Goal: Task Accomplishment & Management: Use online tool/utility

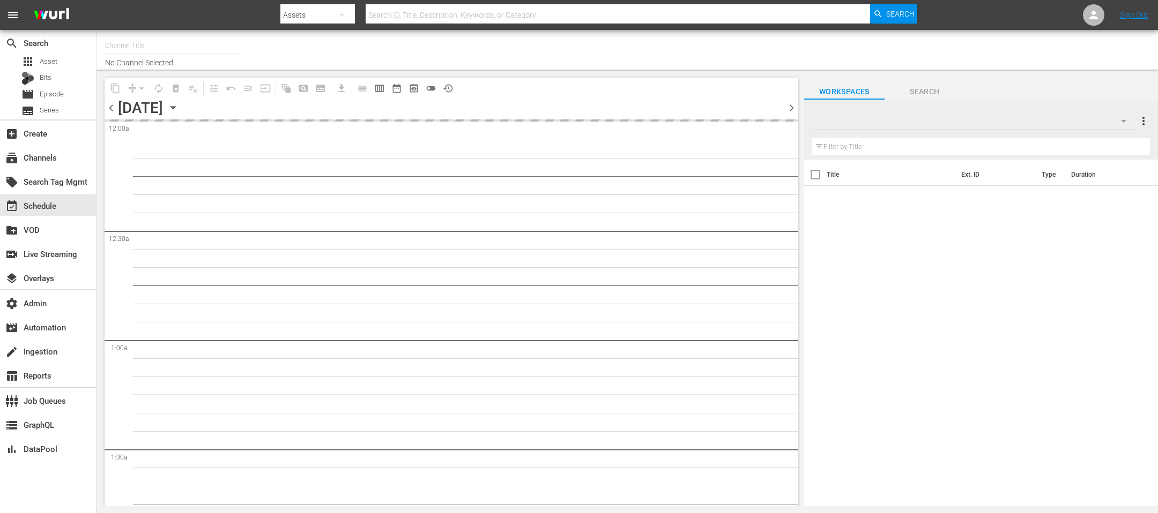
type input "Leverage (1187)"
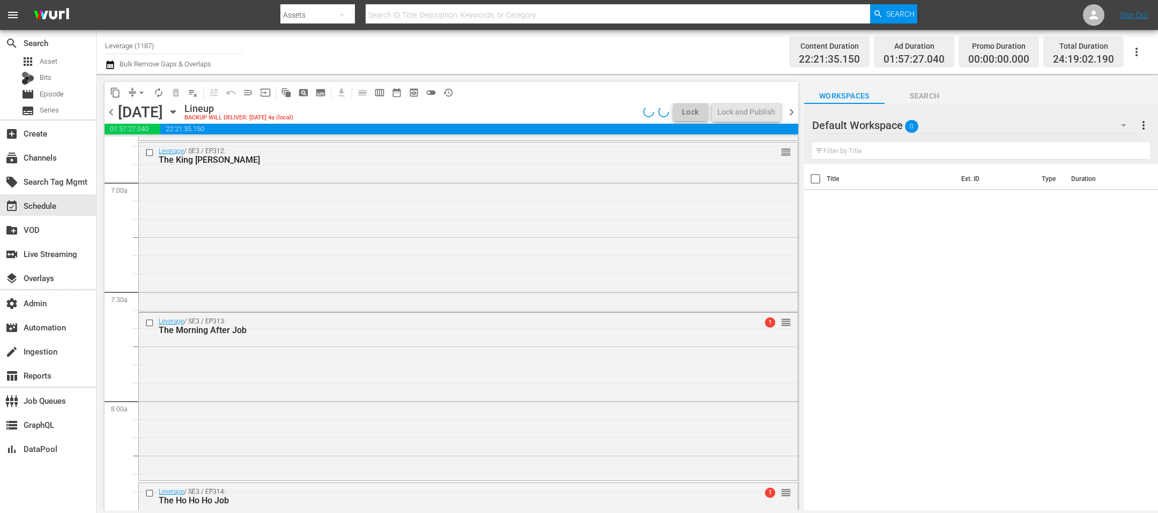
scroll to position [1976, 0]
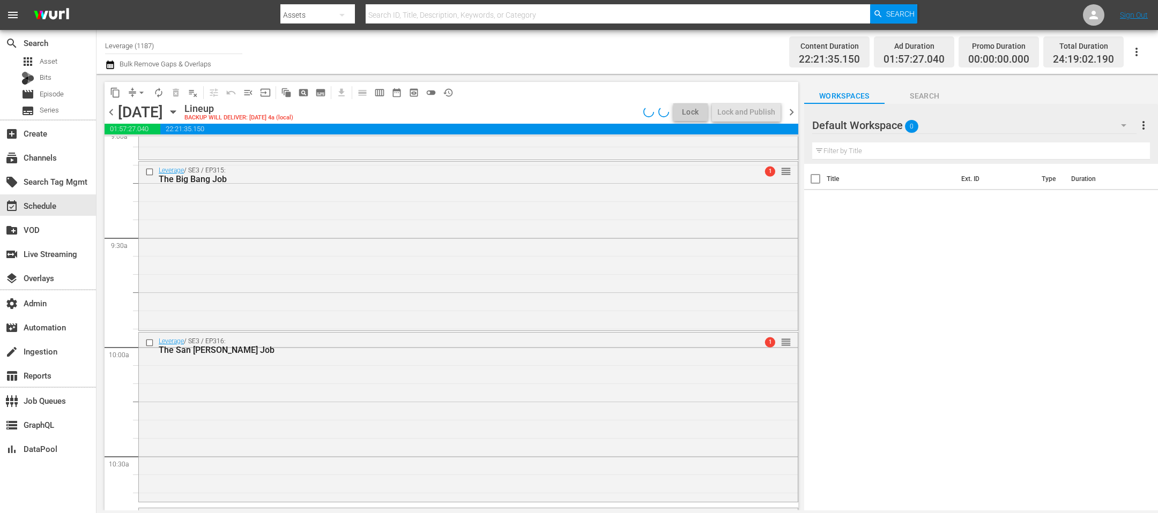
click at [438, 315] on div "Leverage / SE3 / EP315: The Big Bang Job 1 reorder" at bounding box center [468, 245] width 659 height 166
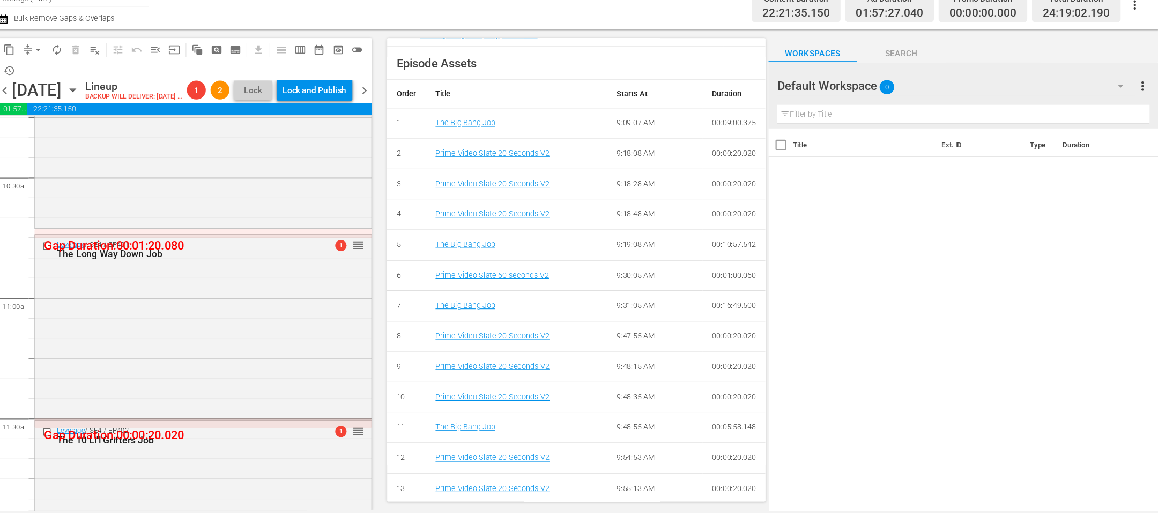
scroll to position [1878, 0]
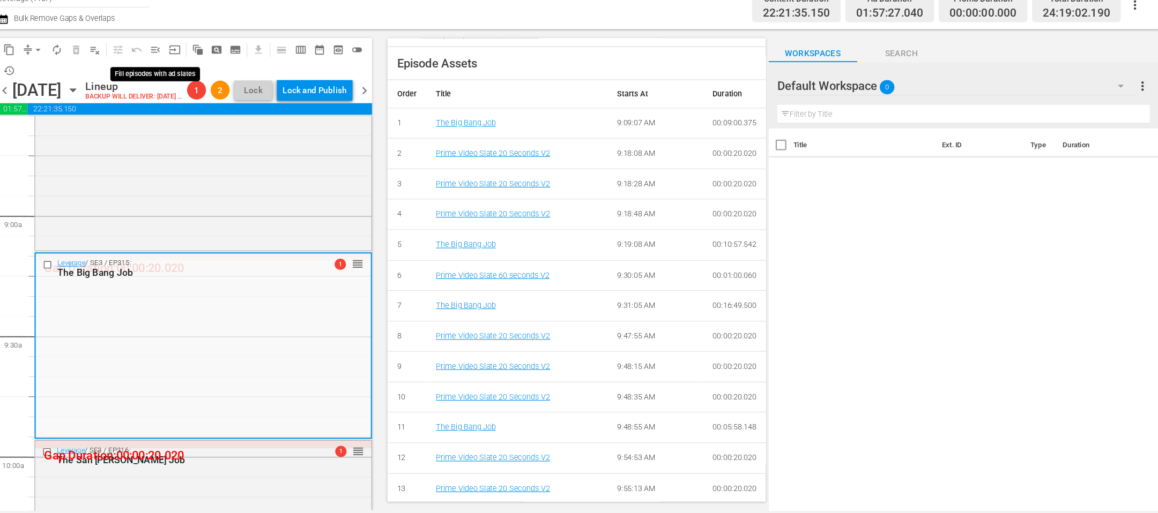
click at [249, 93] on span "menu_open" at bounding box center [248, 92] width 11 height 11
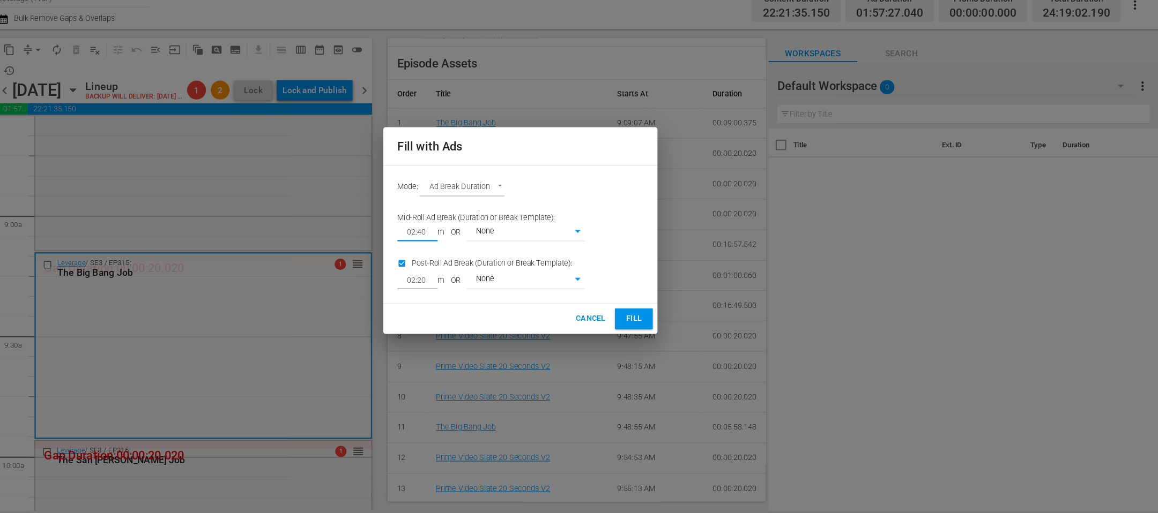
drag, startPoint x: 494, startPoint y: 256, endPoint x: 444, endPoint y: 255, distance: 50.4
click at [444, 255] on div "Fill with Ads Mode: Ad Break Duration AD_BREAK_DURATION Mid-Roll Ad Break (Dura…" at bounding box center [579, 256] width 1158 height 513
type input "01:21"
drag, startPoint x: 493, startPoint y: 302, endPoint x: 434, endPoint y: 293, distance: 59.7
click at [434, 293] on div "Fill with Ads Mode: Ad Break Duration AD_BREAK_DURATION Mid-Roll Ad Break (Dura…" at bounding box center [579, 256] width 1158 height 513
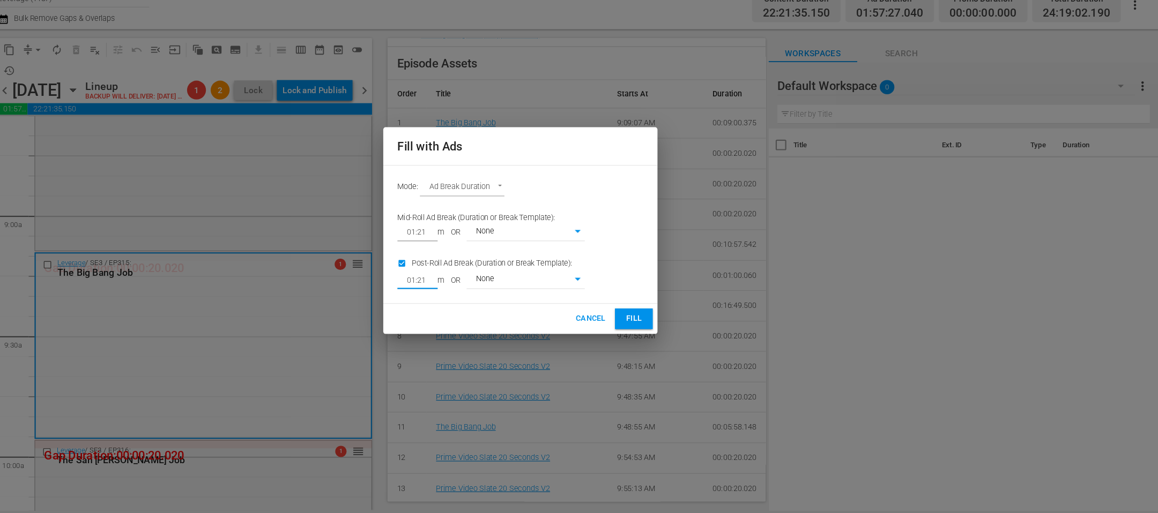
type input "01:21"
click at [689, 334] on span "Fill" at bounding box center [681, 337] width 17 height 12
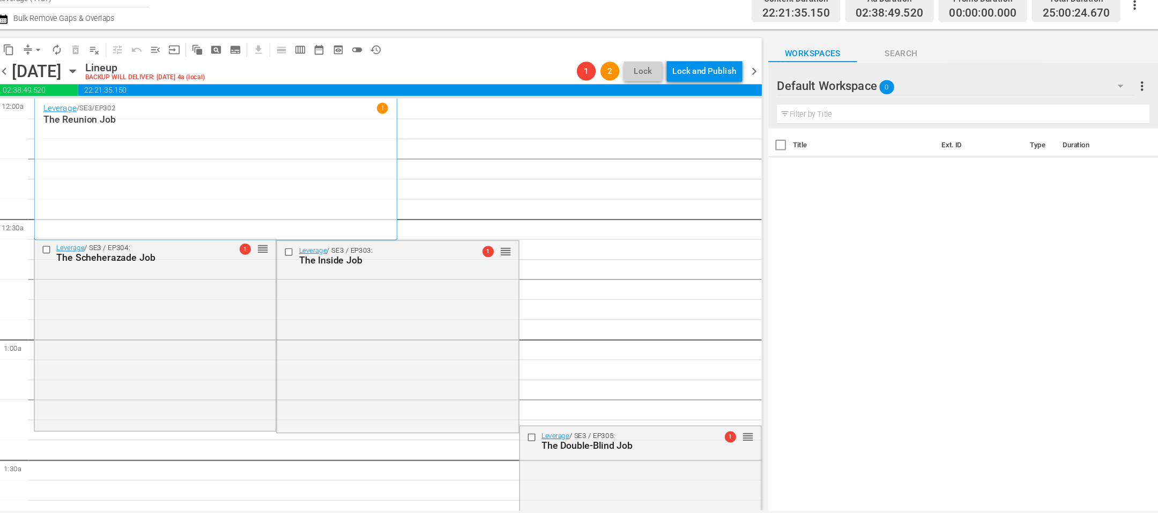
scroll to position [0, 0]
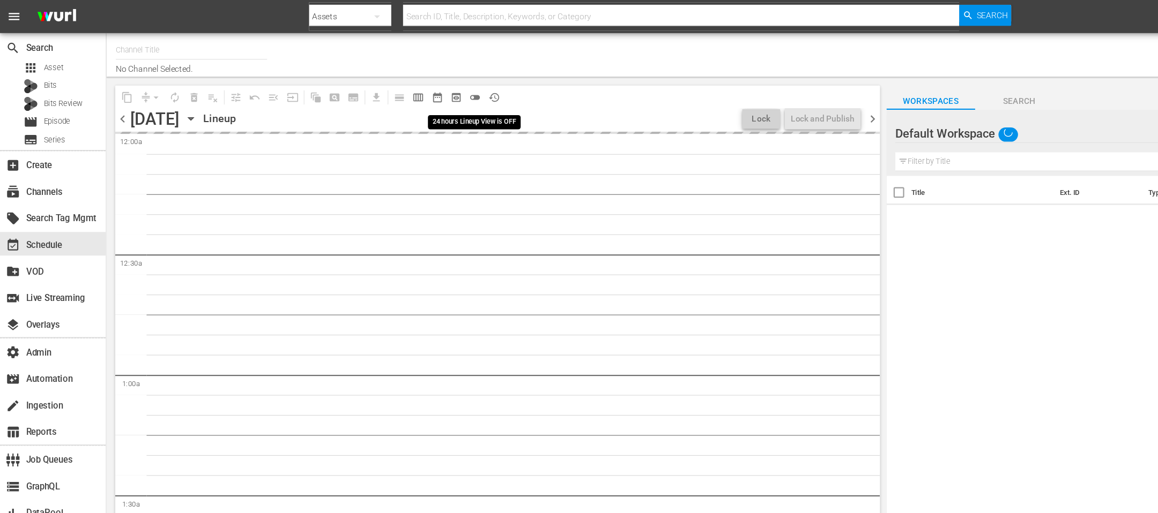
type input "Leverage (1187)"
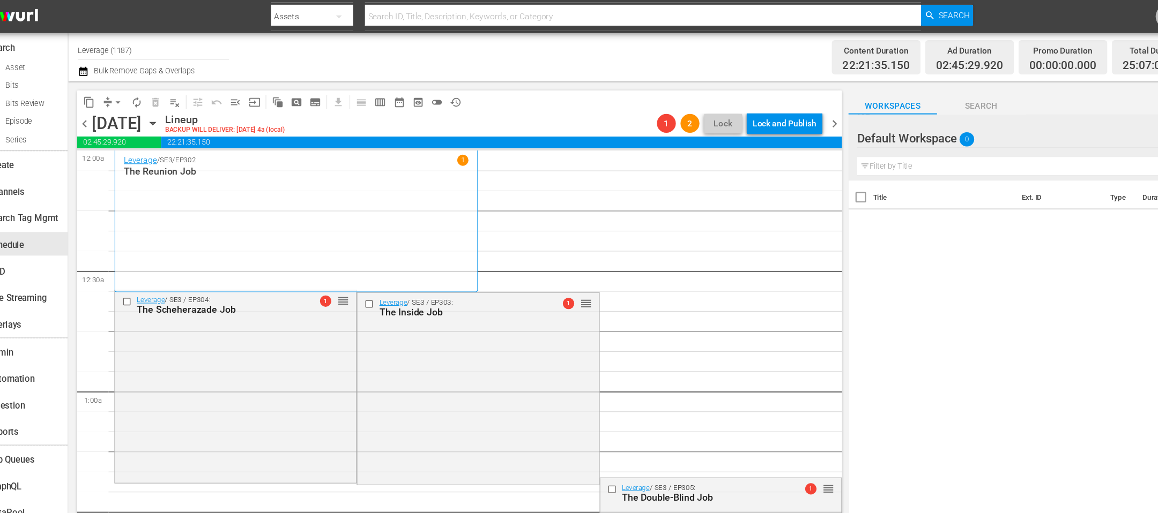
click at [141, 88] on span "arrow_drop_down" at bounding box center [141, 92] width 11 height 11
click at [146, 146] on li "Align to End of Previous Day" at bounding box center [142, 149] width 113 height 18
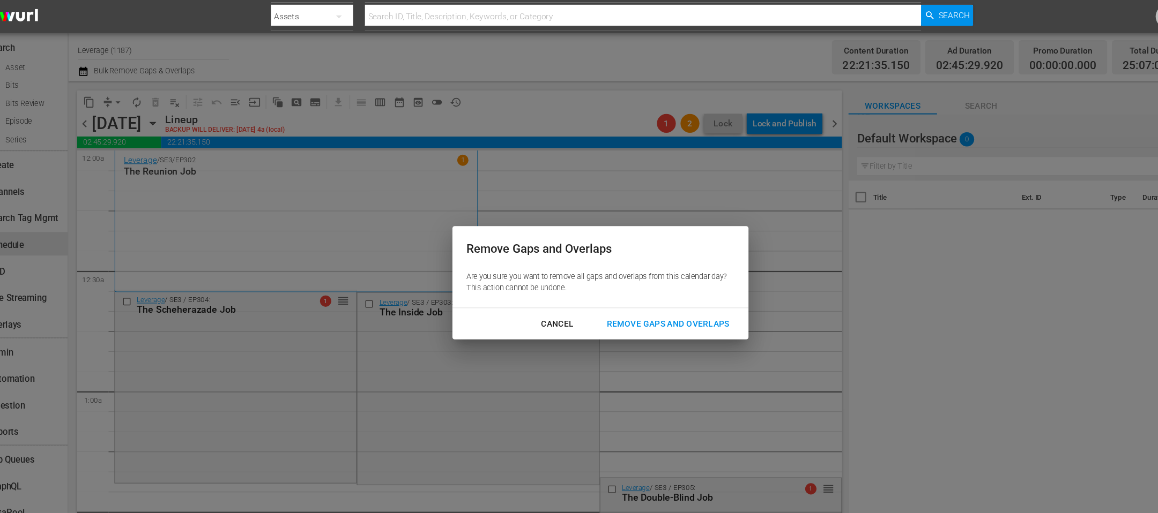
click at [588, 279] on div "Remove Gaps and Overlaps Are you sure you want to remove all gaps and overlaps …" at bounding box center [579, 256] width 269 height 102
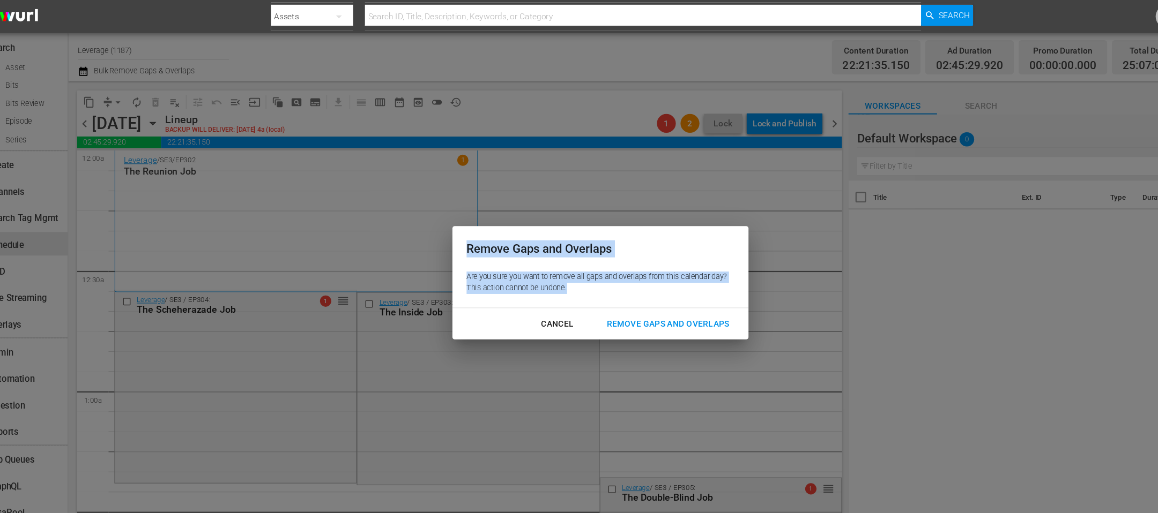
click at [591, 300] on div "Remove Gaps and Overlaps" at bounding box center [640, 293] width 128 height 13
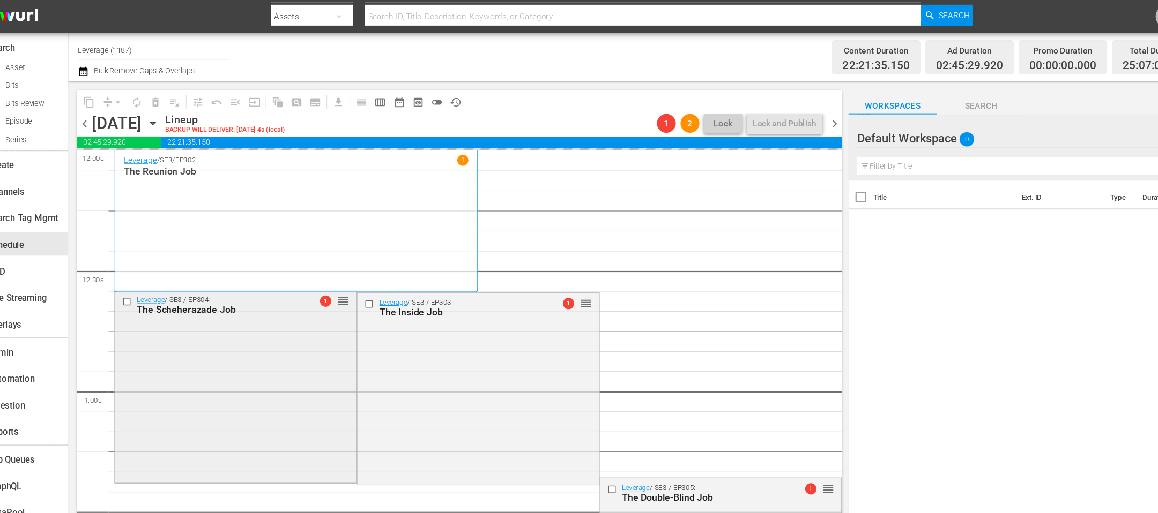
click at [242, 336] on div "Leverage / SE3 / EP304: The Scheherazade Job 1 reorder" at bounding box center [248, 350] width 219 height 173
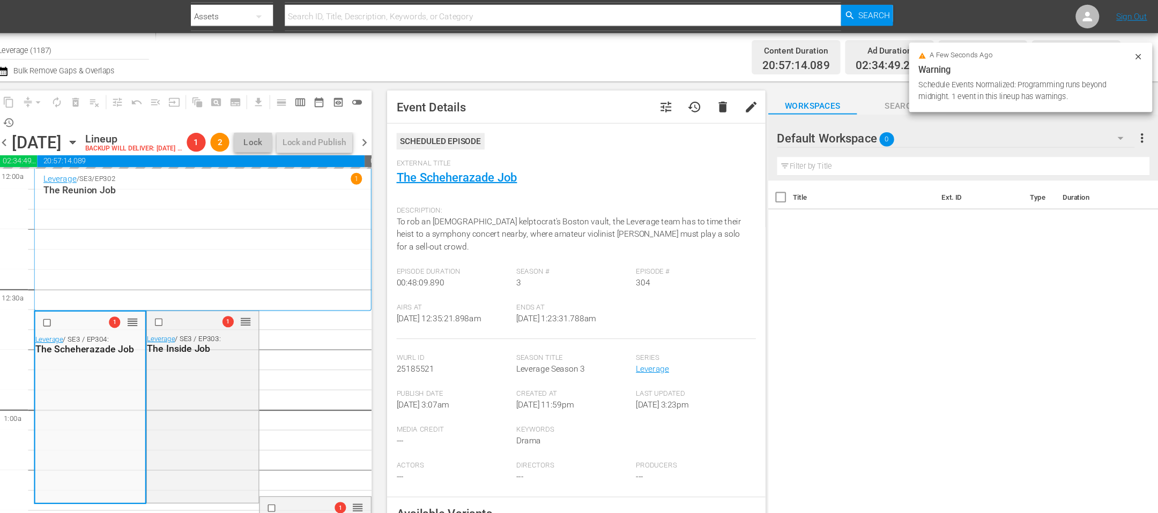
click at [1139, 52] on icon at bounding box center [1139, 51] width 9 height 9
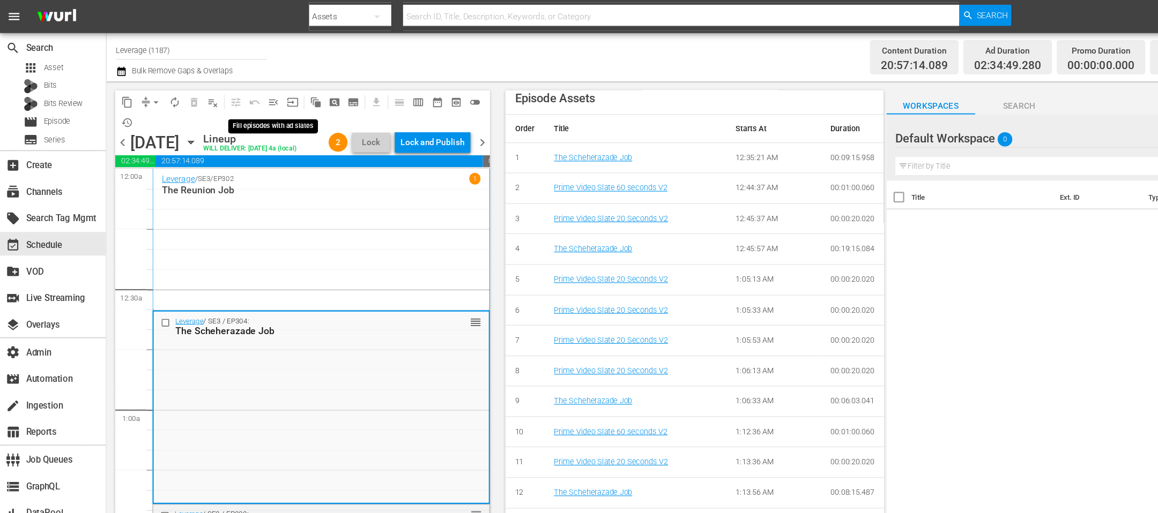
click at [249, 92] on span "menu_open" at bounding box center [248, 92] width 11 height 11
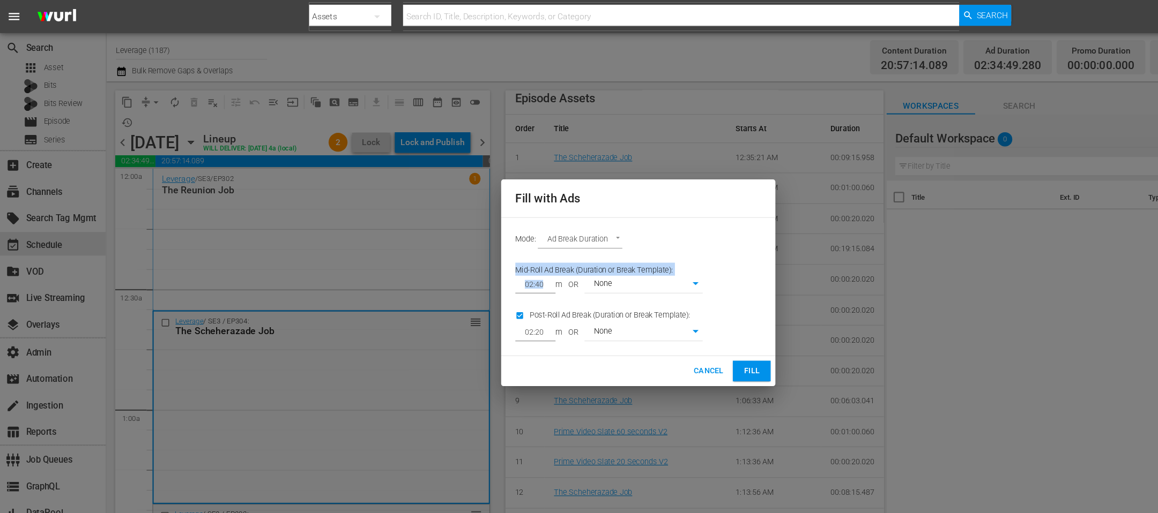
drag, startPoint x: 501, startPoint y: 255, endPoint x: 439, endPoint y: 252, distance: 61.7
click at [439, 252] on div "Fill with Ads Mode: Ad Break Duration AD_BREAK_DURATION Mid-Roll Ad Break (Dura…" at bounding box center [579, 256] width 1158 height 513
click at [481, 258] on input "02:40" at bounding box center [483, 258] width 32 height 15
drag, startPoint x: 494, startPoint y: 258, endPoint x: 456, endPoint y: 257, distance: 38.6
click at [456, 258] on div "Mode: Ad Break Duration AD_BREAK_DURATION Mid-Roll Ad Break (Duration or Break …" at bounding box center [578, 260] width 249 height 126
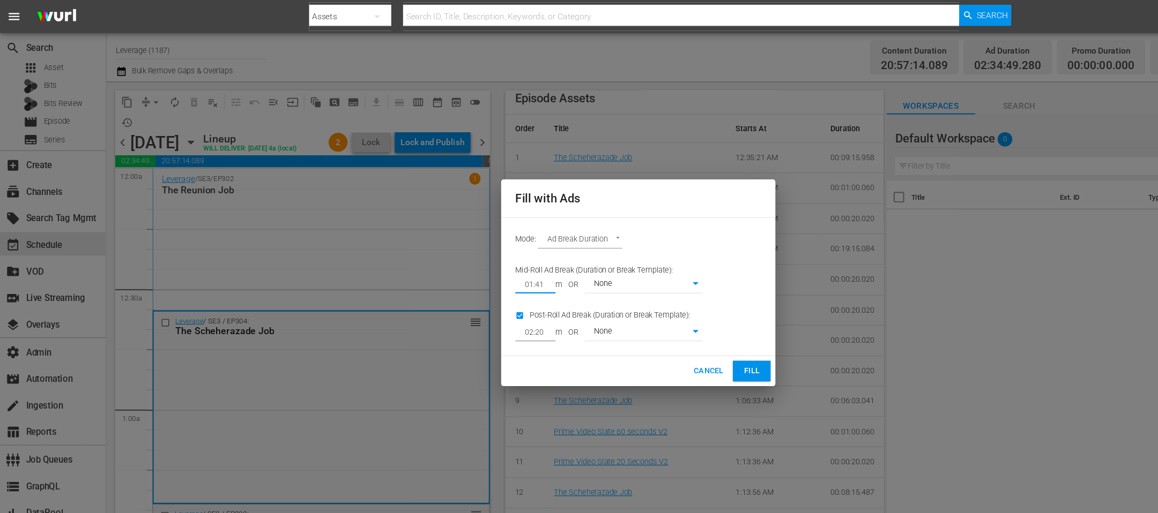
type input "01:41"
drag, startPoint x: 494, startPoint y: 303, endPoint x: 450, endPoint y: 303, distance: 43.9
click at [450, 303] on div "Fill with Ads Mode: Ad Break Duration AD_BREAK_DURATION Mid-Roll Ad Break (Dura…" at bounding box center [579, 256] width 1158 height 513
type input "01:01"
click at [683, 338] on span "Fill" at bounding box center [681, 337] width 17 height 12
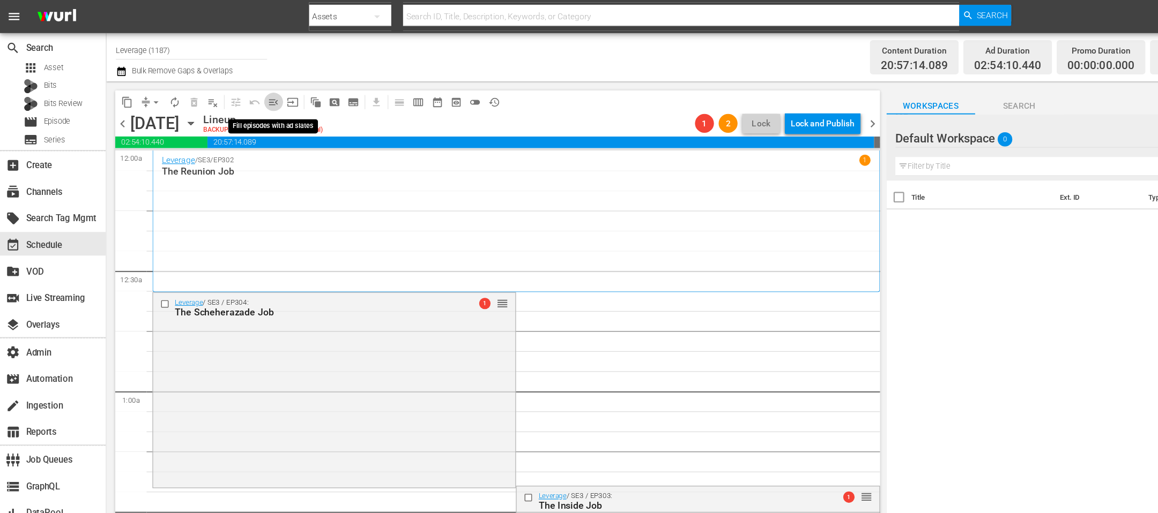
click at [248, 92] on span "menu_open" at bounding box center [248, 92] width 11 height 11
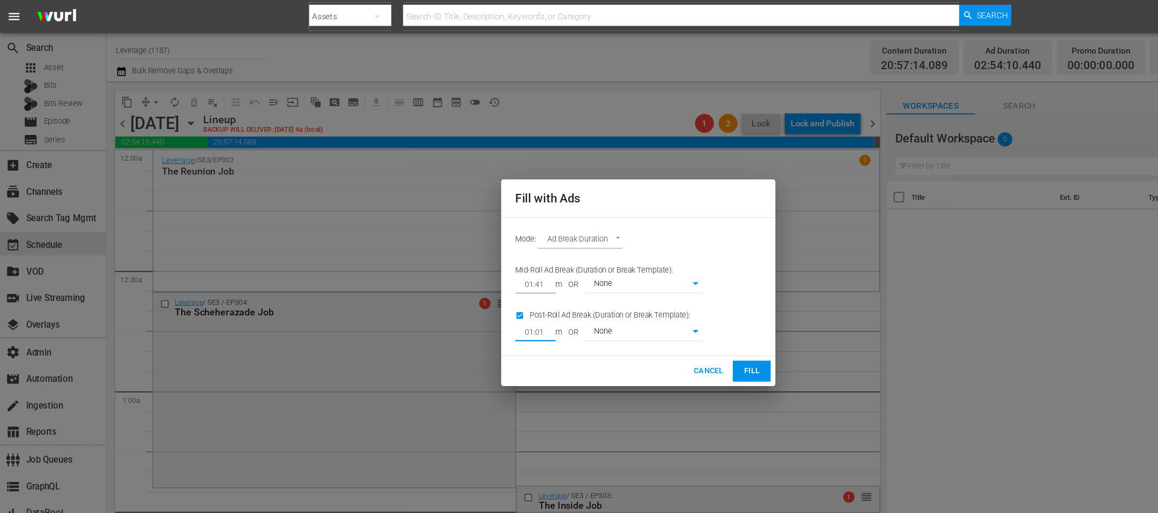
drag, startPoint x: 497, startPoint y: 297, endPoint x: 452, endPoint y: 295, distance: 45.1
click at [453, 297] on div "Fill with Ads Mode: Ad Break Duration AD_BREAK_DURATION Mid-Roll Ad Break (Dura…" at bounding box center [579, 256] width 1158 height 513
type input "01:21"
click at [680, 336] on span "Fill" at bounding box center [681, 337] width 17 height 12
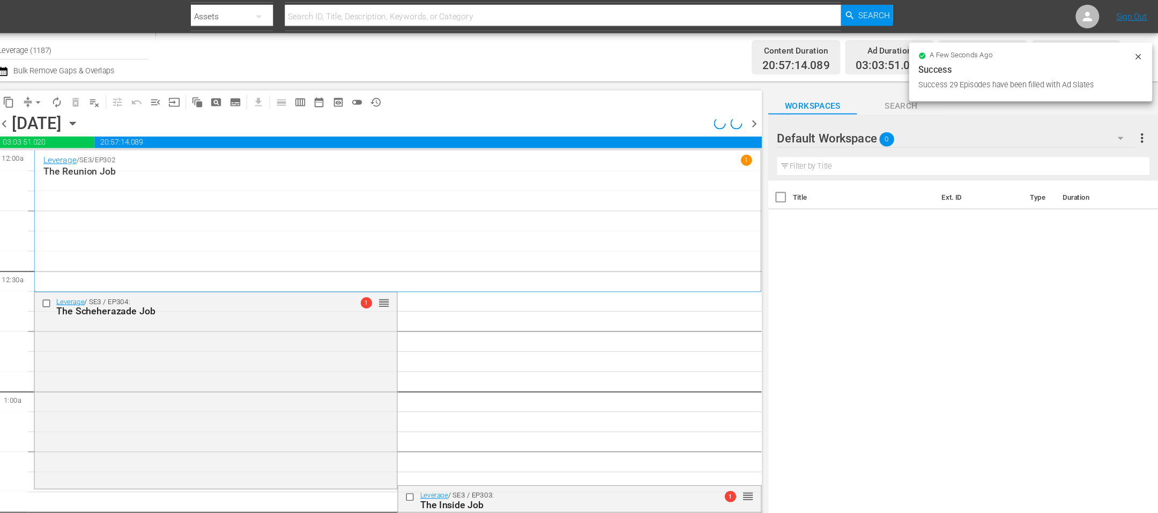
click at [1141, 49] on icon at bounding box center [1139, 51] width 9 height 9
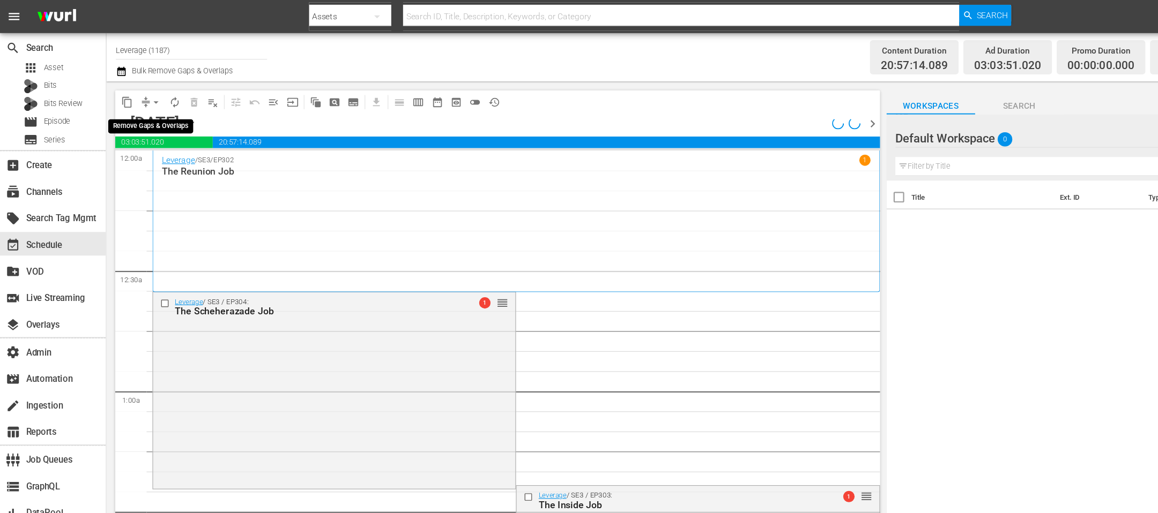
click at [141, 92] on span "arrow_drop_down" at bounding box center [141, 92] width 11 height 11
click at [148, 143] on li "Align to End of Previous Day" at bounding box center [142, 149] width 113 height 18
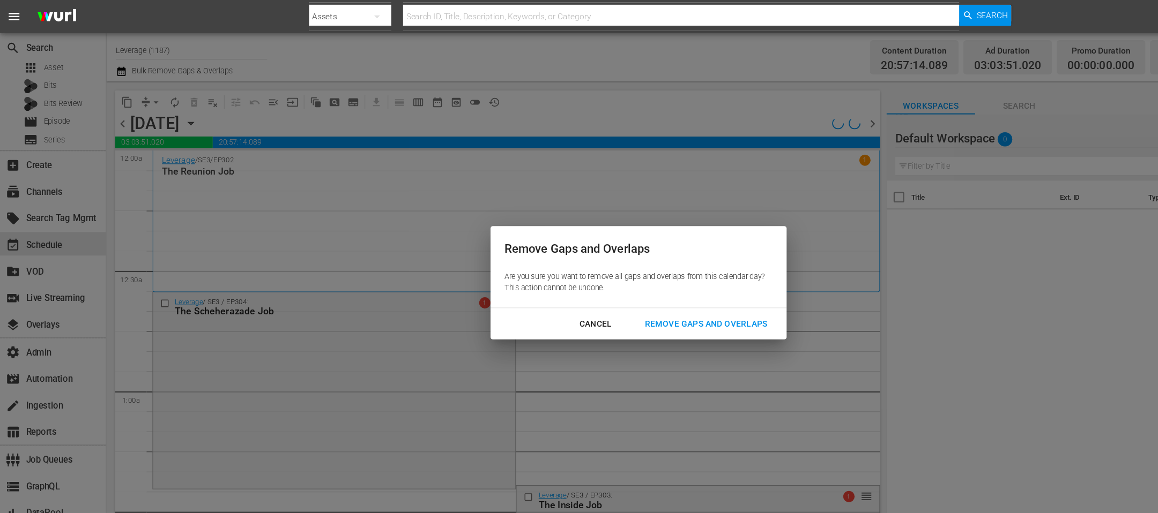
click at [600, 288] on div "Remove Gaps and Overlaps" at bounding box center [640, 293] width 128 height 13
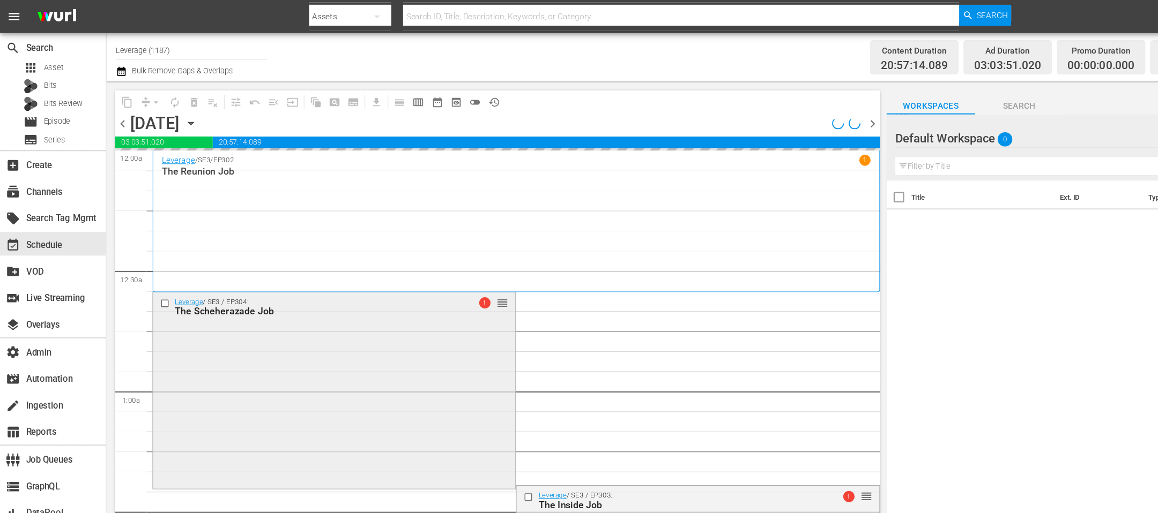
click at [364, 293] on div "Leverage / SE3 / EP304: The Scheherazade Job 1 reorder" at bounding box center [303, 353] width 329 height 176
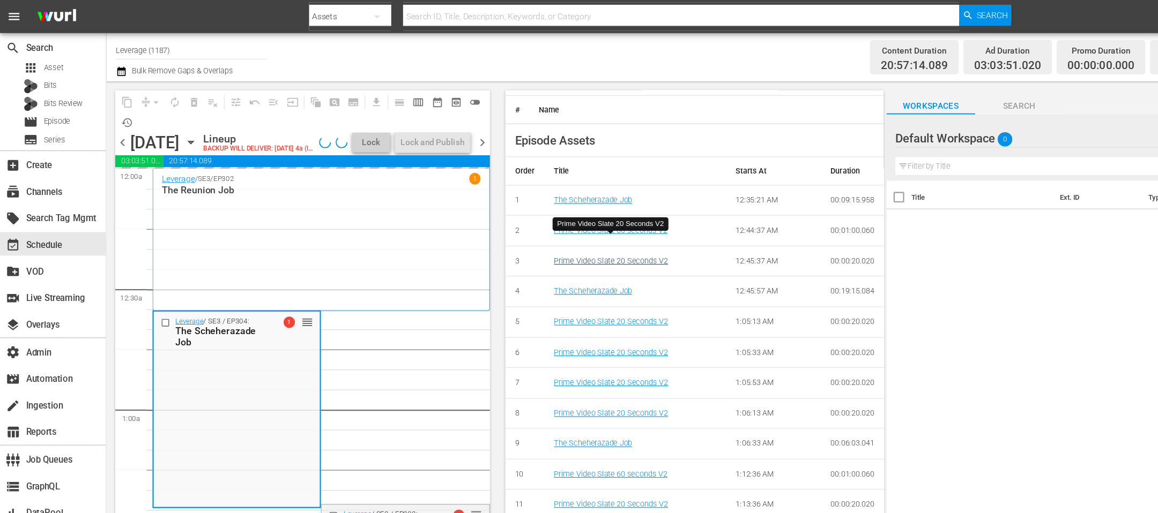
scroll to position [418, 0]
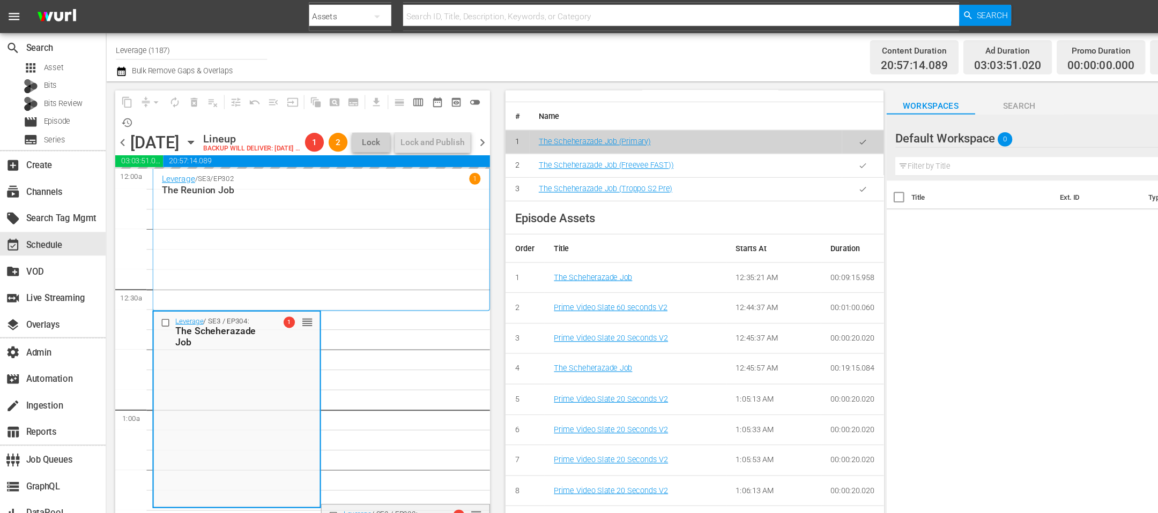
click at [921, 216] on div "Title Ext. ID Type Duration" at bounding box center [981, 338] width 354 height 348
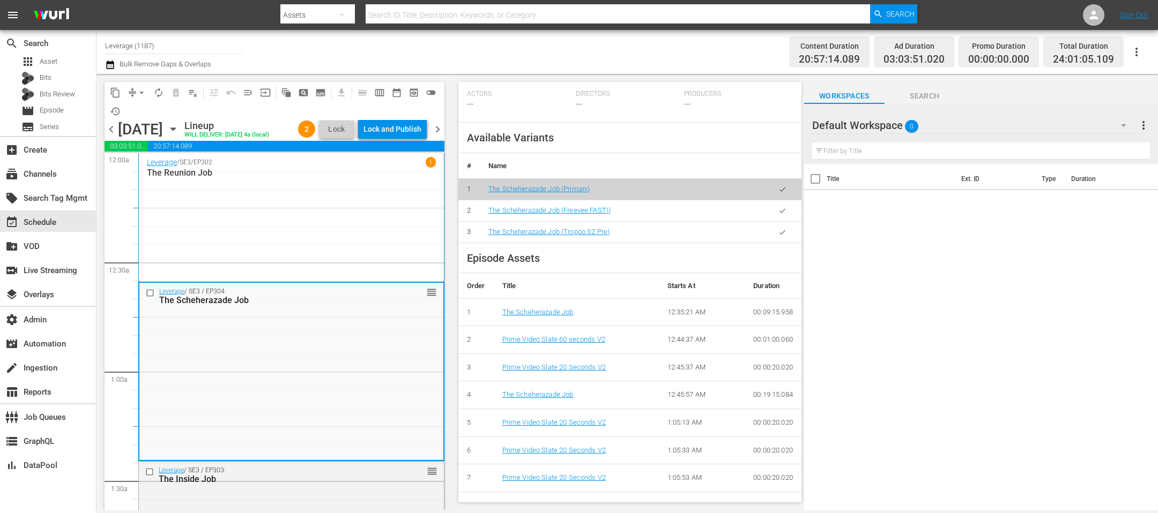
scroll to position [333, 0]
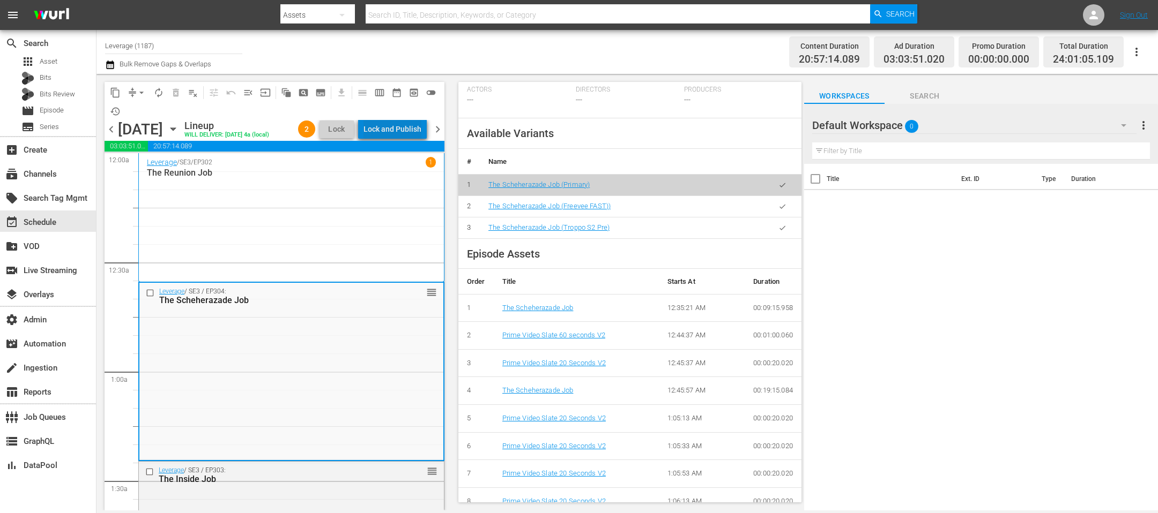
click at [404, 129] on div "Lock and Publish" at bounding box center [392, 129] width 58 height 19
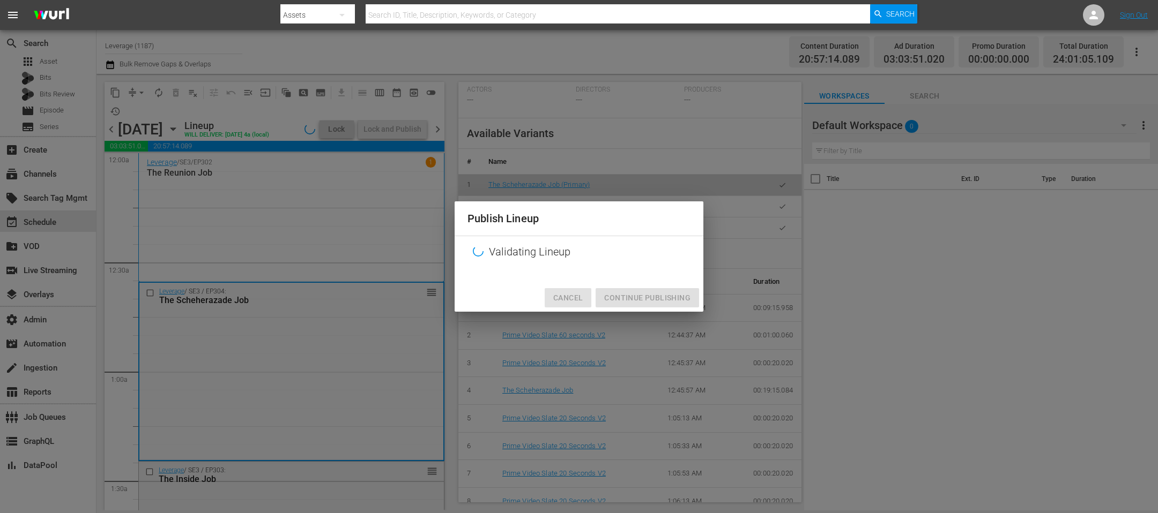
click at [579, 303] on span "Cancel" at bounding box center [567, 298] width 29 height 13
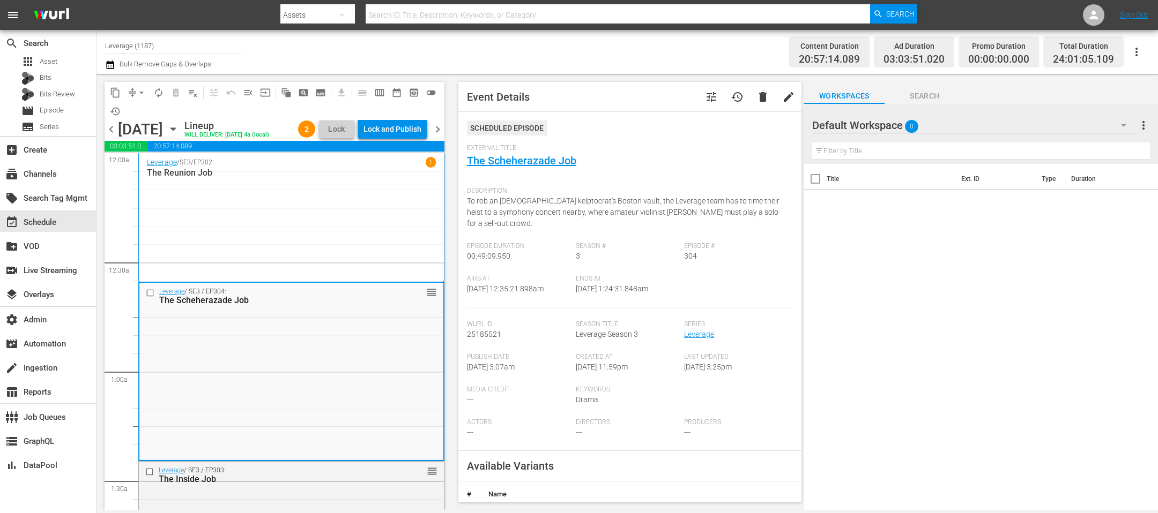
scroll to position [498, 0]
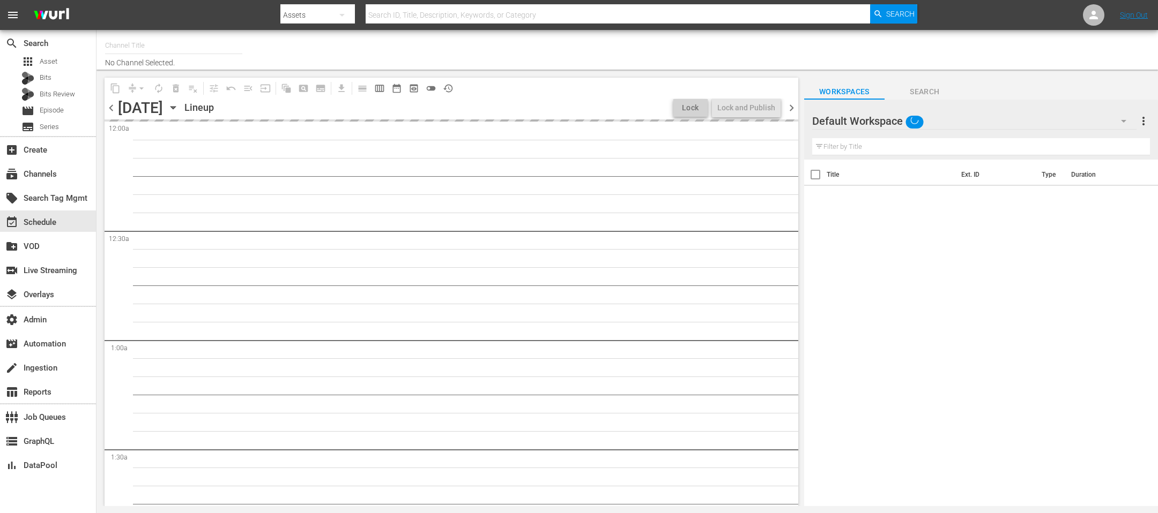
type input "Leverage (1187)"
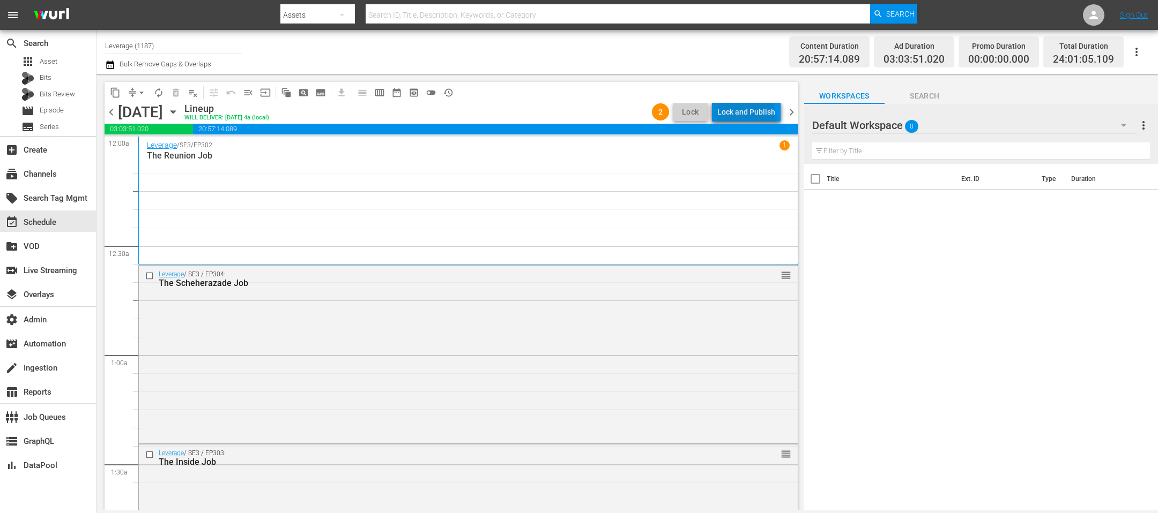
click at [748, 121] on div "Lock and Publish" at bounding box center [746, 111] width 58 height 19
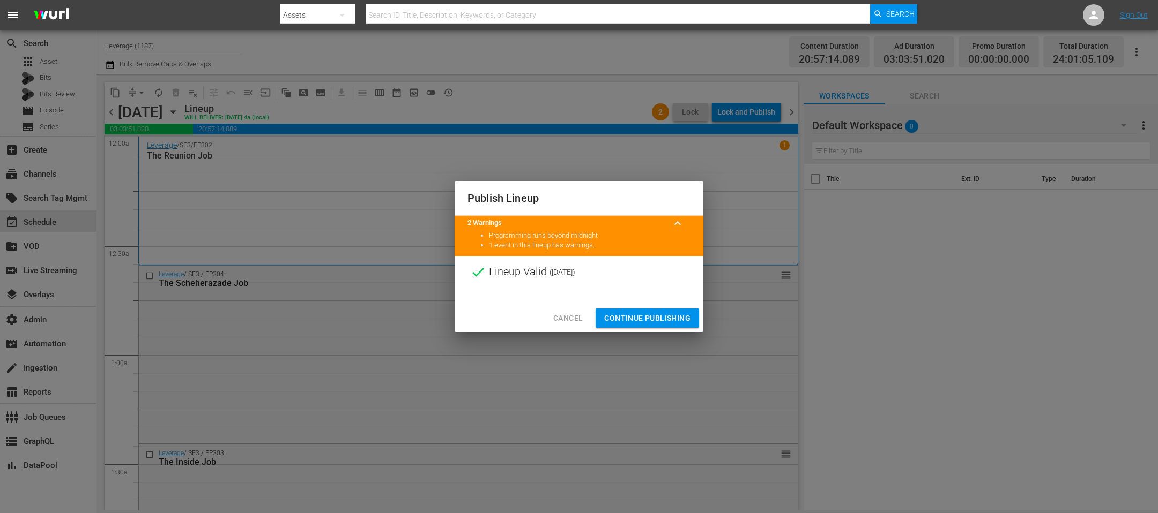
click at [623, 314] on span "Continue Publishing" at bounding box center [647, 318] width 86 height 13
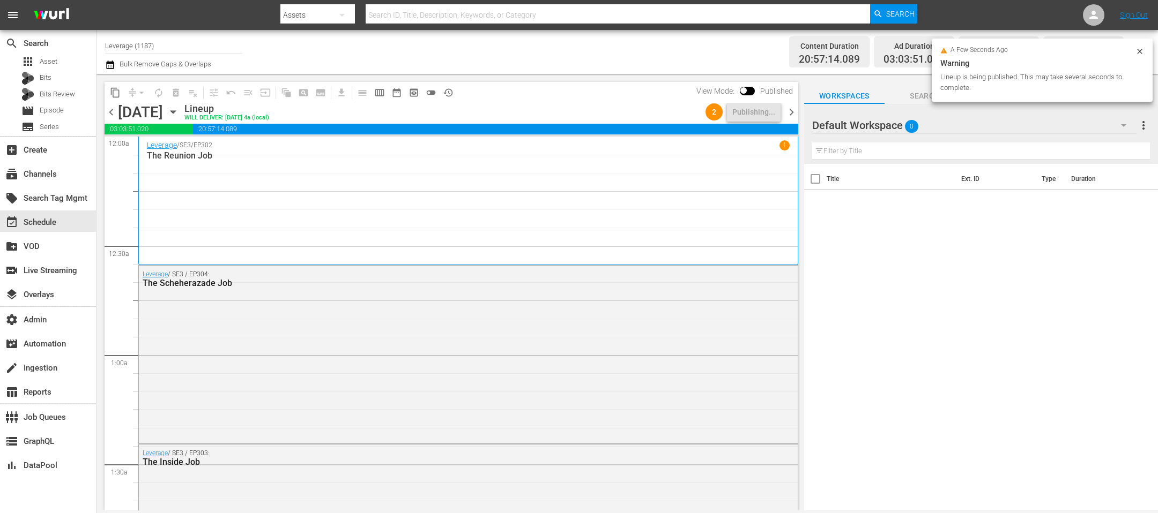
click at [790, 117] on span "chevron_right" at bounding box center [791, 112] width 13 height 13
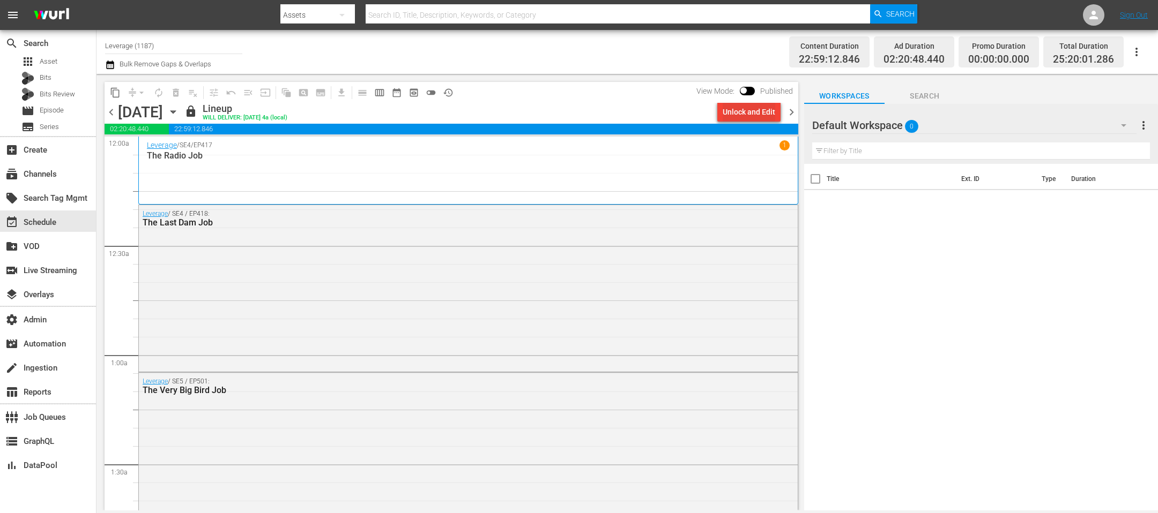
click at [744, 111] on div "Unlock and Edit" at bounding box center [748, 111] width 53 height 19
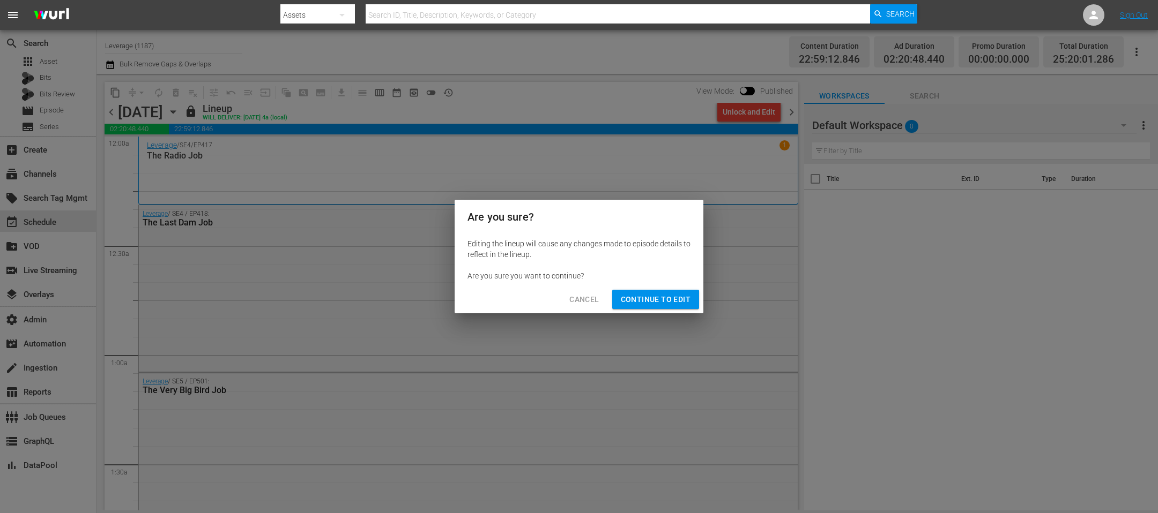
click at [631, 300] on span "Continue to Edit" at bounding box center [656, 299] width 70 height 13
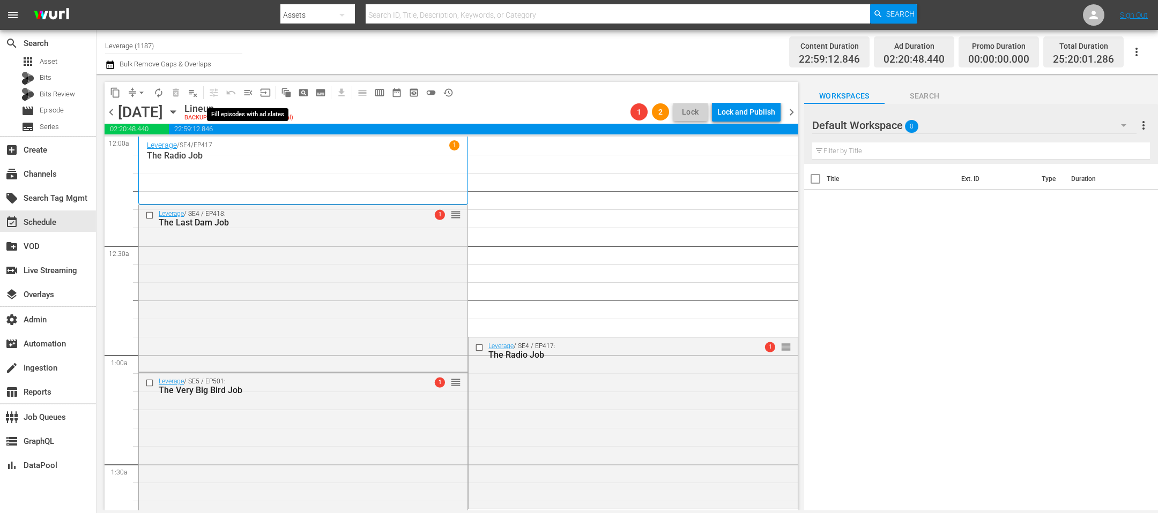
click at [247, 89] on span "menu_open" at bounding box center [248, 92] width 11 height 11
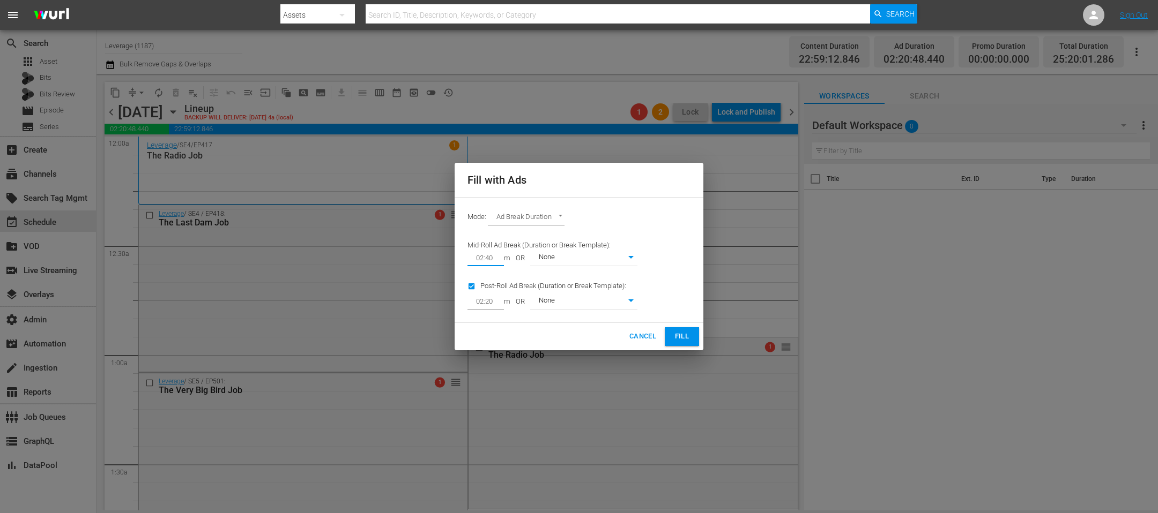
drag, startPoint x: 497, startPoint y: 257, endPoint x: 457, endPoint y: 246, distance: 41.6
click at [462, 256] on div "Mid-Roll Ad Break (Duration or Break Template): 02:40 m OR None 0" at bounding box center [552, 252] width 183 height 41
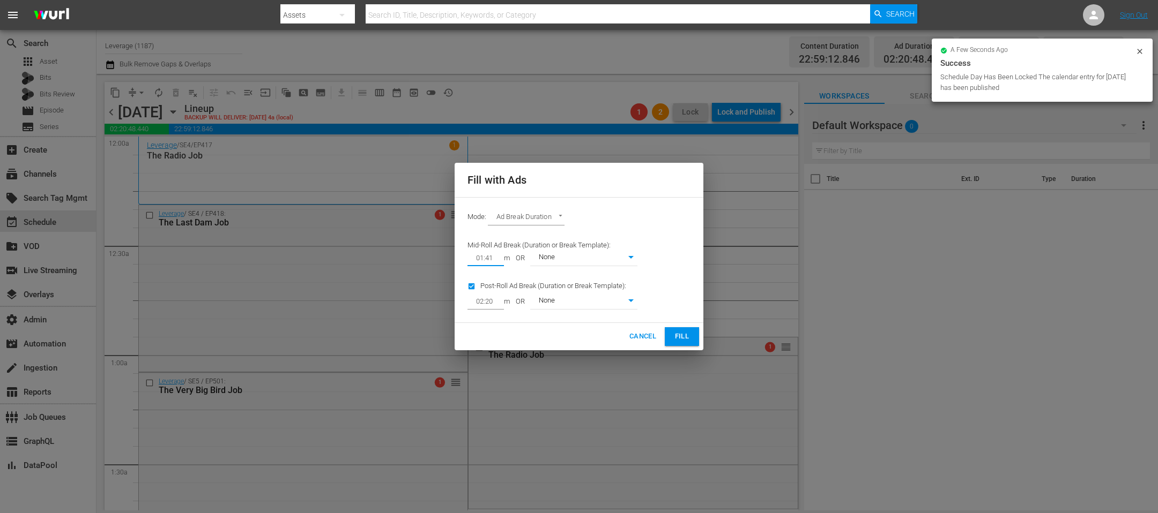
type input "01:41"
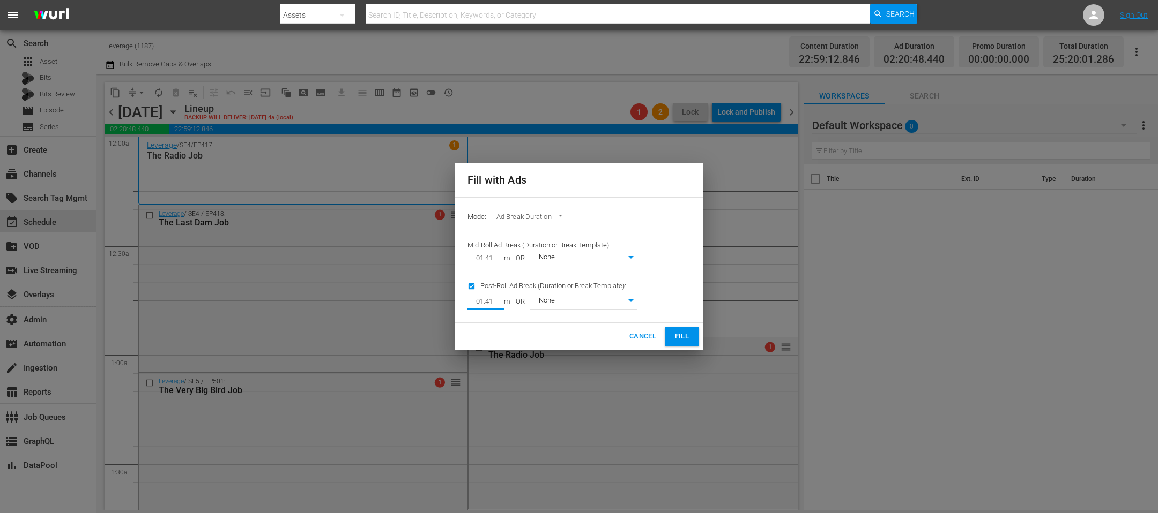
type input "01:41"
click at [676, 336] on span "Fill" at bounding box center [681, 337] width 17 height 12
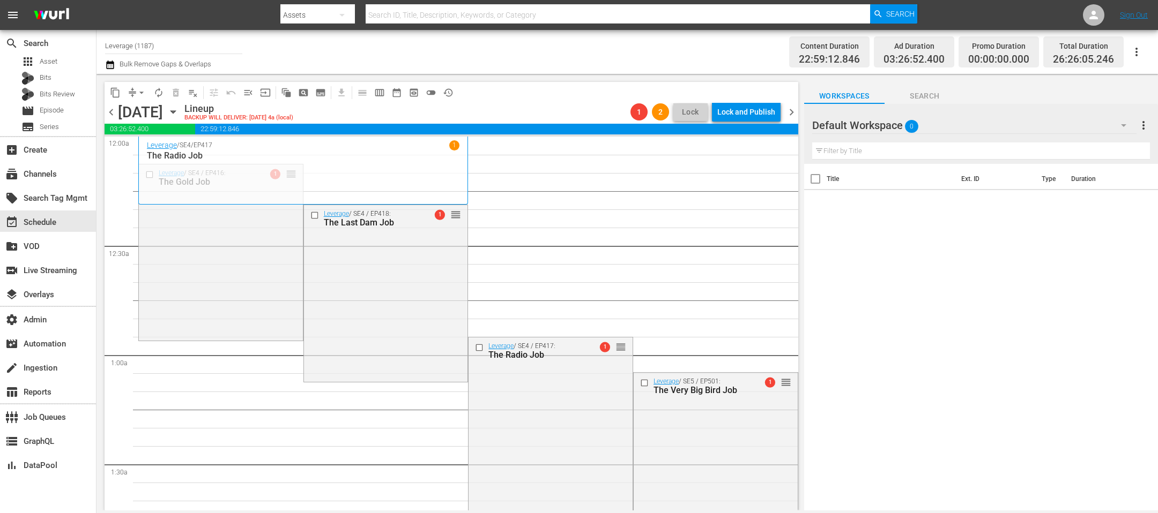
click at [793, 109] on span "chevron_right" at bounding box center [791, 112] width 13 height 13
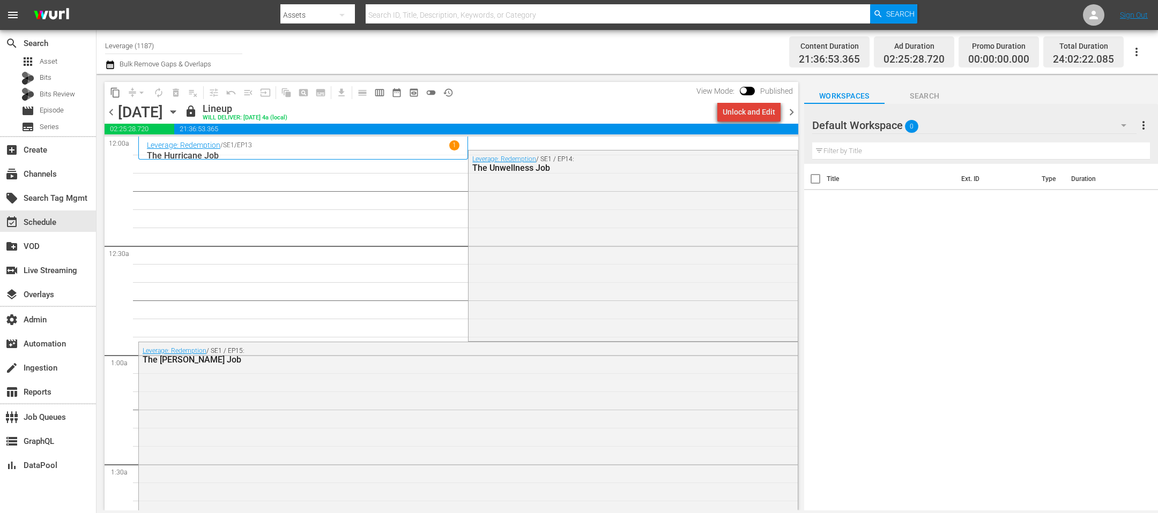
click at [756, 113] on div "Unlock and Edit" at bounding box center [748, 111] width 53 height 19
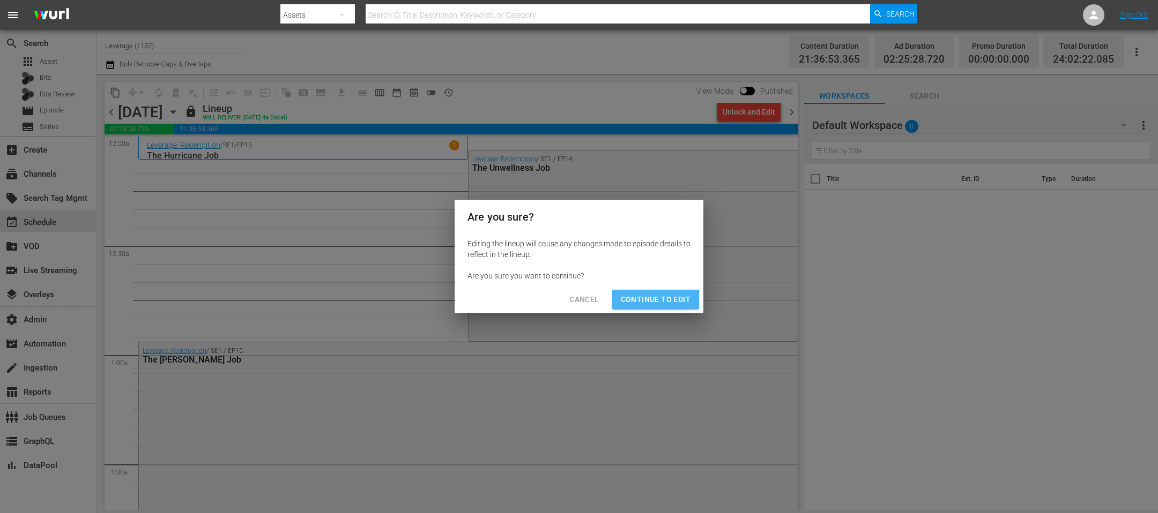
click at [633, 306] on span "Continue to Edit" at bounding box center [656, 299] width 70 height 13
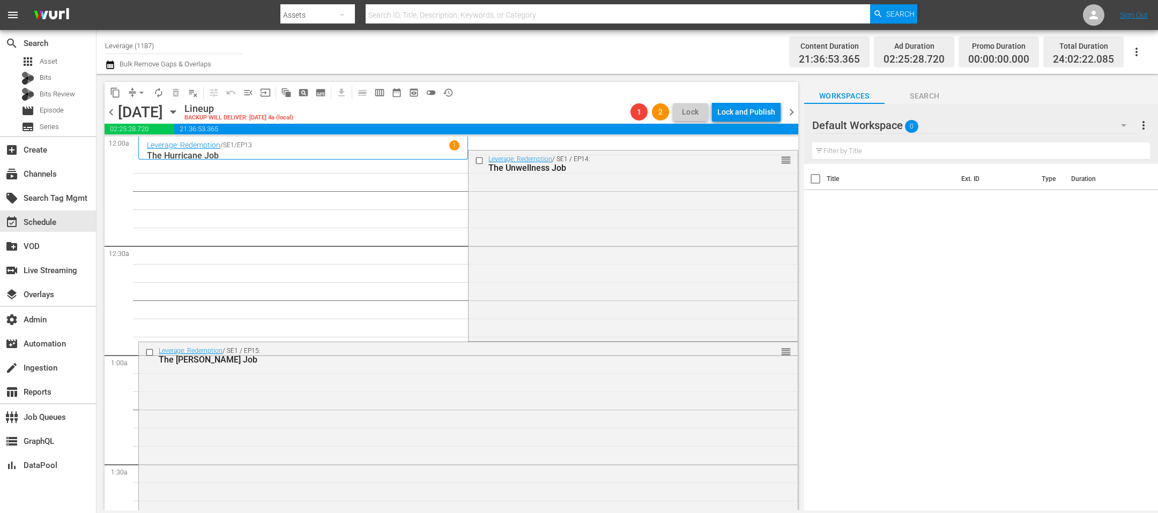
click at [114, 113] on span "chevron_left" at bounding box center [111, 112] width 13 height 13
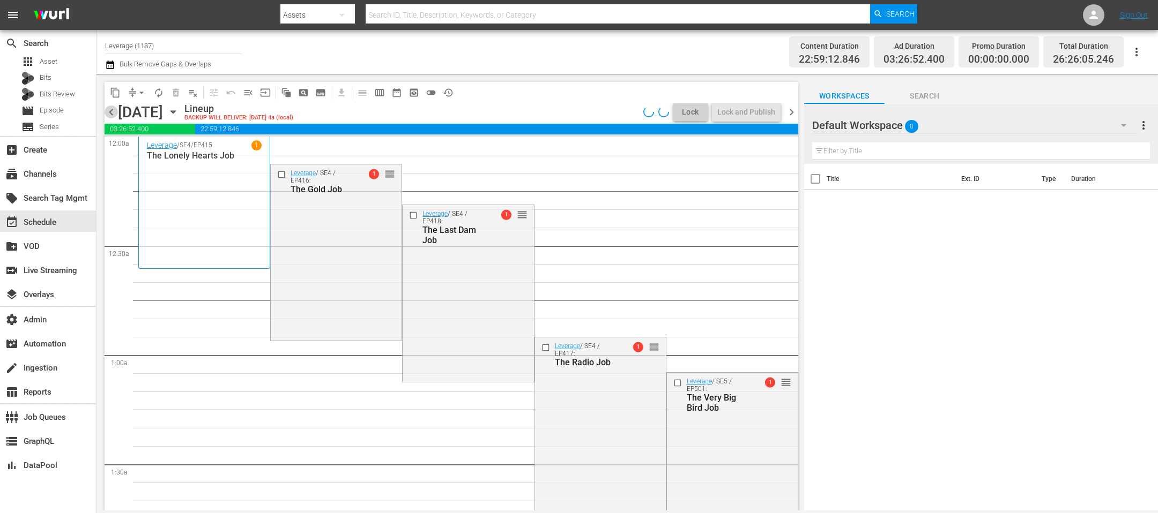
click at [114, 113] on span "chevron_left" at bounding box center [111, 112] width 13 height 13
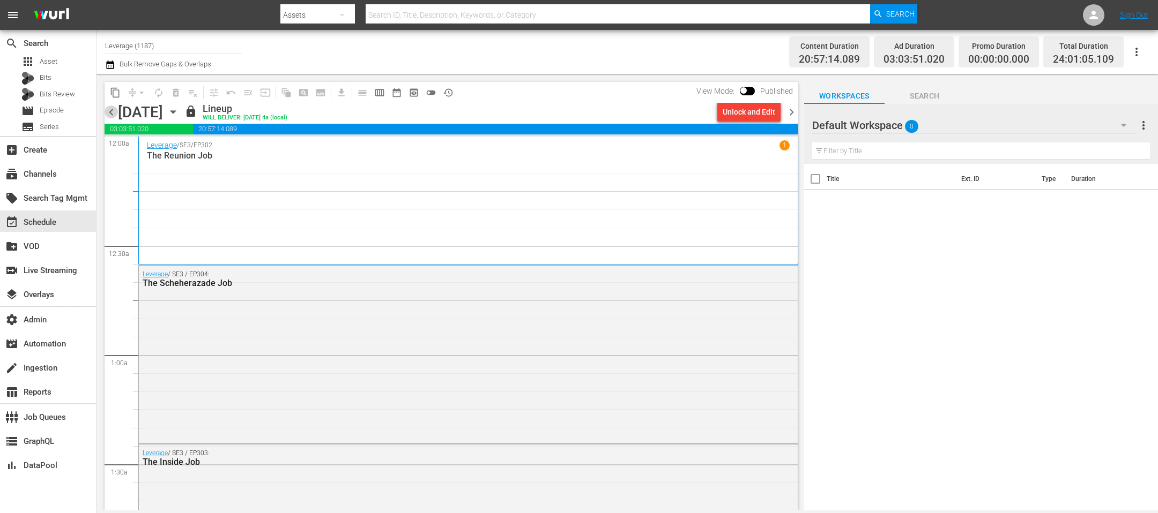
click at [114, 113] on span "chevron_left" at bounding box center [111, 112] width 13 height 13
click at [793, 110] on span "chevron_right" at bounding box center [791, 112] width 13 height 13
click at [110, 111] on span "chevron_left" at bounding box center [111, 112] width 13 height 13
click at [788, 112] on span "chevron_right" at bounding box center [791, 112] width 13 height 13
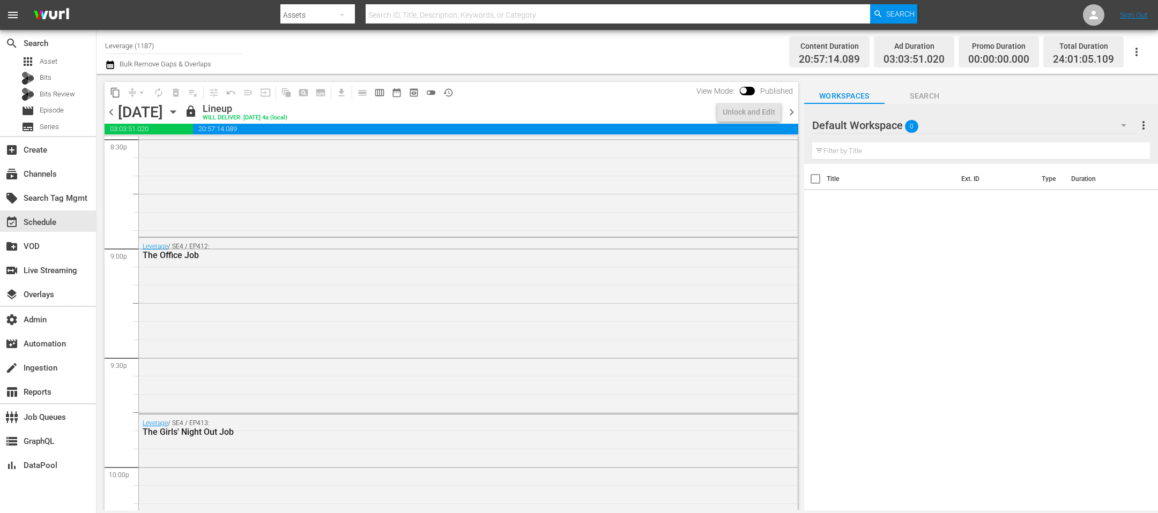
scroll to position [5006, 0]
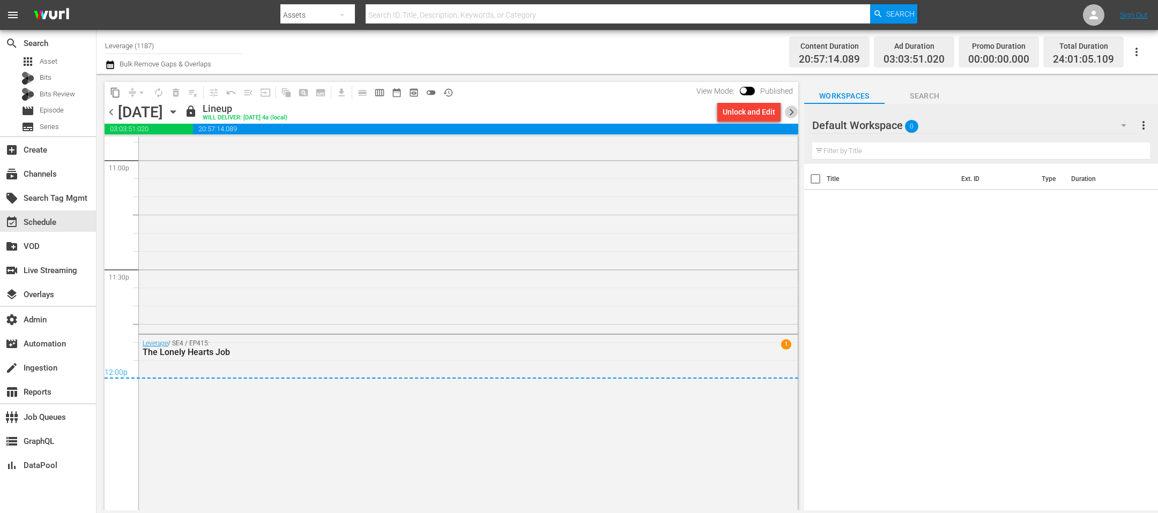
click at [793, 110] on span "chevron_right" at bounding box center [791, 112] width 13 height 13
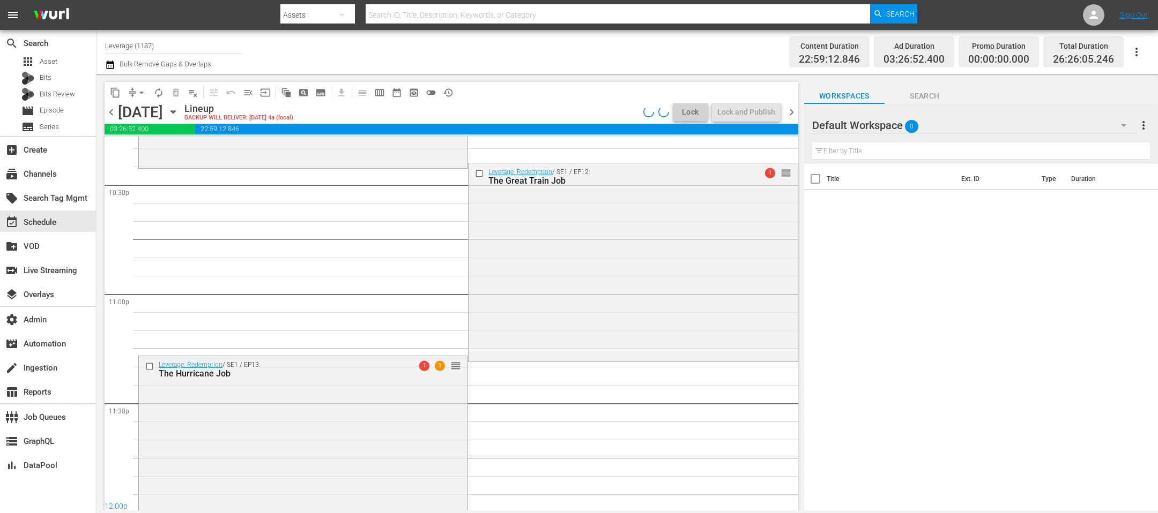
scroll to position [4896, 0]
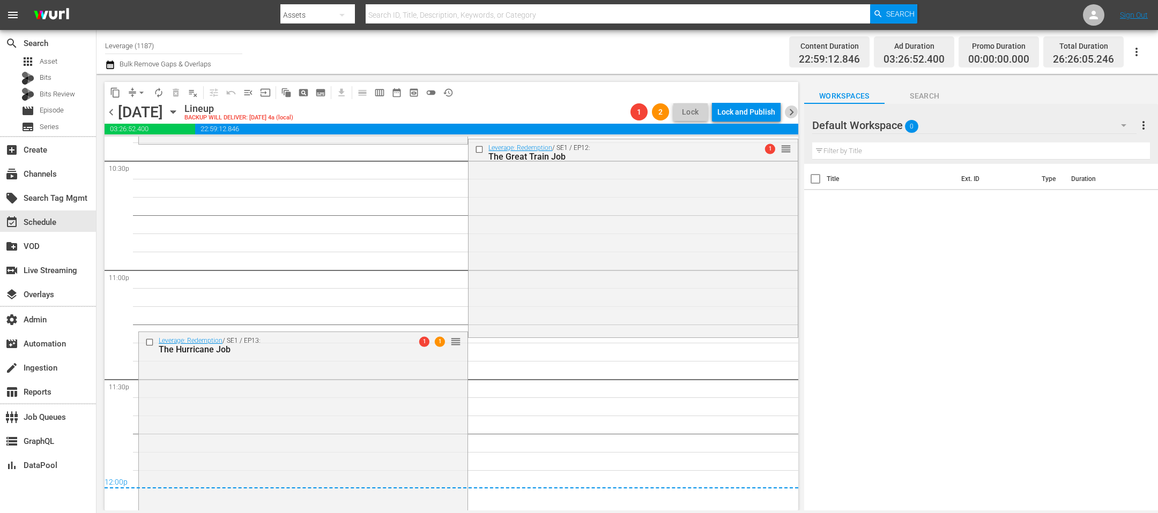
click at [795, 115] on span "chevron_right" at bounding box center [791, 112] width 13 height 13
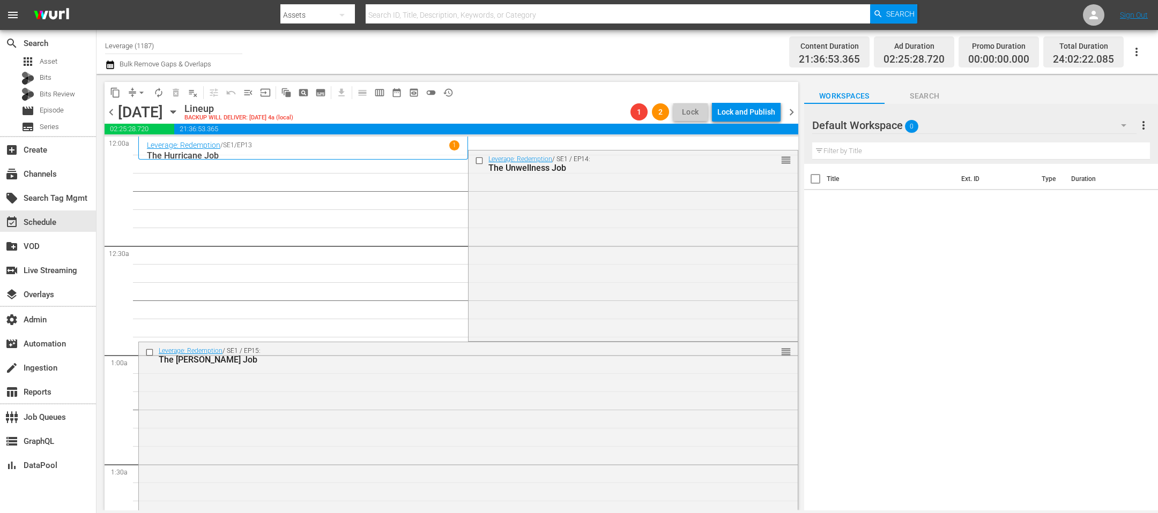
click at [111, 114] on span "chevron_left" at bounding box center [111, 112] width 13 height 13
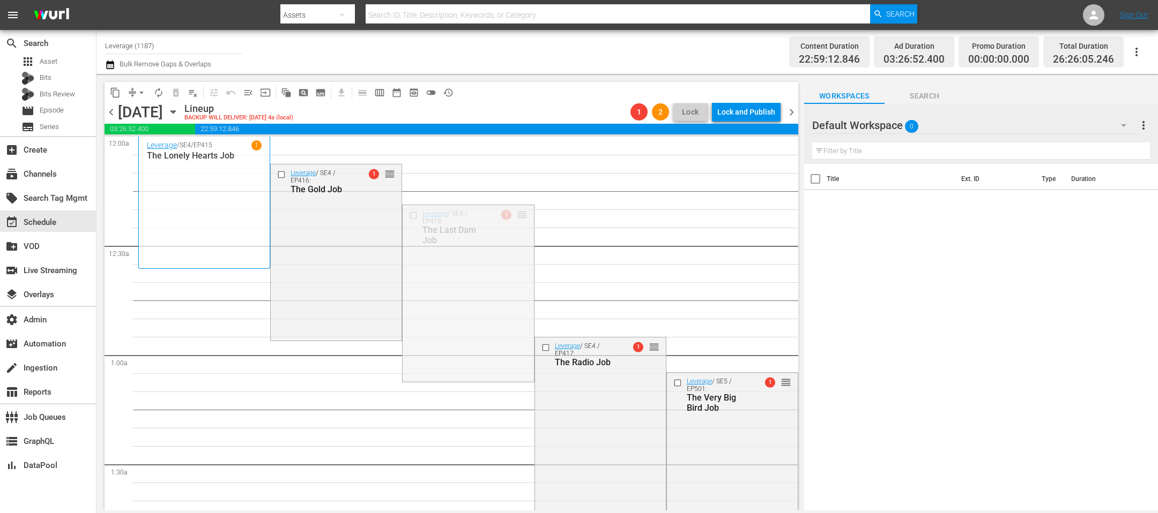
drag, startPoint x: 522, startPoint y: 217, endPoint x: 528, endPoint y: 367, distance: 149.7
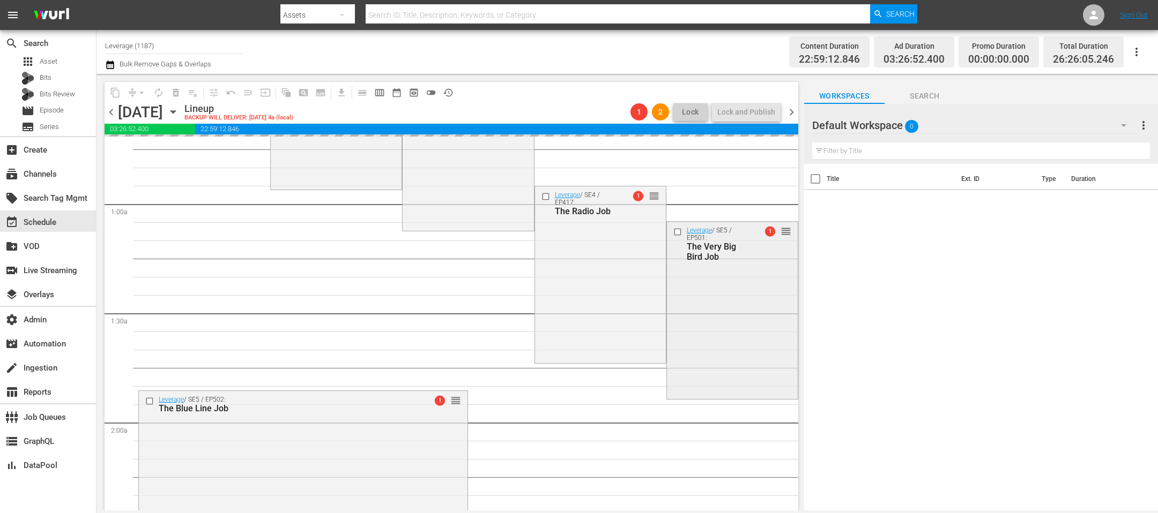
scroll to position [158, 0]
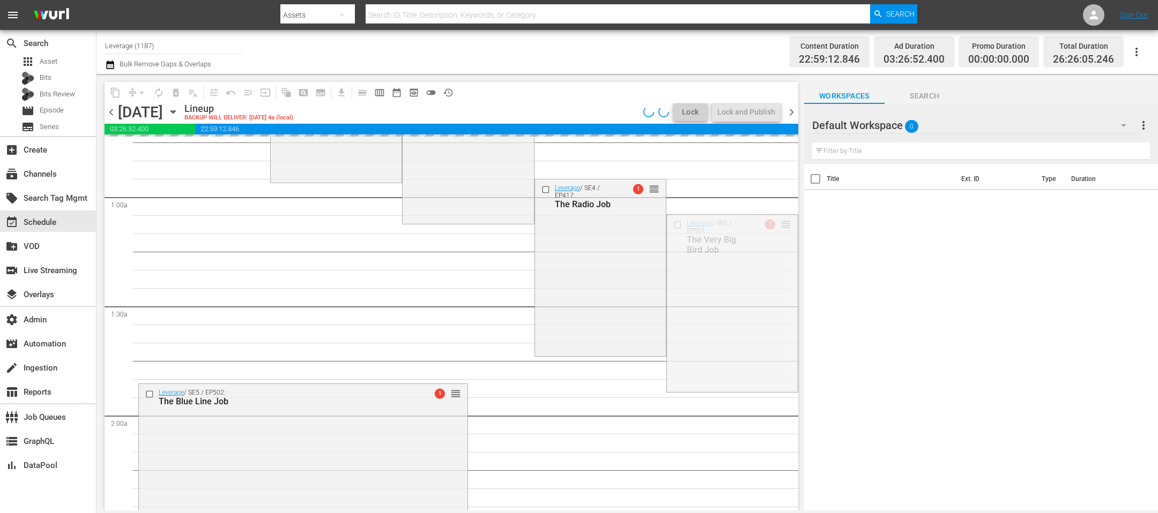
drag, startPoint x: 785, startPoint y: 222, endPoint x: 782, endPoint y: 255, distance: 32.3
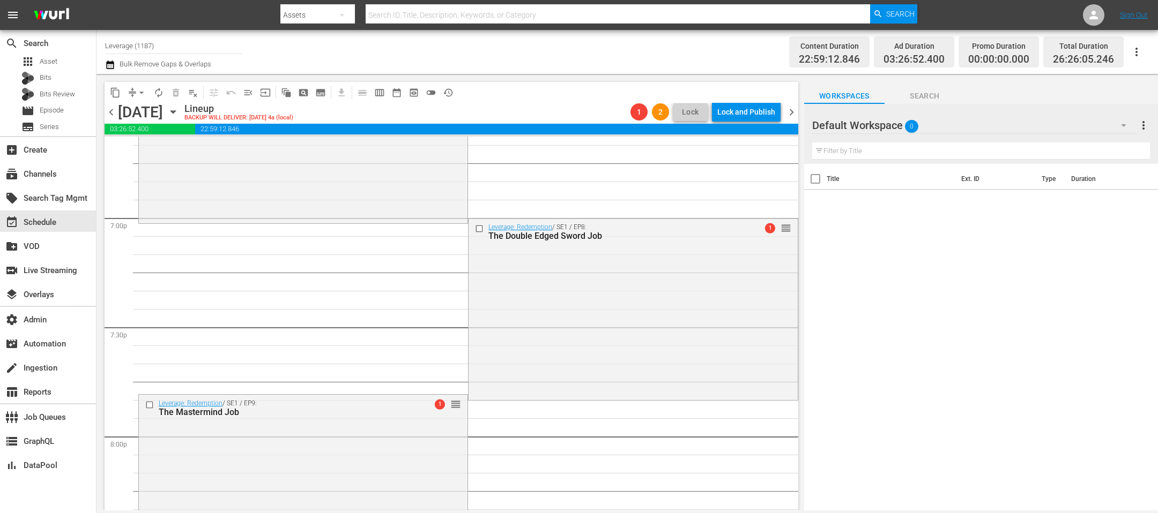
scroll to position [4896, 0]
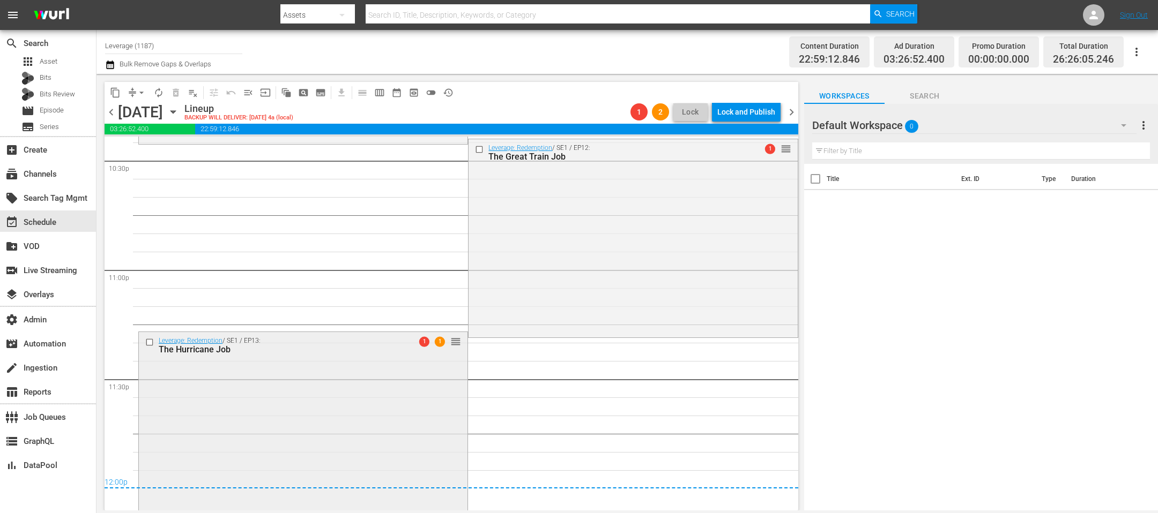
click at [426, 415] on div "Leverage: Redemption / SE1 / EP13: The Hurricane Job 1 1 reorder" at bounding box center [303, 420] width 329 height 177
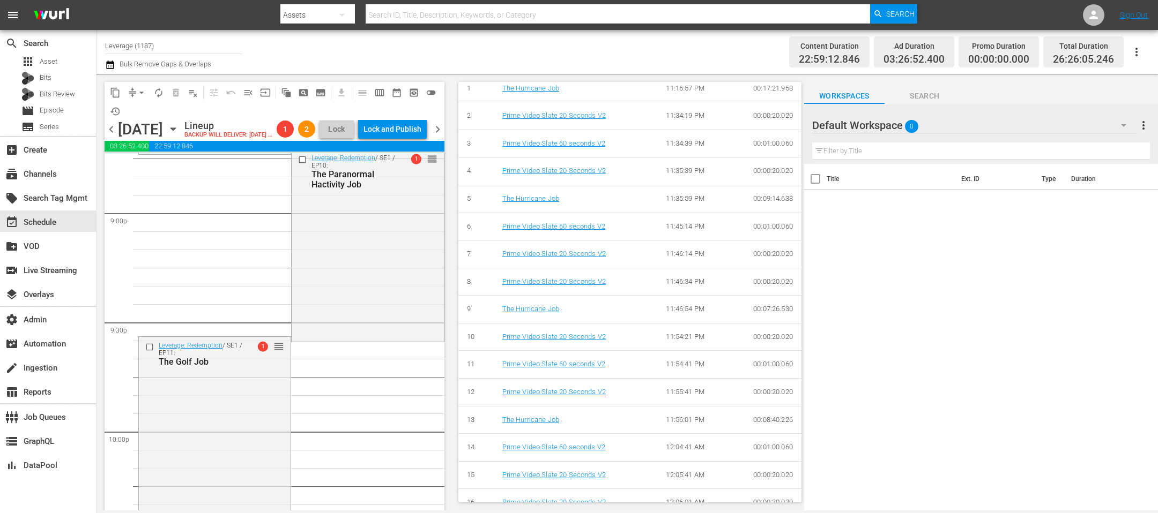
scroll to position [4070, 0]
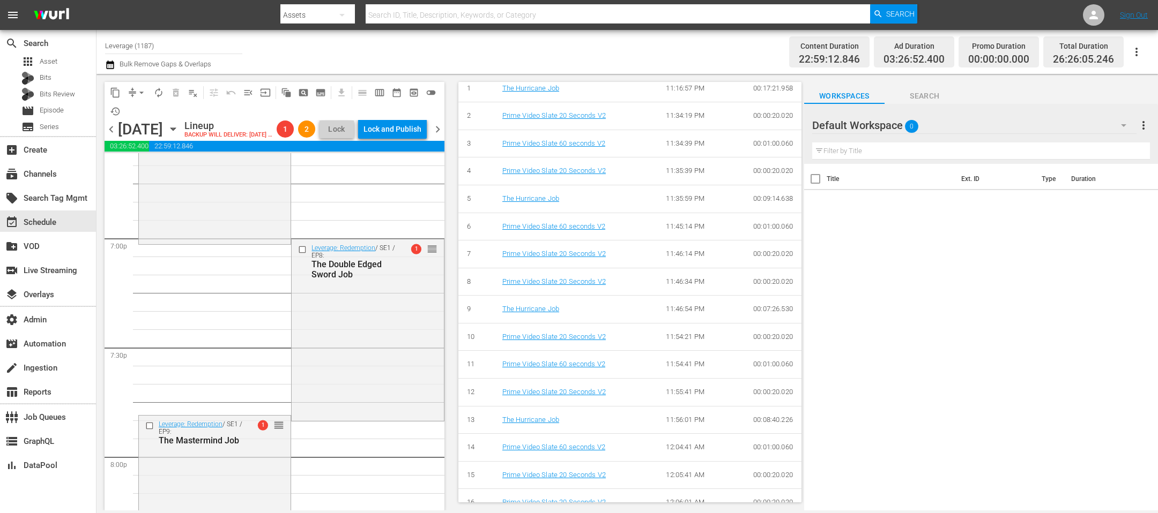
click at [441, 130] on div "chevron_left Saturday, October 18th October 18th Lineup BACKUP WILL DELIVER: 10…" at bounding box center [275, 130] width 340 height 21
click at [441, 136] on span "chevron_right" at bounding box center [437, 129] width 13 height 13
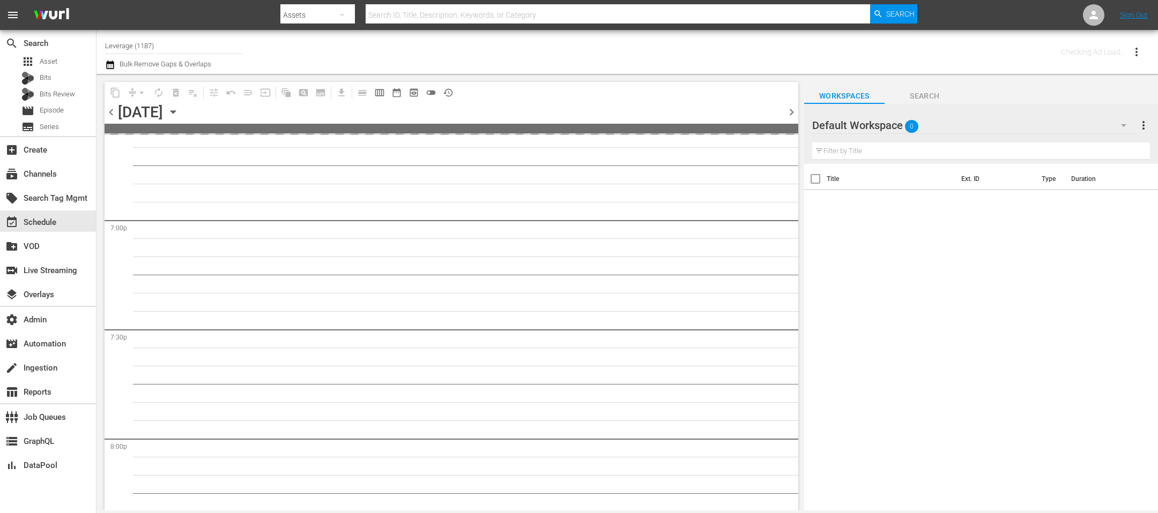
scroll to position [4398, 0]
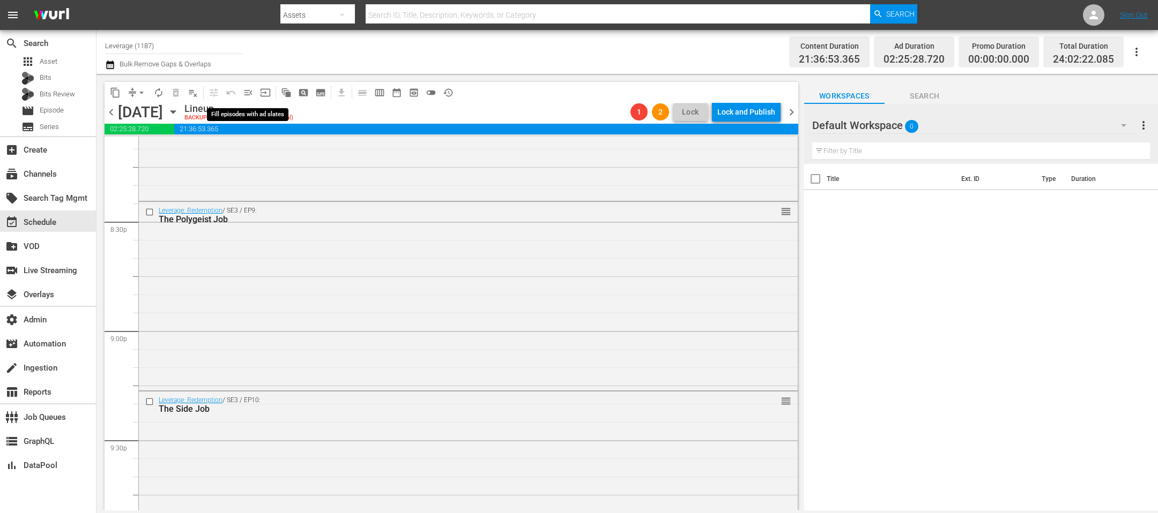
click at [254, 92] on button "menu_open" at bounding box center [248, 92] width 17 height 17
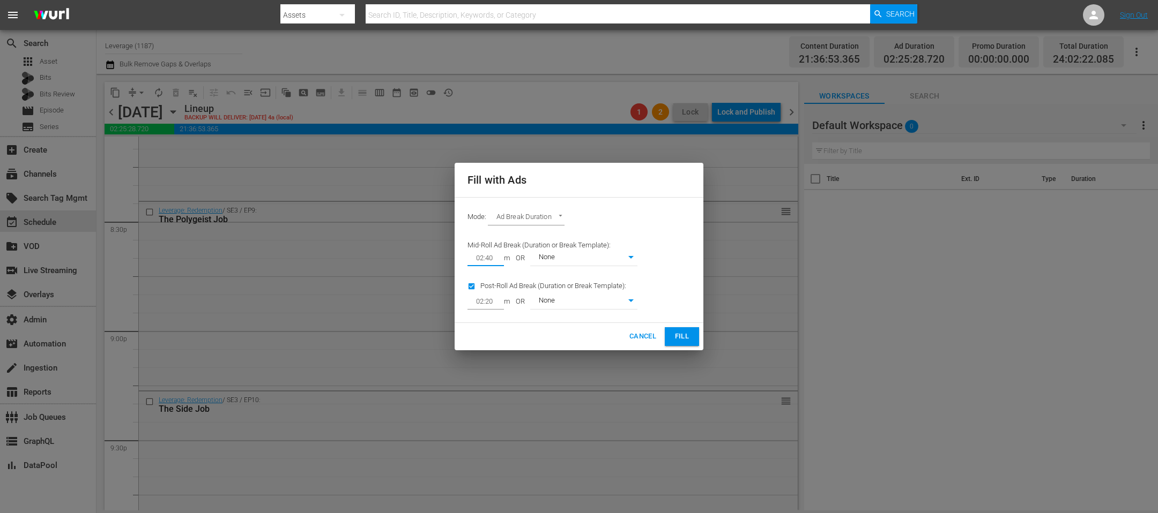
drag, startPoint x: 499, startPoint y: 266, endPoint x: 429, endPoint y: 250, distance: 71.5
click at [429, 250] on div "Fill with Ads Mode: Ad Break Duration AD_BREAK_DURATION Mid-Roll Ad Break (Dura…" at bounding box center [579, 256] width 1158 height 513
type input "01:41"
click at [681, 338] on span "Fill" at bounding box center [681, 337] width 17 height 12
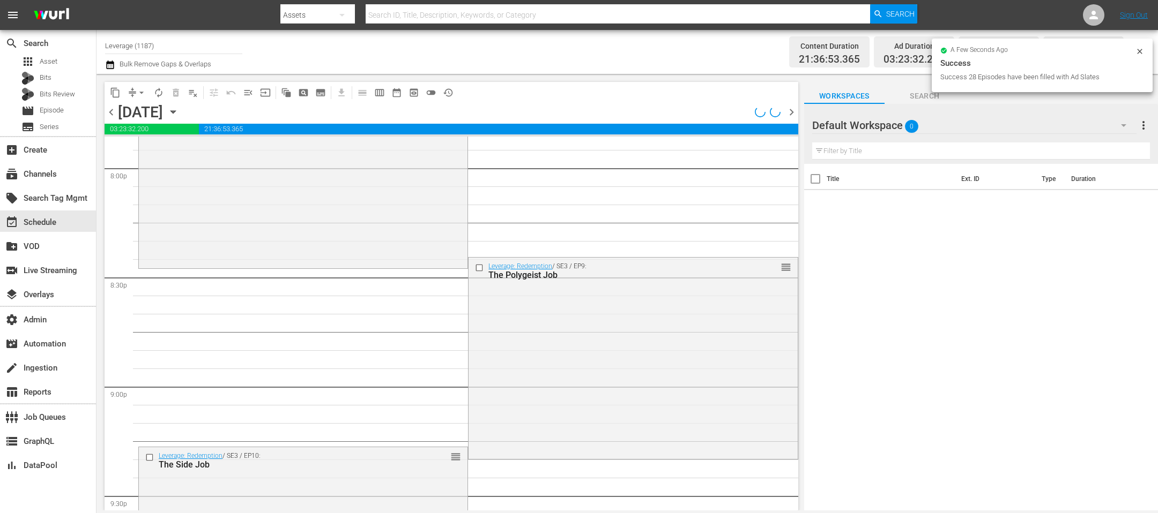
scroll to position [4469, 0]
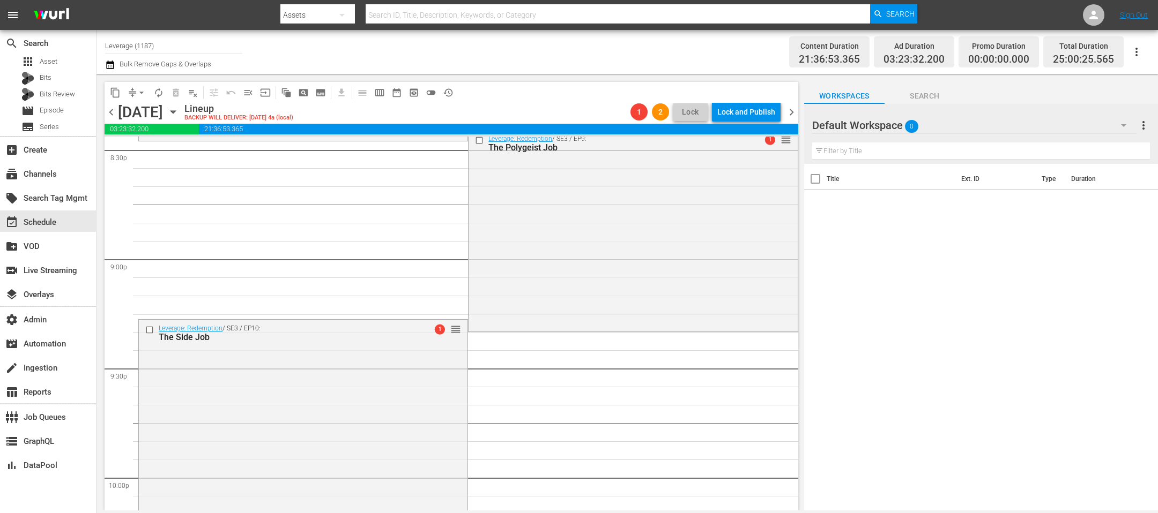
click at [109, 65] on icon "button" at bounding box center [110, 64] width 10 height 13
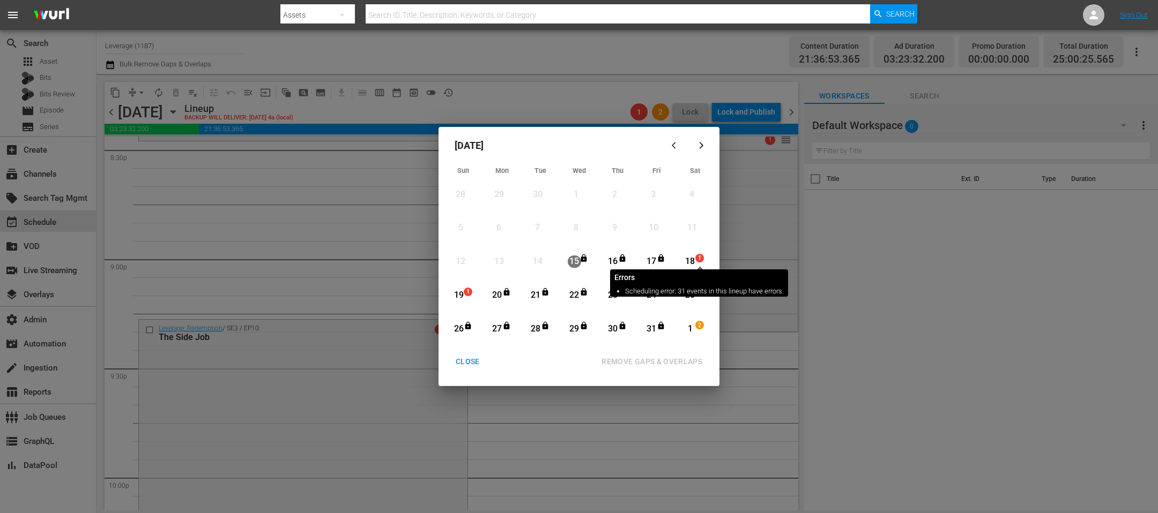
click at [697, 262] on span "1" at bounding box center [700, 258] width 8 height 9
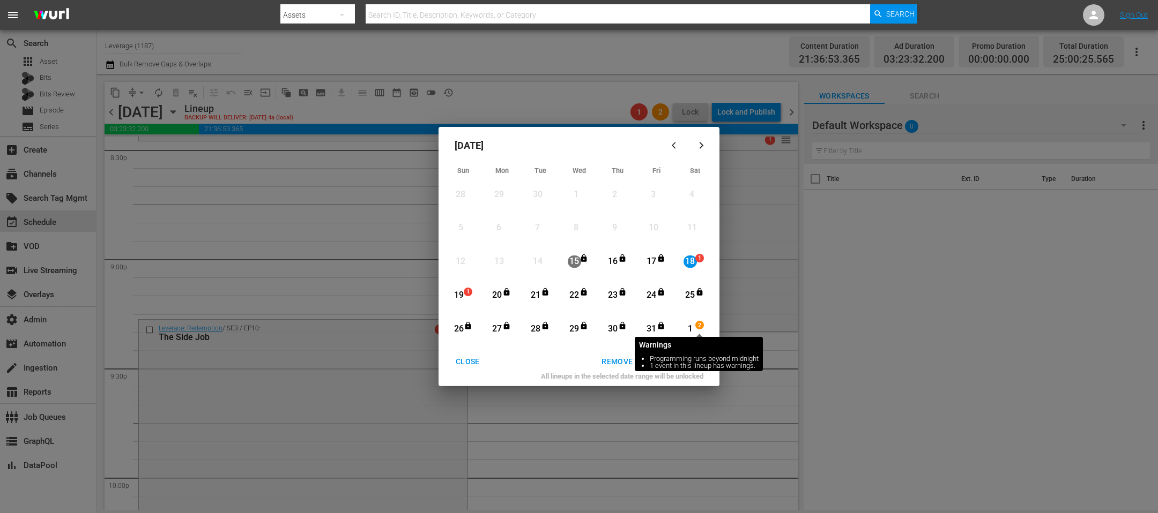
click at [695, 330] on div "1" at bounding box center [689, 329] width 13 height 12
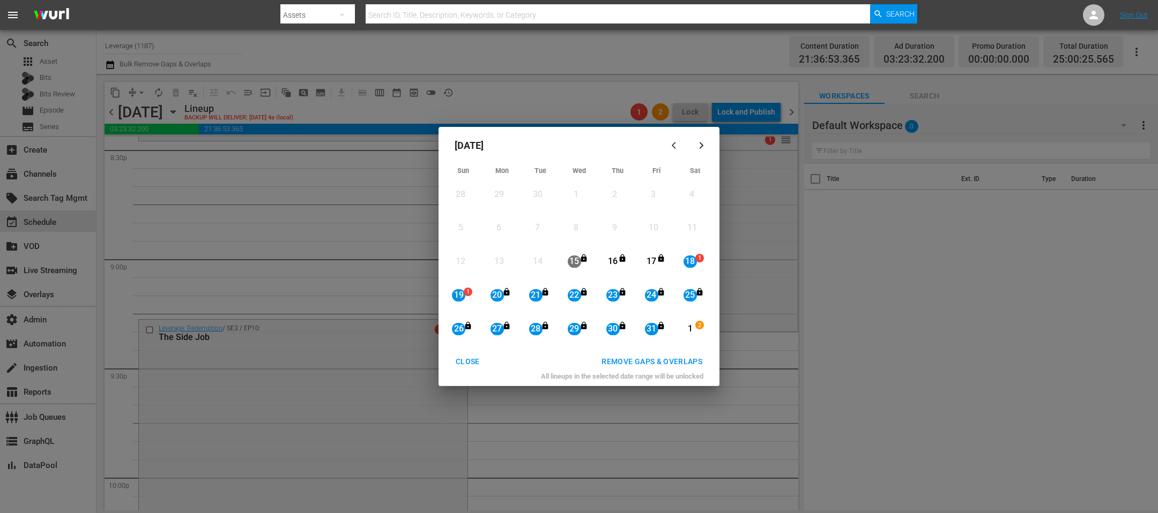
click at [689, 359] on div "REMOVE GAPS & OVERLAPS" at bounding box center [652, 361] width 118 height 13
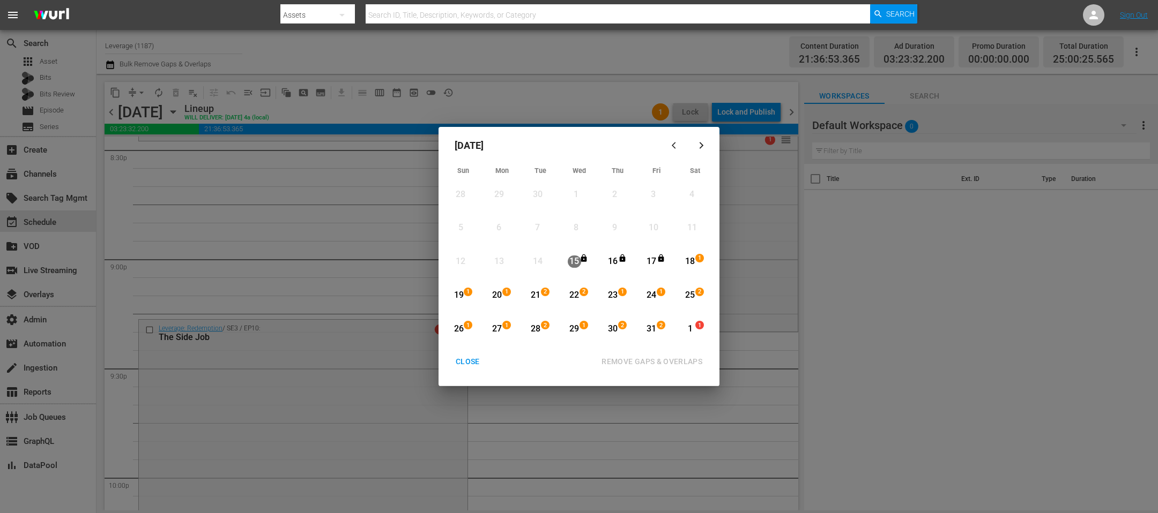
click at [467, 364] on div "CLOSE" at bounding box center [467, 361] width 41 height 13
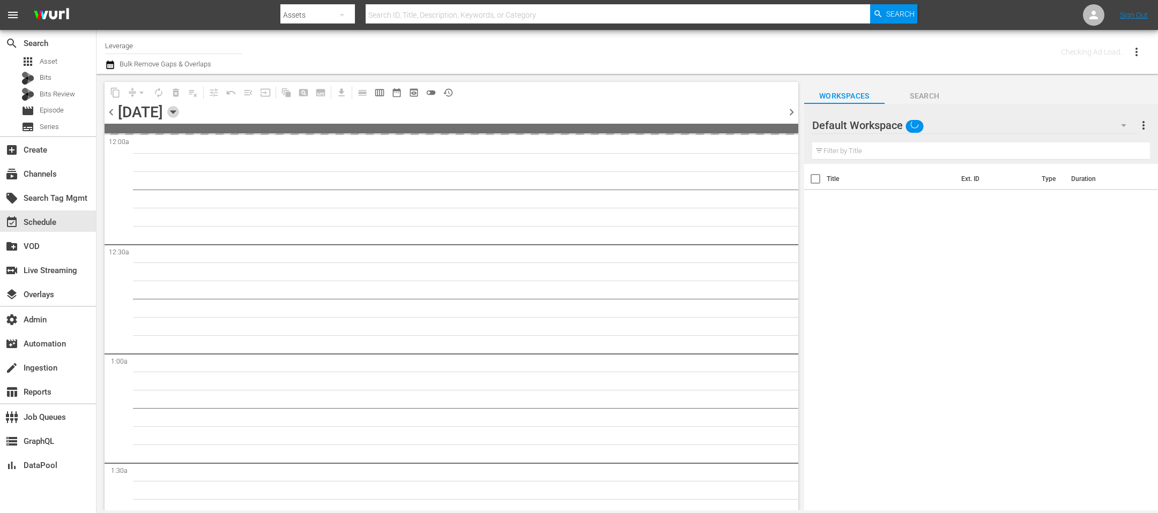
click at [179, 115] on icon "button" at bounding box center [173, 112] width 12 height 12
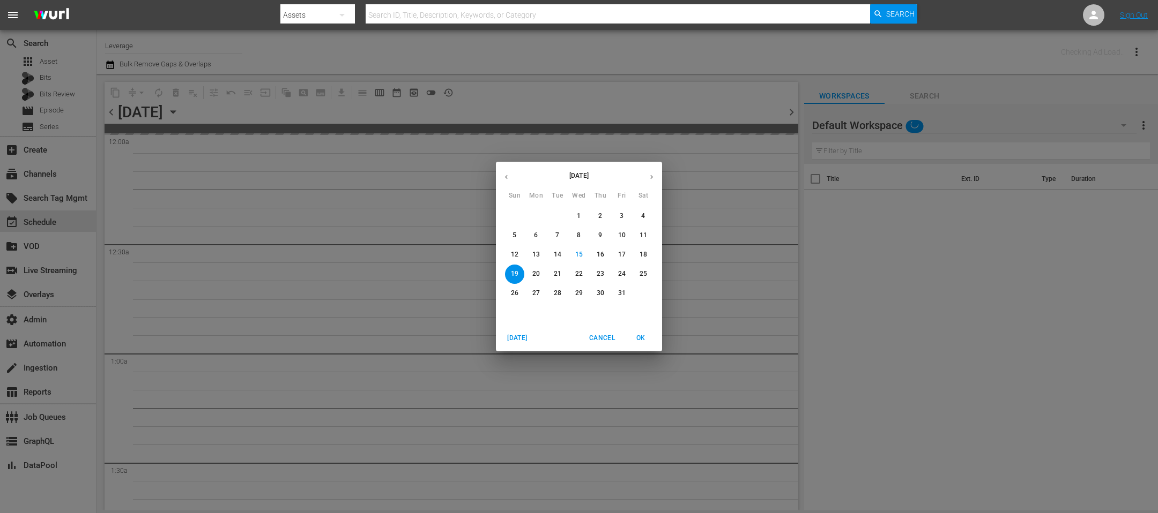
click at [642, 259] on p "18" at bounding box center [643, 254] width 8 height 9
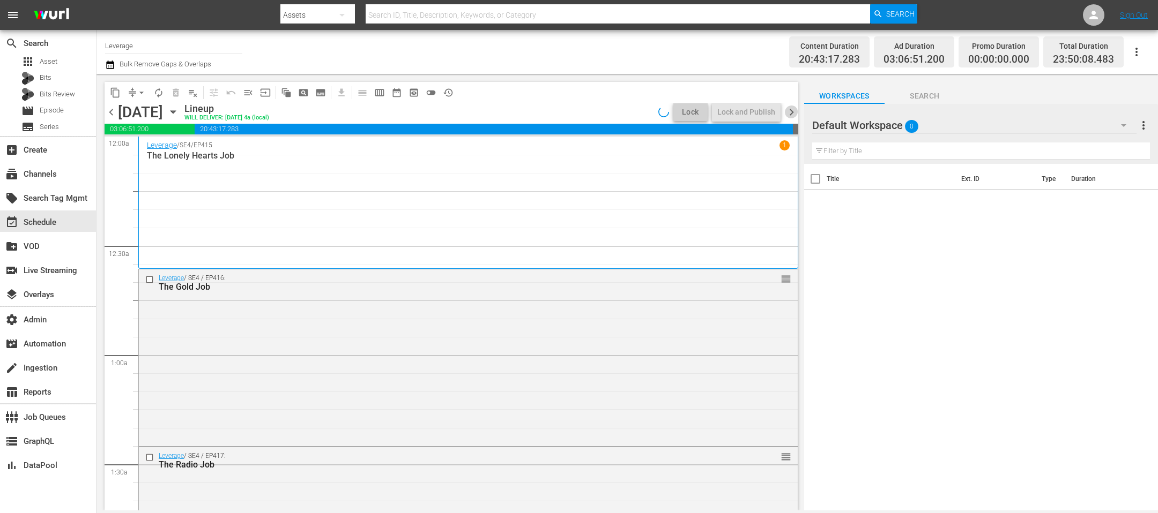
click at [792, 116] on span "chevron_right" at bounding box center [791, 112] width 13 height 13
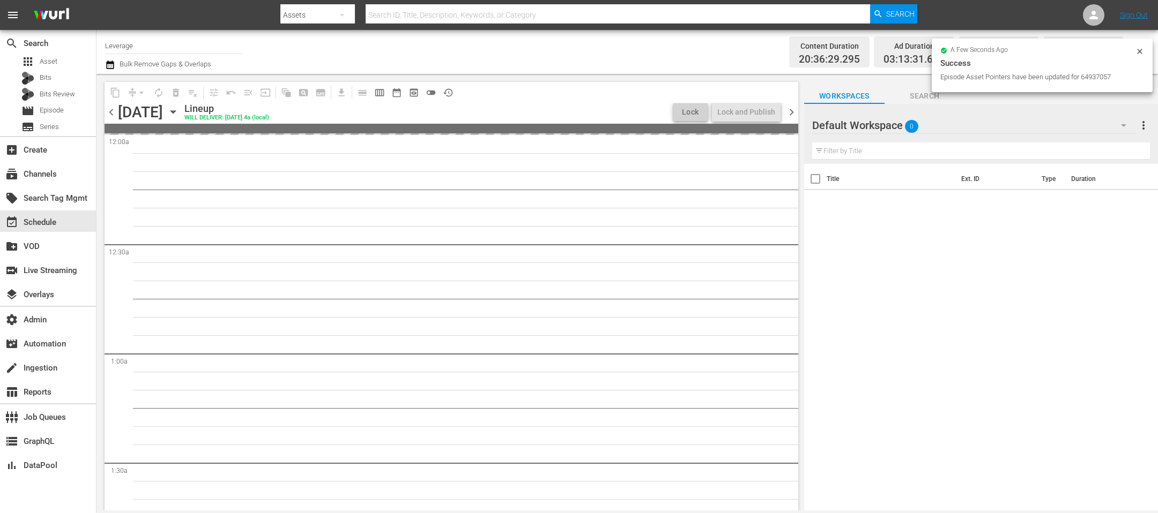
click at [1141, 50] on icon at bounding box center [1139, 51] width 5 height 5
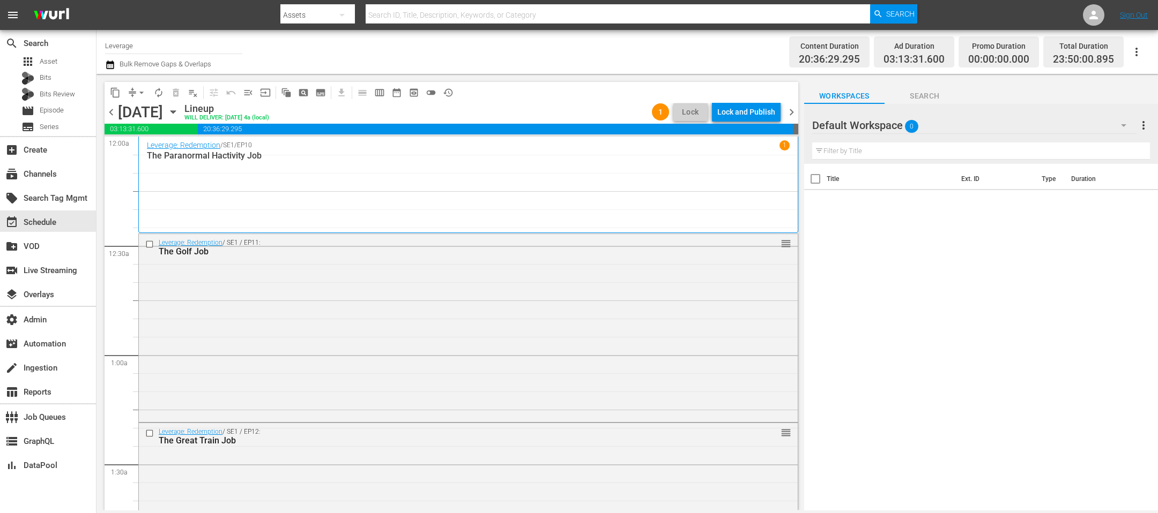
click at [789, 111] on span "chevron_right" at bounding box center [791, 112] width 13 height 13
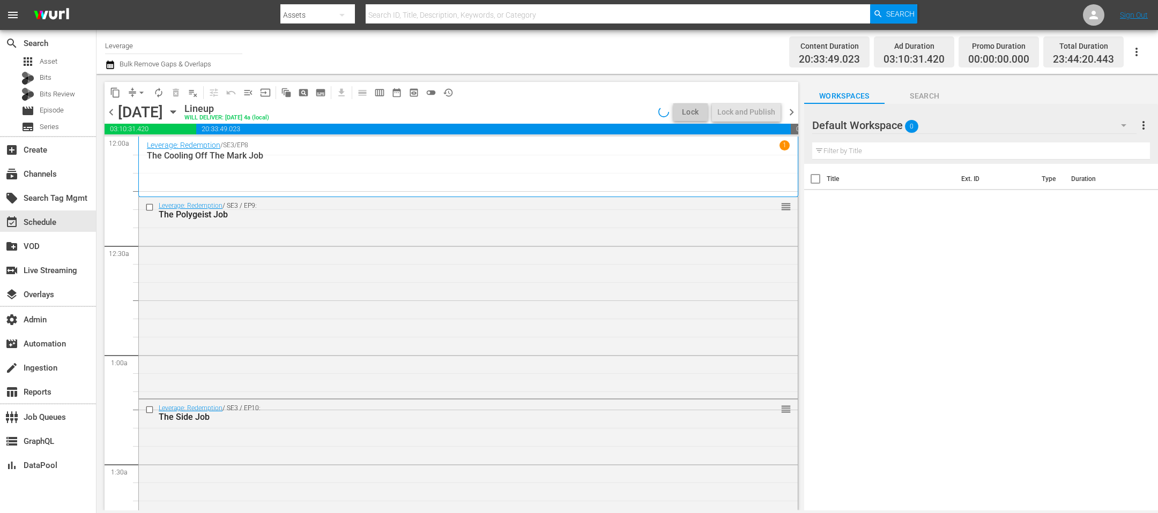
click at [789, 111] on span "chevron_right" at bounding box center [791, 112] width 13 height 13
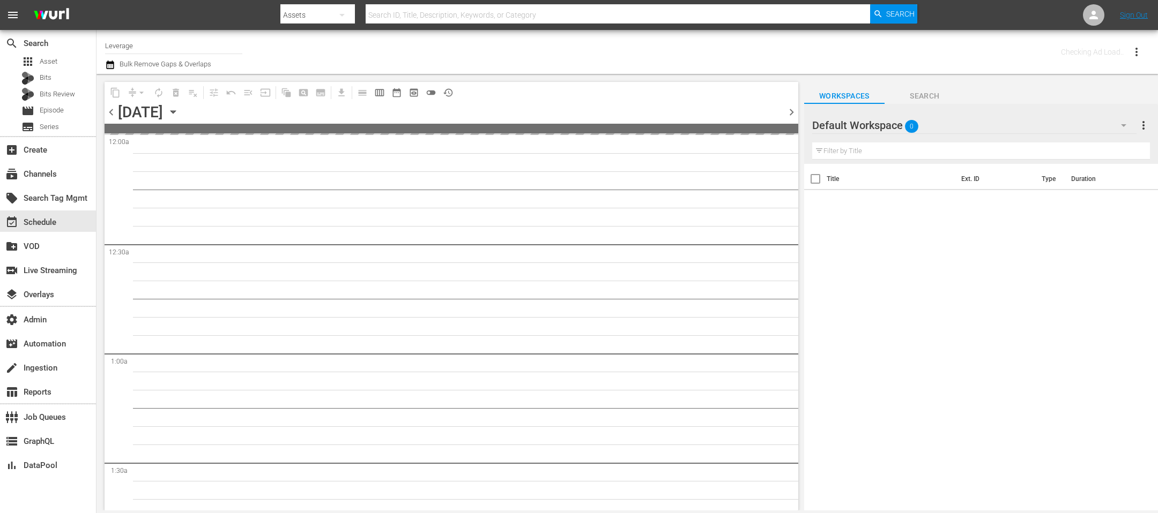
click at [111, 111] on span "chevron_left" at bounding box center [111, 112] width 13 height 13
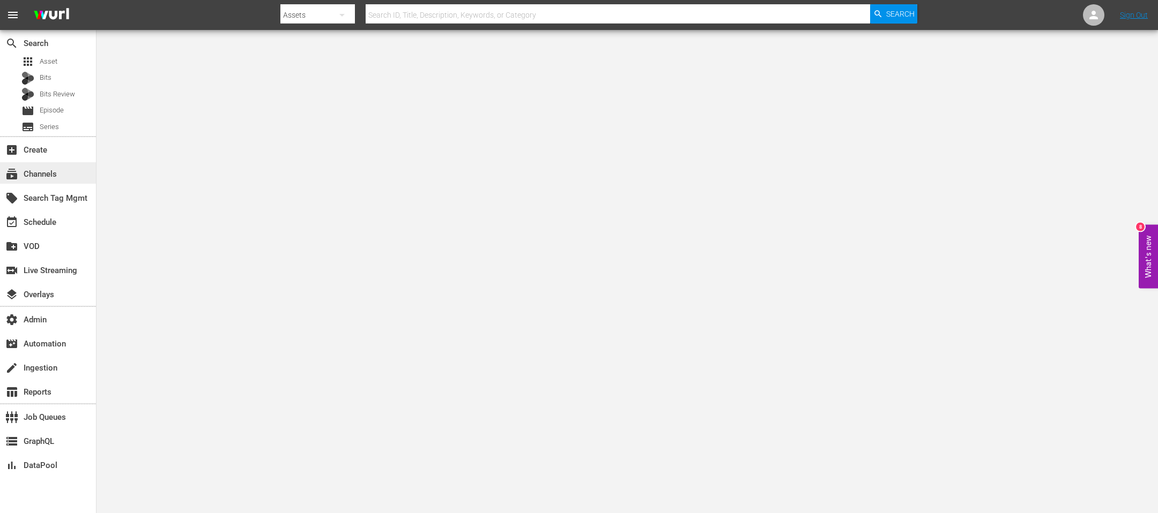
click at [53, 173] on div "subscriptions Channels" at bounding box center [30, 173] width 60 height 10
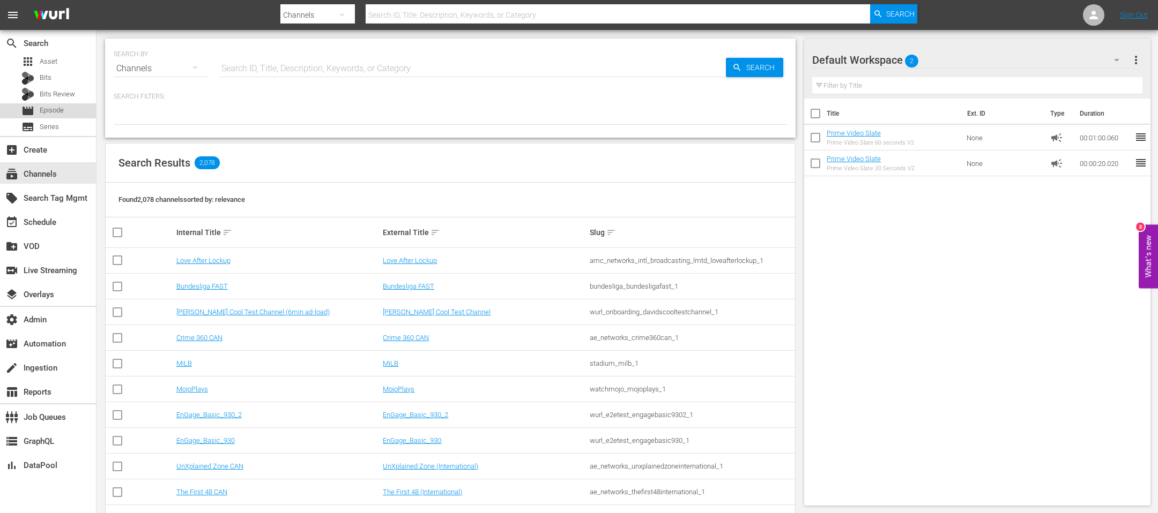
click at [44, 116] on span "Episode" at bounding box center [52, 110] width 24 height 11
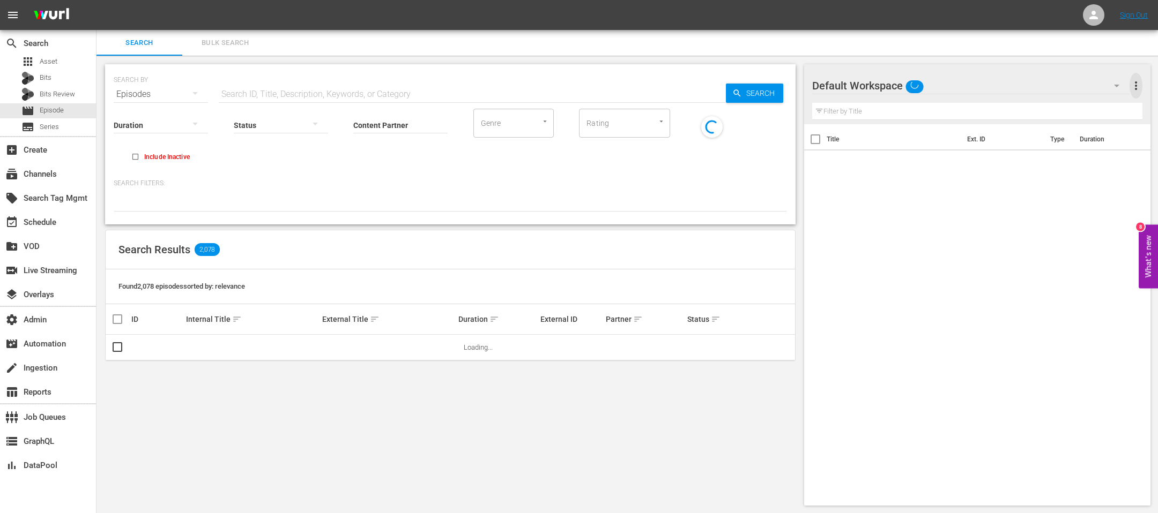
click at [771, 90] on span "more_vert" at bounding box center [1135, 85] width 13 height 13
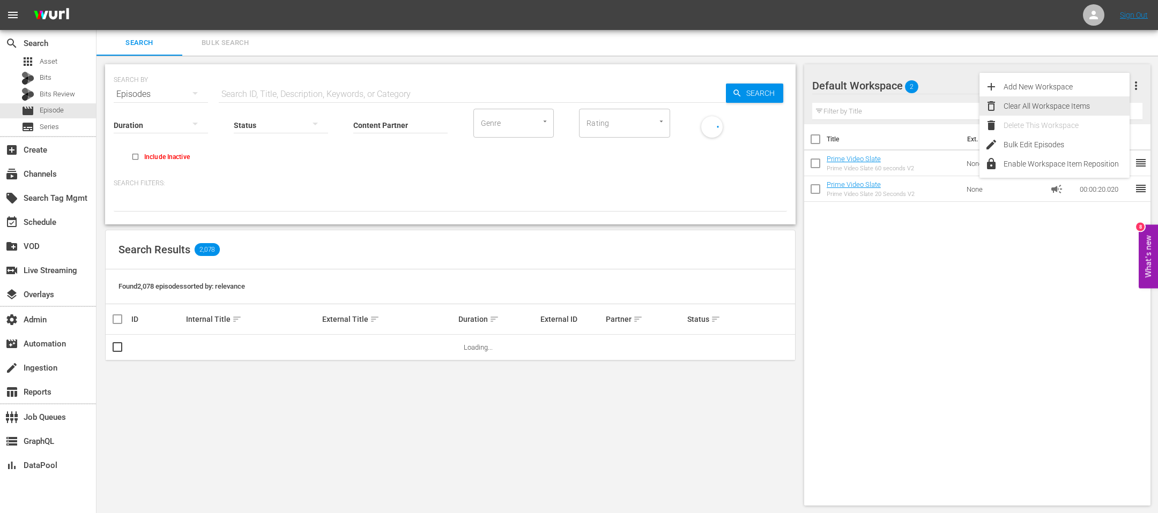
click at [771, 100] on div "Clear All Workspace Items" at bounding box center [1066, 105] width 126 height 19
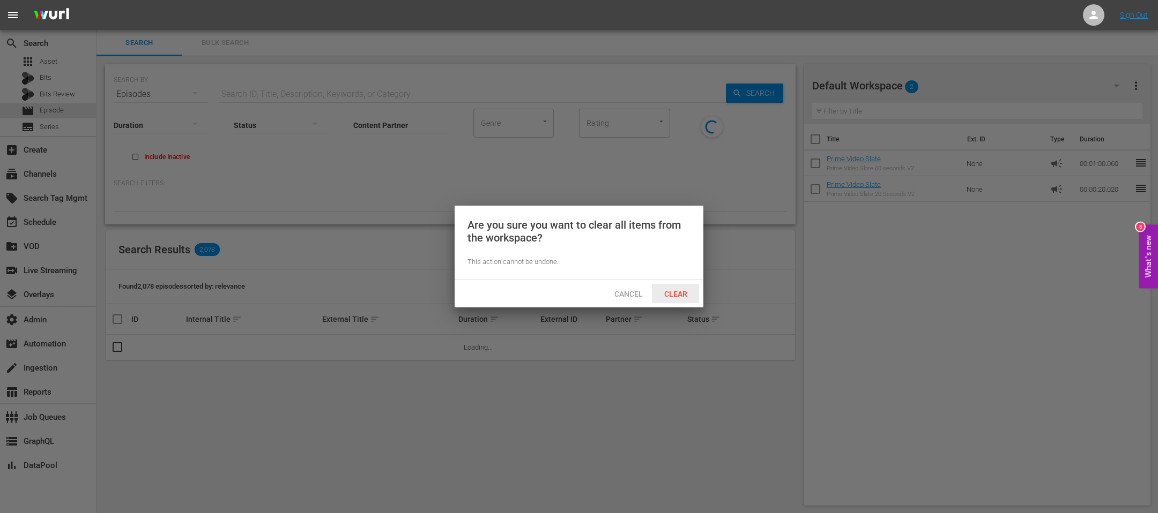
click at [658, 293] on span "Clear" at bounding box center [675, 294] width 40 height 9
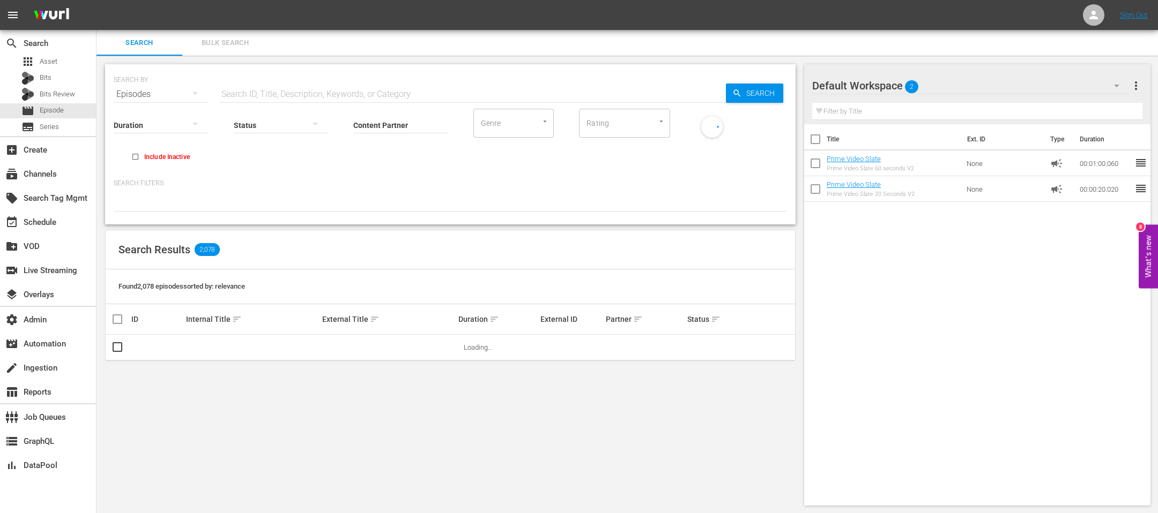
click at [241, 34] on button "Bulk Search" at bounding box center [225, 43] width 86 height 26
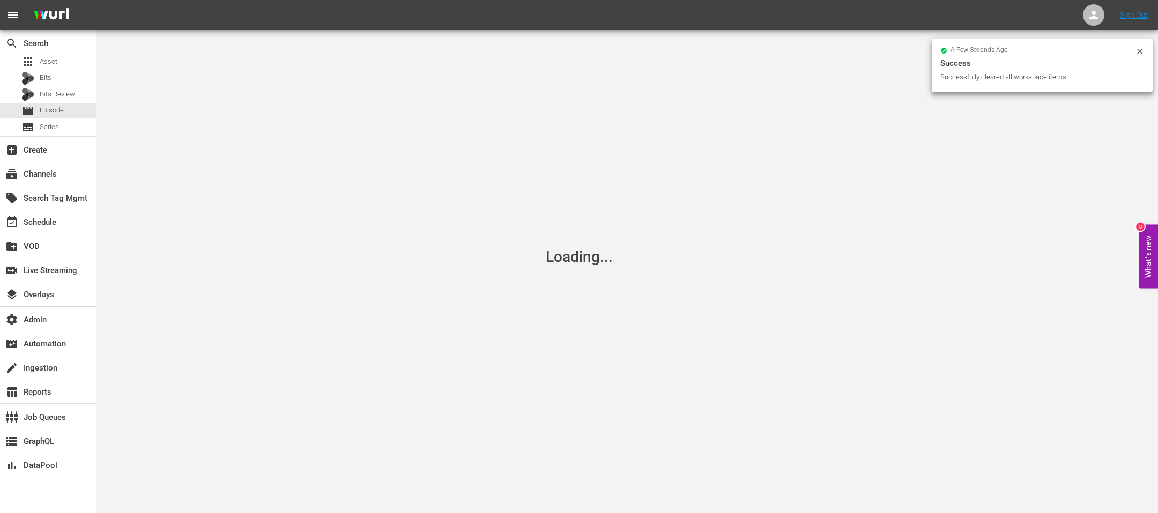
click at [771, 50] on icon at bounding box center [1139, 51] width 9 height 9
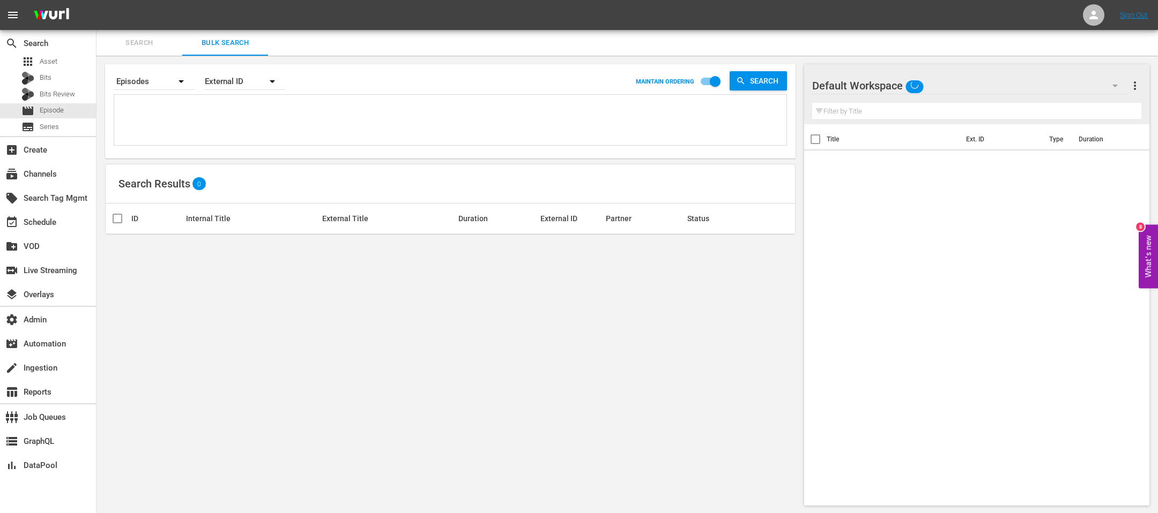
click at [287, 106] on textarea at bounding box center [451, 122] width 669 height 49
paste textarea "KAL_000245_ITUN KAL_001191_ITUN KAL_000732_ITUN KAL_001046_ITUN KAL_001172_ITUN…"
type textarea "KAL_000245_ITUN KAL_001191_ITUN KAL_000732_ITUN KAL_001046_ITUN KAL_001172_ITUN…"
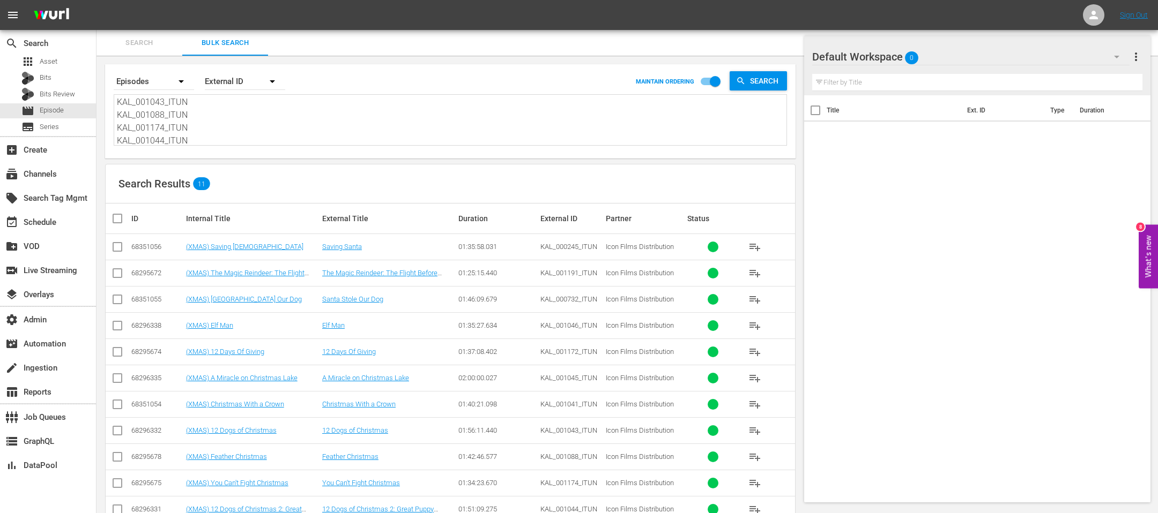
scroll to position [27, 0]
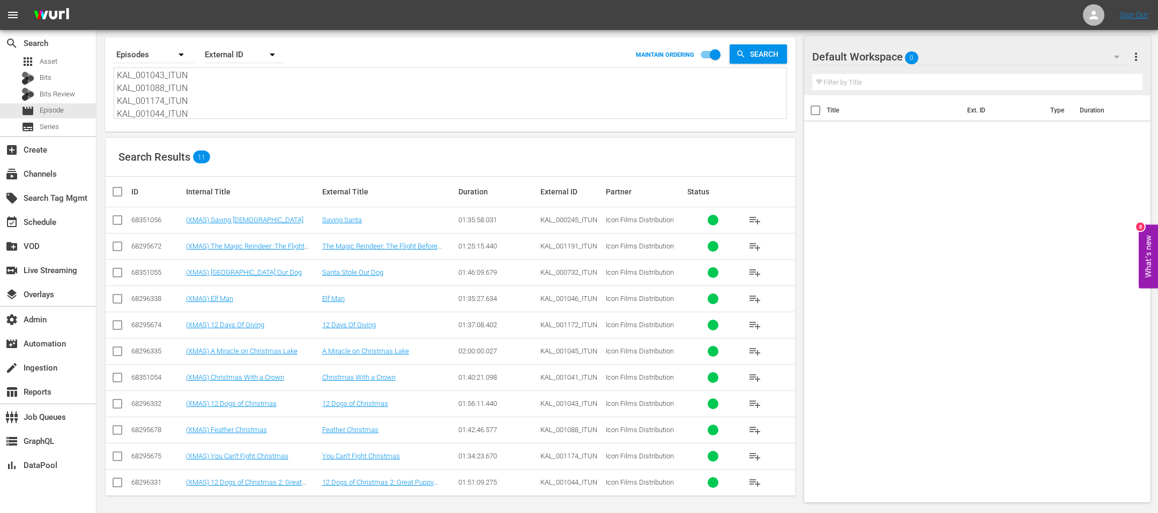
type textarea "KAL_000245_ITUN KAL_001191_ITUN KAL_000732_ITUN KAL_001046_ITUN KAL_001172_ITUN…"
click at [118, 186] on input "checkbox" at bounding box center [121, 191] width 21 height 13
checkbox input "true"
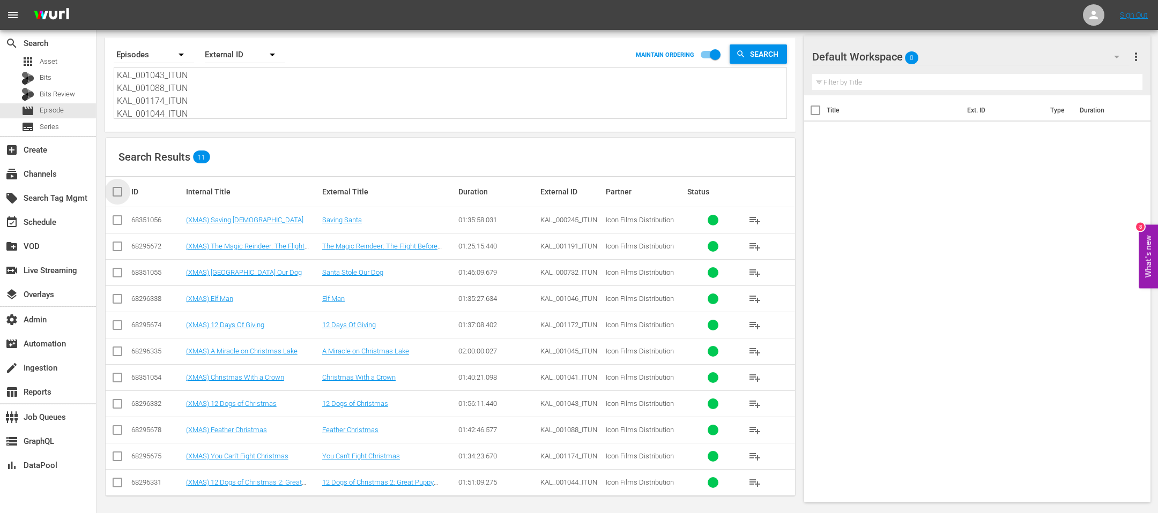
checkbox input "true"
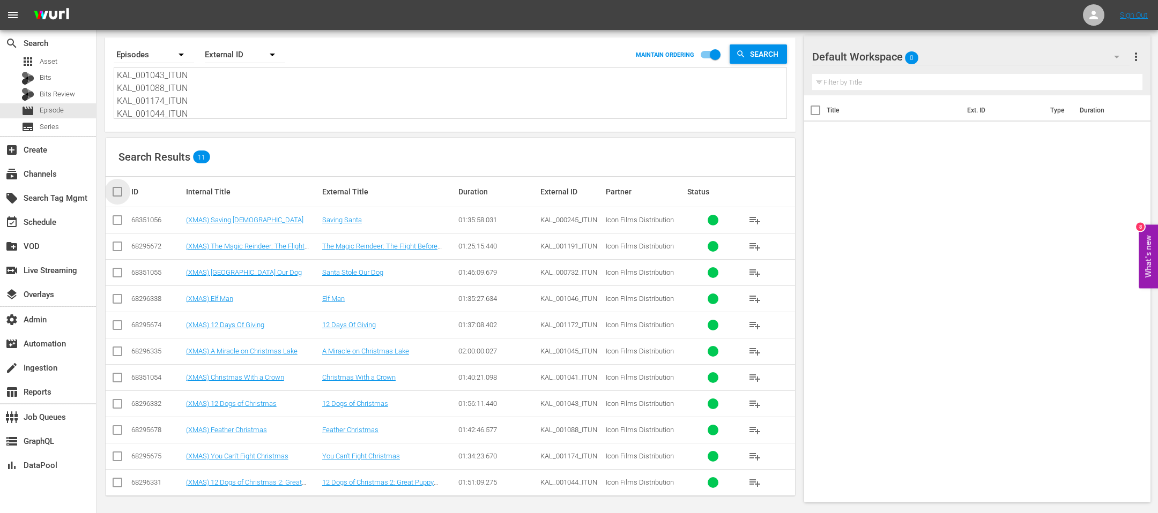
checkbox input "true"
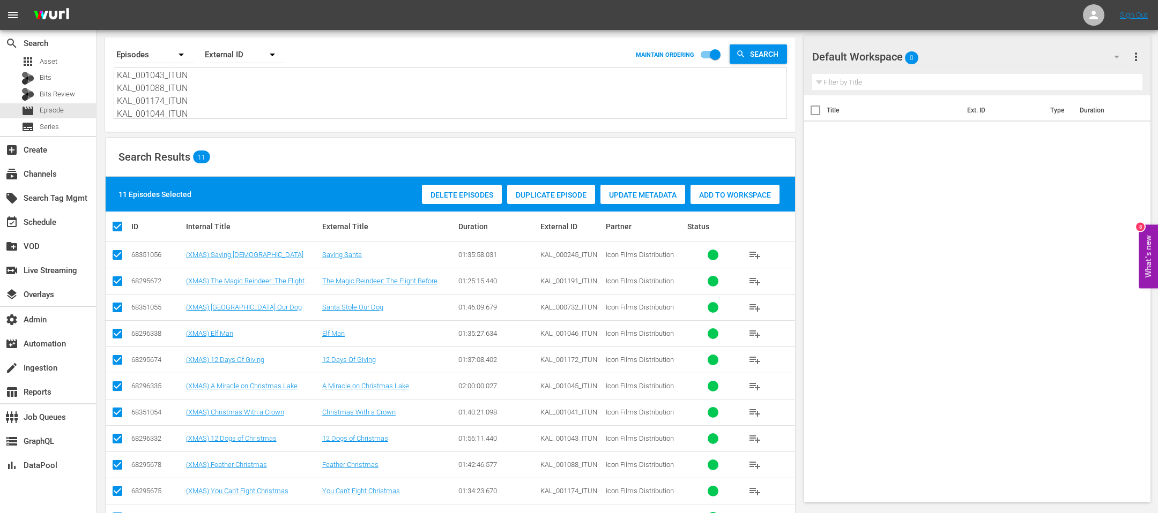
click at [761, 188] on div "Add to Workspace" at bounding box center [734, 195] width 89 height 20
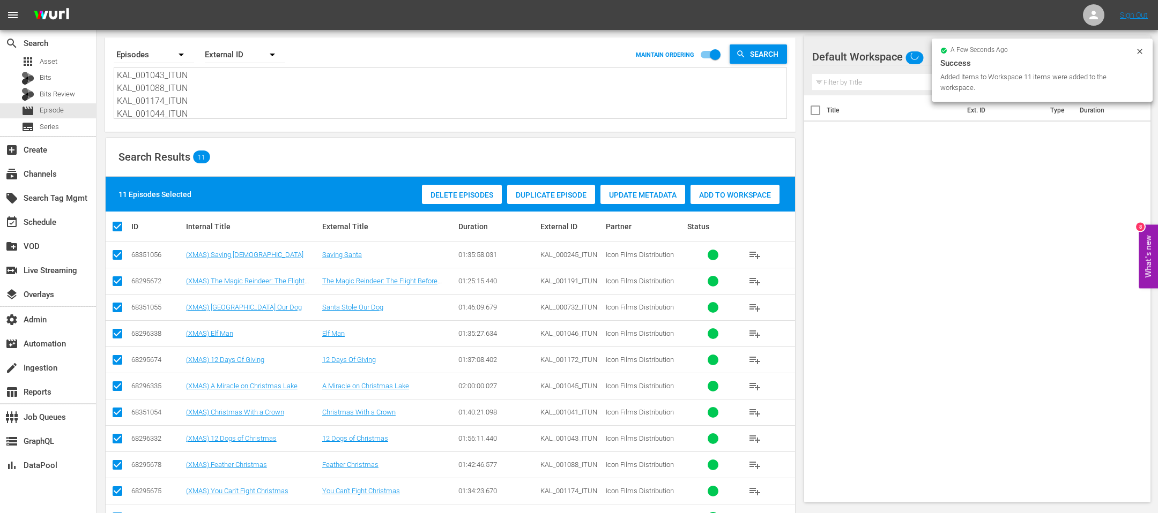
click at [771, 47] on div "a few seconds ago Success Added Items to Workspace 11 items were added to the w…" at bounding box center [1042, 70] width 221 height 63
click at [771, 50] on icon at bounding box center [1139, 51] width 9 height 9
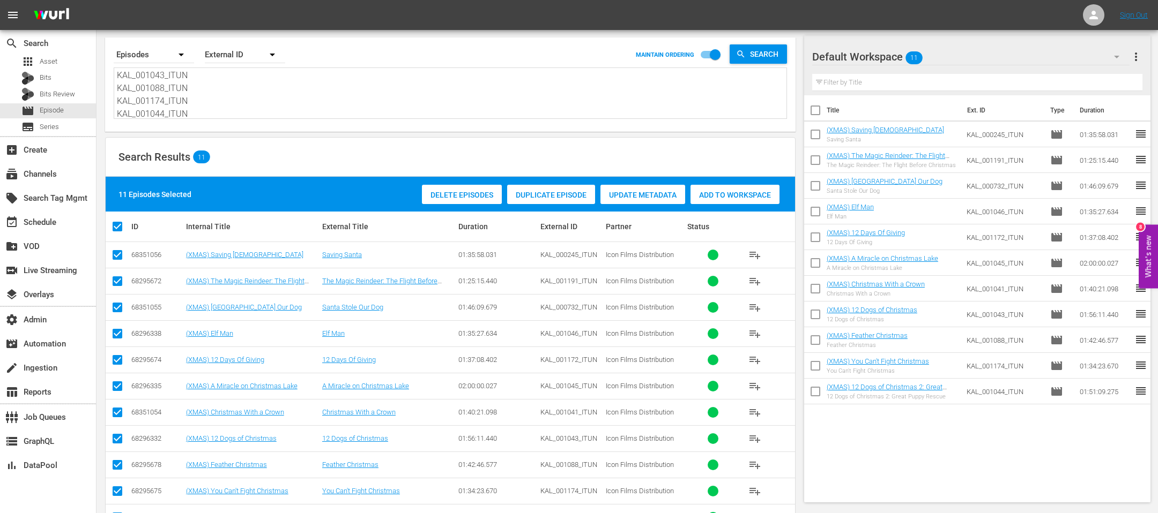
click at [771, 63] on span "more_vert" at bounding box center [1135, 56] width 13 height 13
click at [771, 110] on div "Bulk Edit Episodes" at bounding box center [1066, 115] width 126 height 19
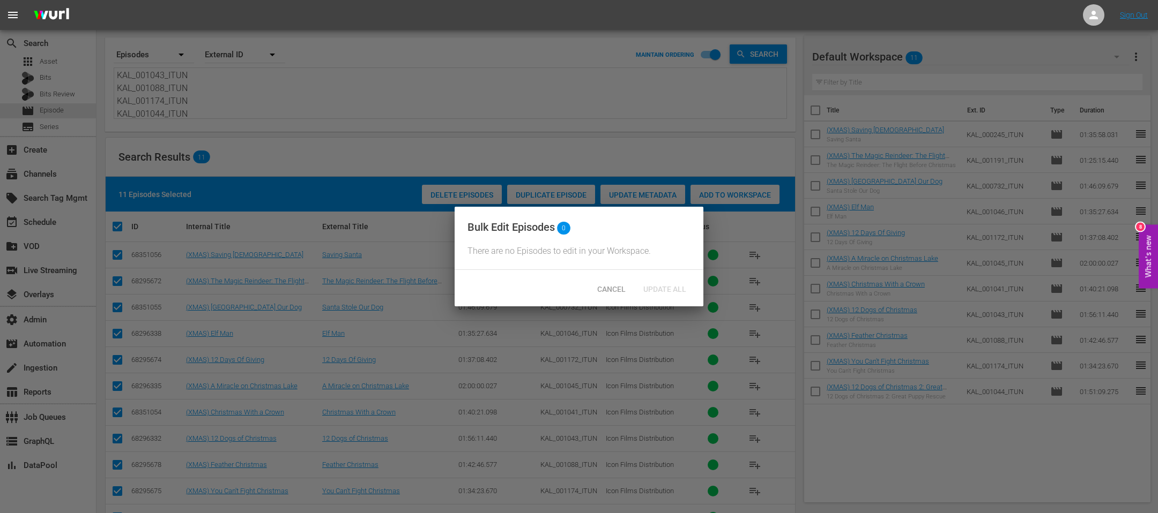
click at [591, 262] on div "Bulk Edit Episodes 0 There are no Episodes to edit in your Workspace." at bounding box center [578, 239] width 249 height 64
click at [632, 258] on div "Bulk Edit Episodes 0 There are no Episodes to edit in your Workspace." at bounding box center [578, 239] width 249 height 64
click at [609, 288] on span "Cancel" at bounding box center [611, 289] width 46 height 9
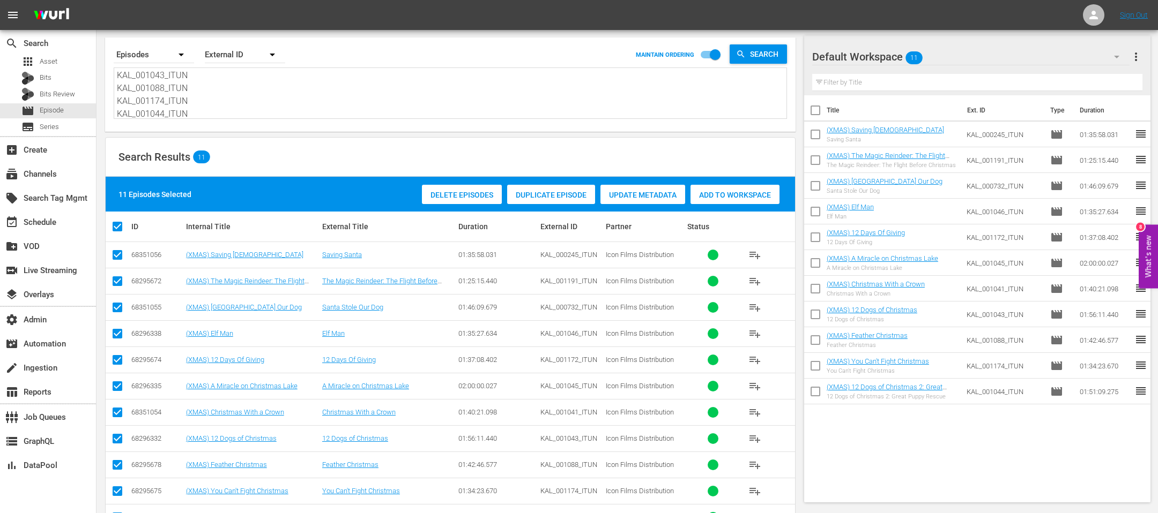
click at [771, 135] on div "(XMAS) Saving Santa Saving Santa" at bounding box center [884, 134] width 117 height 17
click at [771, 128] on link "(XMAS) Saving Santa" at bounding box center [884, 130] width 117 height 8
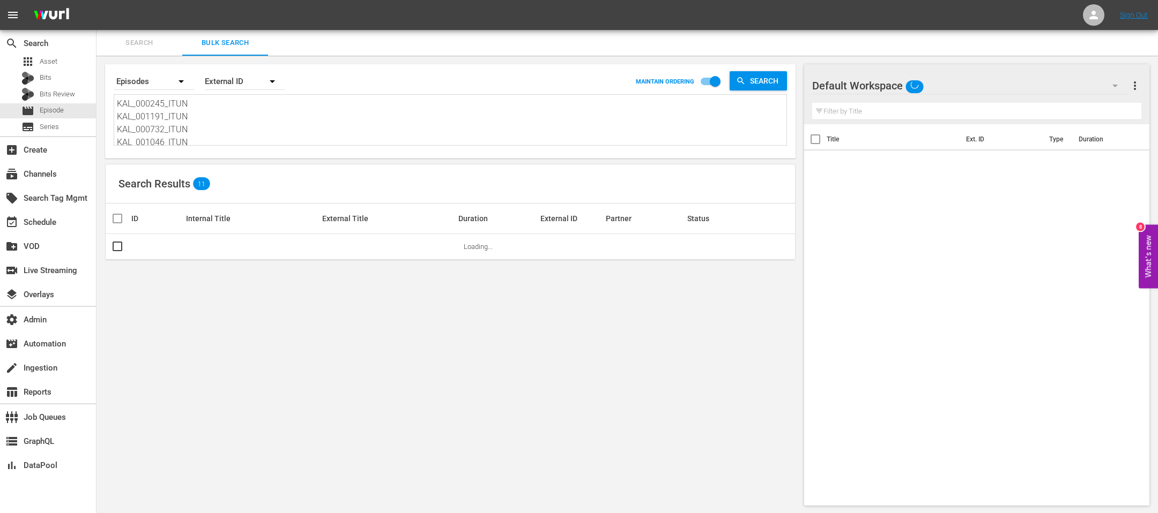
scroll to position [1, 0]
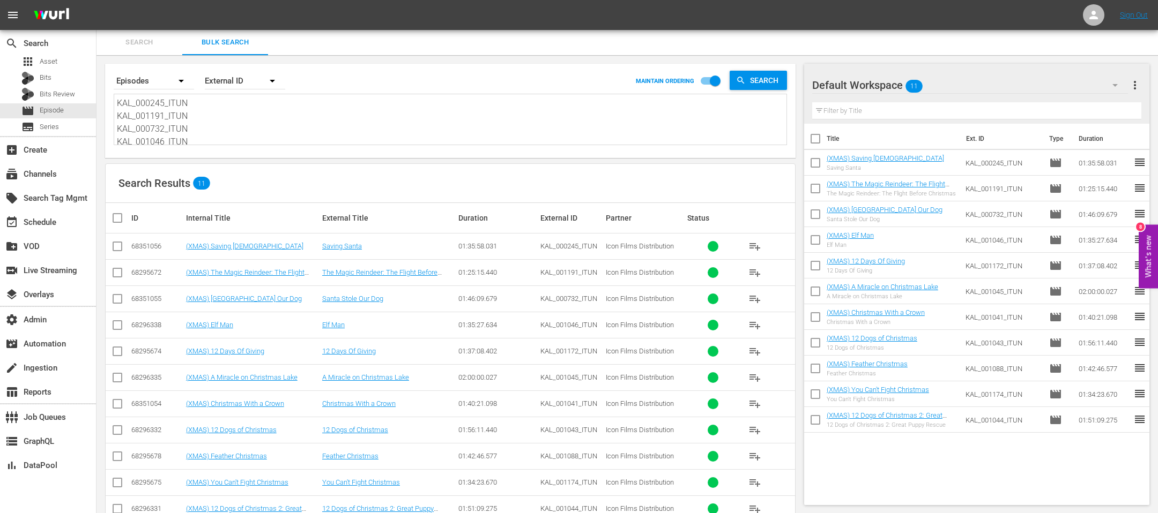
click at [771, 140] on input "checkbox" at bounding box center [815, 141] width 23 height 23
checkbox input "true"
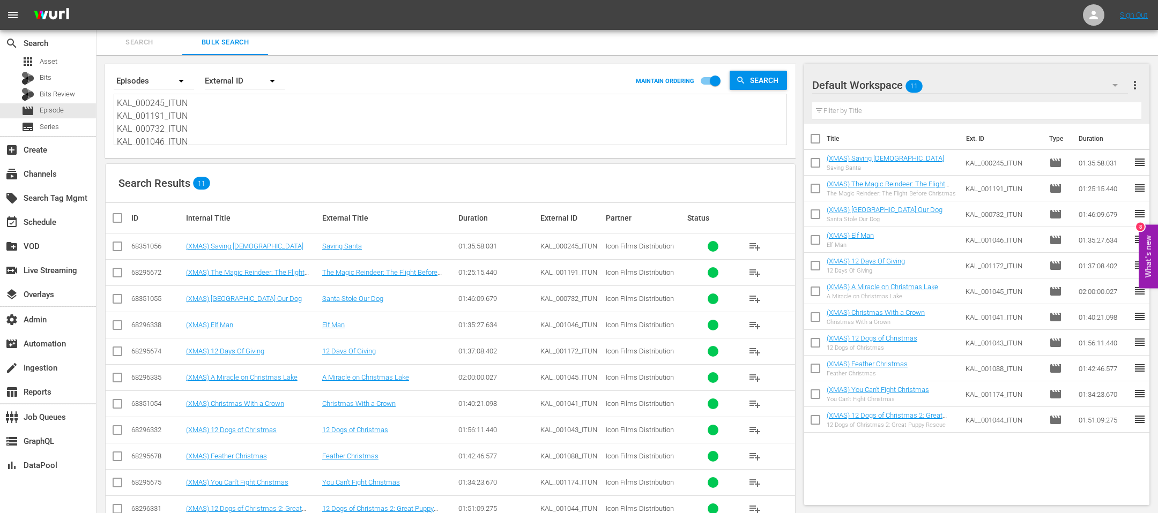
checkbox input "true"
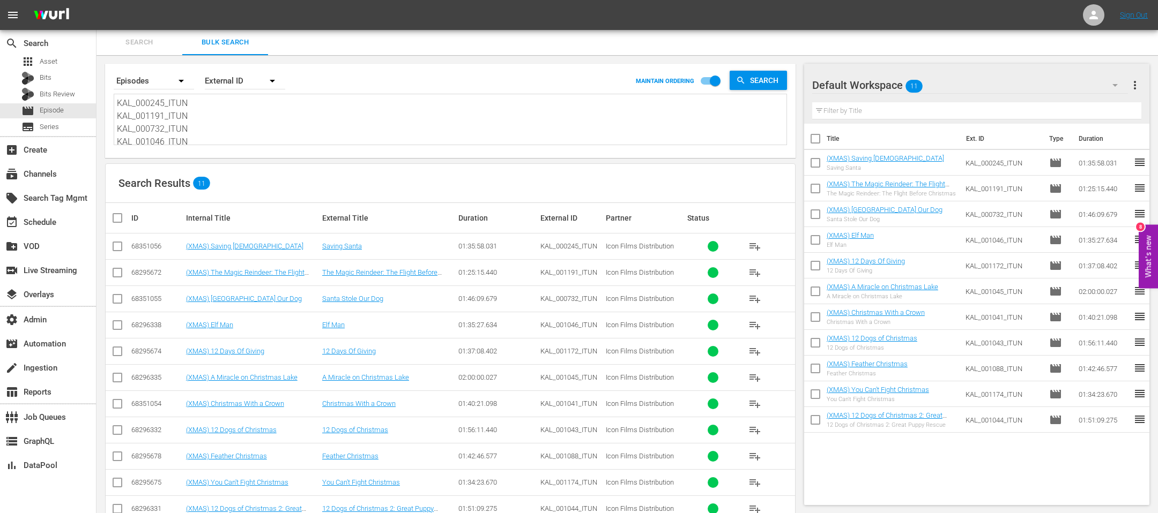
checkbox input "true"
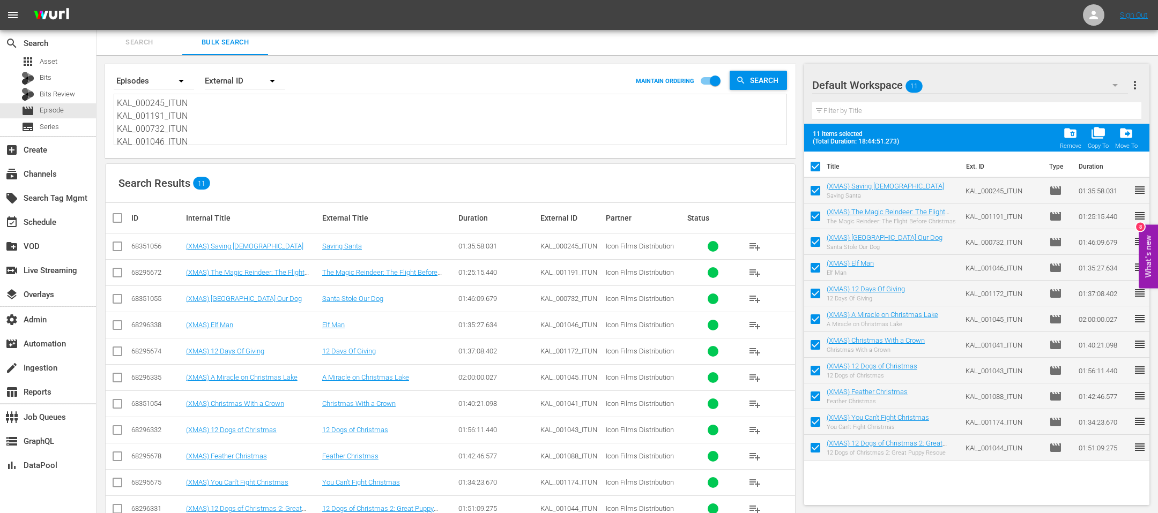
click at [771, 92] on button "more_vert" at bounding box center [1134, 85] width 13 height 26
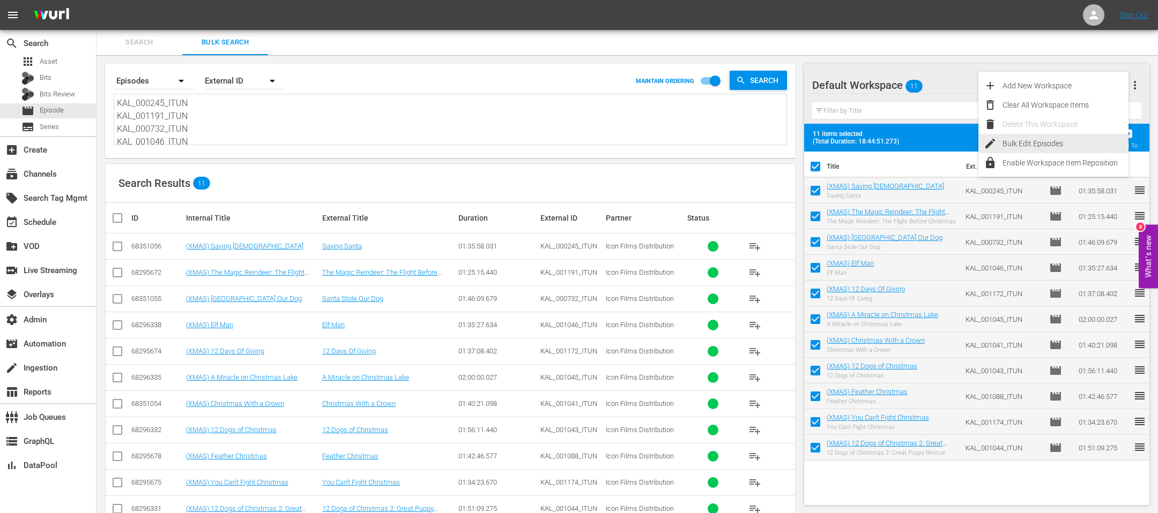
click at [771, 146] on div "Bulk Edit Episodes" at bounding box center [1065, 143] width 126 height 19
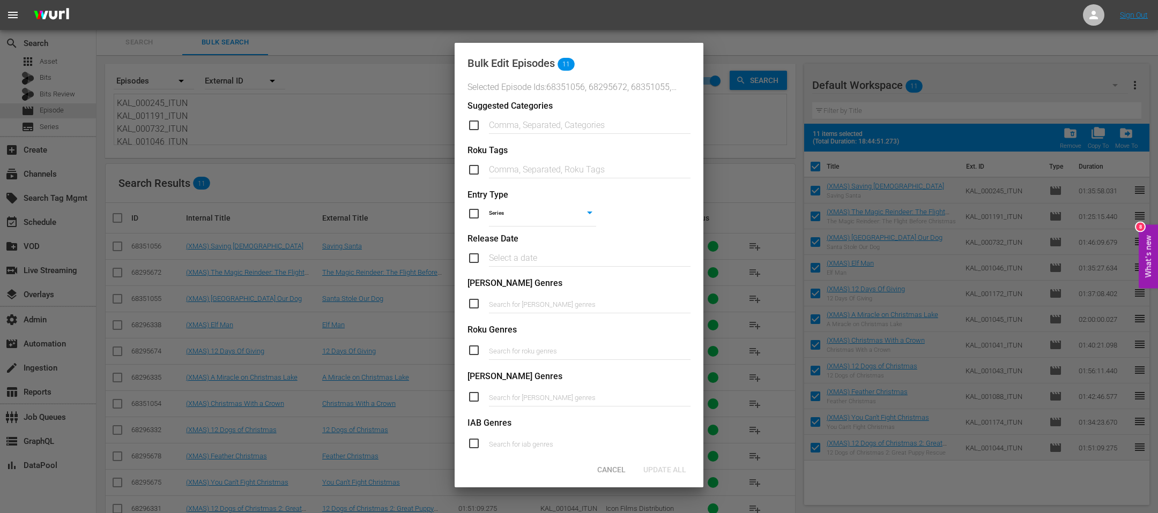
scroll to position [324, 0]
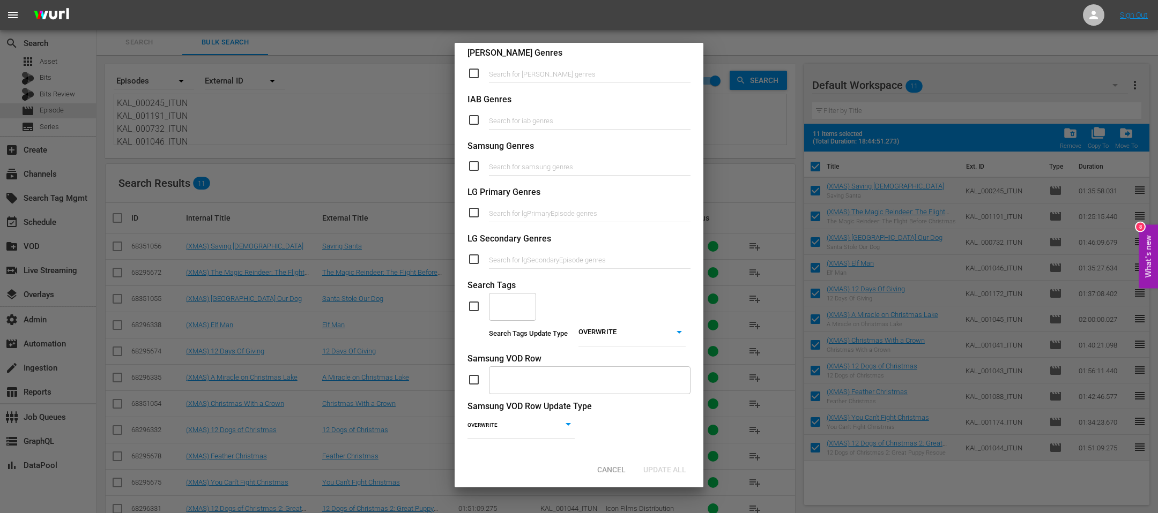
click at [478, 314] on div "​" at bounding box center [578, 306] width 223 height 29
click at [476, 309] on input "checkbox" at bounding box center [477, 306] width 21 height 13
checkbox input "true"
click at [518, 308] on div "​" at bounding box center [512, 306] width 47 height 29
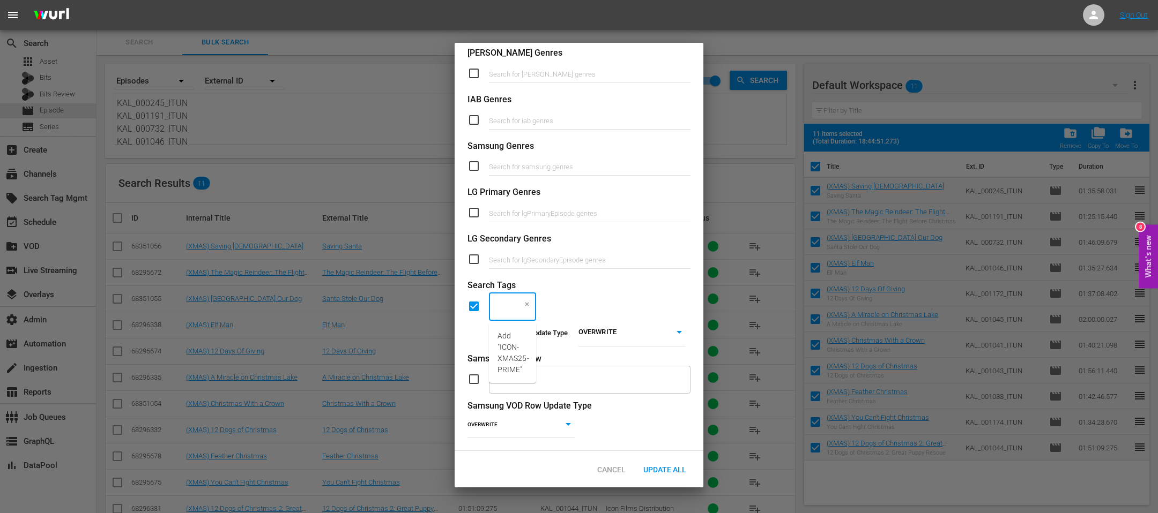
type input "ICON-XMAS25-PRIME"
click at [588, 329] on body "menu Sign Out search Search apps Asset Bits Bits Review movie Episode subtitles…" at bounding box center [579, 255] width 1158 height 513
click at [596, 342] on li "ADD" at bounding box center [631, 348] width 107 height 14
type input "ADD"
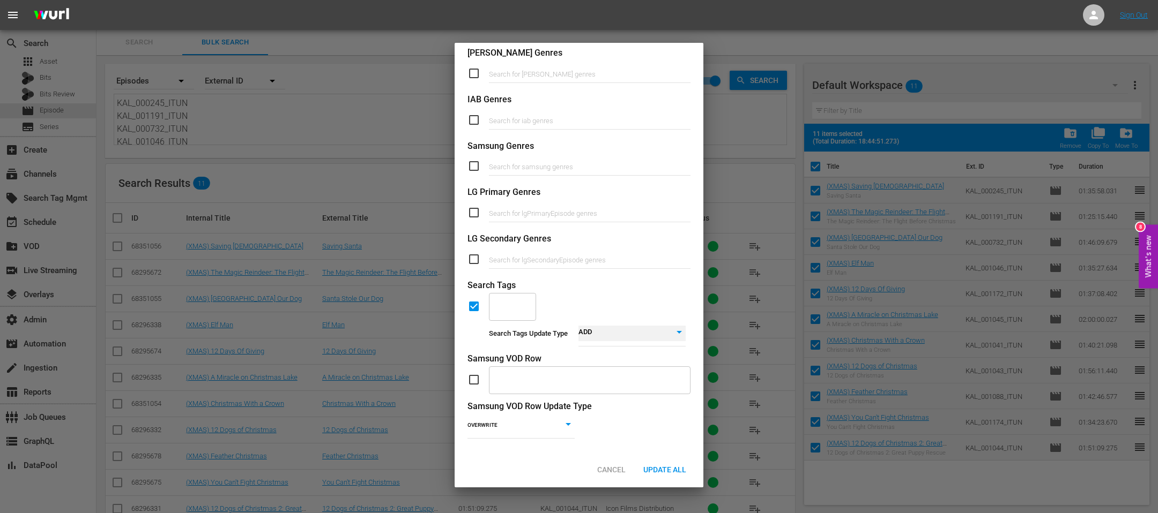
click at [516, 306] on div "​" at bounding box center [512, 306] width 47 height 29
paste input "ICON-XMAS25-PRIME"
type input "ICON-XMAS25-PRIME"
click at [513, 342] on span "Add "ICON-XMAS25-PRIME"" at bounding box center [513, 353] width 32 height 45
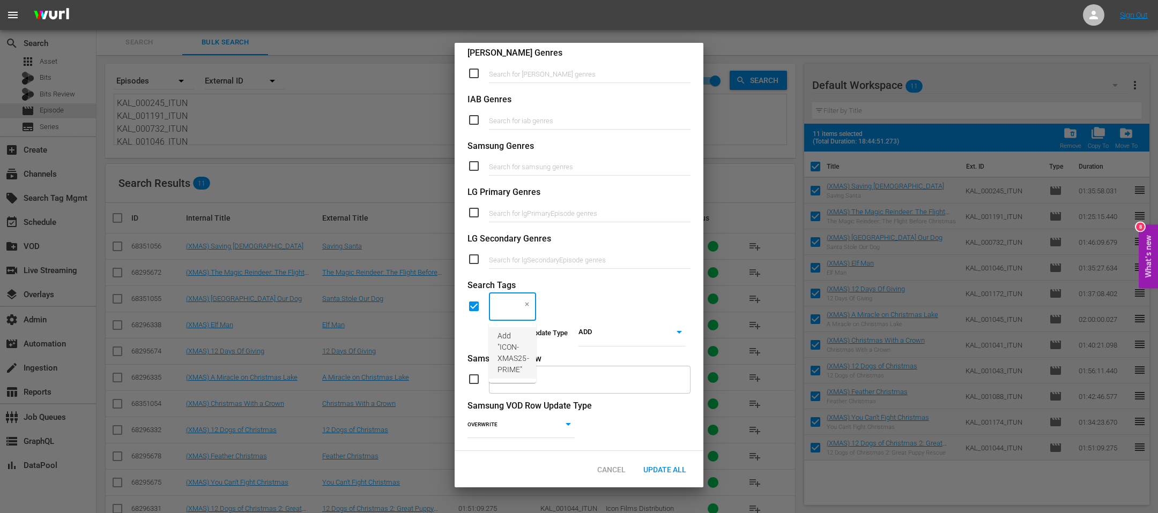
scroll to position [0, 0]
click at [655, 342] on span "Update All" at bounding box center [665, 470] width 60 height 9
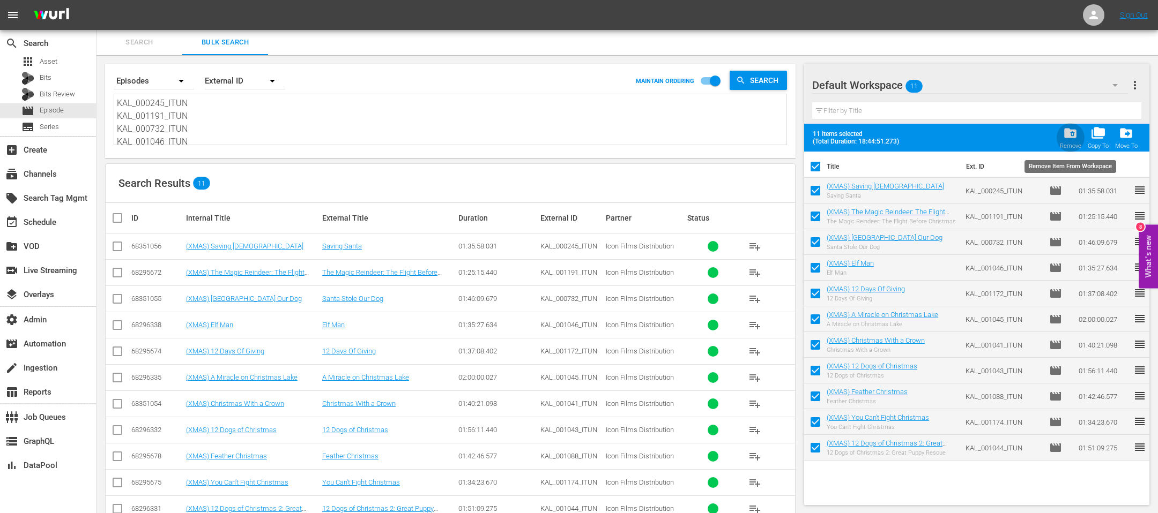
click at [771, 131] on span "folder_delete" at bounding box center [1070, 133] width 14 height 14
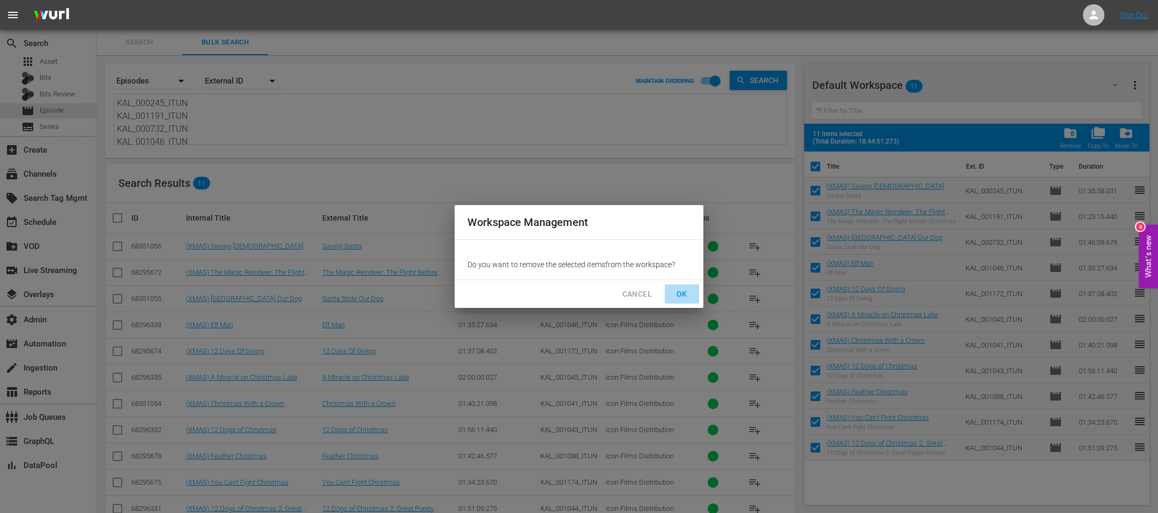
click at [682, 289] on span "OK" at bounding box center [681, 294] width 17 height 13
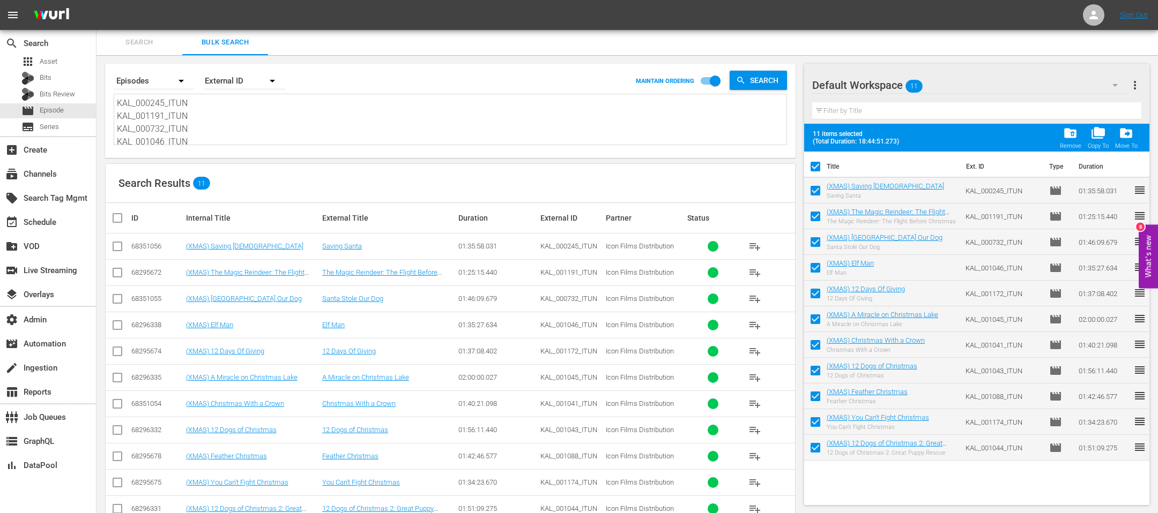
checkbox input "false"
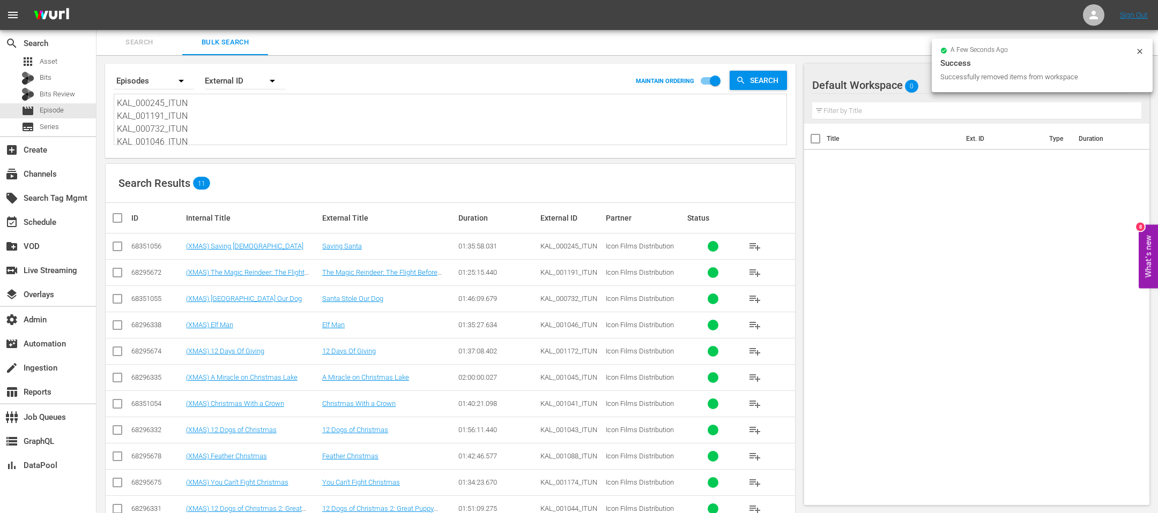
click at [248, 126] on textarea "KAL_000245_ITUN KAL_001191_ITUN KAL_000732_ITUN KAL_001046_ITUN KAL_001172_ITUN…" at bounding box center [451, 121] width 669 height 49
paste textarea "965_ITUN KAL_000417_ITUN KAL_000945_ITUN KAL_000966_ITUN KAL_000506_ITUN KAL_00…"
type textarea "KAL_000965_ITUN KAL_000417_ITUN KAL_000945_ITUN KAL_000966_ITUN KAL_000506_ITUN…"
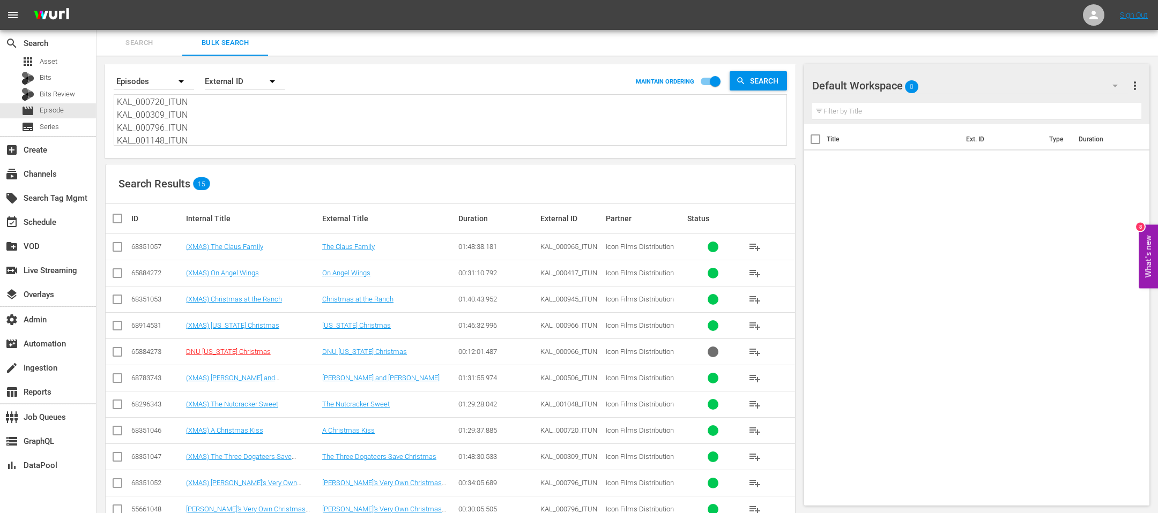
type textarea "KAL_000965_ITUN KAL_000417_ITUN KAL_000945_ITUN KAL_000966_ITUN KAL_000506_ITUN…"
click at [117, 217] on input "checkbox" at bounding box center [121, 218] width 21 height 13
checkbox input "true"
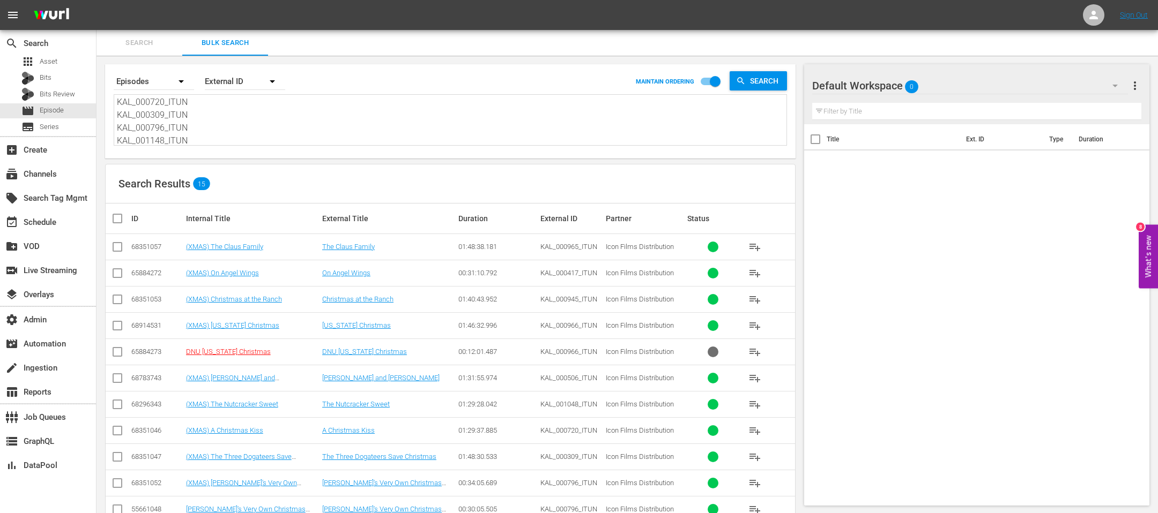
checkbox input "true"
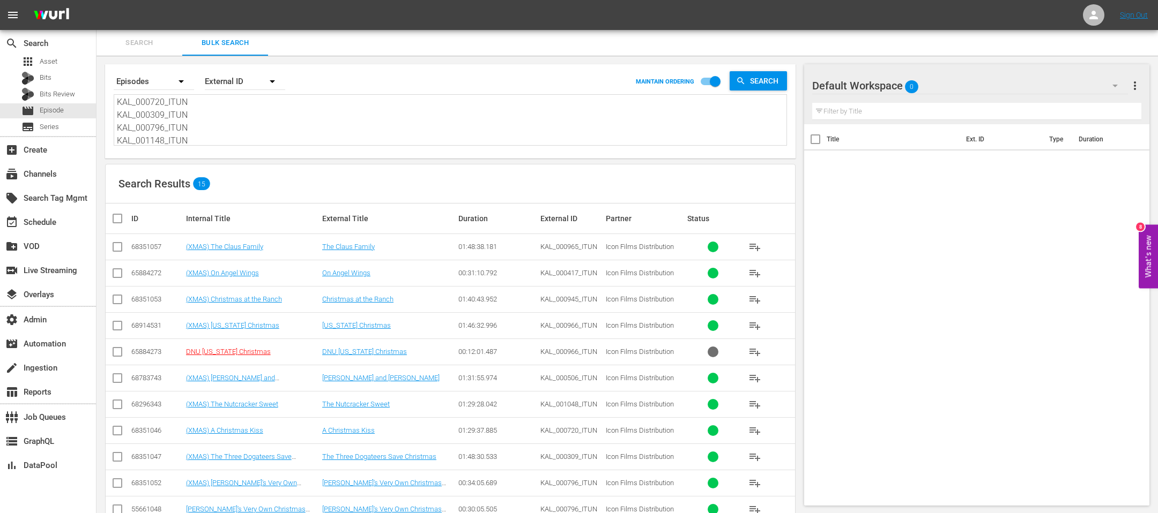
checkbox input "true"
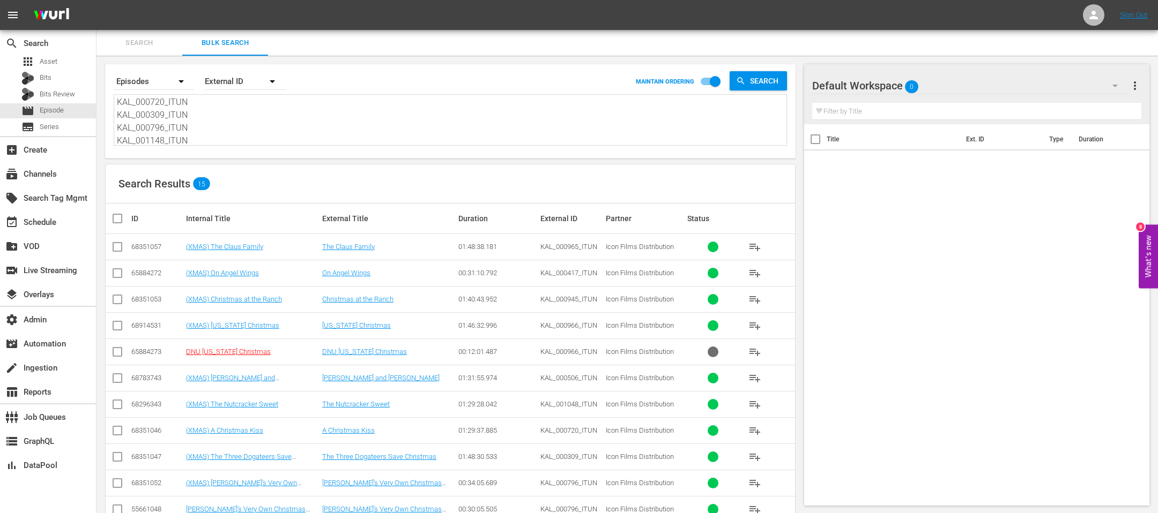
checkbox input "true"
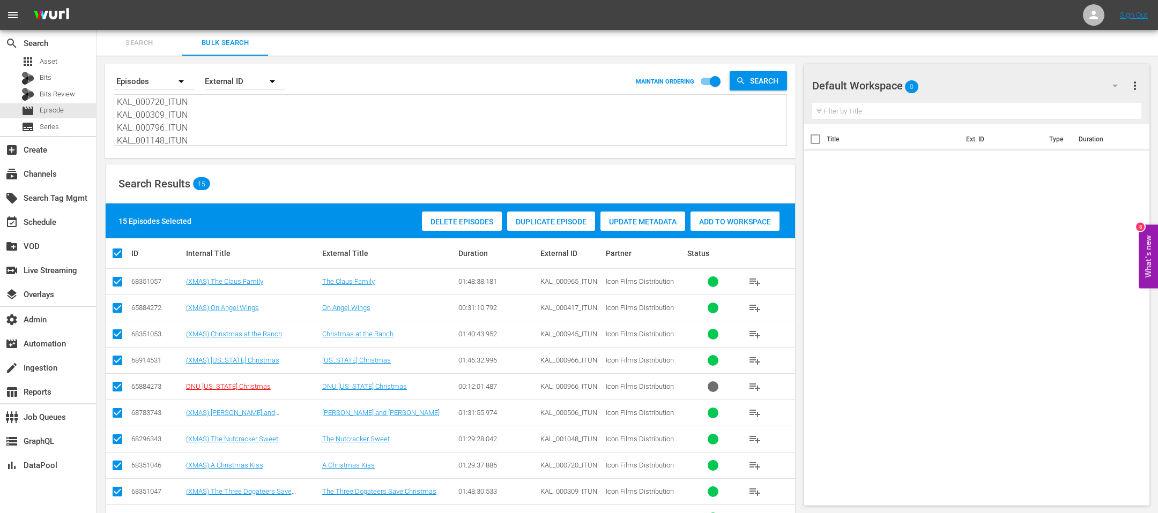
scroll to position [166, 0]
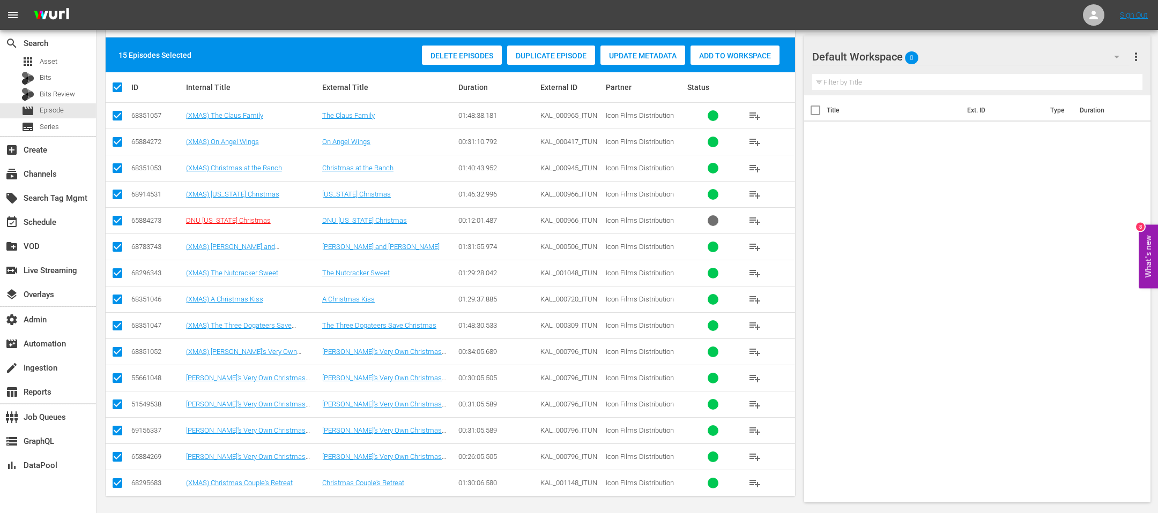
click at [118, 223] on input "checkbox" at bounding box center [117, 223] width 13 height 13
checkbox input "false"
click at [119, 342] on input "checkbox" at bounding box center [117, 380] width 13 height 13
checkbox input "false"
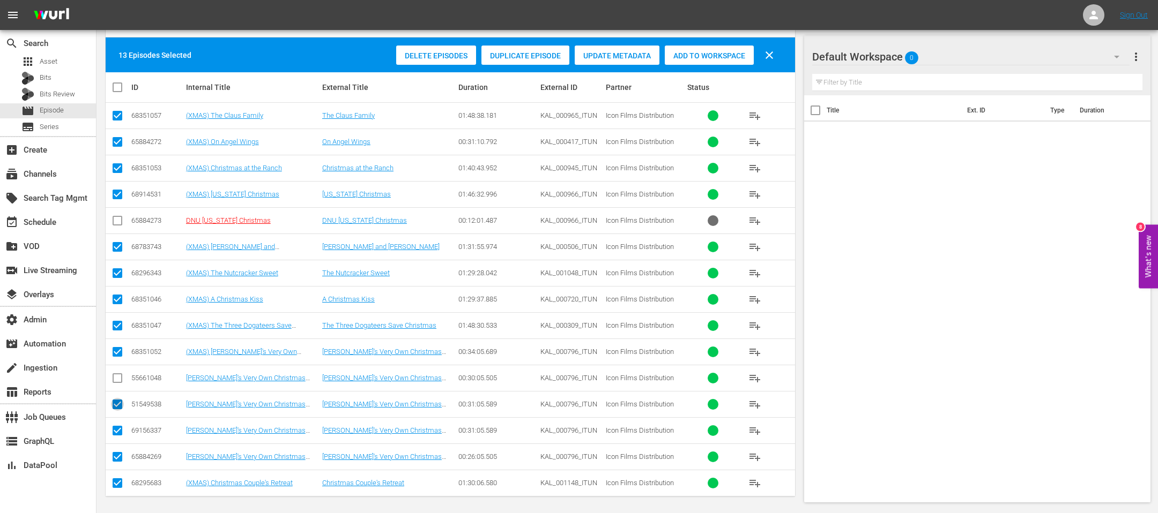
click at [112, 342] on input "checkbox" at bounding box center [117, 406] width 13 height 13
checkbox input "false"
click at [119, 342] on input "checkbox" at bounding box center [117, 433] width 13 height 13
checkbox input "false"
click at [119, 342] on input "checkbox" at bounding box center [117, 459] width 13 height 13
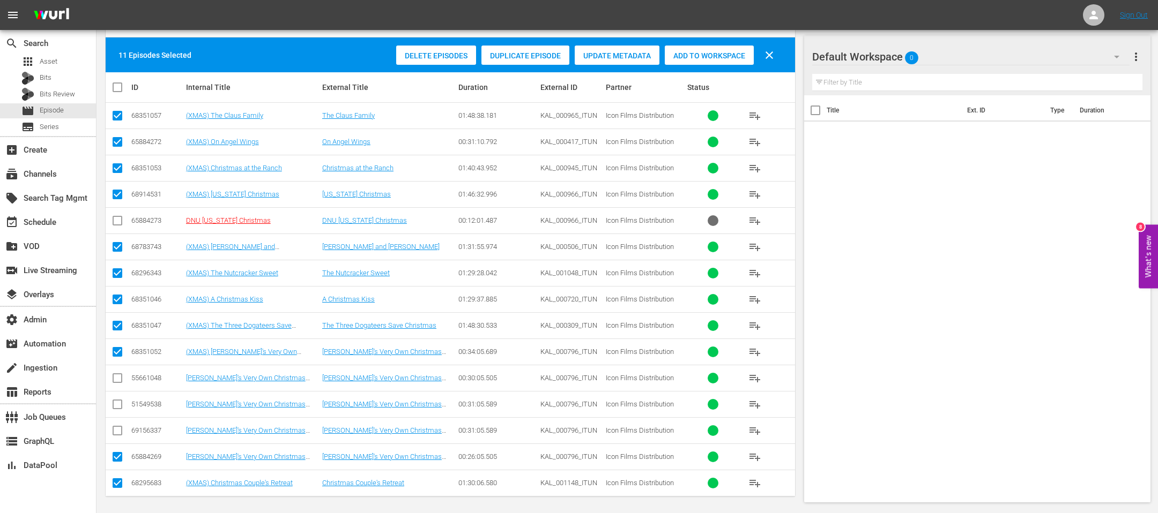
checkbox input "false"
click at [700, 54] on span "Add to Workspace" at bounding box center [709, 55] width 89 height 9
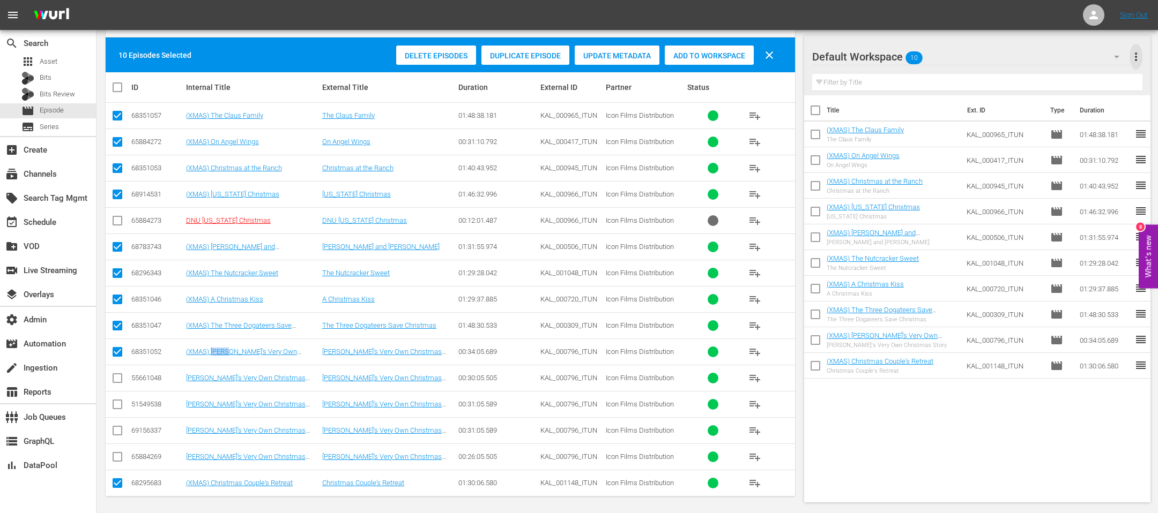
click at [771, 58] on span "more_vert" at bounding box center [1135, 56] width 13 height 13
click at [771, 116] on div "Bulk Edit Episodes" at bounding box center [1066, 115] width 126 height 19
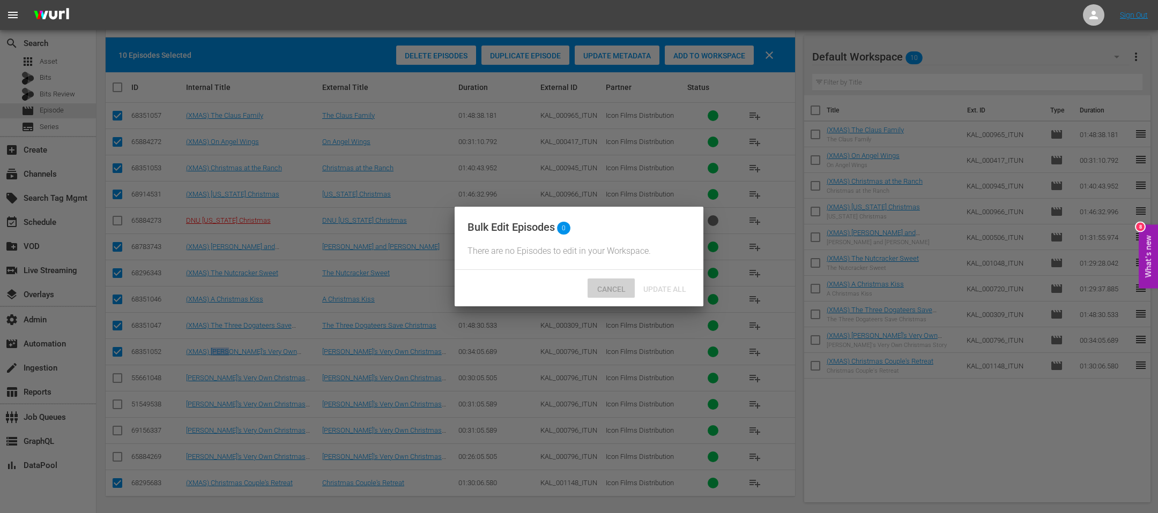
click at [613, 296] on div "Cancel" at bounding box center [610, 289] width 47 height 20
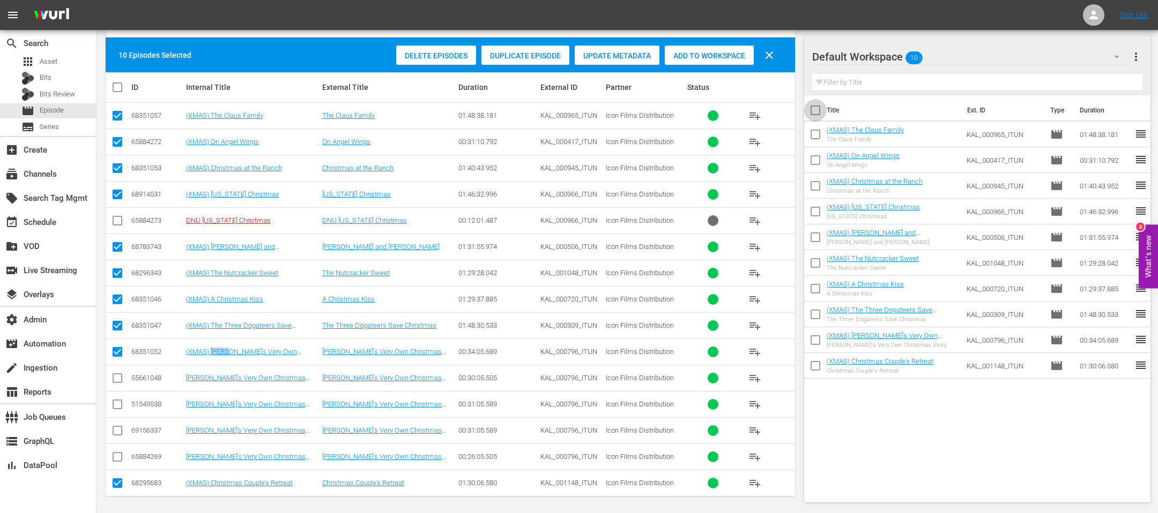
click at [771, 115] on input "checkbox" at bounding box center [815, 112] width 23 height 23
checkbox input "true"
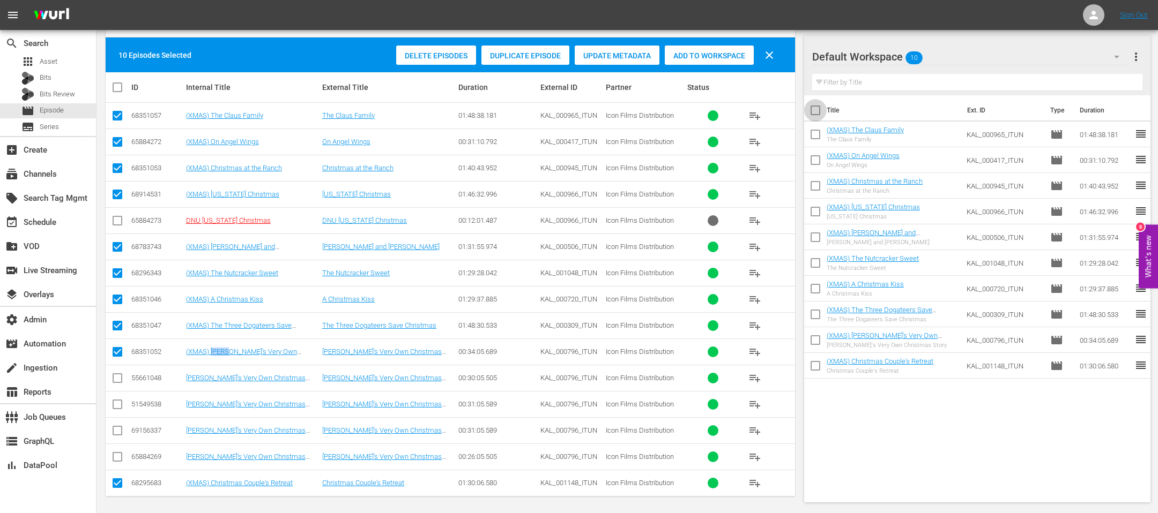
checkbox input "true"
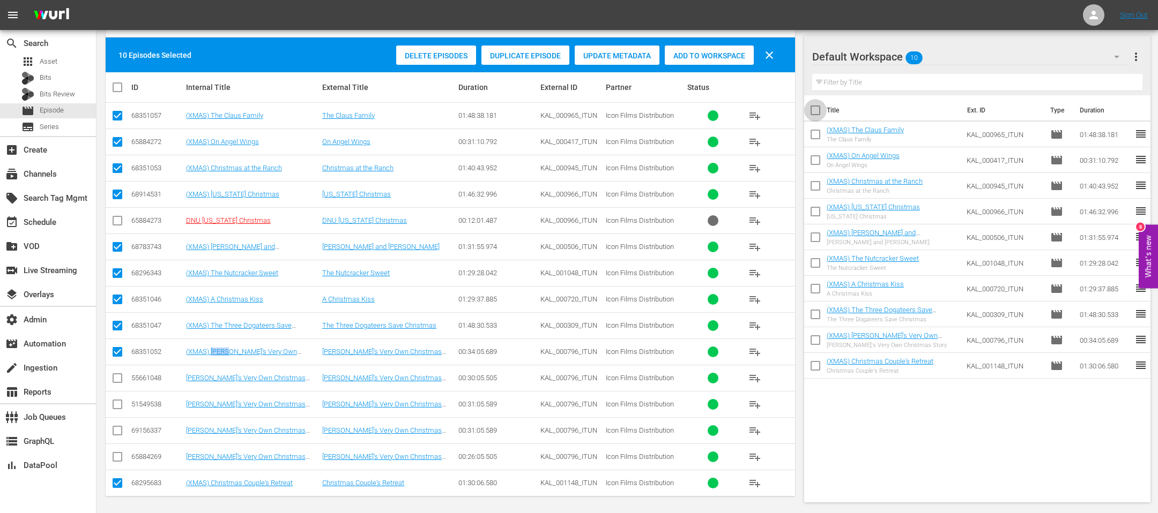
checkbox input "true"
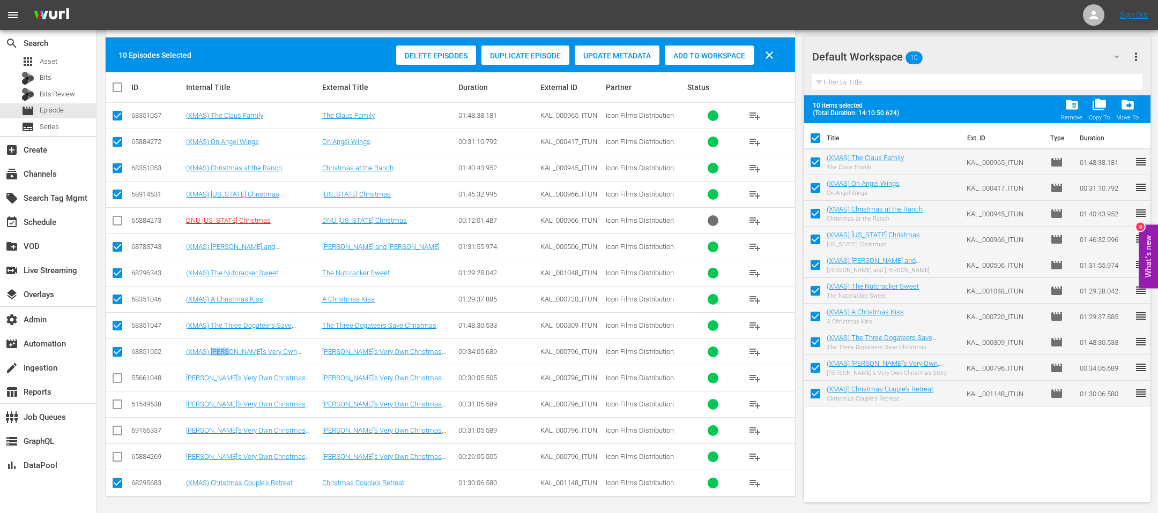
click at [771, 61] on span "more_vert" at bounding box center [1135, 56] width 13 height 13
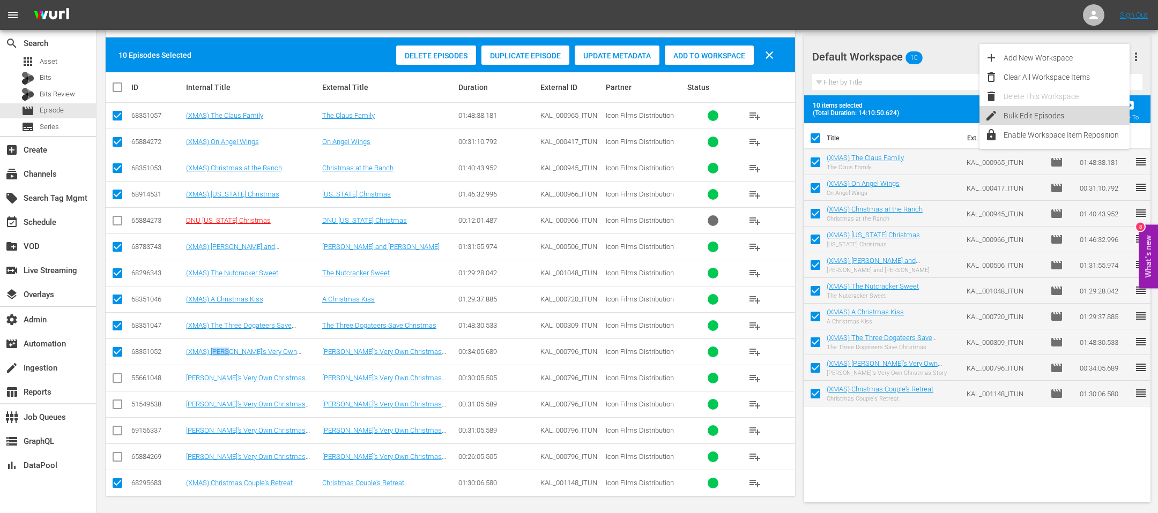
click at [771, 116] on div "Bulk Edit Episodes" at bounding box center [1066, 115] width 126 height 19
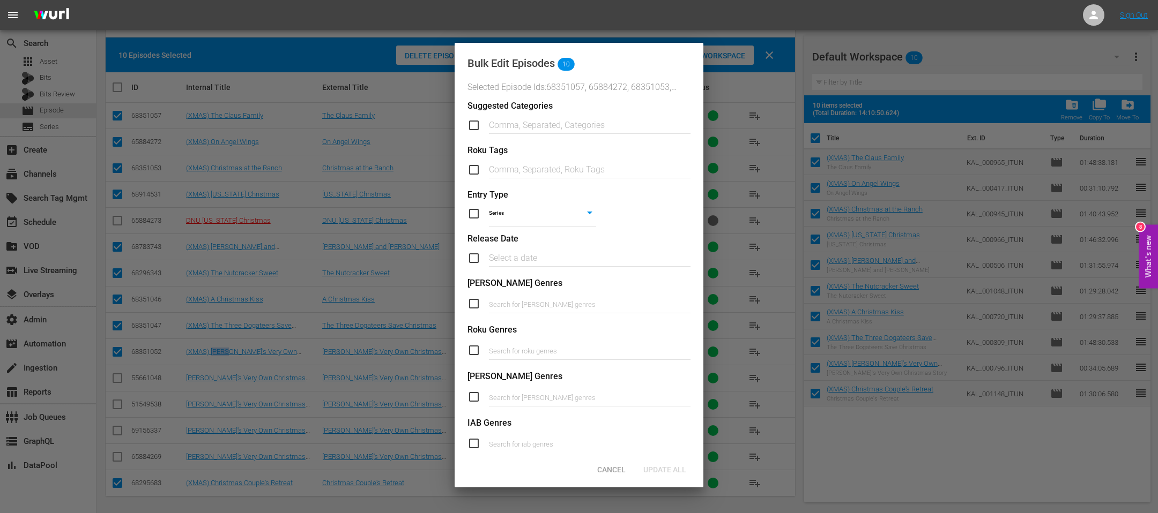
scroll to position [324, 0]
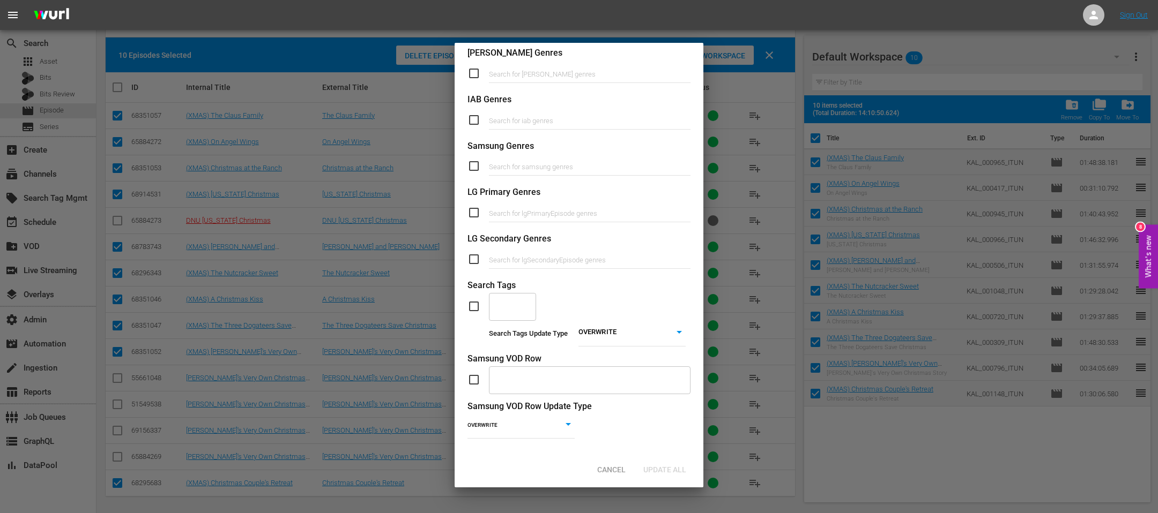
click at [507, 312] on input "text" at bounding box center [504, 306] width 21 height 19
click at [480, 309] on input "checkbox" at bounding box center [477, 306] width 21 height 13
checkbox input "true"
click at [516, 309] on div "​" at bounding box center [512, 306] width 47 height 29
paste input "ICON-XMAS25-DAYTIME"
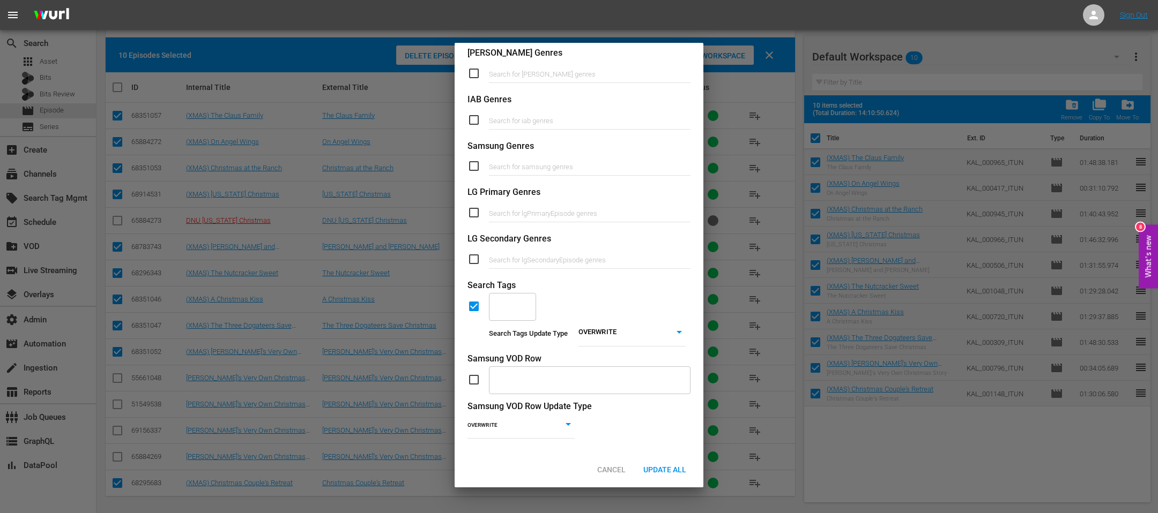
type input "ICON-XMAS25-DAYTIME"
click at [524, 338] on span "Add "ICON-XMAS25-DAYTIME"" at bounding box center [513, 353] width 33 height 45
click at [601, 328] on body "menu Sign Out search Search apps Asset Bits Bits Review movie Episode subtitles…" at bounding box center [579, 90] width 1158 height 513
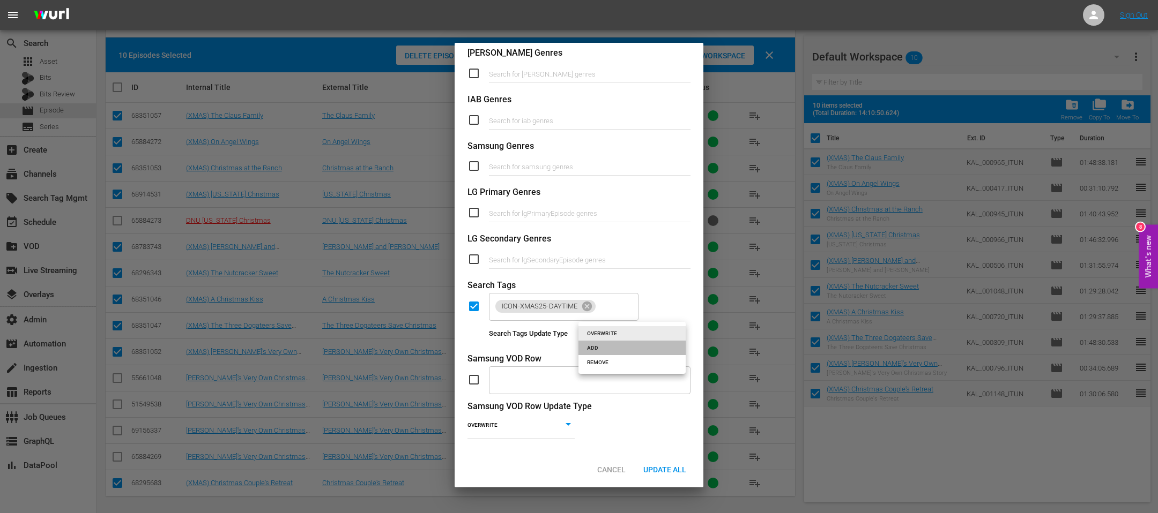
click at [597, 342] on li "ADD" at bounding box center [631, 348] width 107 height 14
type input "ADD"
click at [654, 342] on span "Update All" at bounding box center [665, 470] width 60 height 9
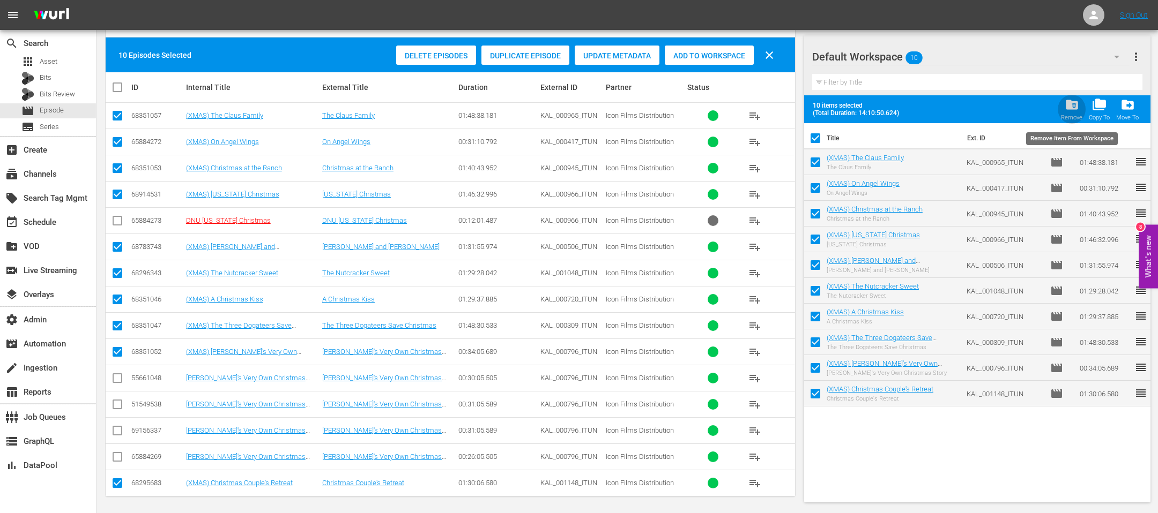
click at [771, 109] on span "folder_delete" at bounding box center [1071, 105] width 14 height 14
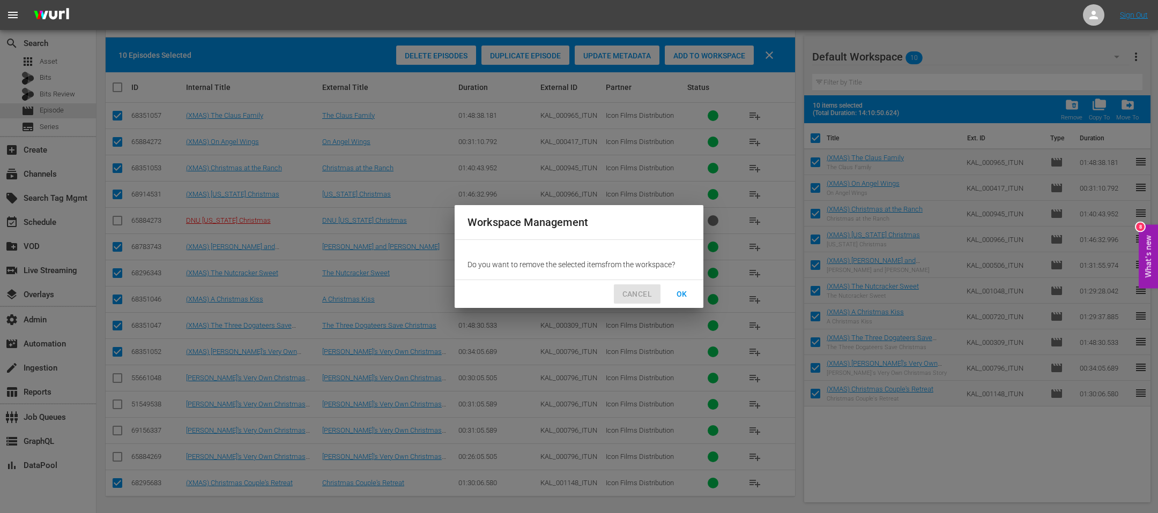
click at [644, 296] on span "CANCEL" at bounding box center [636, 294] width 29 height 13
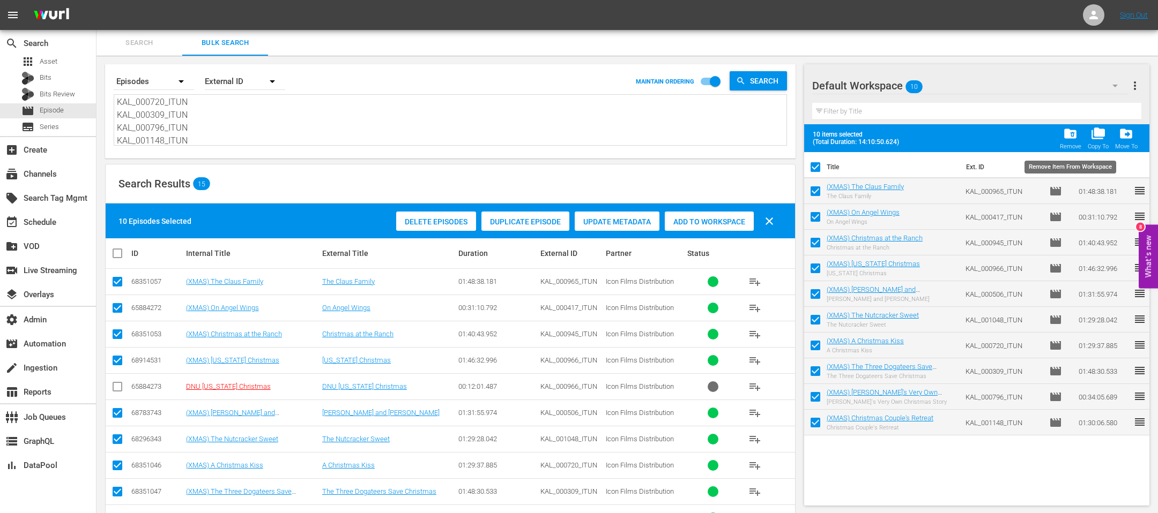
click at [771, 138] on span "folder_delete" at bounding box center [1070, 133] width 14 height 14
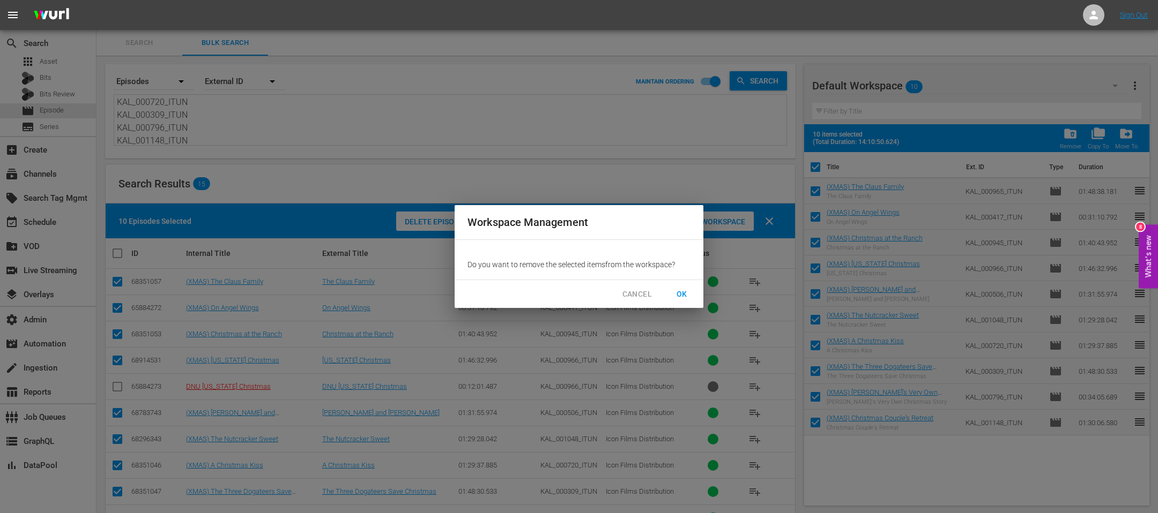
click at [683, 294] on span "OK" at bounding box center [681, 294] width 17 height 13
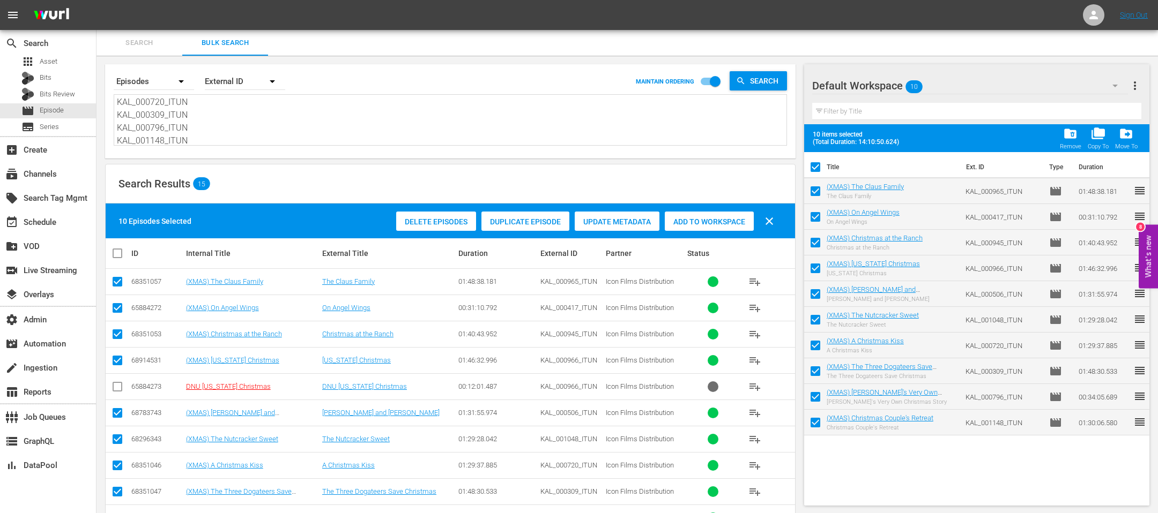
click at [239, 95] on div "KAL_000965_ITUN KAL_000417_ITUN KAL_000945_ITUN KAL_000966_ITUN KAL_000506_ITUN…" at bounding box center [450, 119] width 672 height 50
click at [215, 124] on textarea "KAL_000965_ITUN KAL_000417_ITUN KAL_000945_ITUN KAL_000966_ITUN KAL_000506_ITUN…" at bounding box center [451, 121] width 669 height 49
paste textarea "308_ITUN KAL_001194_ITUN KAL_001173_ITUN KAL_000713_ITUN KAL_001047_ITUN KAL_00…"
type textarea "KAL_000308_ITUN KAL_001194_ITUN KAL_001173_ITUN KAL_000713_ITUN KAL_001047_ITUN…"
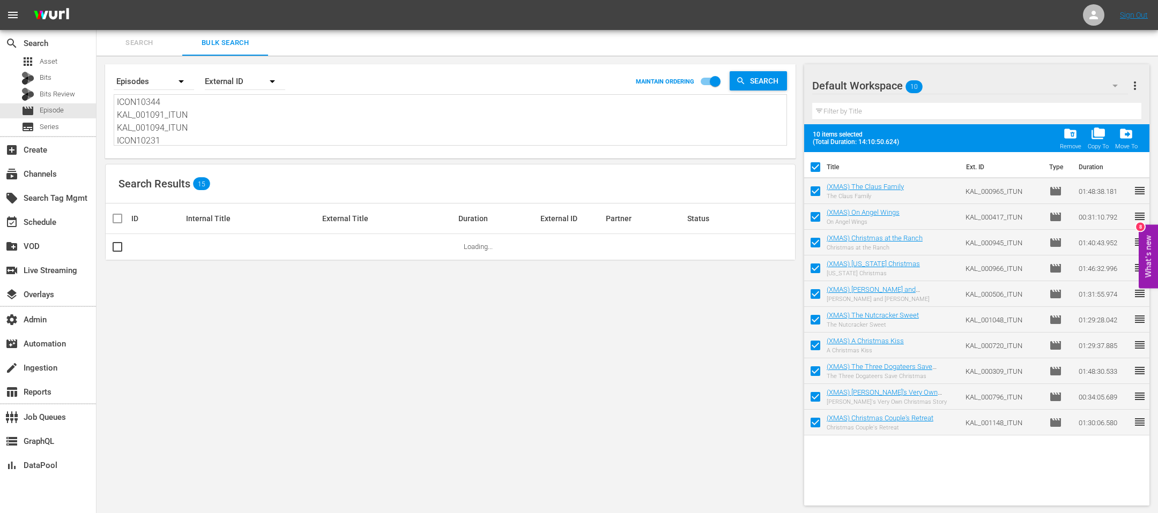
checkbox input "false"
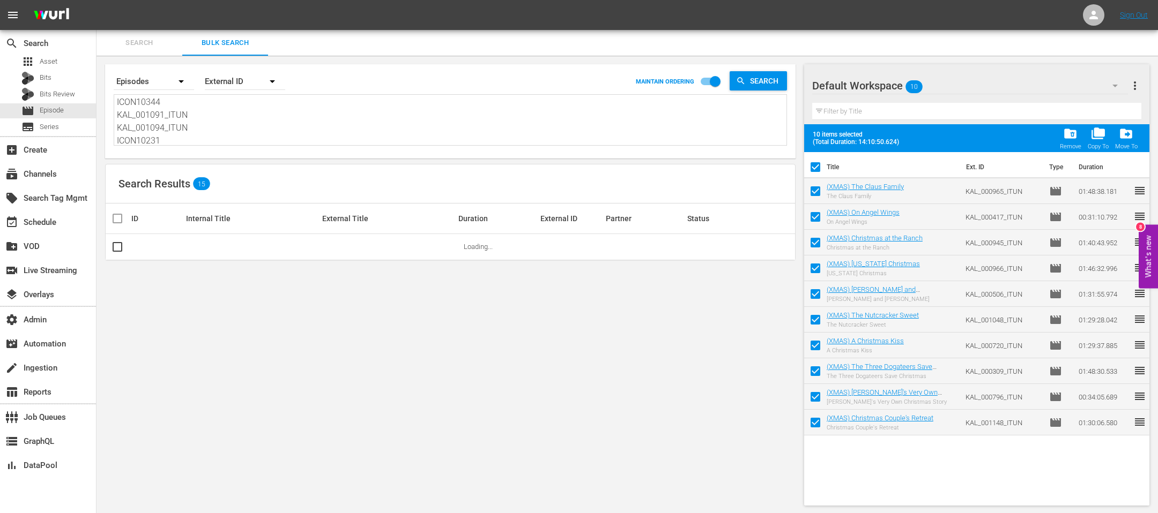
checkbox input "false"
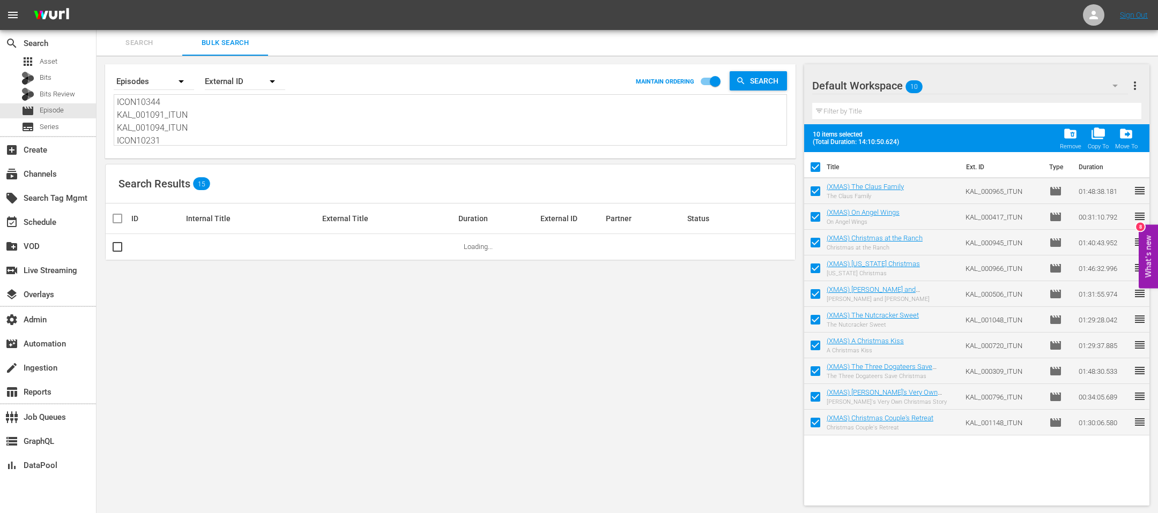
checkbox input "false"
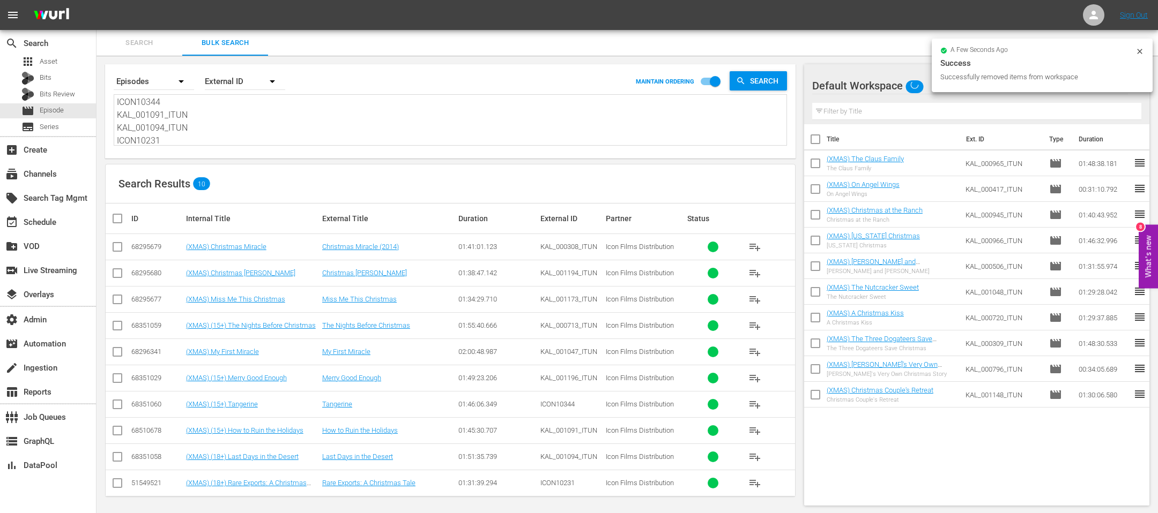
scroll to position [1, 0]
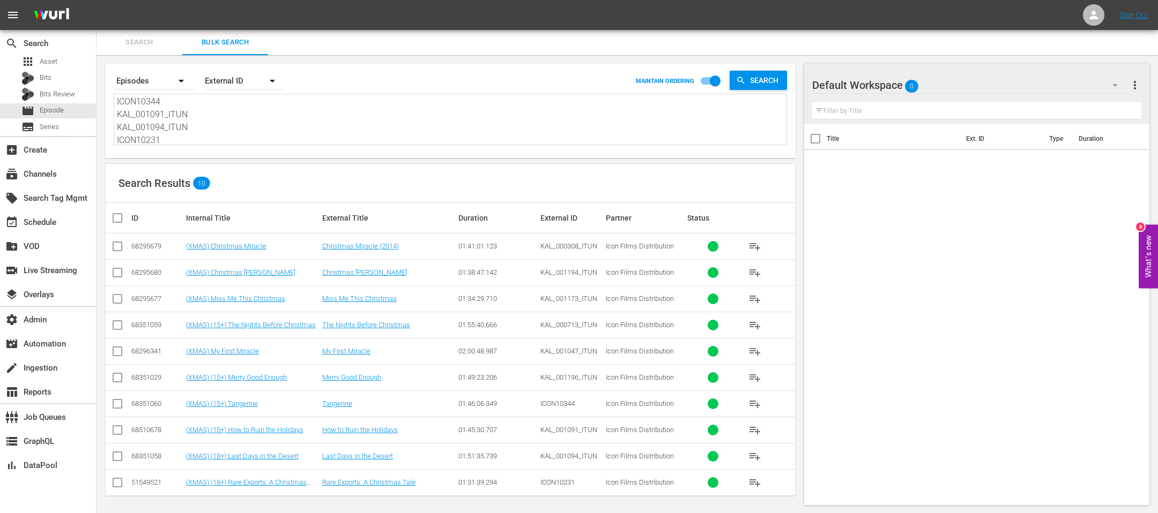
type textarea "KAL_000308_ITUN KAL_001194_ITUN KAL_001173_ITUN KAL_000713_ITUN KAL_001047_ITUN…"
click at [119, 216] on input "checkbox" at bounding box center [121, 218] width 21 height 13
checkbox input "true"
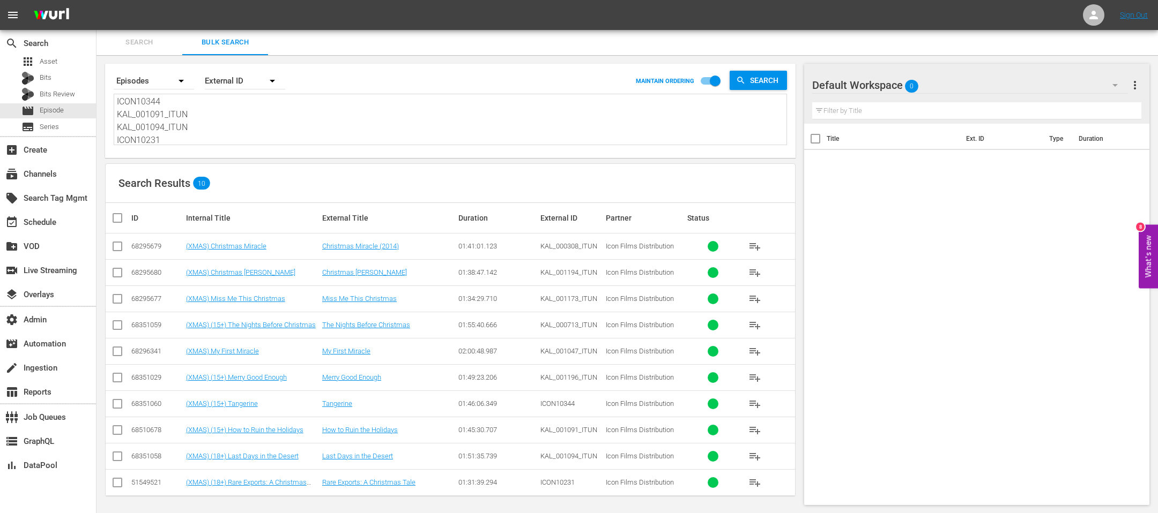
checkbox input "true"
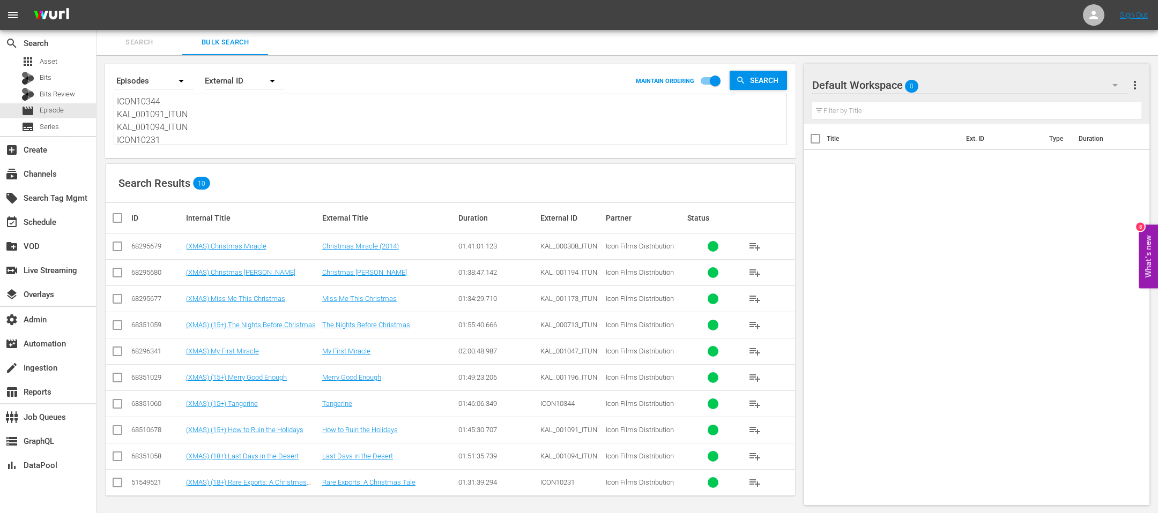
checkbox input "true"
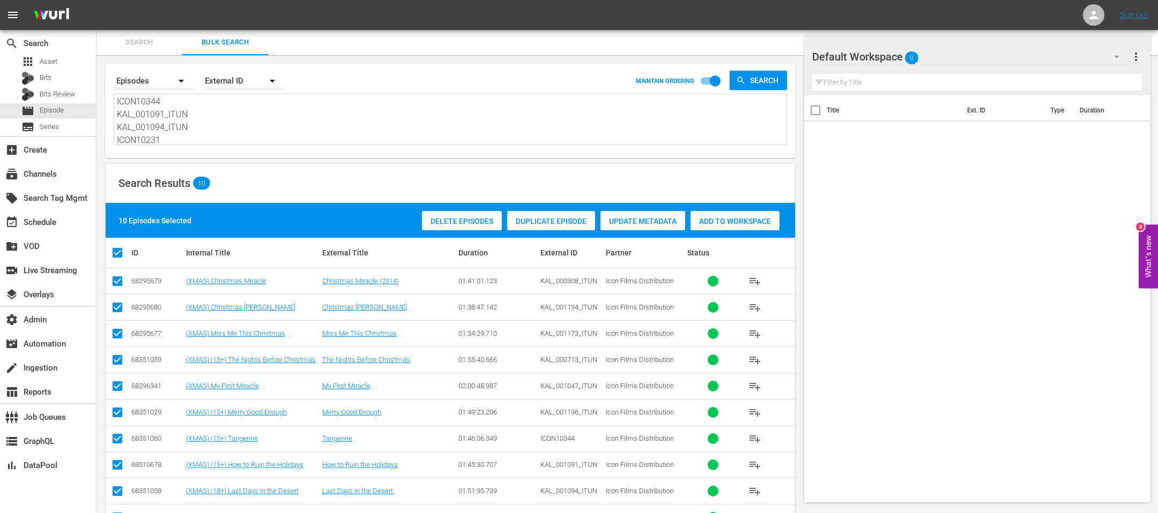
scroll to position [35, 0]
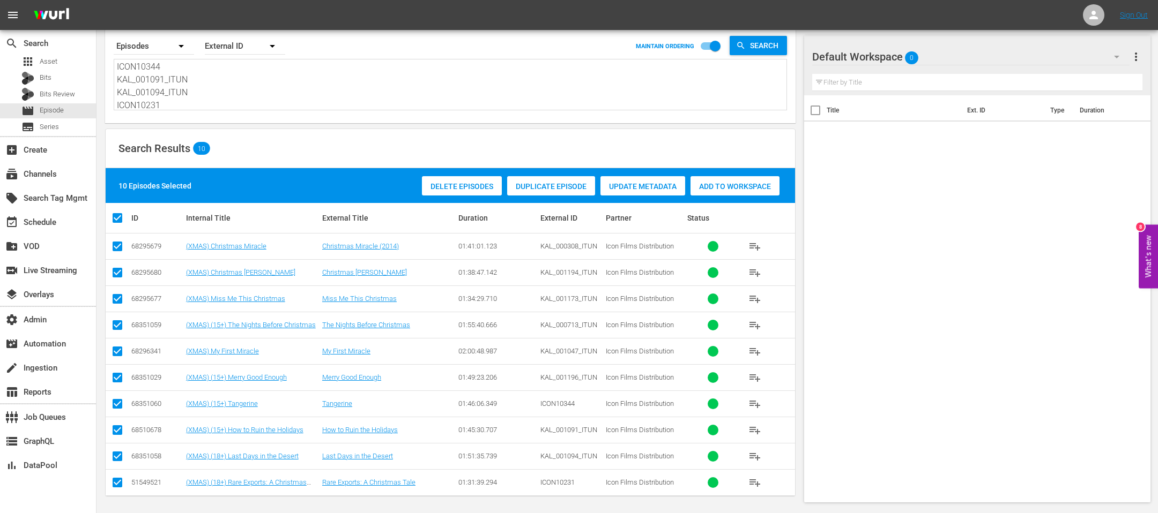
click at [729, 188] on span "Add to Workspace" at bounding box center [734, 186] width 89 height 9
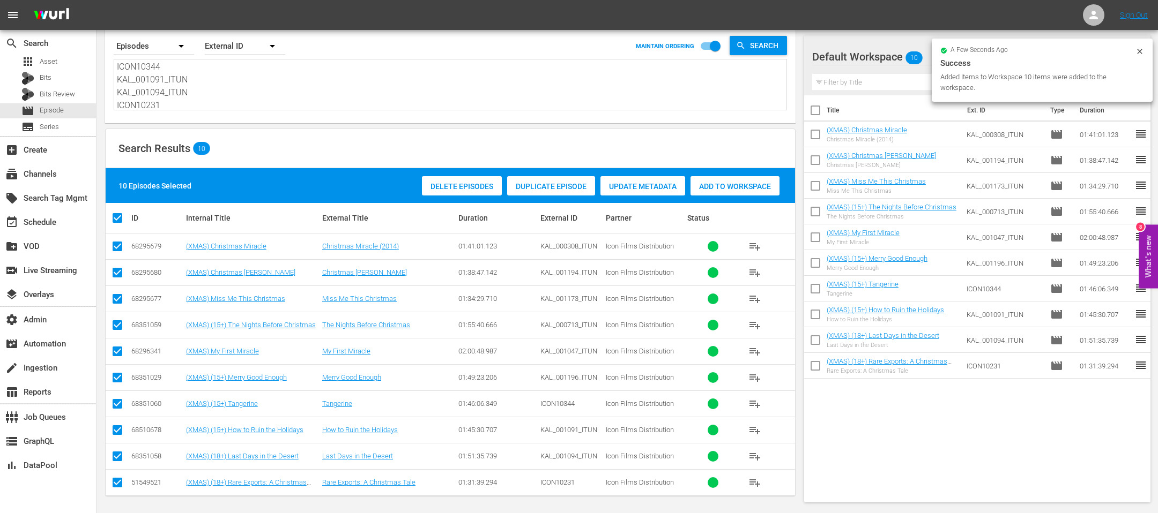
click at [771, 52] on icon at bounding box center [1139, 51] width 5 height 5
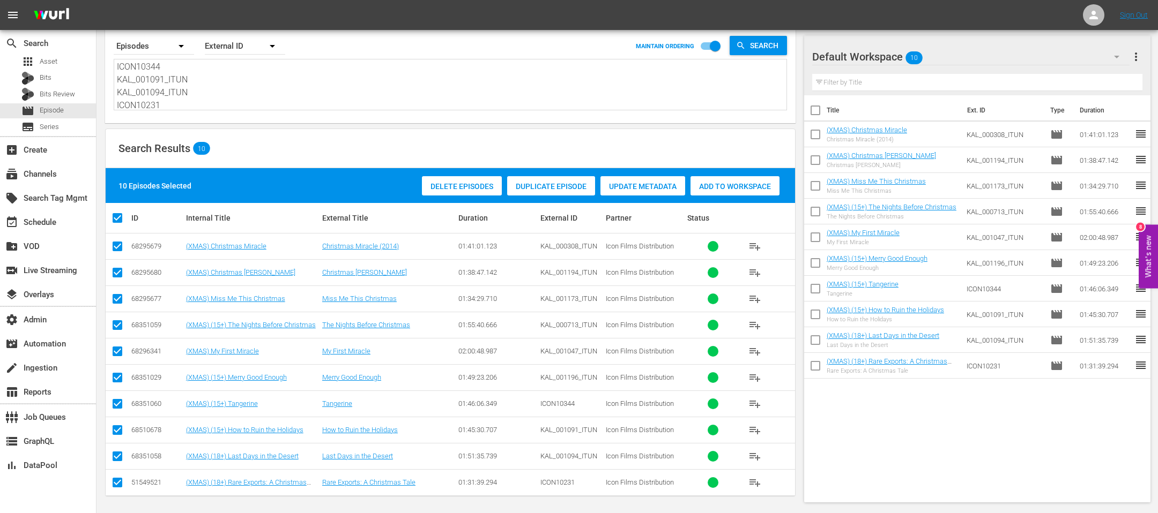
click at [771, 56] on span "more_vert" at bounding box center [1135, 56] width 13 height 13
click at [771, 118] on div "Bulk Edit Episodes" at bounding box center [1066, 115] width 126 height 19
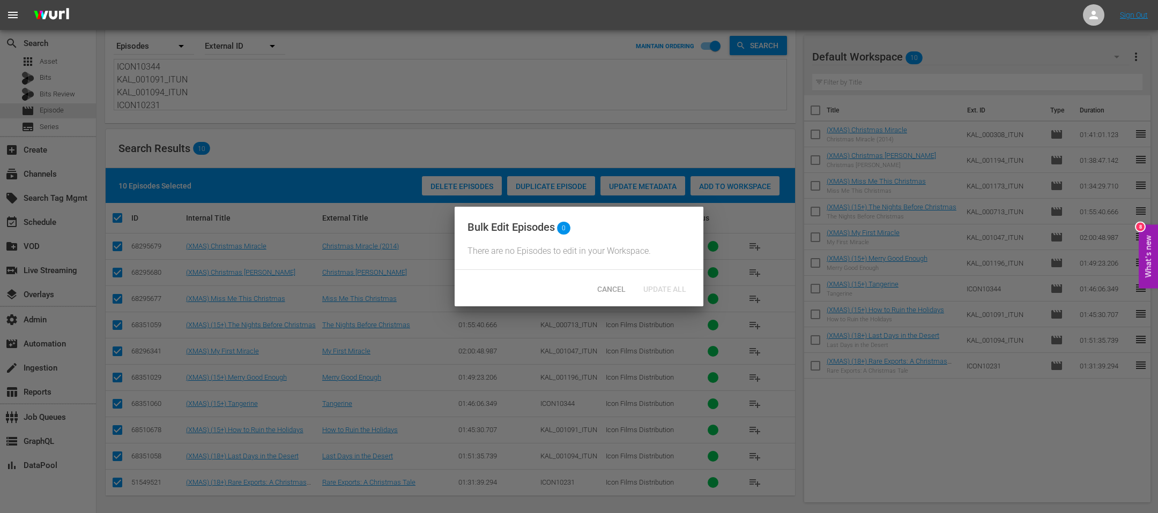
click at [556, 263] on div "Bulk Edit Episodes 0 There are no Episodes to edit in your Workspace." at bounding box center [578, 239] width 249 height 64
click at [556, 254] on span "There are no Episodes to edit in your Workspace." at bounding box center [558, 251] width 183 height 10
click at [597, 282] on div "Cancel" at bounding box center [610, 289] width 47 height 20
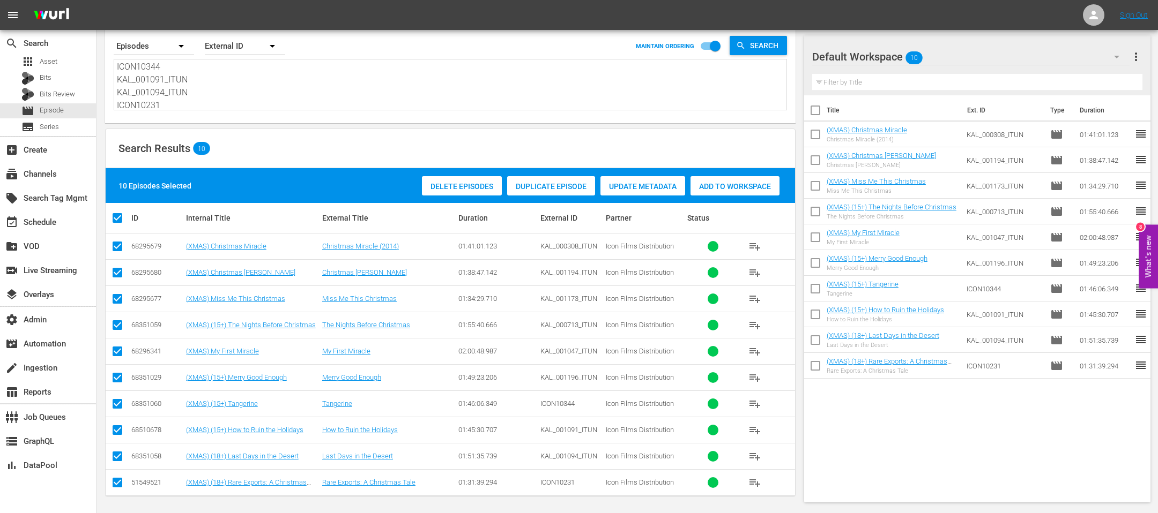
click at [771, 114] on input "checkbox" at bounding box center [815, 112] width 23 height 23
checkbox input "true"
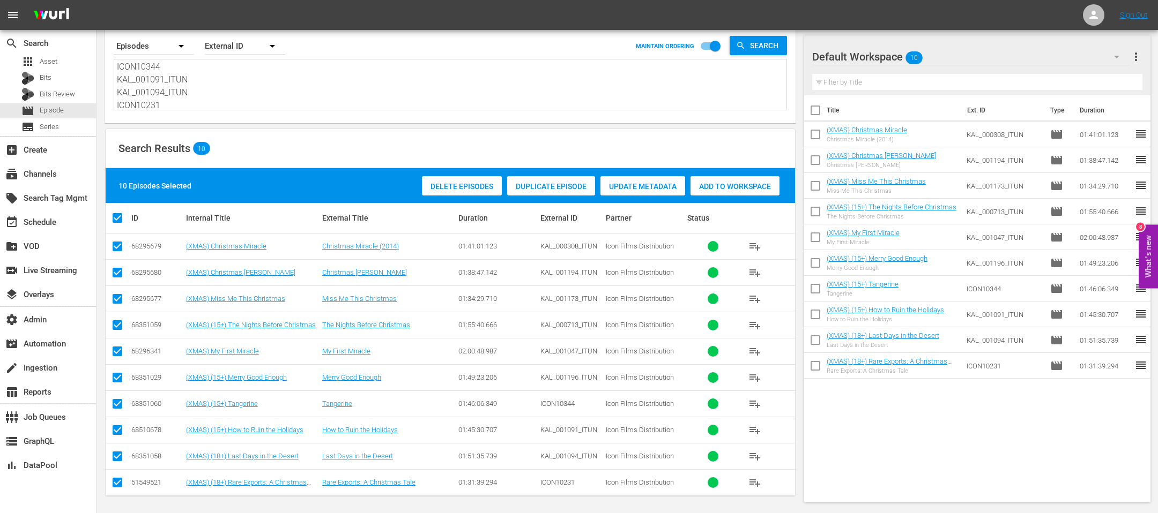
checkbox input "true"
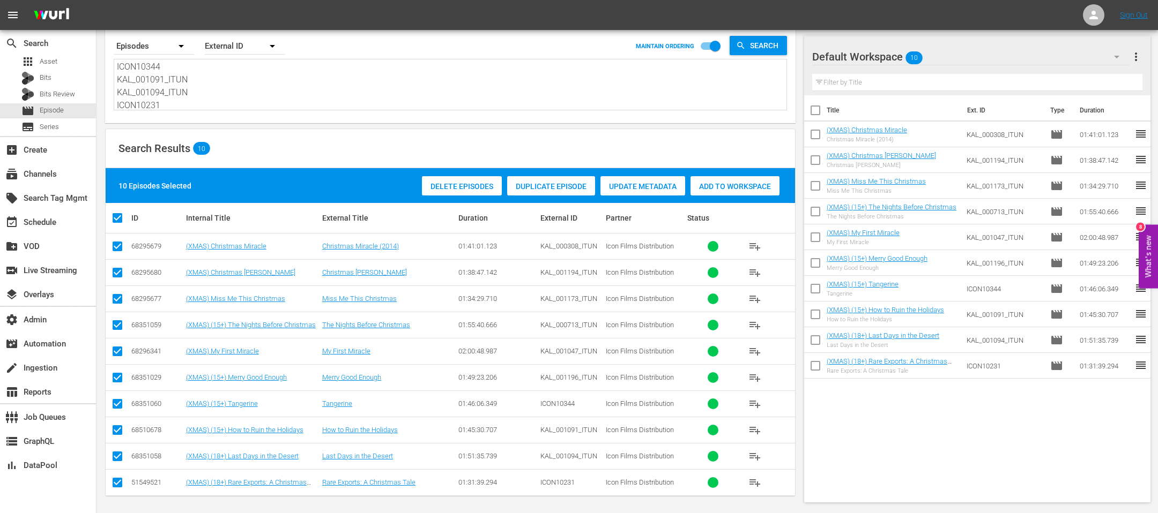
checkbox input "true"
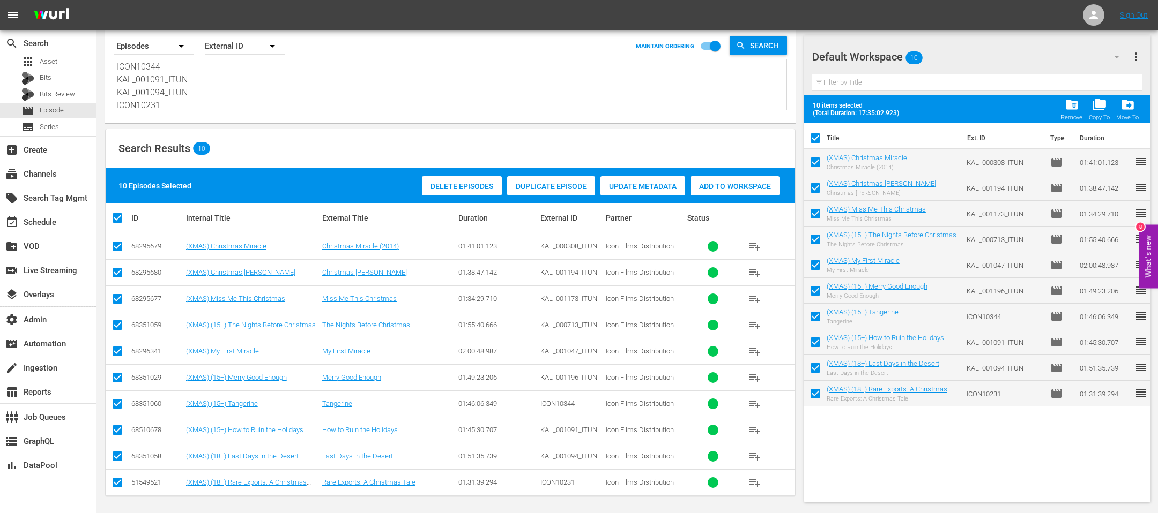
click at [771, 57] on span "more_vert" at bounding box center [1135, 56] width 13 height 13
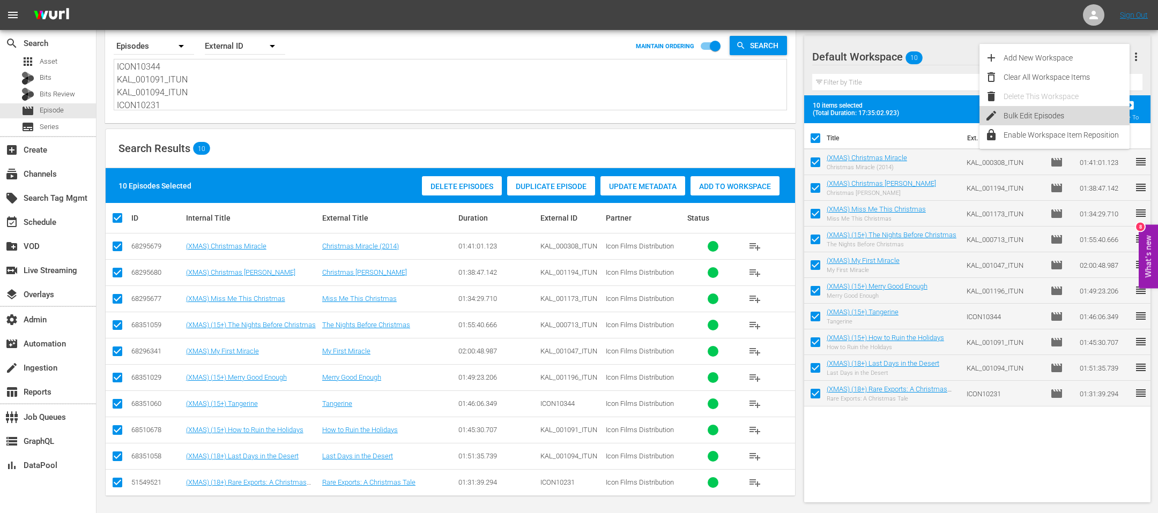
click at [771, 114] on div "Bulk Edit Episodes" at bounding box center [1066, 115] width 126 height 19
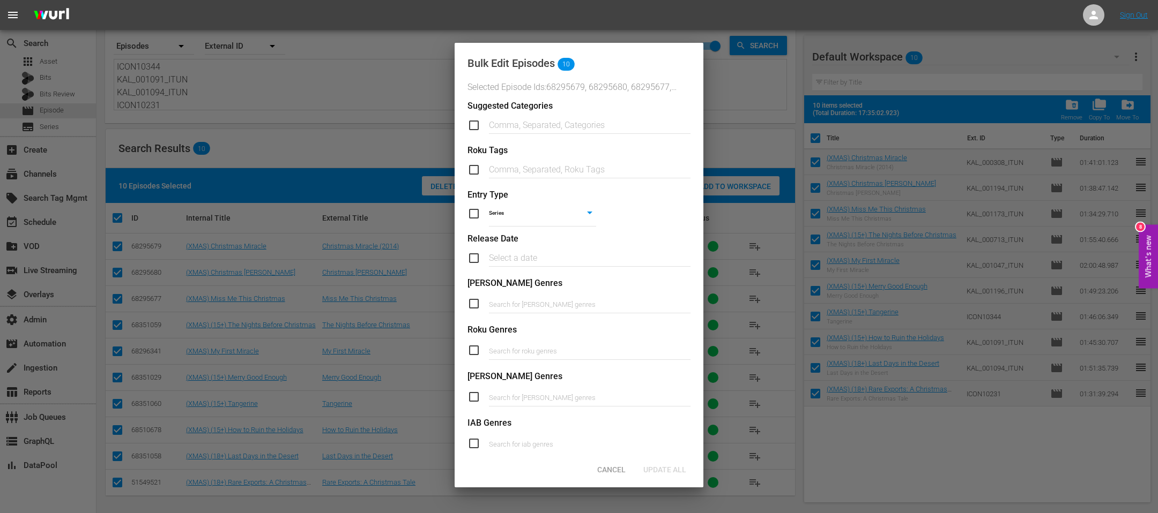
scroll to position [236, 0]
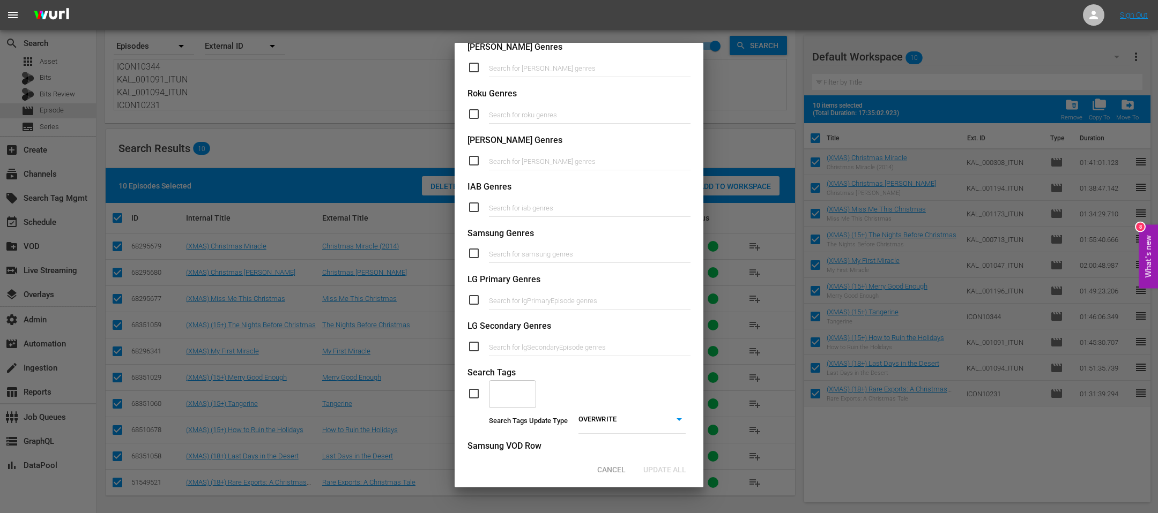
click at [506, 342] on div "​" at bounding box center [512, 393] width 47 height 29
paste input "ICON-XMAS25-MORNING"
type input "ICON-XMAS25-MORNING"
click at [517, 342] on span "Add "ICON-XMAS25-MORNING"" at bounding box center [515, 440] width 37 height 45
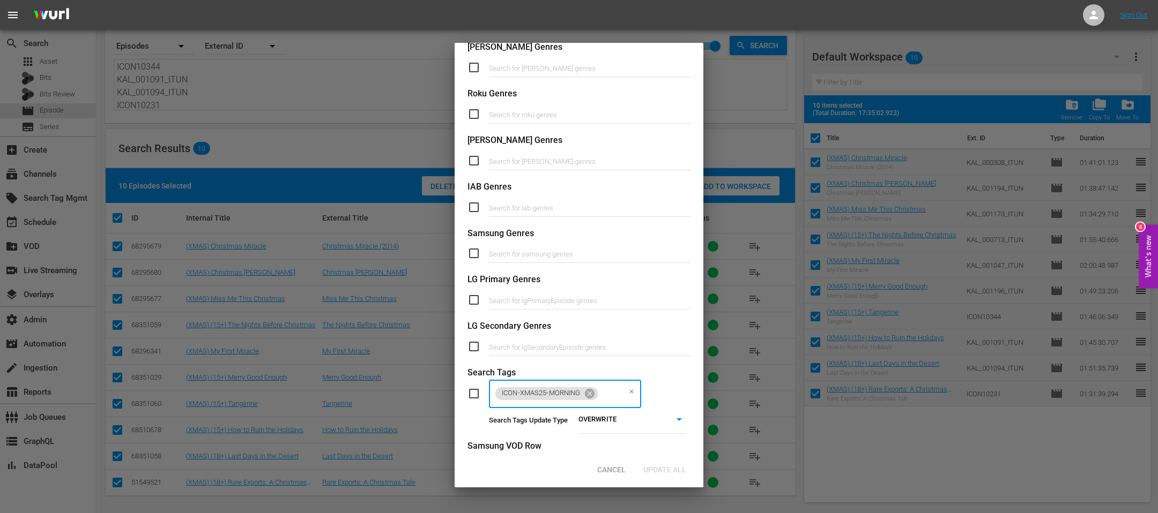
scroll to position [0, 0]
click at [479, 342] on input "checkbox" at bounding box center [477, 394] width 21 height 13
checkbox input "true"
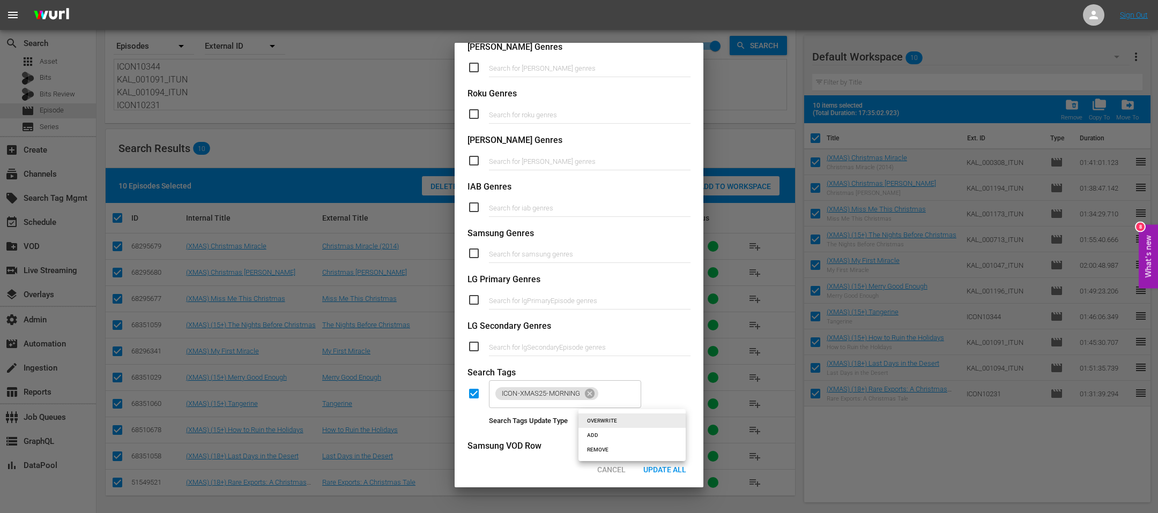
click at [593, 342] on body "menu Sign Out search Search apps Asset Bits Bits Review movie Episode subtitles…" at bounding box center [579, 221] width 1158 height 513
drag, startPoint x: 594, startPoint y: 448, endPoint x: 596, endPoint y: 438, distance: 10.4
click at [596, 342] on ul "OVERWRITE ADD REMOVE" at bounding box center [631, 435] width 107 height 52
click at [596, 342] on li "ADD" at bounding box center [631, 435] width 107 height 14
type input "ADD"
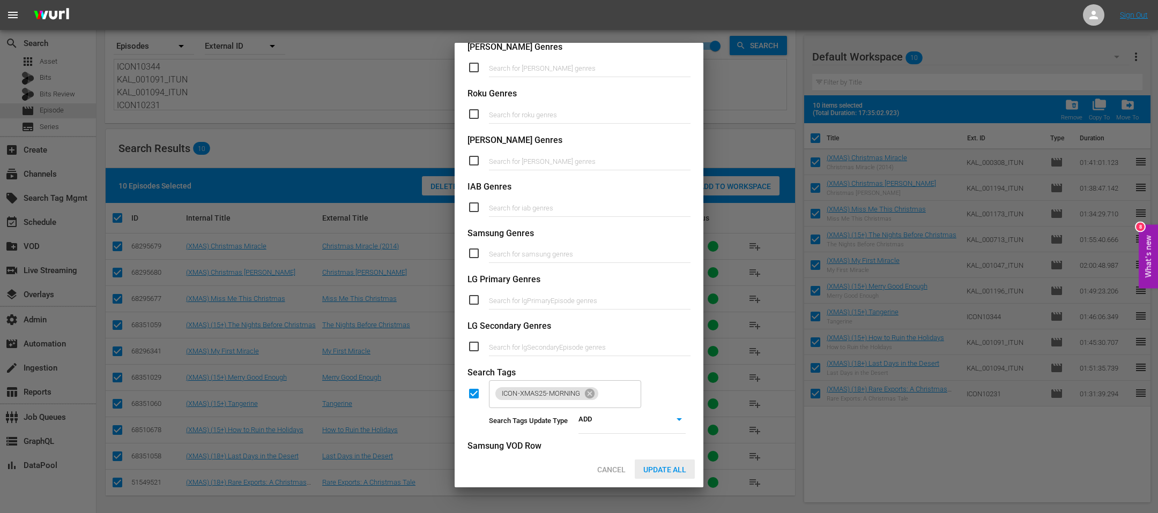
click at [674, 342] on span "Update All" at bounding box center [665, 470] width 60 height 9
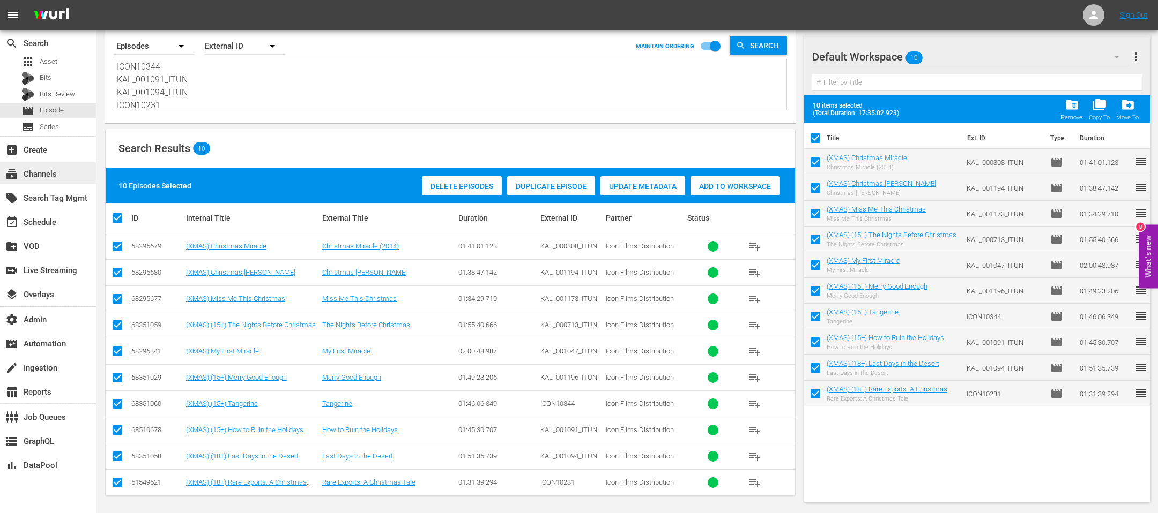
click at [66, 174] on div "subscriptions Channels" at bounding box center [48, 172] width 96 height 21
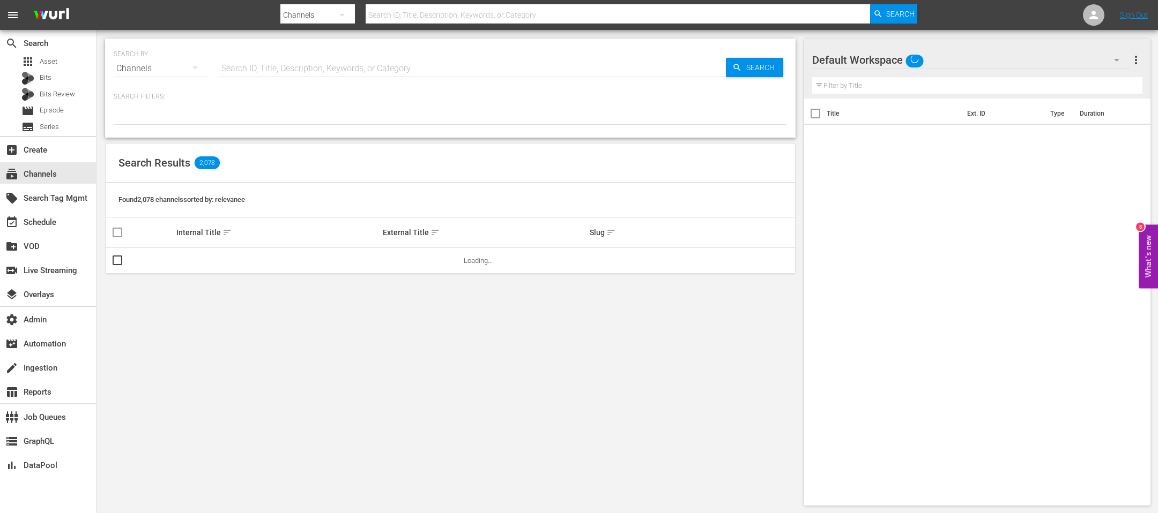
click at [243, 66] on input "text" at bounding box center [472, 69] width 507 height 26
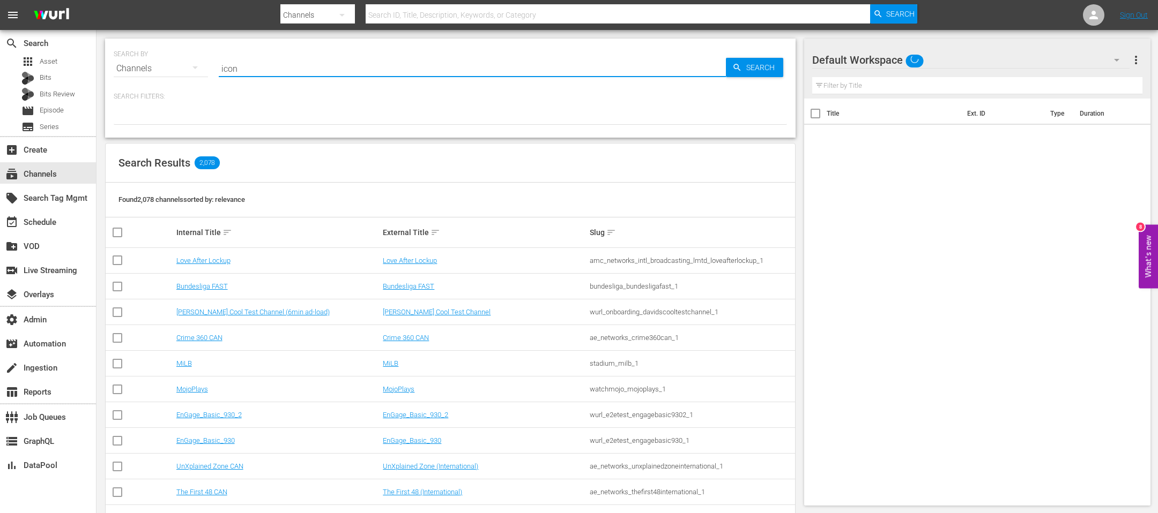
type input "icon"
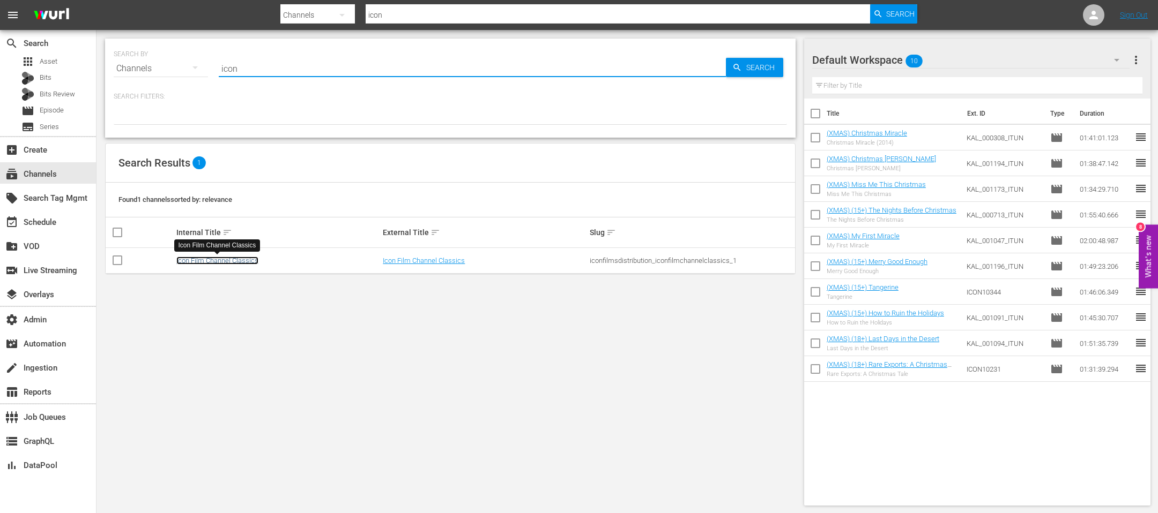
click at [197, 261] on link "Icon Film Channel Classics" at bounding box center [217, 261] width 82 height 8
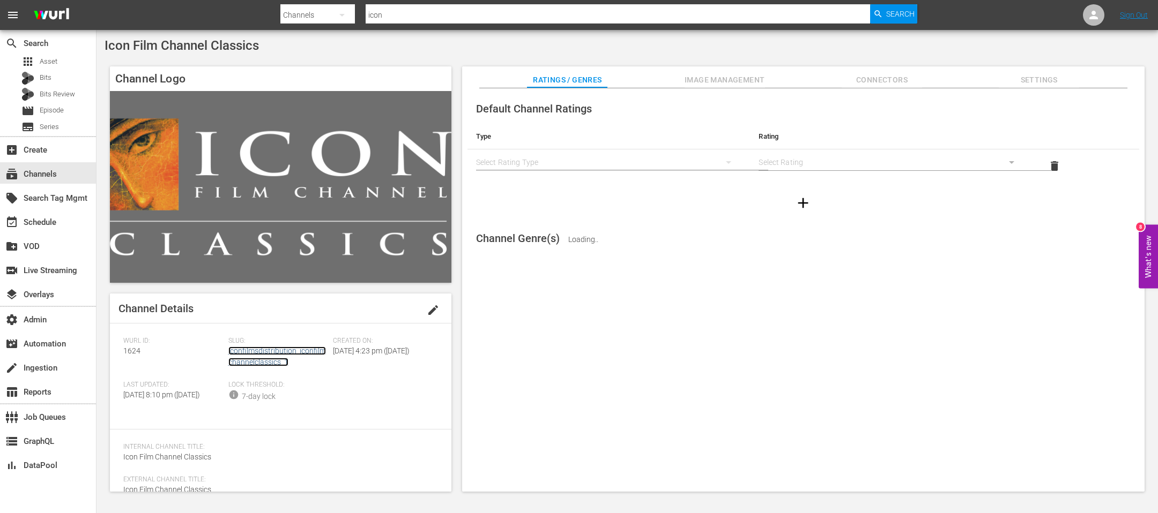
click at [263, 342] on link "iconfilmsdistribution_iconfilmchannelclassics_1" at bounding box center [277, 357] width 98 height 20
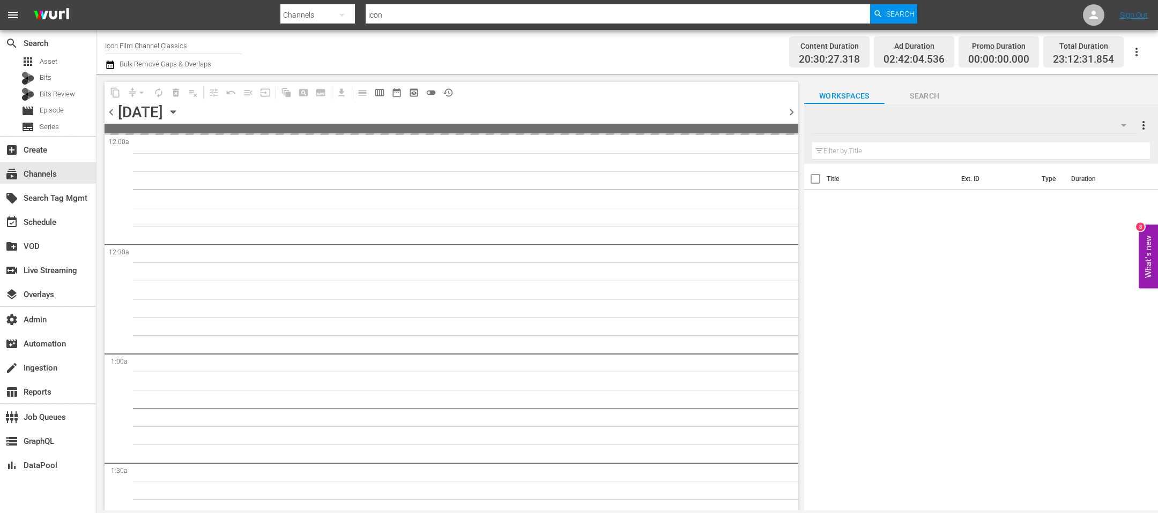
click at [179, 113] on icon "button" at bounding box center [173, 112] width 12 height 12
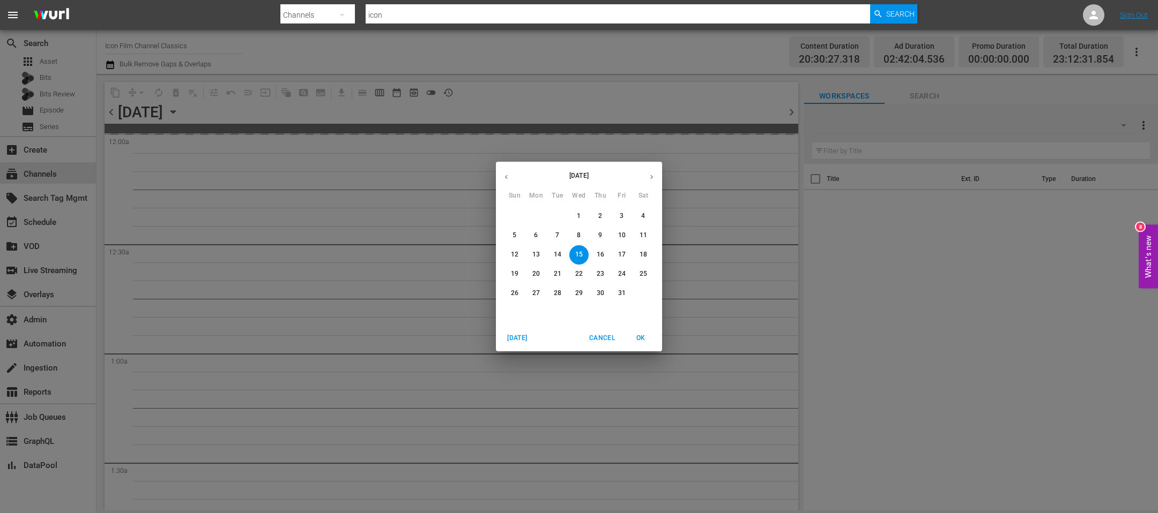
click at [621, 293] on p "31" at bounding box center [622, 293] width 8 height 9
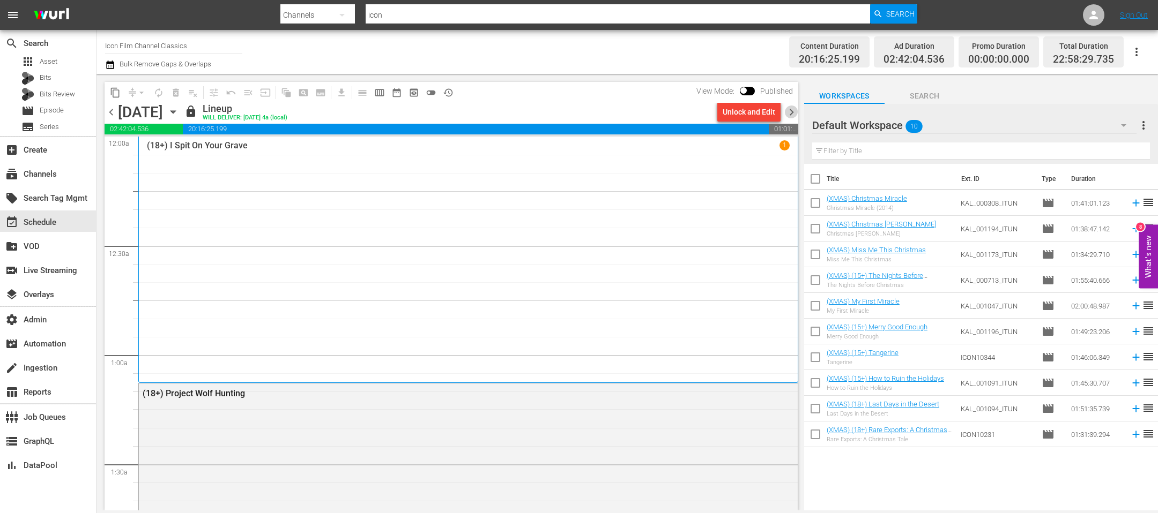
click at [771, 110] on span "chevron_right" at bounding box center [791, 112] width 13 height 13
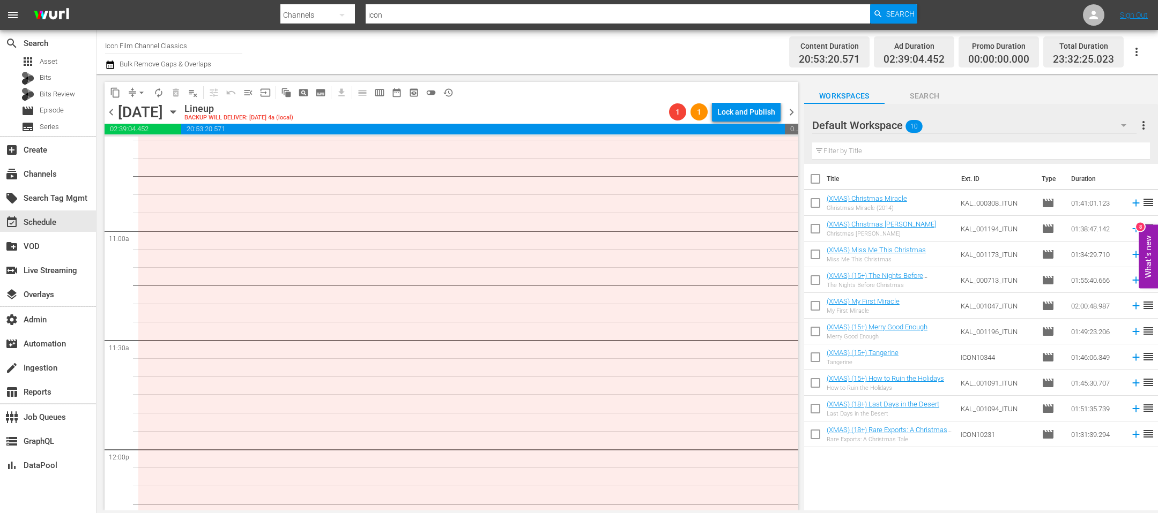
scroll to position [1932, 0]
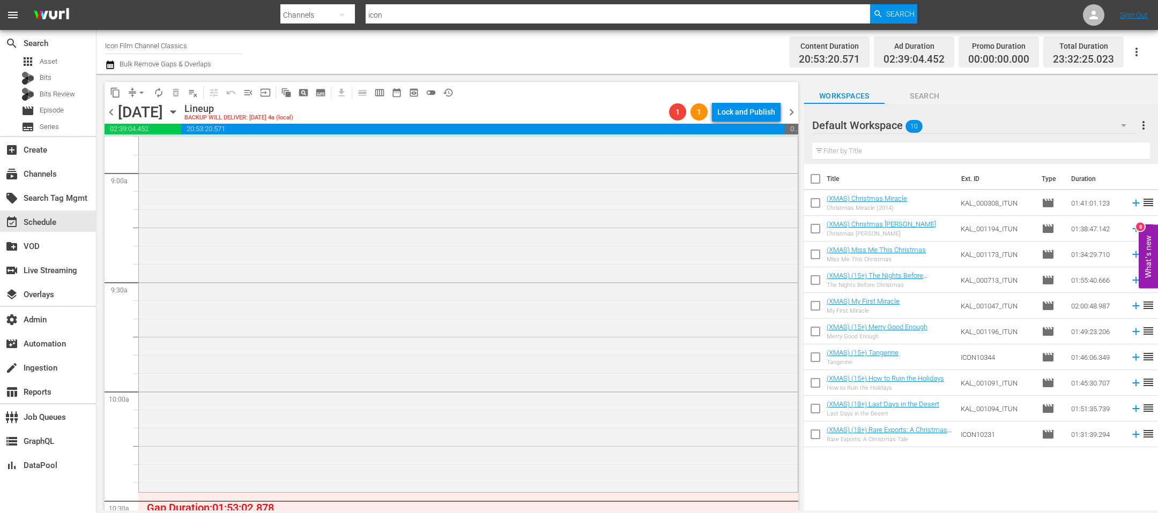
click at [771, 111] on span "chevron_right" at bounding box center [791, 112] width 13 height 13
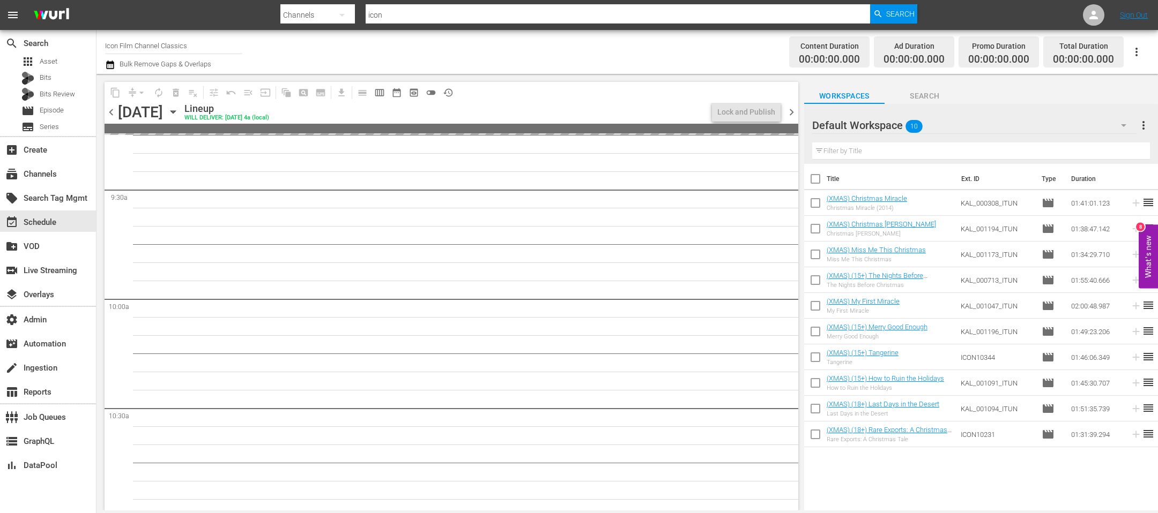
scroll to position [2005, 0]
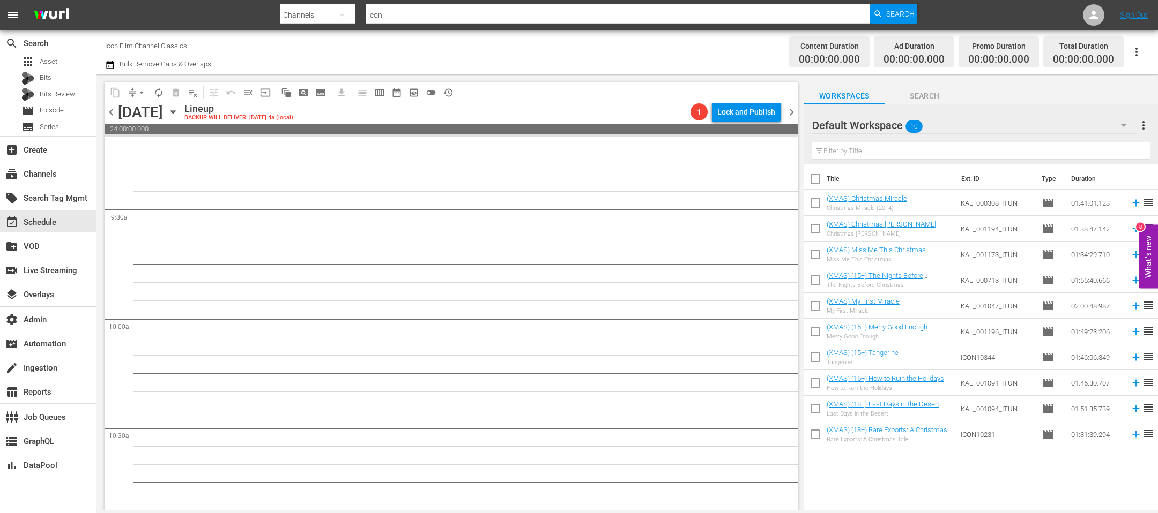
click at [175, 112] on icon "button" at bounding box center [172, 112] width 5 height 3
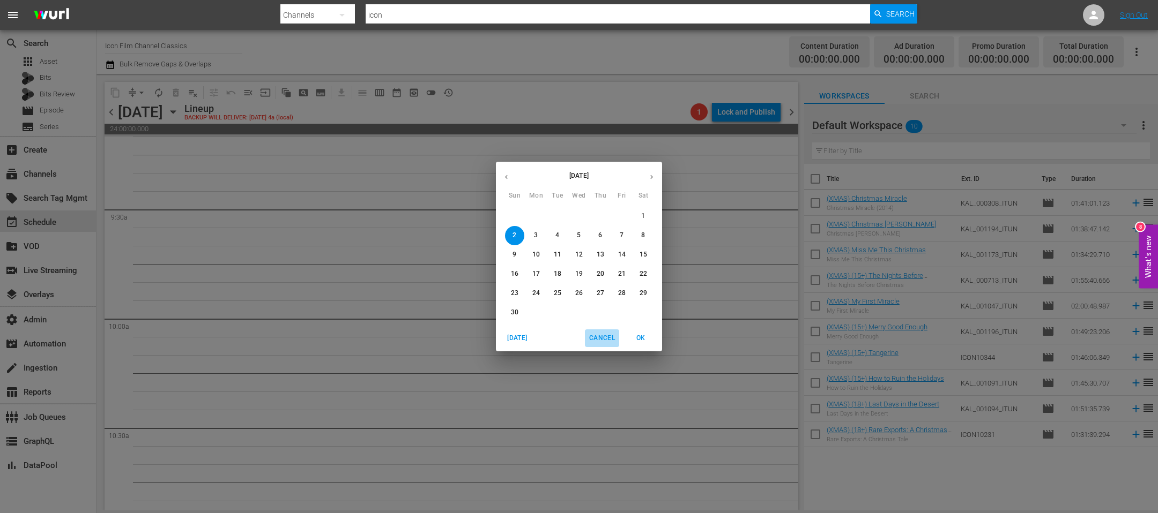
click at [597, 342] on span "Cancel" at bounding box center [602, 338] width 26 height 11
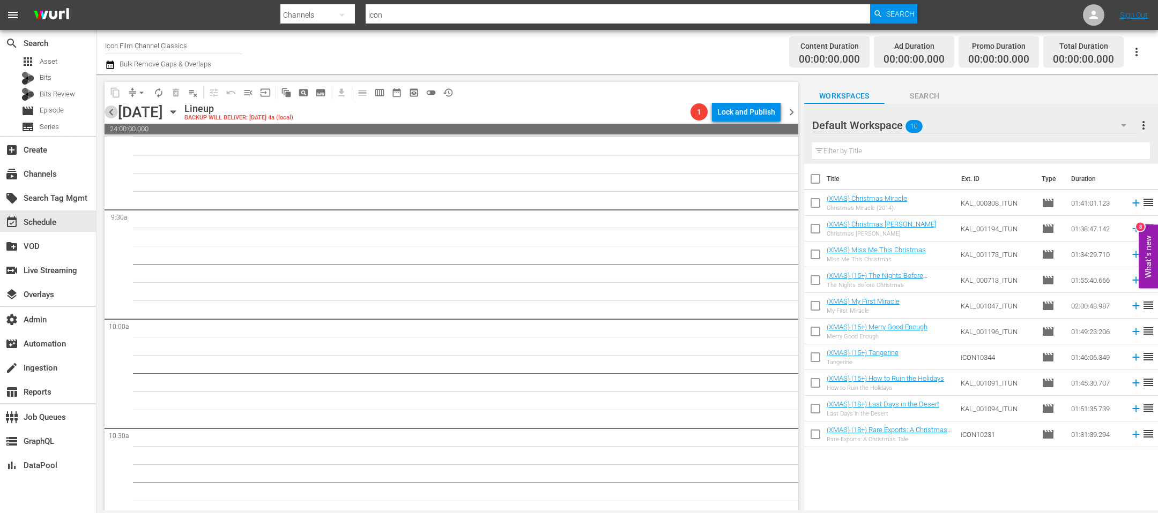
click at [113, 111] on span "chevron_left" at bounding box center [111, 112] width 13 height 13
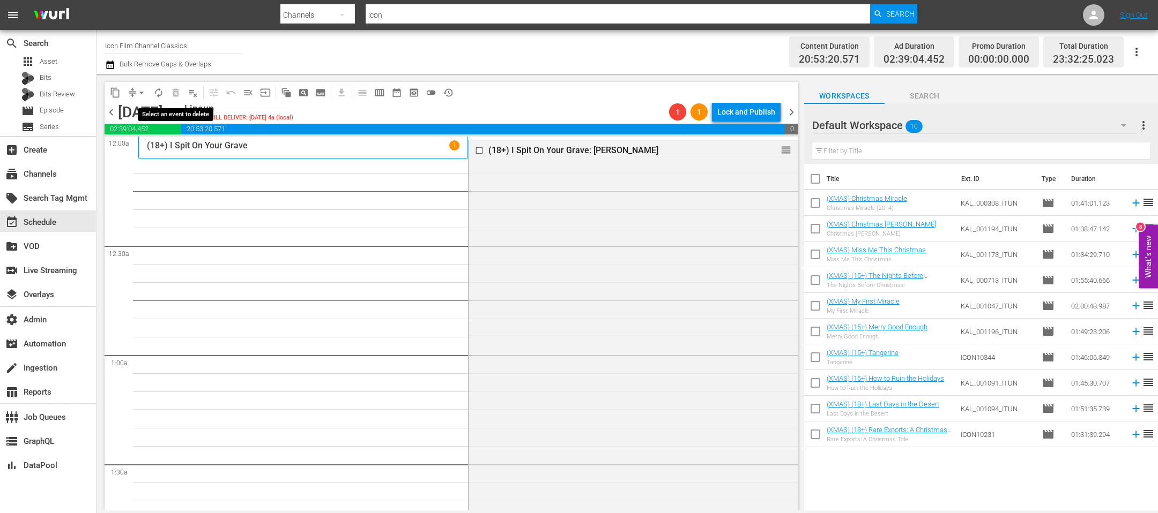
click at [142, 90] on span "arrow_drop_down" at bounding box center [141, 92] width 11 height 11
click at [138, 145] on li "Align to End of Previous Day" at bounding box center [142, 149] width 113 height 18
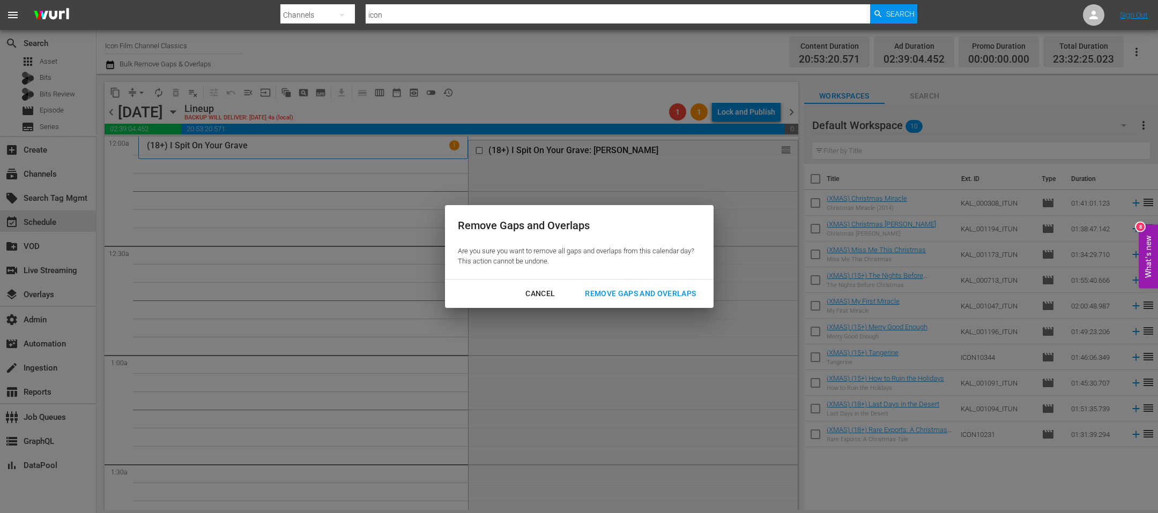
click at [515, 291] on button "Cancel" at bounding box center [539, 294] width 55 height 20
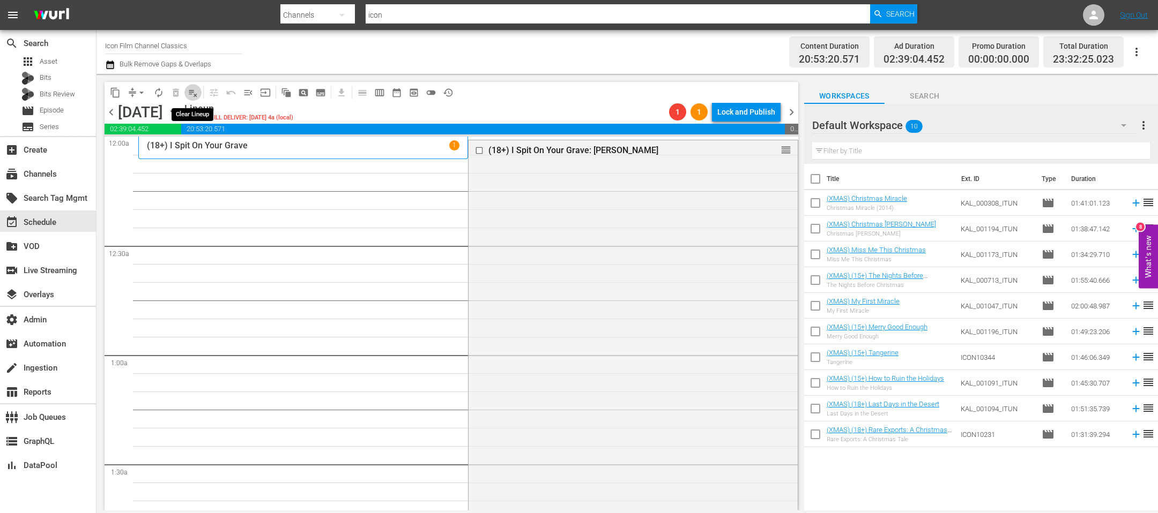
click at [197, 99] on button "playlist_remove_outlined" at bounding box center [192, 92] width 17 height 17
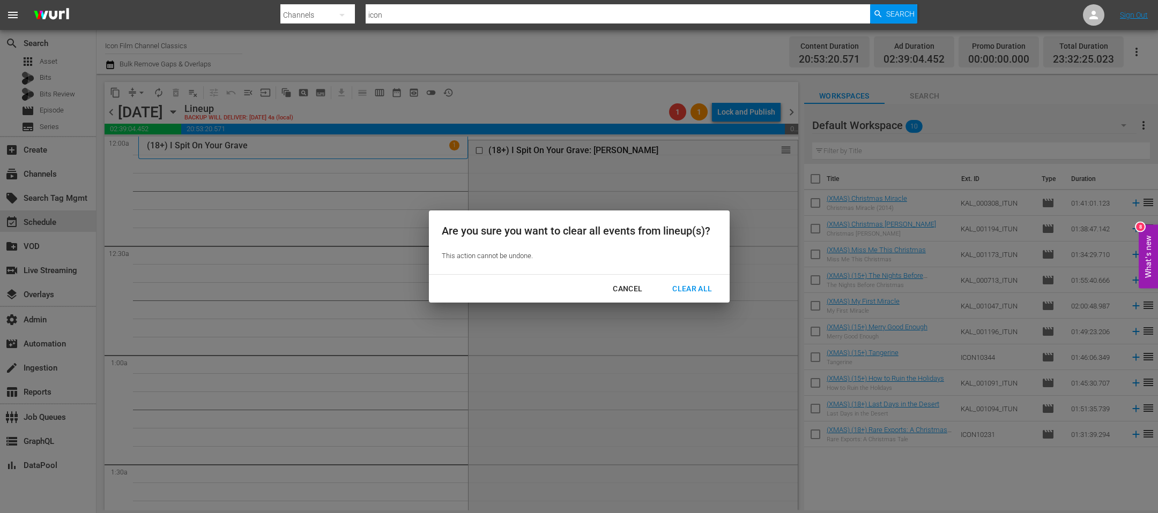
drag, startPoint x: 704, startPoint y: 289, endPoint x: 696, endPoint y: 282, distance: 10.2
click at [704, 289] on div "Clear All" at bounding box center [692, 288] width 57 height 13
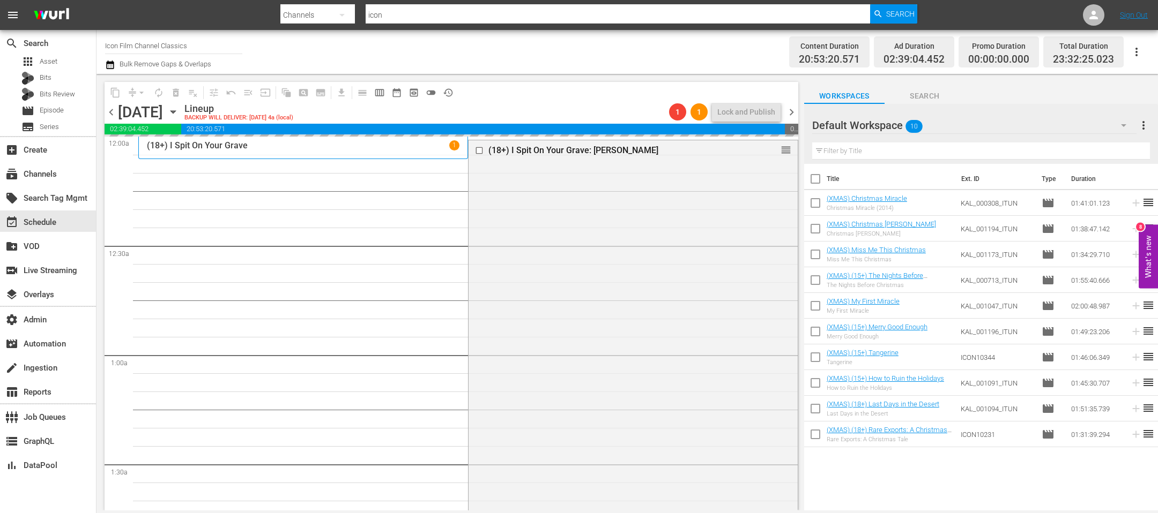
click at [179, 115] on icon "button" at bounding box center [173, 112] width 12 height 12
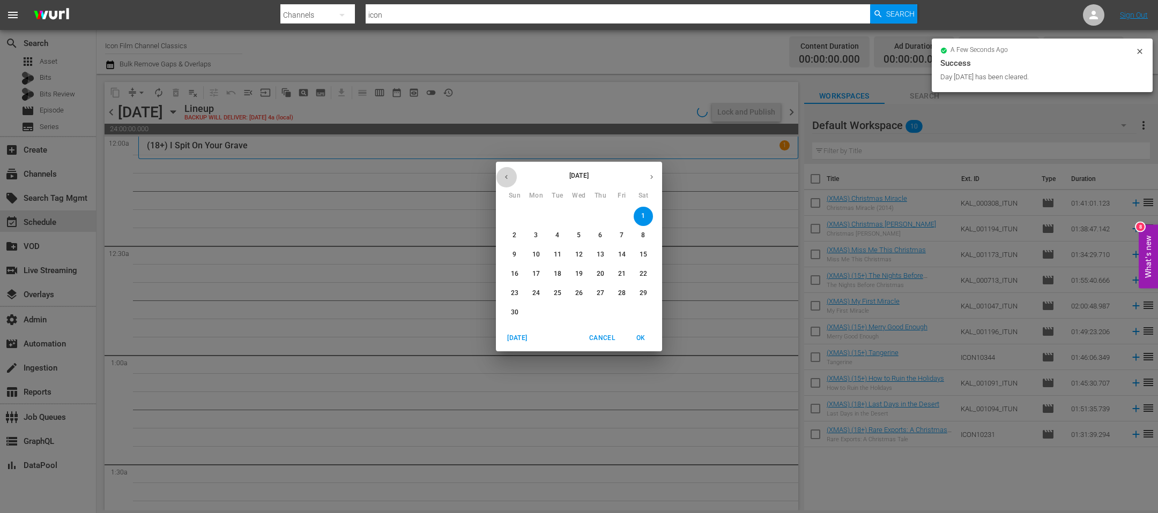
click at [505, 177] on icon "button" at bounding box center [506, 177] width 3 height 4
click at [648, 215] on span "4" at bounding box center [643, 216] width 19 height 9
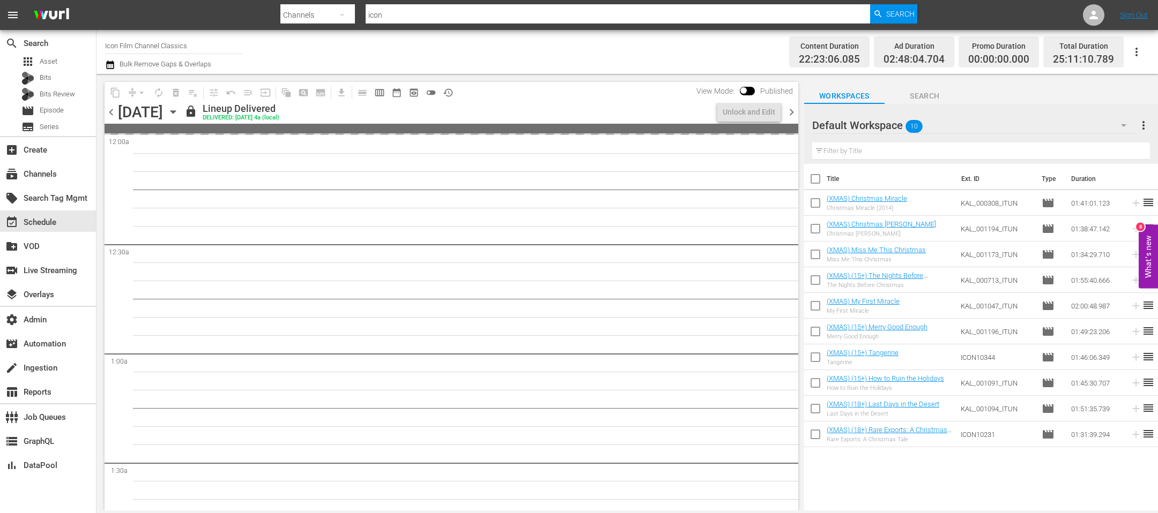
click at [179, 113] on icon "button" at bounding box center [173, 112] width 12 height 12
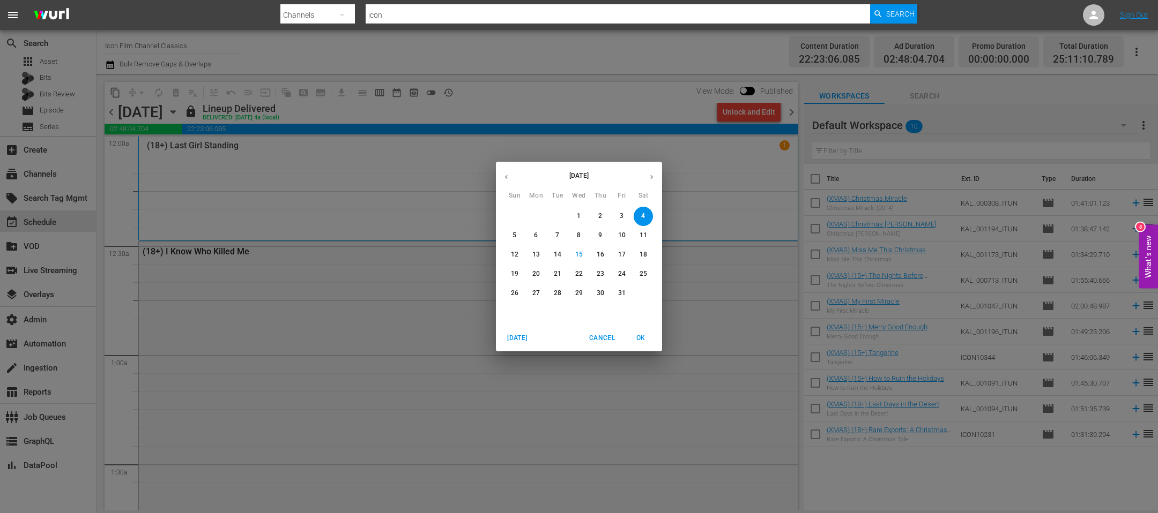
click at [508, 178] on icon "button" at bounding box center [506, 177] width 8 height 8
click at [647, 215] on span "6" at bounding box center [643, 216] width 19 height 9
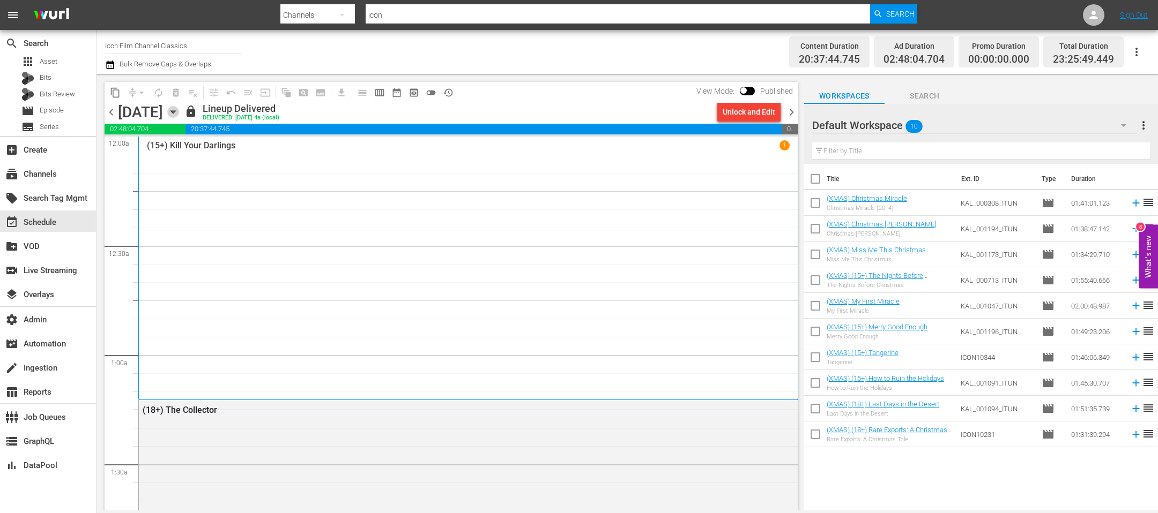
click at [179, 114] on icon "button" at bounding box center [173, 112] width 12 height 12
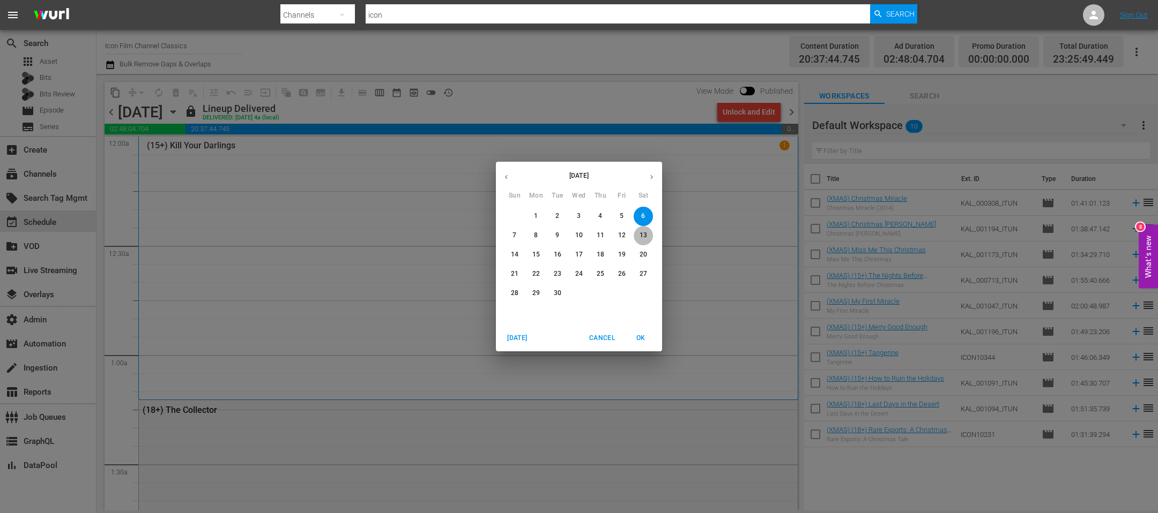
click at [646, 237] on p "13" at bounding box center [643, 235] width 8 height 9
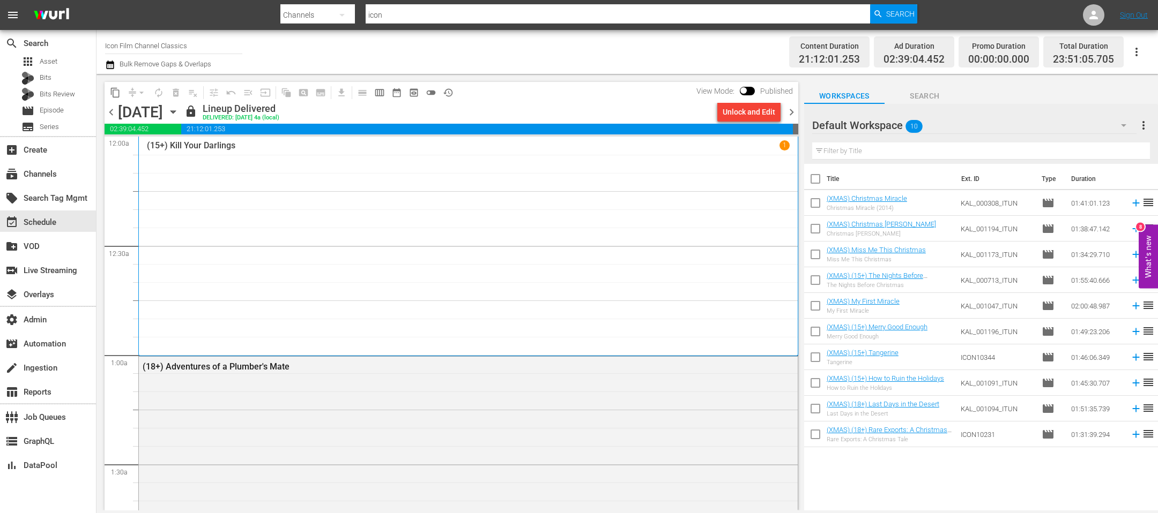
click at [179, 108] on icon "button" at bounding box center [173, 112] width 12 height 12
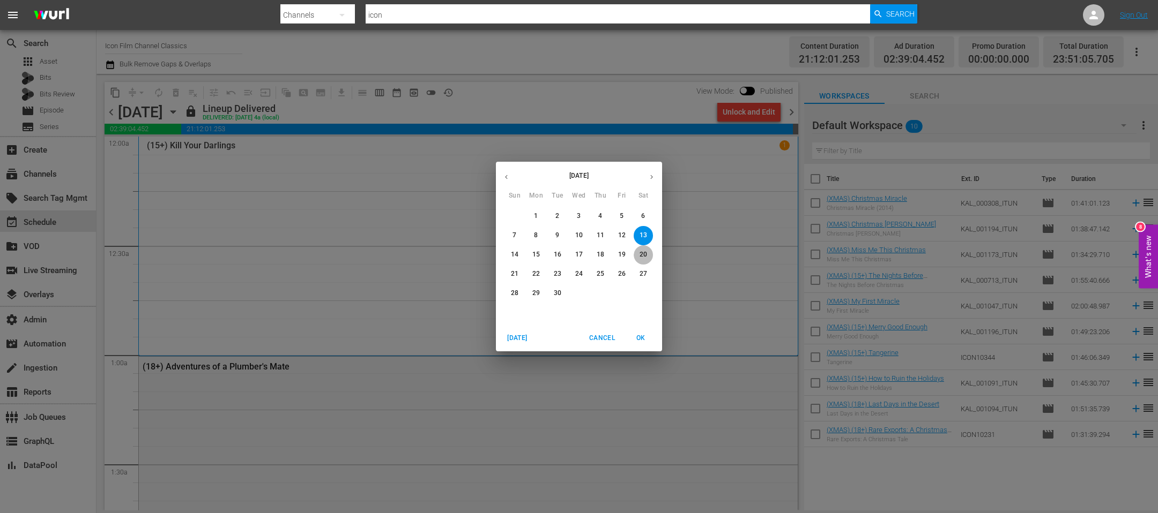
click at [645, 257] on p "20" at bounding box center [643, 254] width 8 height 9
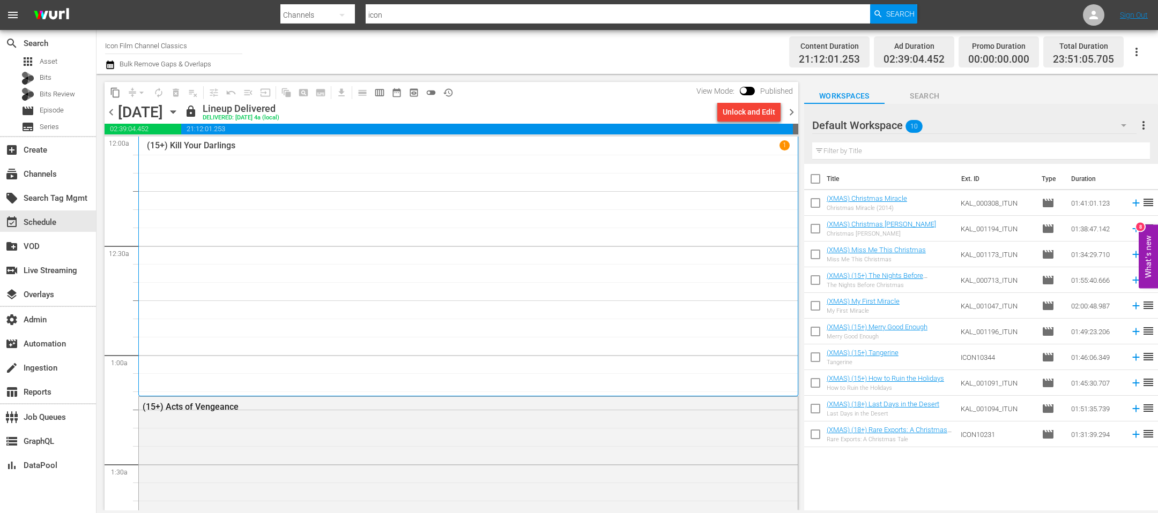
click at [179, 111] on icon "button" at bounding box center [173, 112] width 12 height 12
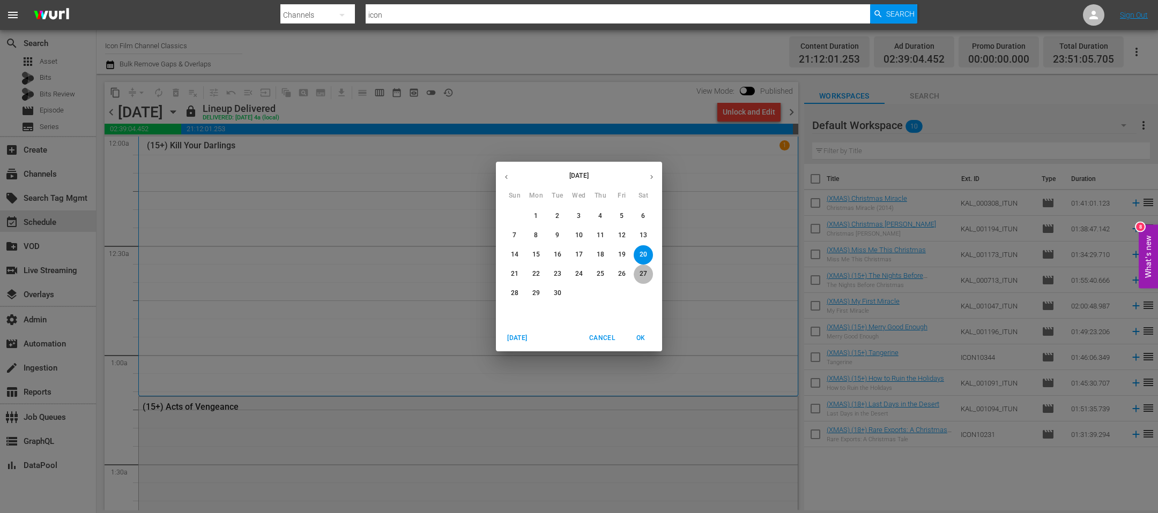
click at [647, 278] on span "27" at bounding box center [643, 274] width 19 height 9
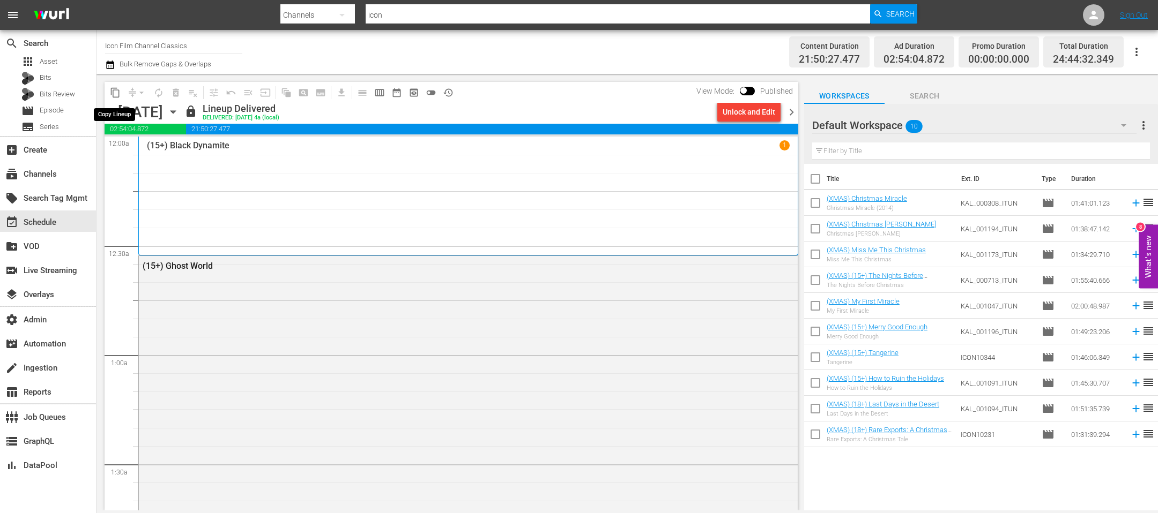
click at [116, 91] on span "content_copy" at bounding box center [115, 92] width 11 height 11
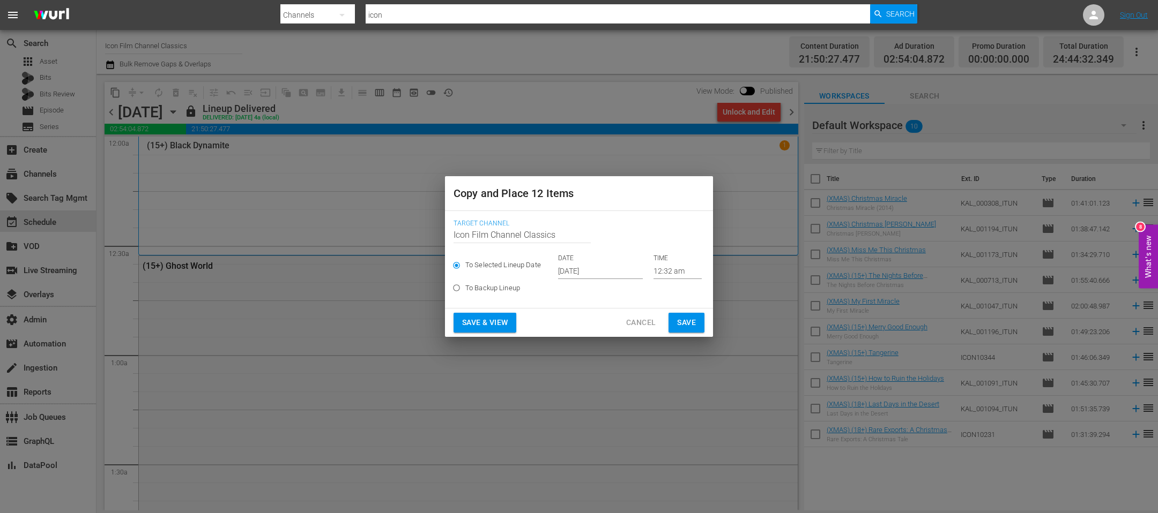
click at [584, 264] on input "Oct 17th 2025" at bounding box center [600, 271] width 85 height 16
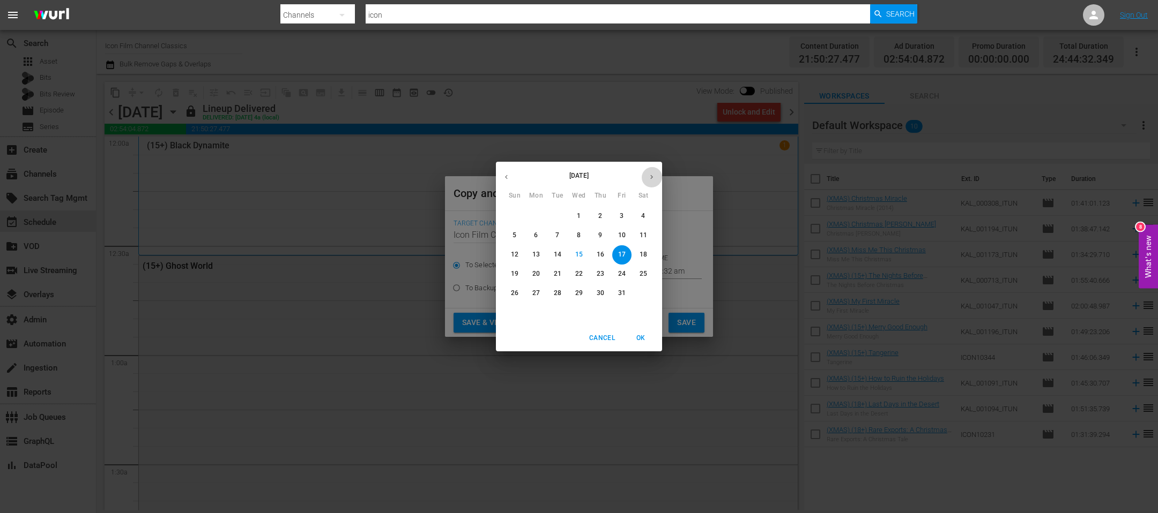
click at [654, 181] on icon "button" at bounding box center [651, 177] width 8 height 8
click at [641, 217] on p "1" at bounding box center [643, 216] width 4 height 9
type input "Nov 1st 2025"
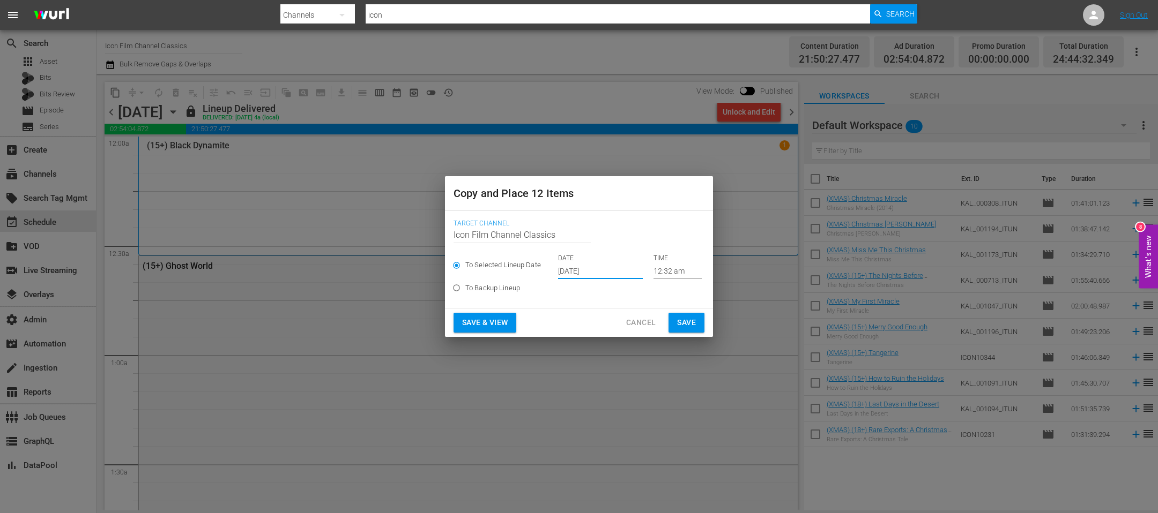
click at [685, 322] on span "Save" at bounding box center [686, 322] width 19 height 13
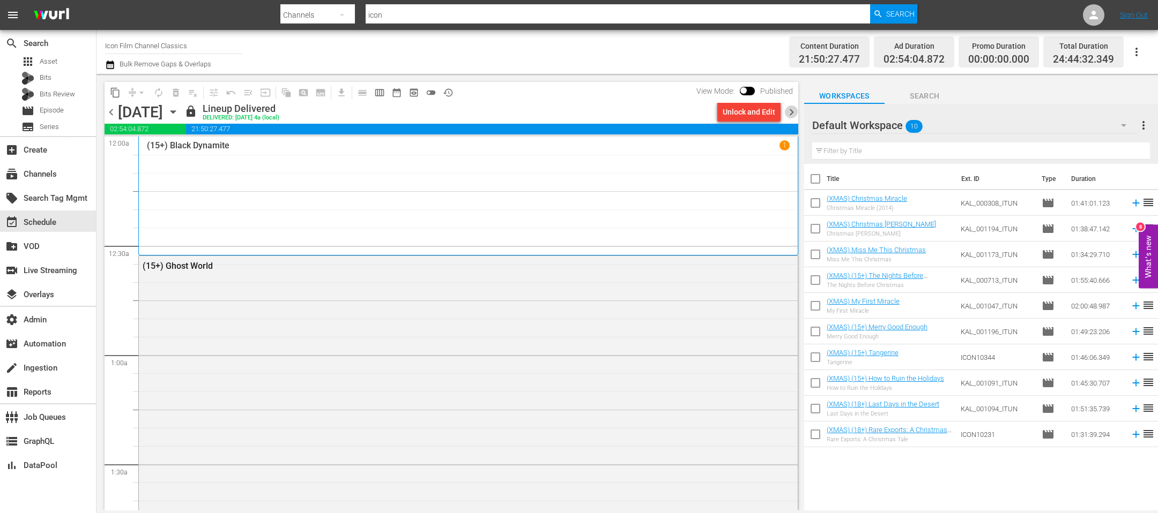
click at [771, 114] on span "chevron_right" at bounding box center [791, 112] width 13 height 13
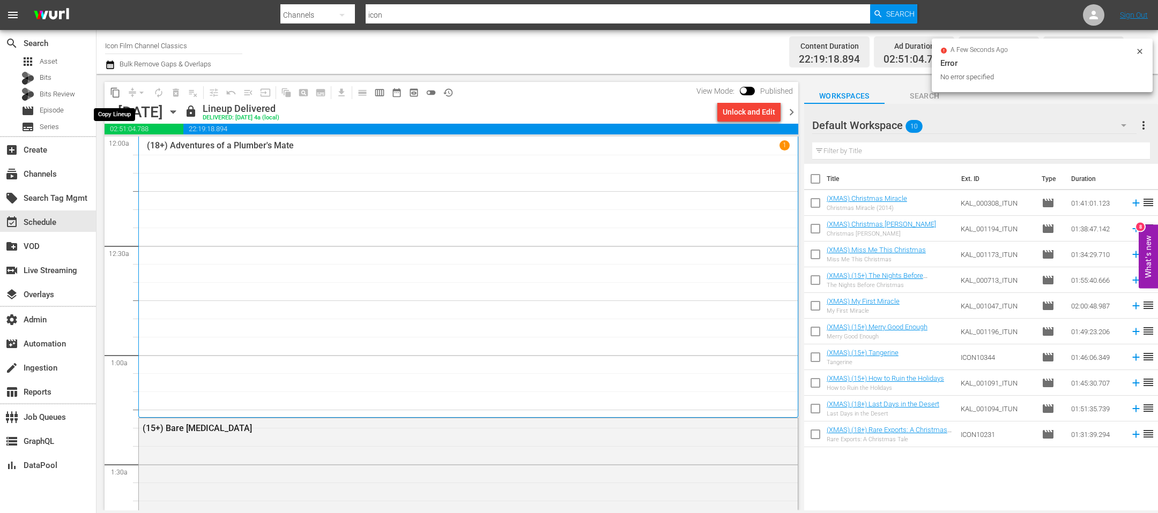
click at [116, 94] on span "content_copy" at bounding box center [115, 92] width 11 height 11
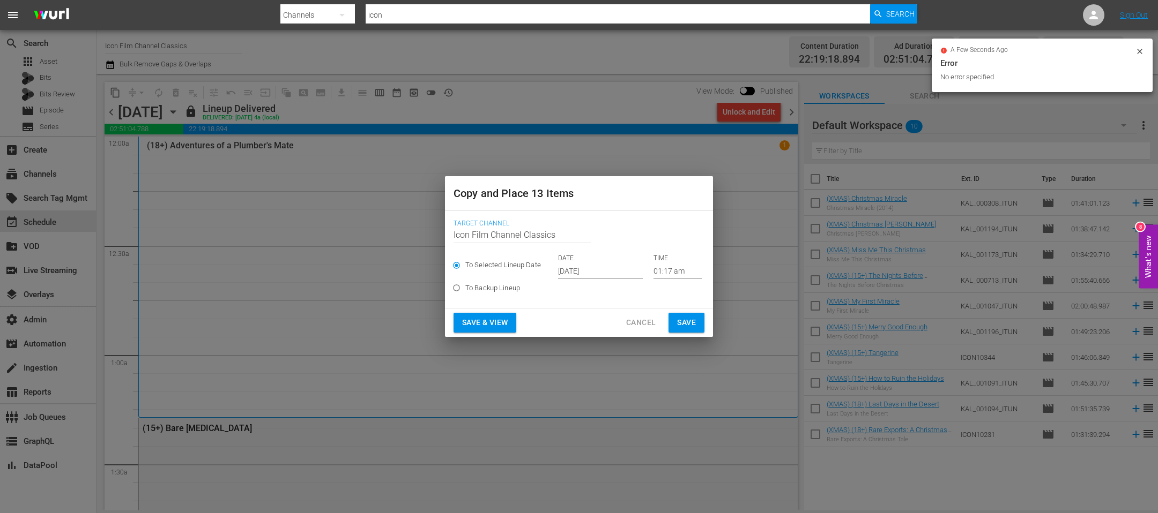
click at [568, 266] on input "Oct 17th 2025" at bounding box center [600, 271] width 85 height 16
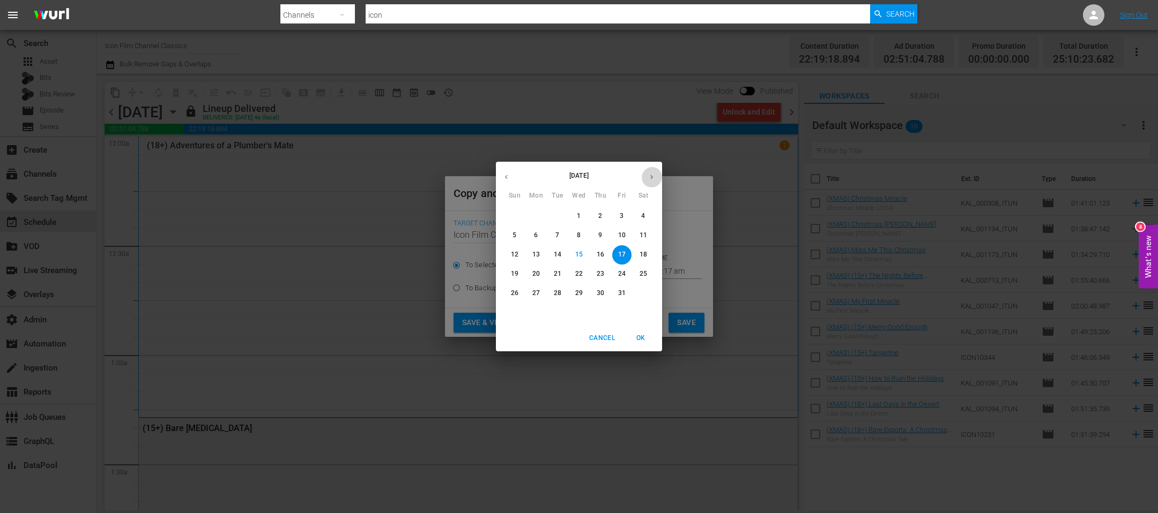
click at [645, 183] on button "button" at bounding box center [651, 177] width 21 height 21
click at [517, 236] on span "2" at bounding box center [514, 235] width 19 height 9
type input "Nov 2nd 2025"
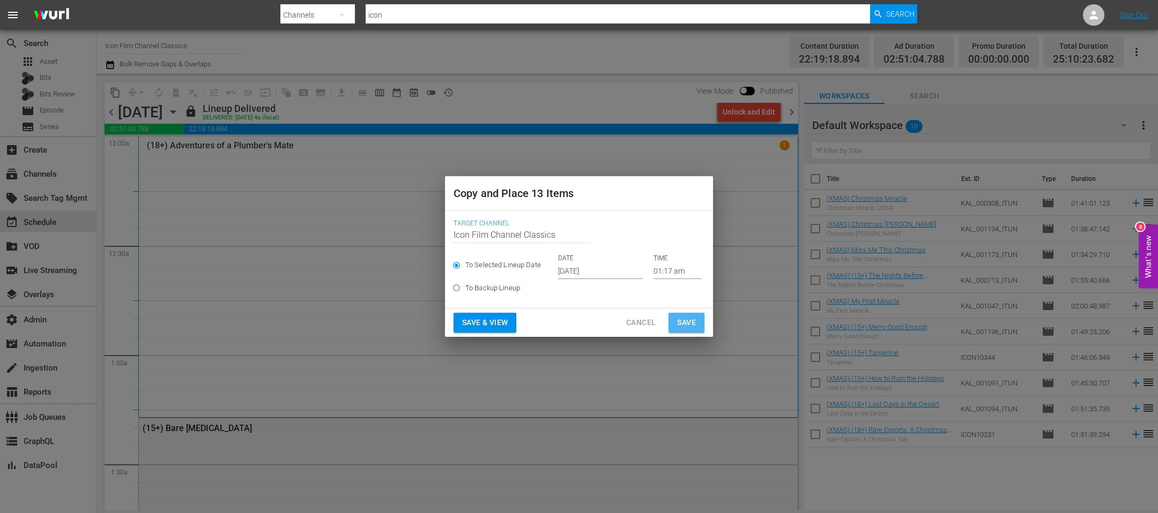
click at [696, 325] on button "Save" at bounding box center [686, 323] width 36 height 20
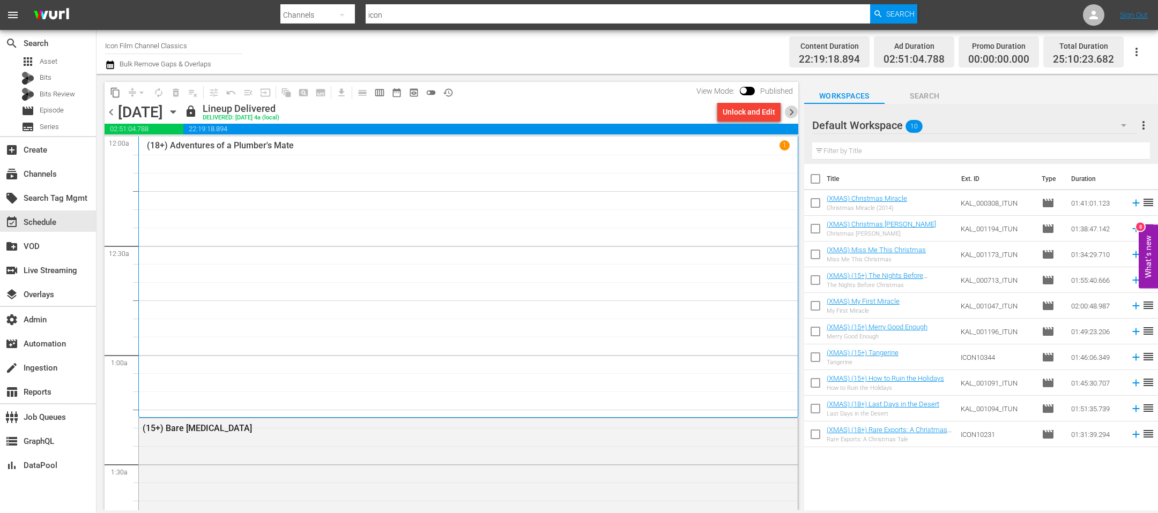
click at [771, 112] on span "chevron_right" at bounding box center [791, 112] width 13 height 13
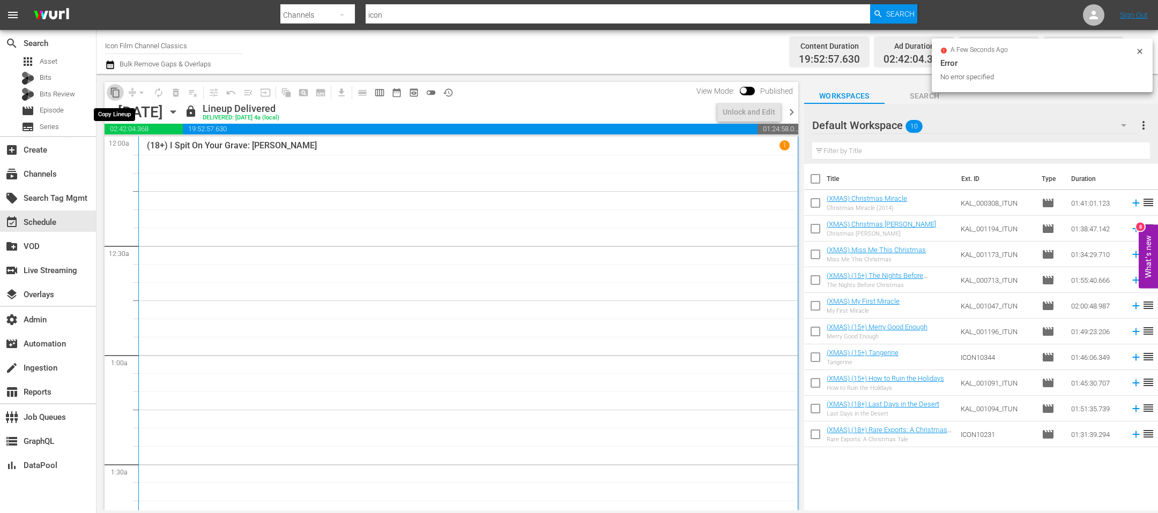
click at [117, 94] on span "content_copy" at bounding box center [115, 92] width 11 height 11
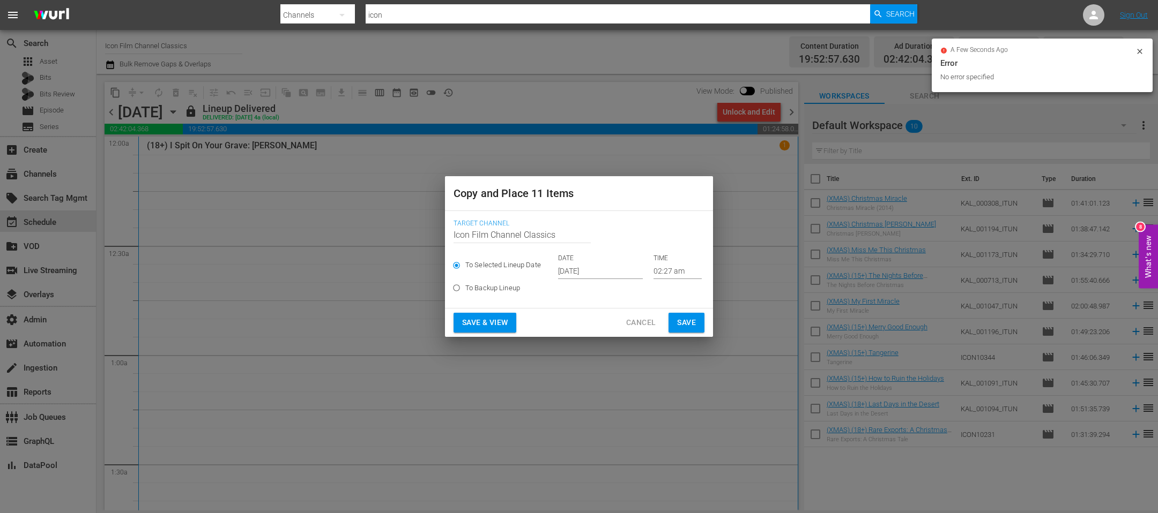
click at [565, 271] on input "Oct 17th 2025" at bounding box center [600, 271] width 85 height 16
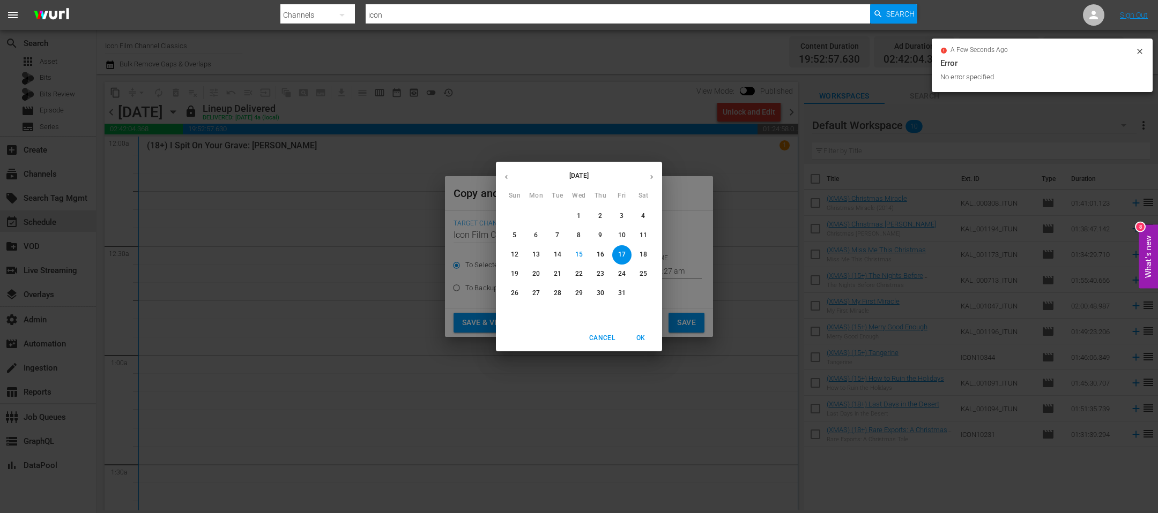
click at [651, 173] on icon "button" at bounding box center [651, 177] width 8 height 8
click at [541, 233] on span "3" at bounding box center [535, 235] width 19 height 9
type input "Nov 3rd 2025"
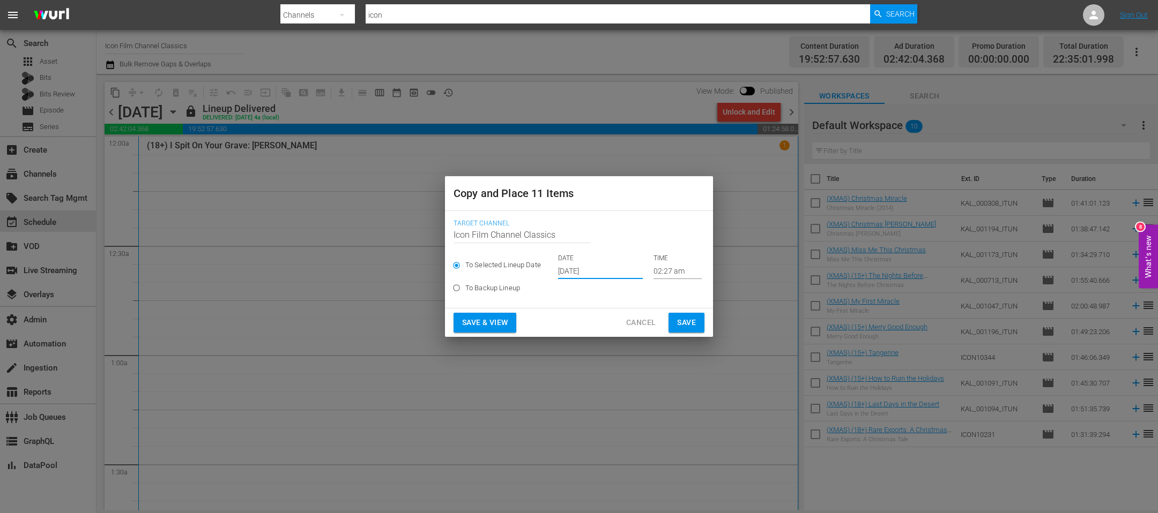
click at [686, 324] on span "Save" at bounding box center [686, 322] width 19 height 13
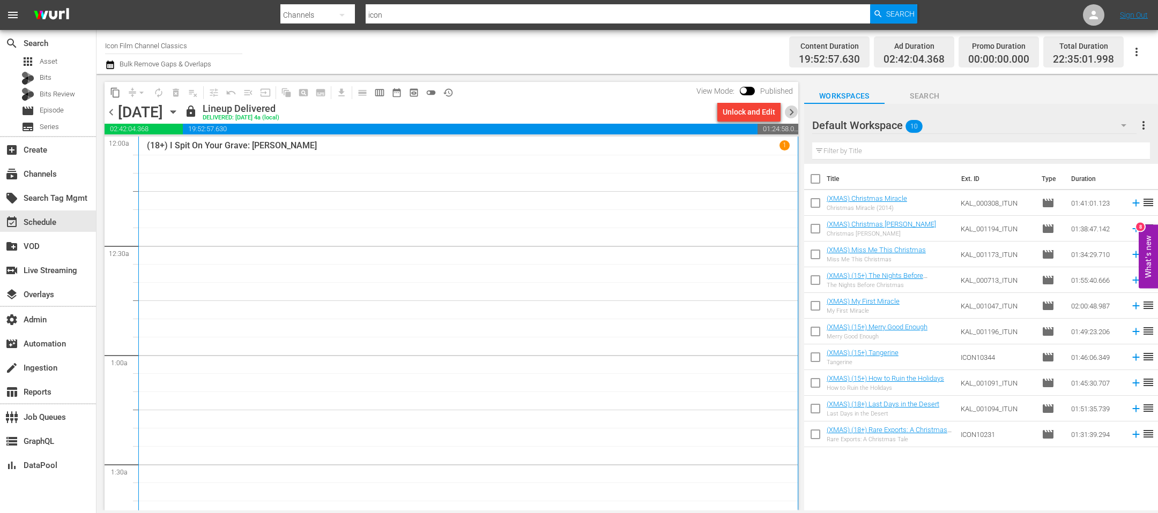
click at [771, 112] on span "chevron_right" at bounding box center [791, 112] width 13 height 13
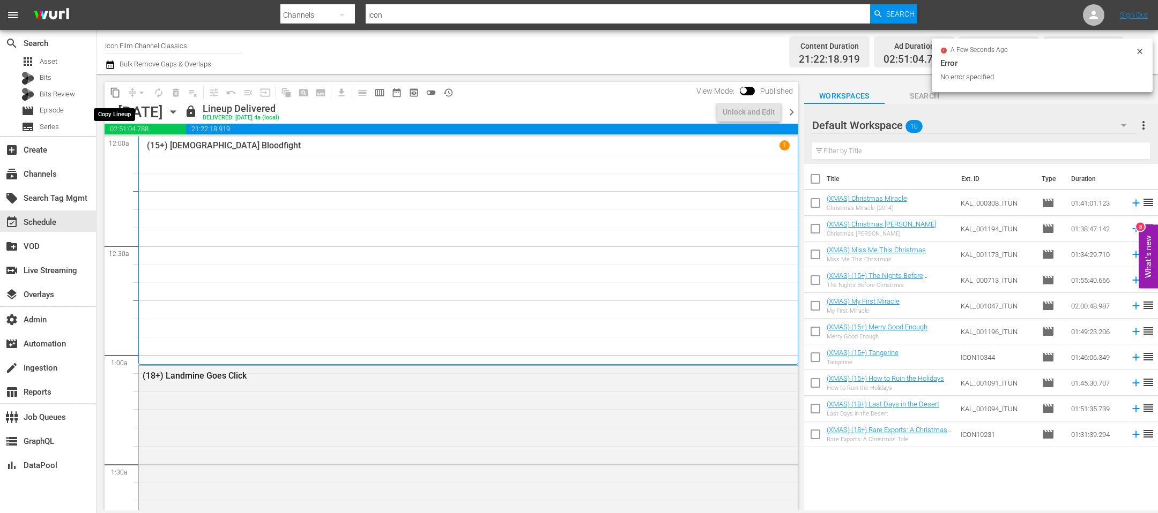
click at [115, 94] on span "content_copy" at bounding box center [115, 92] width 11 height 11
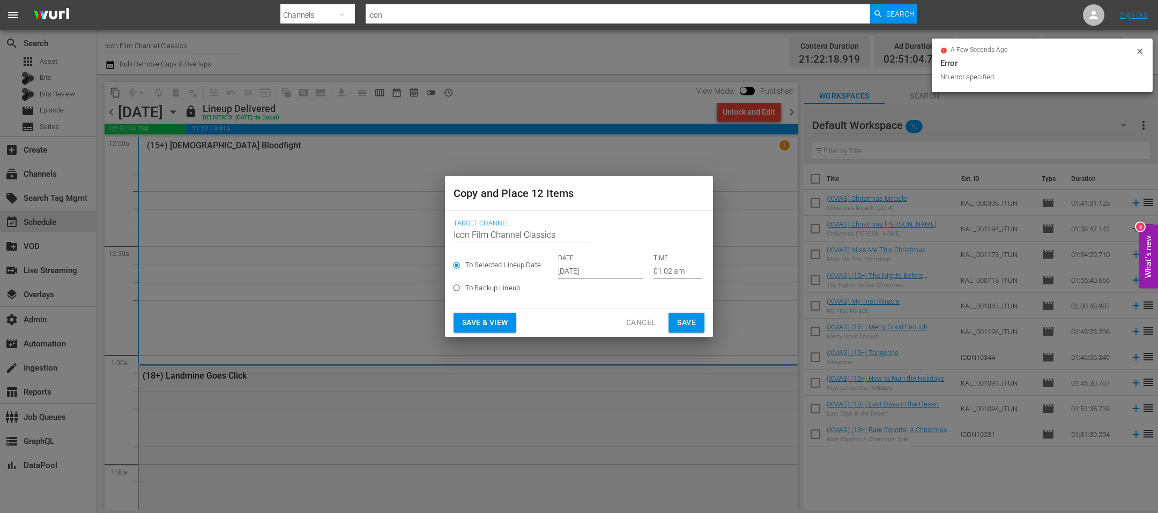
click at [574, 269] on input "Oct 17th 2025" at bounding box center [600, 271] width 85 height 16
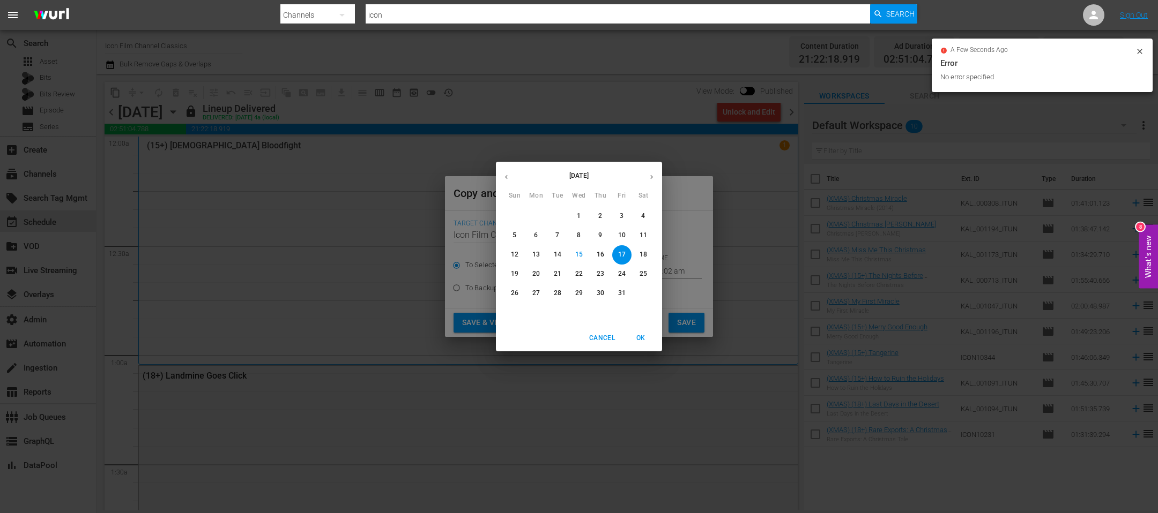
click at [655, 180] on icon "button" at bounding box center [651, 177] width 8 height 8
click at [563, 241] on button "4" at bounding box center [557, 235] width 19 height 19
type input "Nov 4th 2025"
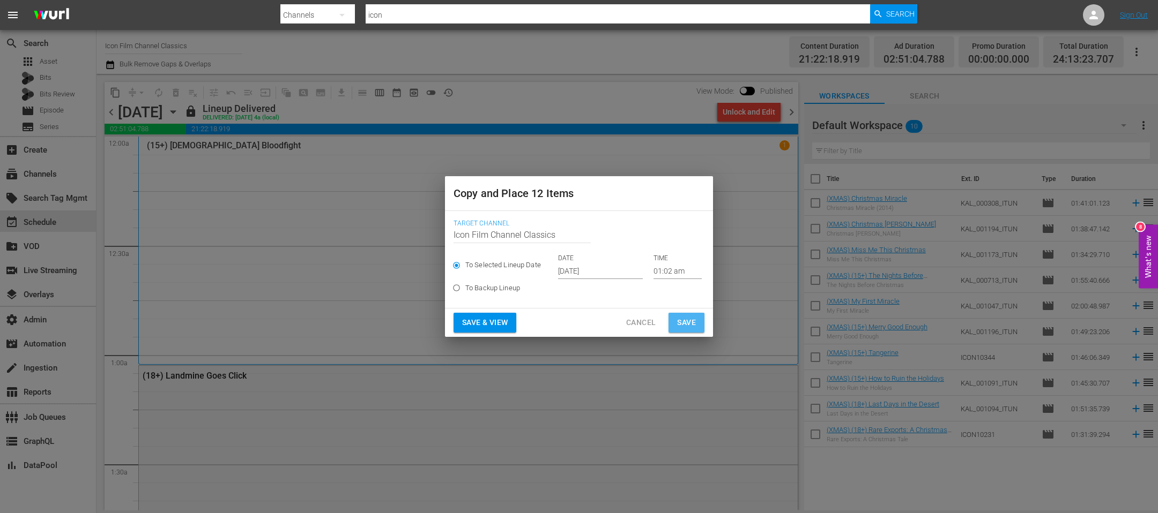
click at [686, 321] on span "Save" at bounding box center [686, 322] width 19 height 13
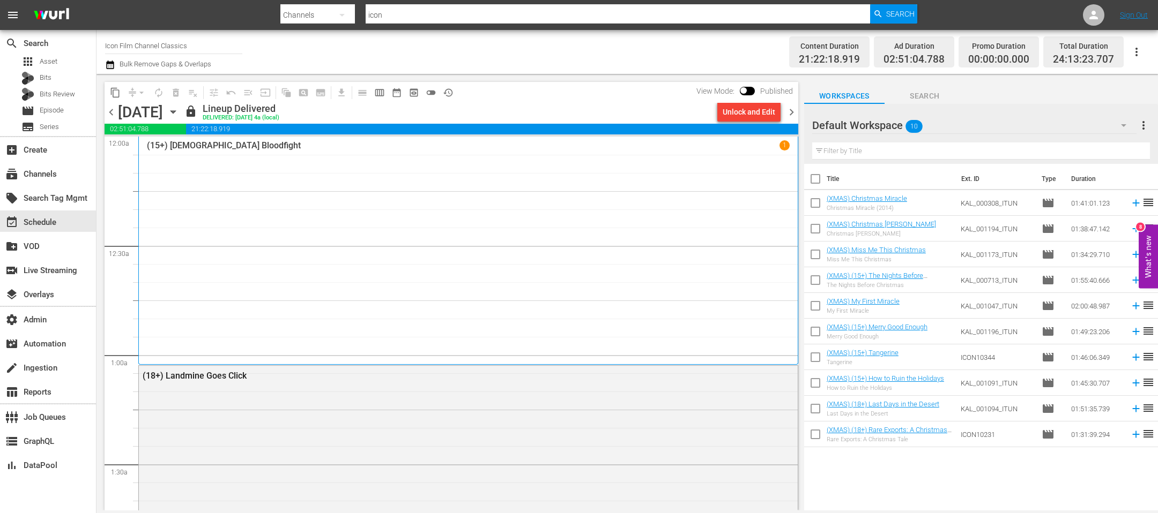
click at [771, 112] on span "chevron_right" at bounding box center [791, 112] width 13 height 13
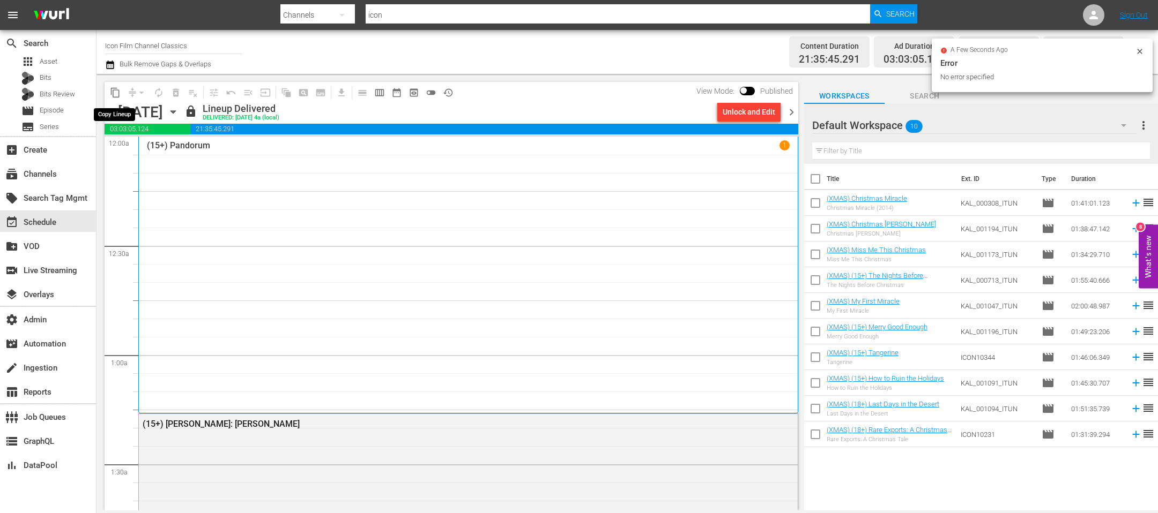
click at [115, 92] on span "content_copy" at bounding box center [115, 92] width 11 height 11
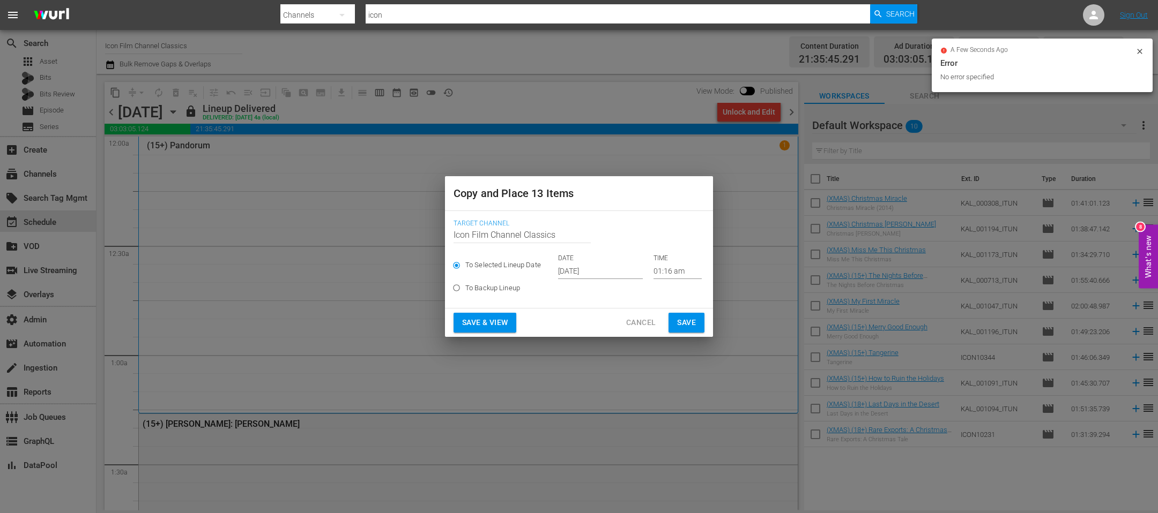
click at [585, 279] on label "To Backup Lineup" at bounding box center [572, 288] width 248 height 18
click at [465, 281] on input "To Backup Lineup" at bounding box center [457, 290] width 18 height 18
radio input "true"
click at [582, 275] on div "To Selected Lineup Date DATE Oct 17th 2025 TIME 01:16 am" at bounding box center [578, 266] width 251 height 25
click at [599, 267] on div "To Selected Lineup Date DATE Oct 17th 2025 TIME 01:16 am" at bounding box center [578, 266] width 251 height 25
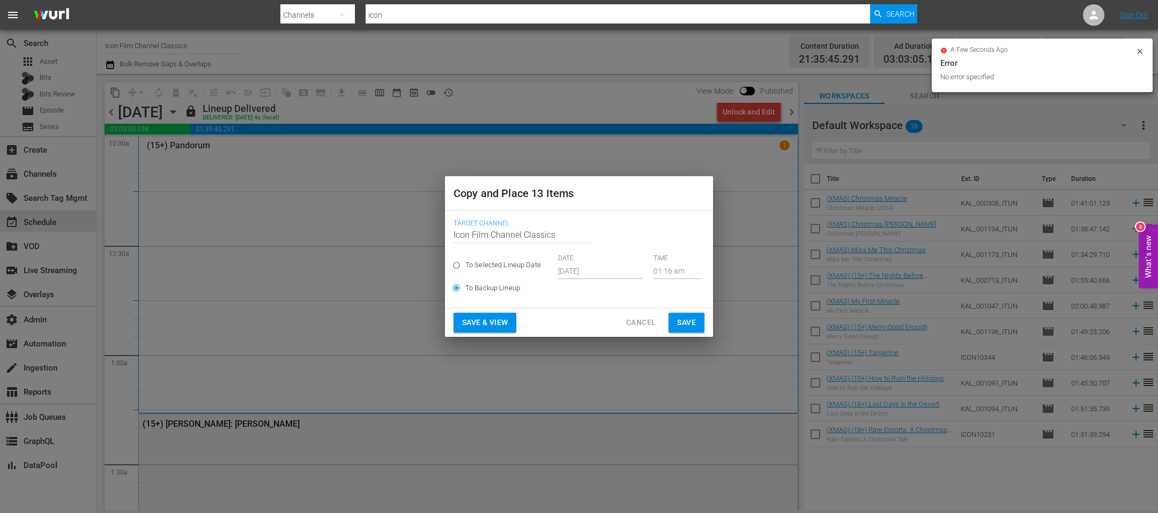
click at [587, 271] on div "To Selected Lineup Date DATE Oct 17th 2025 TIME 01:16 am" at bounding box center [578, 266] width 251 height 25
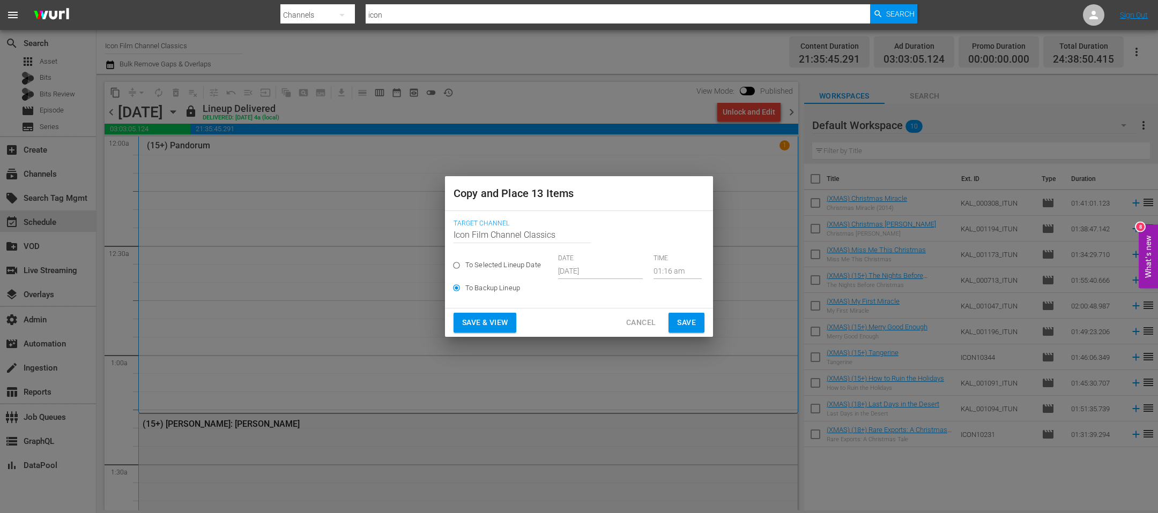
click at [630, 311] on div "Save & View Cancel Save" at bounding box center [579, 323] width 268 height 28
click at [627, 319] on span "Cancel" at bounding box center [640, 322] width 29 height 13
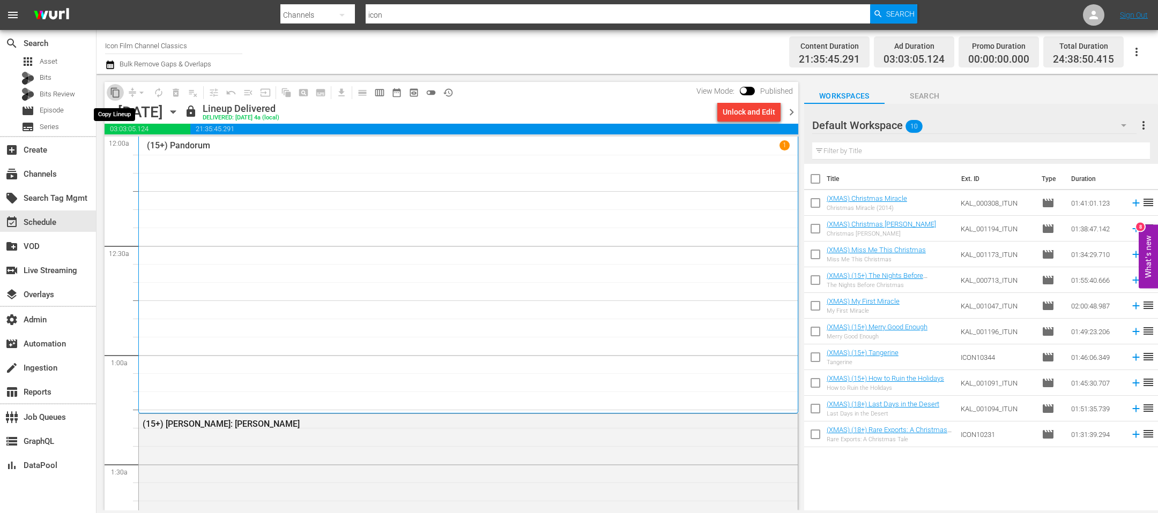
click at [112, 91] on span "content_copy" at bounding box center [115, 92] width 11 height 11
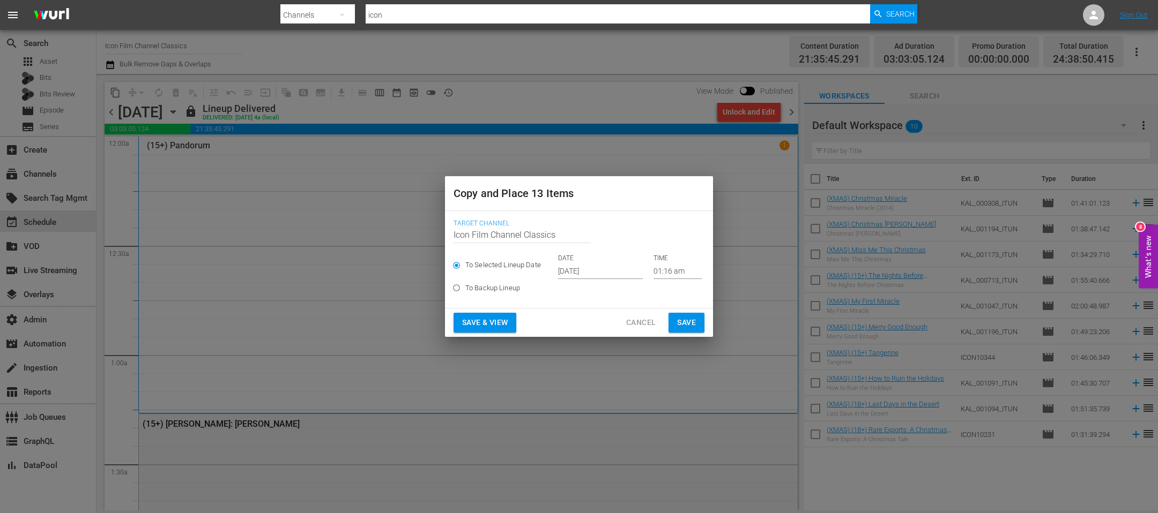
click at [587, 270] on input "Oct 17th 2025" at bounding box center [600, 271] width 85 height 16
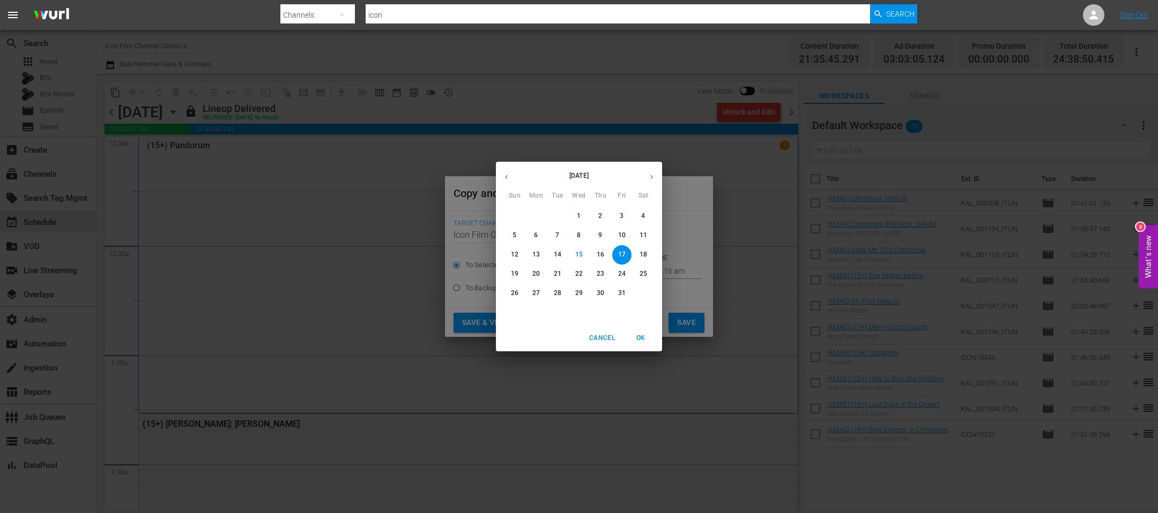
click at [654, 186] on button "button" at bounding box center [651, 177] width 21 height 21
click at [578, 239] on p "5" at bounding box center [579, 235] width 4 height 9
type input "Nov 5th 2025"
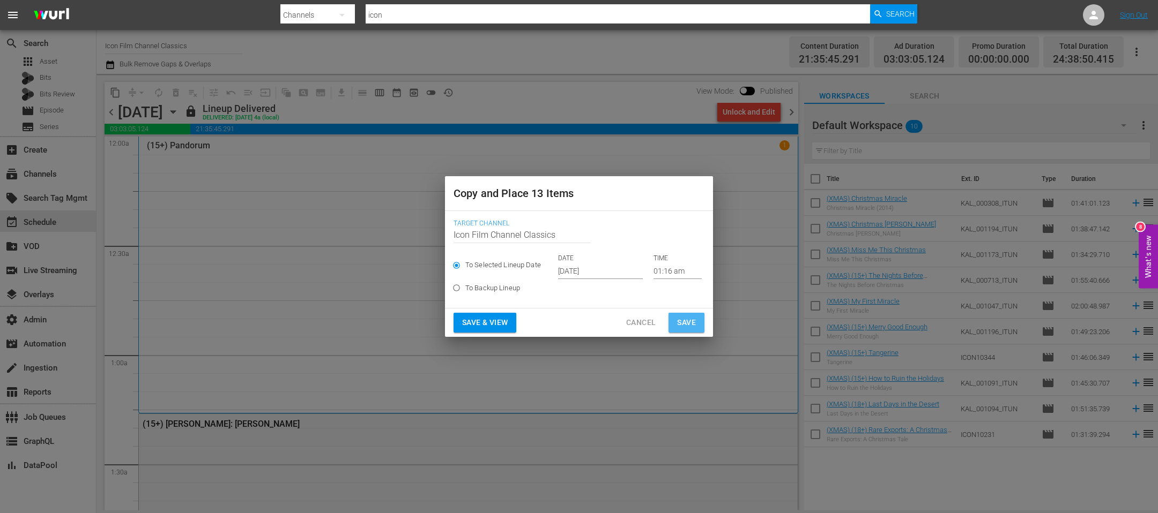
click at [690, 318] on span "Save" at bounding box center [686, 322] width 19 height 13
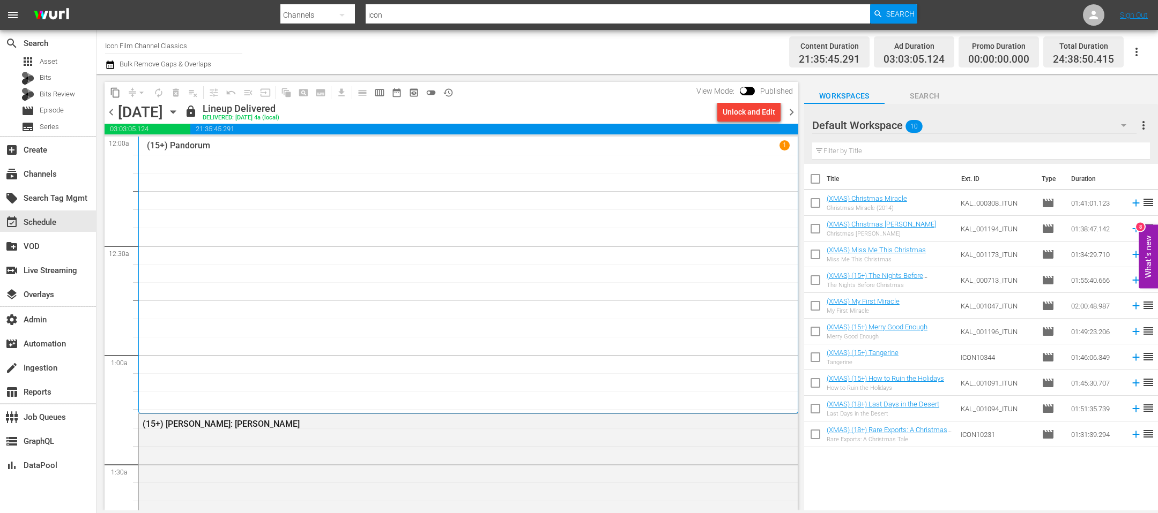
click at [771, 115] on span "chevron_right" at bounding box center [791, 112] width 13 height 13
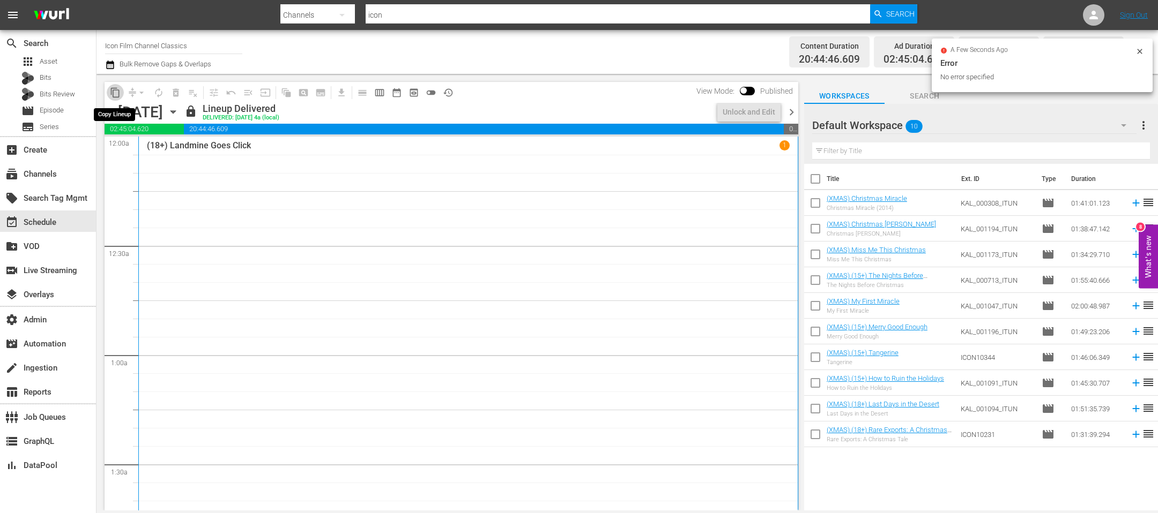
click at [114, 93] on span "content_copy" at bounding box center [115, 92] width 11 height 11
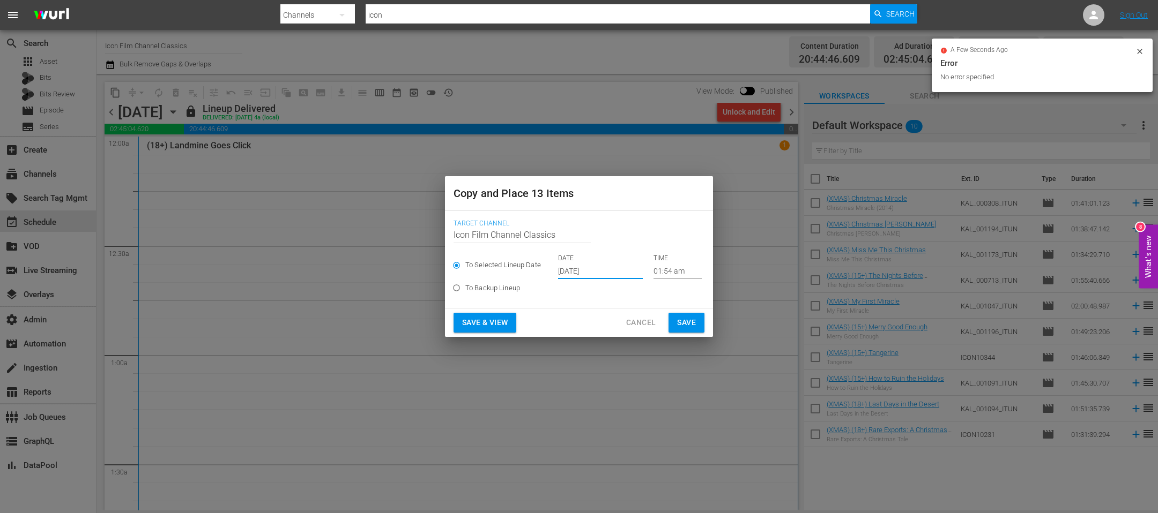
click at [580, 271] on input "Oct 17th 2025" at bounding box center [600, 271] width 85 height 16
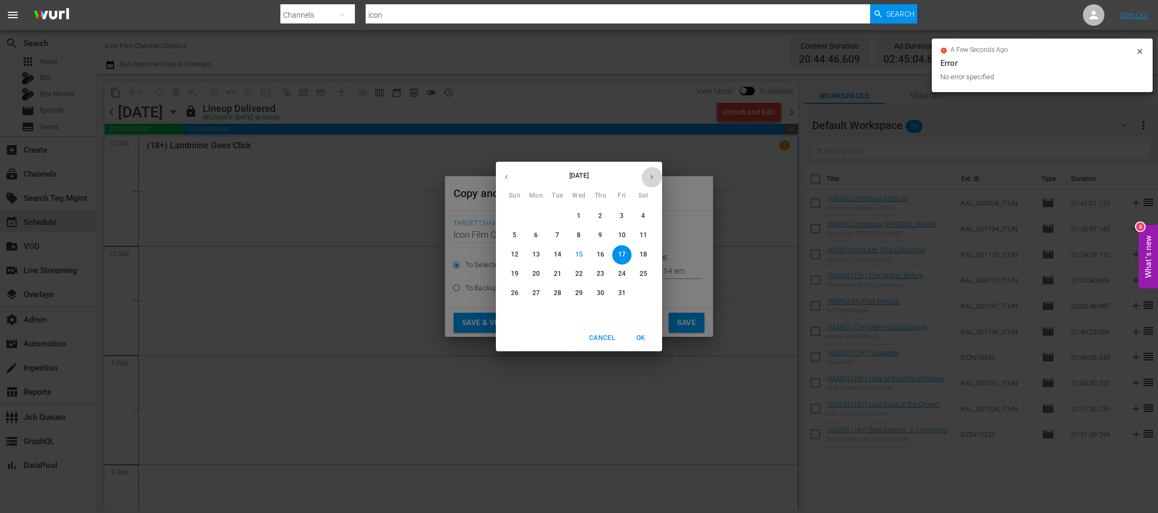
click at [653, 177] on icon "button" at bounding box center [651, 177] width 8 height 8
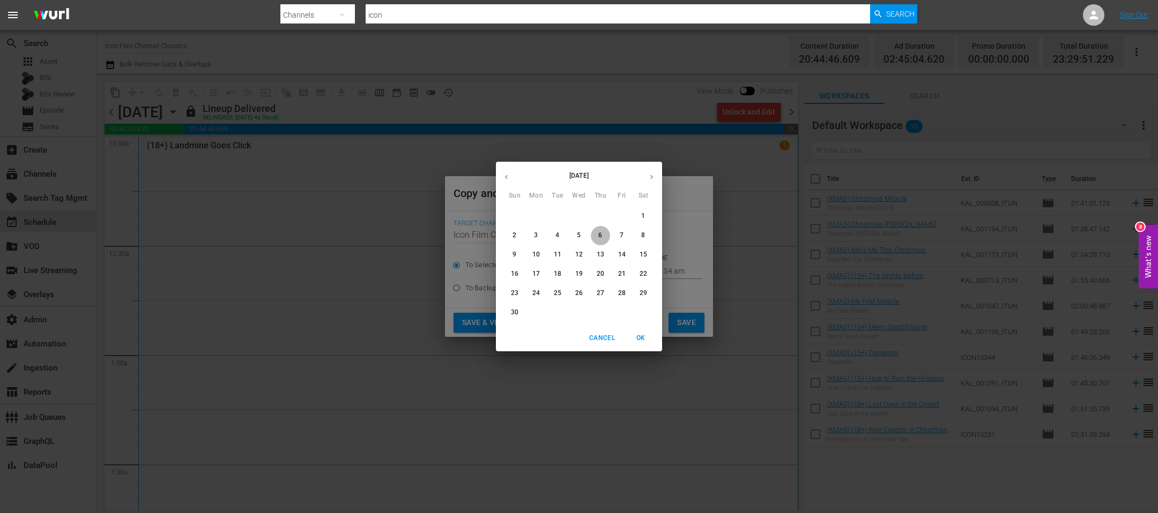
click at [598, 239] on p "6" at bounding box center [600, 235] width 4 height 9
type input "Nov 6th 2025"
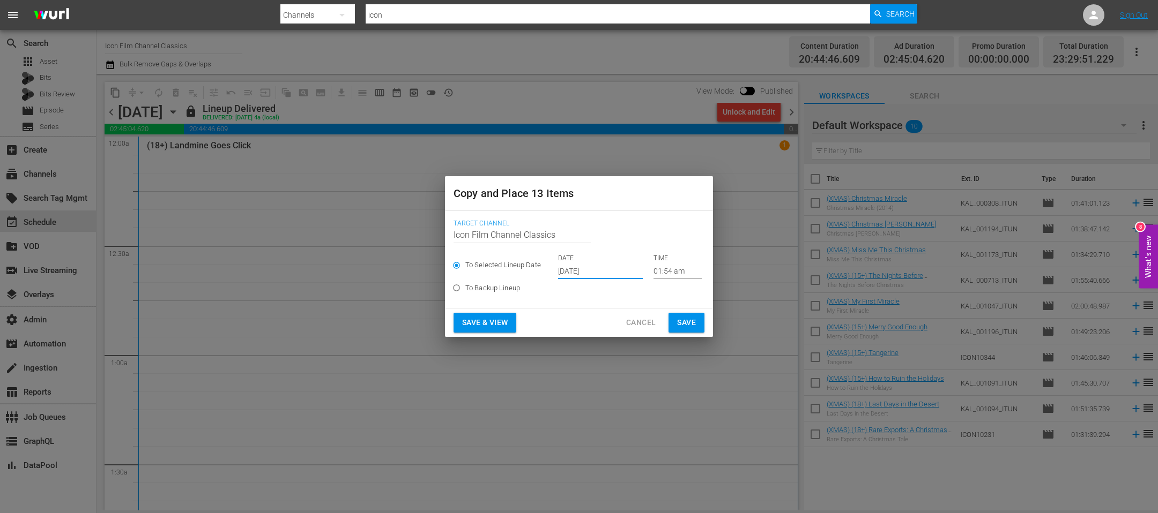
click at [684, 326] on span "Save" at bounding box center [686, 322] width 19 height 13
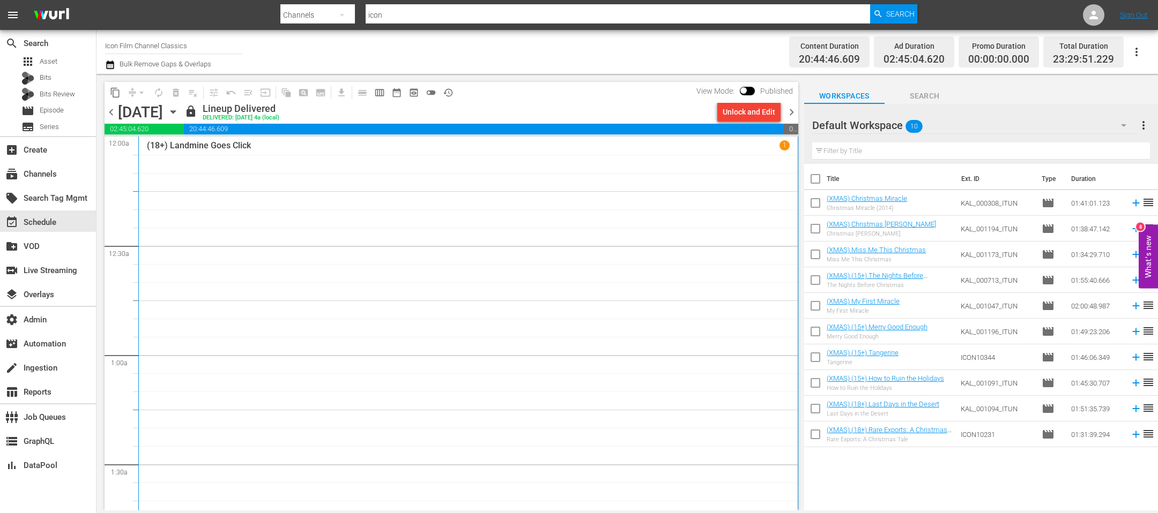
click at [771, 117] on span "chevron_right" at bounding box center [791, 112] width 13 height 13
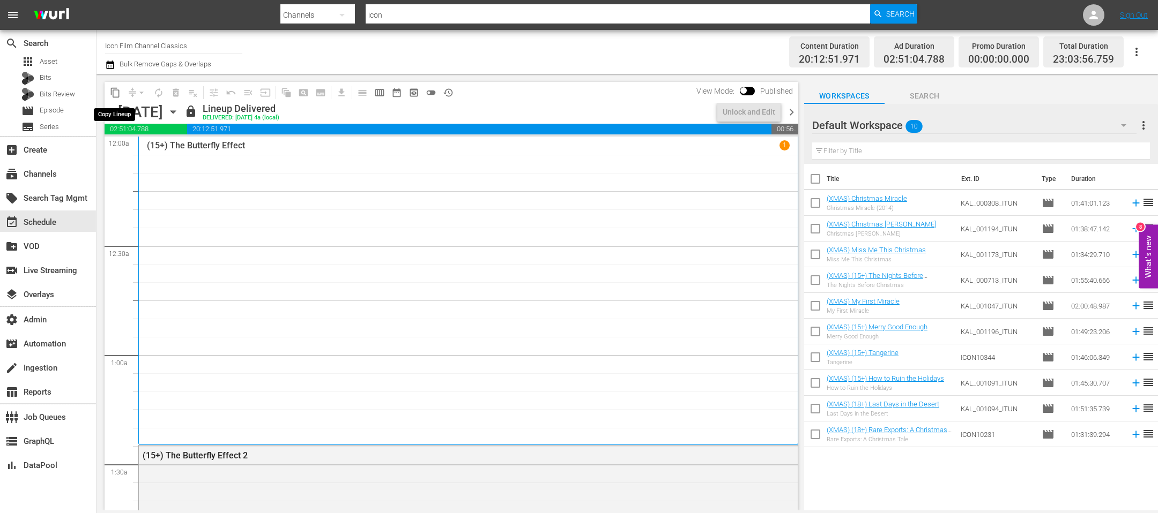
click at [115, 94] on span "content_copy" at bounding box center [115, 92] width 11 height 11
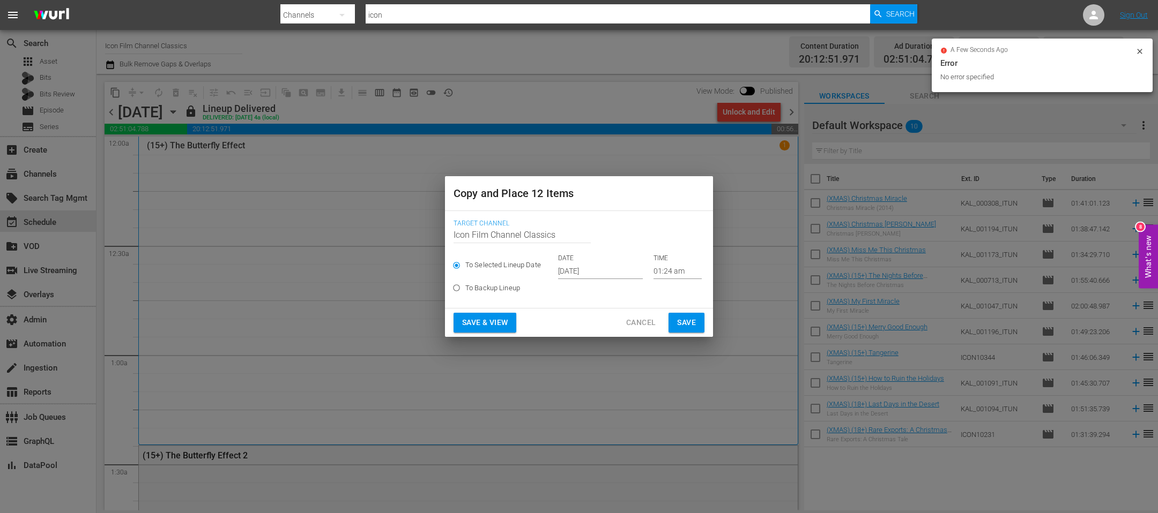
click at [600, 275] on input "Oct 17th 2025" at bounding box center [600, 271] width 85 height 16
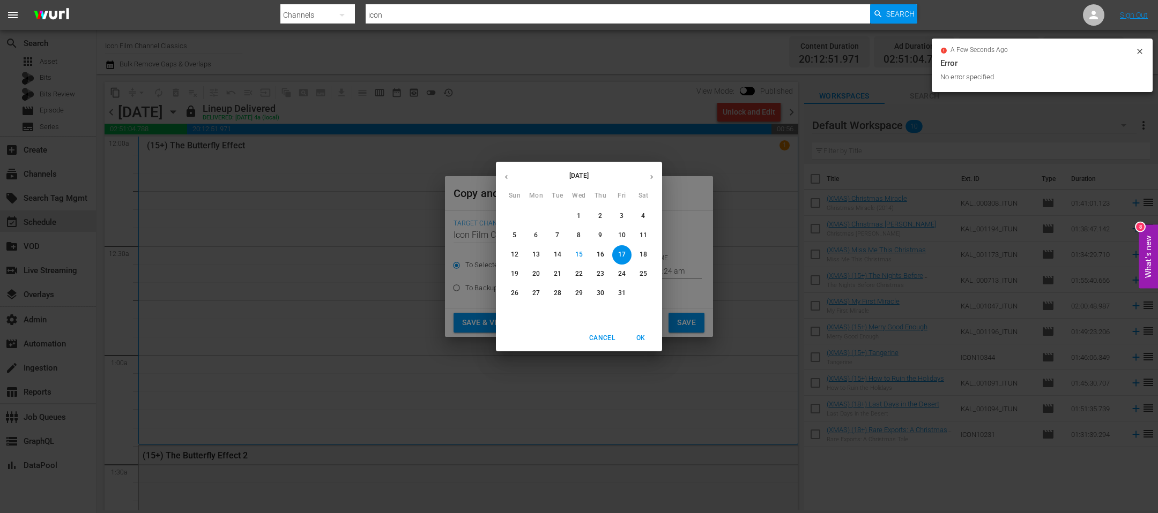
click at [655, 174] on icon "button" at bounding box center [651, 177] width 8 height 8
click at [621, 240] on p "7" at bounding box center [622, 235] width 4 height 9
type input "Nov 7th 2025"
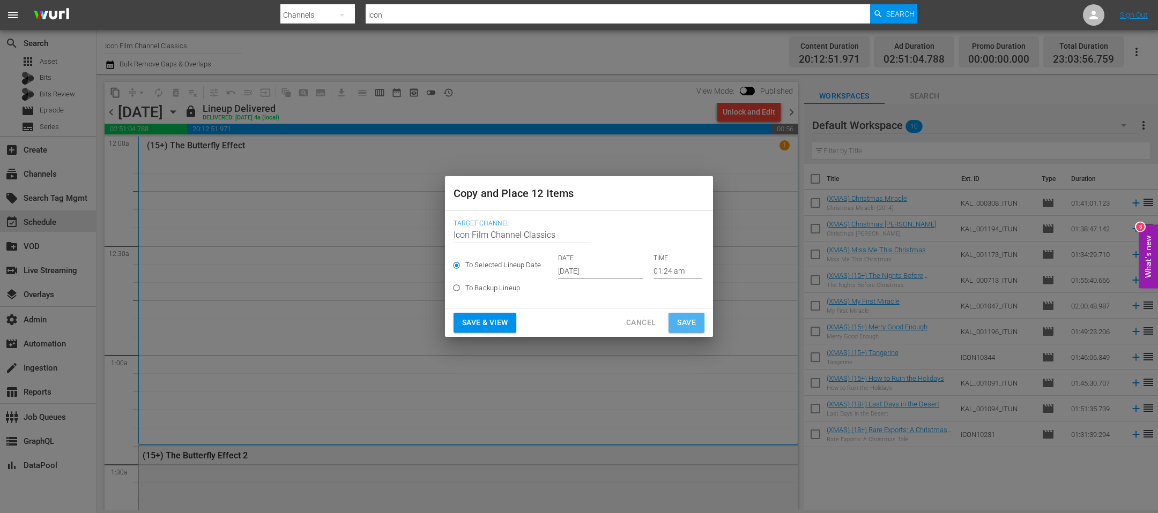
click at [679, 324] on span "Save" at bounding box center [686, 322] width 19 height 13
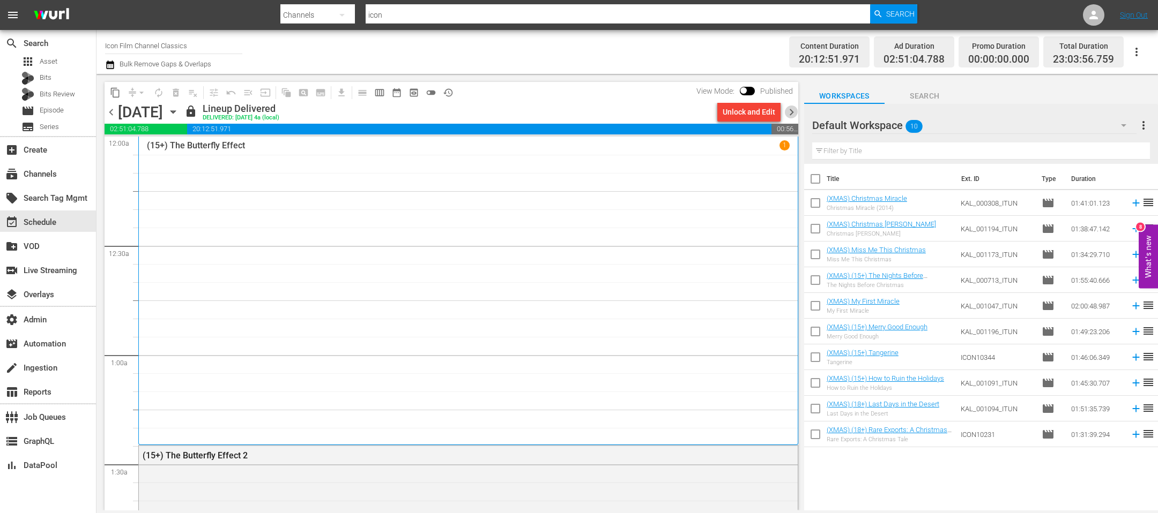
click at [771, 113] on span "chevron_right" at bounding box center [791, 112] width 13 height 13
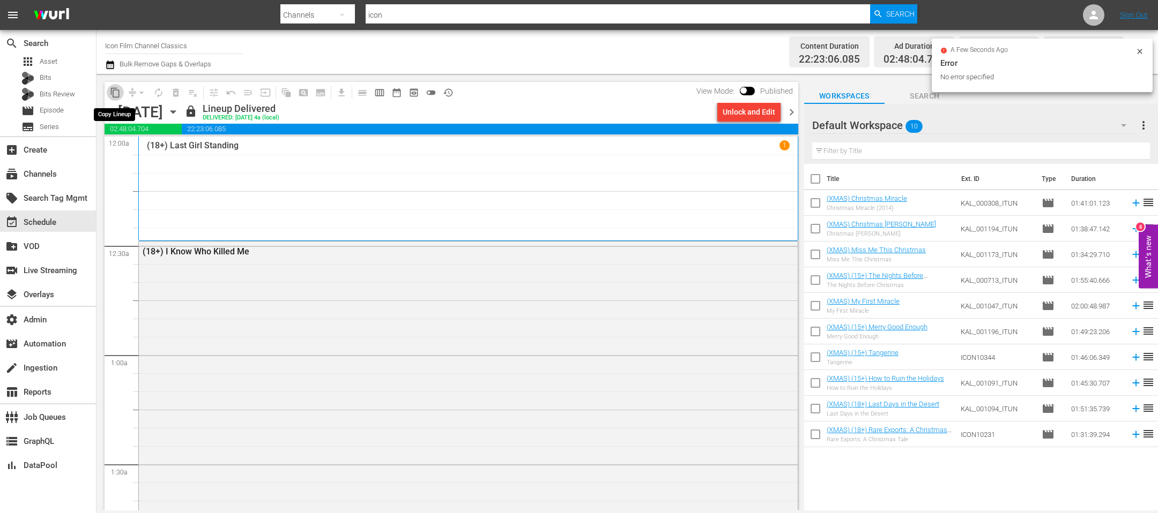
click at [115, 95] on span "content_copy" at bounding box center [115, 92] width 11 height 11
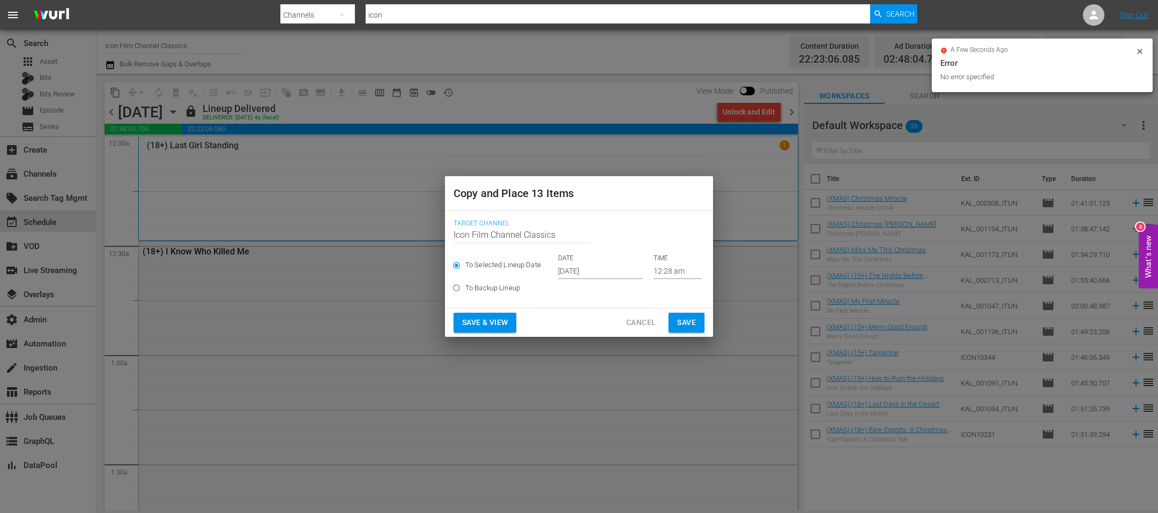
click at [582, 270] on input "Oct 17th 2025" at bounding box center [600, 271] width 85 height 16
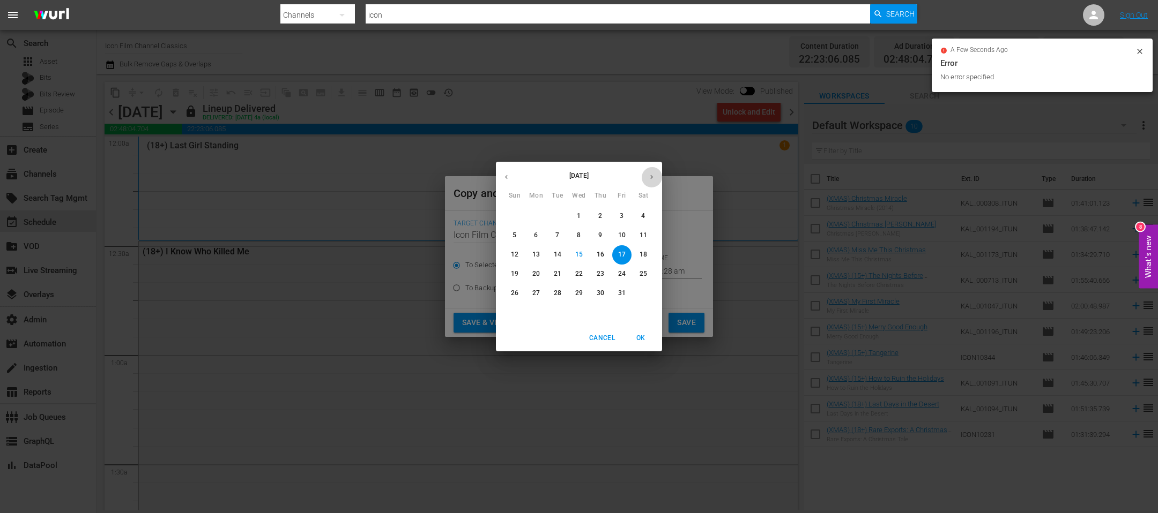
click at [655, 175] on icon "button" at bounding box center [651, 177] width 8 height 8
click at [638, 239] on span "8" at bounding box center [643, 235] width 19 height 9
type input "Nov 8th 2025"
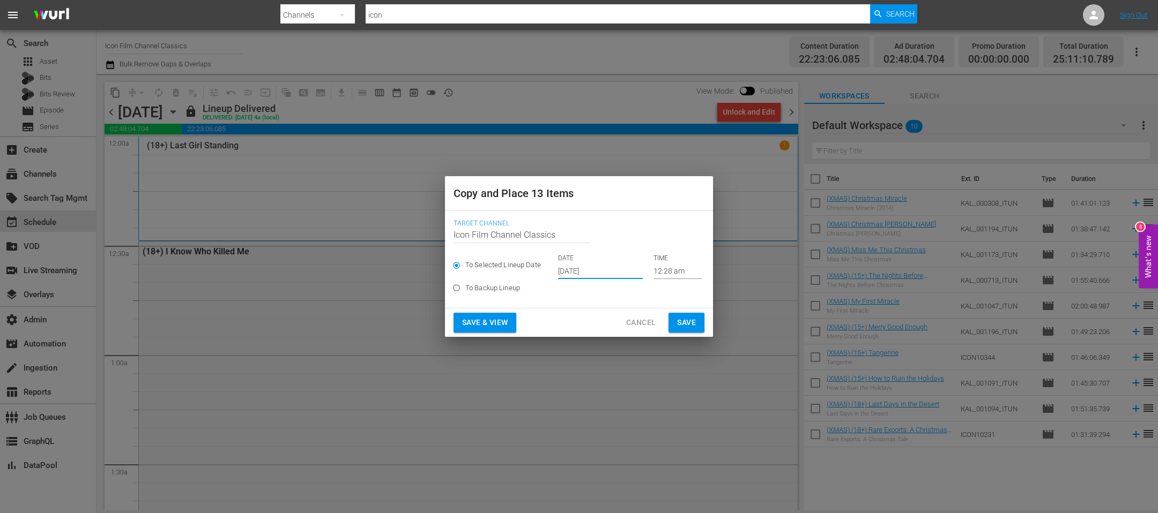
click at [688, 328] on span "Save" at bounding box center [686, 322] width 19 height 13
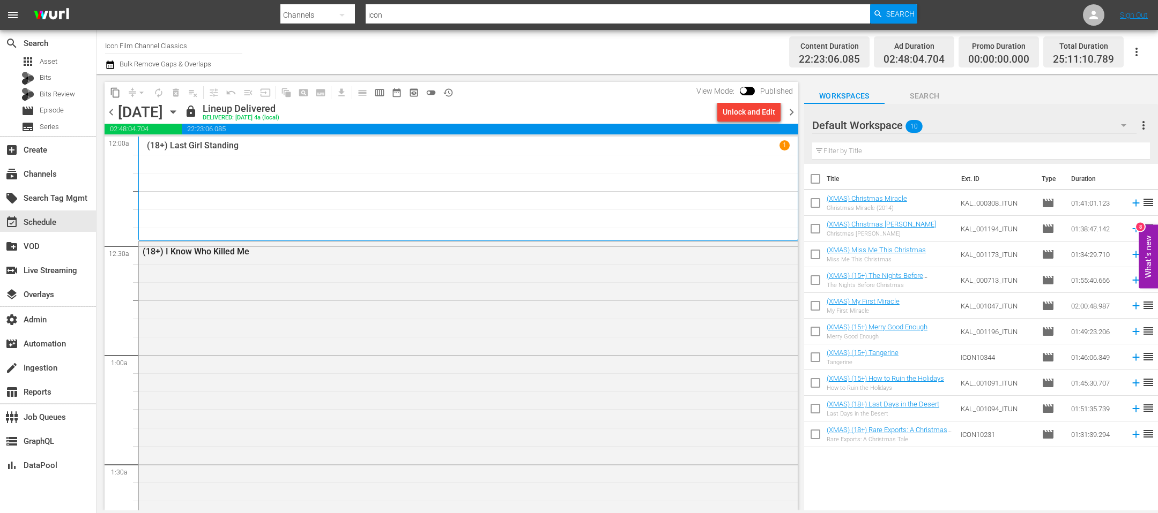
click at [771, 108] on span "chevron_right" at bounding box center [791, 112] width 13 height 13
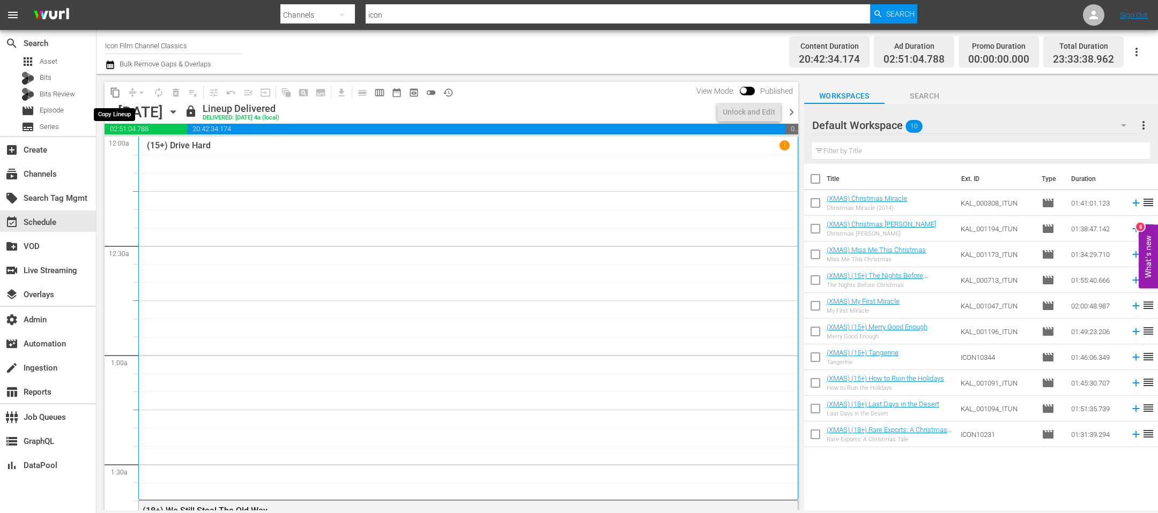
click at [116, 98] on span "content_copy" at bounding box center [115, 92] width 11 height 11
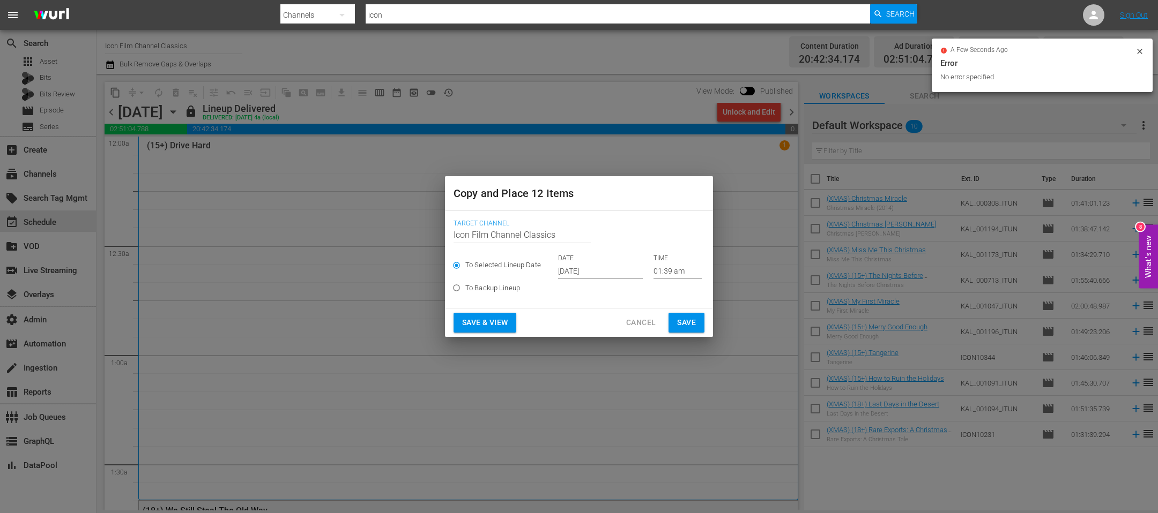
click at [575, 274] on input "Oct 17th 2025" at bounding box center [600, 271] width 85 height 16
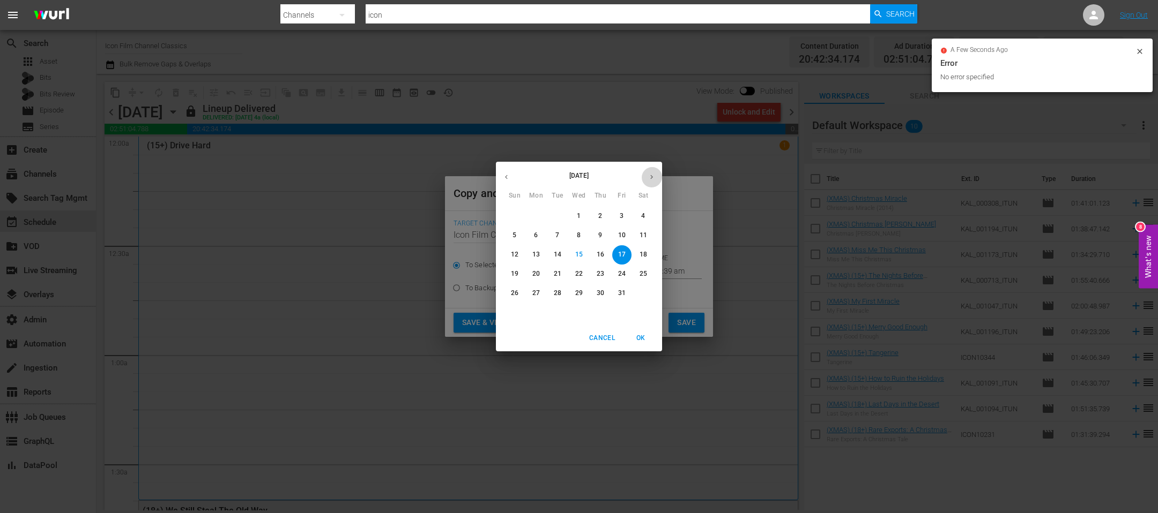
click at [650, 180] on icon "button" at bounding box center [651, 177] width 8 height 8
click at [515, 254] on p "9" at bounding box center [514, 254] width 4 height 9
type input "Nov 9th 2025"
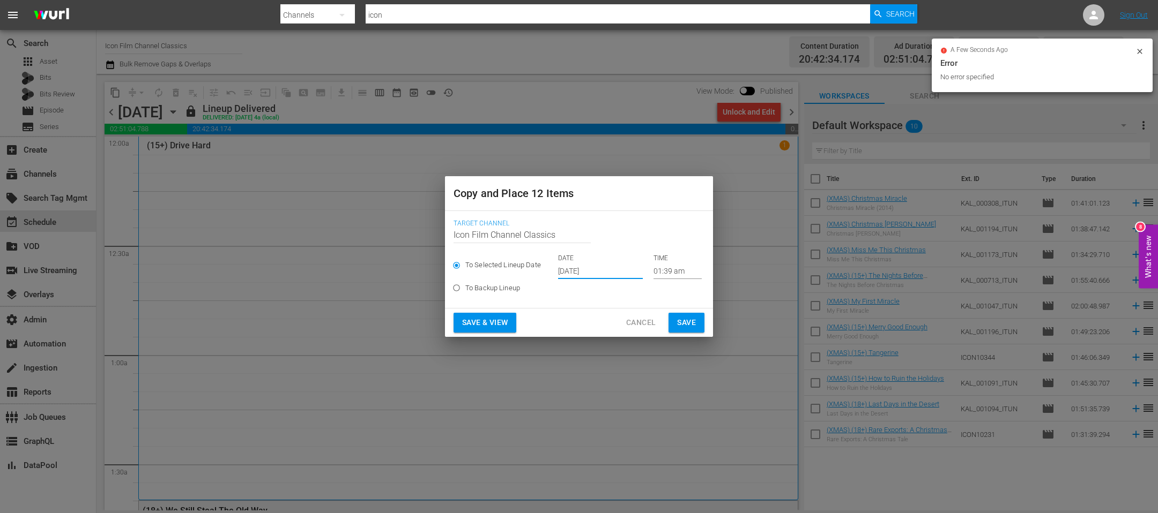
click at [691, 325] on span "Save" at bounding box center [686, 322] width 19 height 13
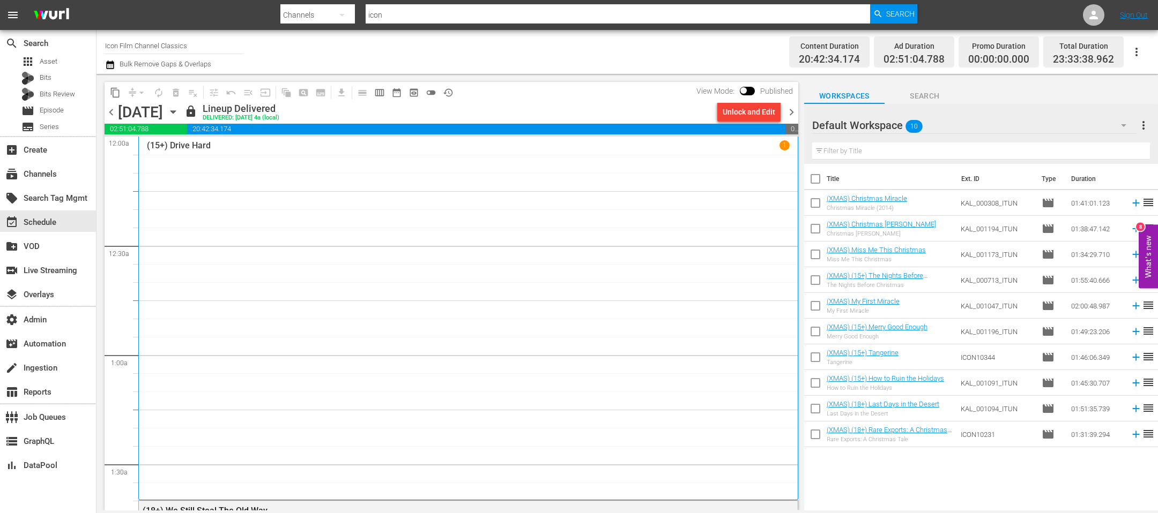
click at [771, 113] on span "chevron_right" at bounding box center [791, 112] width 13 height 13
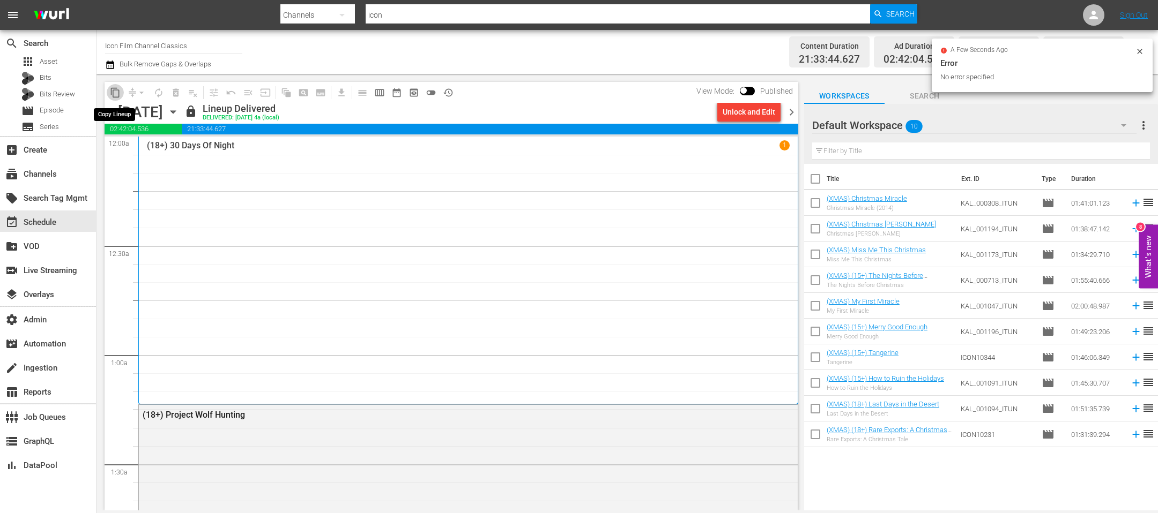
click at [117, 95] on span "content_copy" at bounding box center [115, 92] width 11 height 11
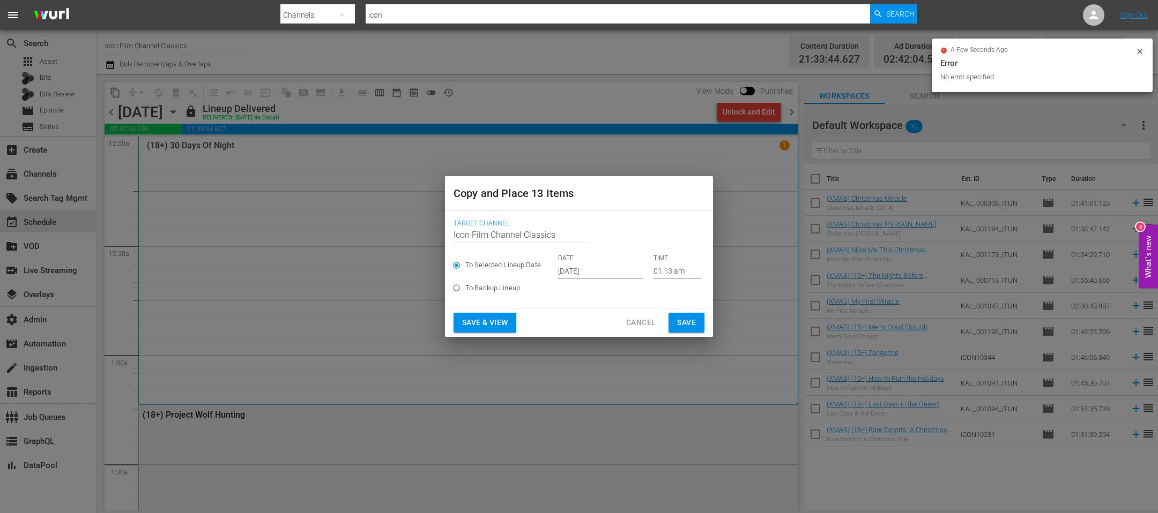
click at [589, 279] on input "Oct 17th 2025" at bounding box center [600, 271] width 85 height 16
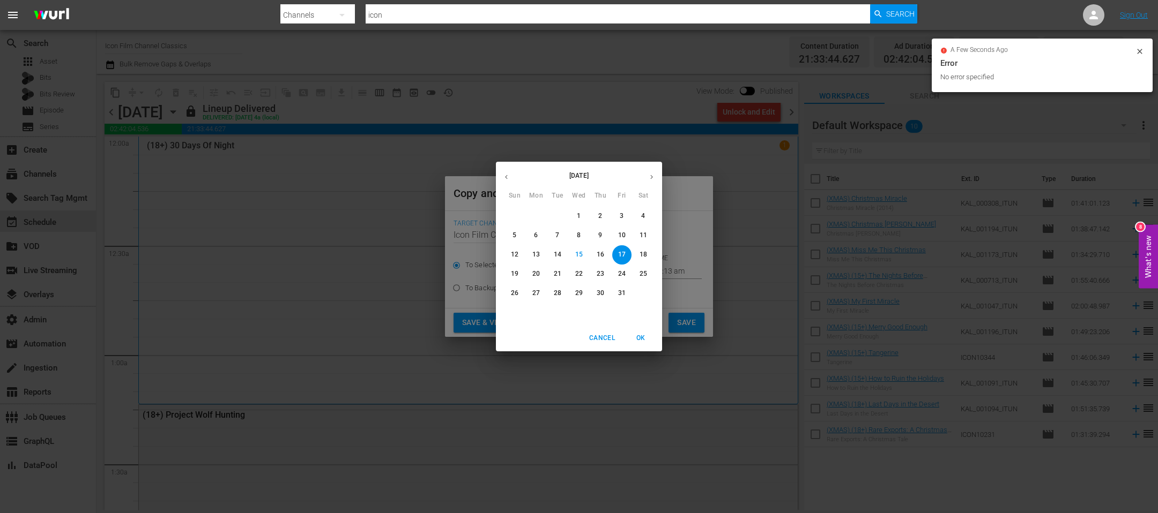
click at [660, 176] on button "button" at bounding box center [651, 177] width 21 height 21
click at [540, 260] on button "10" at bounding box center [535, 254] width 19 height 19
type input "Nov 10th 2025"
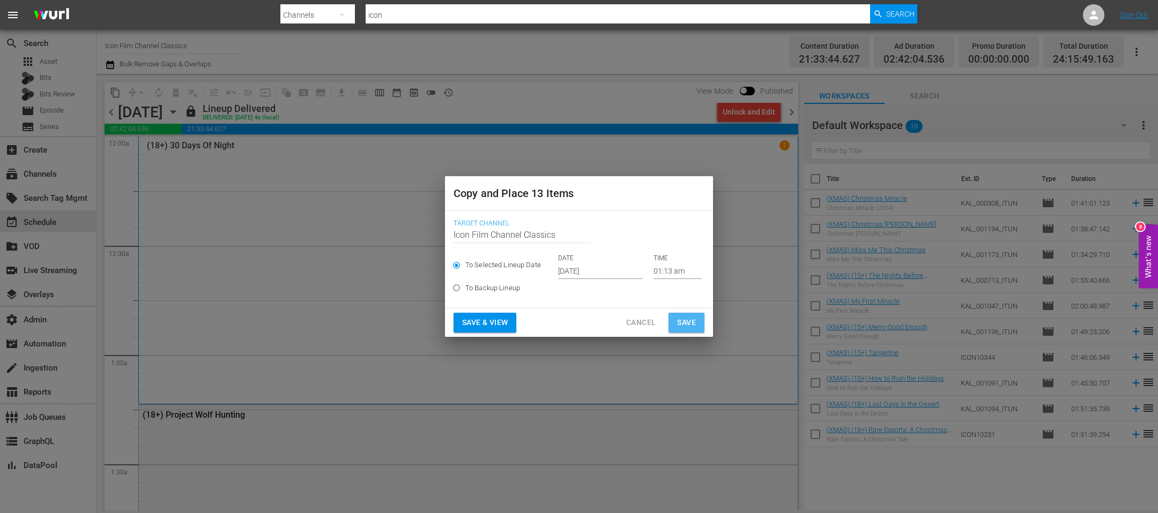
click at [701, 327] on button "Save" at bounding box center [686, 323] width 36 height 20
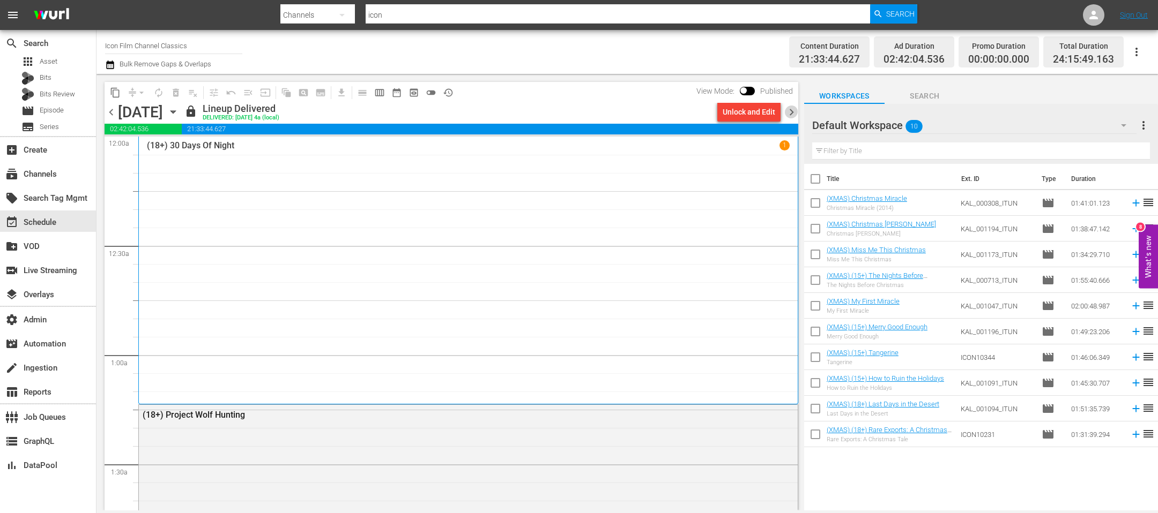
click at [771, 113] on span "chevron_right" at bounding box center [791, 112] width 13 height 13
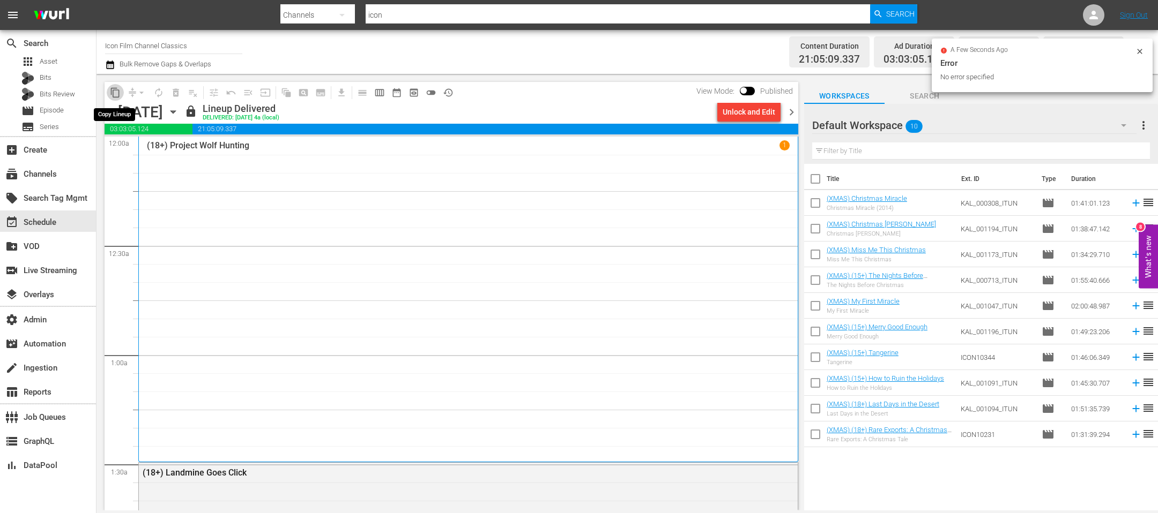
click at [116, 94] on span "content_copy" at bounding box center [115, 92] width 11 height 11
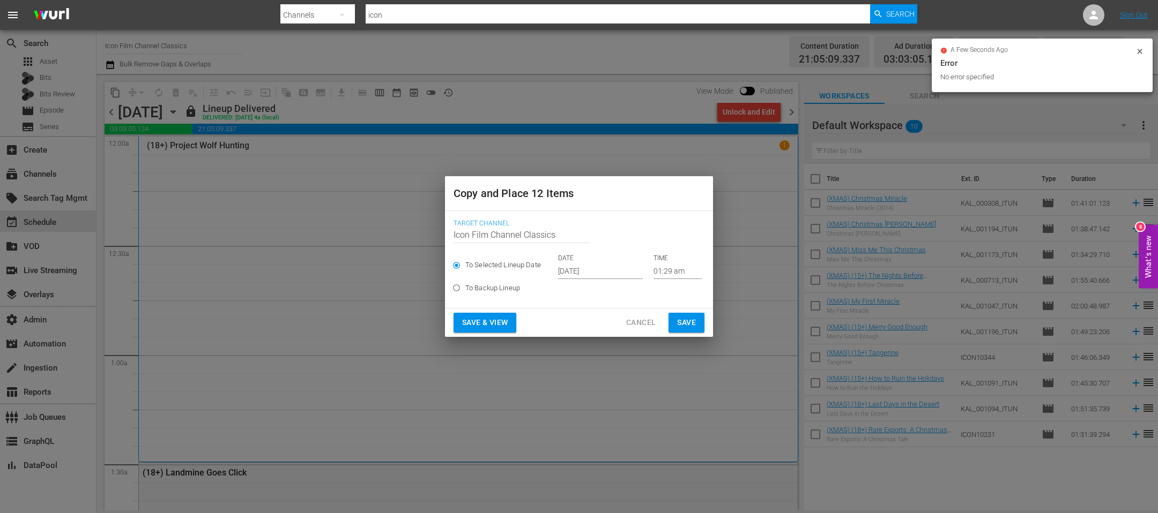
click at [561, 270] on input "Oct 17th 2025" at bounding box center [600, 271] width 85 height 16
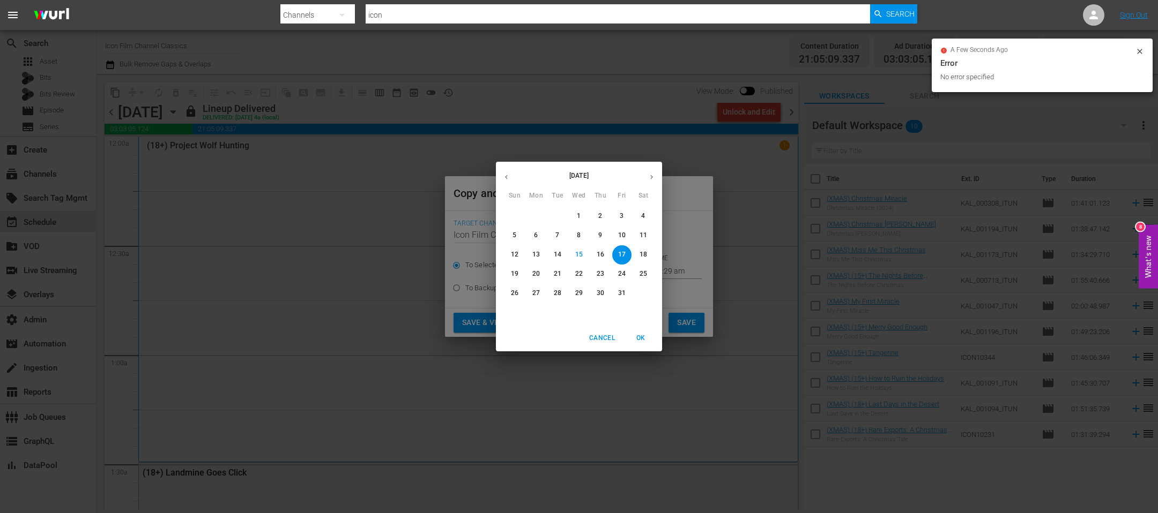
click at [651, 174] on icon "button" at bounding box center [651, 177] width 8 height 8
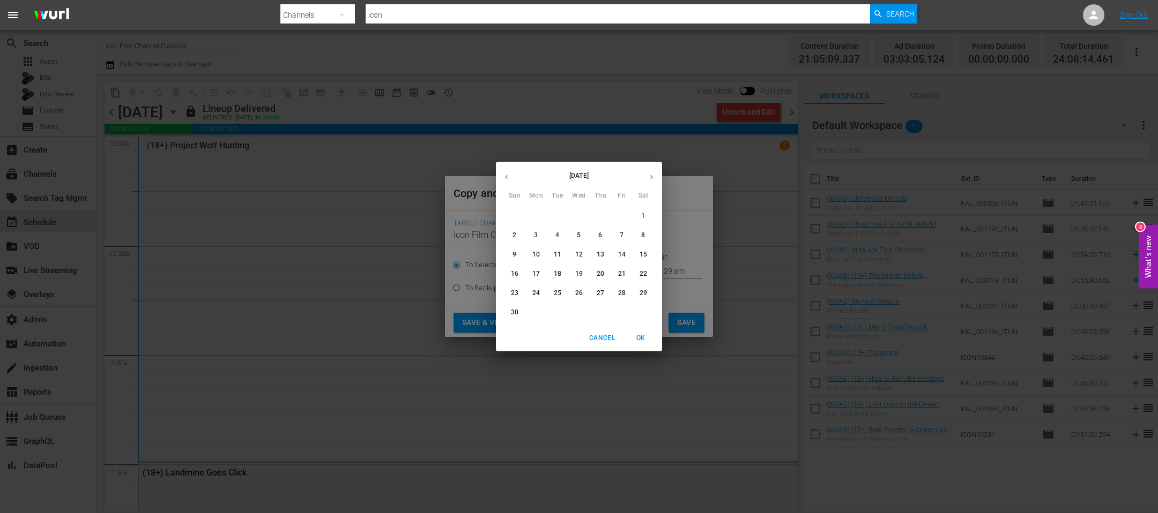
drag, startPoint x: 581, startPoint y: 258, endPoint x: 557, endPoint y: 257, distance: 23.6
click at [557, 257] on div "9 10 11 12 13 14 15" at bounding box center [579, 254] width 166 height 19
click at [557, 257] on p "11" at bounding box center [558, 254] width 8 height 9
type input "Nov 11th 2025"
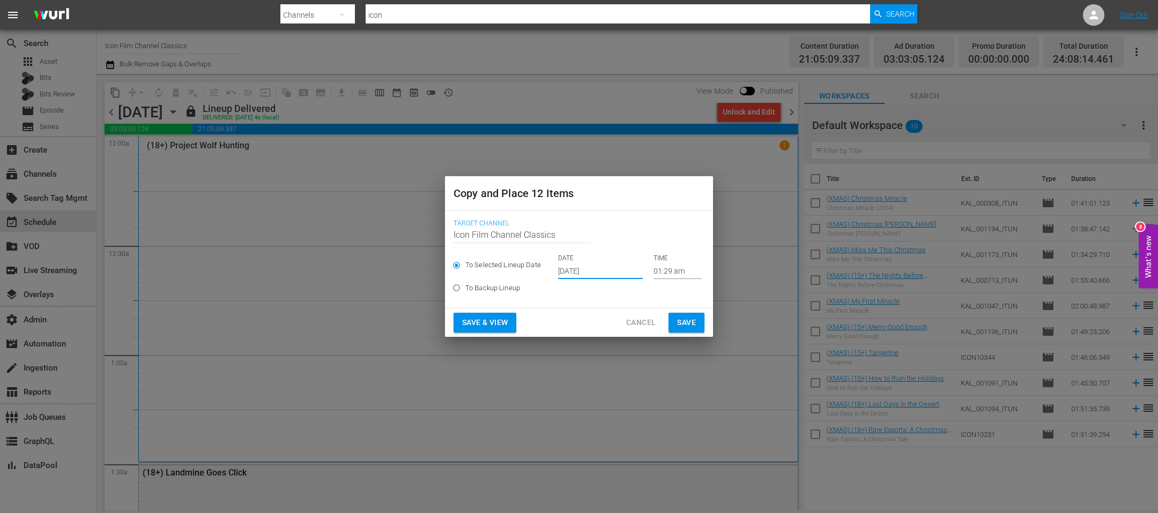
click at [678, 322] on span "Save" at bounding box center [686, 322] width 19 height 13
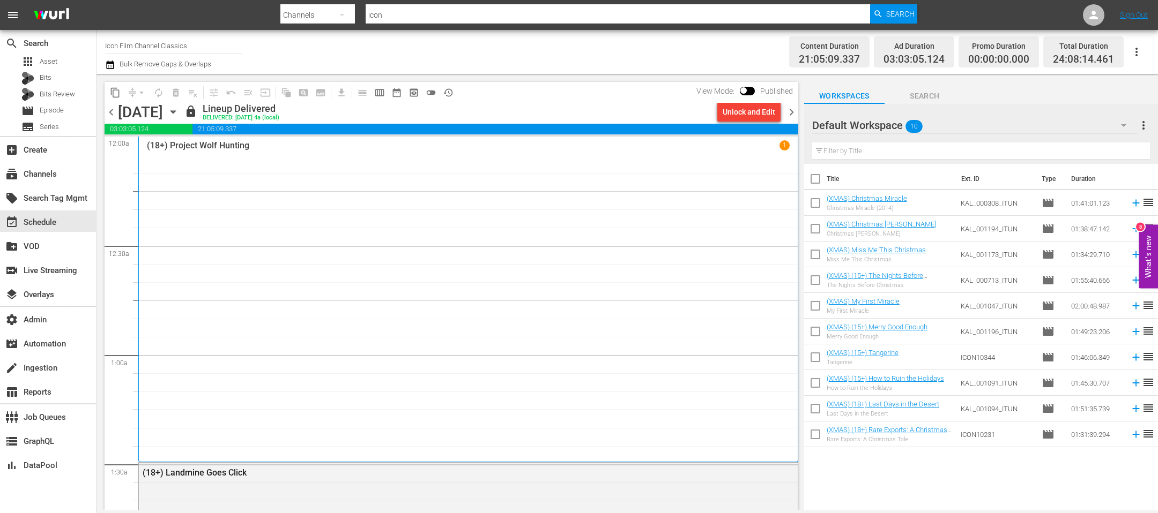
click at [771, 114] on span "chevron_right" at bounding box center [791, 112] width 13 height 13
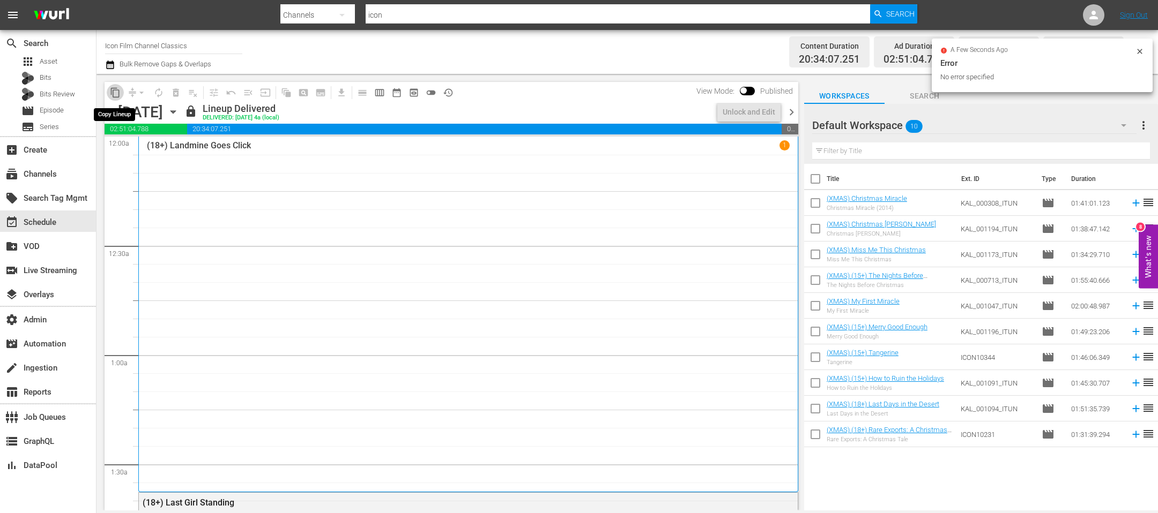
click at [118, 94] on span "content_copy" at bounding box center [115, 92] width 11 height 11
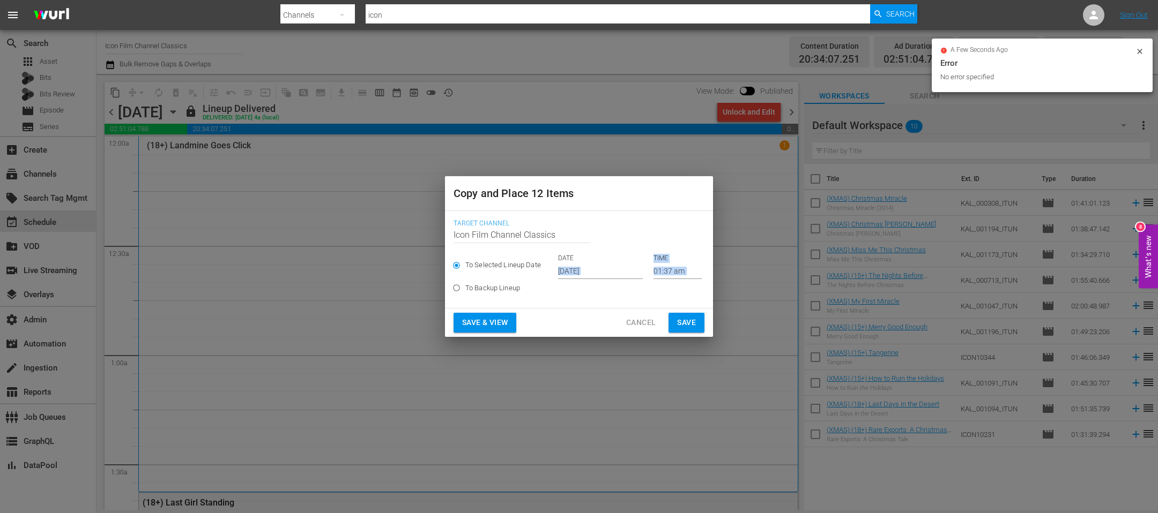
click at [579, 277] on div "To Selected Lineup Date DATE Oct 17th 2025 TIME 01:37 am To Backup Lineup" at bounding box center [578, 277] width 251 height 46
click at [581, 273] on input "Oct 17th 2025" at bounding box center [600, 271] width 85 height 16
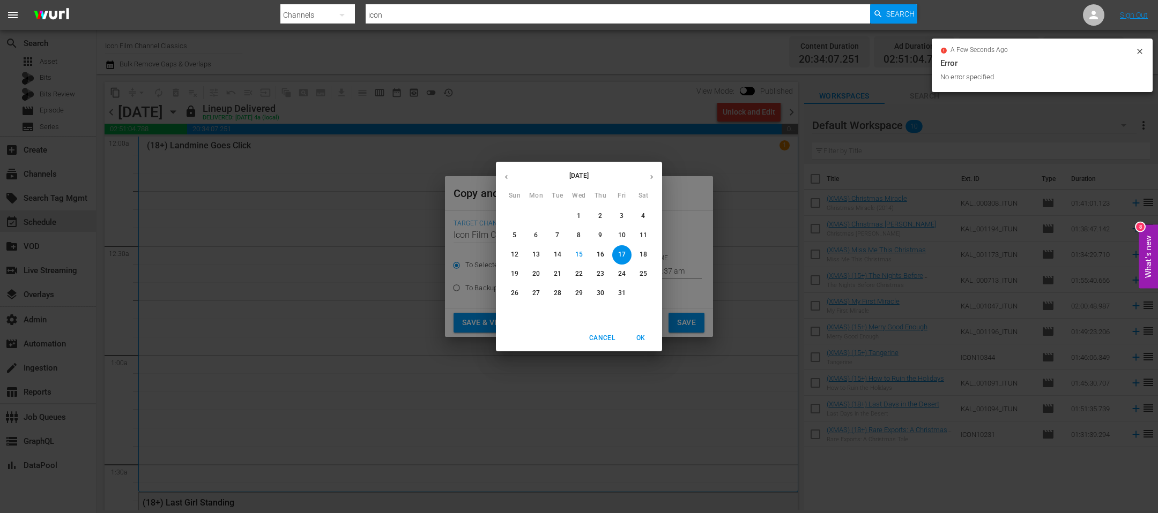
click at [650, 175] on icon "button" at bounding box center [651, 177] width 8 height 8
click at [582, 256] on p "12" at bounding box center [579, 254] width 8 height 9
type input "Nov 12th 2025"
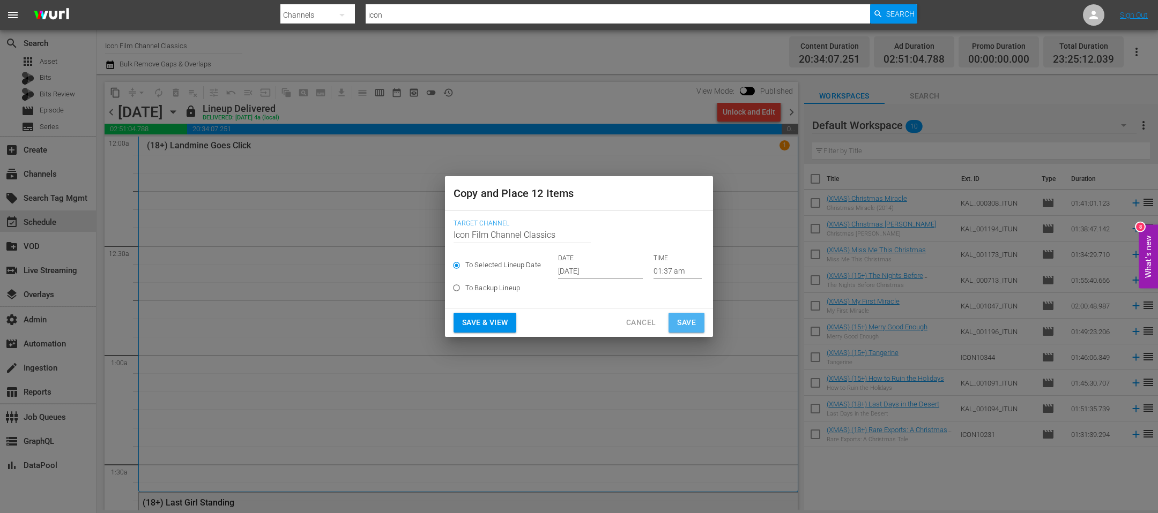
click at [690, 325] on span "Save" at bounding box center [686, 322] width 19 height 13
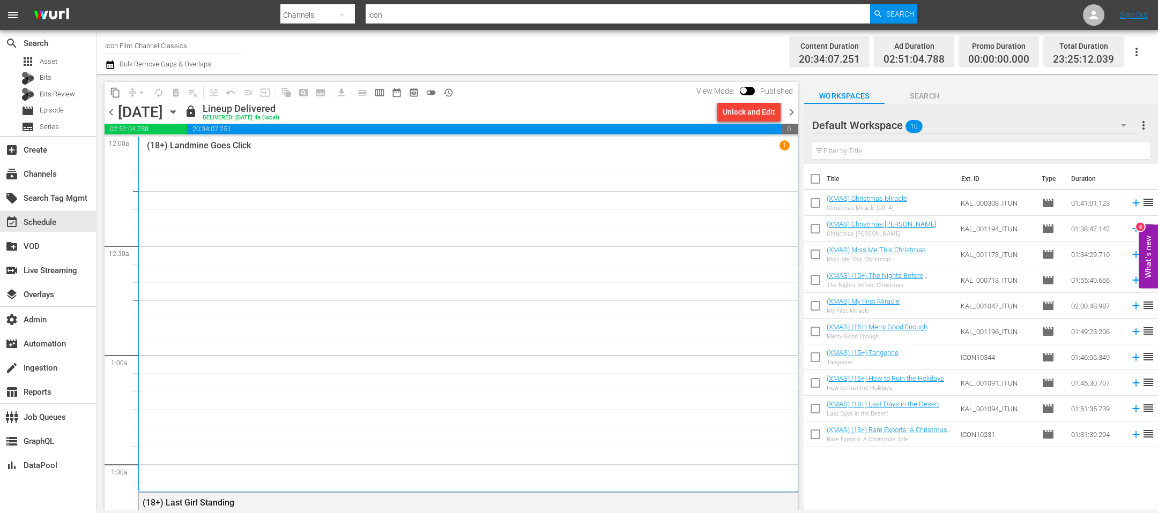
click at [116, 65] on button "button" at bounding box center [111, 64] width 13 height 13
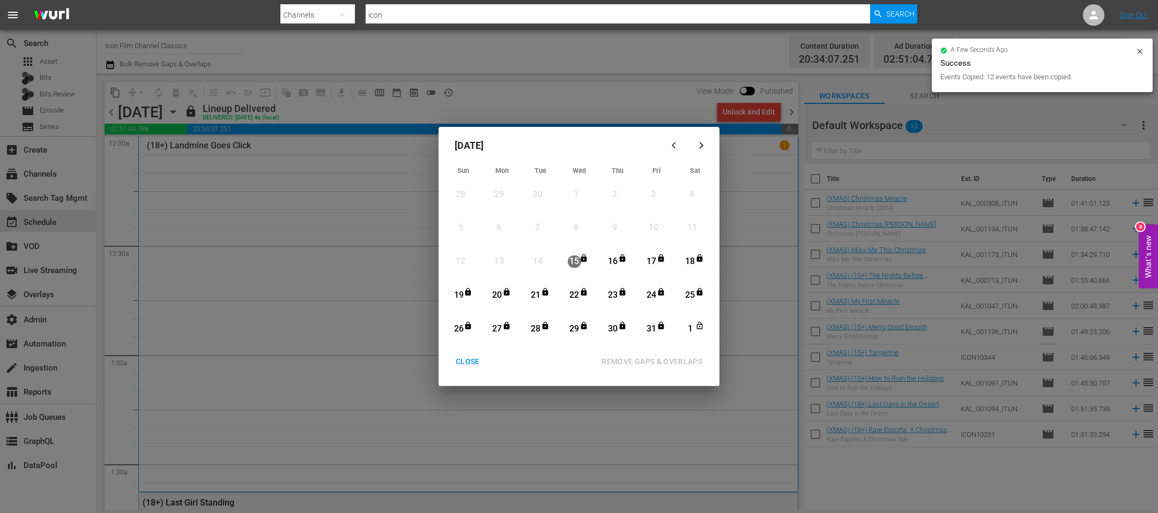
click at [707, 150] on button "button" at bounding box center [701, 145] width 26 height 26
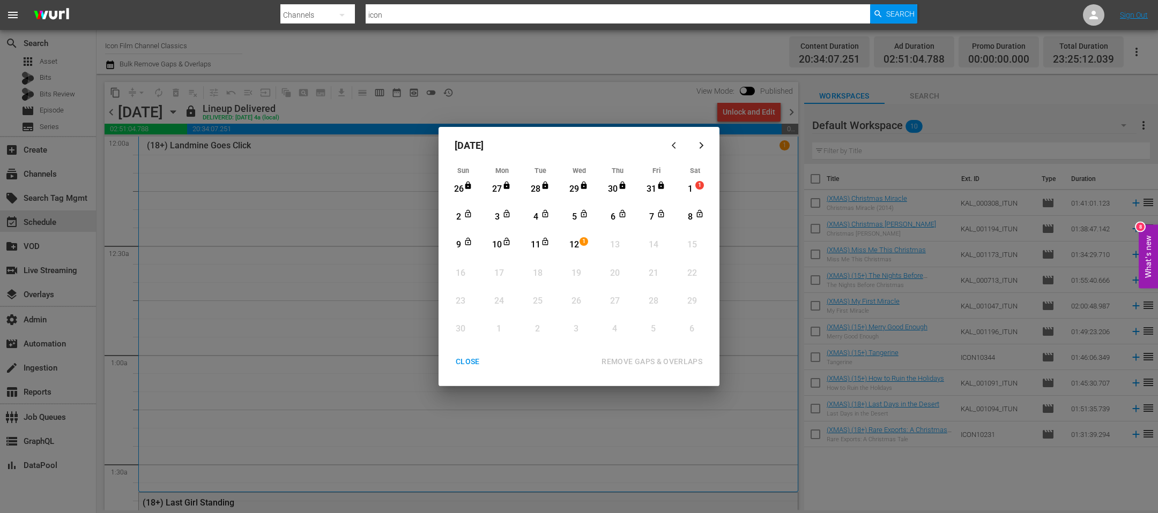
click at [695, 193] on div "1" at bounding box center [689, 189] width 13 height 12
click at [577, 244] on div "12" at bounding box center [574, 245] width 13 height 12
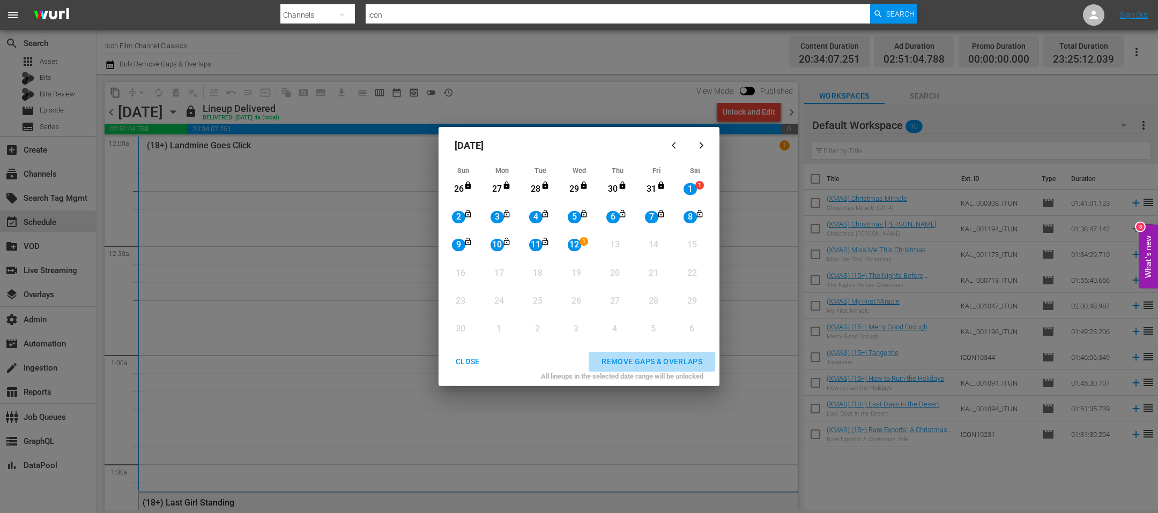
click at [674, 342] on div "REMOVE GAPS & OVERLAPS" at bounding box center [652, 361] width 118 height 13
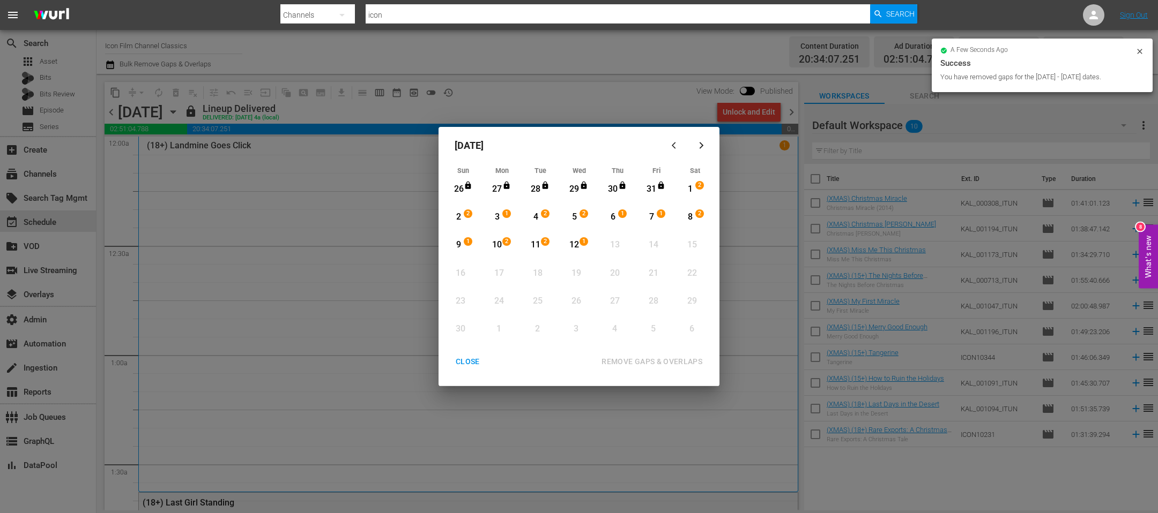
click at [475, 342] on div "CLOSE" at bounding box center [467, 361] width 41 height 13
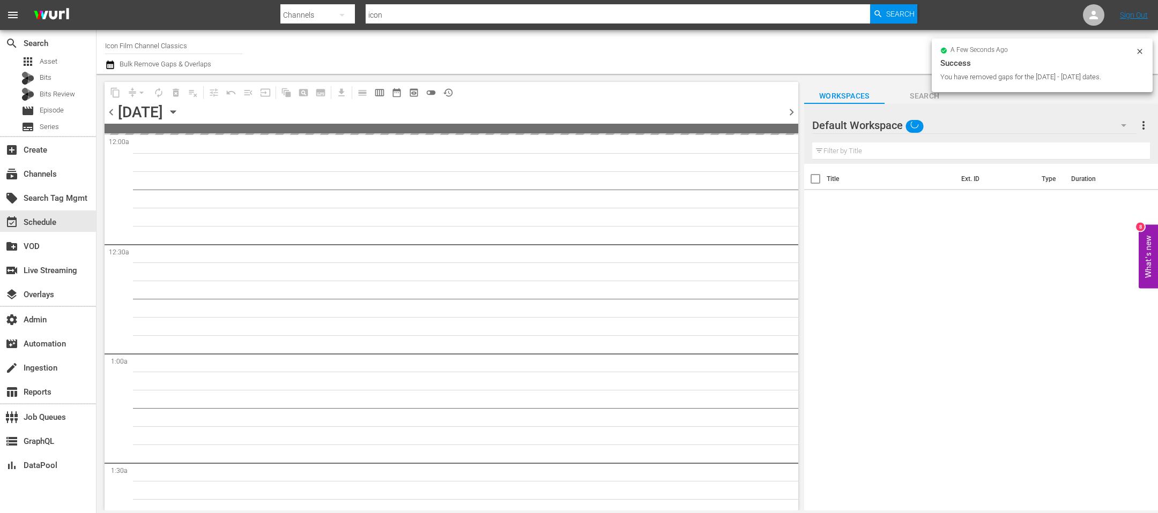
click at [179, 116] on icon "button" at bounding box center [173, 112] width 12 height 12
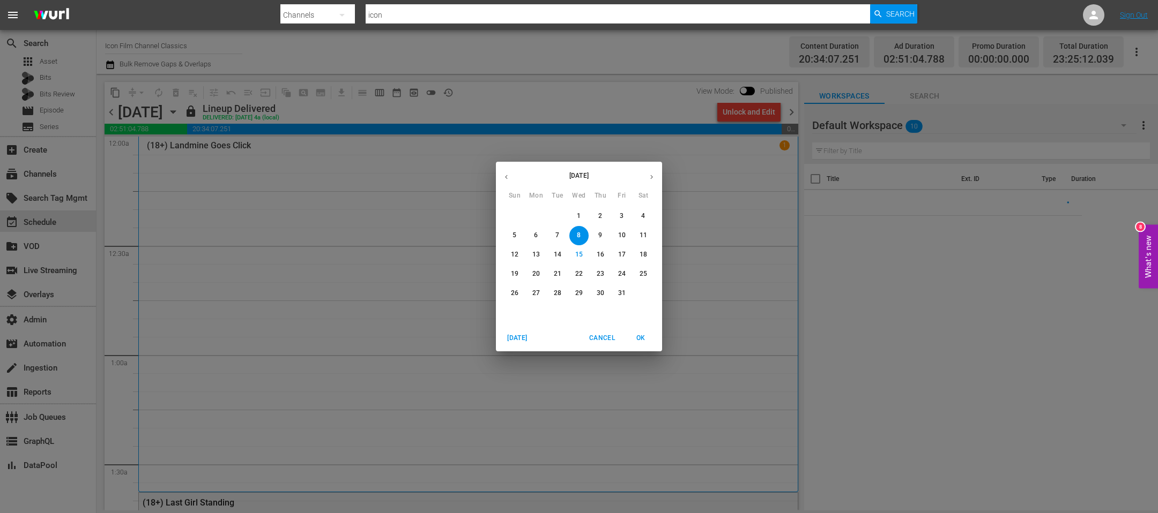
click at [570, 33] on div "October 2025 Sun Mon Tue Wed Thu Fri Sat 28 29 30 1 2 3 4 5 6 7 8 9 10 11 12 13…" at bounding box center [579, 256] width 1158 height 513
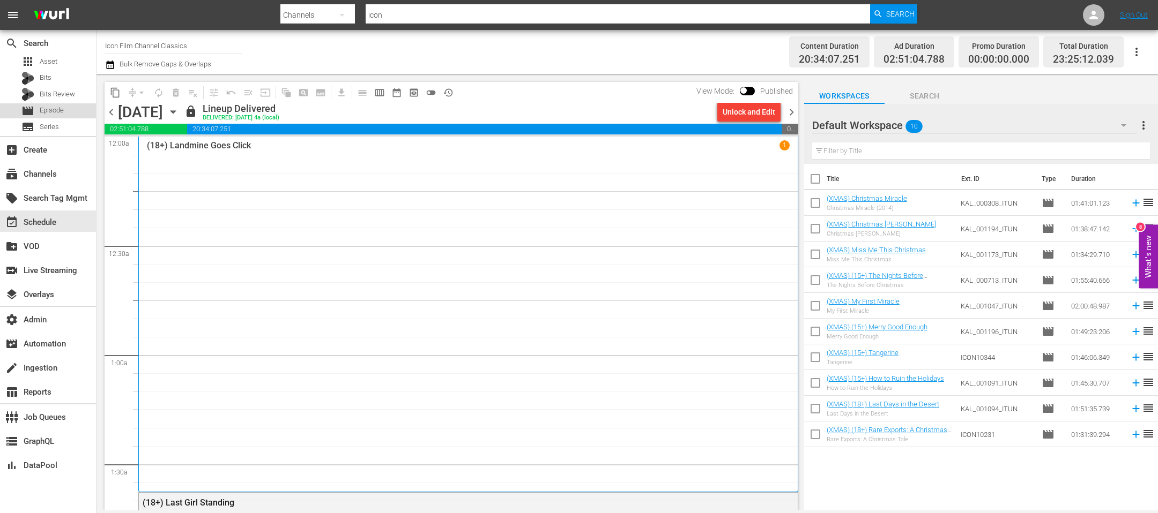
click at [43, 110] on span "Episode" at bounding box center [52, 110] width 24 height 11
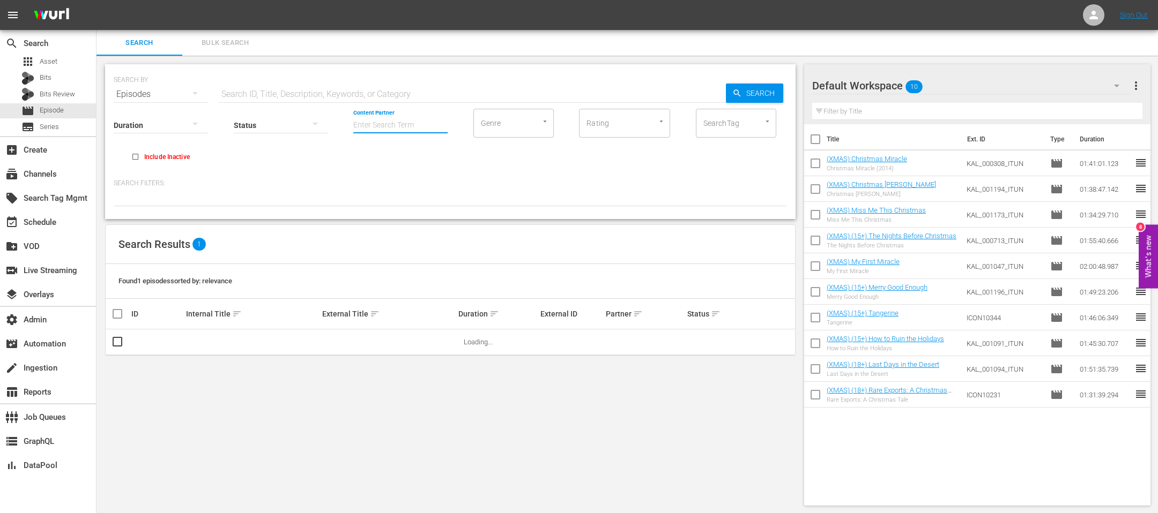
click at [425, 113] on input "Content Partner" at bounding box center [400, 126] width 94 height 39
click at [416, 99] on div "Content Partner Enter Search Term" at bounding box center [400, 118] width 94 height 39
click at [407, 90] on input "text" at bounding box center [472, 94] width 507 height 26
click at [412, 55] on div "Search Bulk Search" at bounding box center [626, 43] width 1061 height 26
click at [771, 95] on button "more_vert" at bounding box center [1135, 86] width 13 height 26
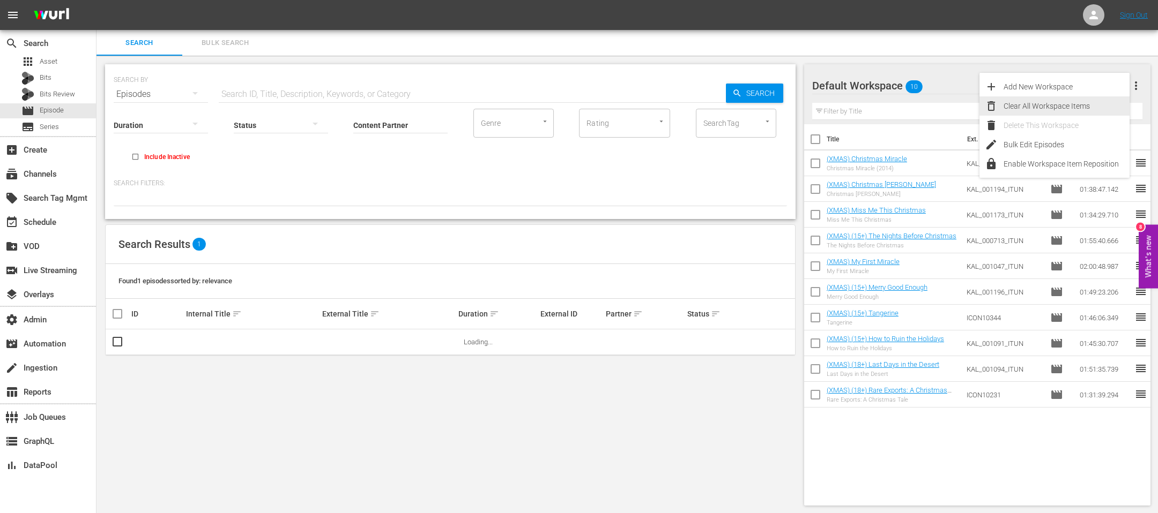
click at [771, 109] on div "Clear All Workspace Items" at bounding box center [1066, 105] width 126 height 19
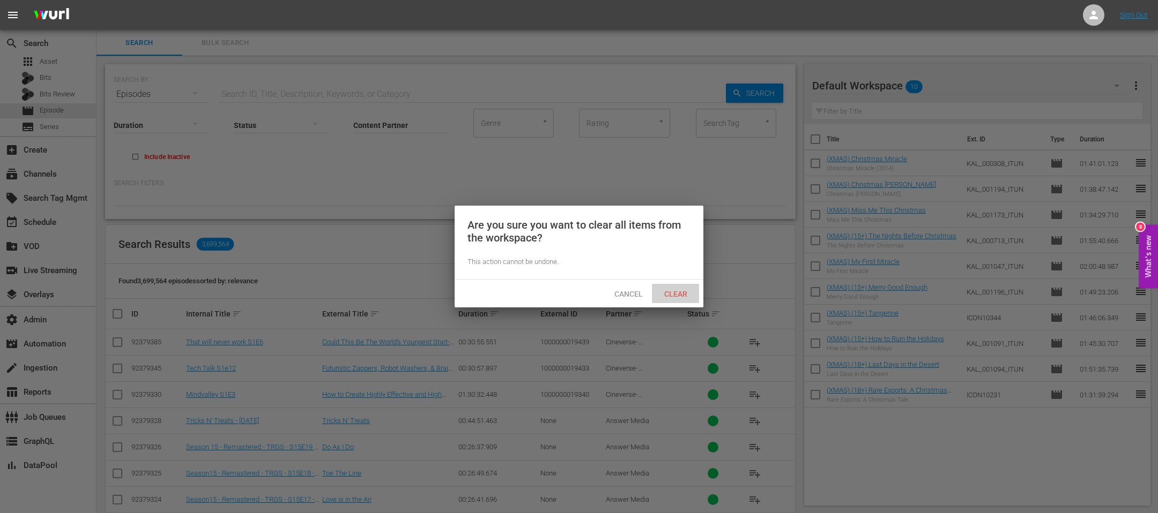
click at [672, 290] on span "Clear" at bounding box center [675, 294] width 40 height 9
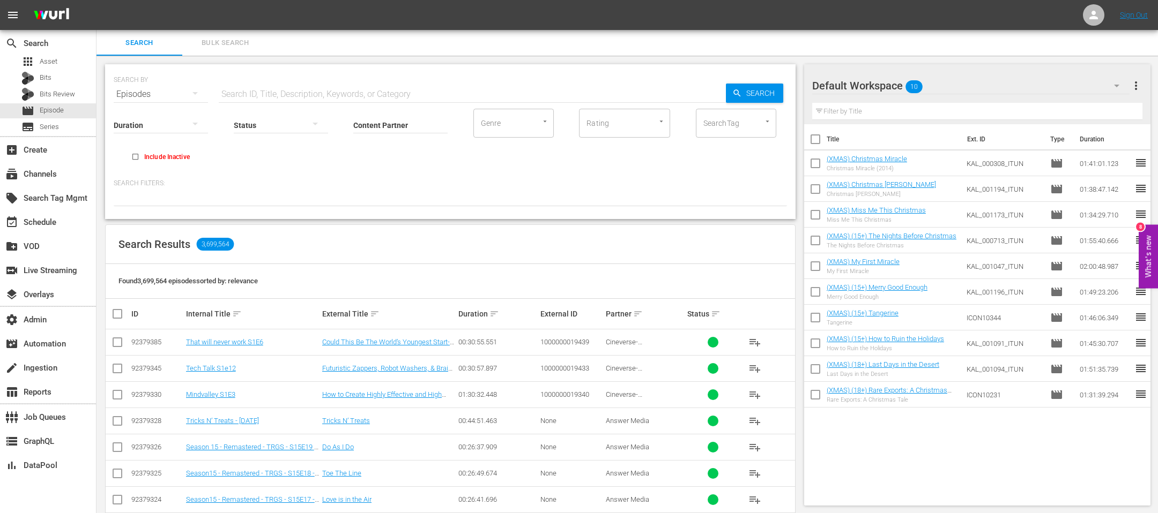
click at [315, 154] on body "menu Sign Out search Search apps Asset Bits Bits Review movie Episode subtitles…" at bounding box center [579, 256] width 1158 height 513
click at [376, 125] on input "Content Partner" at bounding box center [400, 126] width 94 height 39
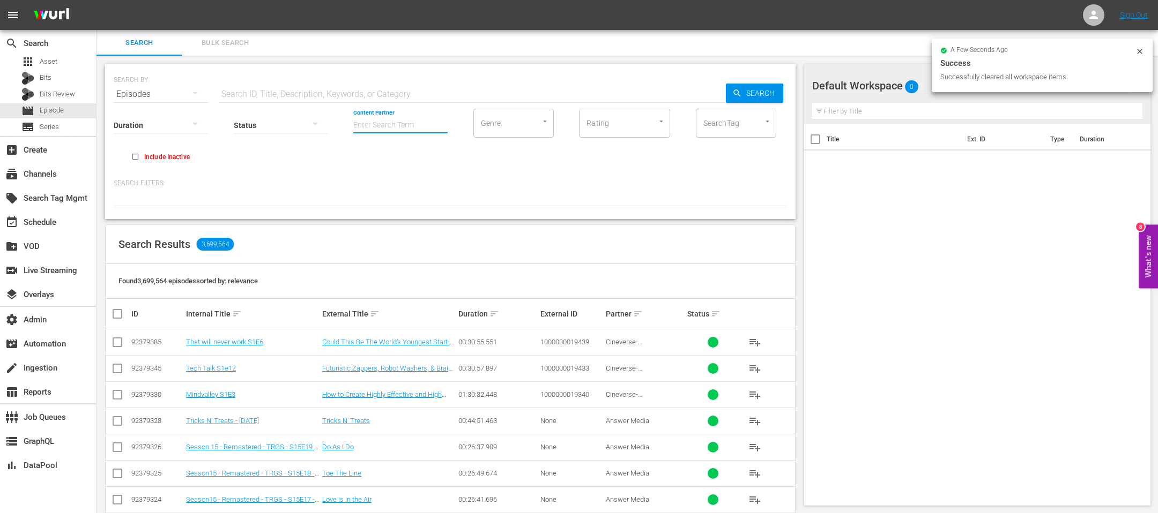
click at [705, 118] on input "SearchTag" at bounding box center [721, 123] width 41 height 19
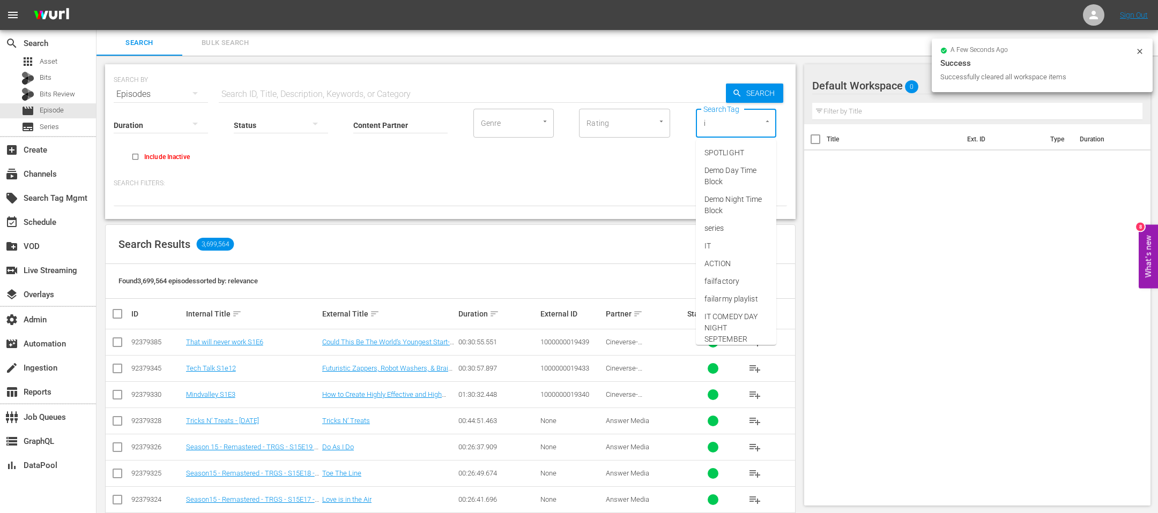
click at [725, 131] on input "i" at bounding box center [721, 123] width 41 height 19
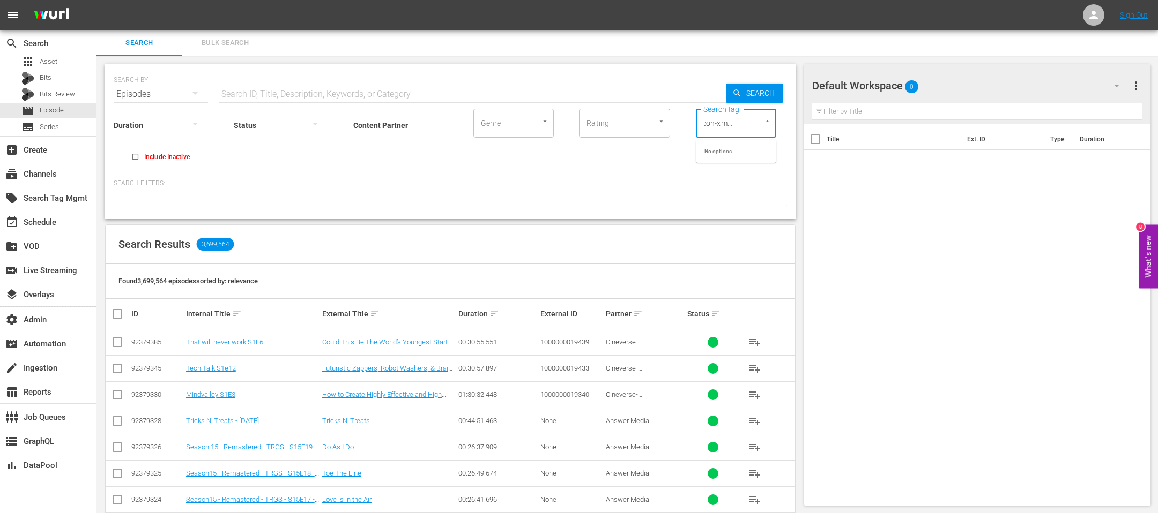
scroll to position [0, 8]
click at [749, 123] on div "icon-xmas25 SearchTag" at bounding box center [736, 123] width 80 height 29
drag, startPoint x: 749, startPoint y: 123, endPoint x: 653, endPoint y: 113, distance: 96.5
click at [653, 113] on div "Duration Status Content Partner Enter Search Term Genre Genre Rating Rating Sea…" at bounding box center [450, 137] width 673 height 61
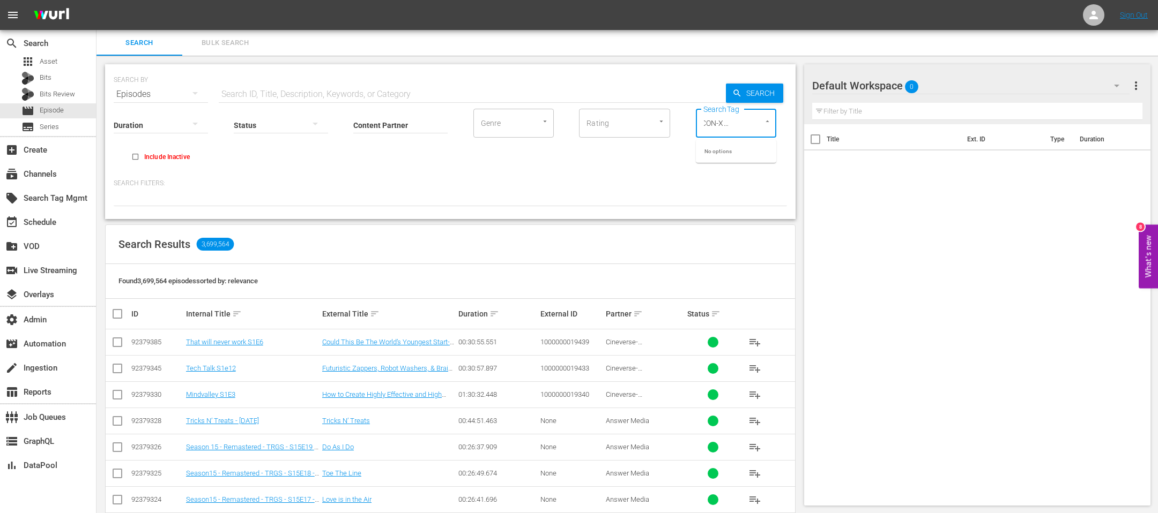
type input "ICON-XMAS"
paste input "ICON-XMAS25-PRIME"
type input "ICON-XMAS25-PRIME"
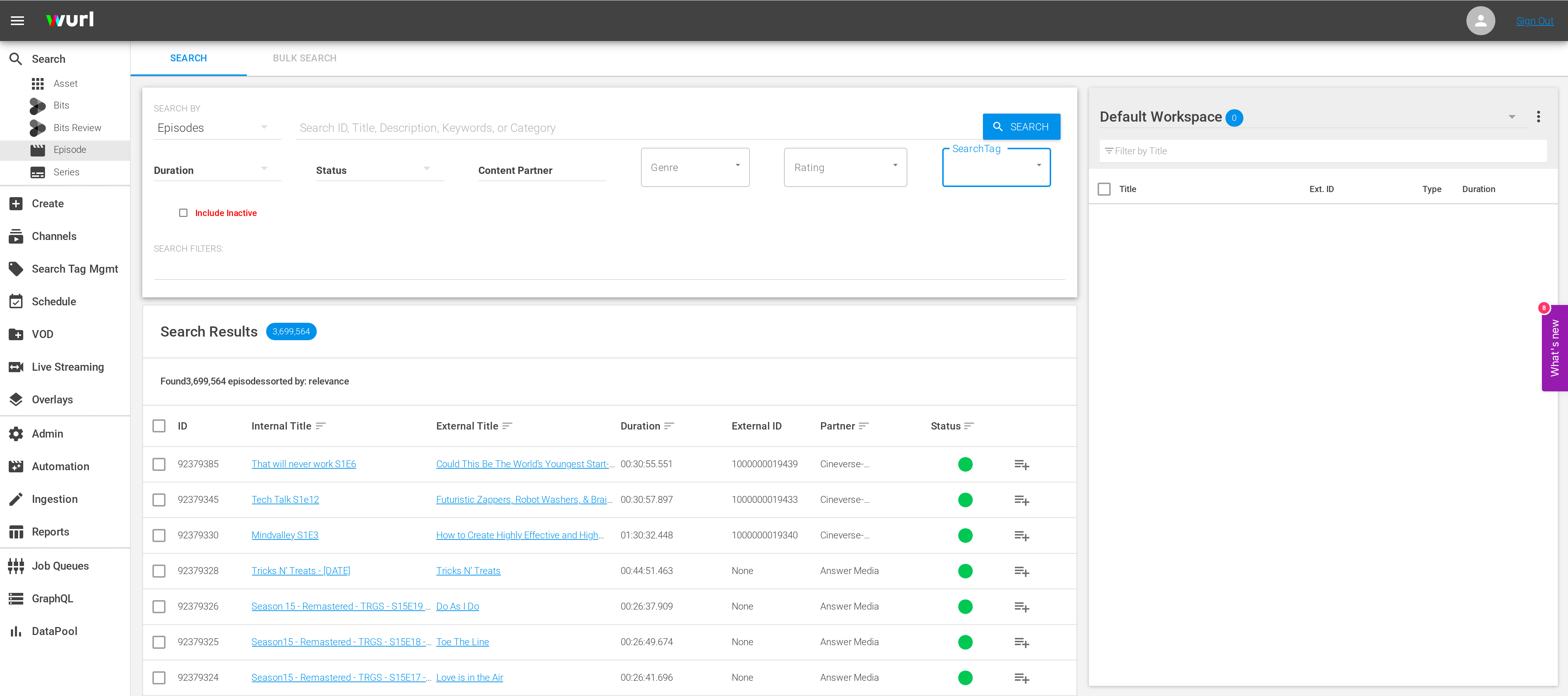
scroll to position [0, 0]
click at [43, 119] on div "subscriptions Channels" at bounding box center [33, 117] width 65 height 14
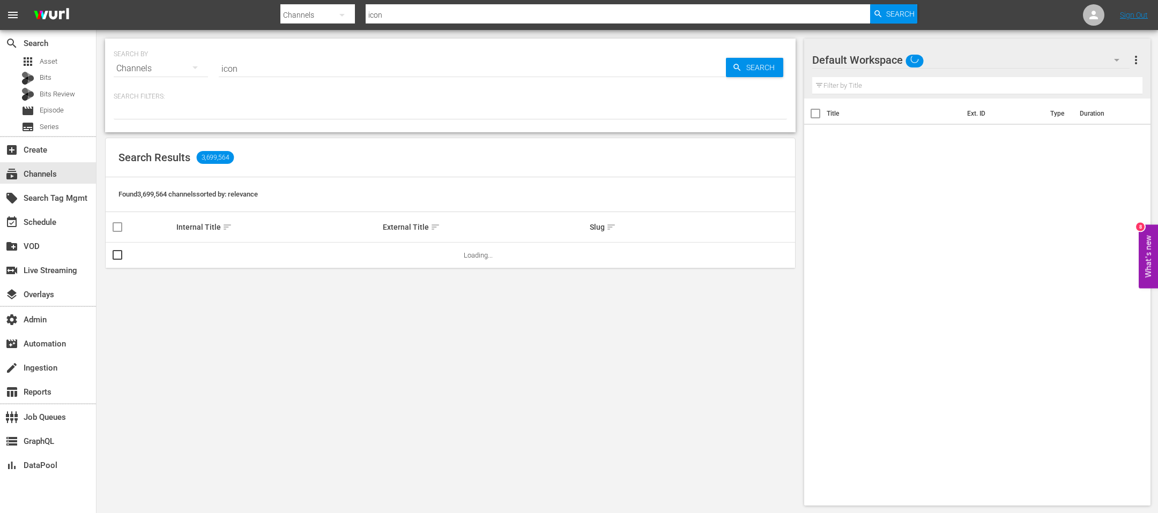
click at [296, 75] on input "icon" at bounding box center [472, 69] width 507 height 26
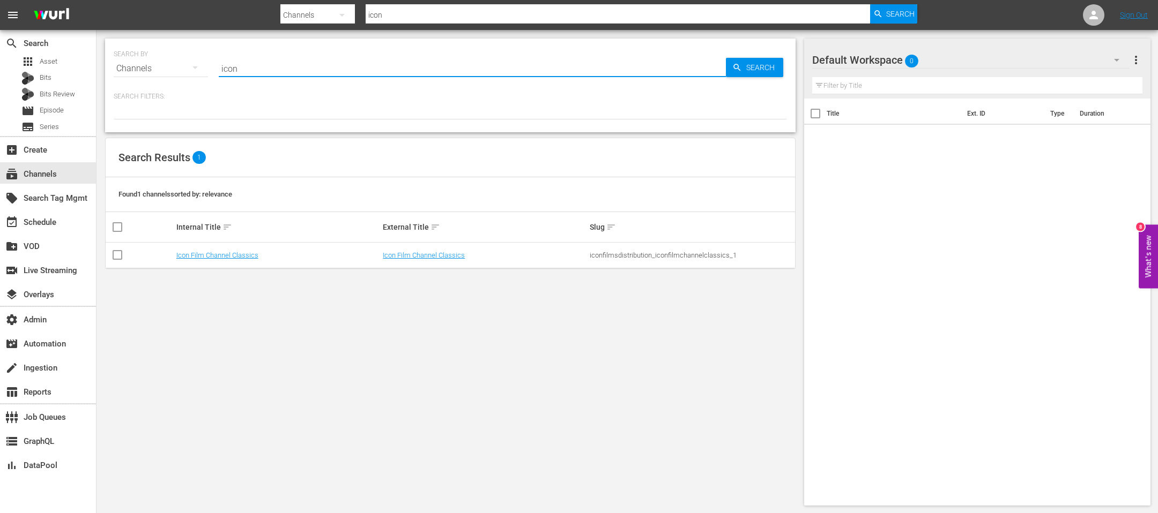
click at [199, 249] on td "Icon Film Channel Classics" at bounding box center [278, 256] width 207 height 26
click at [193, 255] on link "Icon Film Channel Classics" at bounding box center [217, 255] width 82 height 8
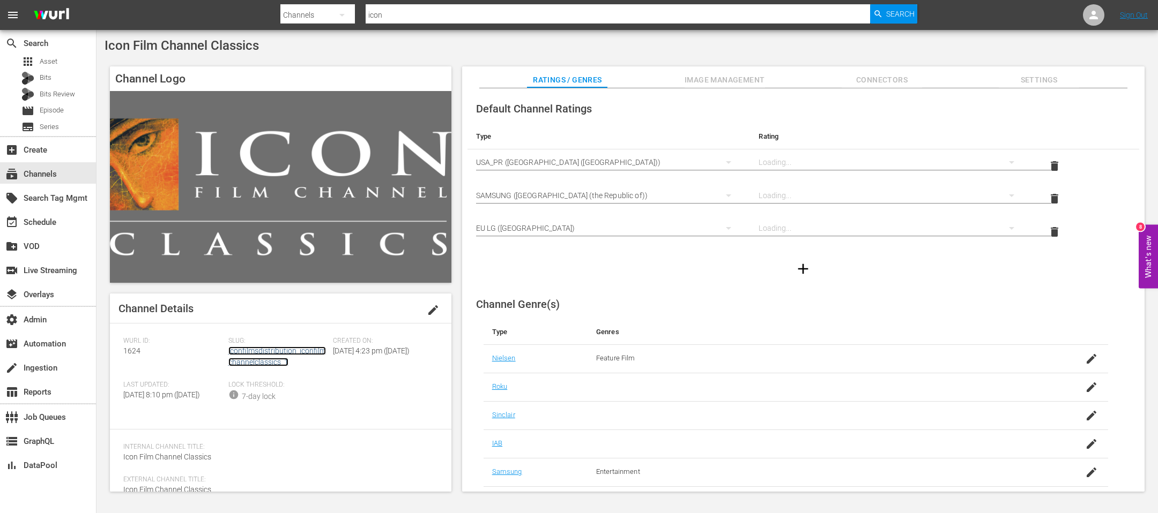
click at [268, 342] on link "iconfilmsdistribution_iconfilmchannelclassics_1" at bounding box center [277, 357] width 98 height 20
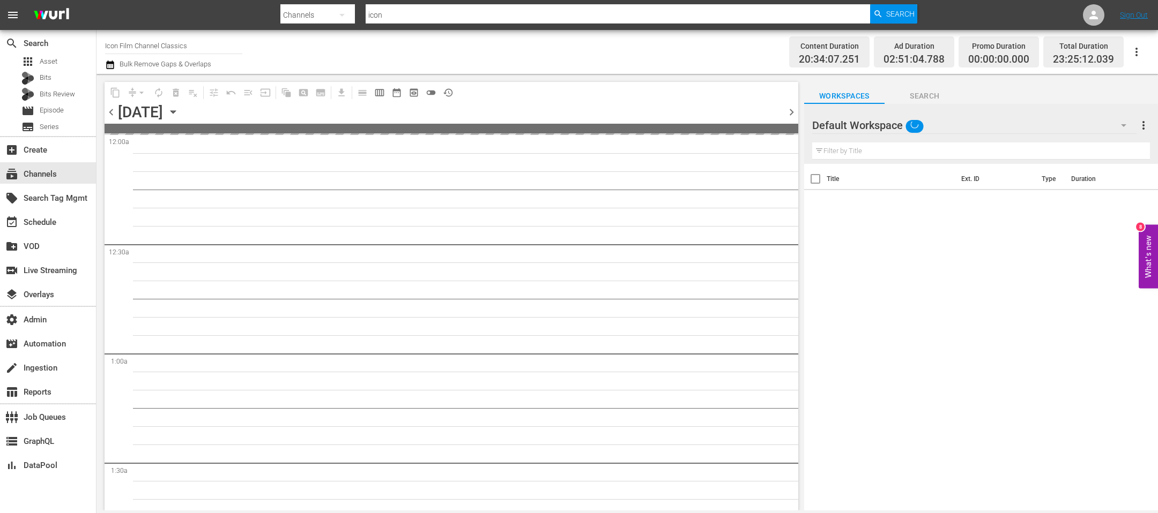
click at [175, 113] on icon "button" at bounding box center [172, 112] width 5 height 3
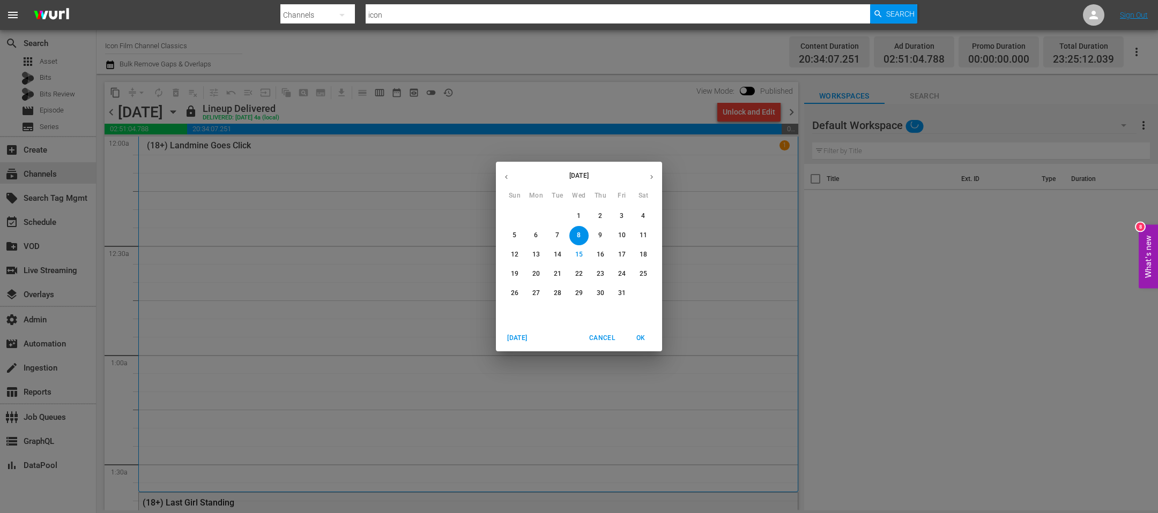
click at [653, 172] on button "button" at bounding box center [651, 177] width 21 height 21
click at [645, 208] on button "1" at bounding box center [643, 216] width 19 height 19
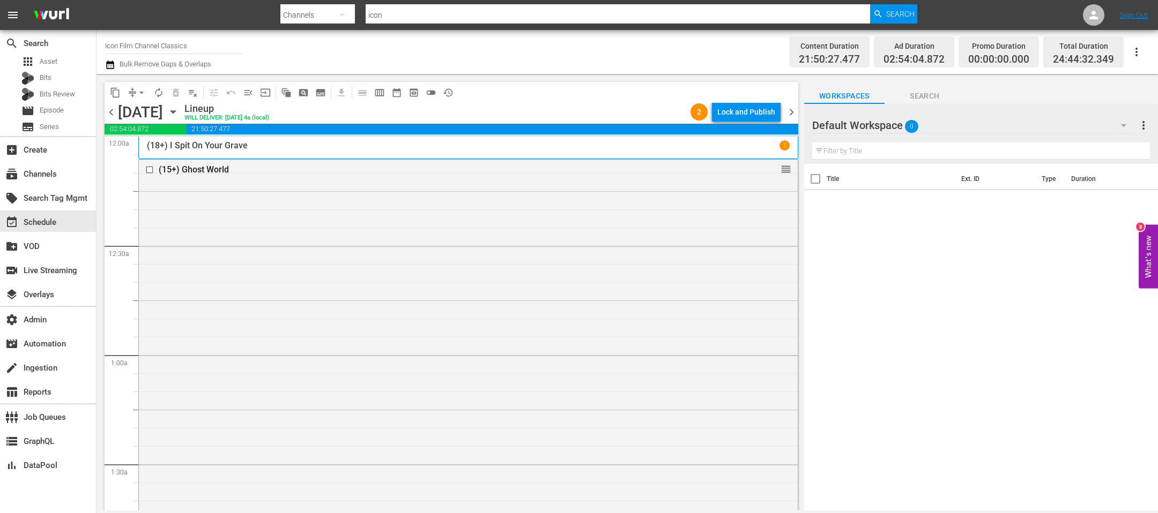
click at [750, 120] on div "Lock and Publish" at bounding box center [746, 111] width 58 height 19
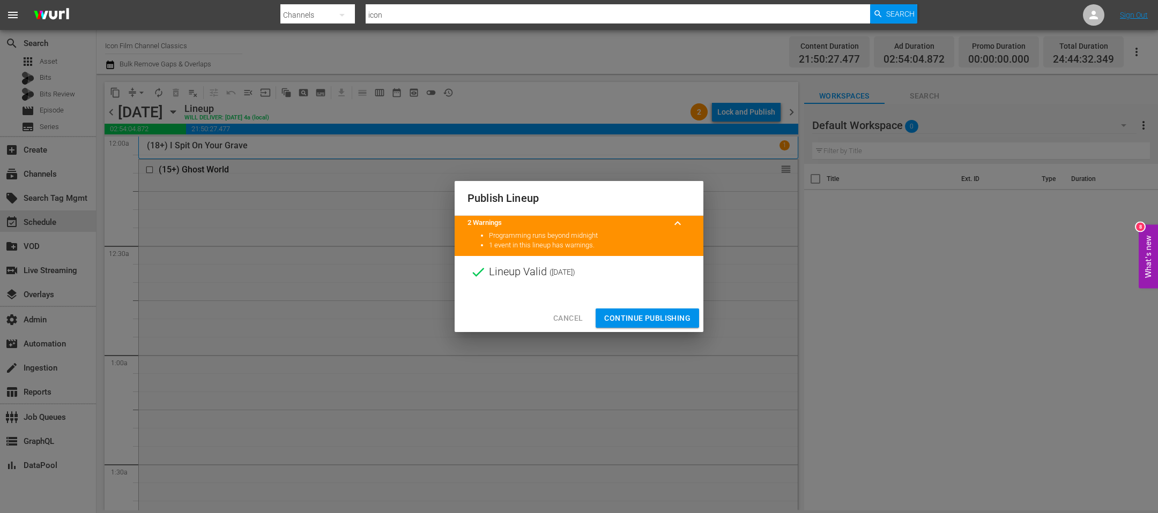
click at [667, 315] on span "Continue Publishing" at bounding box center [647, 318] width 86 height 13
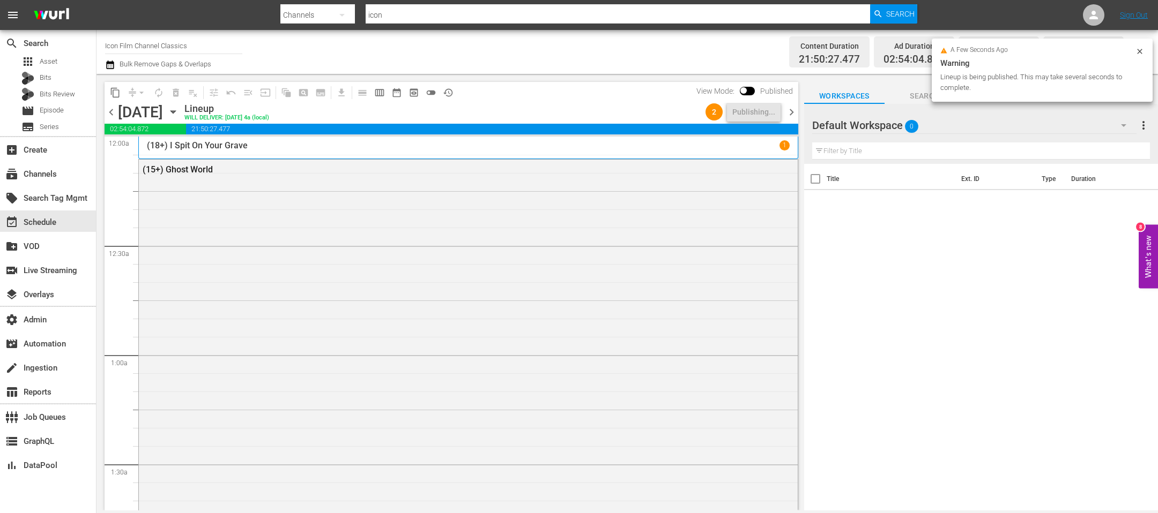
click at [771, 120] on div "chevron_left Saturday, November 1st November 1st Lineup WILL DELIVER: 10/31 @ 4…" at bounding box center [452, 113] width 694 height 21
click at [771, 114] on span "chevron_right" at bounding box center [791, 112] width 13 height 13
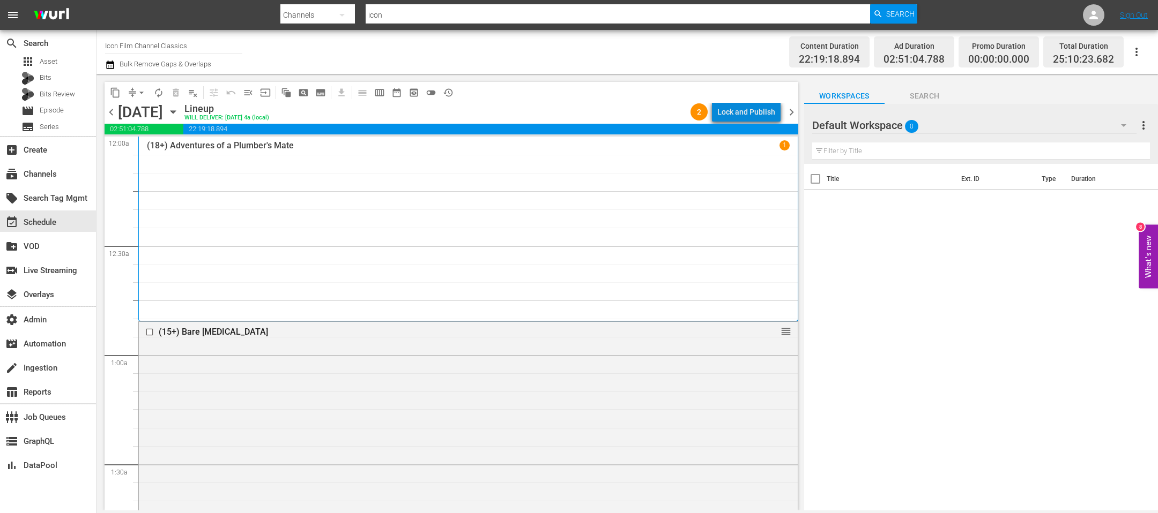
click at [767, 107] on div "Lock and Publish" at bounding box center [746, 111] width 58 height 19
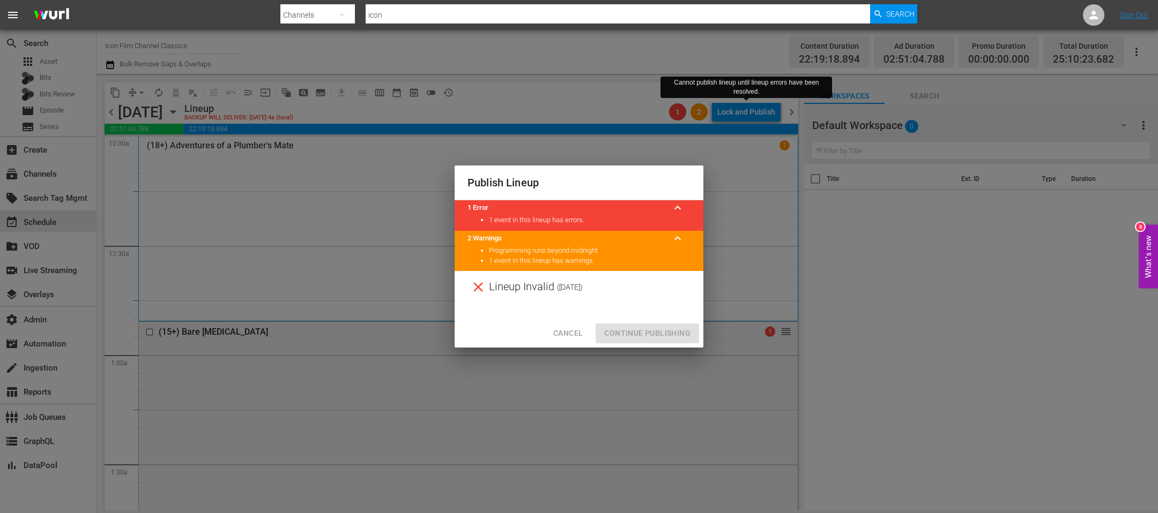
click at [564, 316] on div at bounding box center [578, 311] width 249 height 16
click at [564, 329] on span "Cancel" at bounding box center [567, 333] width 29 height 13
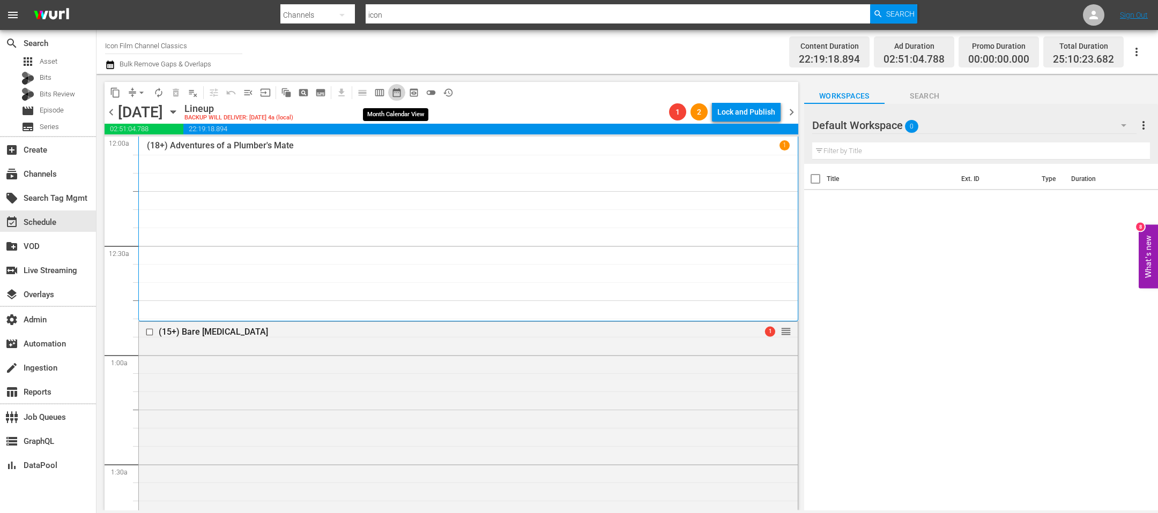
click at [396, 91] on span "date_range_outlined" at bounding box center [396, 92] width 11 height 11
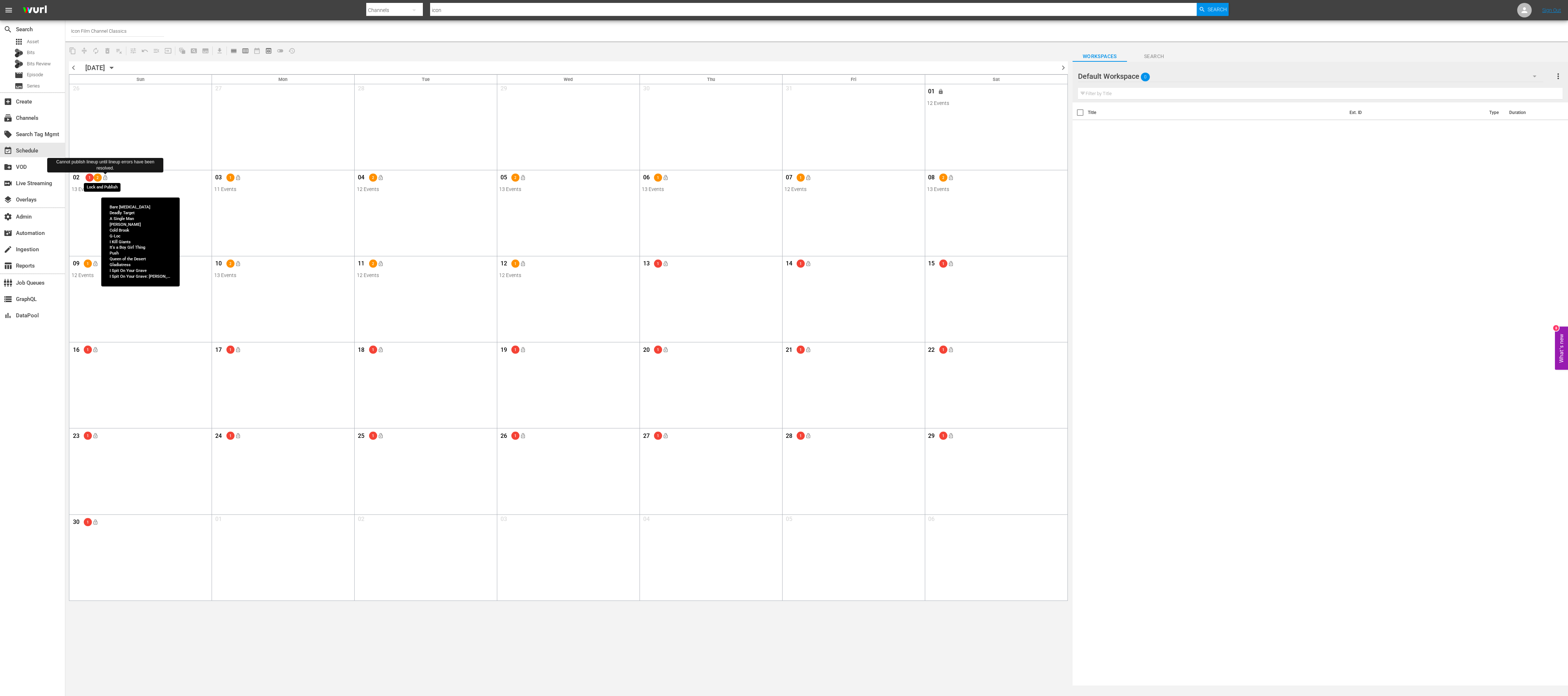
click at [106, 178] on span "lock_open" at bounding box center [105, 178] width 6 height 6
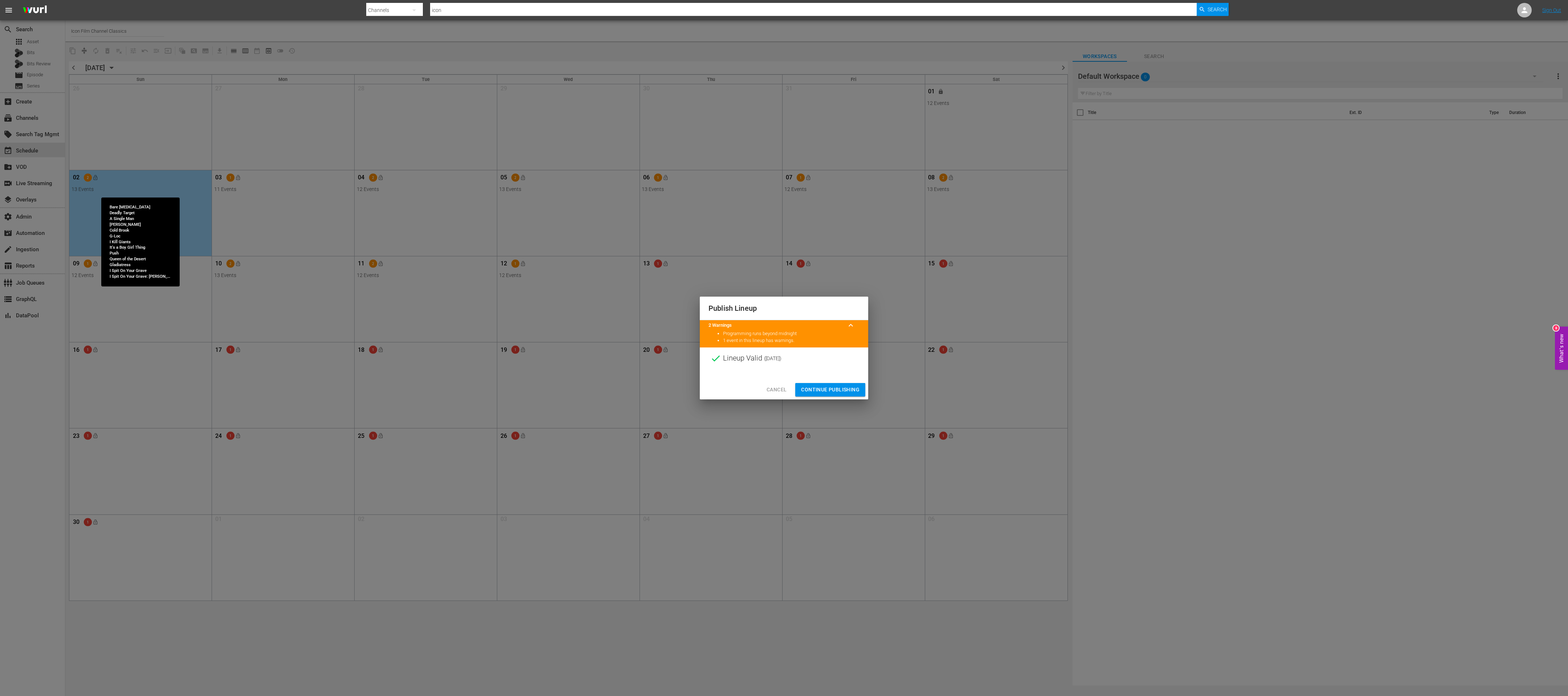
click at [522, 232] on span "Continue Publishing" at bounding box center [830, 390] width 58 height 9
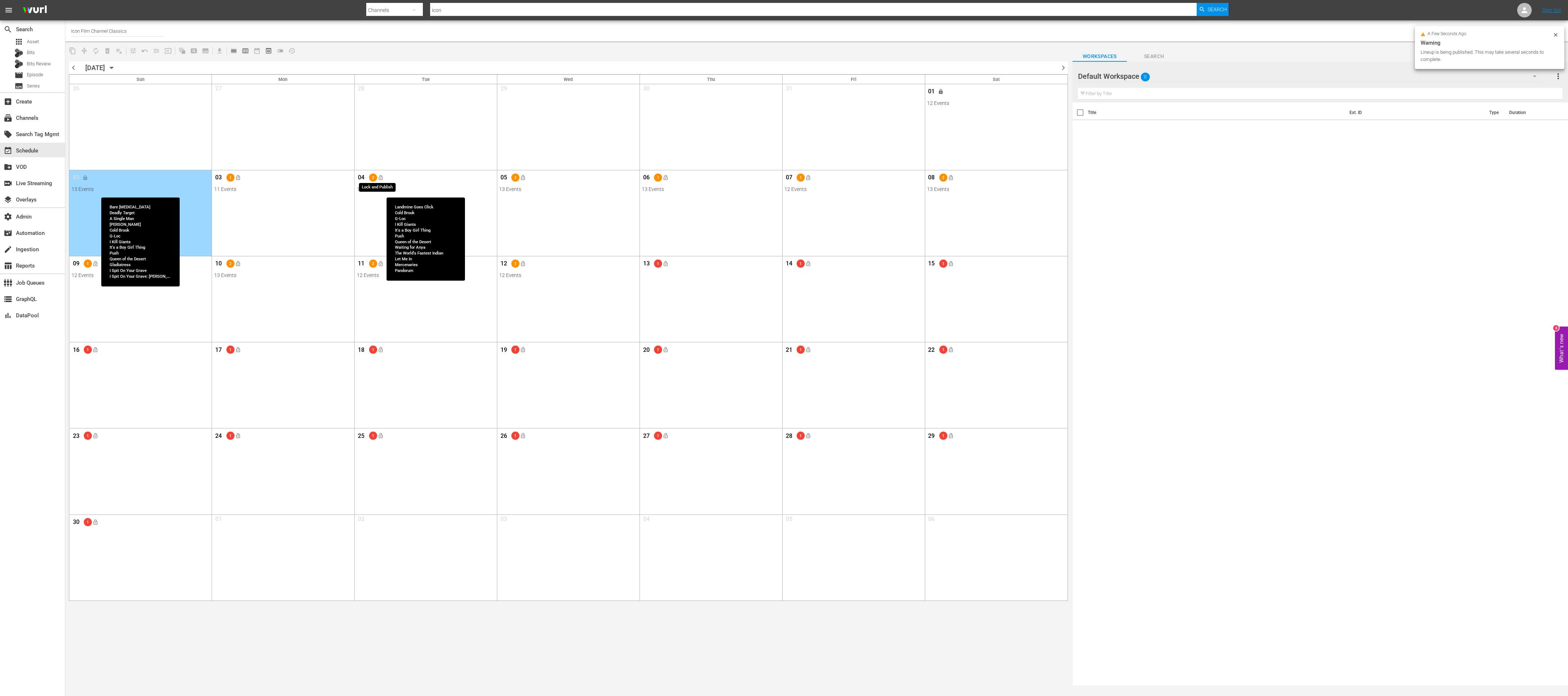
click at [381, 179] on span "lock_open" at bounding box center [380, 178] width 6 height 6
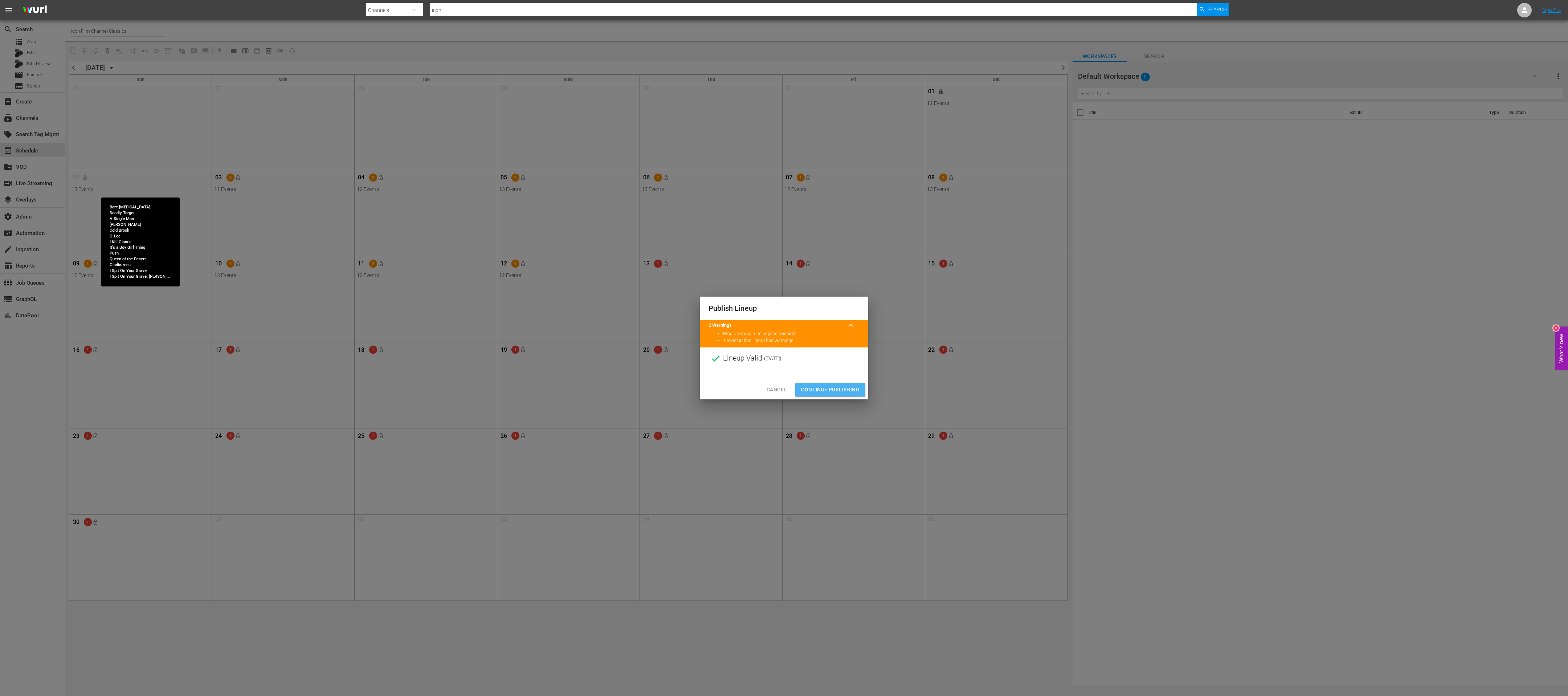
click at [522, 232] on span "Continue Publishing" at bounding box center [830, 390] width 58 height 9
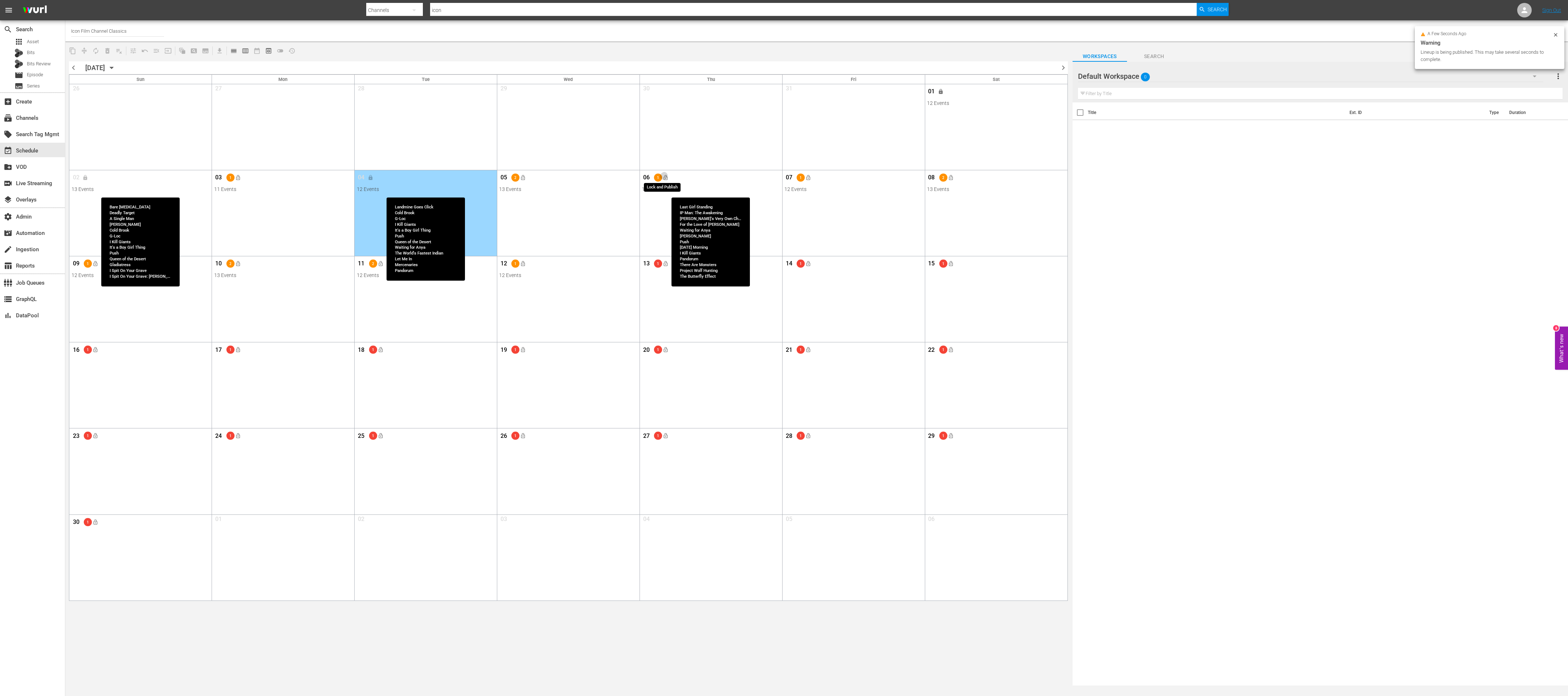
click at [522, 178] on span "lock_open" at bounding box center [666, 178] width 6 height 6
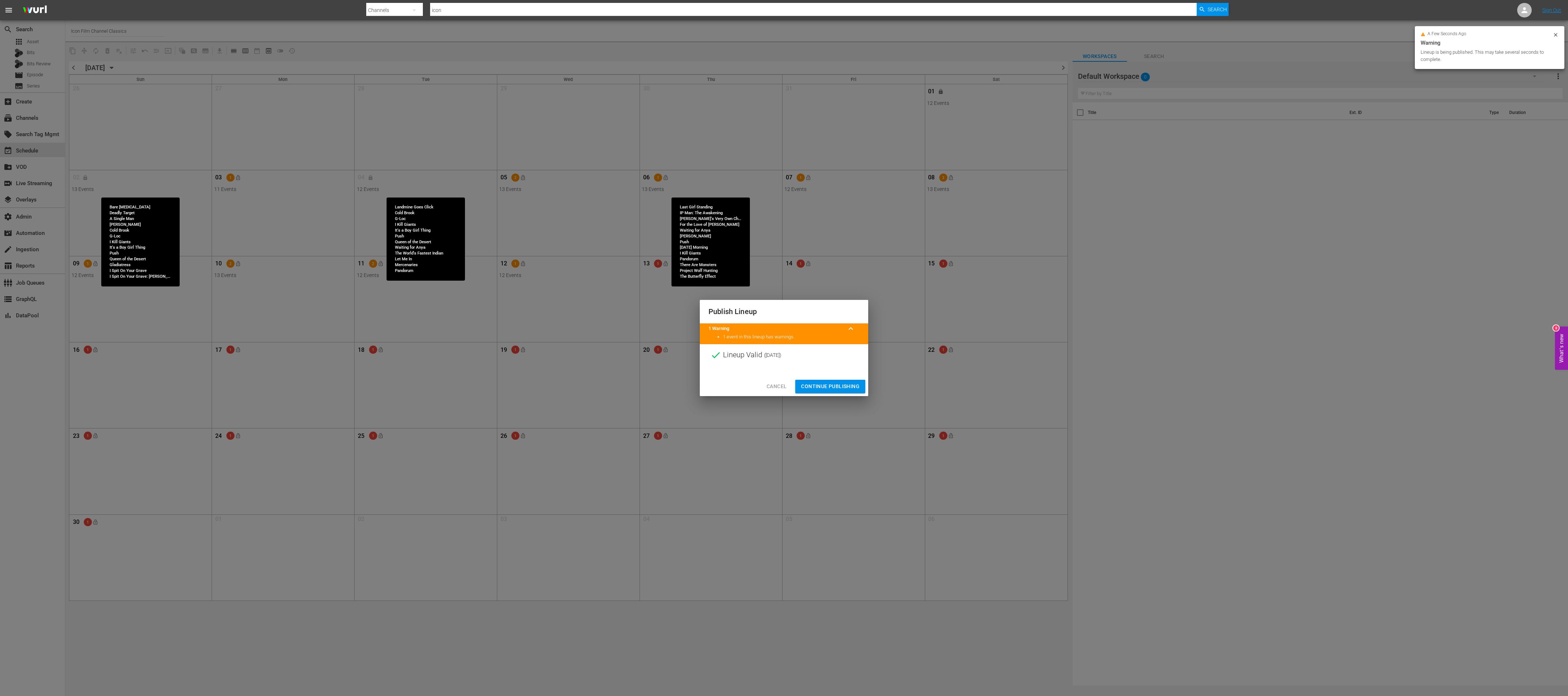
click at [522, 232] on button "Continue Publishing" at bounding box center [830, 387] width 70 height 14
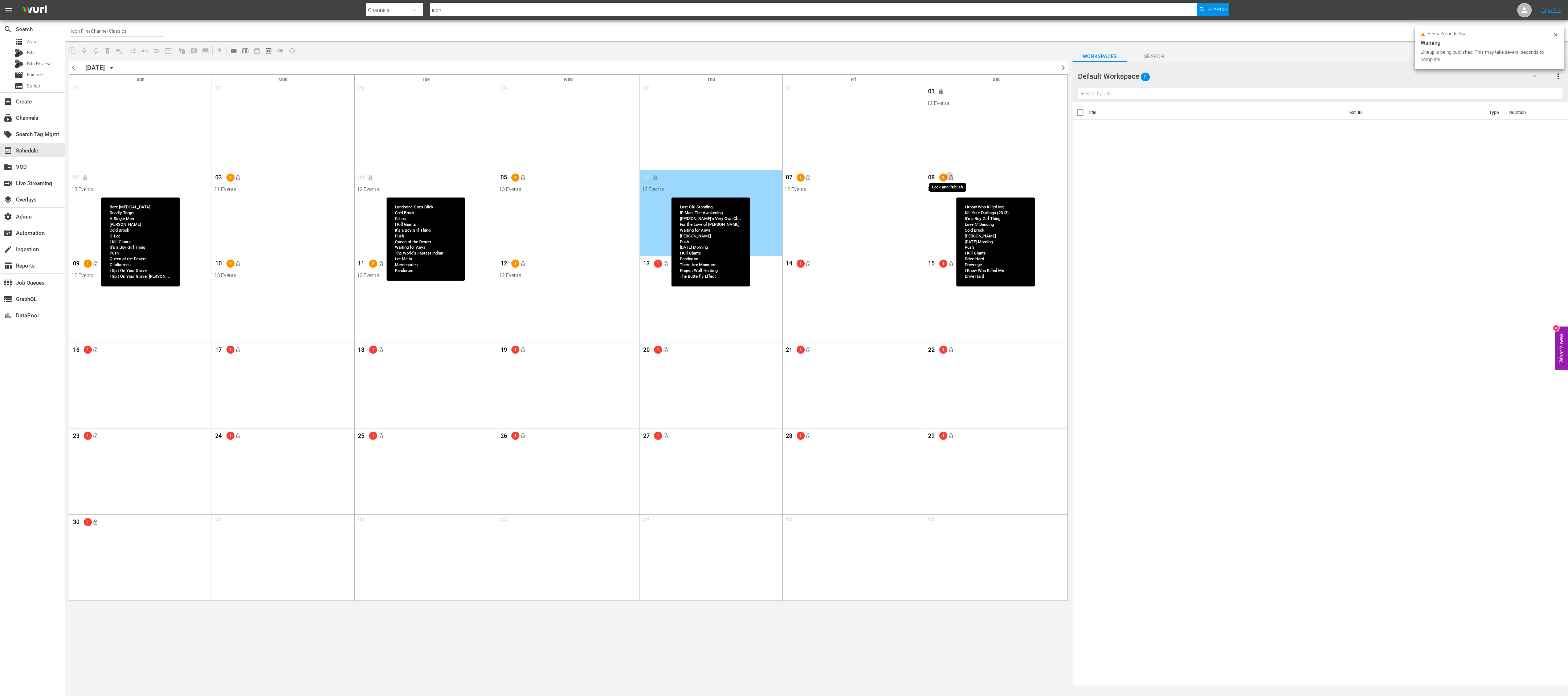
click at [522, 182] on button "lock_open" at bounding box center [951, 178] width 12 height 12
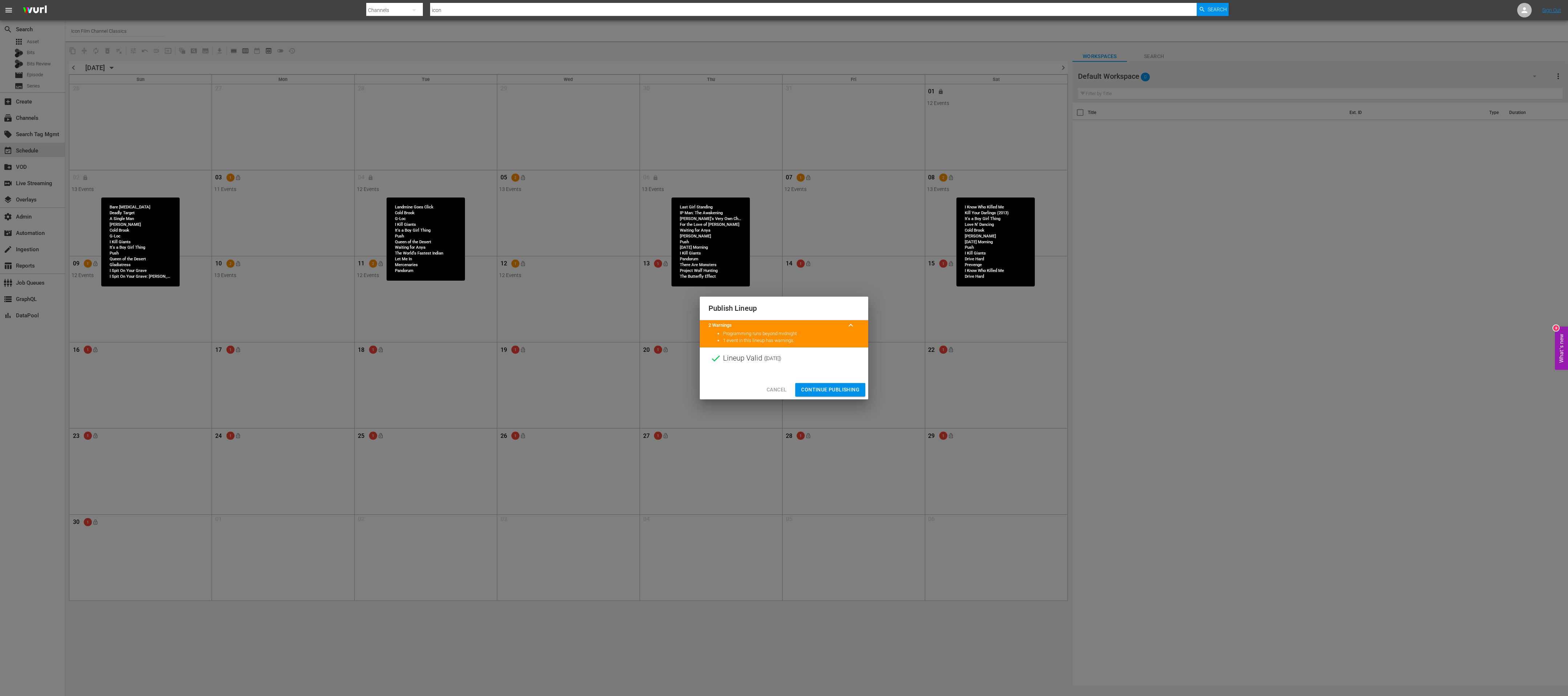
click at [522, 232] on span "Continue Publishing" at bounding box center [830, 390] width 58 height 9
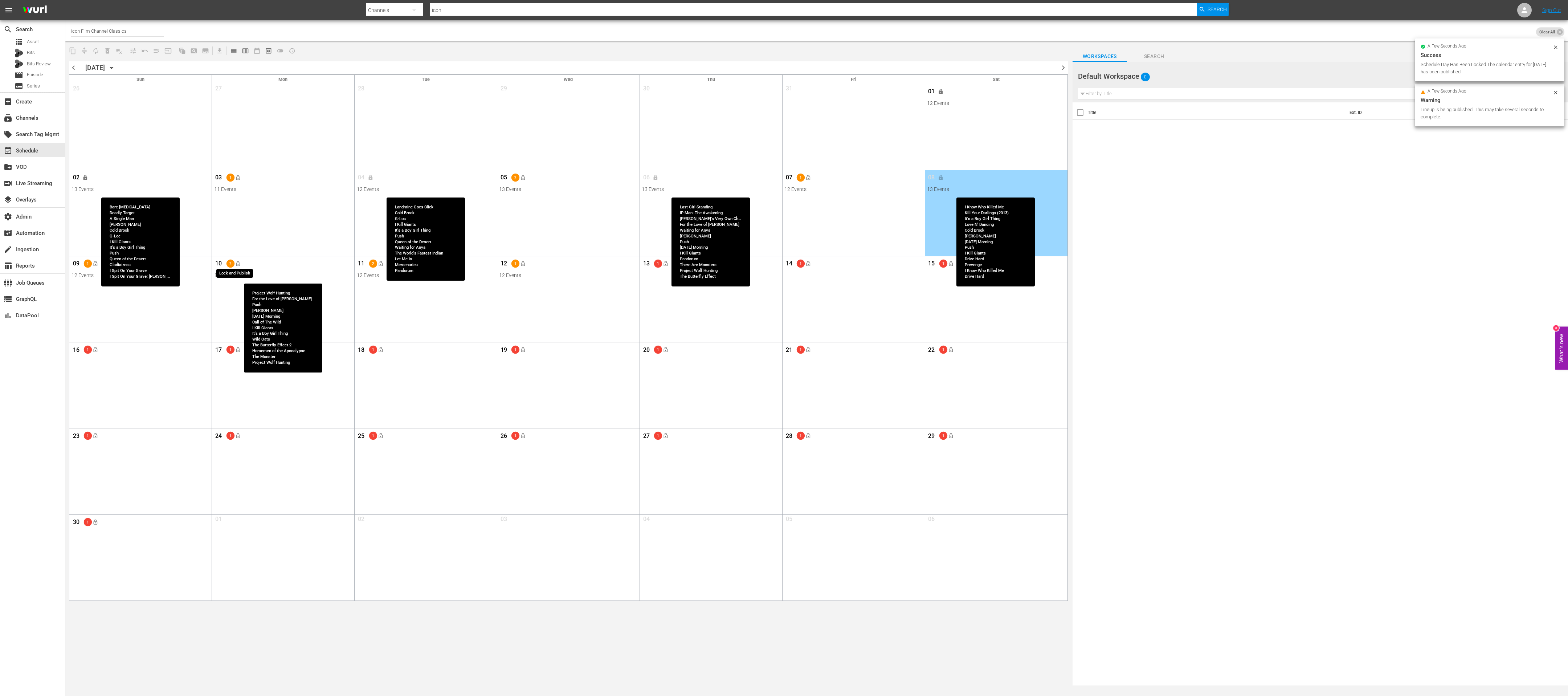
click at [239, 232] on span "lock_open" at bounding box center [238, 264] width 6 height 6
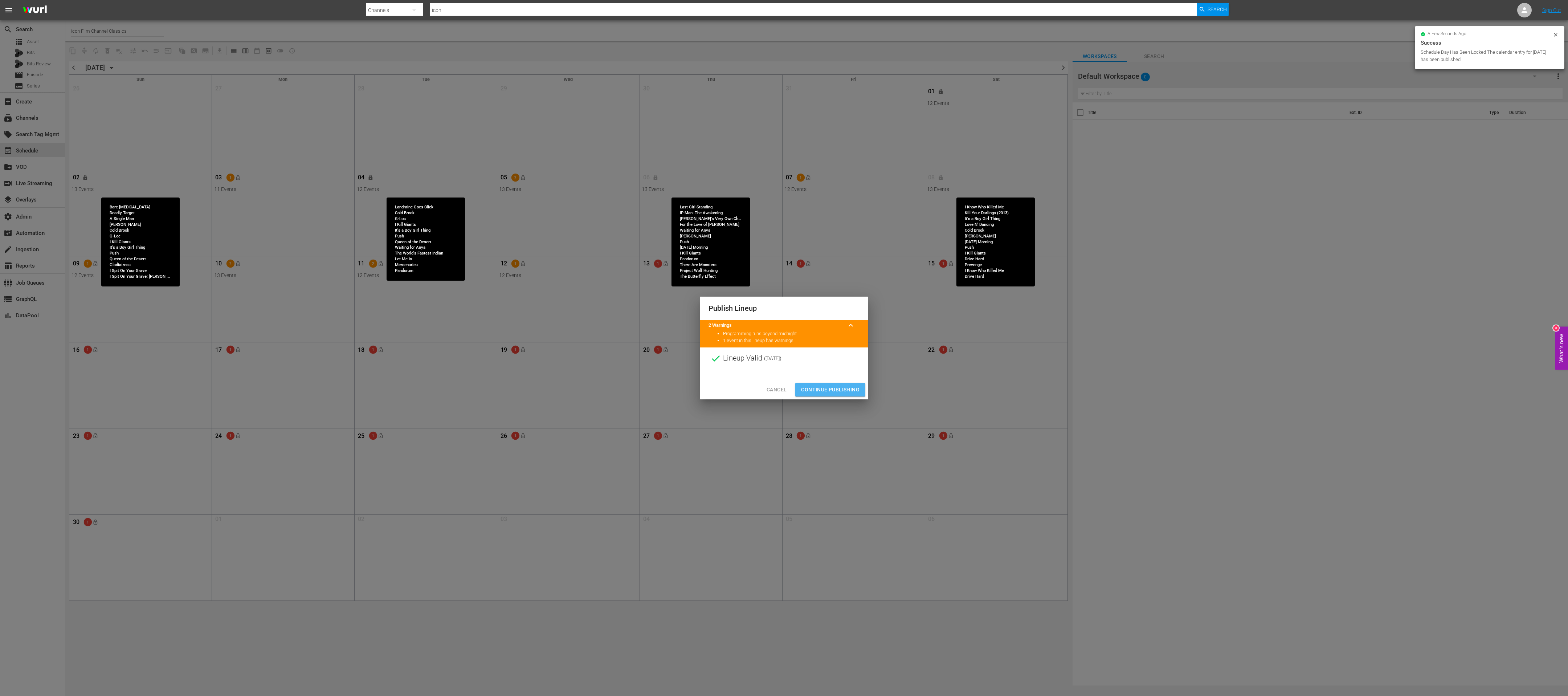
click at [522, 232] on span "Continue Publishing" at bounding box center [830, 390] width 58 height 9
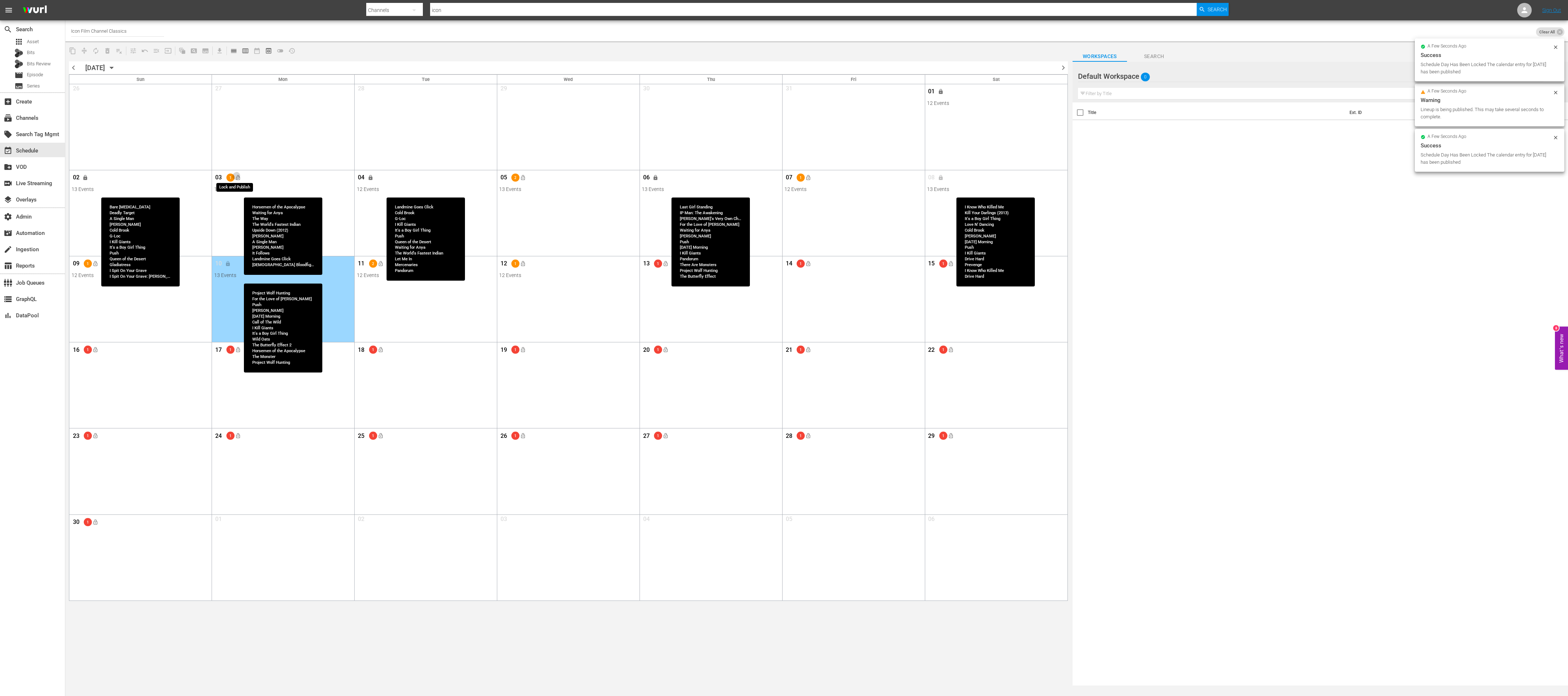
click at [238, 178] on span "lock_open" at bounding box center [238, 178] width 6 height 6
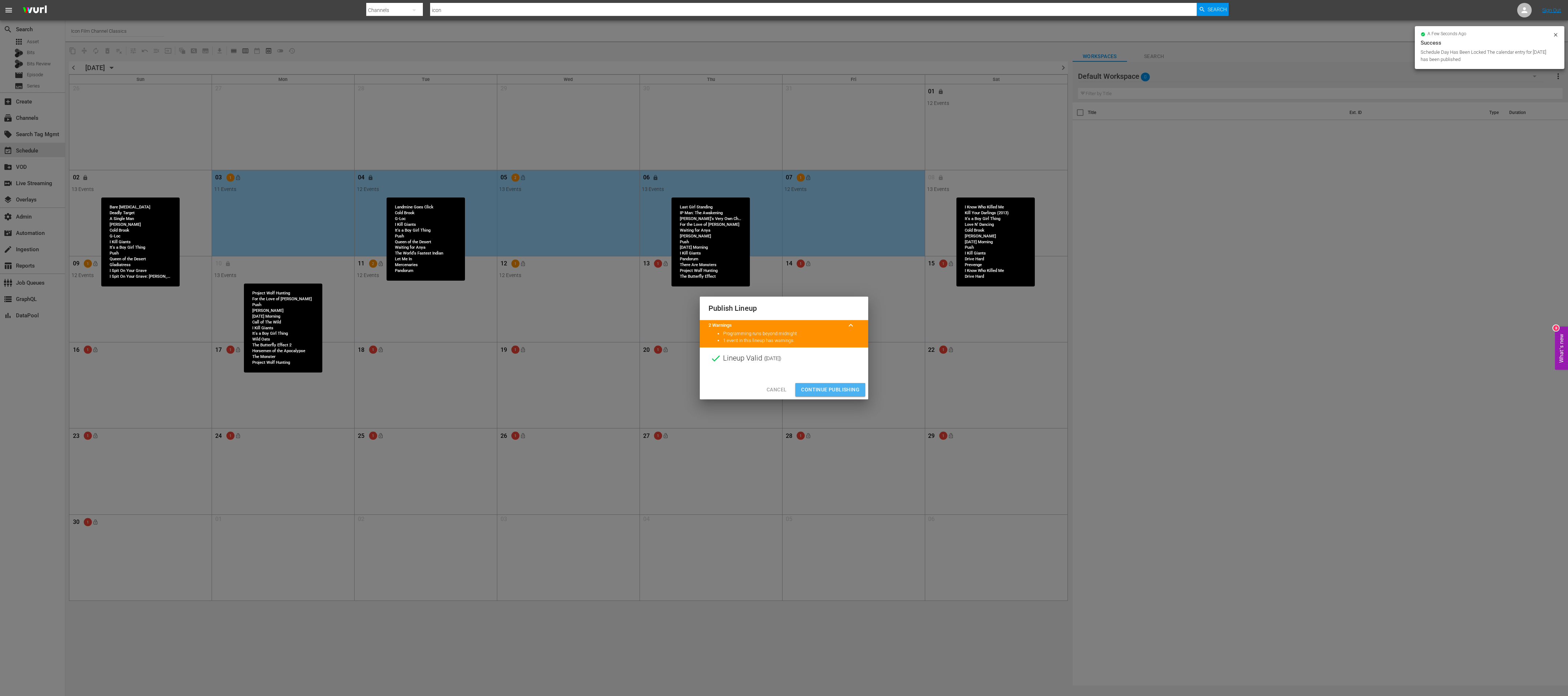
click at [522, 232] on span "Continue Publishing" at bounding box center [830, 390] width 58 height 9
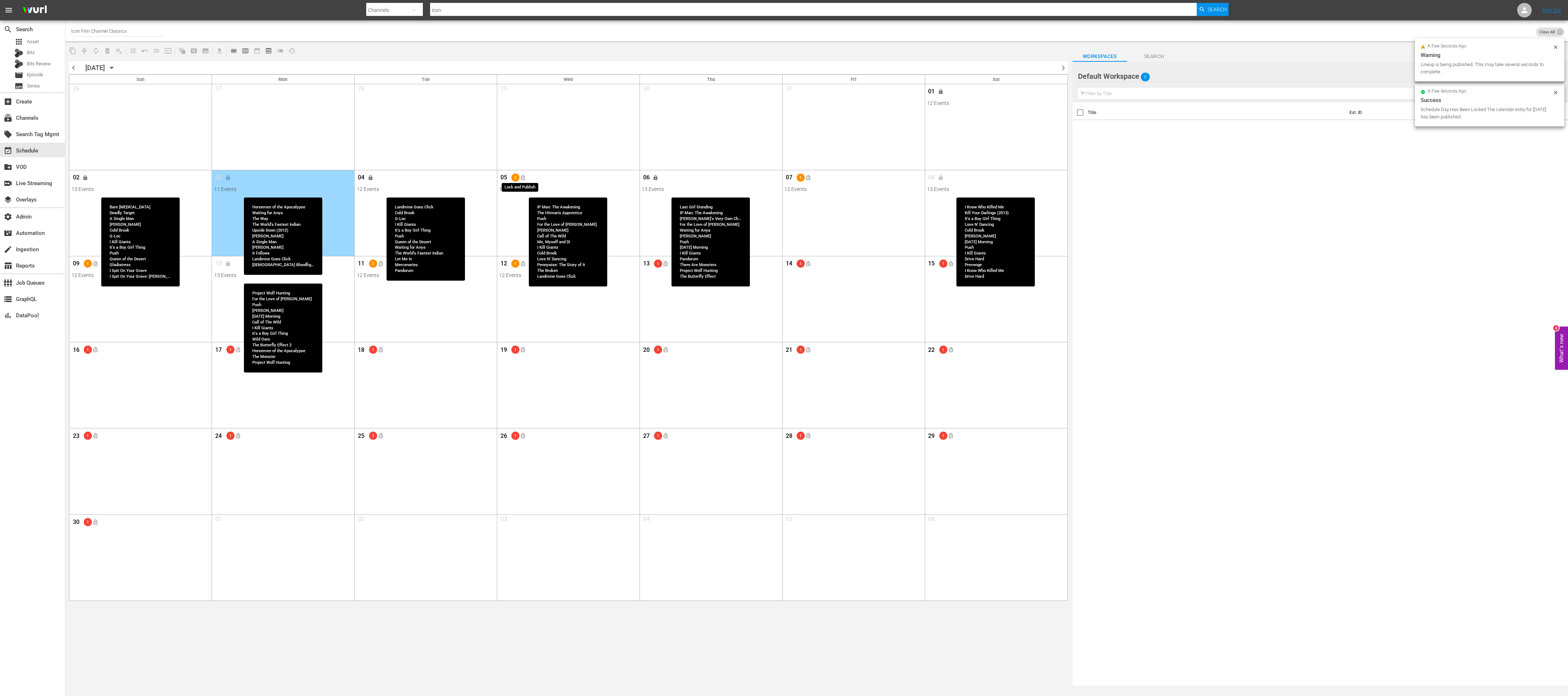
click at [522, 176] on span "lock_open" at bounding box center [523, 178] width 6 height 6
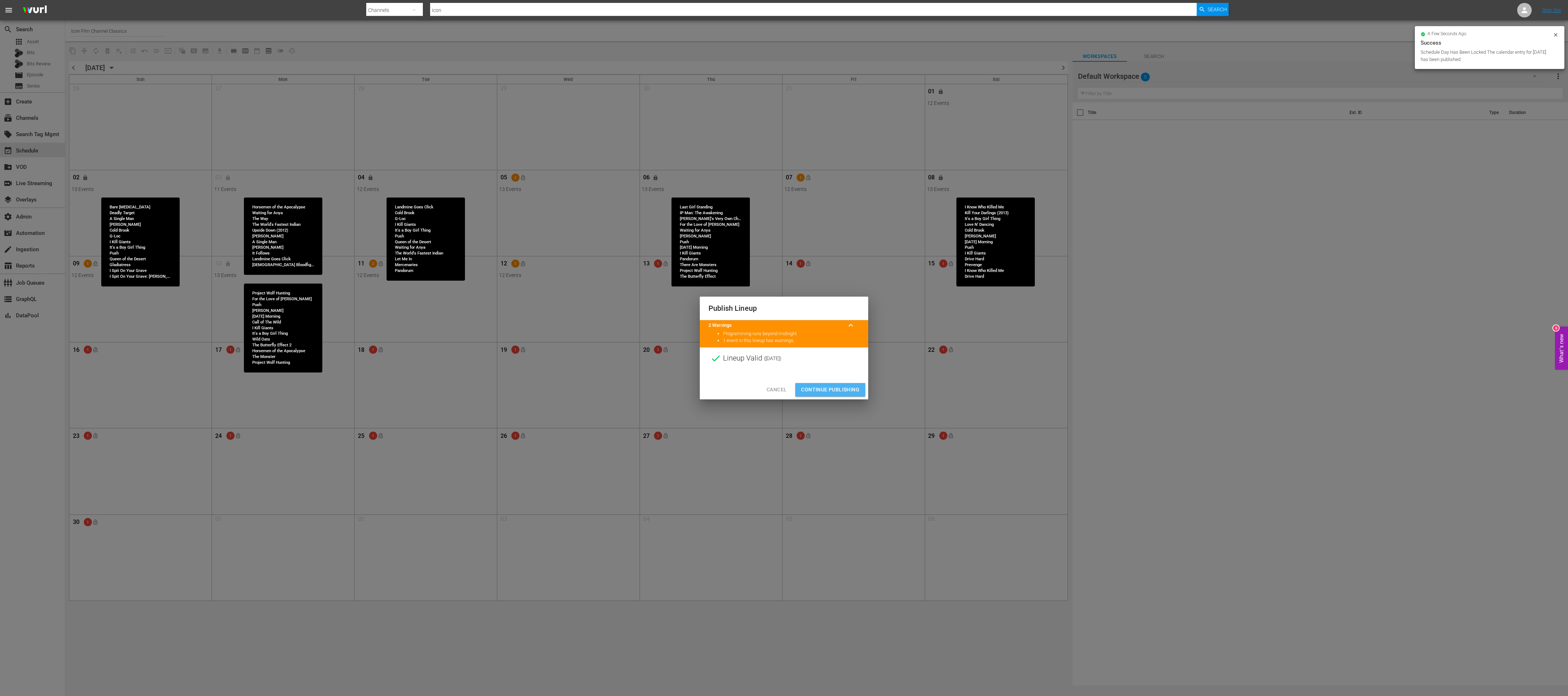
click at [522, 232] on span "Continue Publishing" at bounding box center [830, 390] width 58 height 9
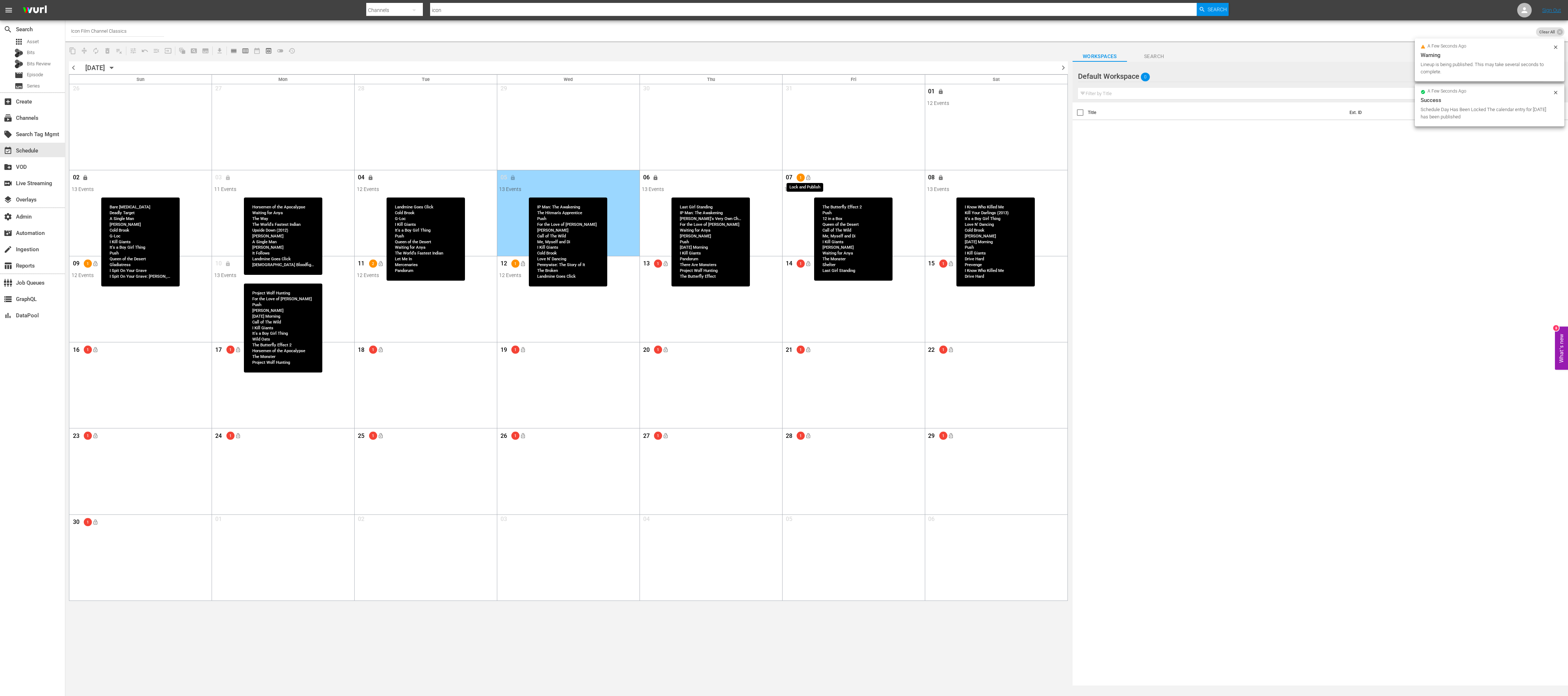
click at [522, 179] on span "lock_open" at bounding box center [808, 178] width 6 height 6
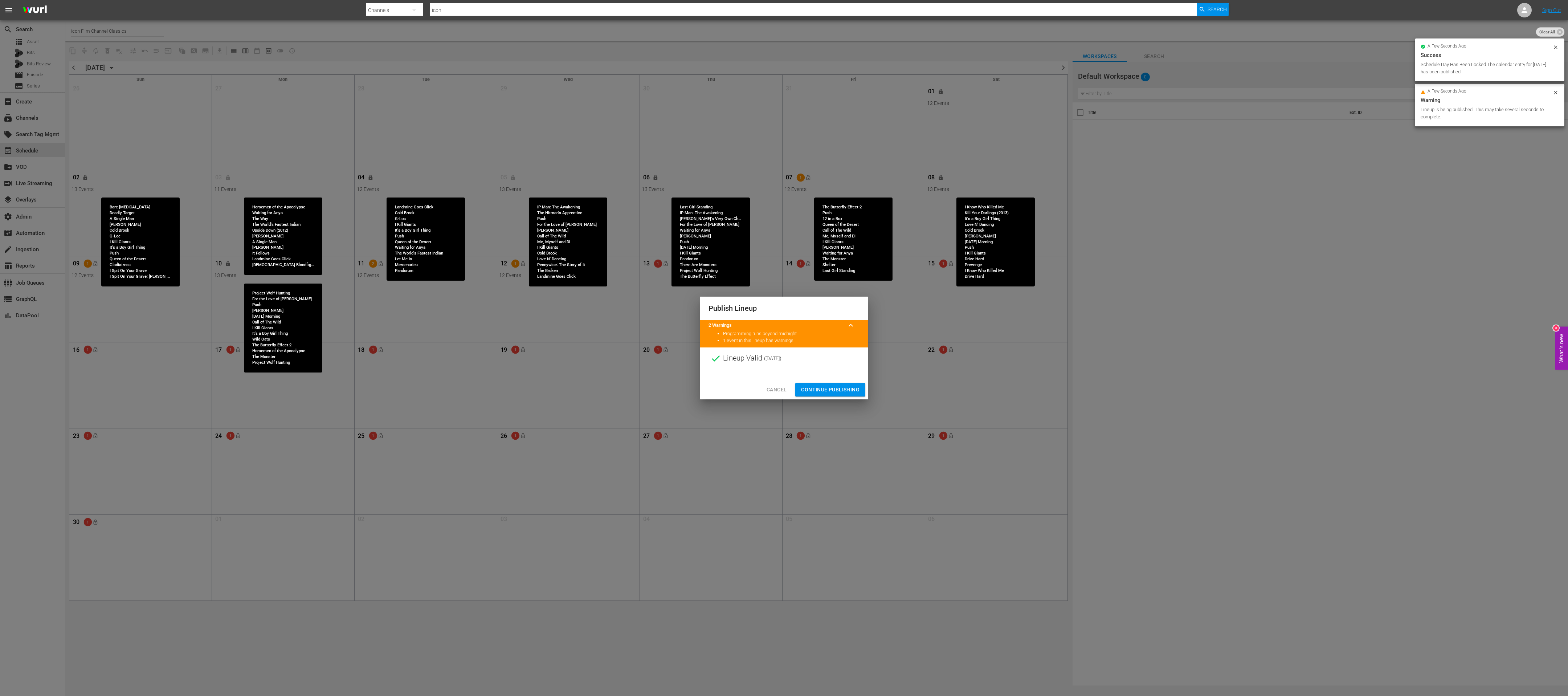
click at [522, 232] on span "Continue Publishing" at bounding box center [830, 390] width 58 height 9
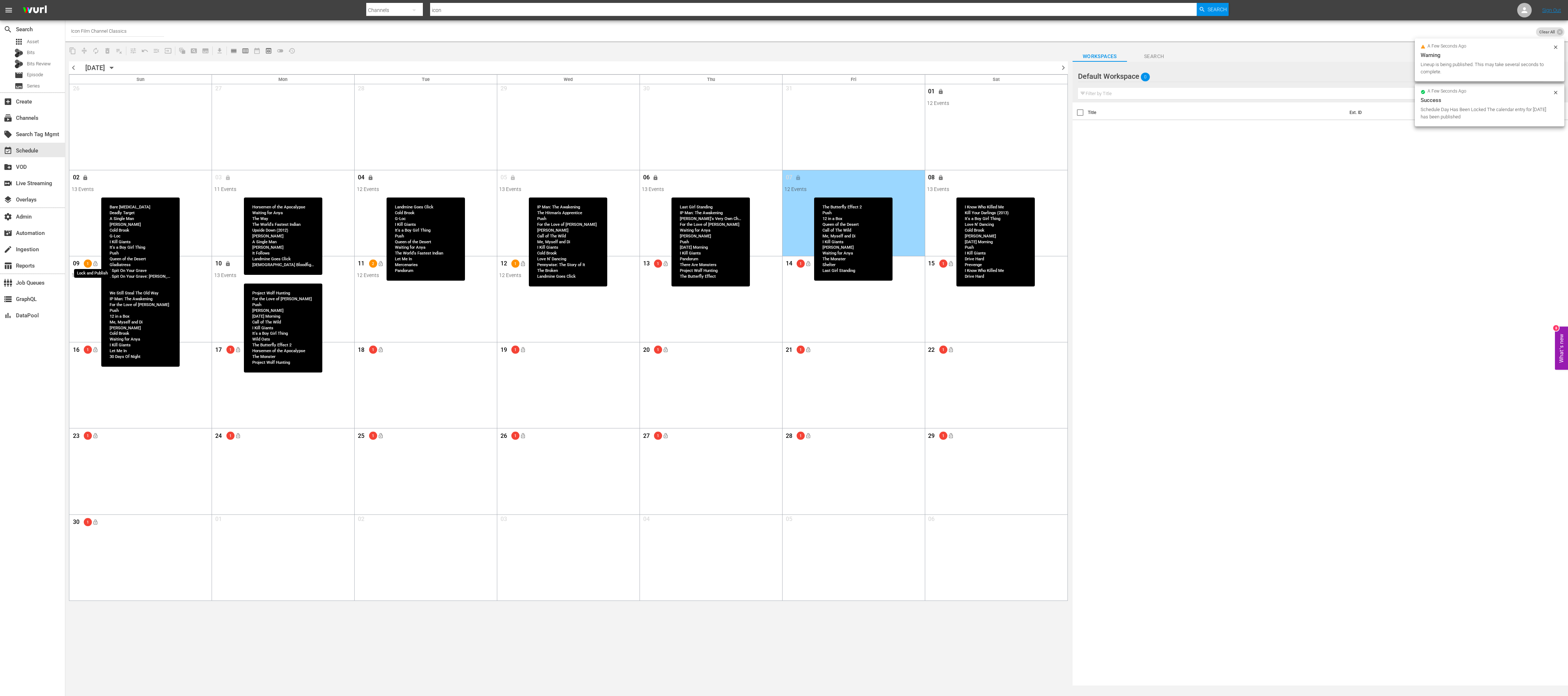
click at [93, 232] on span "lock_open" at bounding box center [96, 264] width 6 height 6
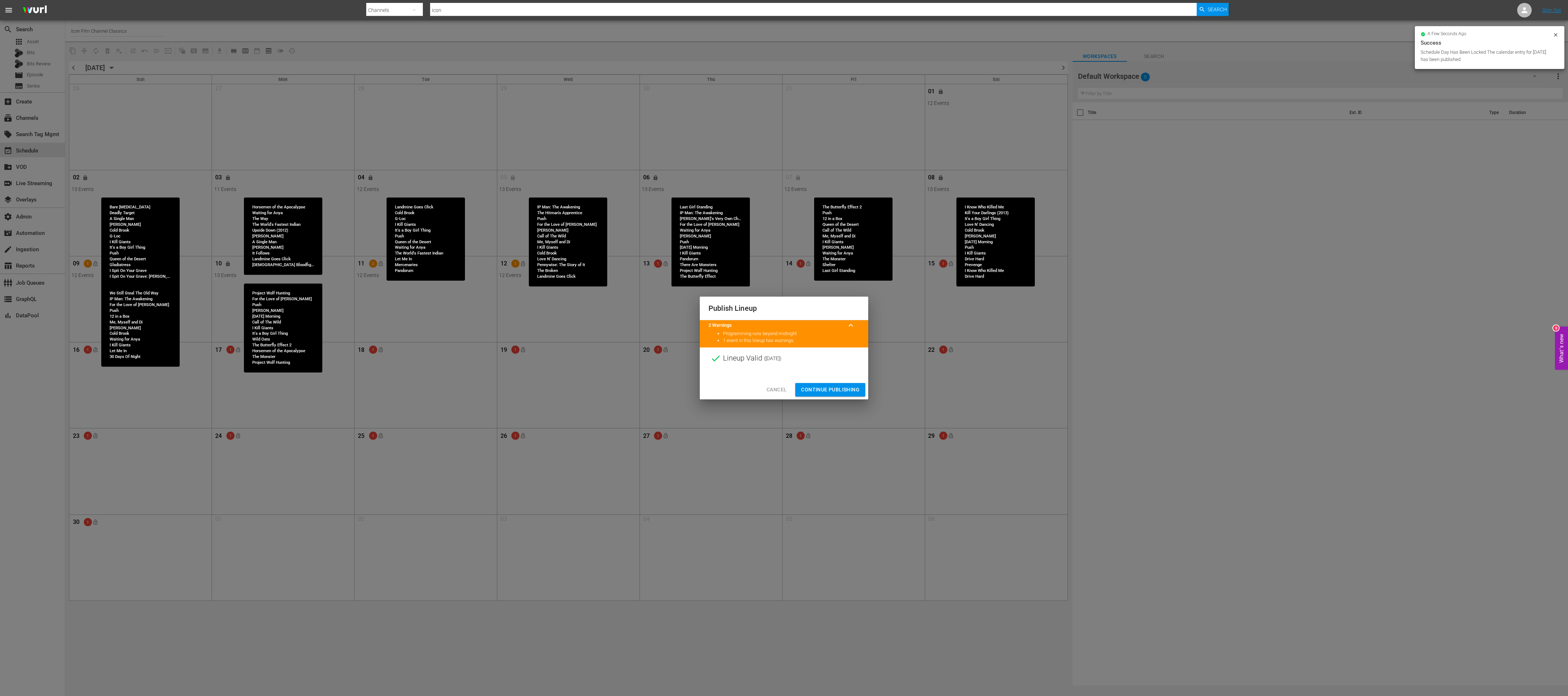
click at [522, 232] on span "Continue Publishing" at bounding box center [830, 390] width 58 height 9
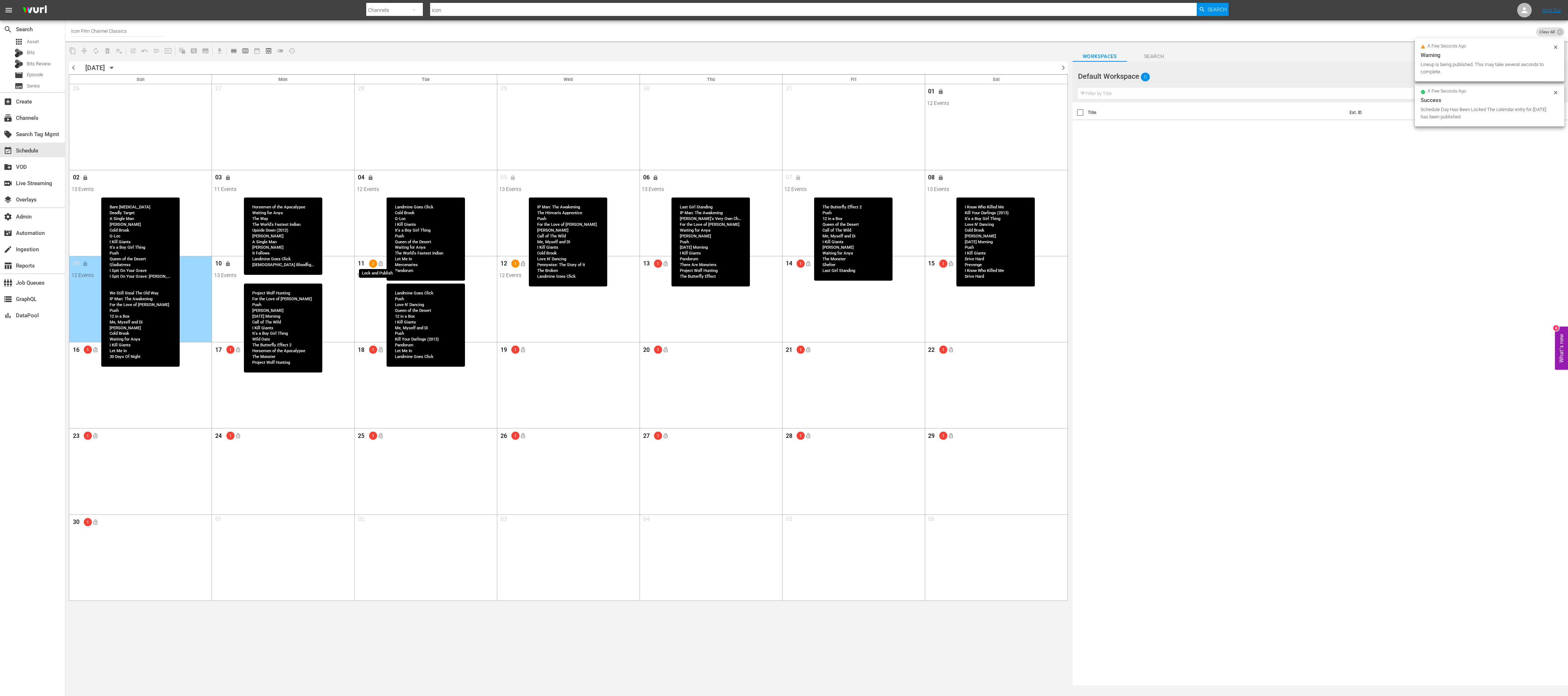
click at [381, 232] on span "lock_open" at bounding box center [380, 264] width 6 height 6
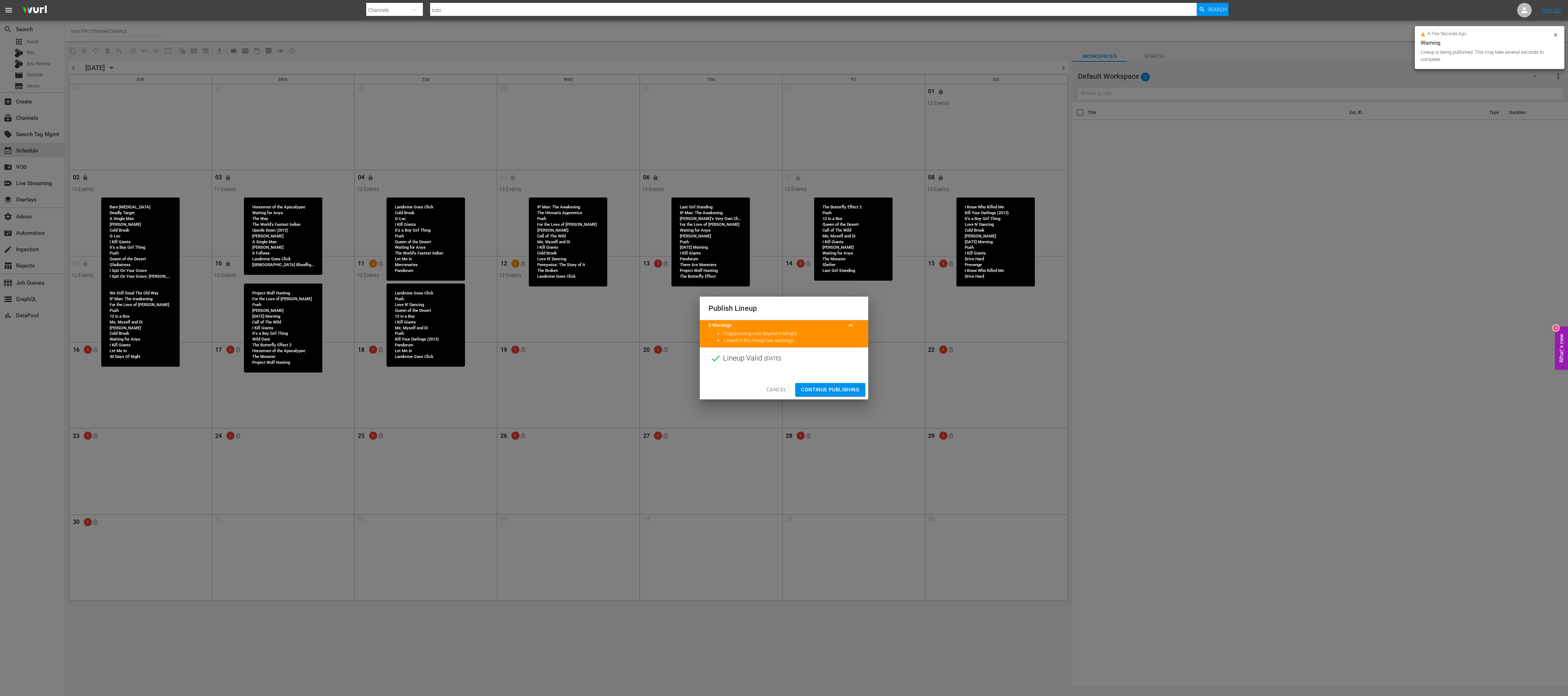
drag, startPoint x: 822, startPoint y: 388, endPoint x: 796, endPoint y: 375, distance: 29.1
click at [522, 232] on span "Continue Publishing" at bounding box center [830, 390] width 58 height 9
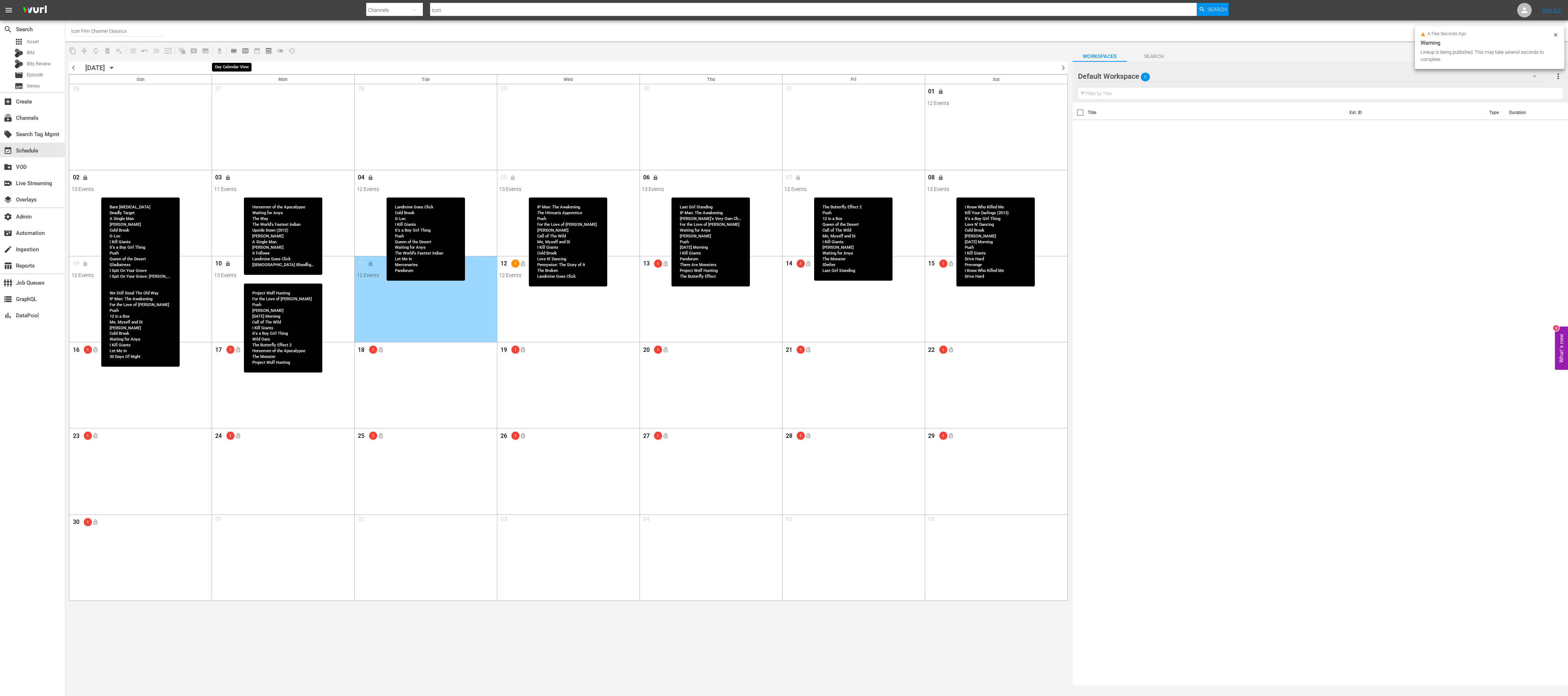
click at [234, 53] on span "calendar_view_day_outlined" at bounding box center [234, 51] width 7 height 7
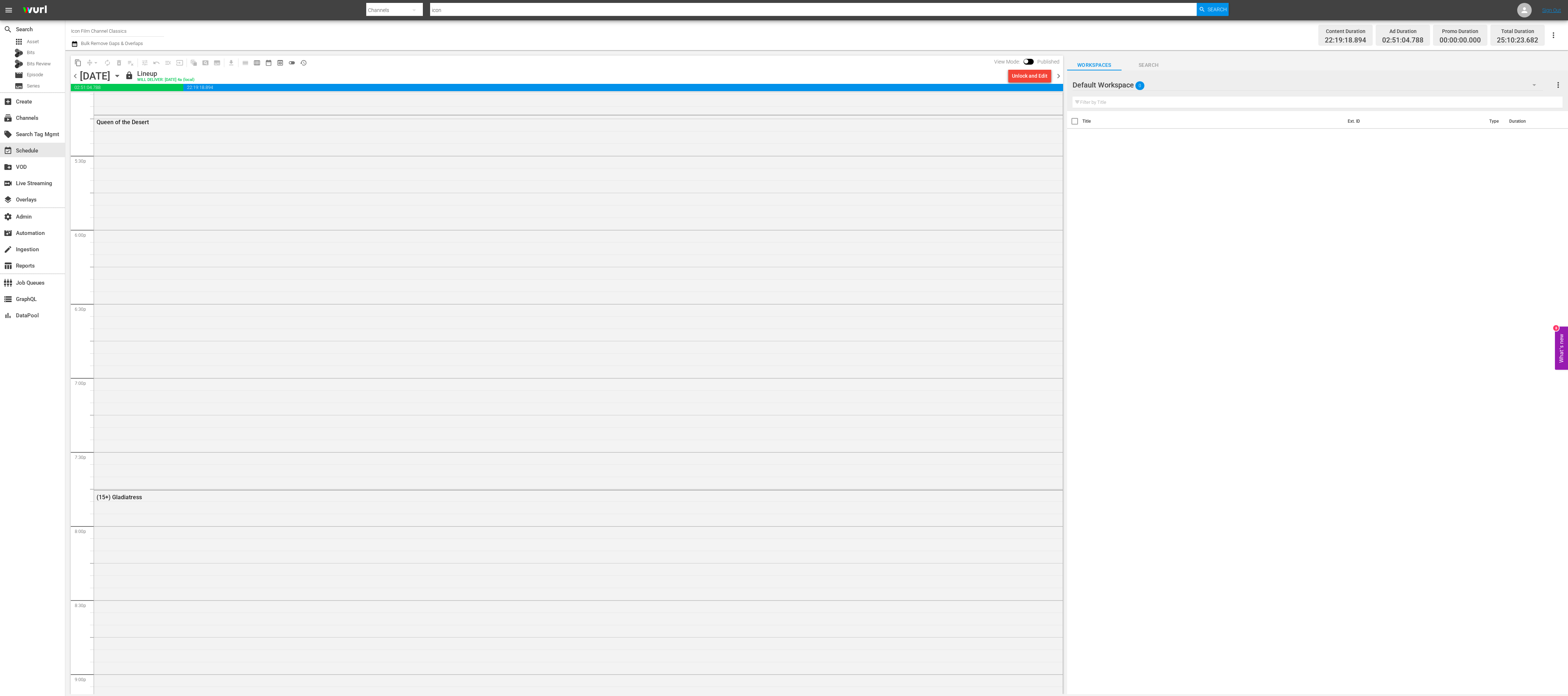
scroll to position [2529, 0]
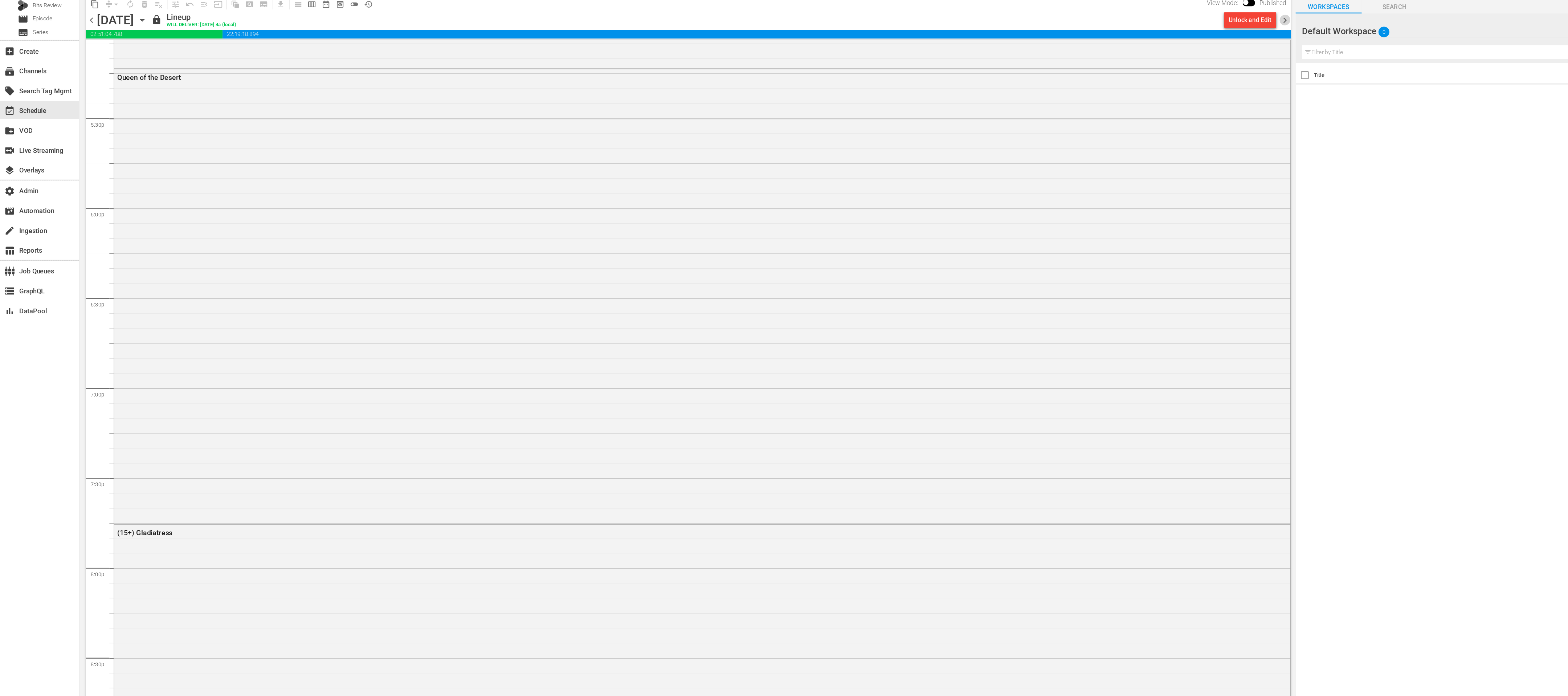
click at [522, 75] on span "chevron_right" at bounding box center [1058, 76] width 9 height 9
click at [522, 75] on span "chevron_right" at bounding box center [1058, 76] width 9 height 9
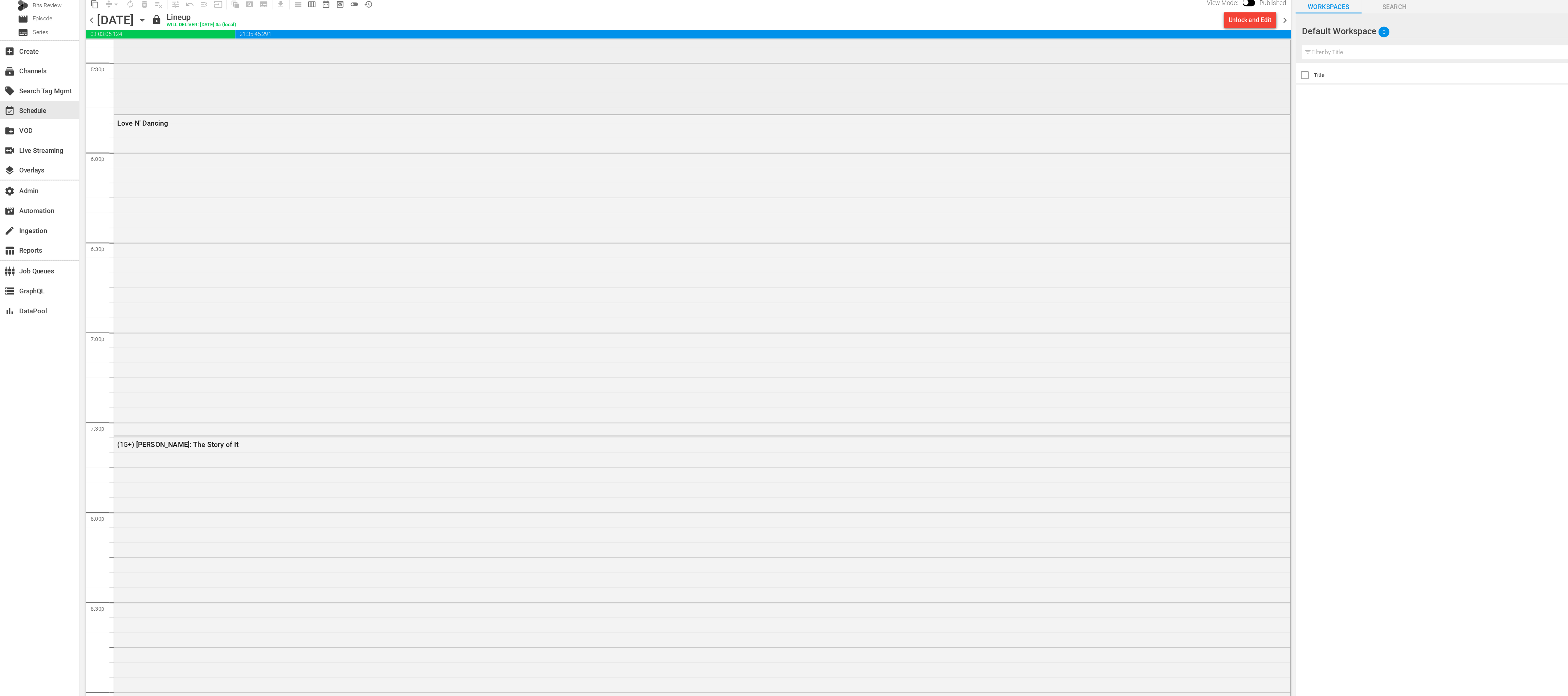
scroll to position [2577, 0]
click at [522, 72] on span "chevron_right" at bounding box center [1058, 76] width 9 height 9
click at [522, 80] on div "Unlock and Edit" at bounding box center [1030, 75] width 36 height 13
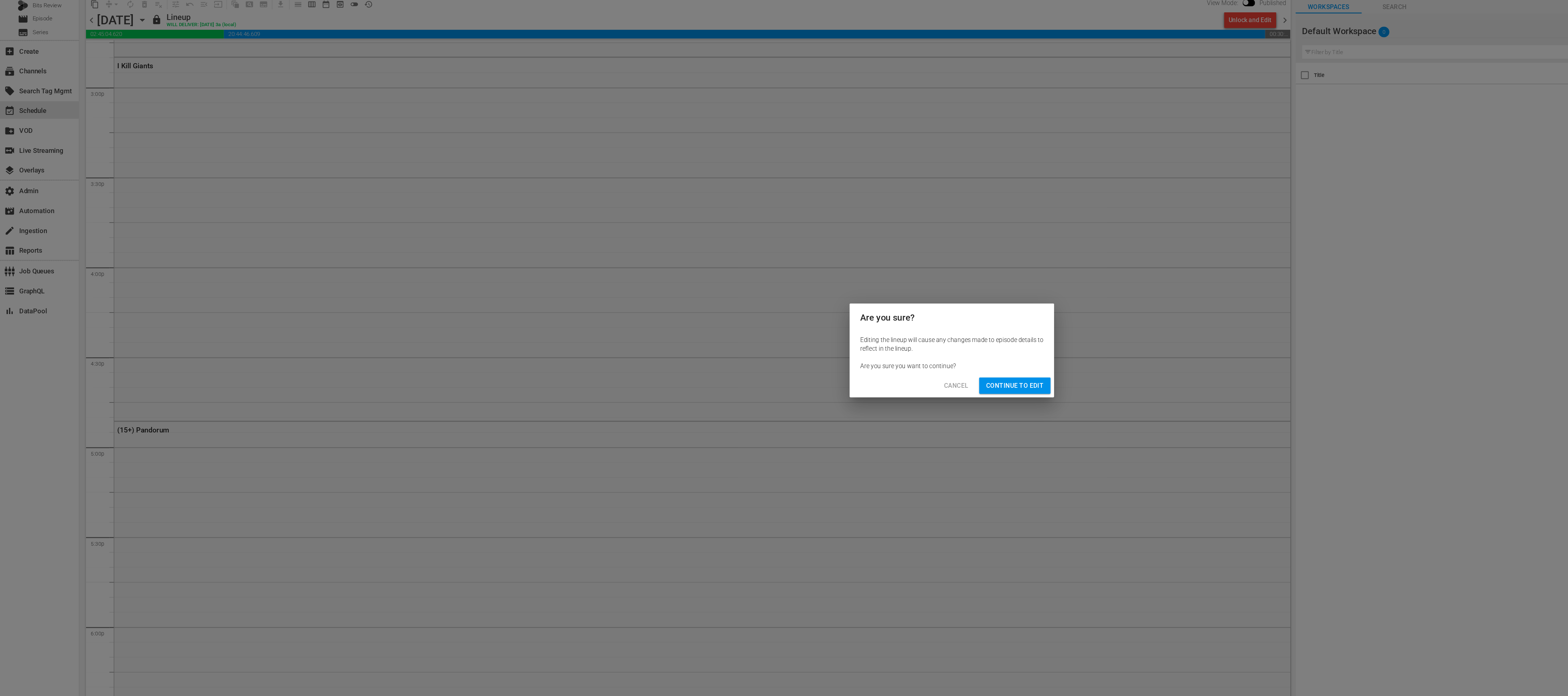
click at [522, 232] on span "Continue to Edit" at bounding box center [836, 377] width 47 height 9
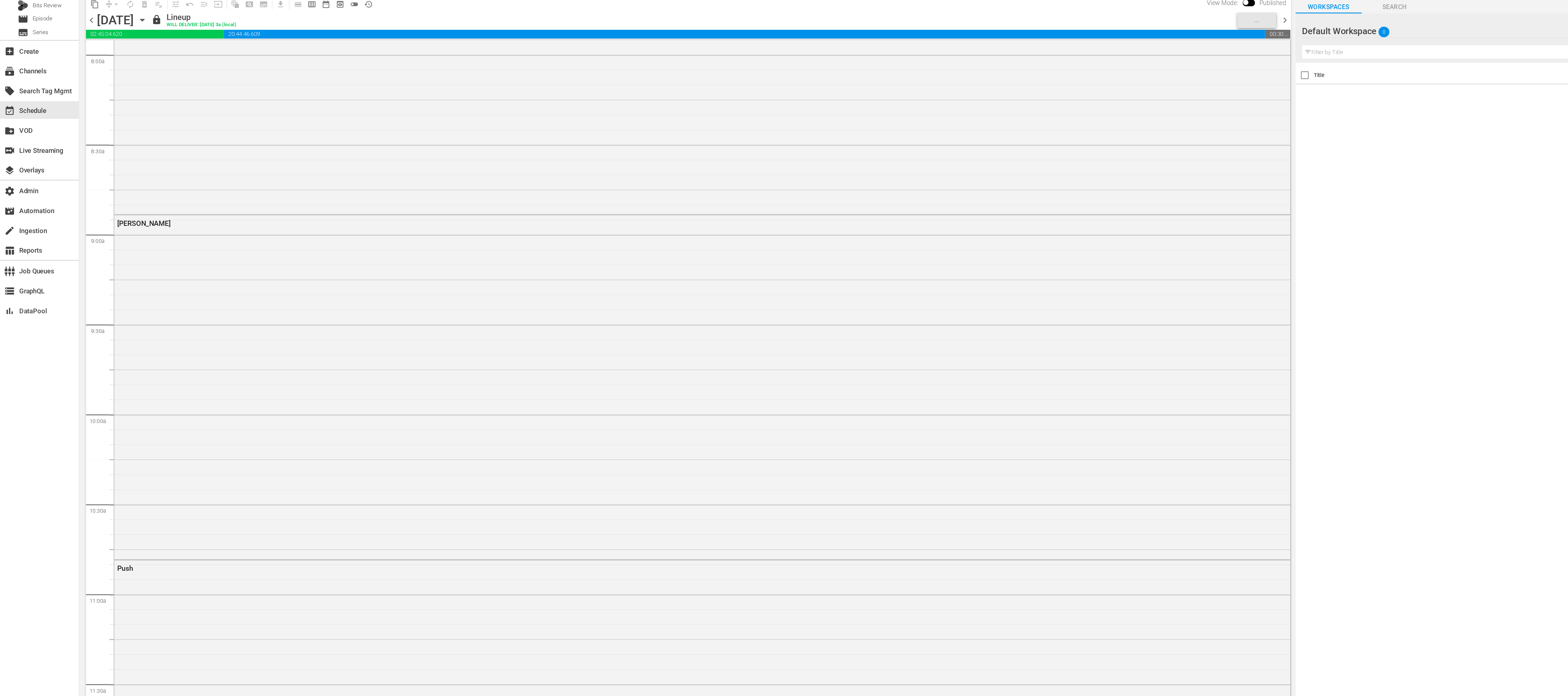
scroll to position [0, 0]
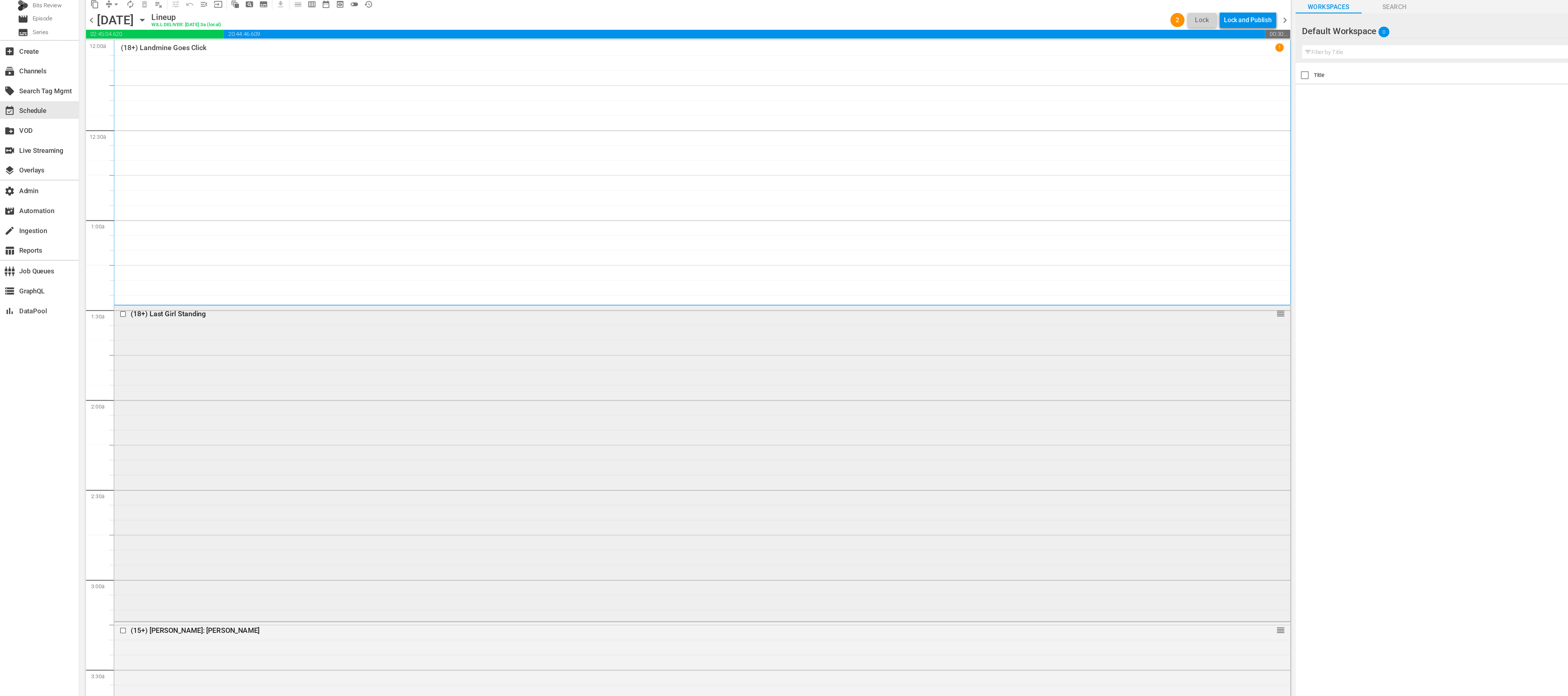
click at [329, 232] on div "(18+) Last Girl Standing reorder" at bounding box center [578, 441] width 969 height 259
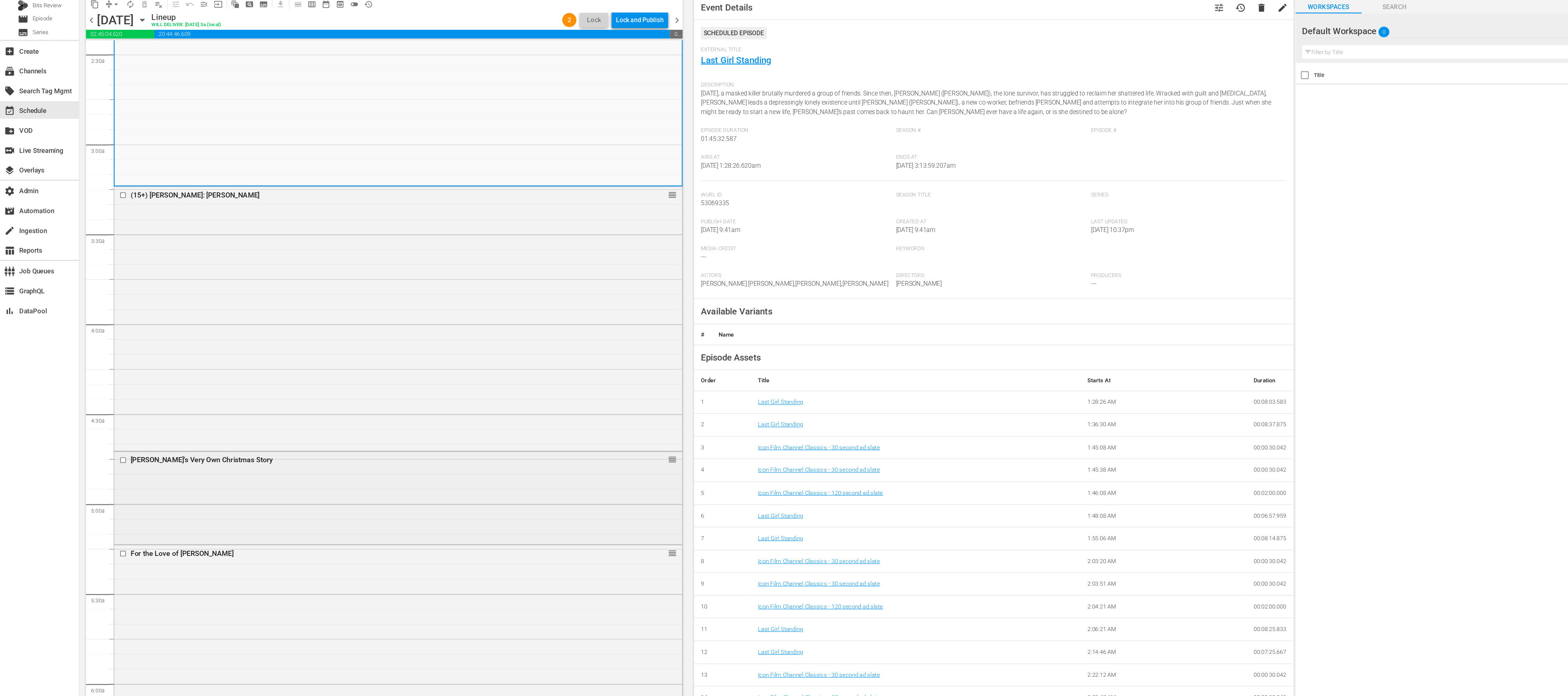
click at [322, 232] on div "Benji's Very Own Christmas Story reorder" at bounding box center [328, 469] width 468 height 75
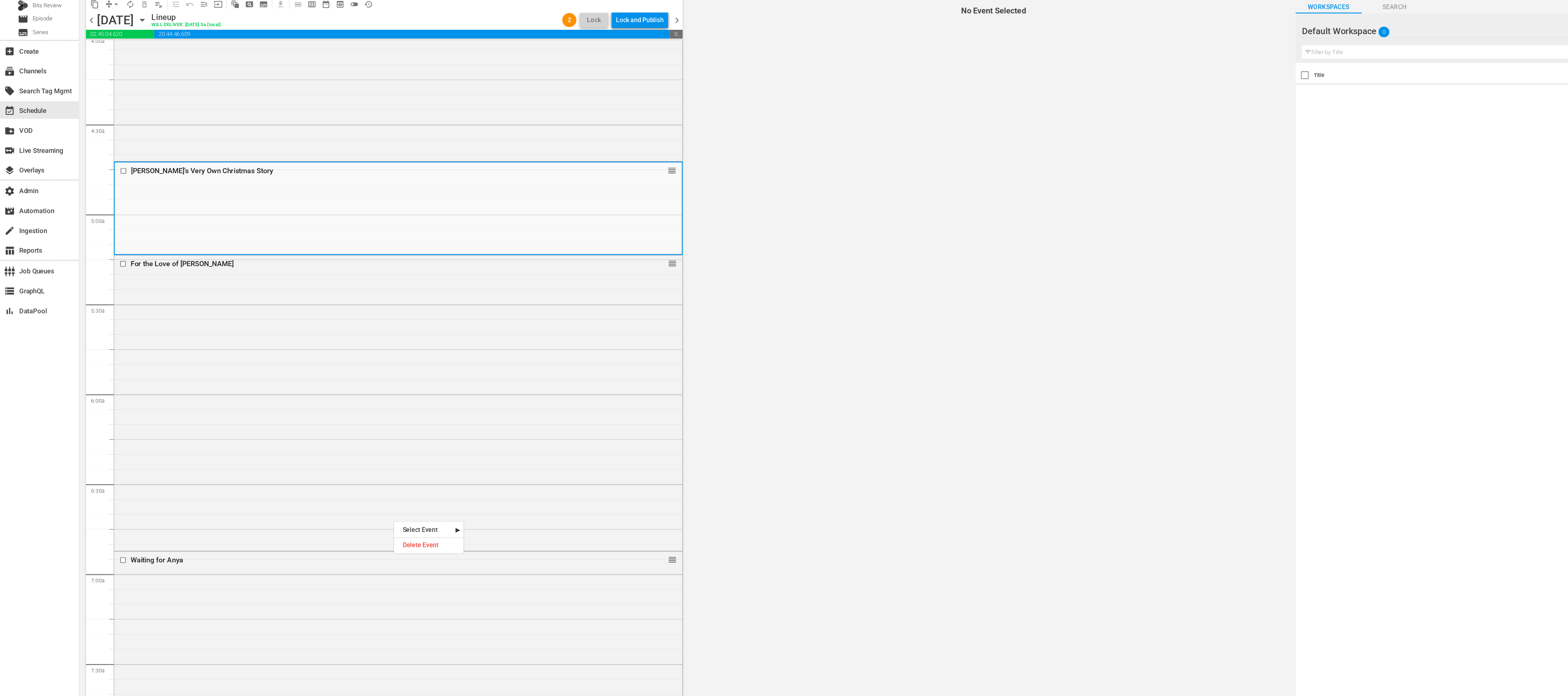
scroll to position [611, 0]
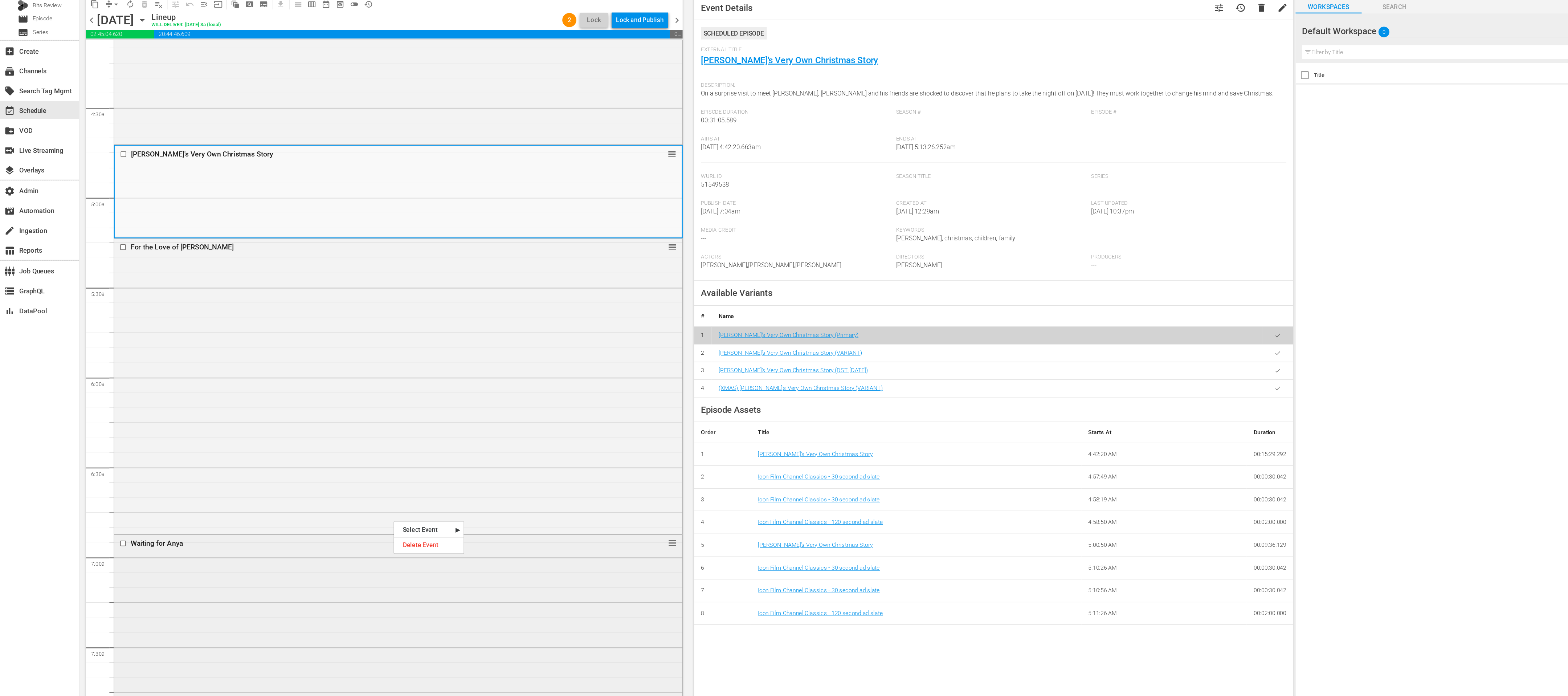
click at [161, 232] on div "Waiting for Anya reorder" at bounding box center [328, 648] width 468 height 296
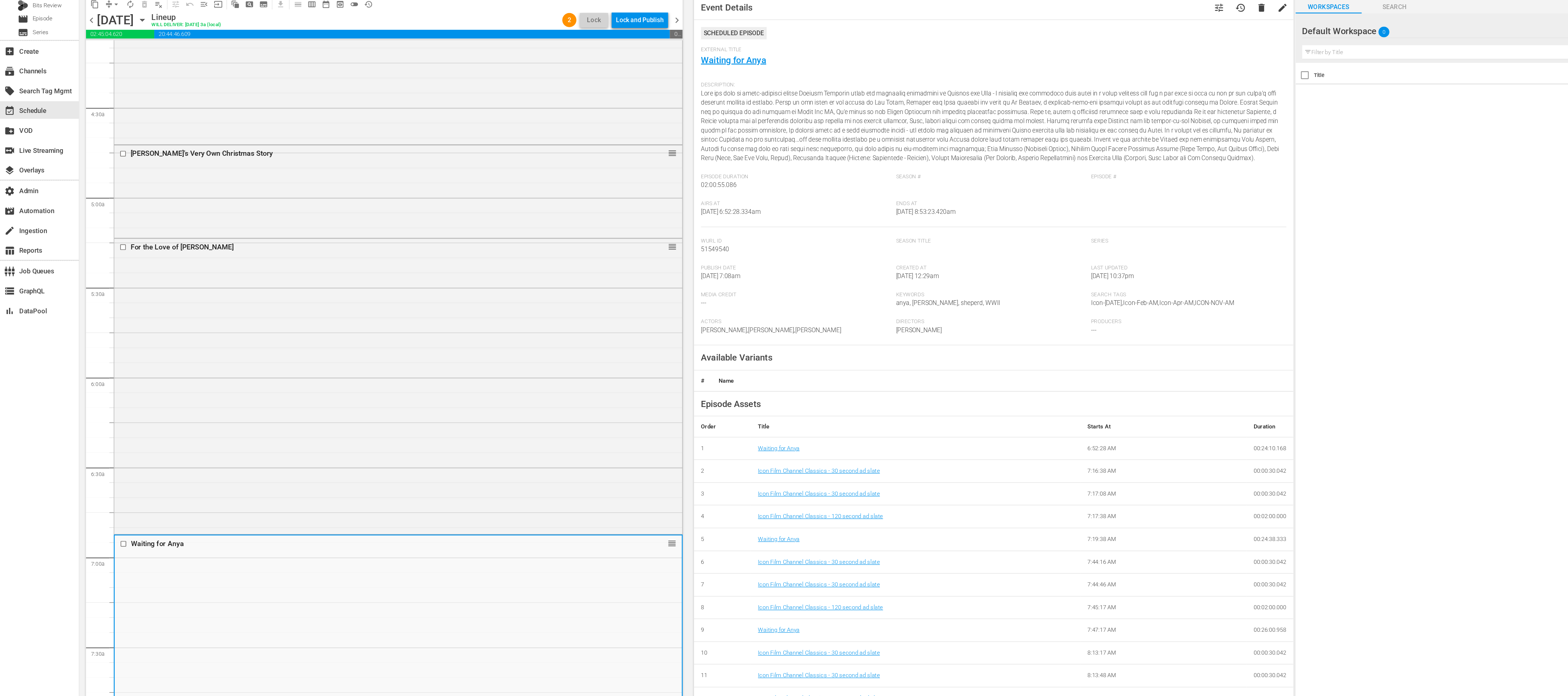
click at [522, 114] on div "External Title Waiting for Anya" at bounding box center [819, 110] width 482 height 26
click at [522, 110] on link "Waiting for Anya" at bounding box center [604, 108] width 54 height 9
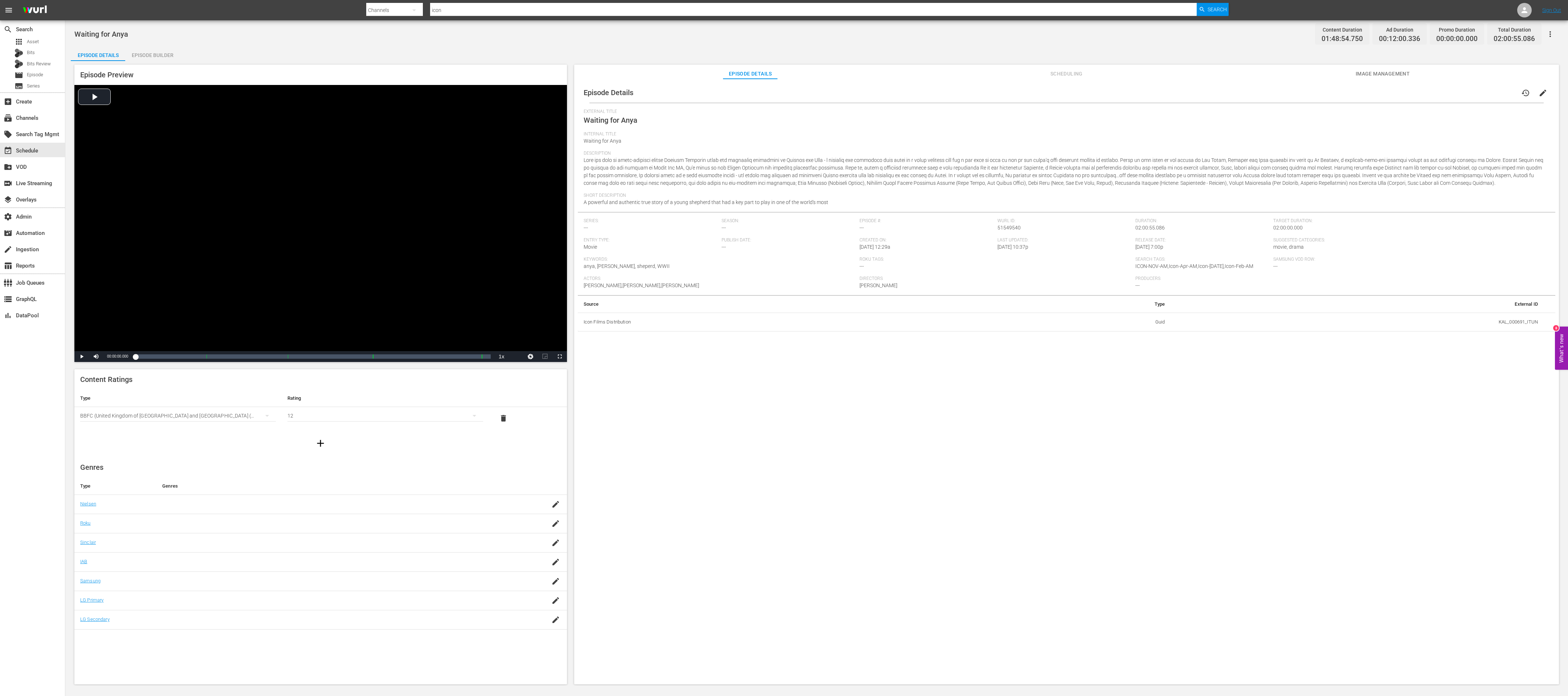
click at [522, 32] on button "button" at bounding box center [1550, 35] width 18 height 18
click at [522, 39] on div "Add Episode to Workspace" at bounding box center [1498, 37] width 110 height 18
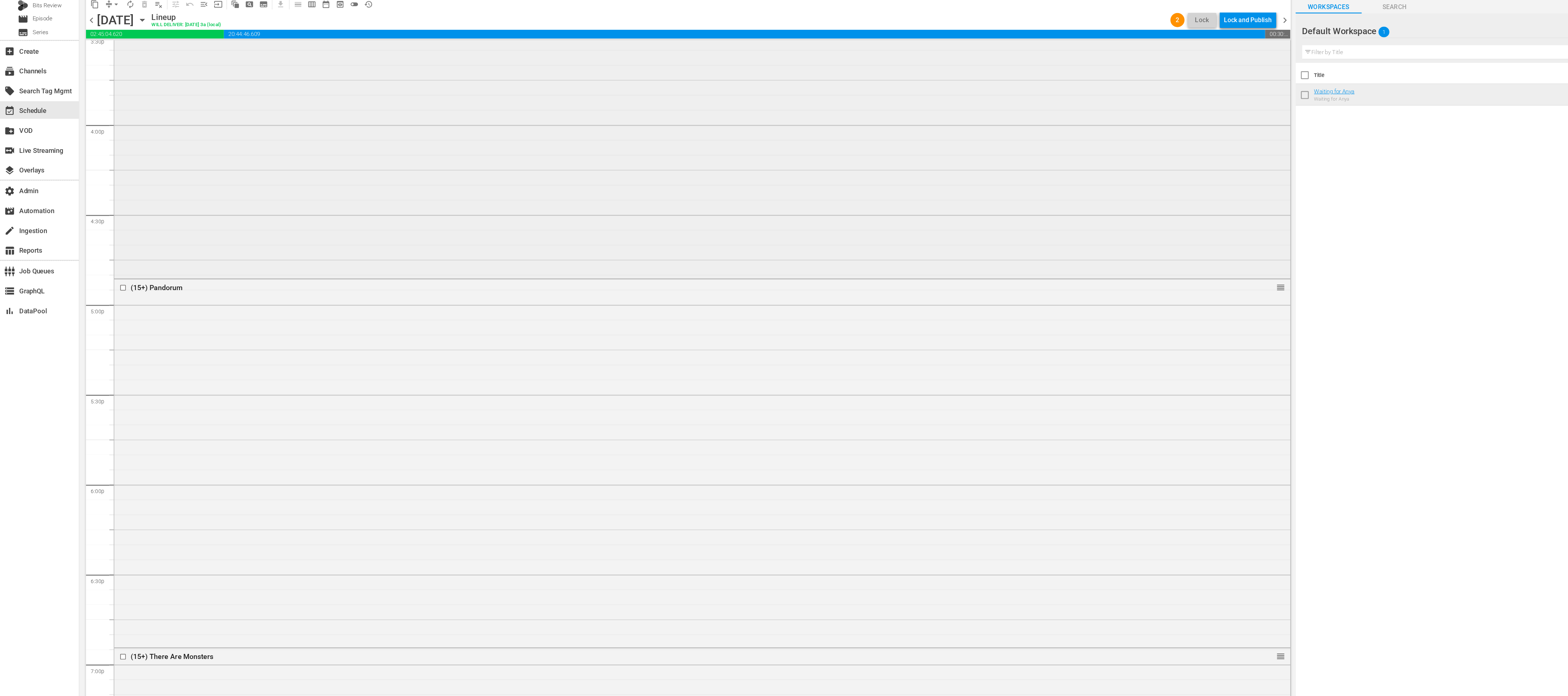
scroll to position [2316, 0]
click at [102, 232] on input "checkbox" at bounding box center [102, 281] width 7 height 6
click at [103, 232] on input "checkbox" at bounding box center [102, 281] width 7 height 6
click at [116, 63] on span "delete_forever_outlined" at bounding box center [119, 62] width 7 height 7
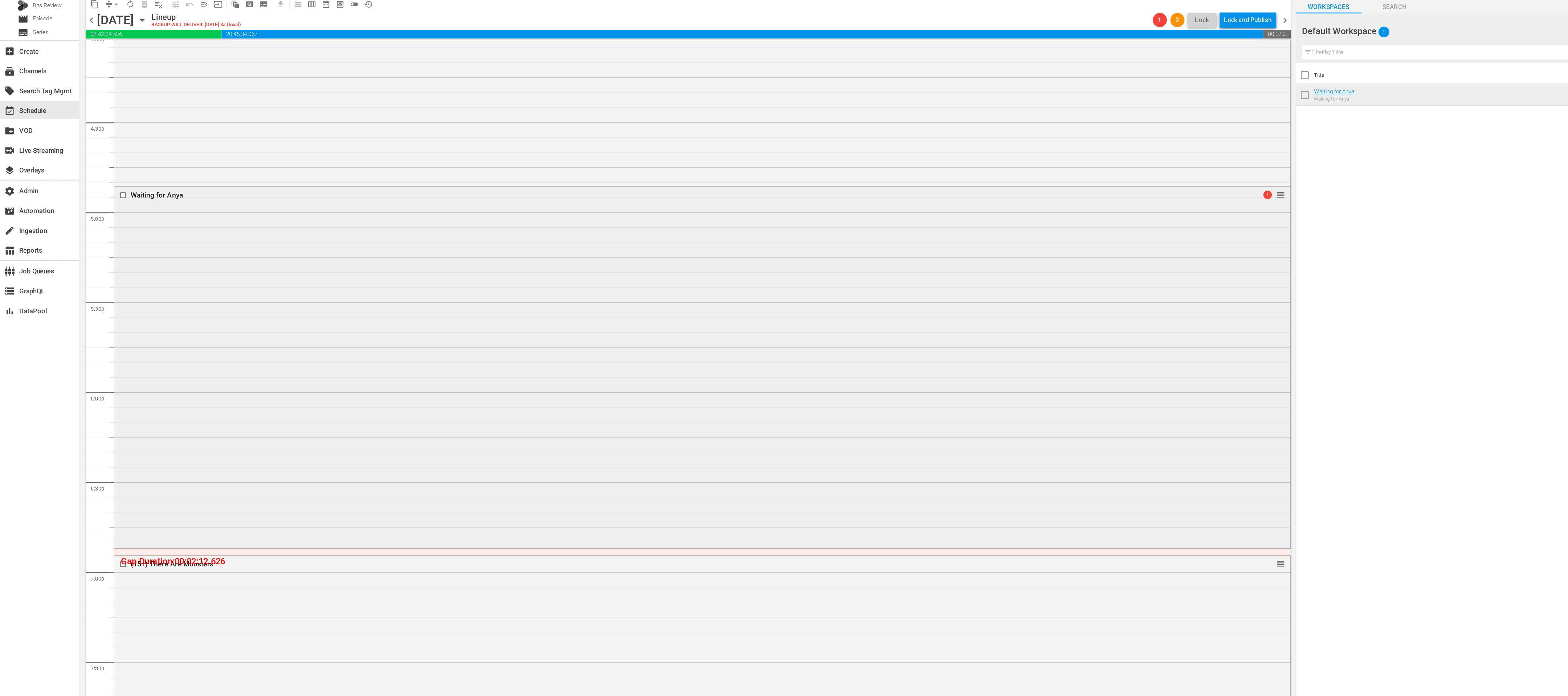
scroll to position [2385, 0]
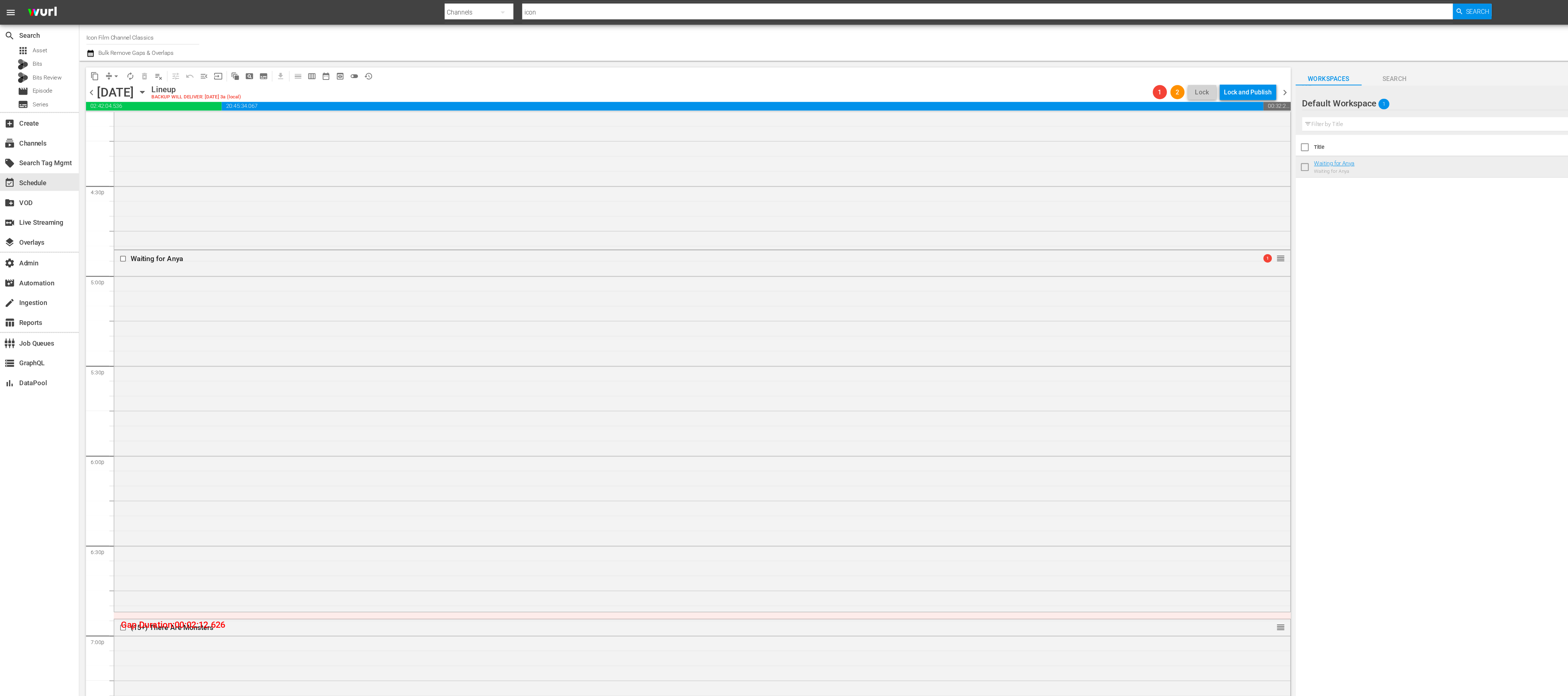
click at [1059, 74] on span "chevron_right" at bounding box center [1058, 76] width 9 height 9
drag, startPoint x: 77, startPoint y: 77, endPoint x: 574, endPoint y: 179, distance: 507.4
click at [574, 179] on div "content_copy compress arrow_drop_down autorenew_outlined delete_forever_outline…" at bounding box center [567, 375] width 992 height 639
click at [1061, 78] on span "chevron_right" at bounding box center [1058, 76] width 9 height 9
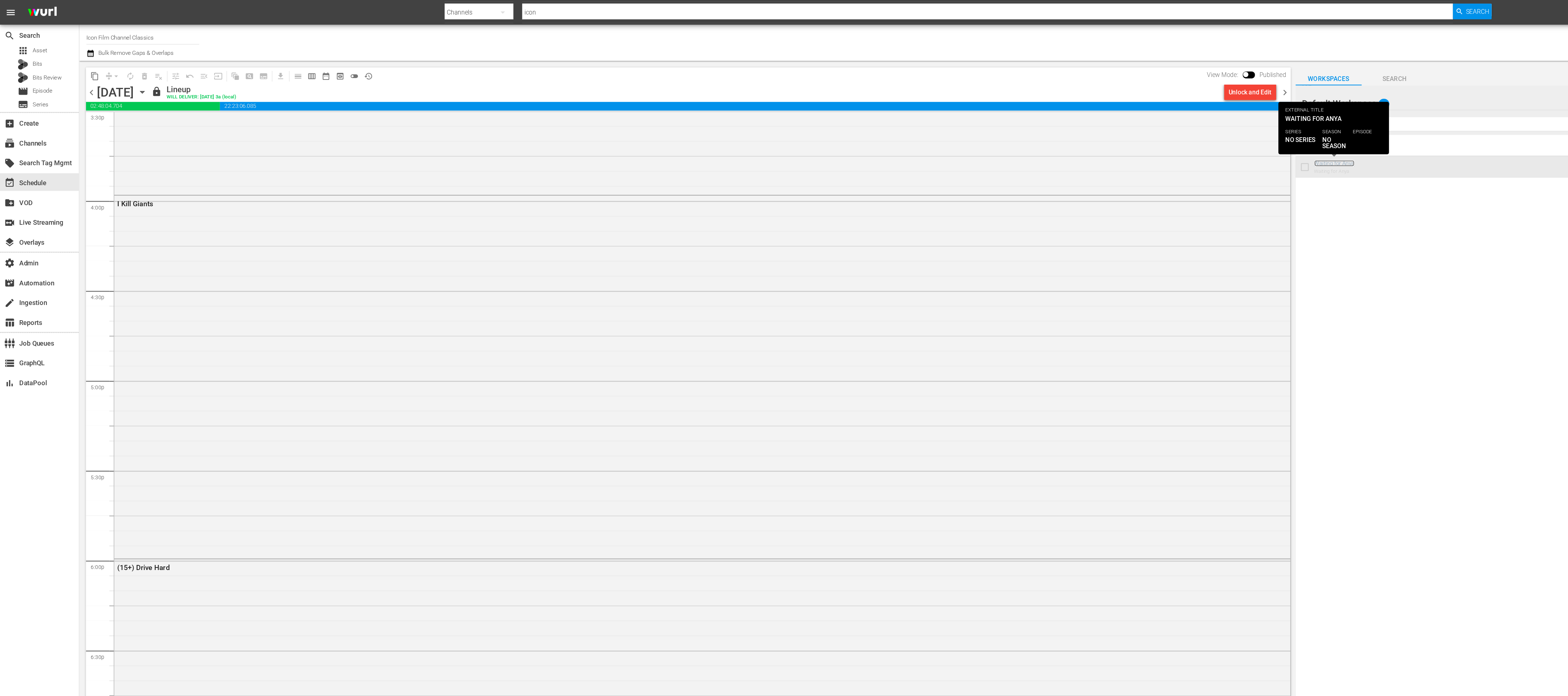
scroll to position [2552, 0]
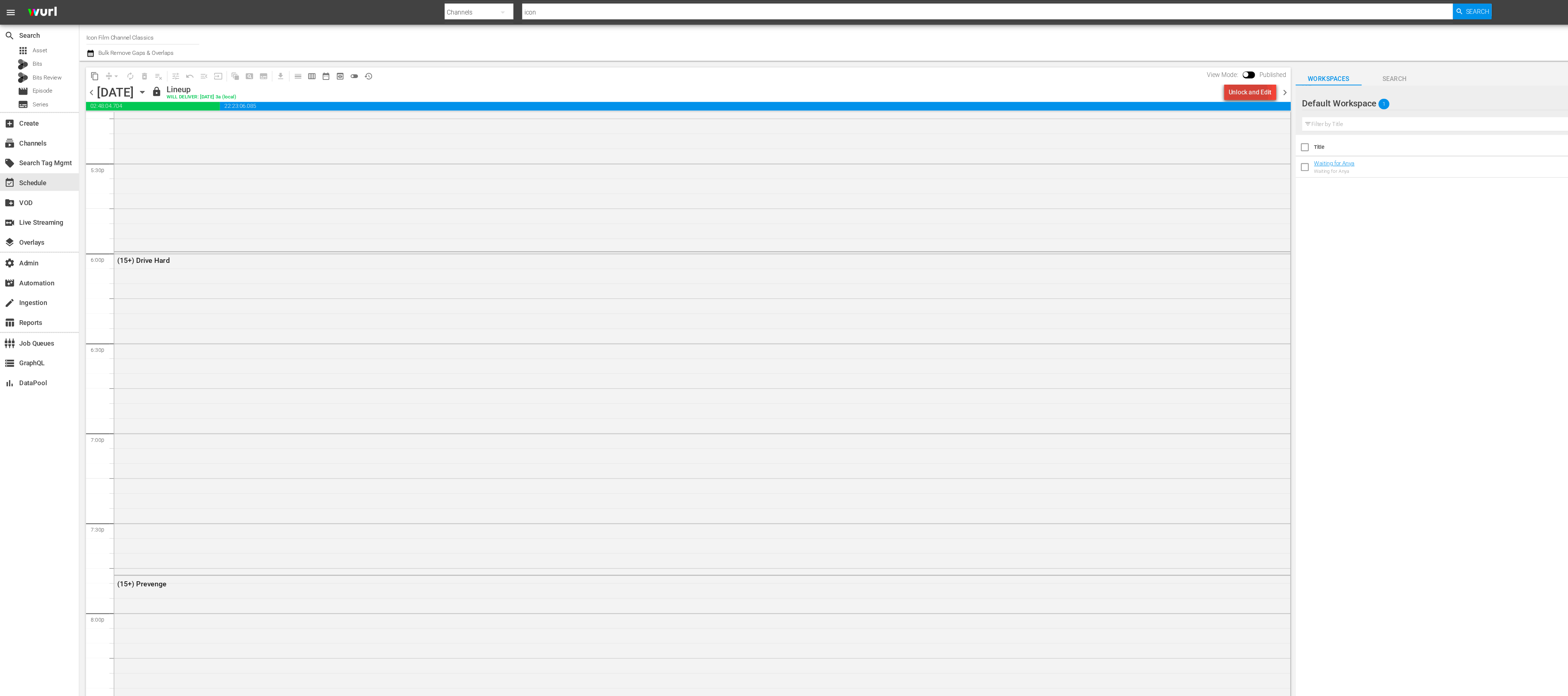
click at [1015, 79] on div "Unlock and Edit" at bounding box center [1030, 75] width 36 height 13
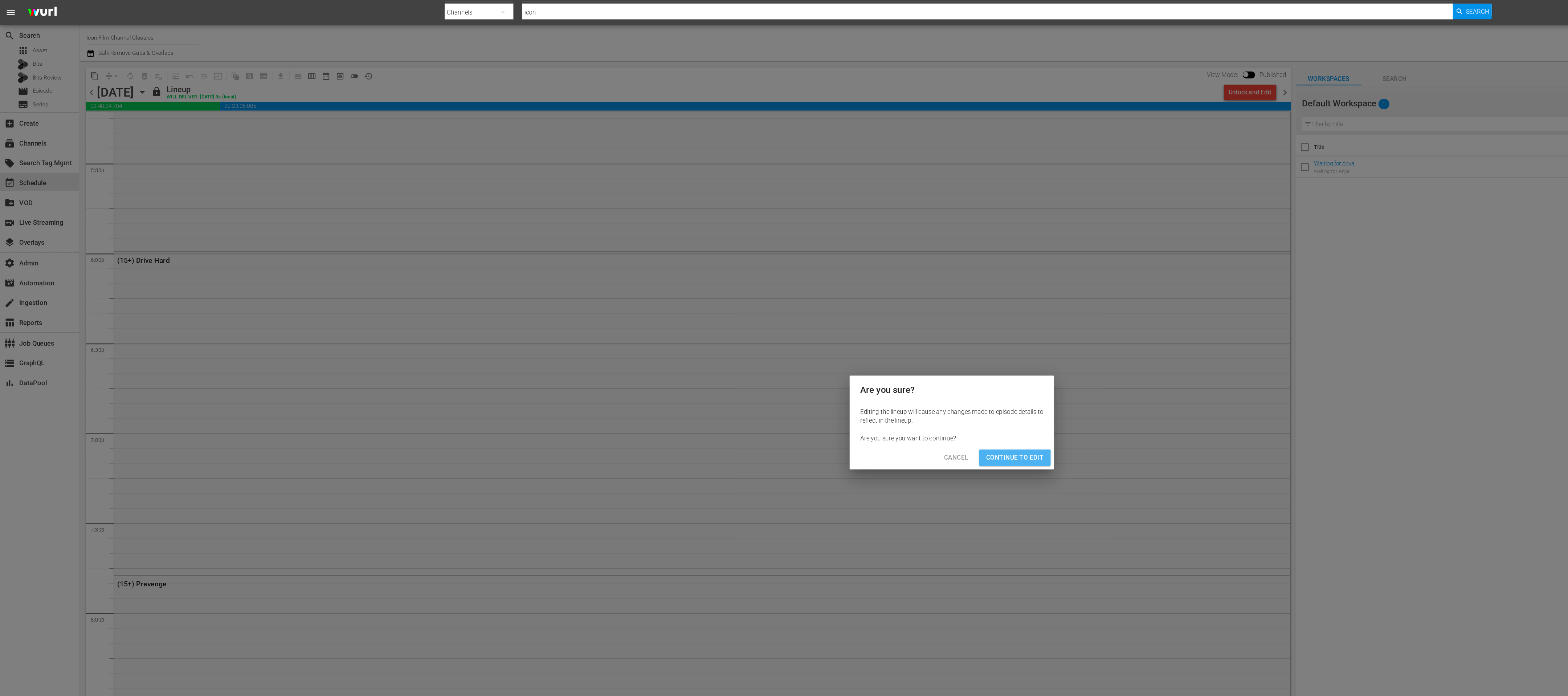
click at [824, 382] on button "Continue to Edit" at bounding box center [836, 377] width 59 height 14
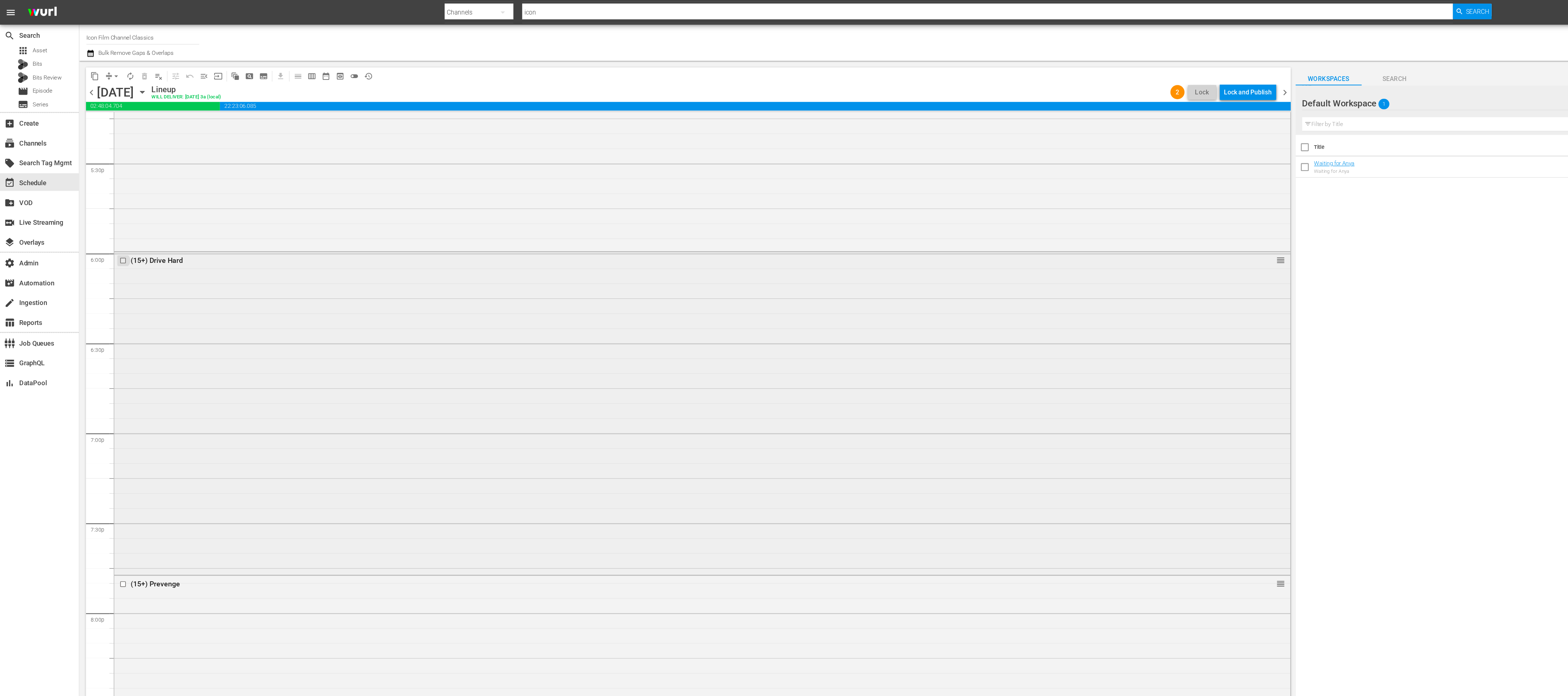
click at [102, 216] on input "checkbox" at bounding box center [102, 214] width 7 height 6
click at [120, 61] on span "delete_forever_outlined" at bounding box center [119, 62] width 12 height 12
click at [102, 218] on div at bounding box center [102, 214] width 11 height 9
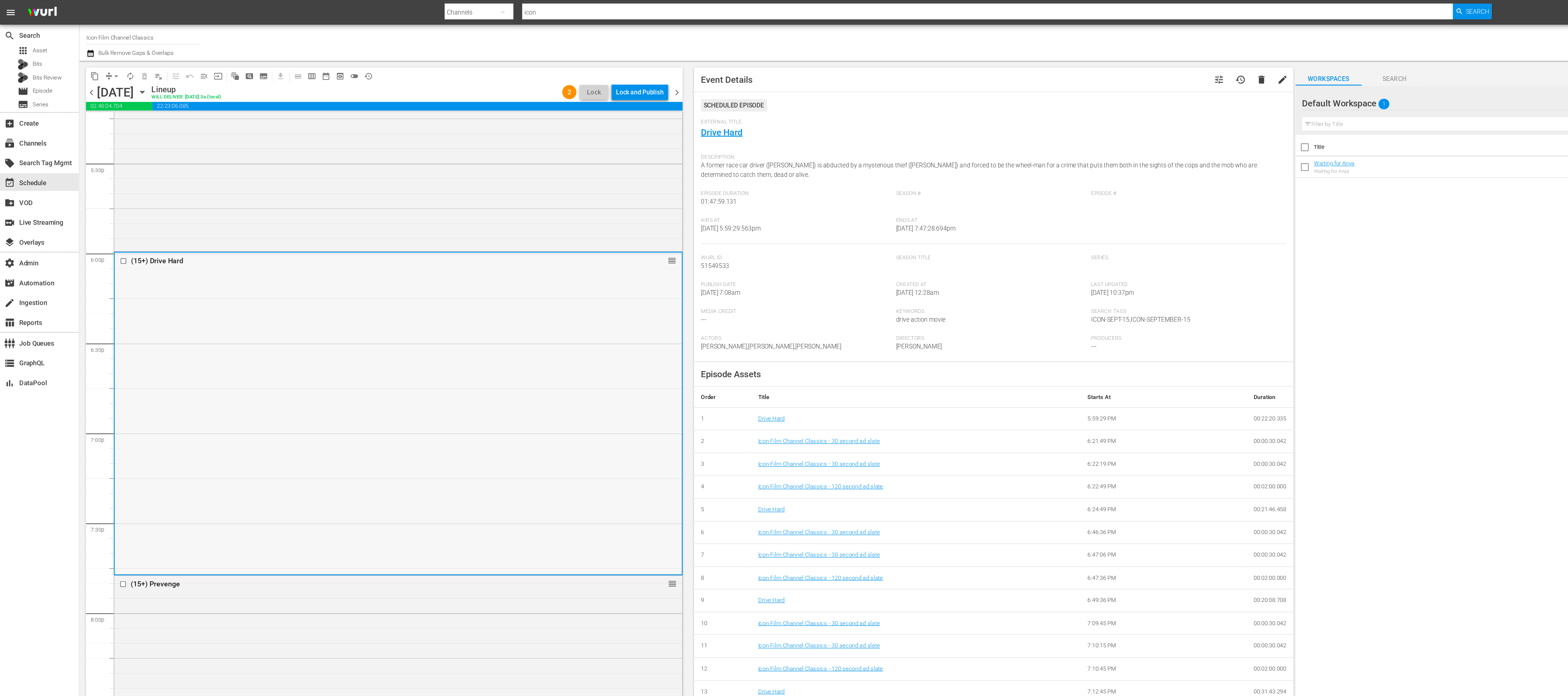
click at [102, 214] on input "checkbox" at bounding box center [102, 215] width 7 height 6
click at [119, 61] on span "delete_forever_outlined" at bounding box center [119, 62] width 7 height 7
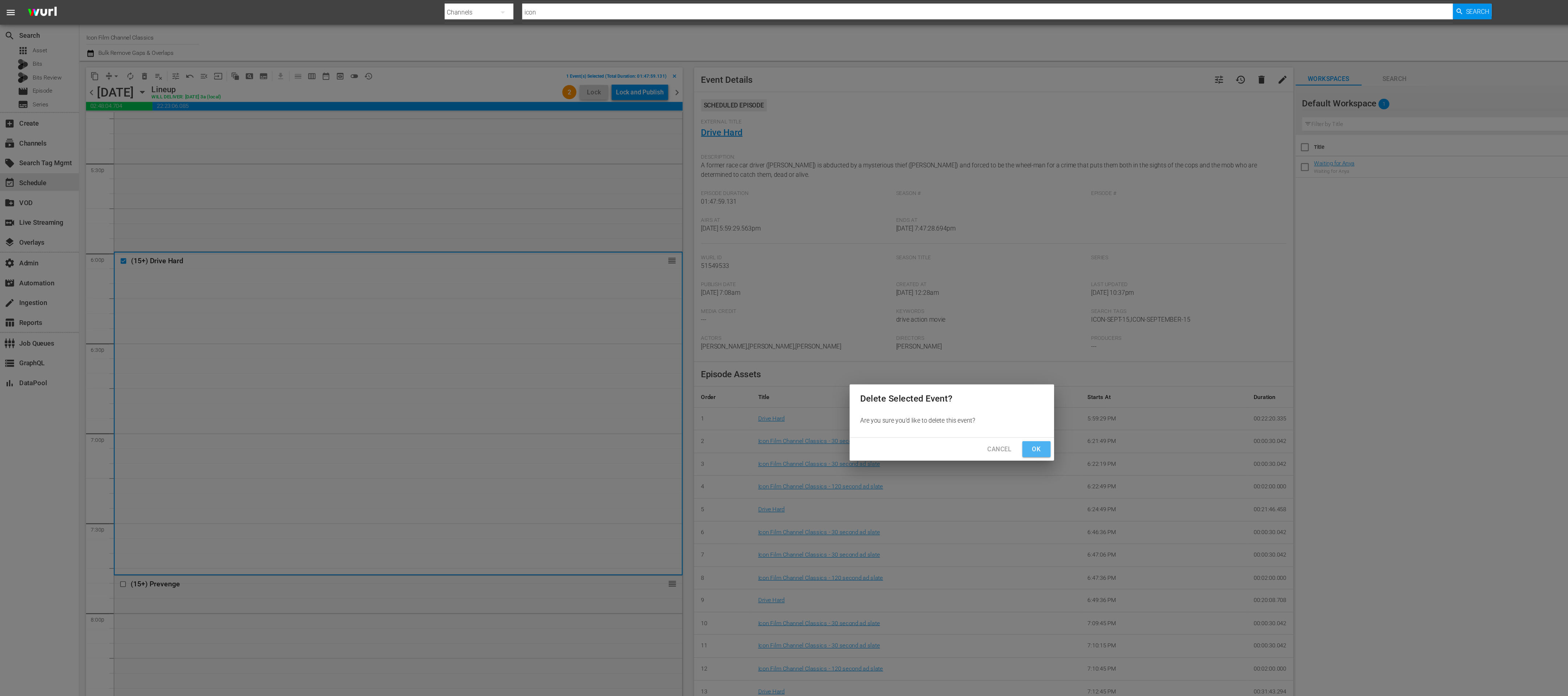
click at [859, 367] on span "Ok" at bounding box center [853, 370] width 12 height 9
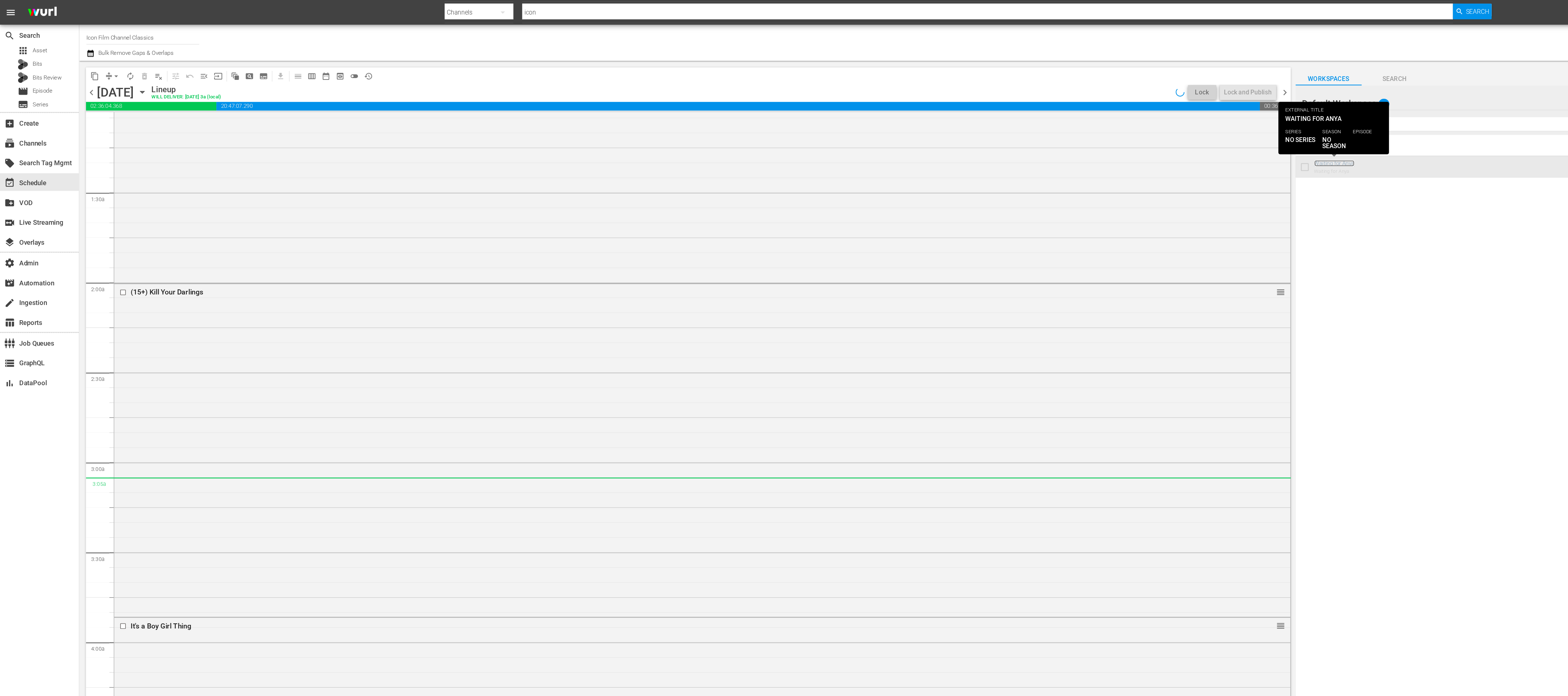
scroll to position [299, 0]
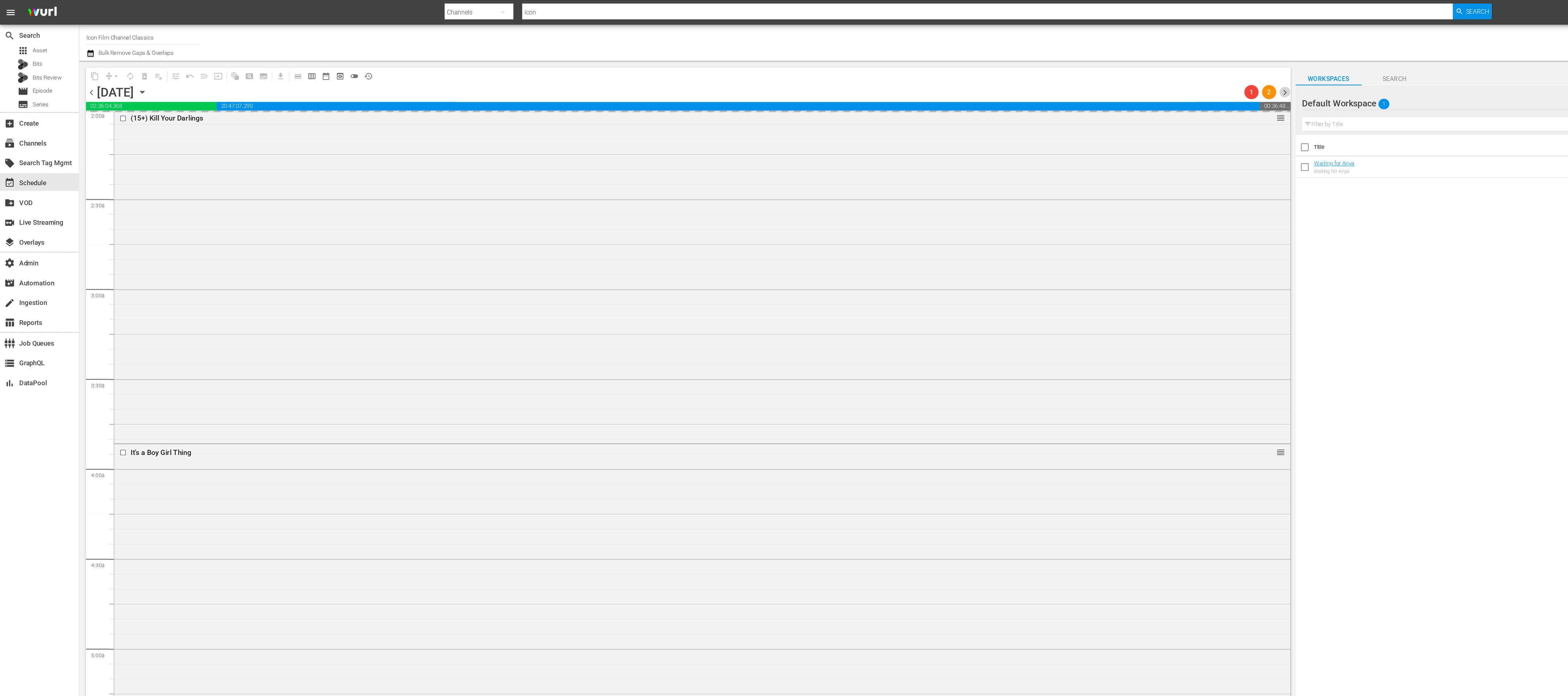
click at [1058, 79] on span "chevron_right" at bounding box center [1058, 76] width 9 height 9
click at [1061, 77] on span "chevron_right" at bounding box center [1058, 76] width 9 height 9
click at [1061, 77] on span "chevron_right" at bounding box center [1058, 76] width 9 height 9
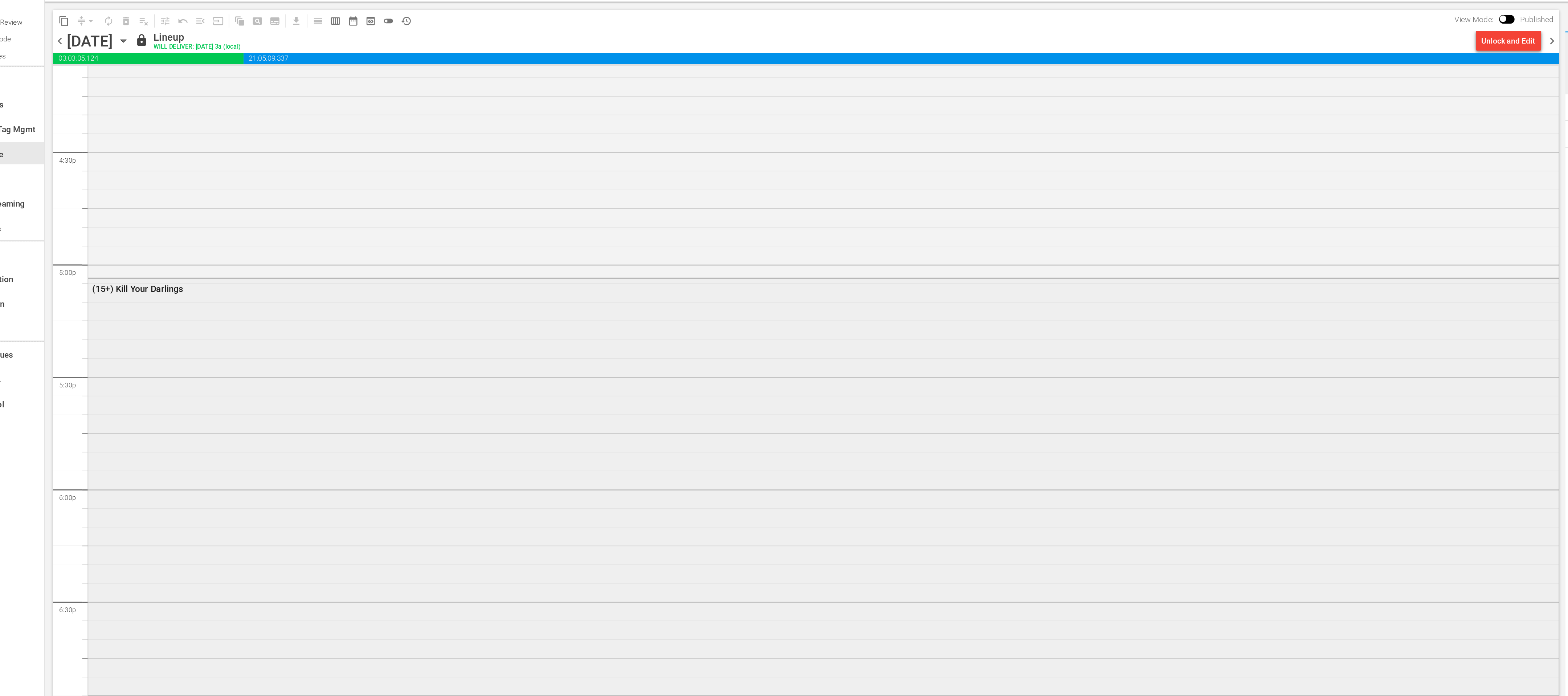
scroll to position [2393, 0]
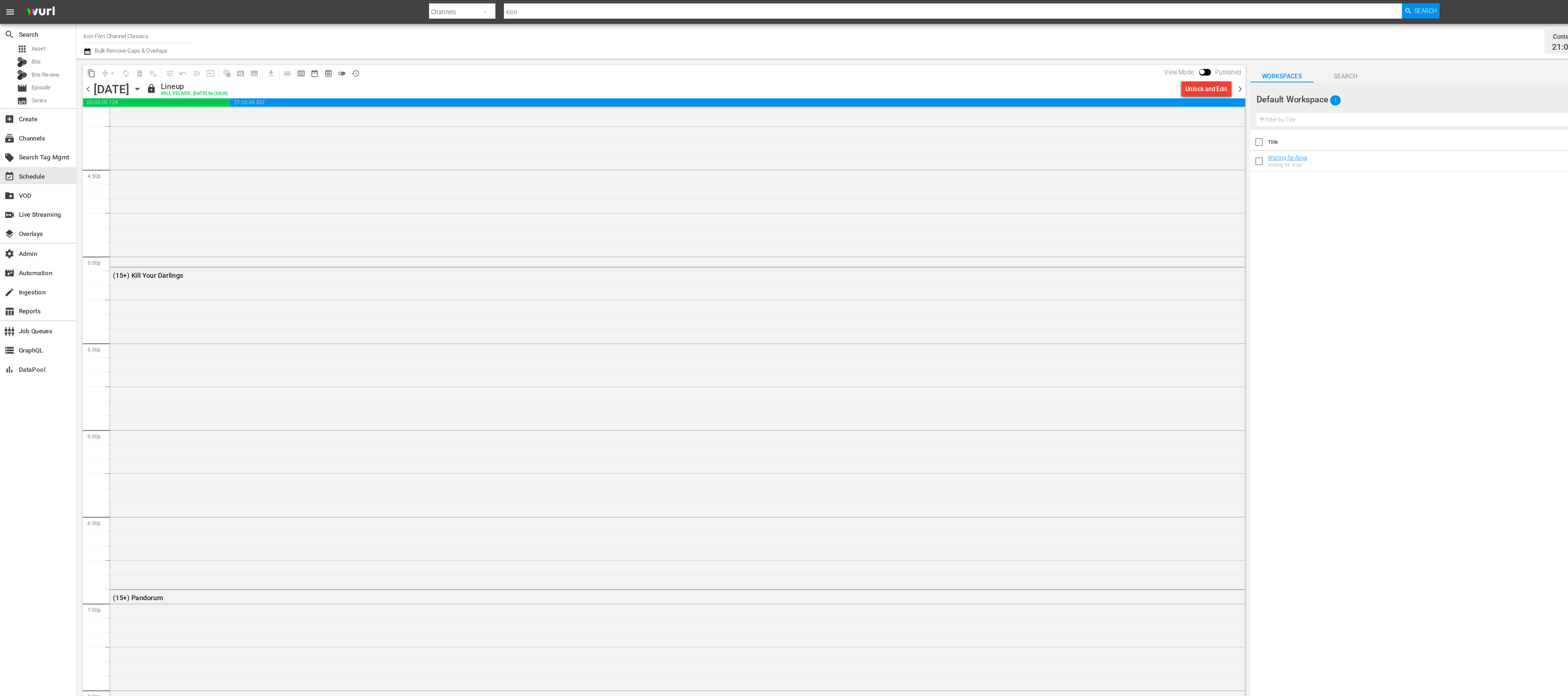
click at [1013, 73] on div "Unlock and Edit" at bounding box center [1030, 75] width 36 height 13
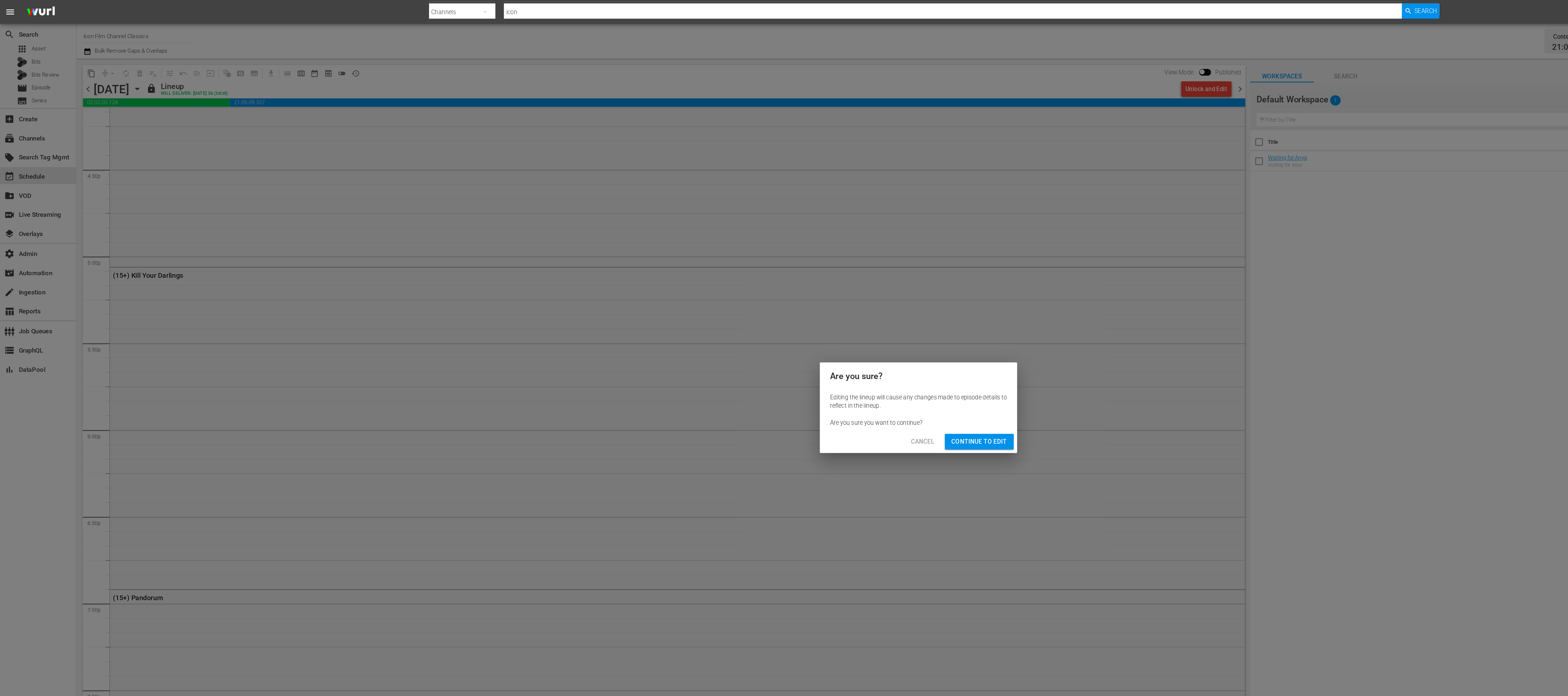
click at [843, 374] on span "Continue to Edit" at bounding box center [836, 377] width 47 height 9
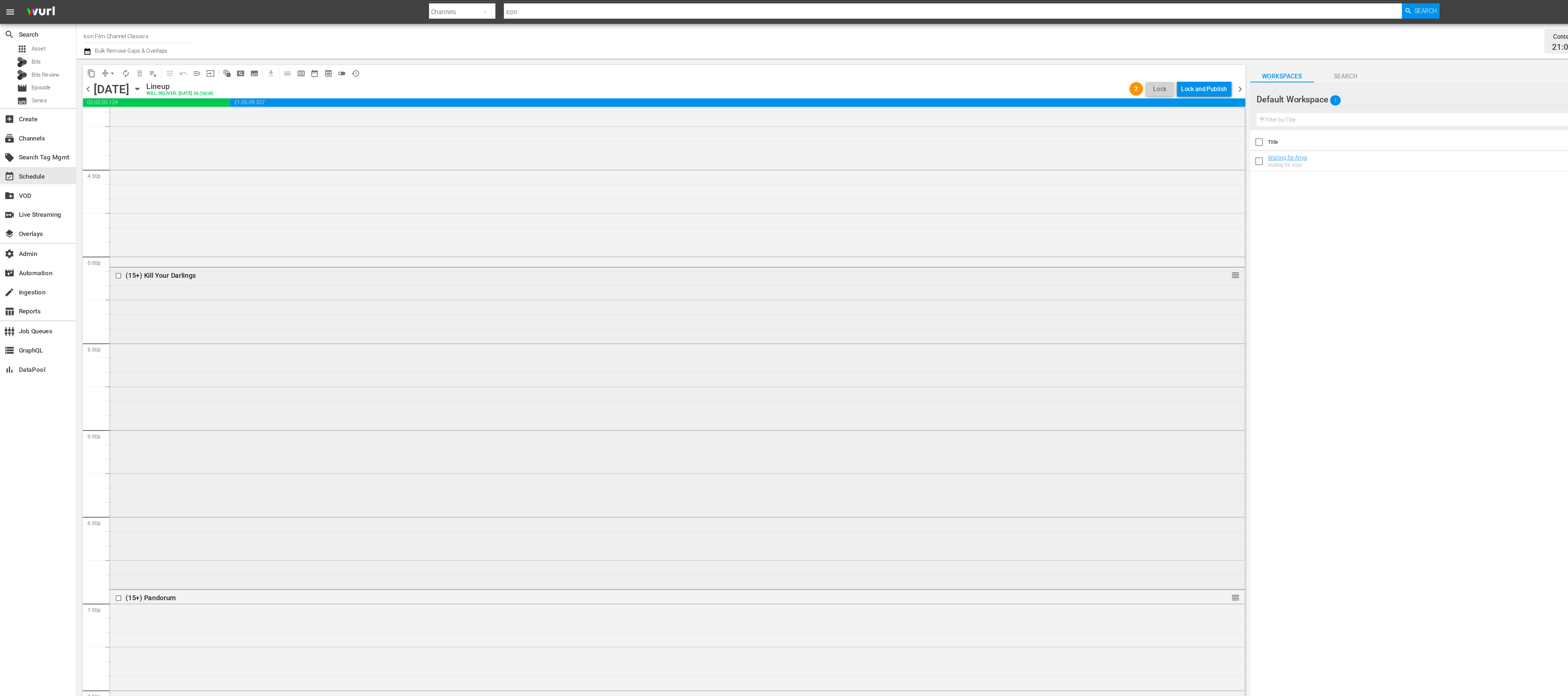
click at [101, 237] on input "checkbox" at bounding box center [102, 235] width 7 height 6
click at [120, 66] on span "delete_forever_outlined" at bounding box center [119, 62] width 12 height 12
click at [102, 237] on input "checkbox" at bounding box center [102, 235] width 7 height 6
click at [118, 61] on span "delete_forever_outlined" at bounding box center [119, 62] width 7 height 7
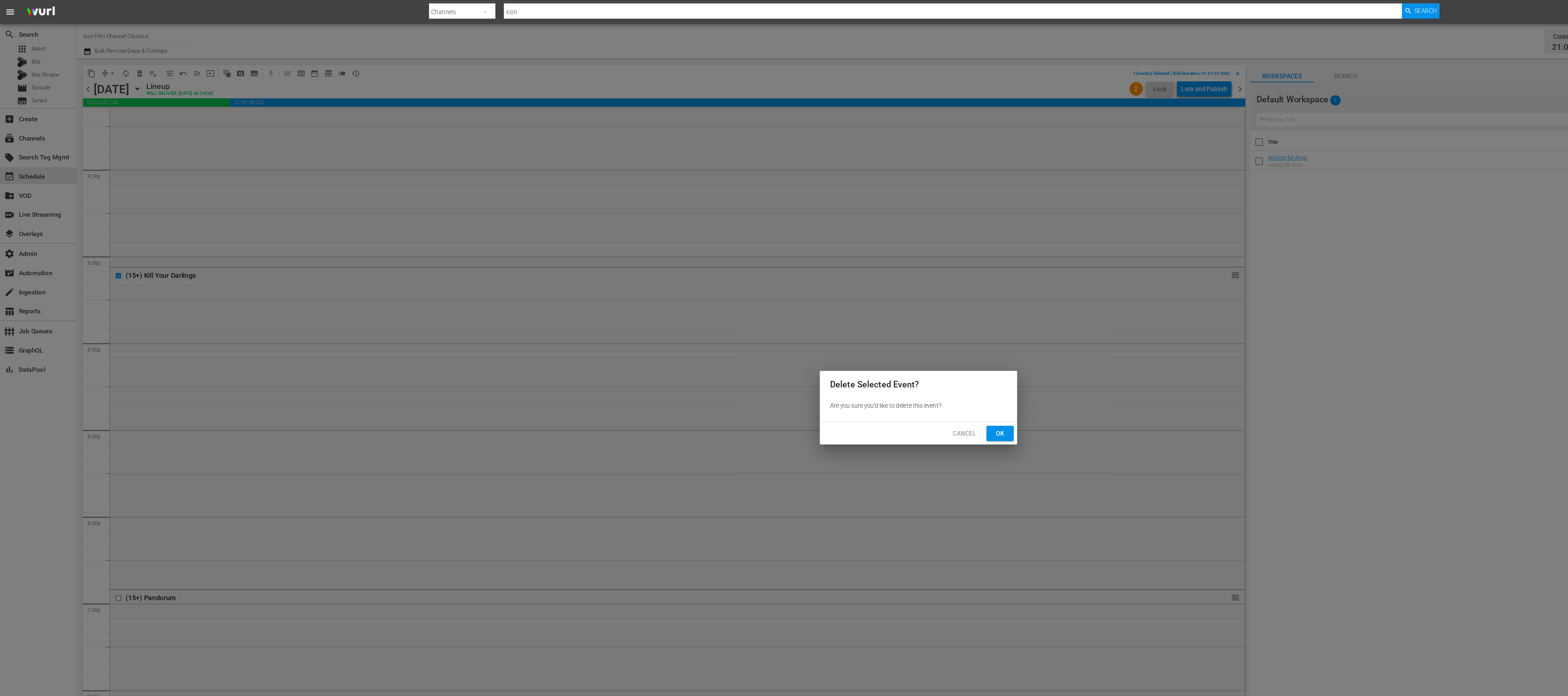
click at [848, 371] on span "Ok" at bounding box center [853, 370] width 12 height 9
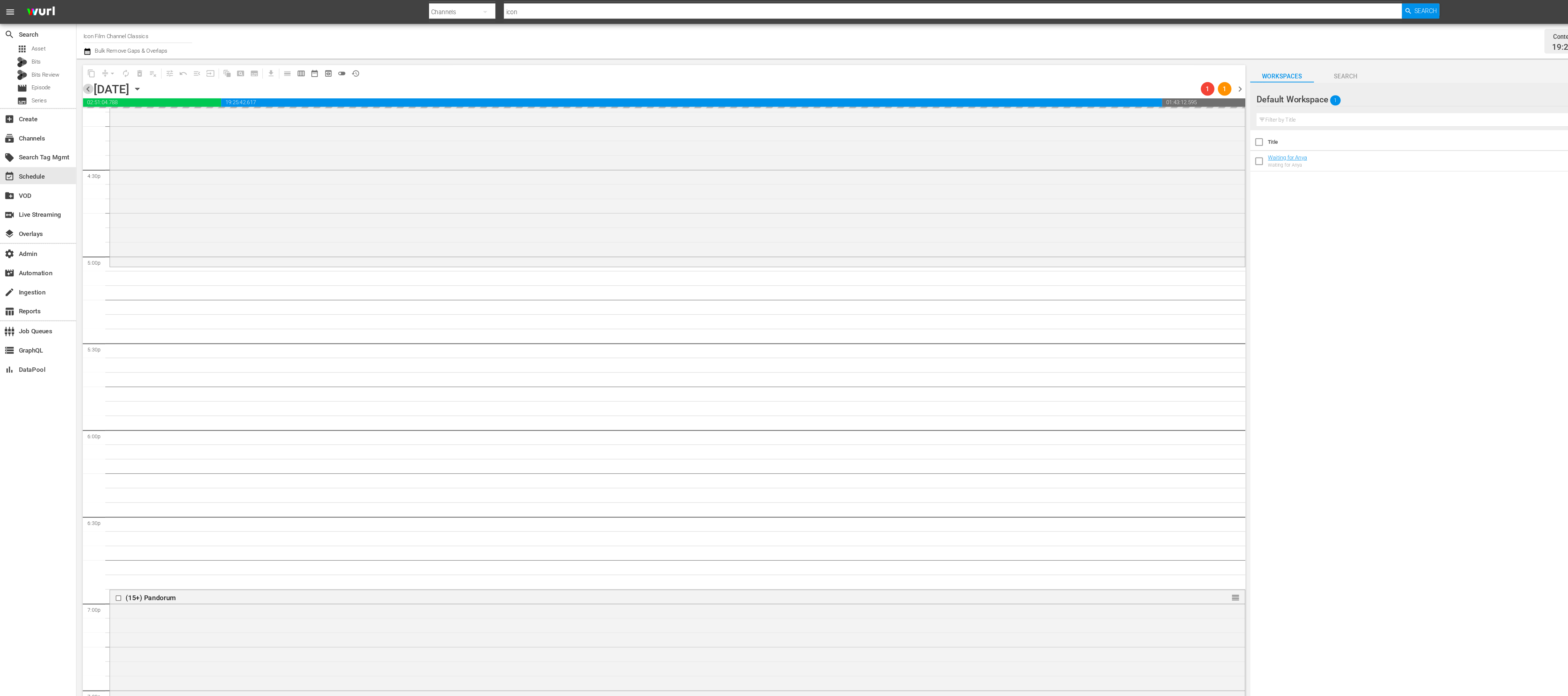
click at [77, 77] on span "chevron_left" at bounding box center [75, 76] width 9 height 9
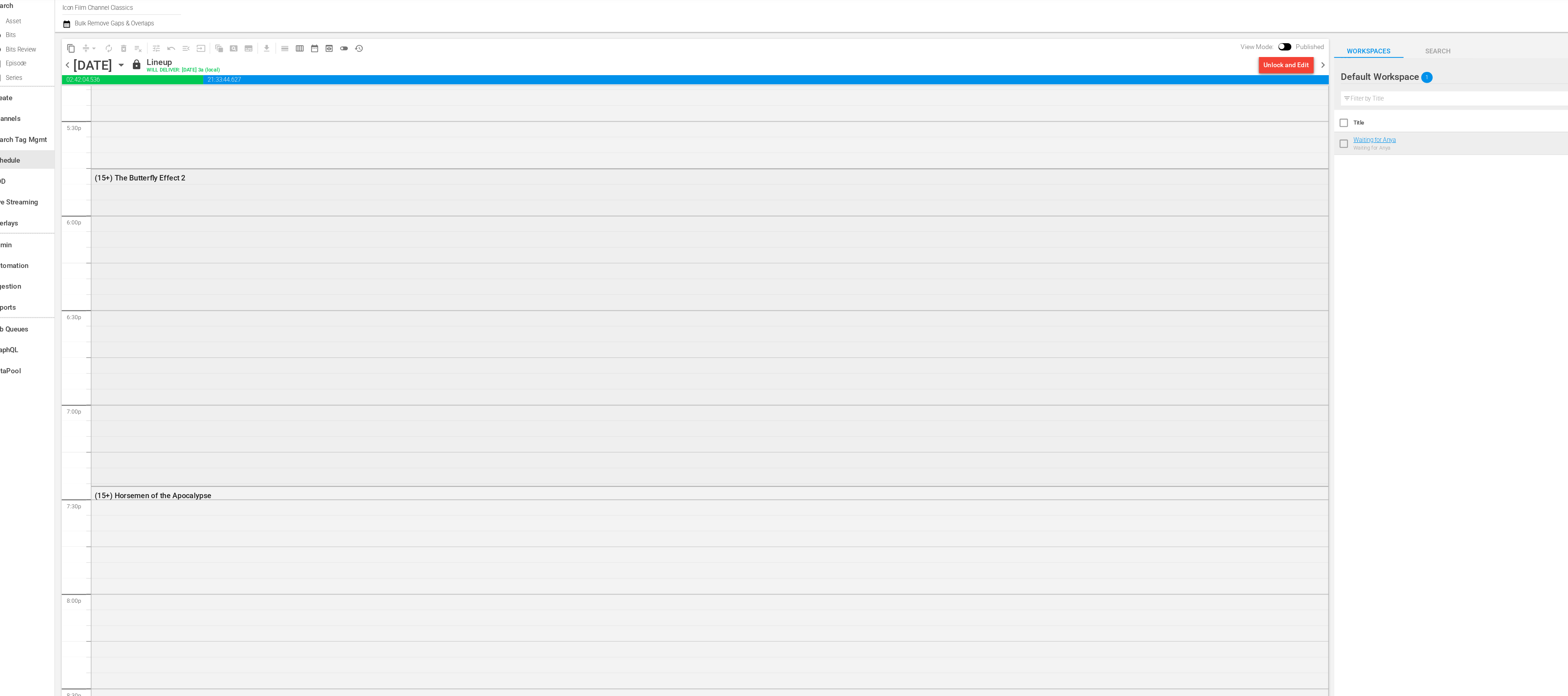
scroll to position [2565, 0]
click at [1017, 77] on div "Unlock and Edit" at bounding box center [1030, 75] width 36 height 13
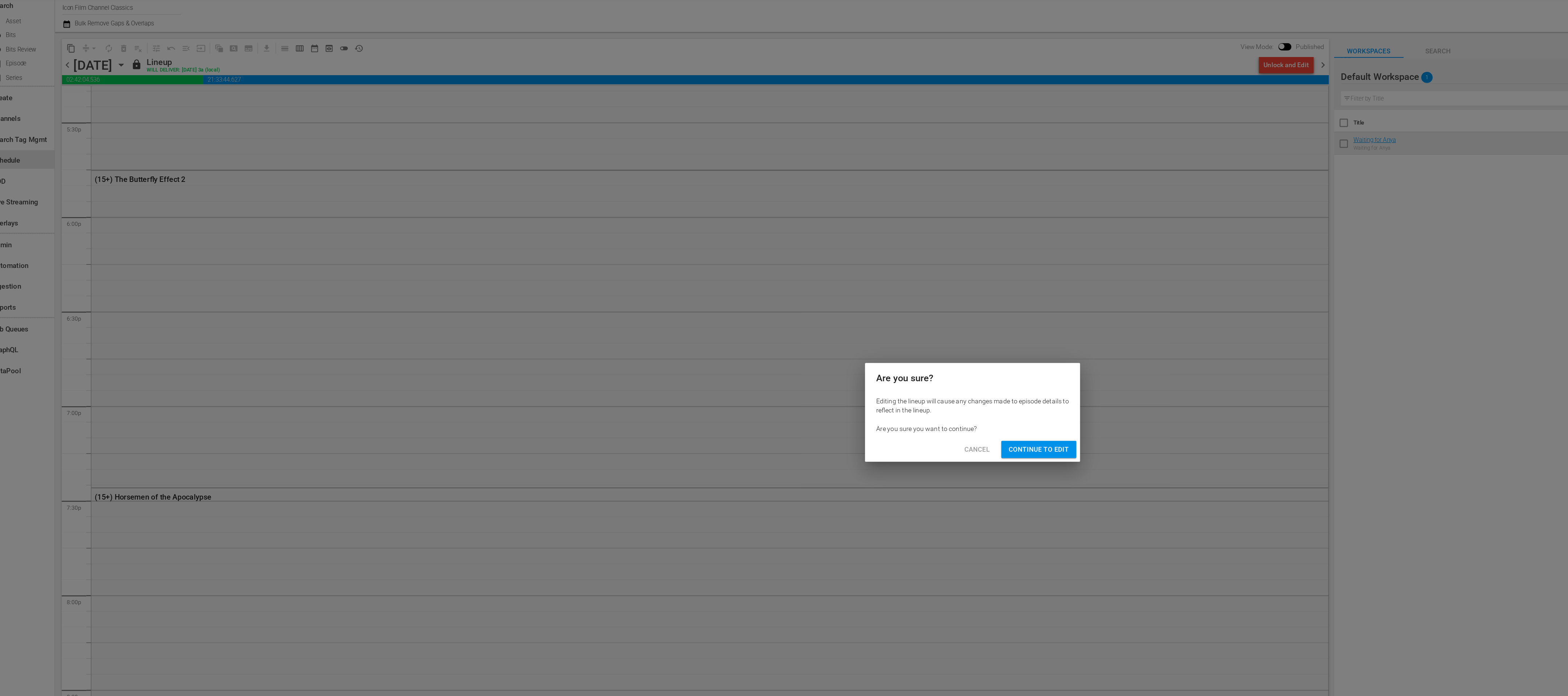
click at [831, 376] on span "Continue to Edit" at bounding box center [836, 377] width 47 height 9
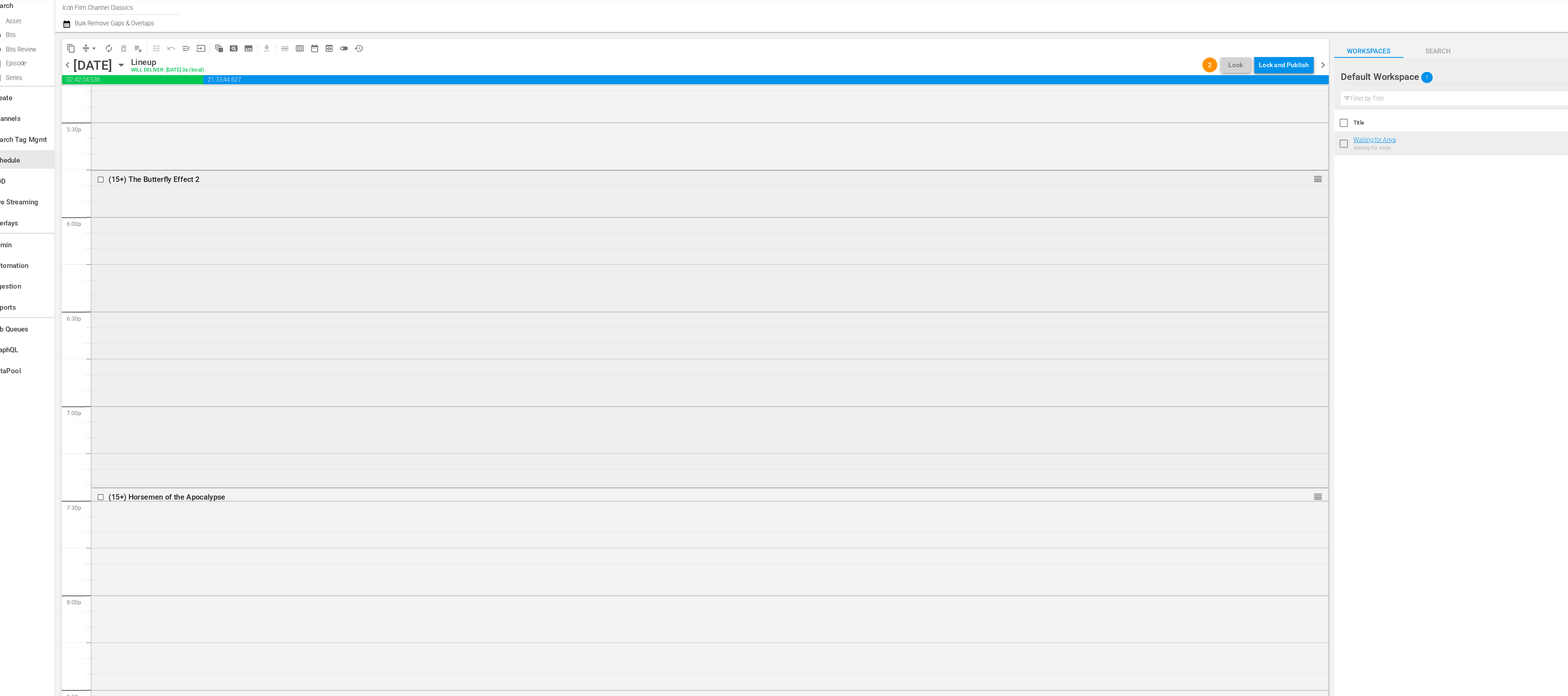
click at [102, 166] on input "checkbox" at bounding box center [102, 165] width 7 height 6
click at [119, 60] on span "delete_forever_outlined" at bounding box center [119, 62] width 12 height 12
click at [102, 166] on input "checkbox" at bounding box center [102, 165] width 7 height 6
click at [118, 60] on span "delete_forever_outlined" at bounding box center [119, 62] width 7 height 7
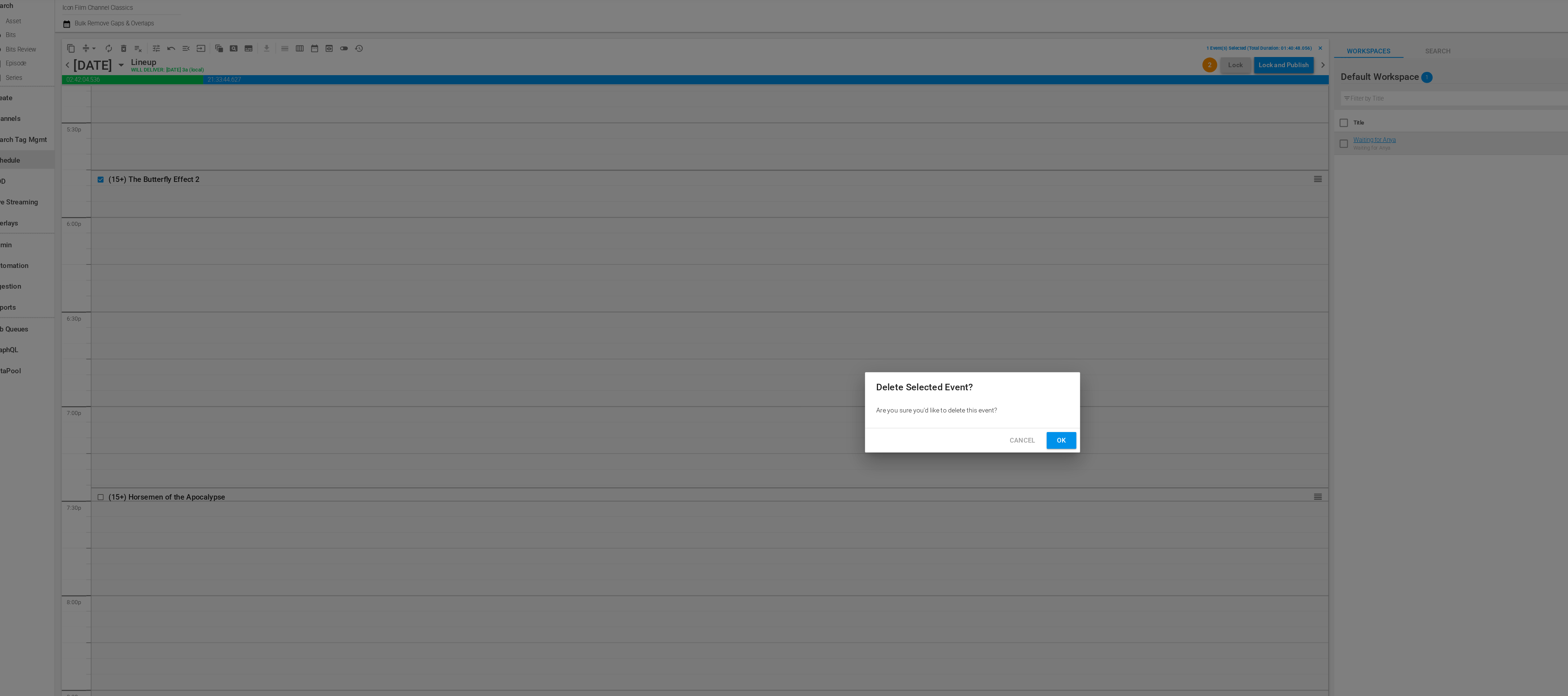
click at [851, 373] on span "Ok" at bounding box center [853, 370] width 12 height 9
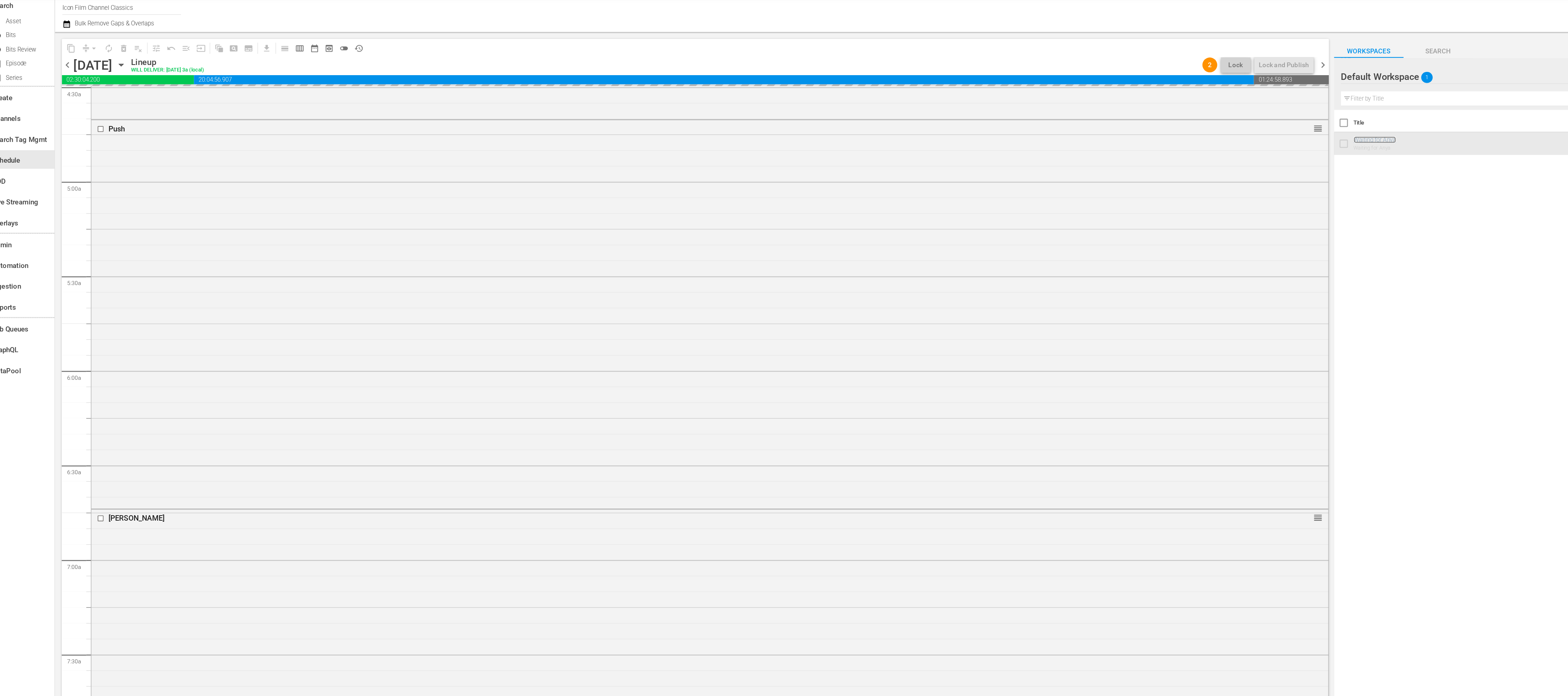
scroll to position [532, 0]
click at [70, 44] on div "Channel Title Icon Film Channel Classics Bulk Remove Gaps & Overlaps Content Du…" at bounding box center [816, 35] width 1503 height 30
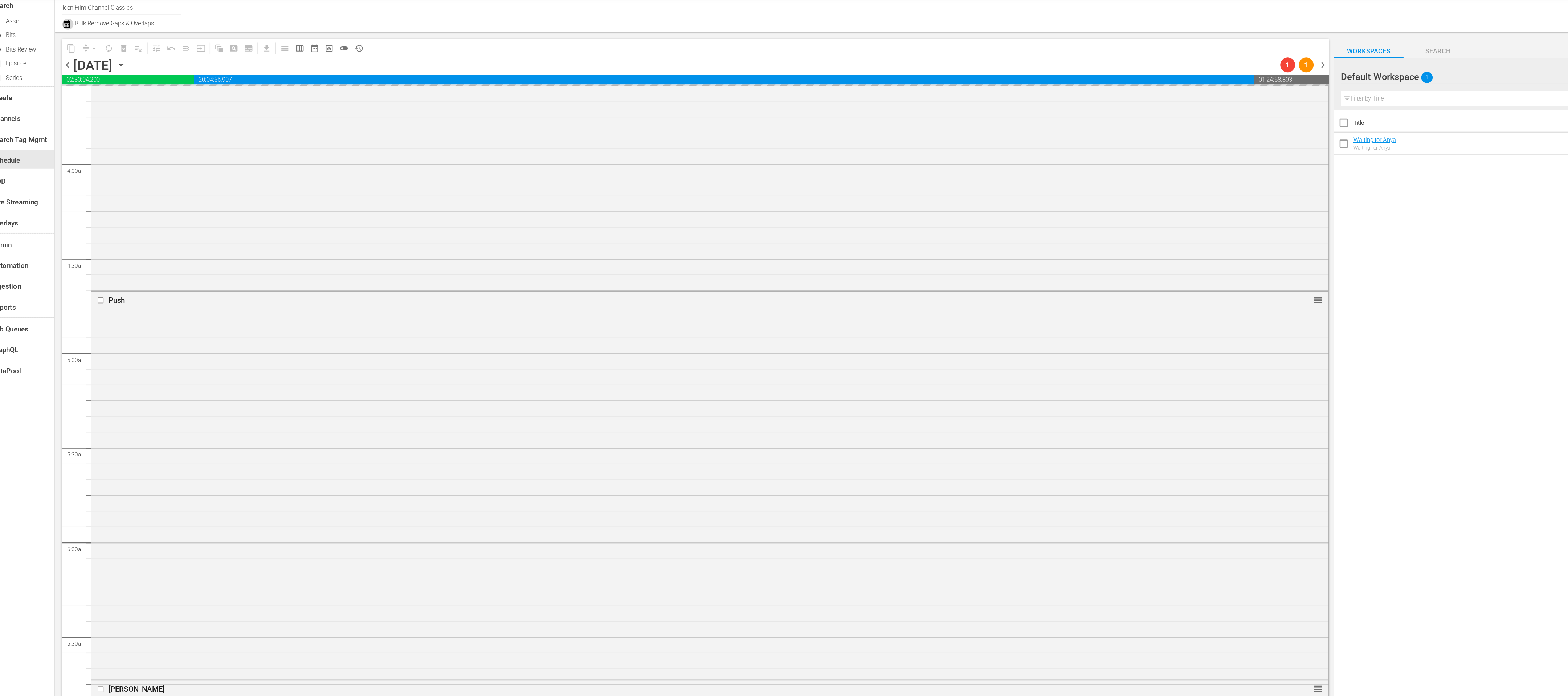
click at [72, 44] on icon "button" at bounding box center [75, 43] width 7 height 9
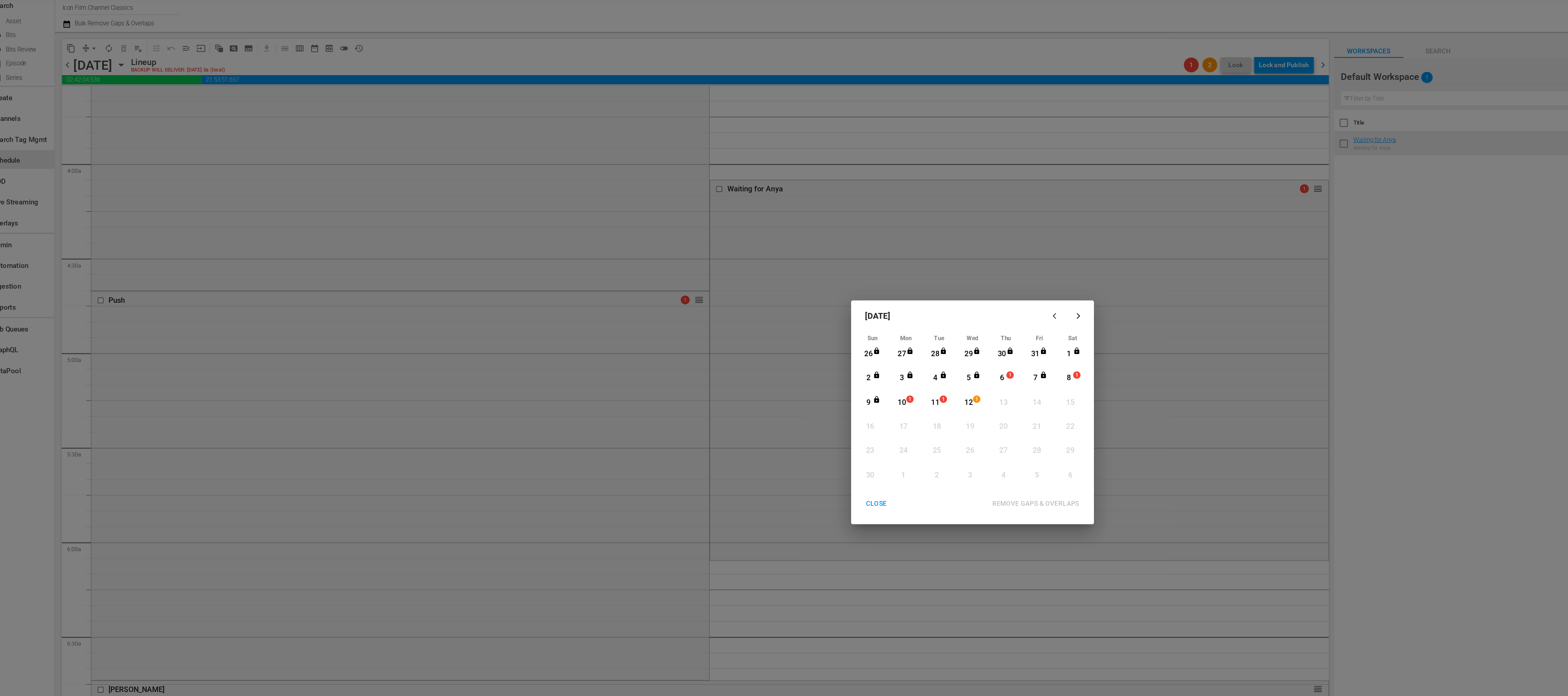
click at [814, 321] on span "1" at bounding box center [813, 319] width 5 height 6
click at [792, 340] on div "12 1 View Lineup" at bounding box center [784, 340] width 22 height 13
click at [818, 417] on div "REMOVE GAPS & OVERLAPS" at bounding box center [834, 419] width 80 height 9
click at [711, 417] on div "CLOSE" at bounding box center [708, 419] width 28 height 9
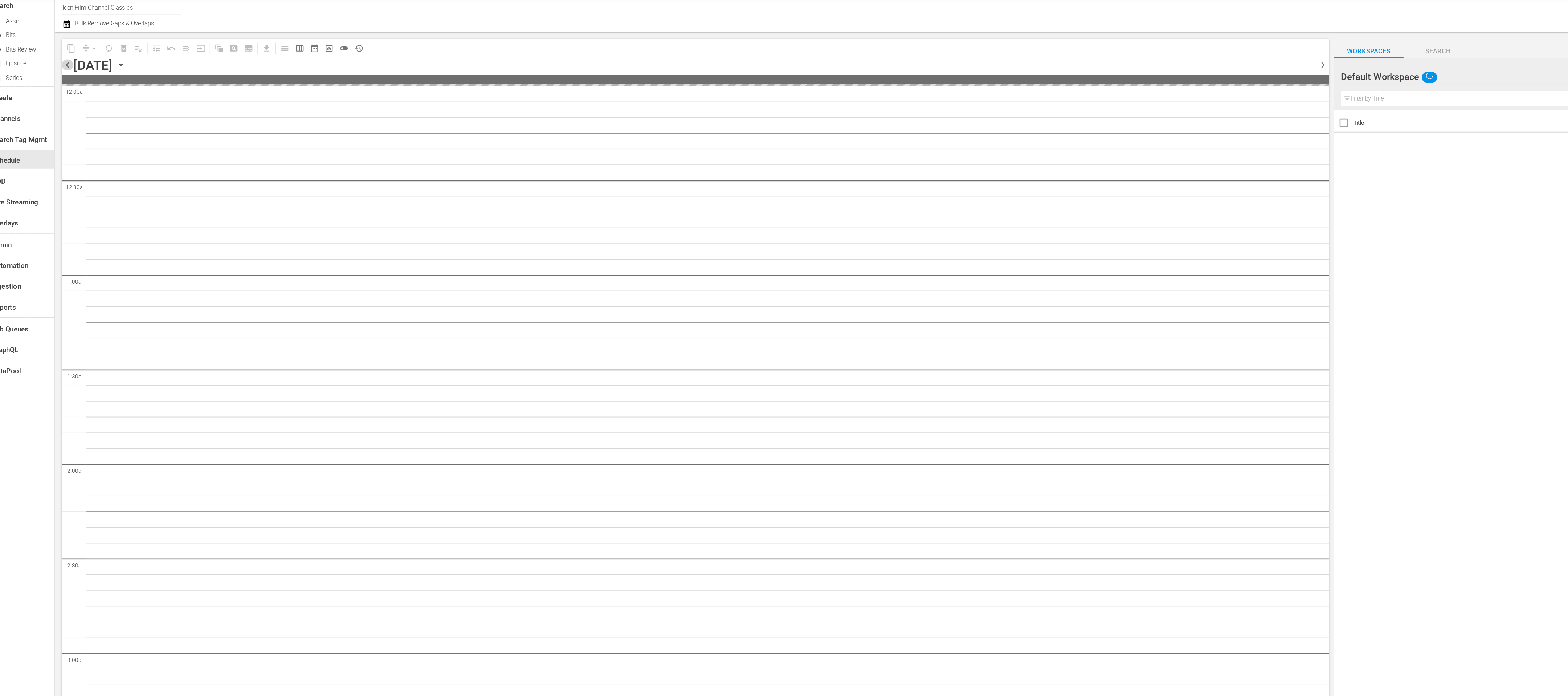
click at [75, 75] on span "chevron_left" at bounding box center [75, 76] width 9 height 9
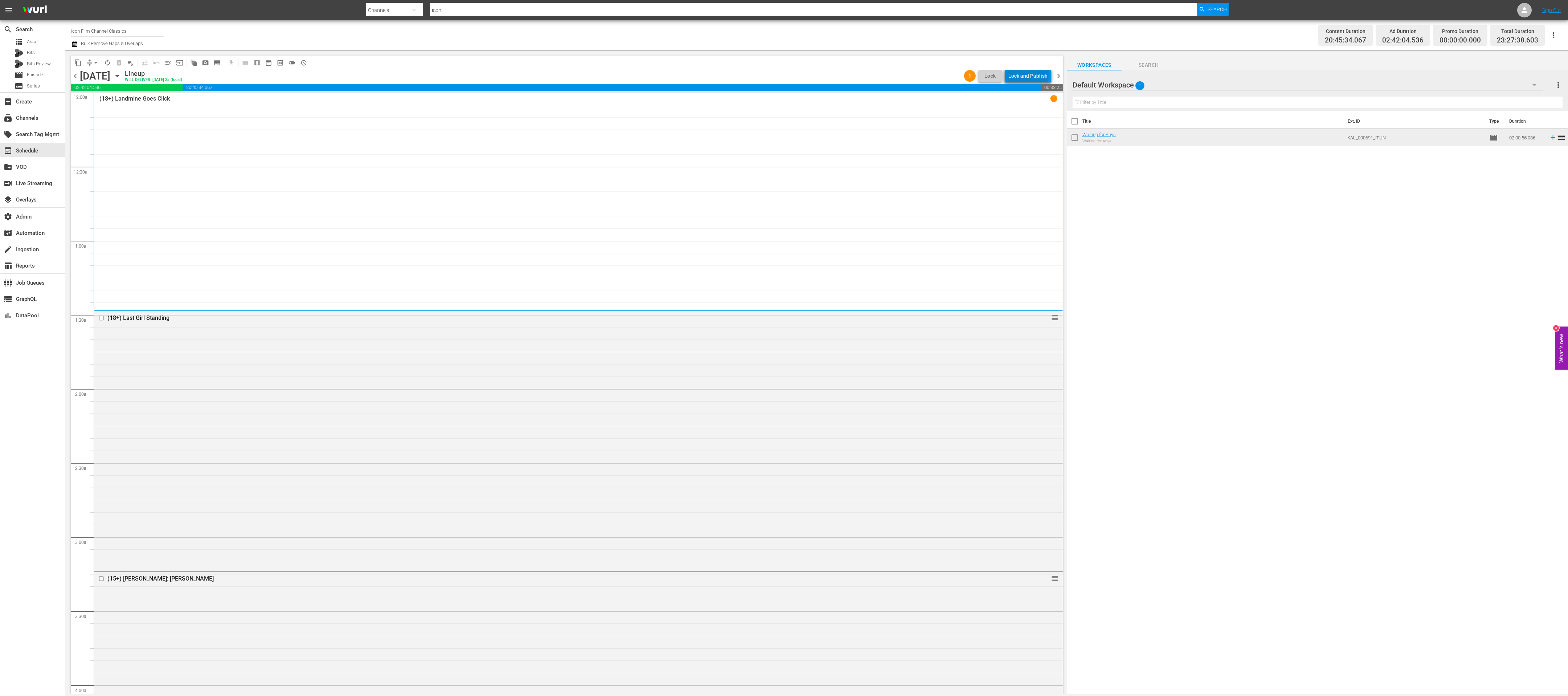
click at [1030, 74] on div "Lock and Publish" at bounding box center [1028, 75] width 39 height 13
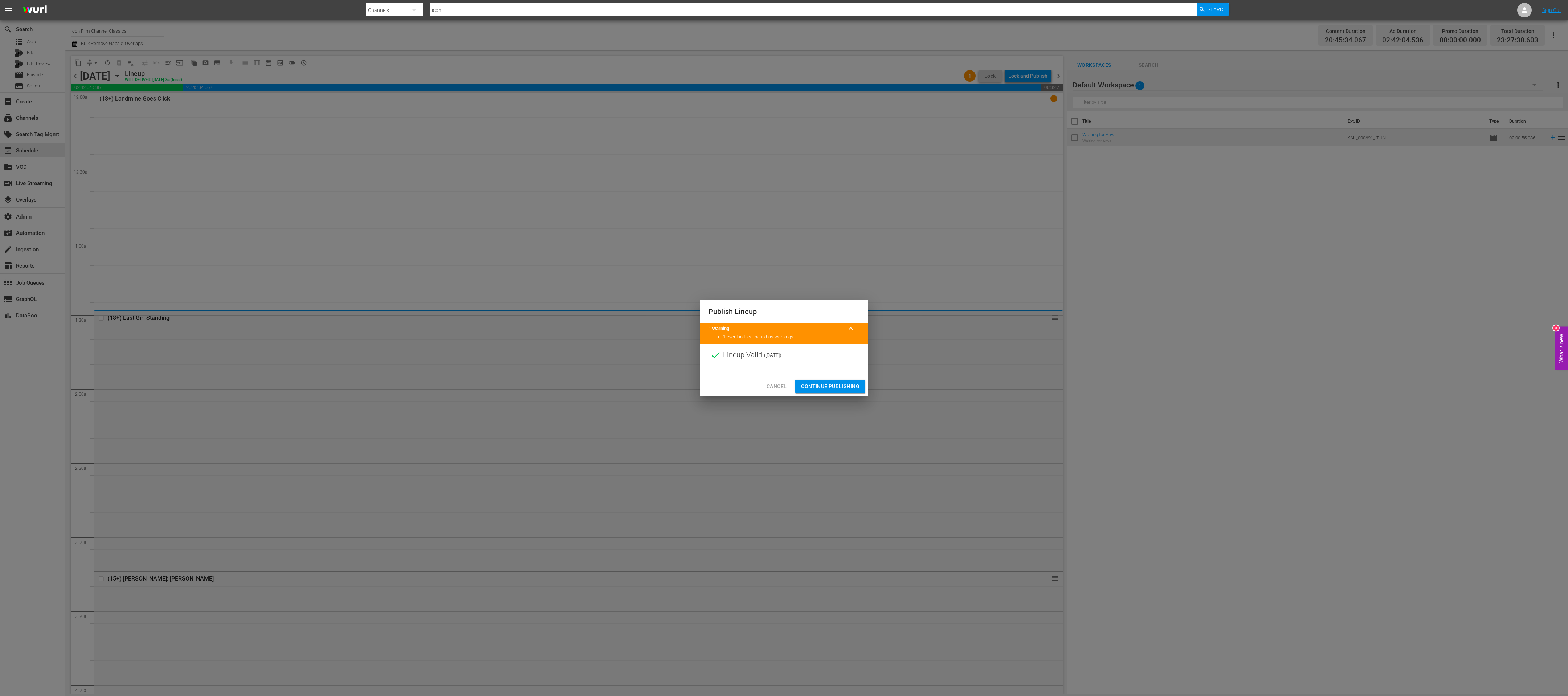
click at [845, 390] on span "Continue Publishing" at bounding box center [830, 386] width 58 height 9
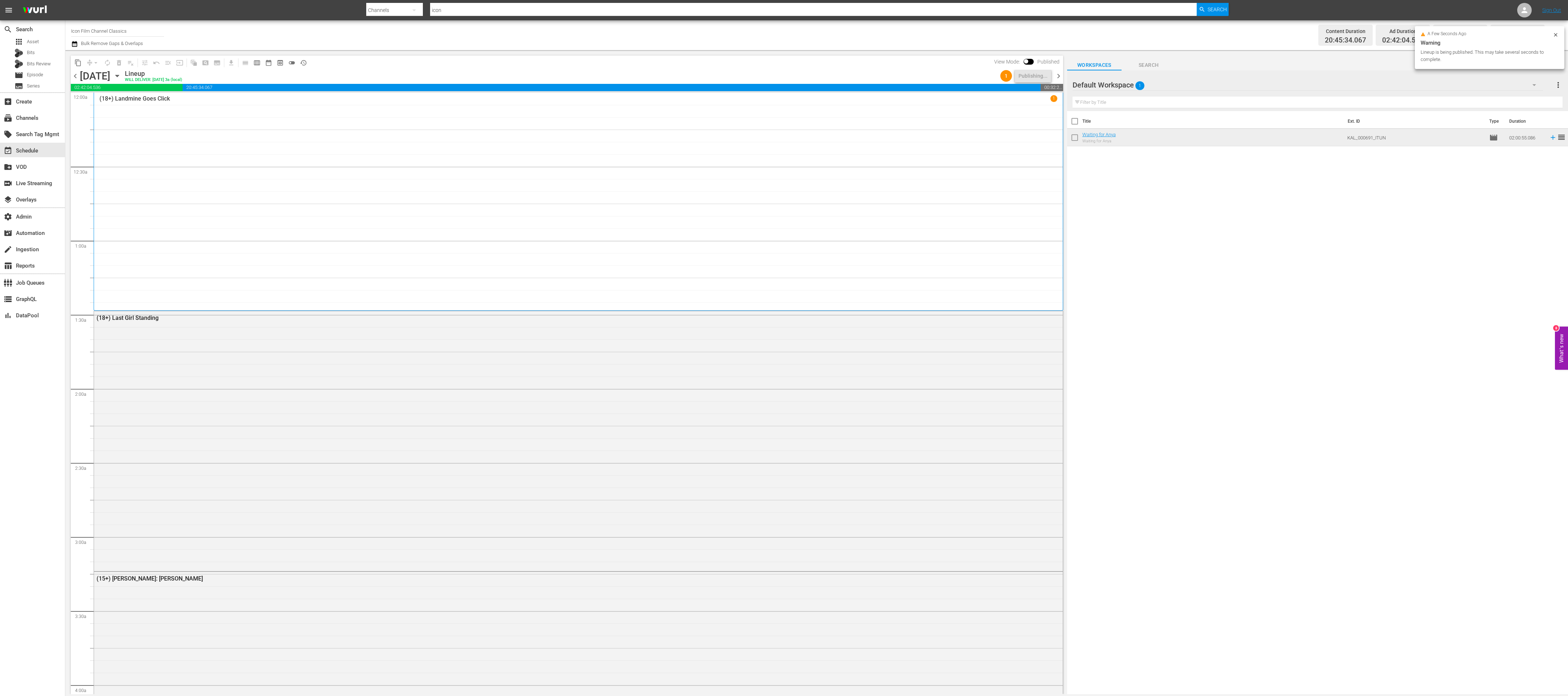
click at [1060, 79] on span "chevron_right" at bounding box center [1058, 76] width 9 height 9
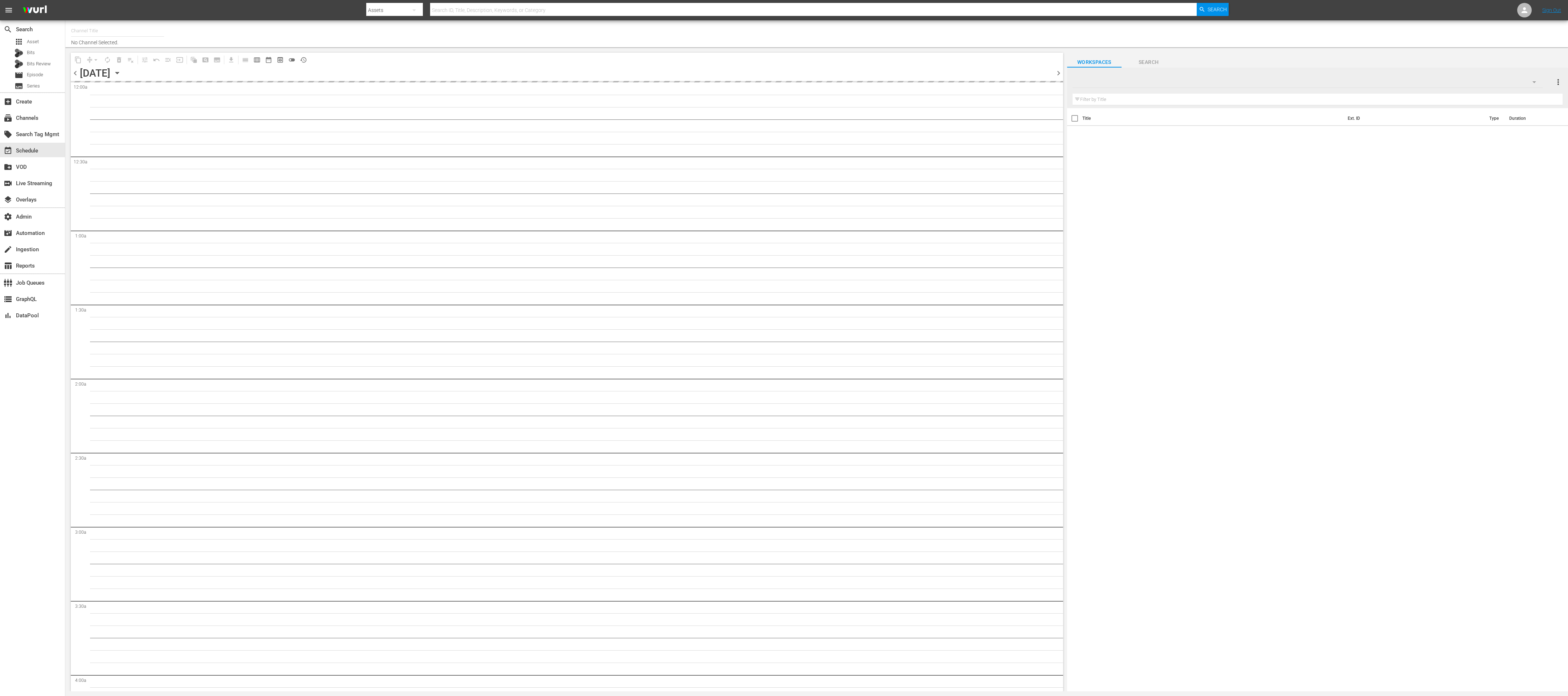
type input "Icon Film Channel Classics (1624)"
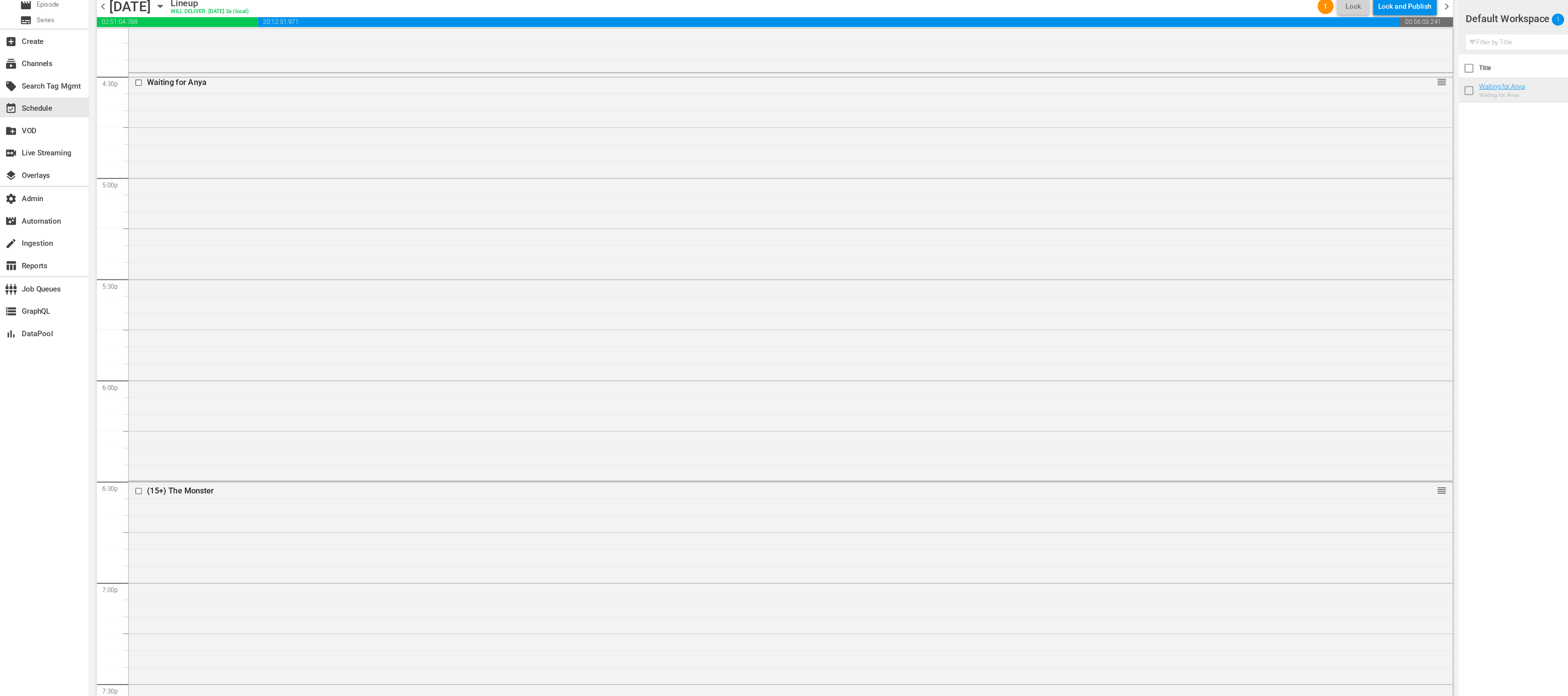
scroll to position [2394, 0]
click at [1023, 78] on div "Lock and Publish" at bounding box center [1028, 75] width 39 height 13
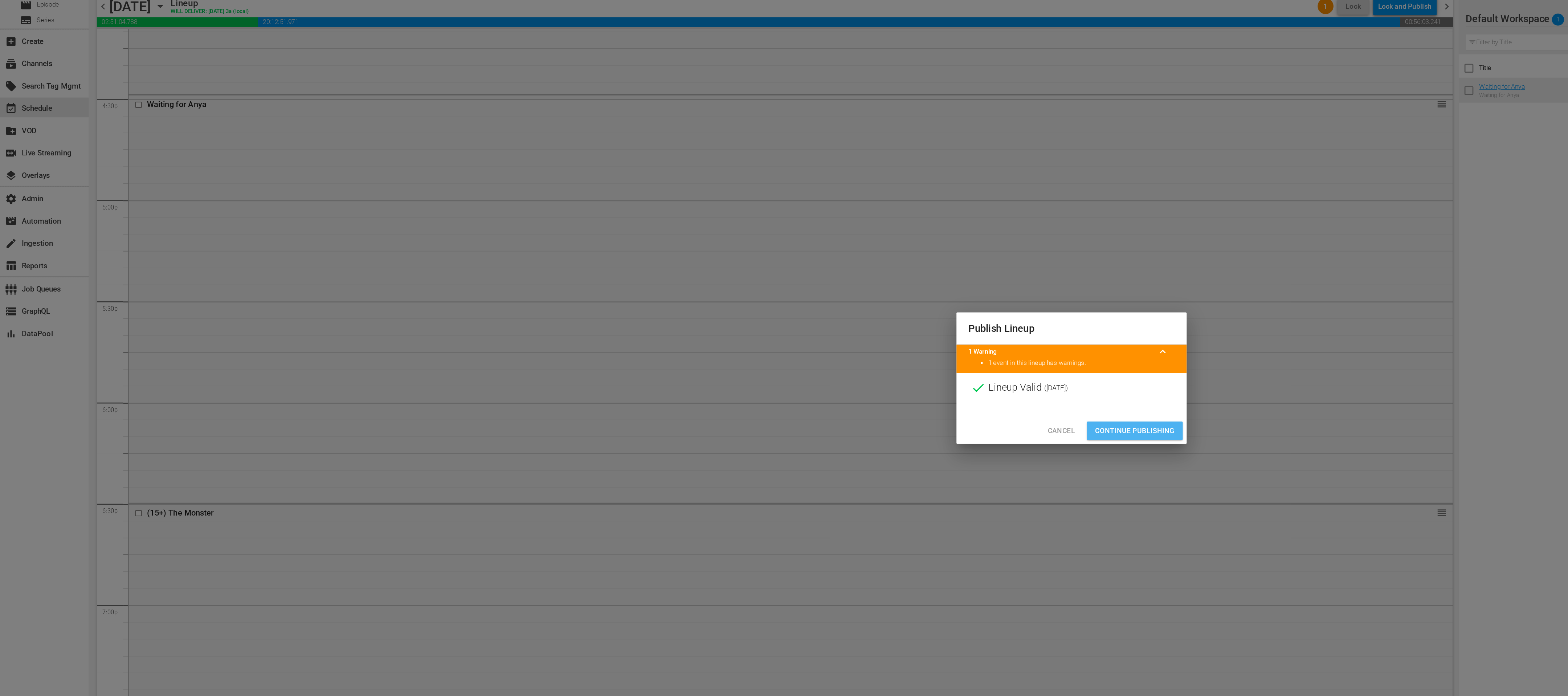
click at [839, 383] on span "Continue Publishing" at bounding box center [830, 386] width 58 height 9
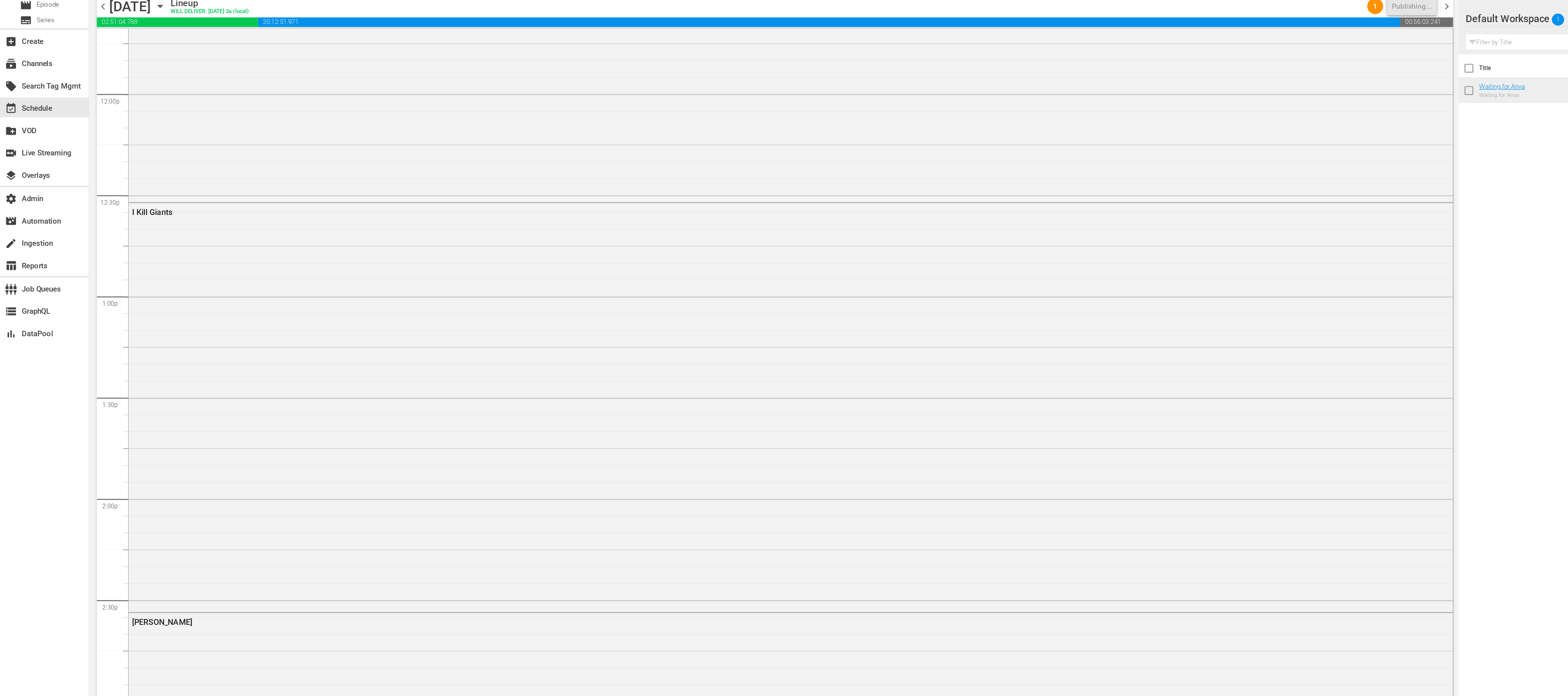
click at [1056, 74] on span "chevron_right" at bounding box center [1058, 76] width 9 height 9
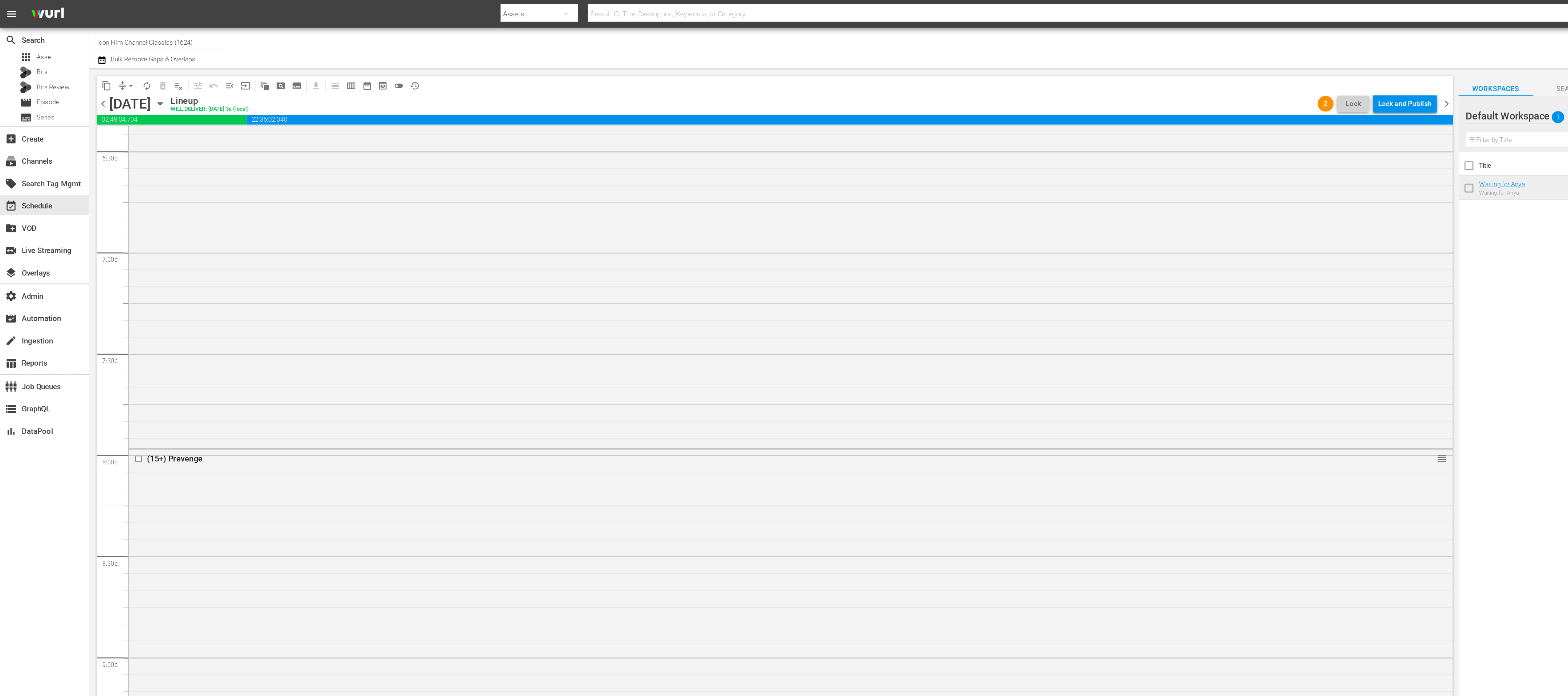
scroll to position [2722, 0]
click at [1021, 76] on div "Lock and Publish" at bounding box center [1028, 75] width 39 height 13
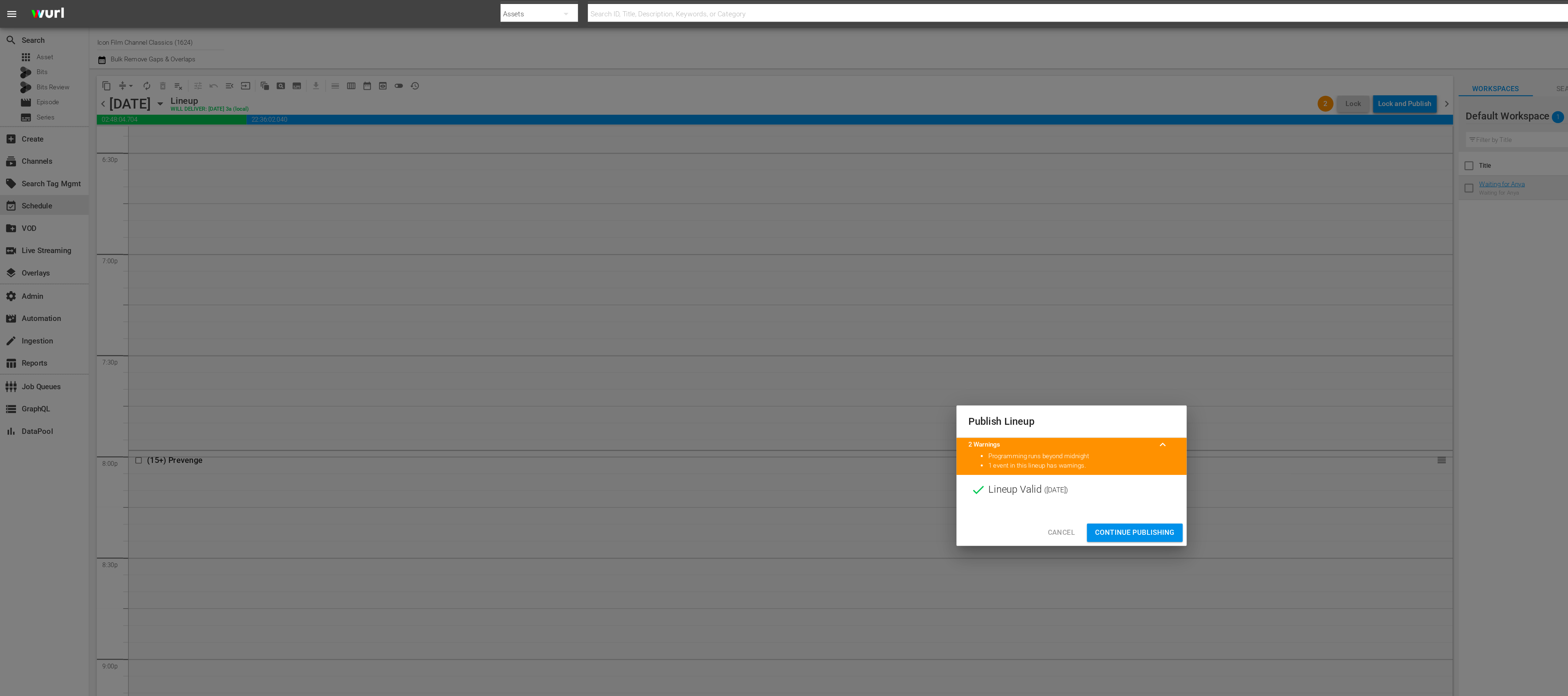
drag, startPoint x: 822, startPoint y: 390, endPoint x: 862, endPoint y: 335, distance: 68.0
click at [822, 390] on span "Continue Publishing" at bounding box center [830, 390] width 58 height 9
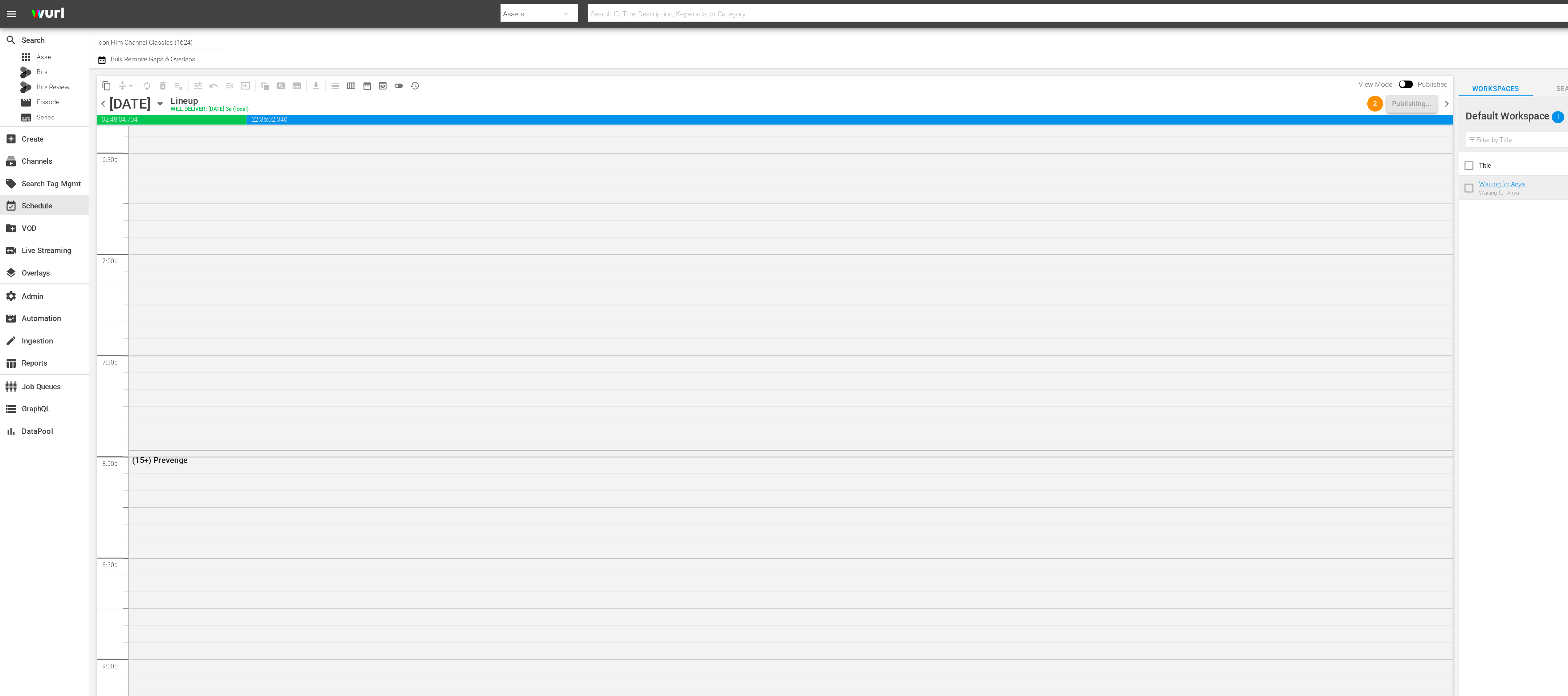
click at [1061, 74] on span "chevron_right" at bounding box center [1058, 76] width 9 height 9
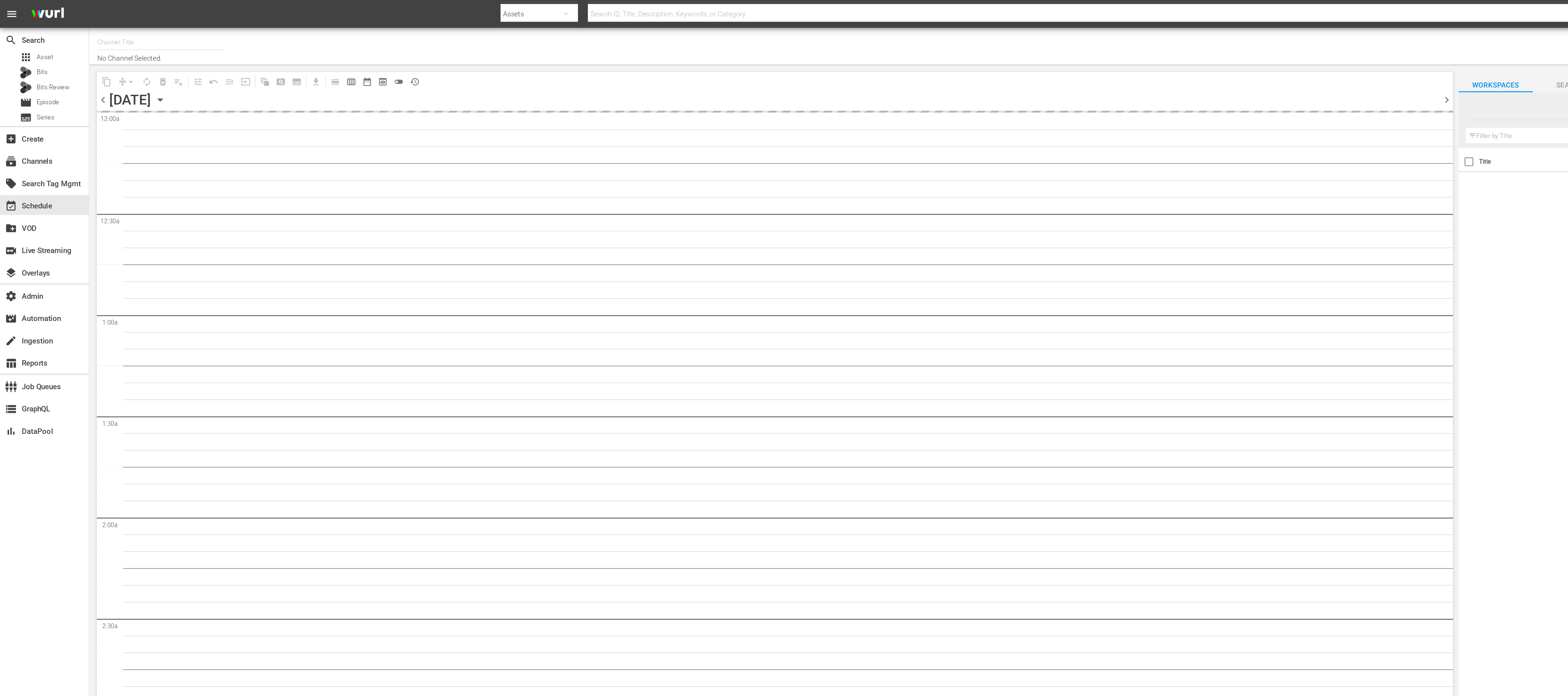
type input "Icon Film Channel Classics (1624)"
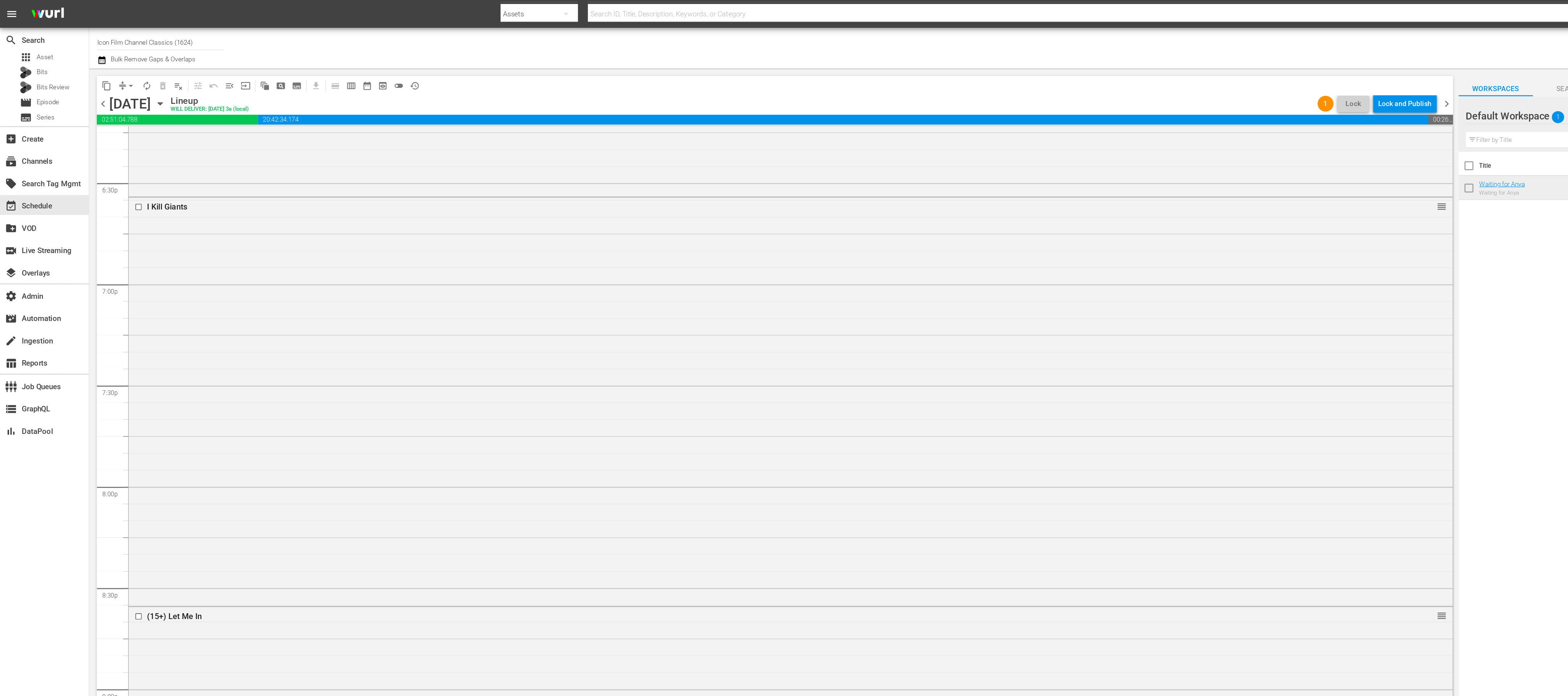
scroll to position [3097, 0]
click at [1033, 70] on div "Lock and Publish" at bounding box center [1028, 75] width 39 height 13
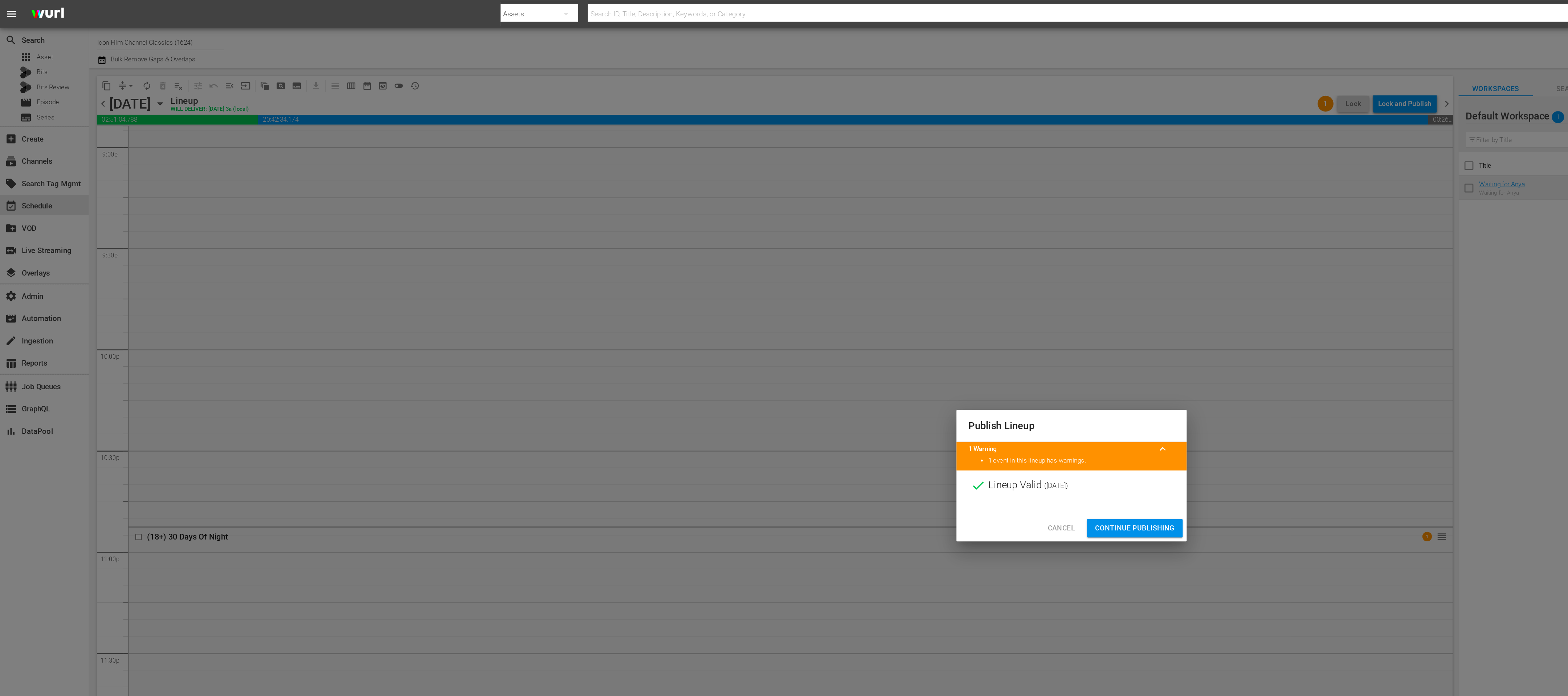
click at [843, 389] on span "Continue Publishing" at bounding box center [830, 386] width 58 height 9
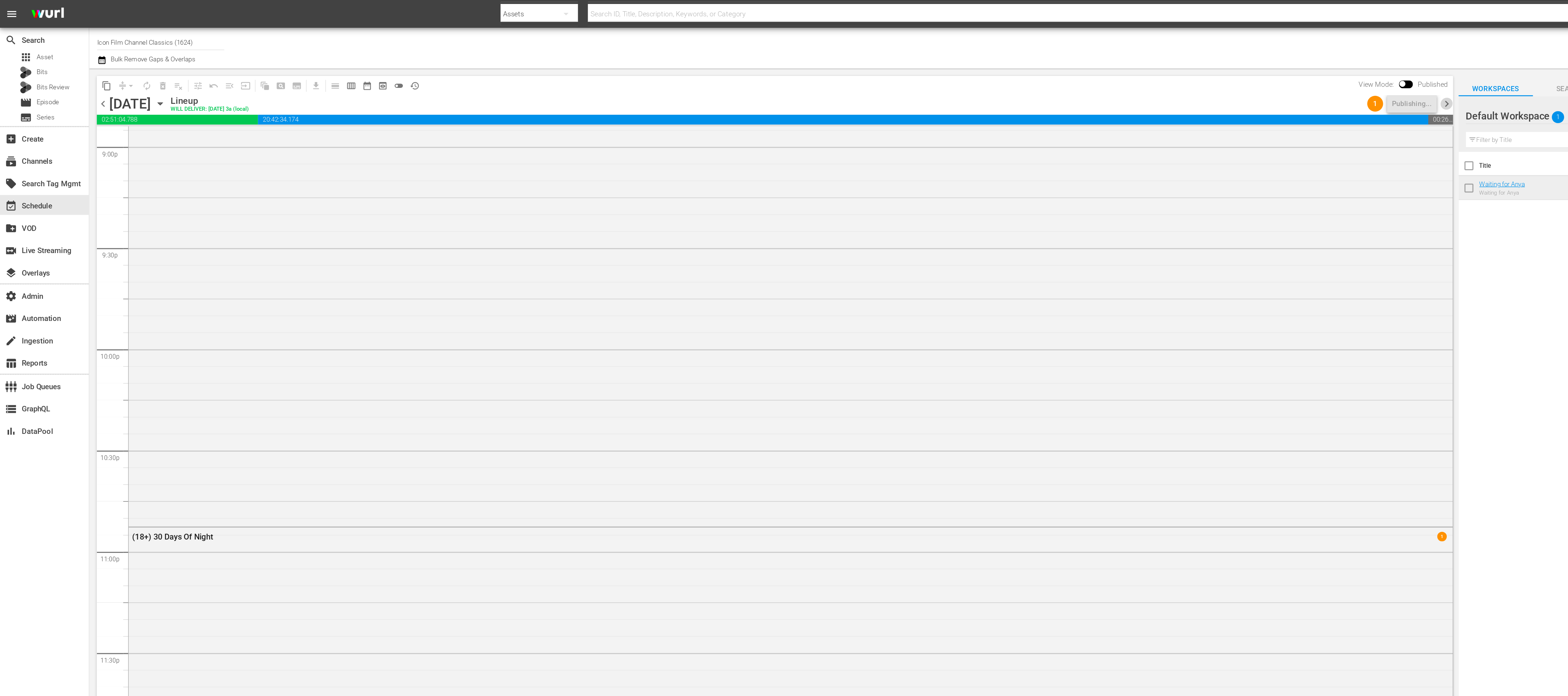
click at [1063, 76] on span "chevron_right" at bounding box center [1058, 76] width 9 height 9
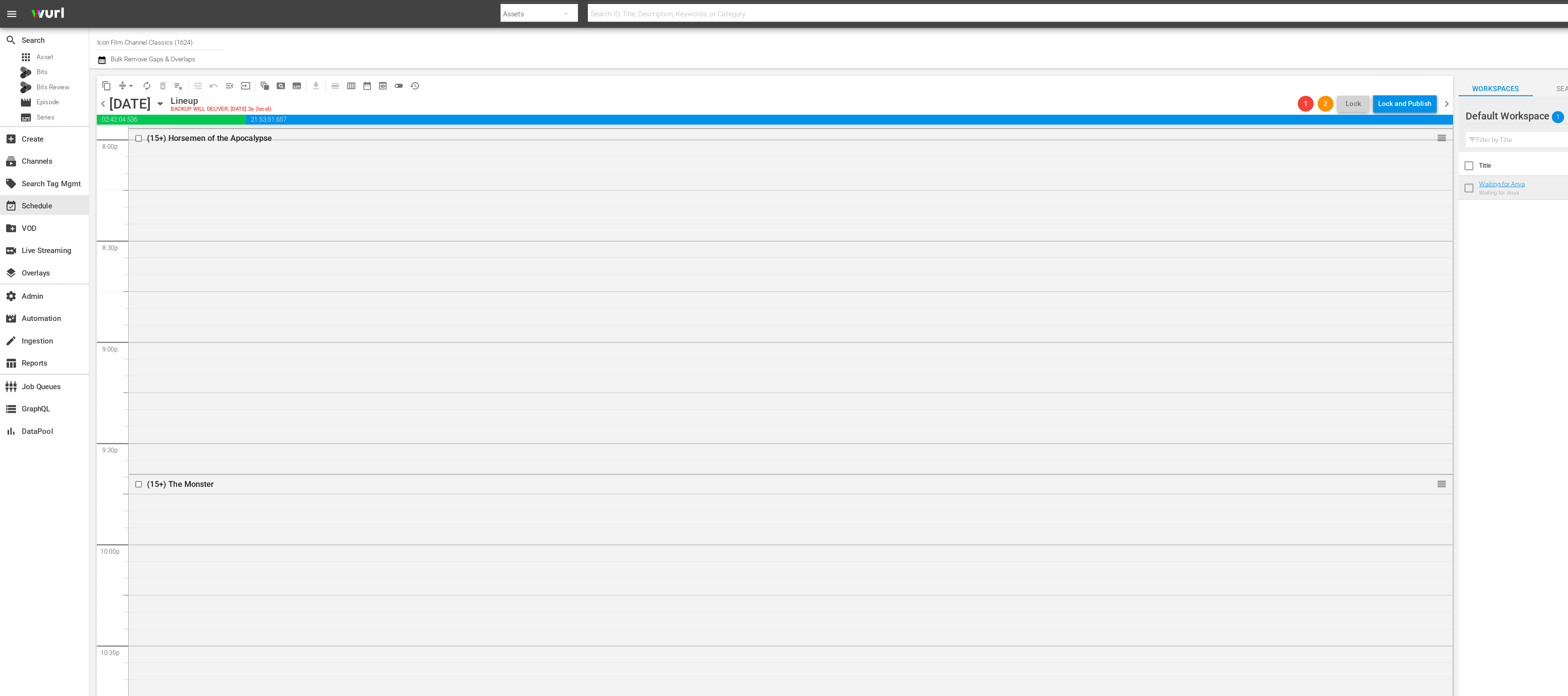
scroll to position [3048, 0]
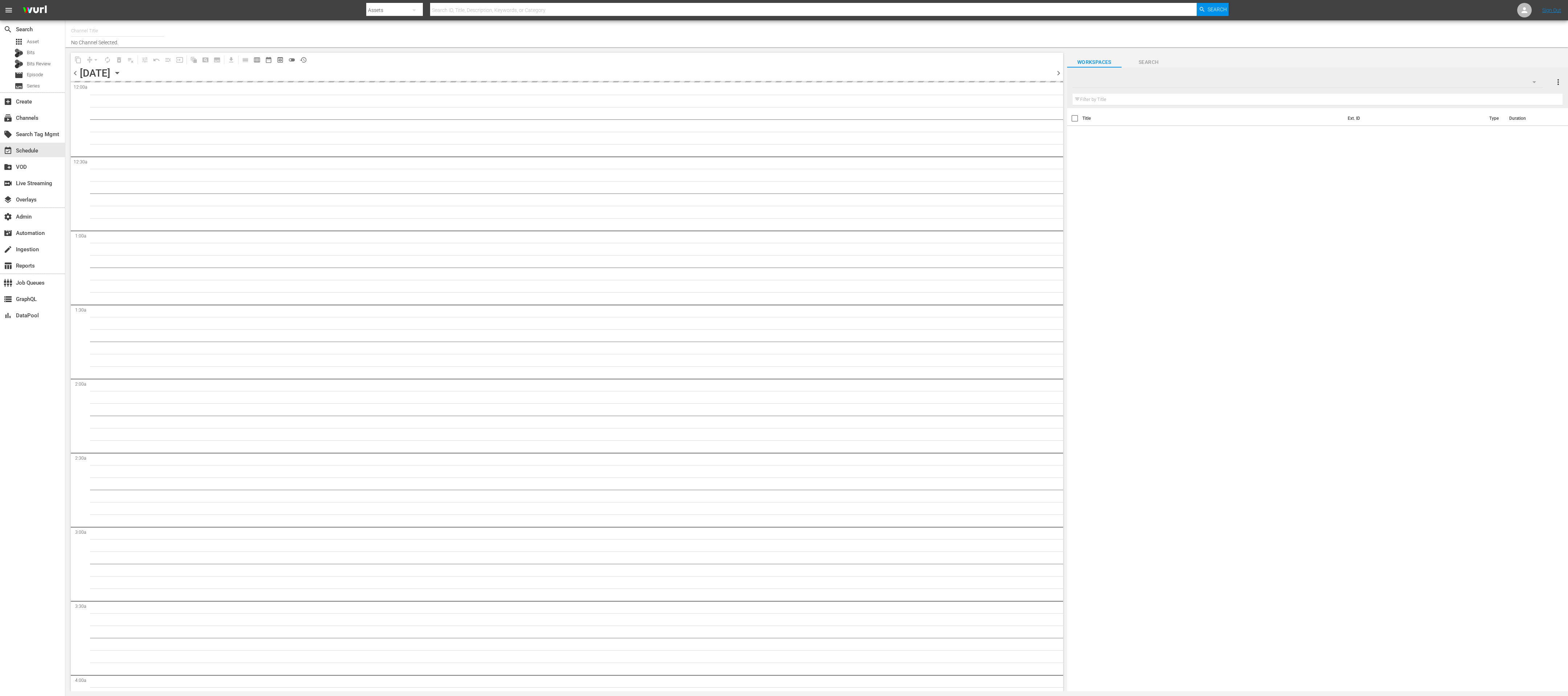
type input "Icon Film Channel Classics (1624)"
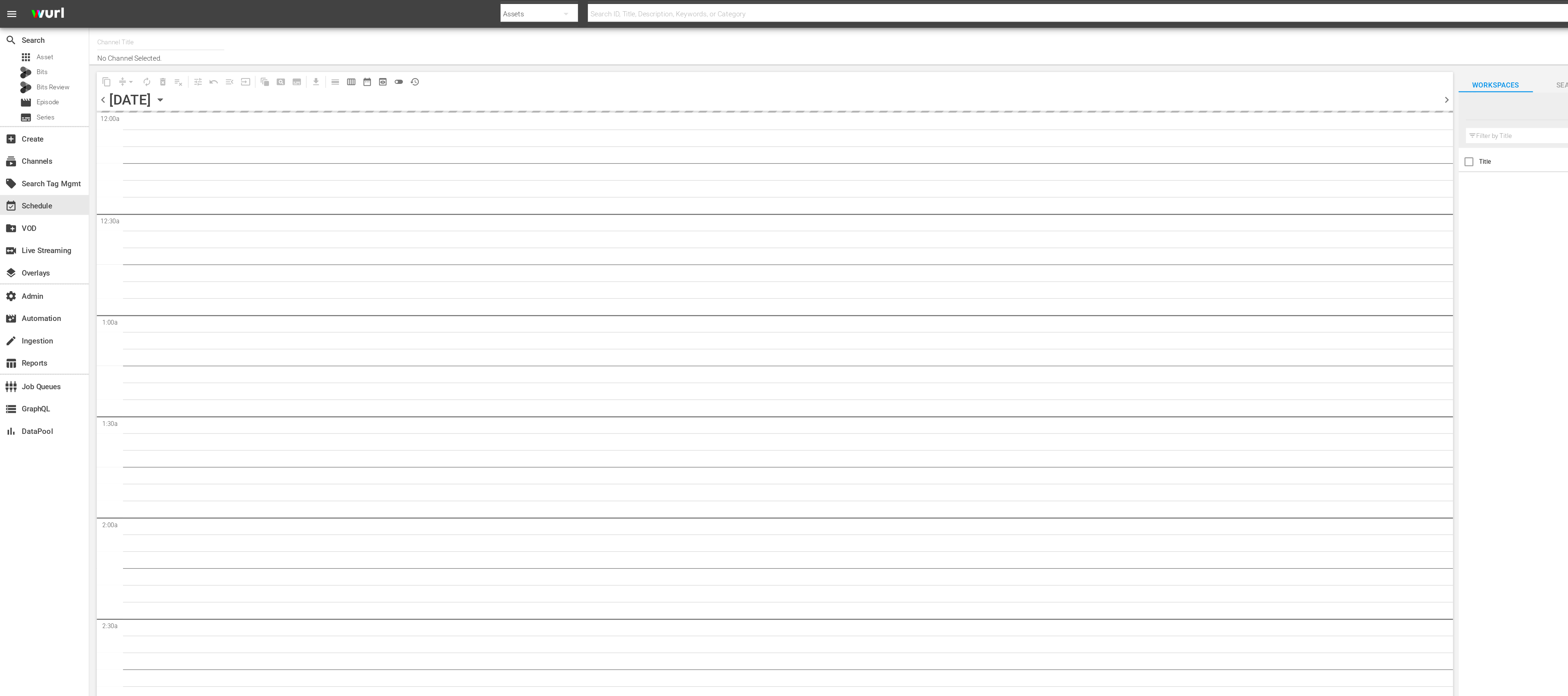
type input "Icon Film Channel Classics (1624)"
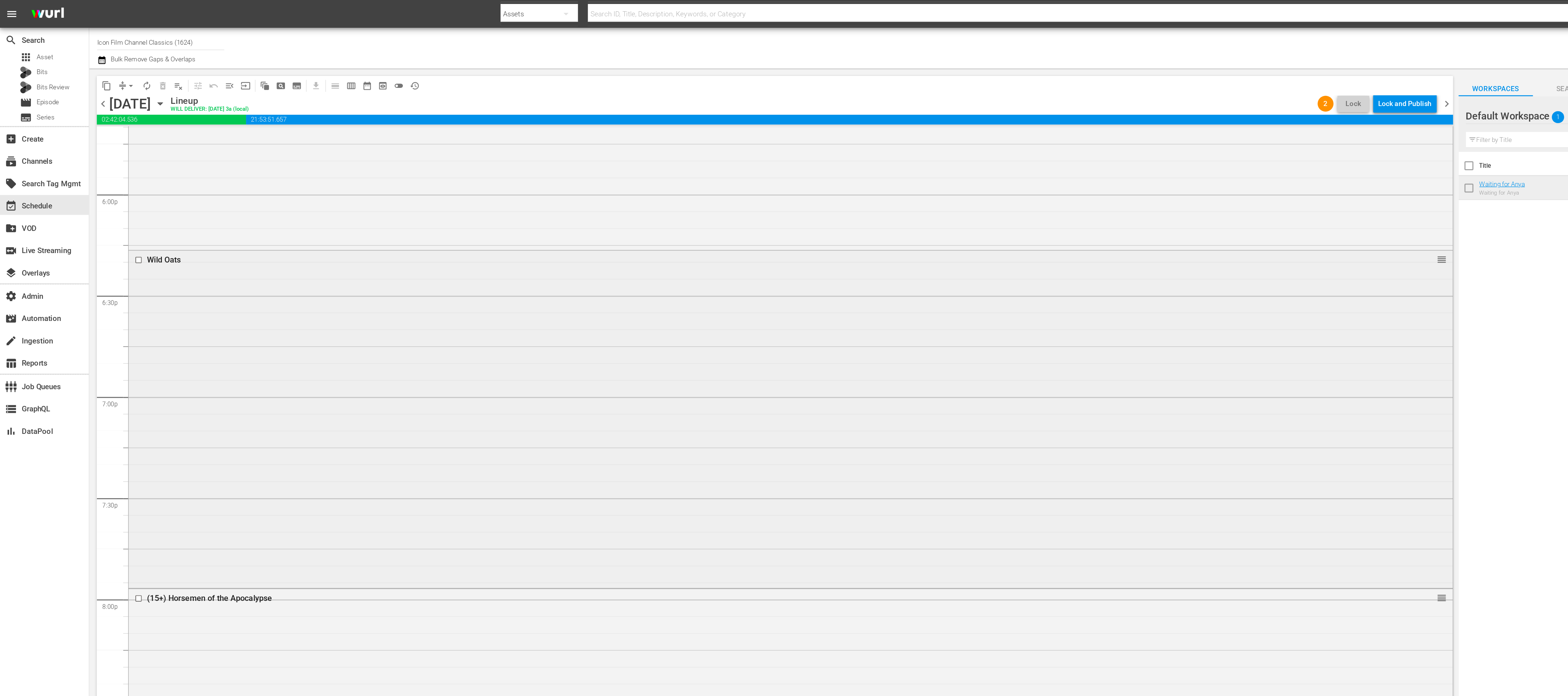
scroll to position [2614, 0]
click at [1041, 75] on div "Lock and Publish" at bounding box center [1028, 75] width 39 height 13
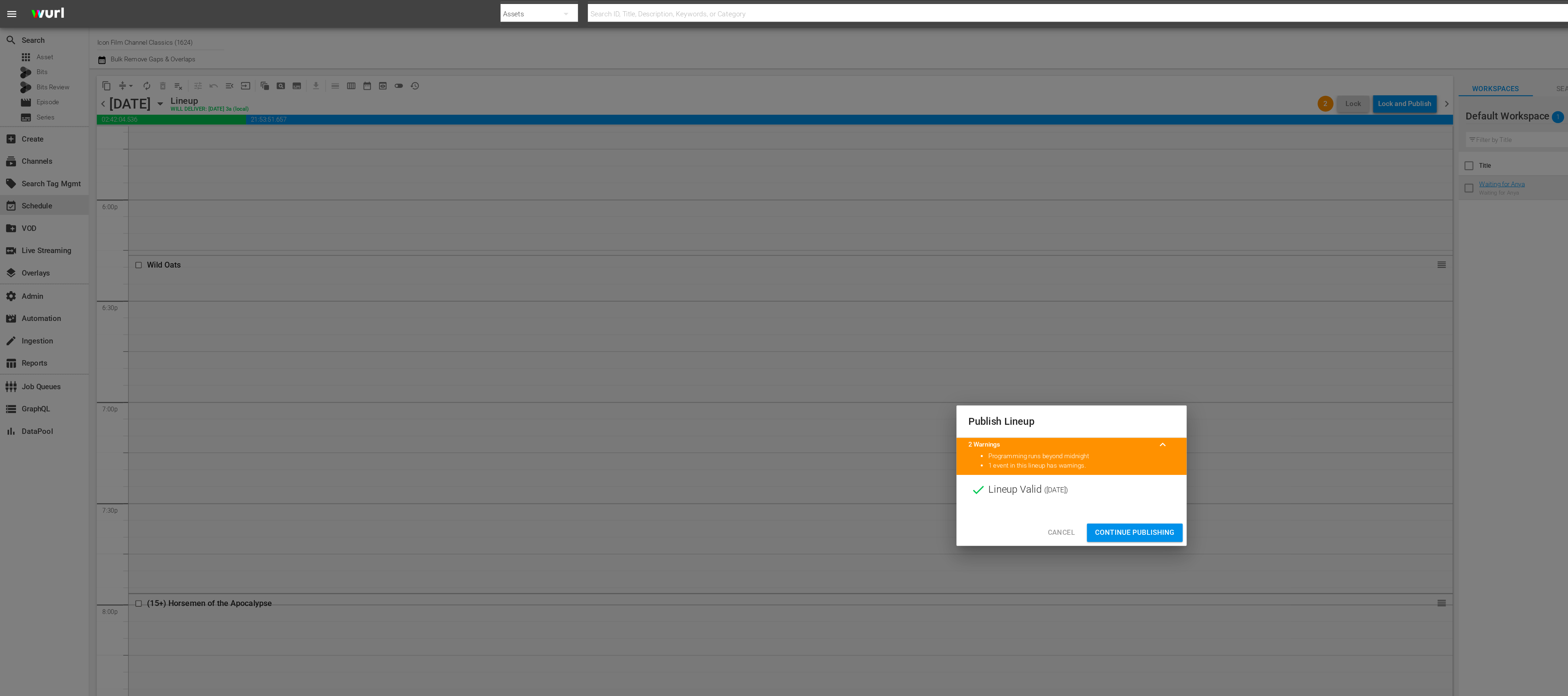
click at [834, 388] on span "Continue Publishing" at bounding box center [830, 390] width 58 height 9
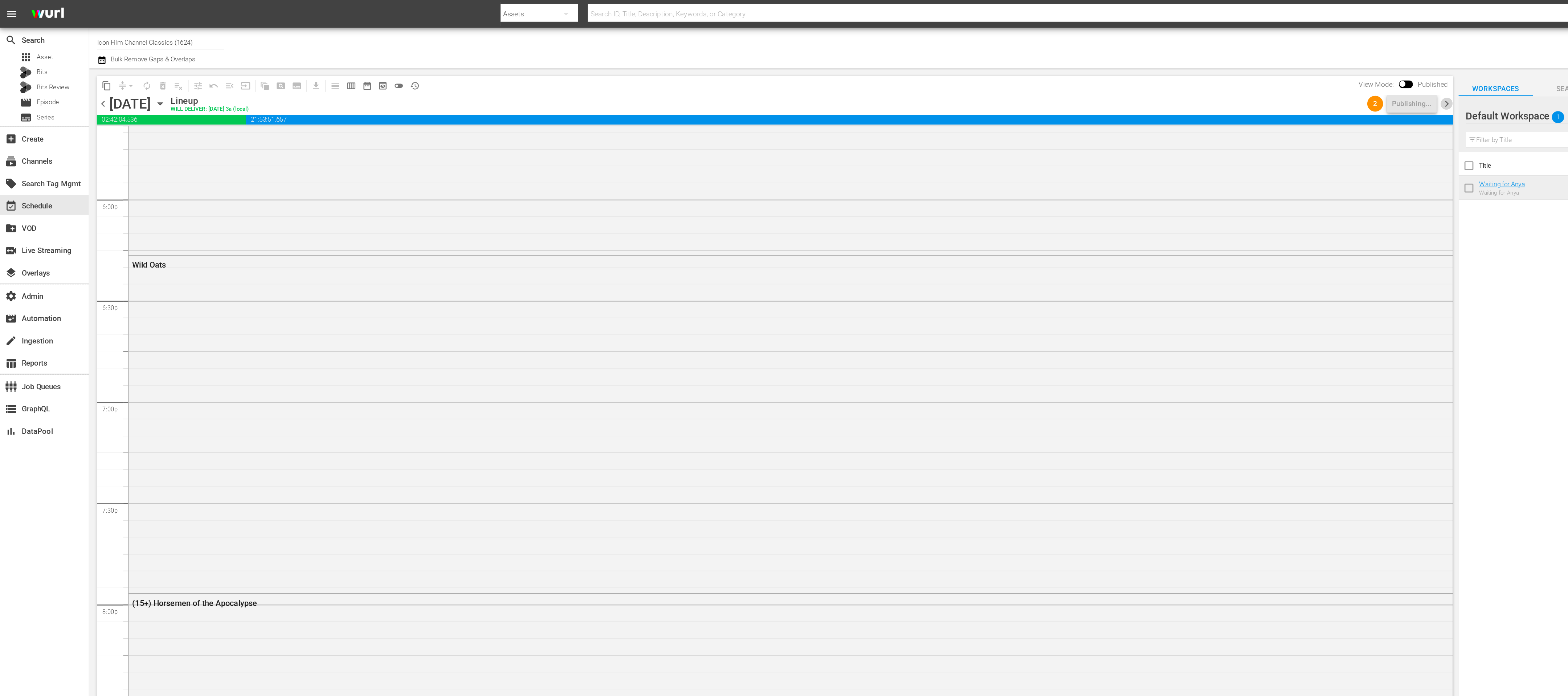
click at [1059, 73] on span "chevron_right" at bounding box center [1058, 76] width 9 height 9
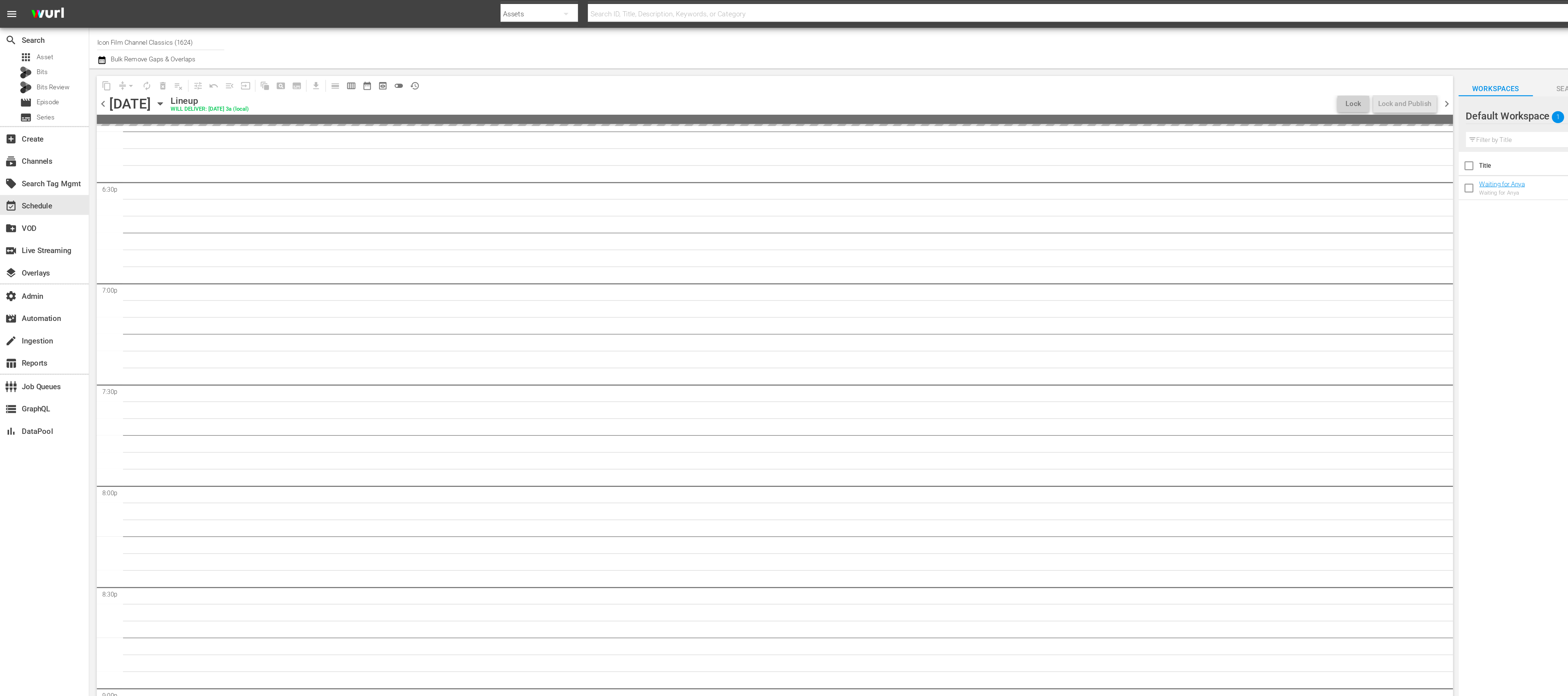
scroll to position [2651, 0]
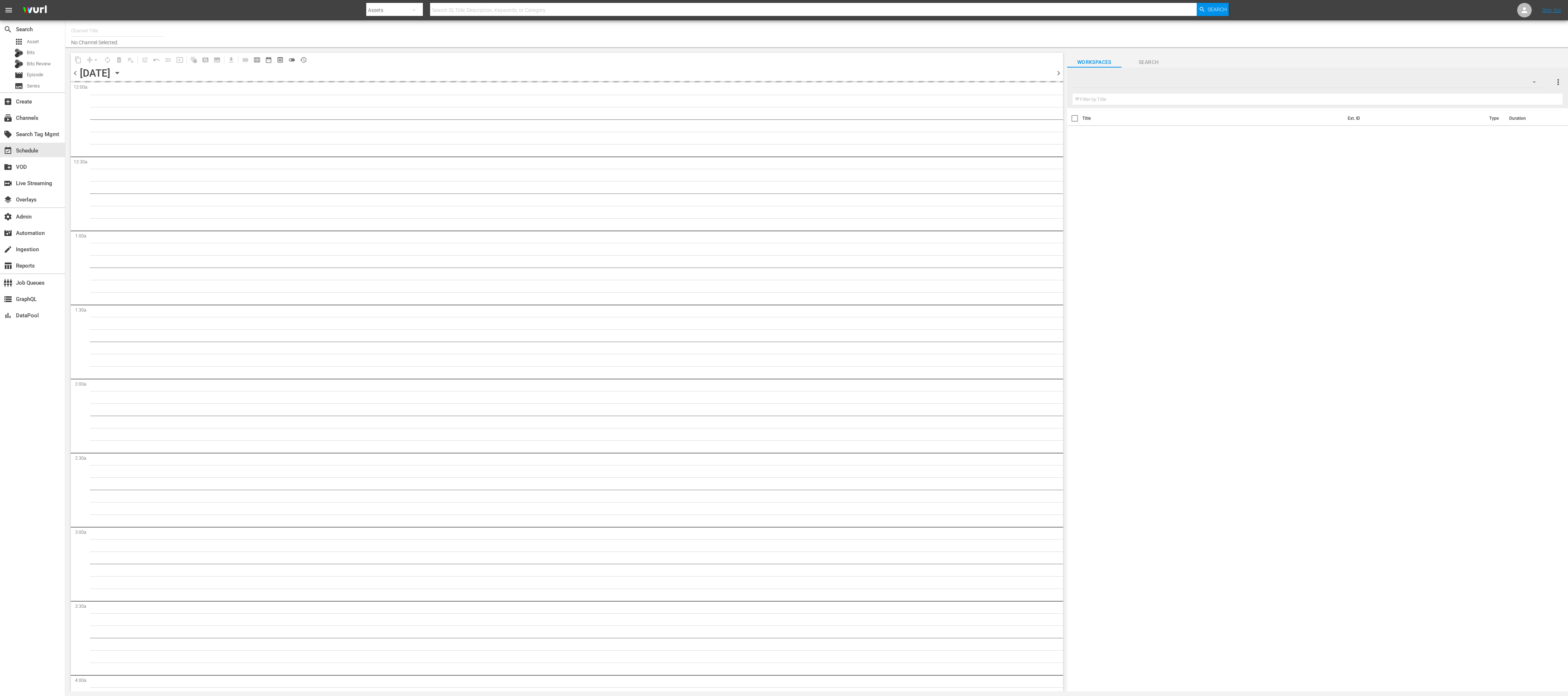
type input "Icon Film Channel Classics (1624)"
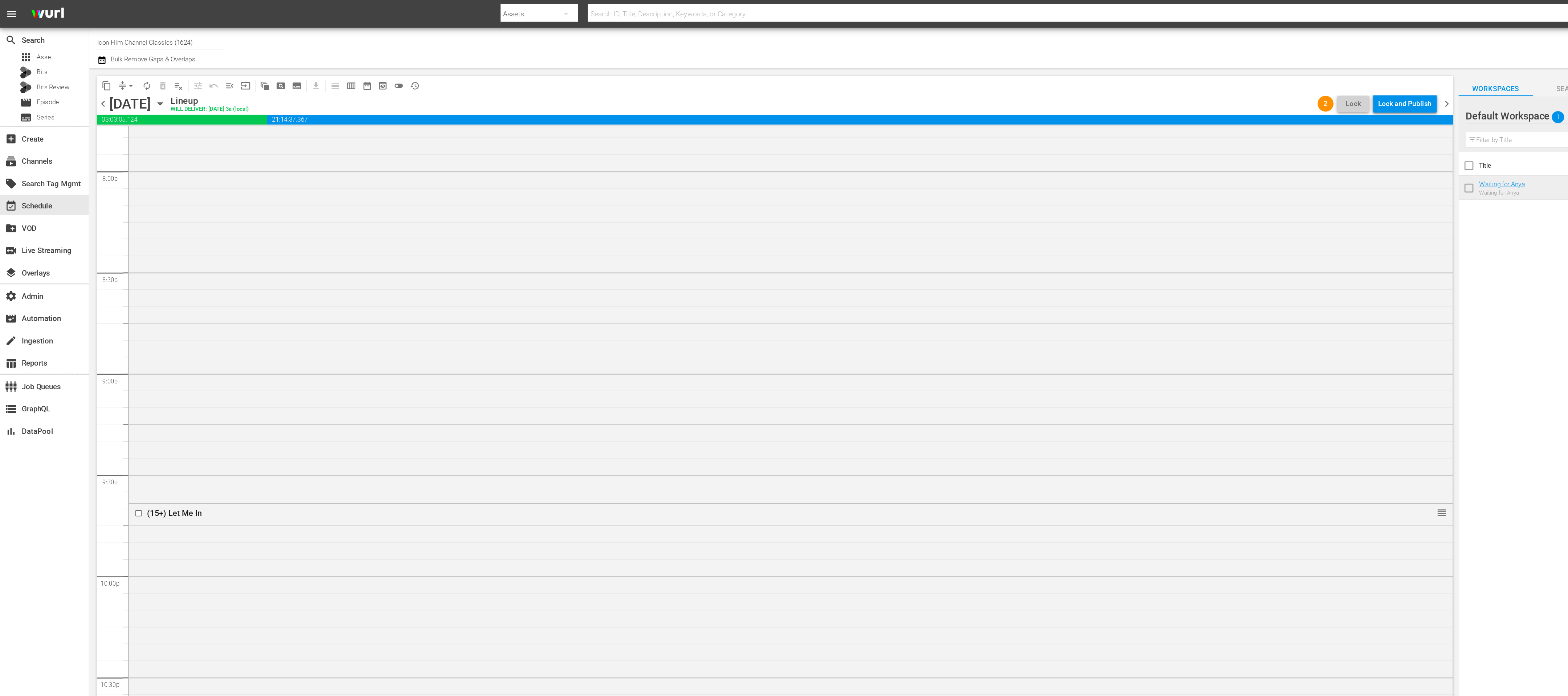
scroll to position [3230, 0]
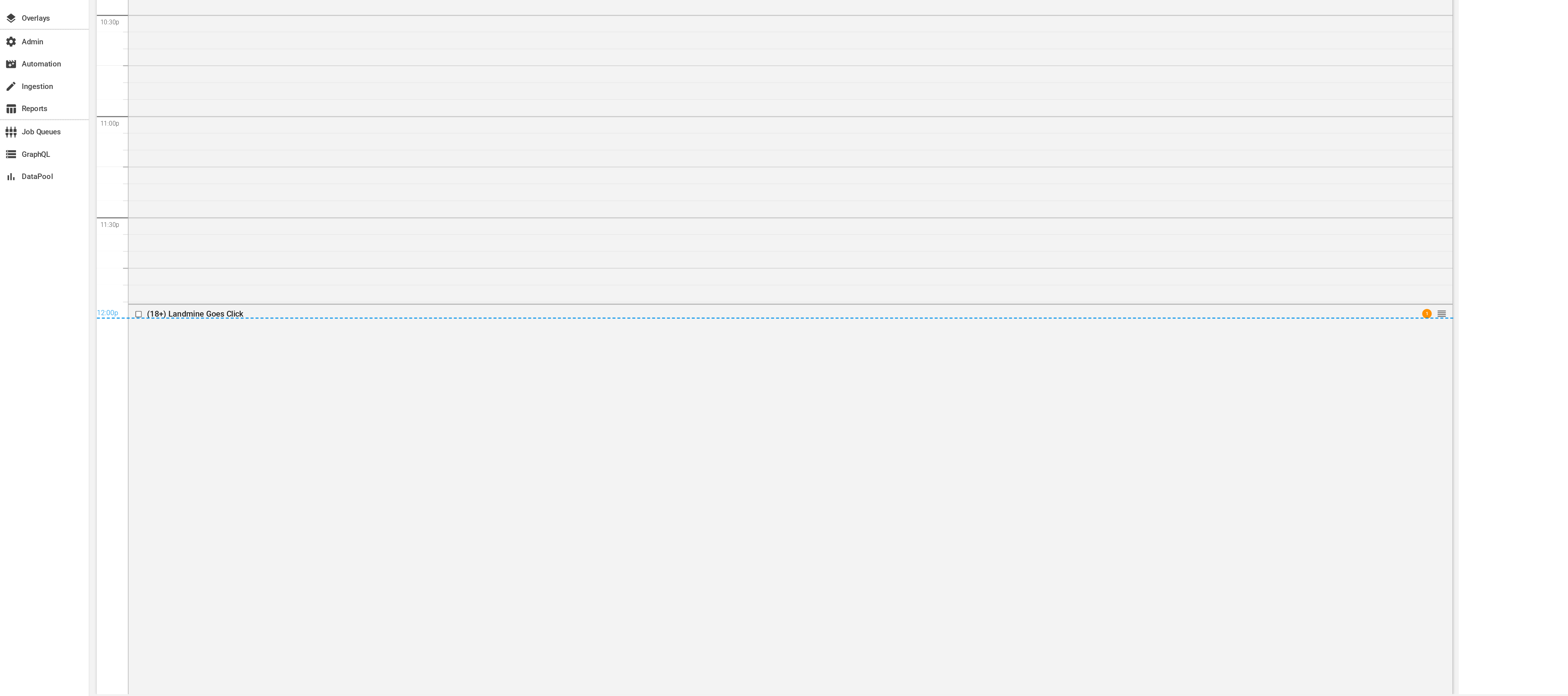
click at [102, 415] on div "12:00p" at bounding box center [567, 415] width 992 height 7
click at [112, 427] on div "(18+) [PERSON_NAME] Goes Click 1 reorder" at bounding box center [578, 551] width 969 height 284
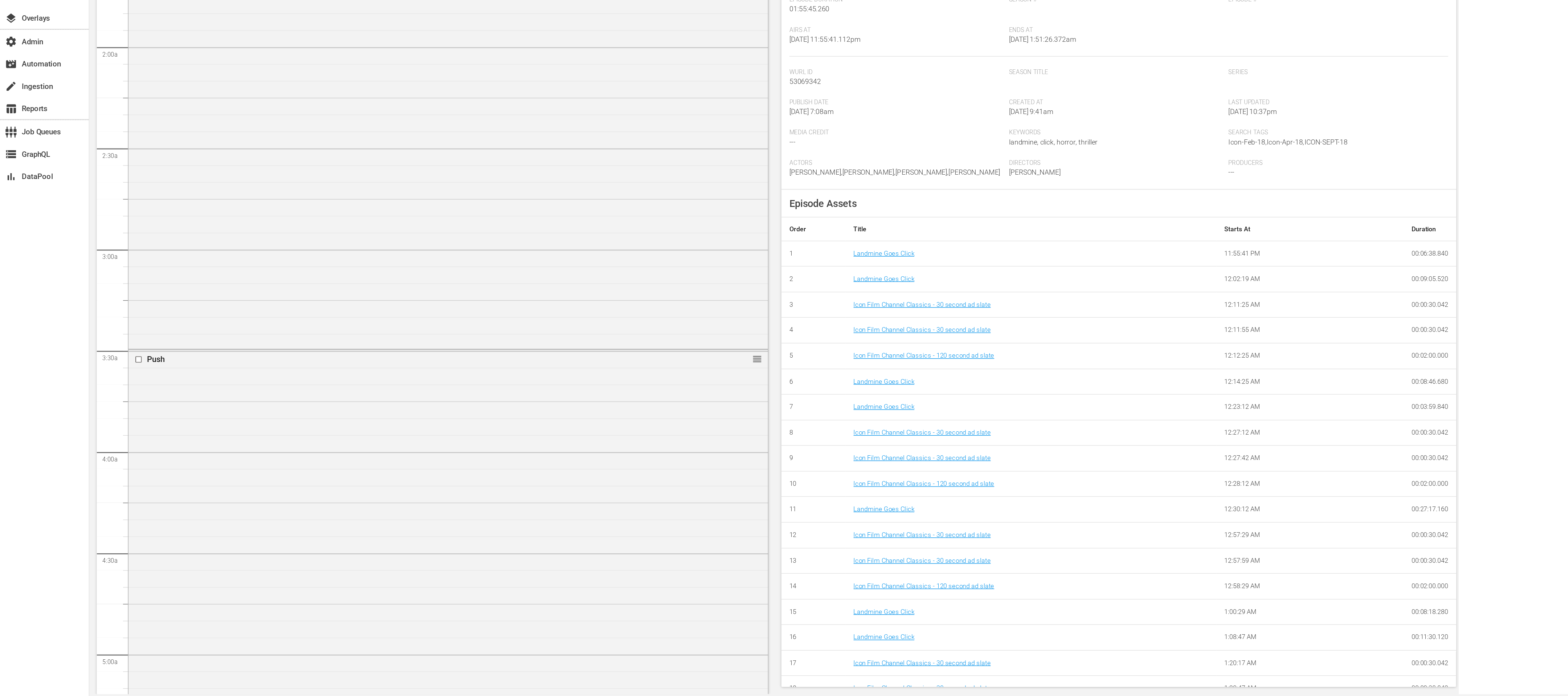
scroll to position [0, 0]
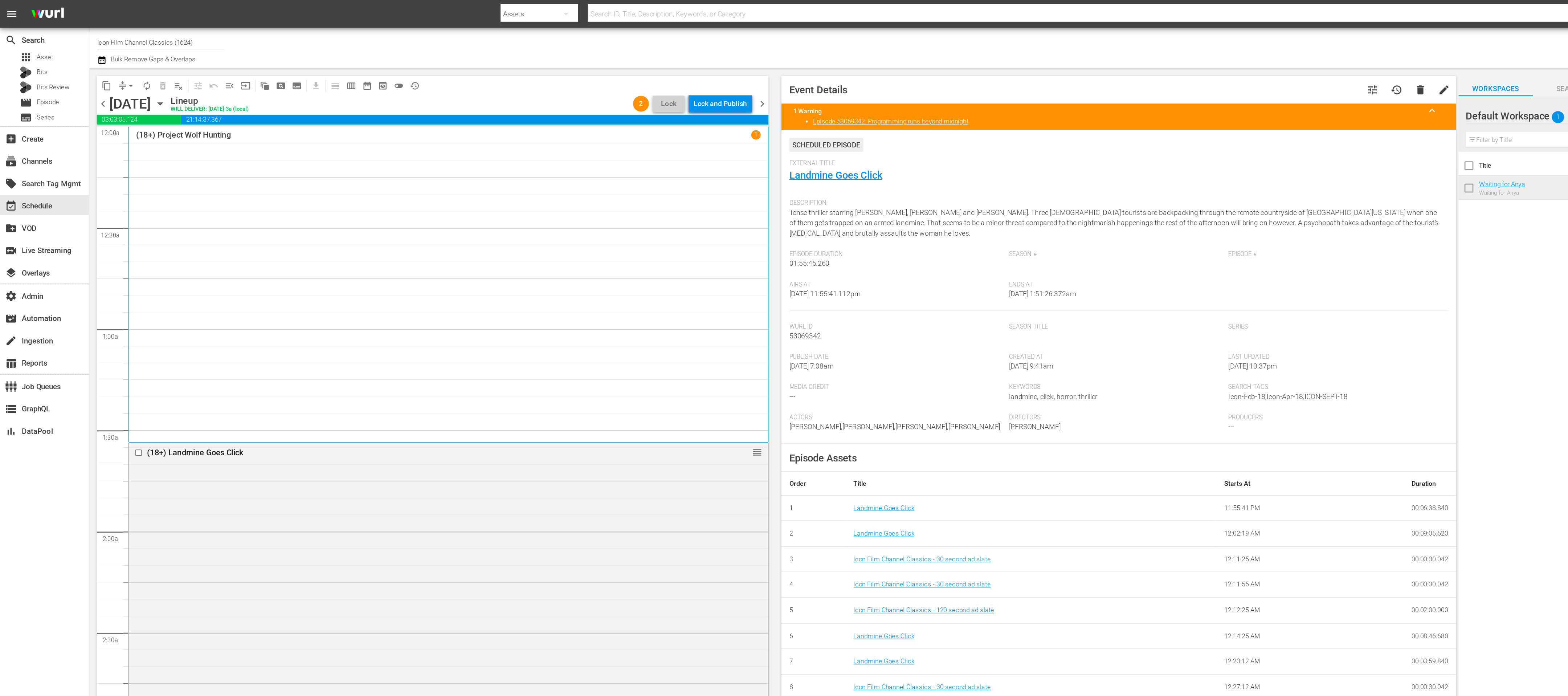
click at [559, 78] on span "chevron_right" at bounding box center [557, 76] width 9 height 9
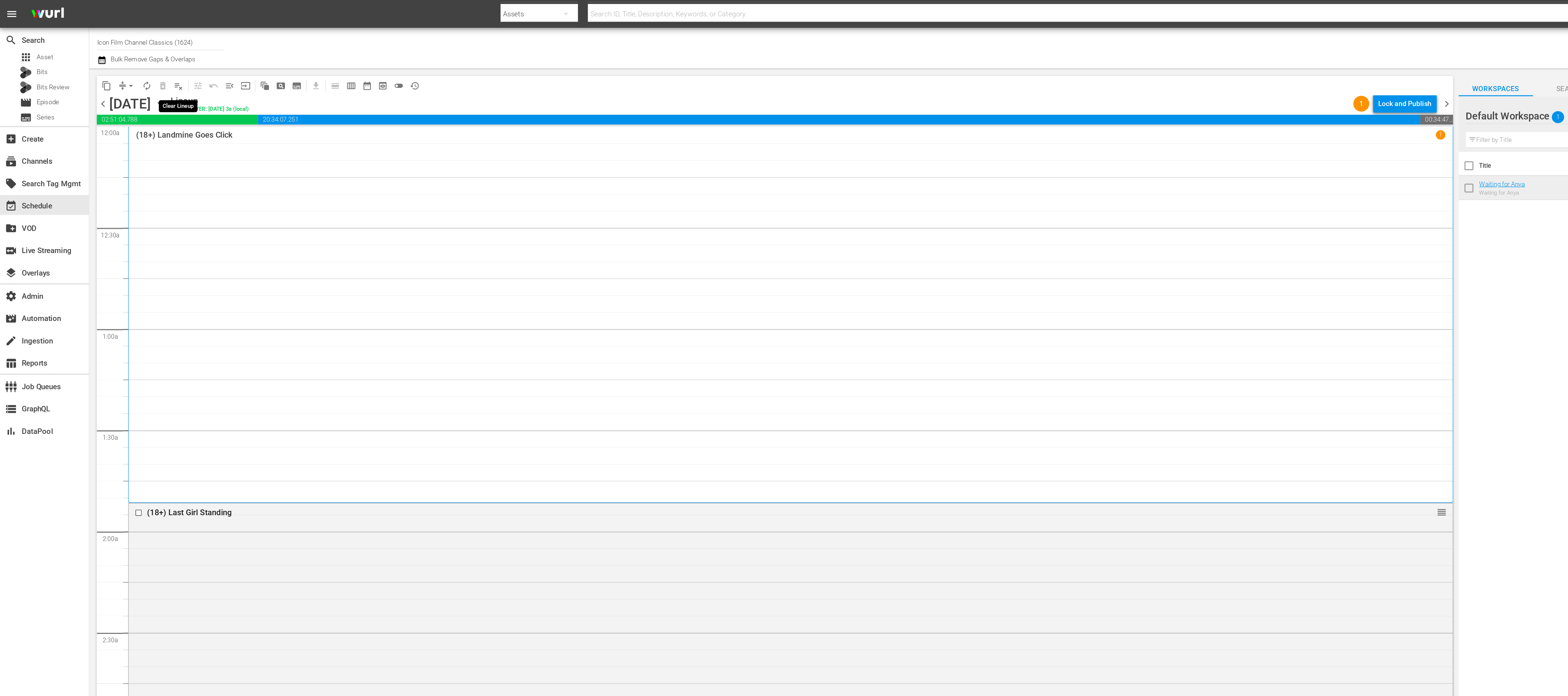
click at [130, 60] on span "playlist_remove_outlined" at bounding box center [131, 62] width 7 height 7
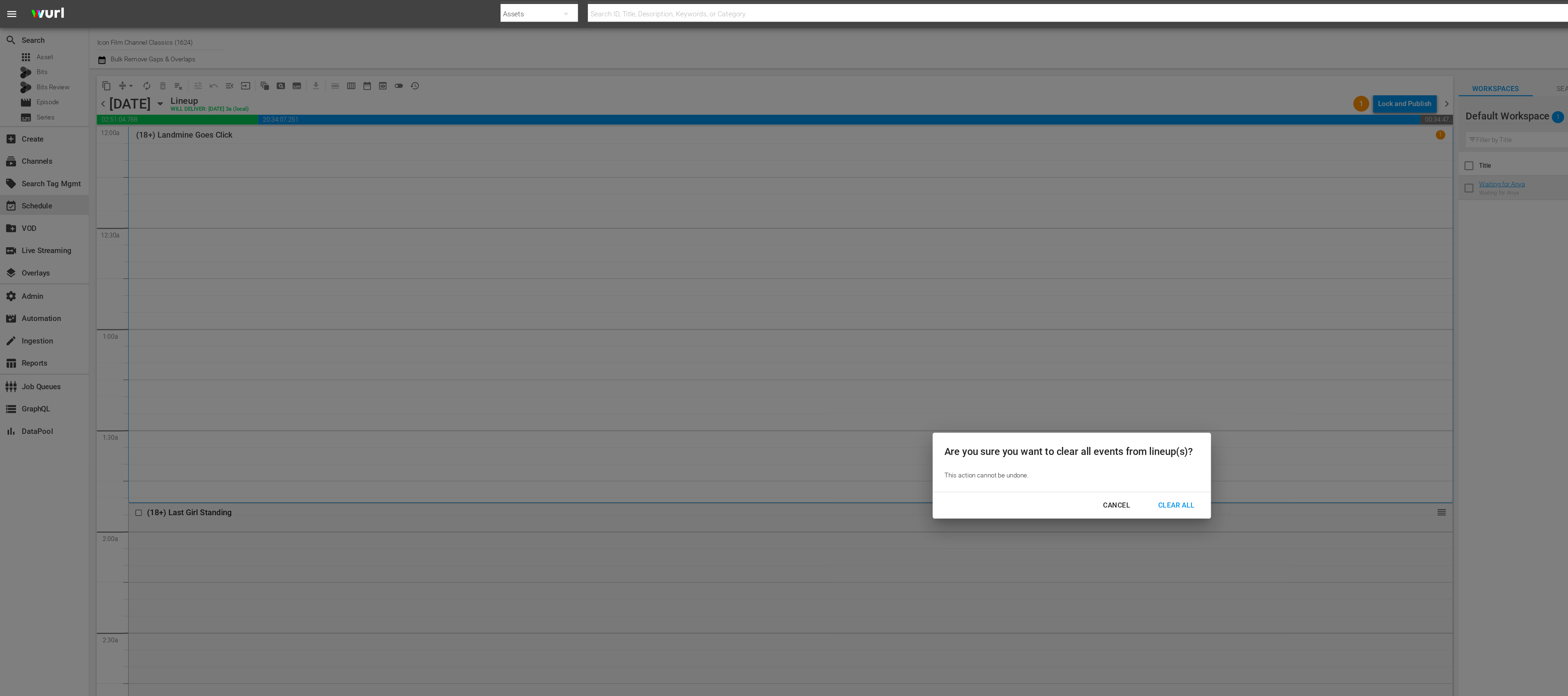
click at [872, 377] on div "Cancel Clear All" at bounding box center [784, 370] width 204 height 19
click at [872, 371] on div "Clear All" at bounding box center [860, 369] width 39 height 9
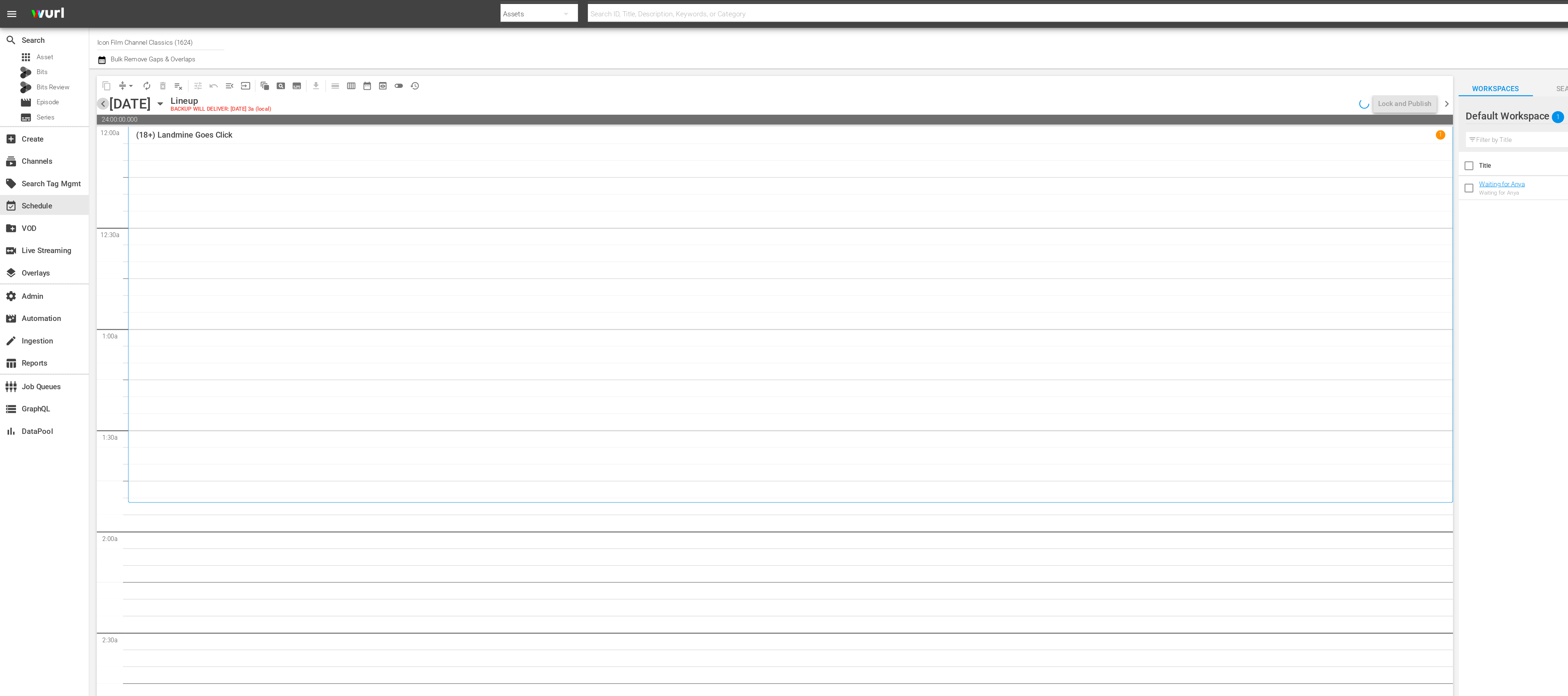
click at [75, 77] on span "chevron_left" at bounding box center [75, 76] width 9 height 9
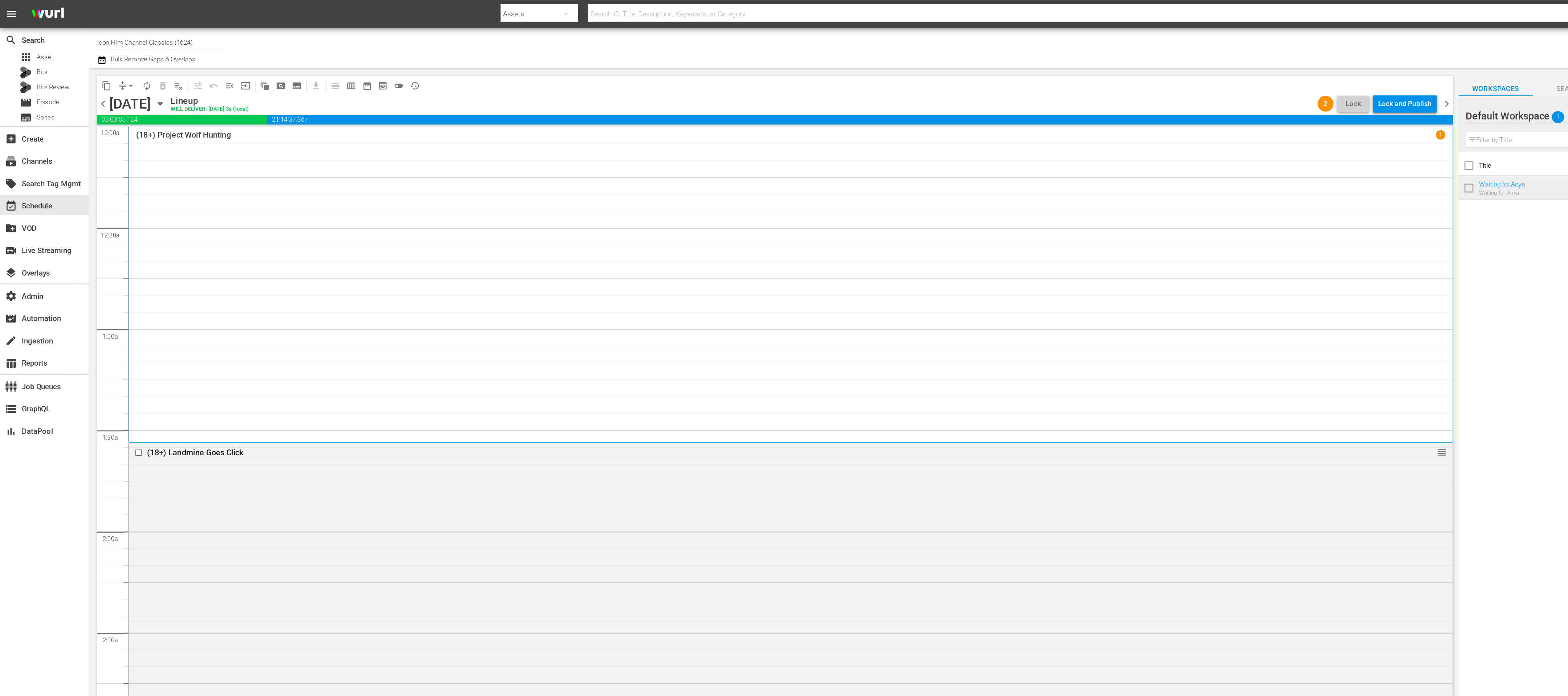
click at [1061, 77] on span "chevron_right" at bounding box center [1058, 76] width 9 height 9
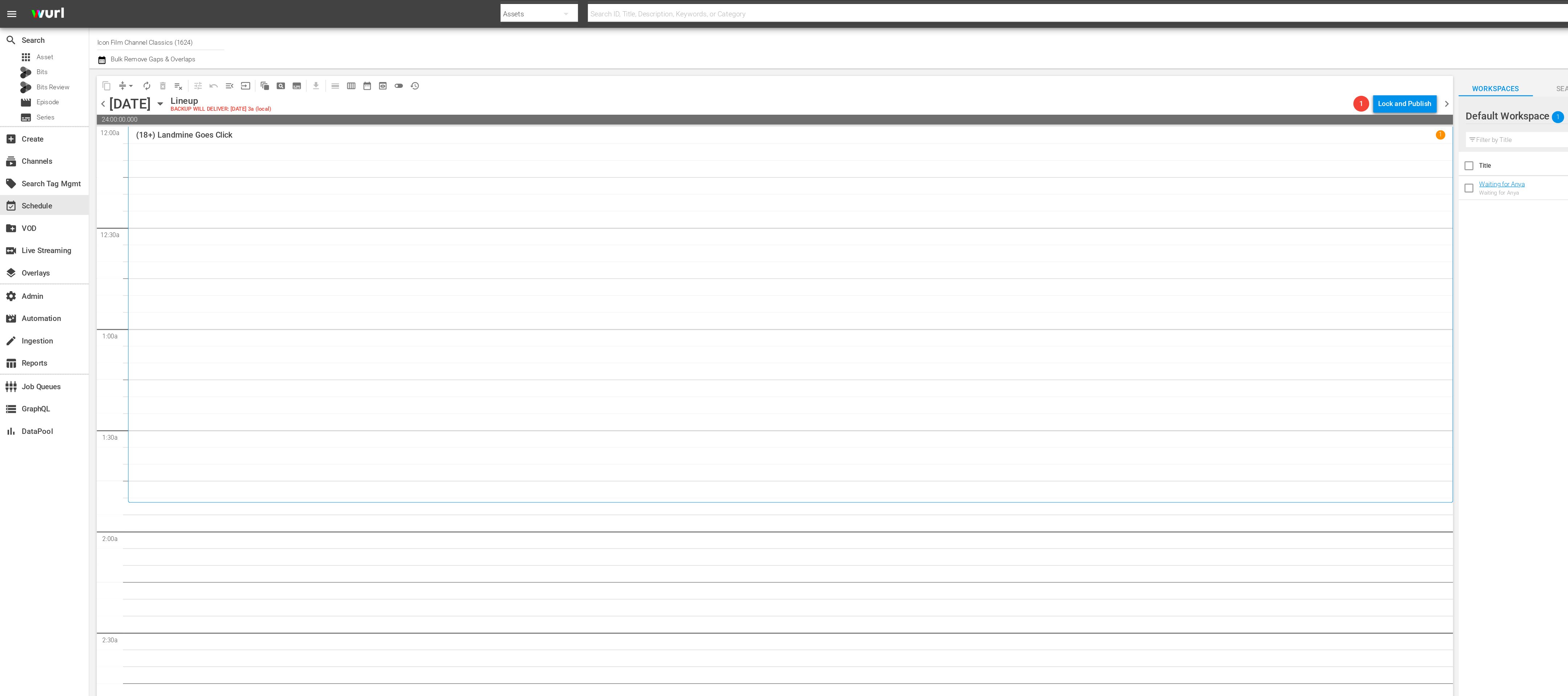
click at [1059, 73] on span "chevron_right" at bounding box center [1058, 76] width 9 height 9
click at [74, 44] on icon "button" at bounding box center [75, 43] width 7 height 9
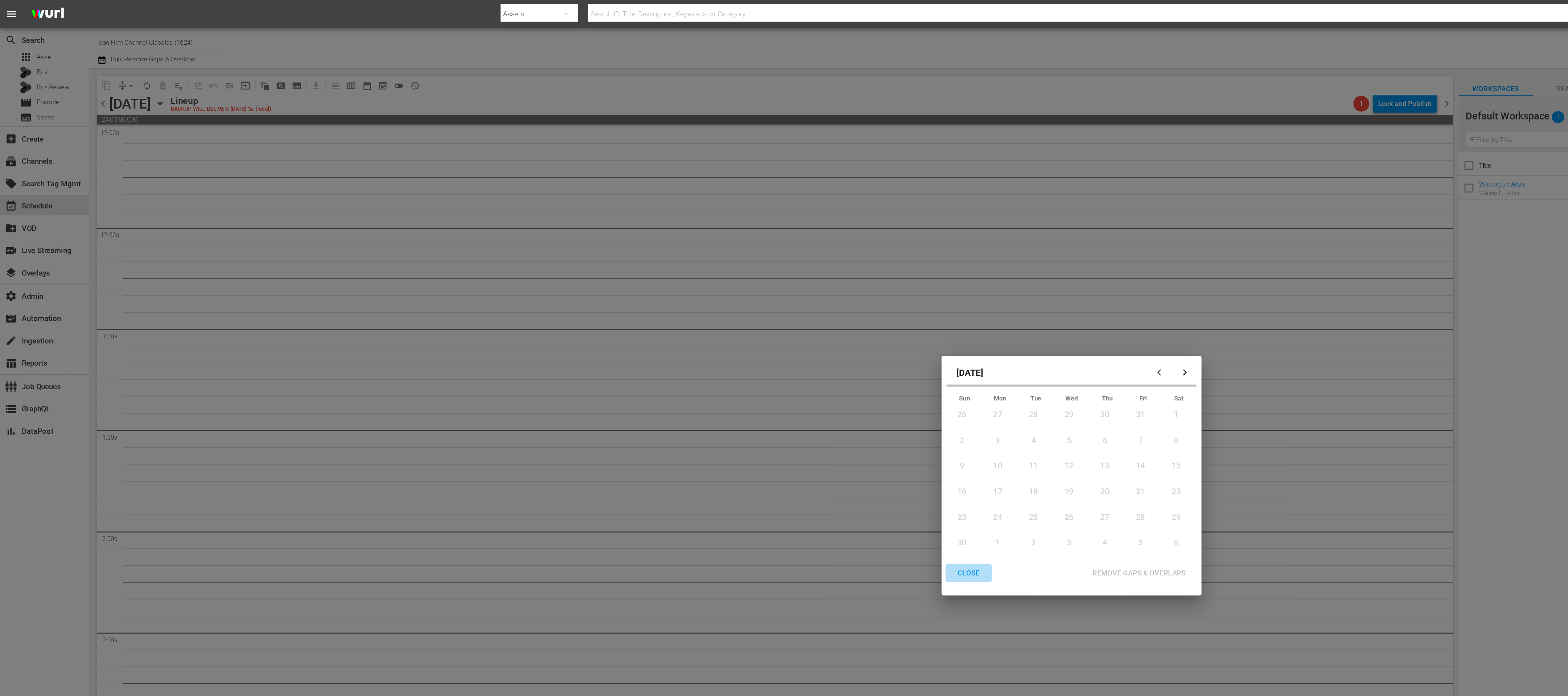
click at [707, 421] on div "CLOSE" at bounding box center [708, 419] width 28 height 9
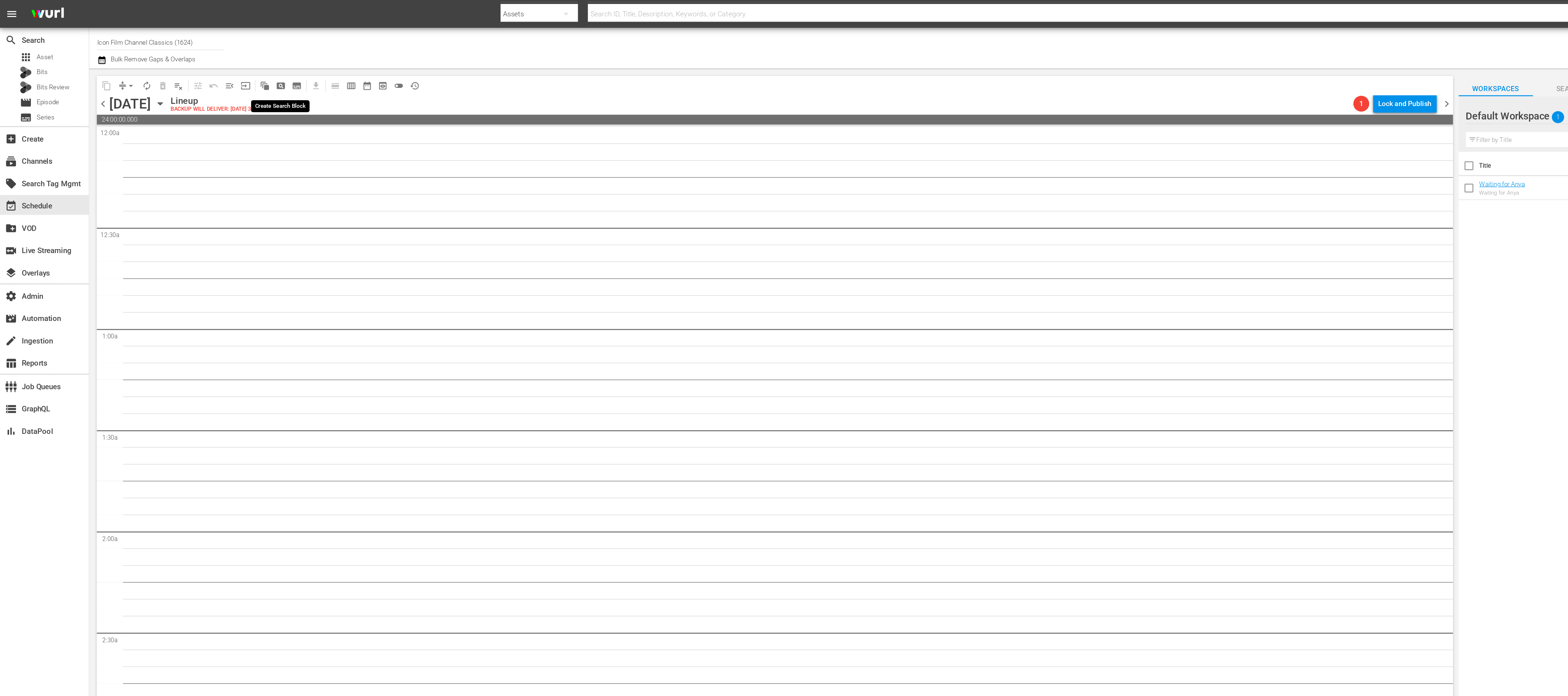
click at [209, 63] on span "pageview_outlined" at bounding box center [205, 62] width 7 height 7
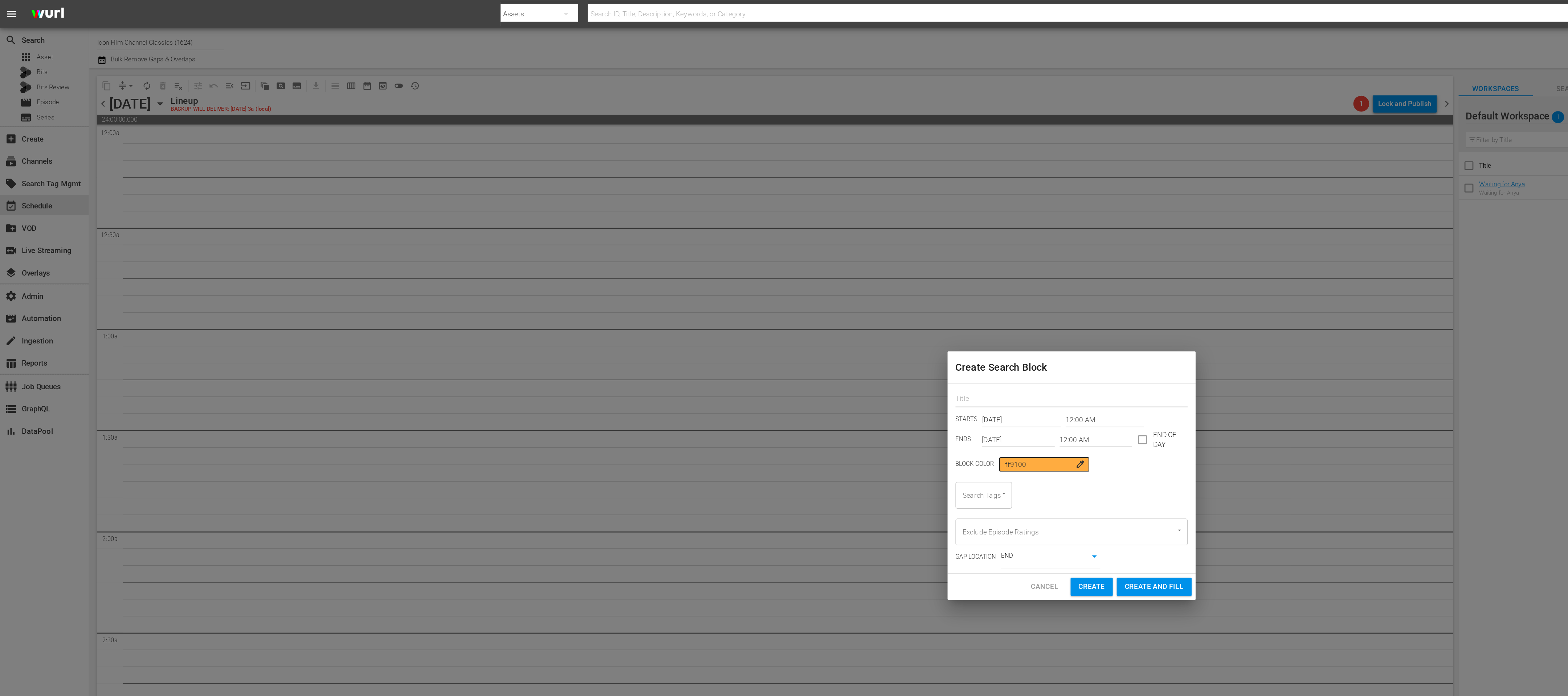
click at [709, 289] on input "text" at bounding box center [784, 292] width 170 height 12
type input "XMAS AM"
click at [746, 325] on input "[DATE]" at bounding box center [745, 322] width 54 height 11
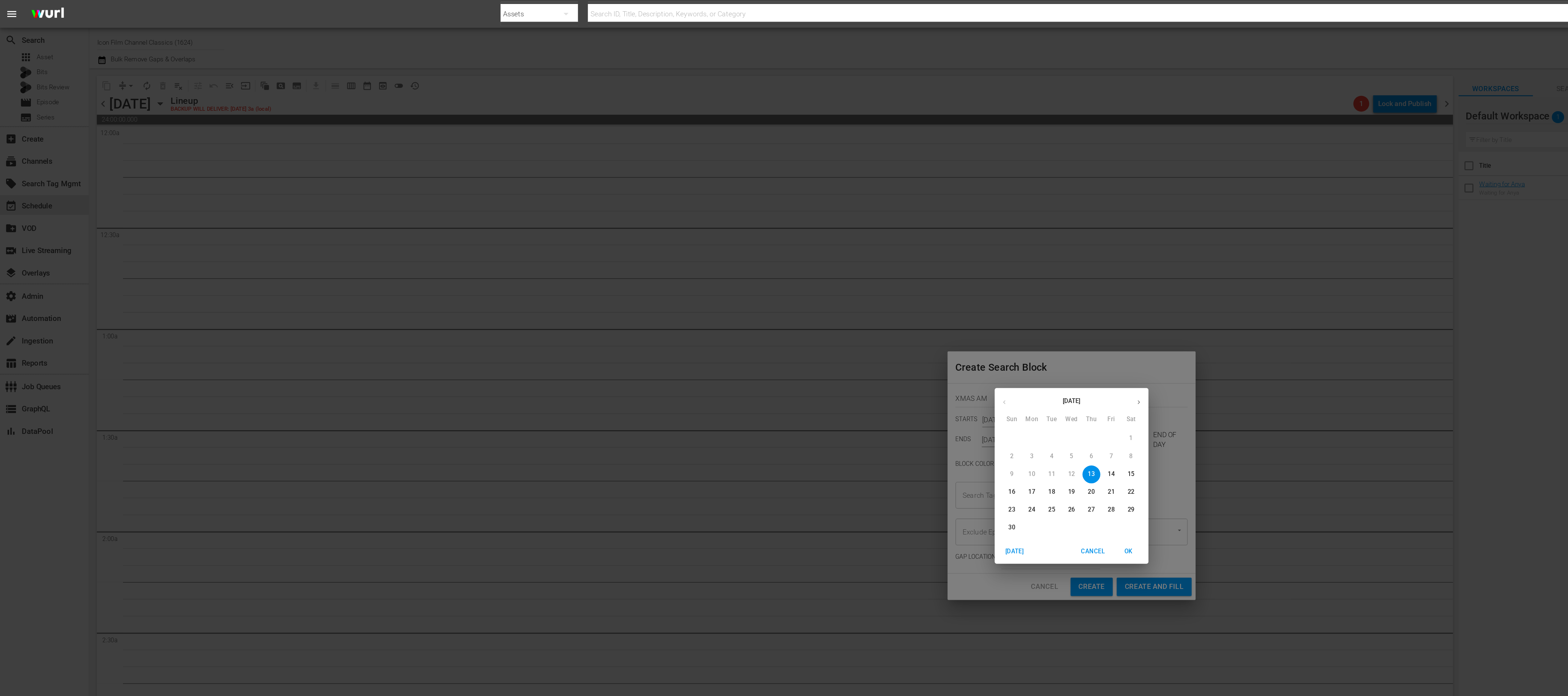
click at [832, 293] on icon "button" at bounding box center [833, 294] width 5 height 5
click at [736, 295] on icon "button" at bounding box center [735, 294] width 5 height 5
click at [836, 293] on button "button" at bounding box center [833, 294] width 14 height 14
click at [743, 375] on span "25" at bounding box center [740, 373] width 13 height 6
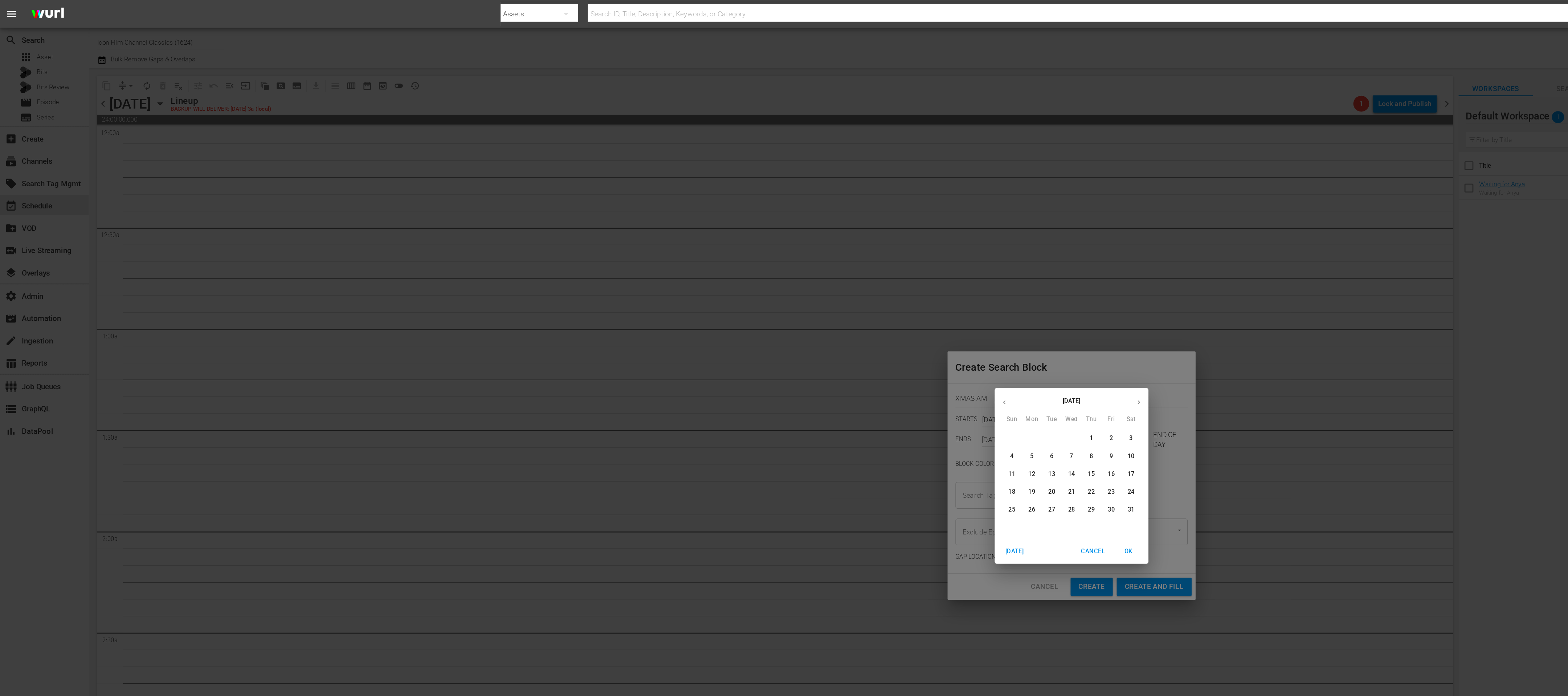
type input "[DATE]"
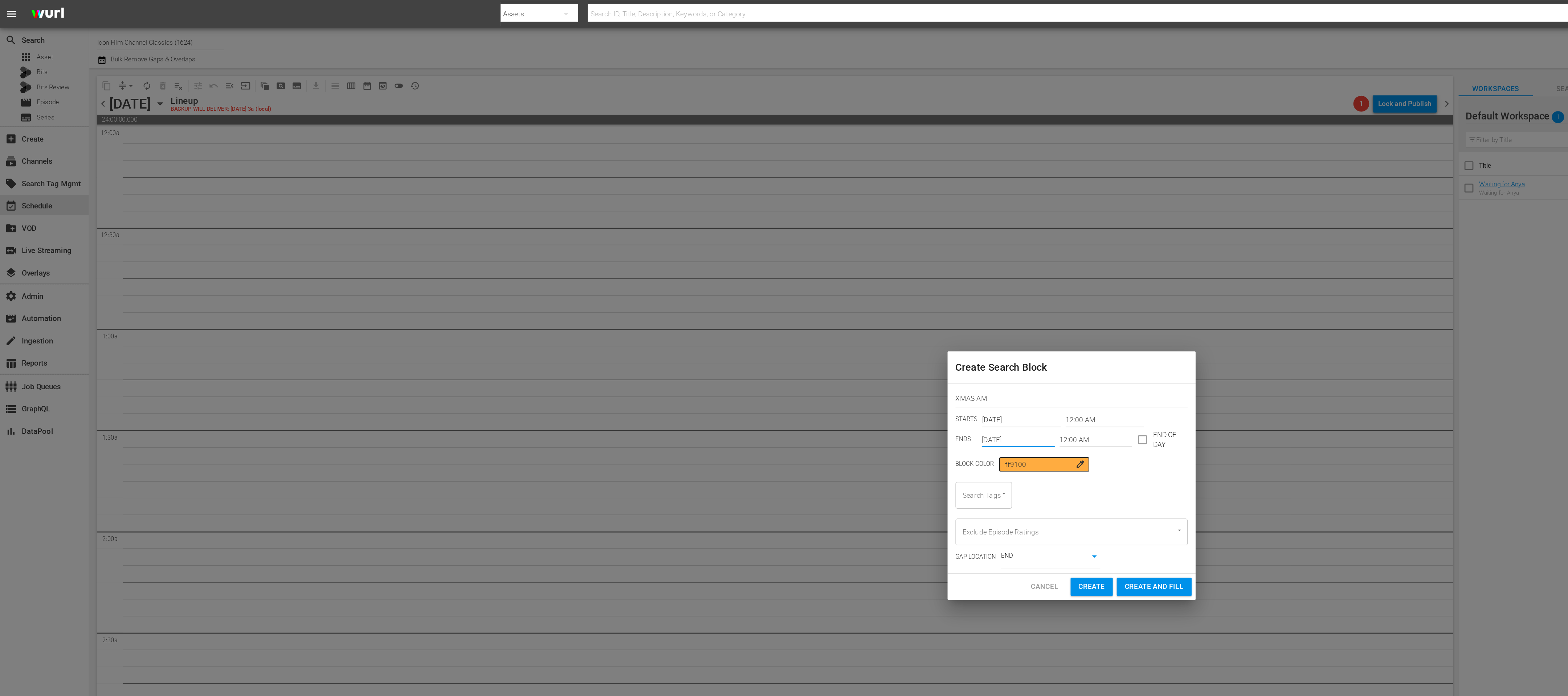
click at [811, 319] on input "12:00 AM" at bounding box center [802, 322] width 54 height 11
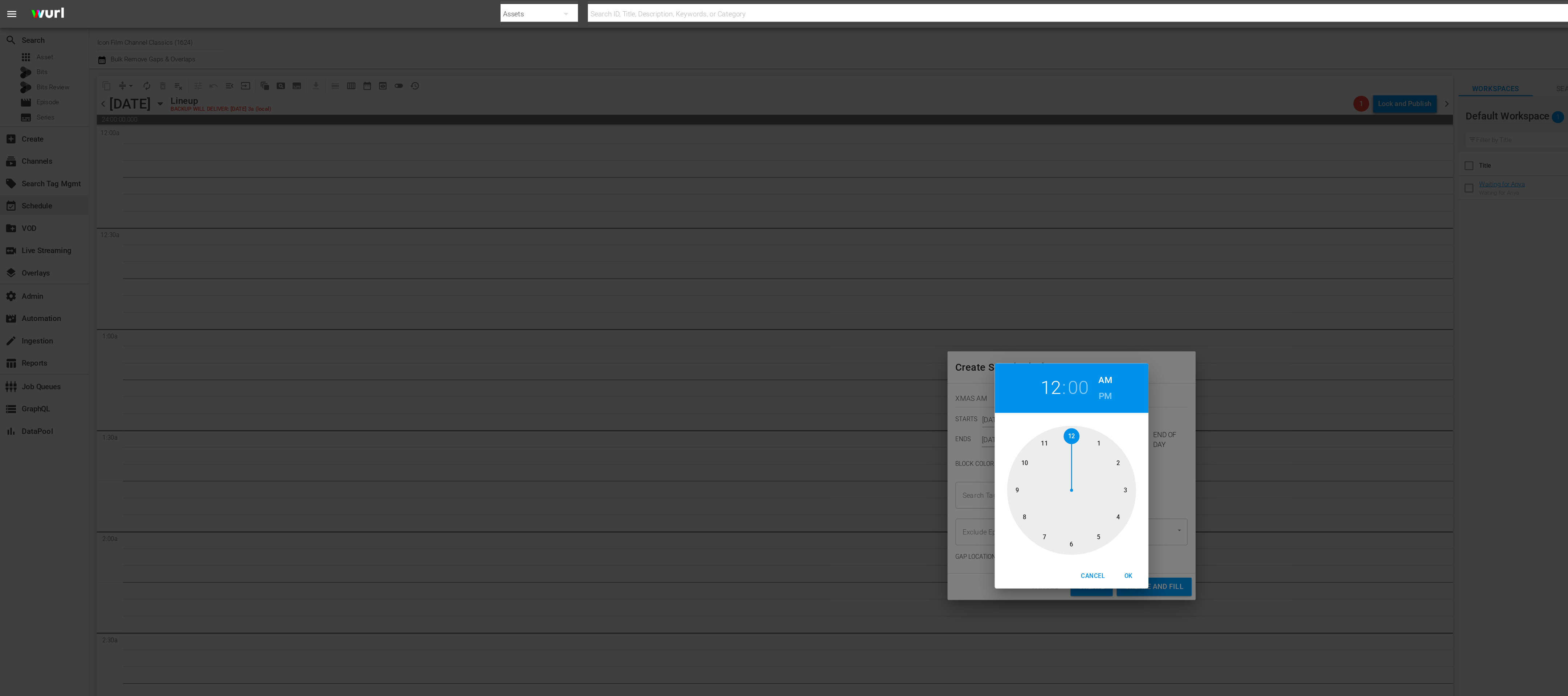
click at [755, 381] on div at bounding box center [784, 359] width 94 height 94
click at [826, 423] on span "OK" at bounding box center [826, 422] width 18 height 7
type input "08:00 AM"
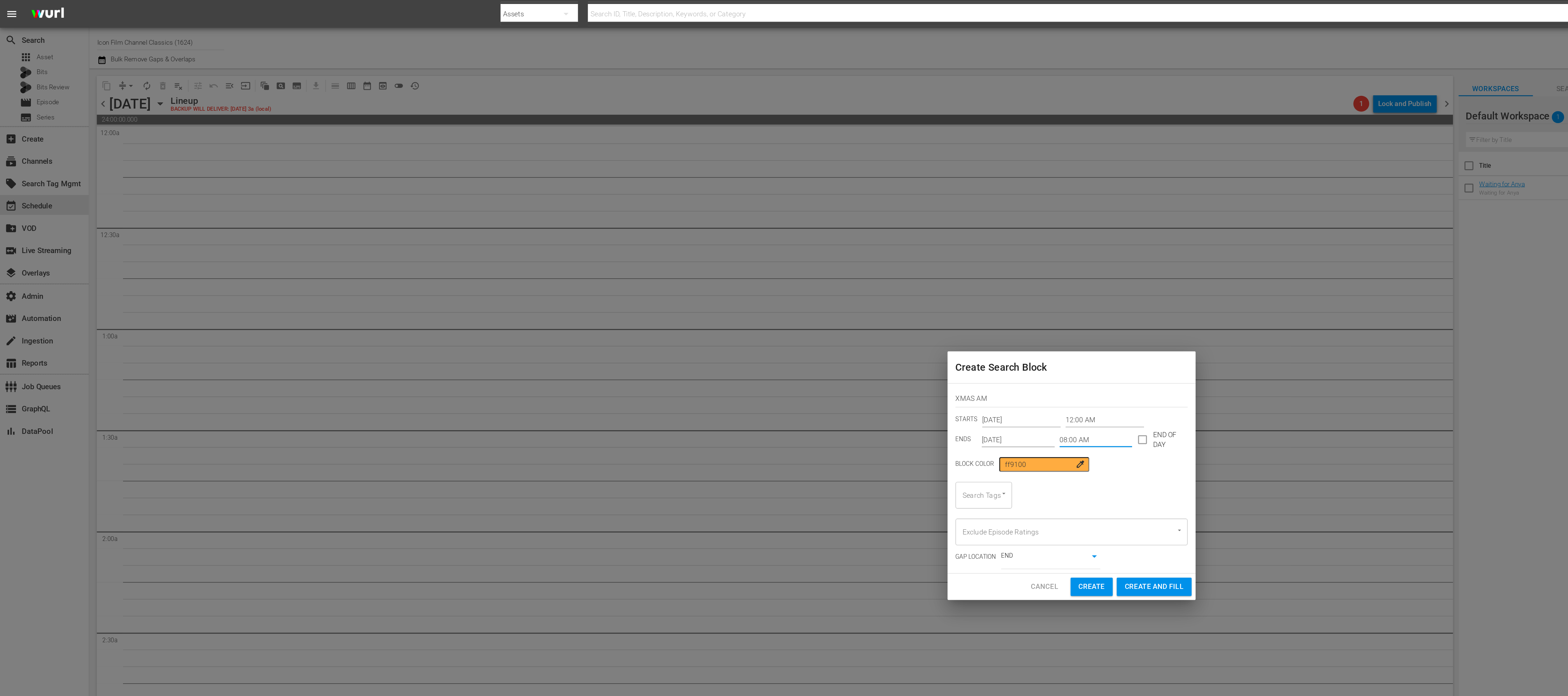
click at [727, 365] on div "Search Tags" at bounding box center [719, 362] width 41 height 20
type input "ICON-XMAS"
click at [723, 452] on span "ICON-XMAS25-MORNING" at bounding box center [720, 445] width 30 height 23
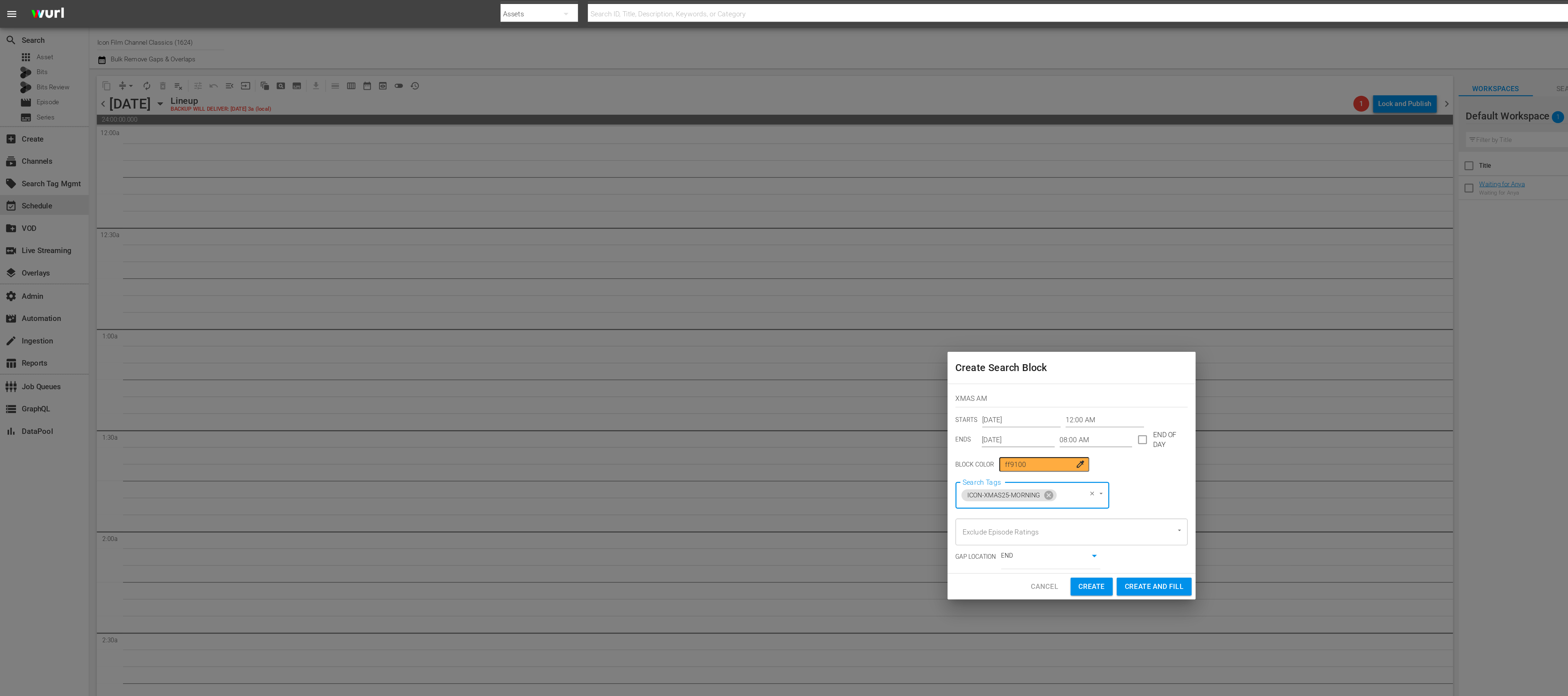
click at [741, 408] on body "menu Search By Assets Search ID, Title, Description, Keywords, or Category Sear…" at bounding box center [784, 348] width 1568 height 696
click at [753, 417] on li "BEGINNING" at bounding box center [769, 419] width 72 height 12
type input "true"
click at [840, 428] on span "Create and Fill" at bounding box center [845, 429] width 43 height 9
type input "[DATE]"
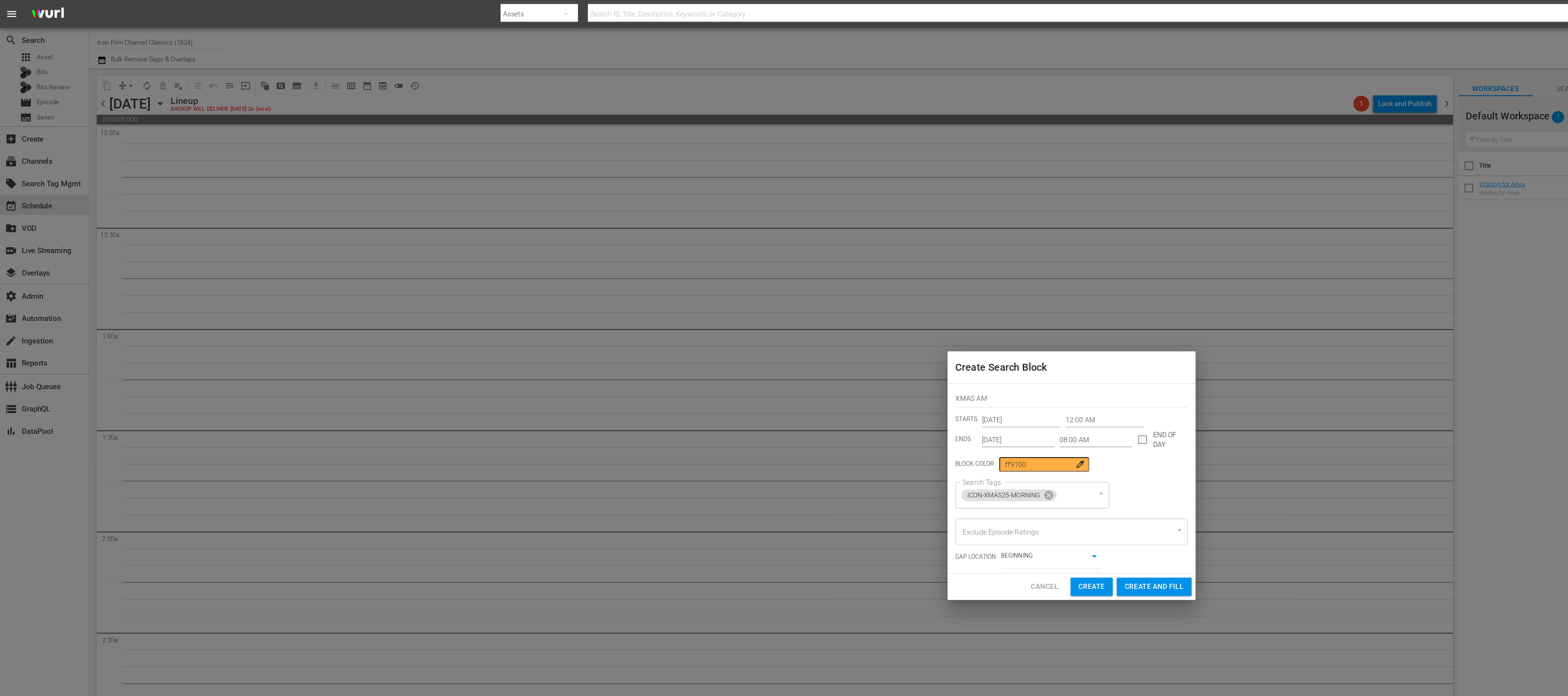
type input "12:00 AM"
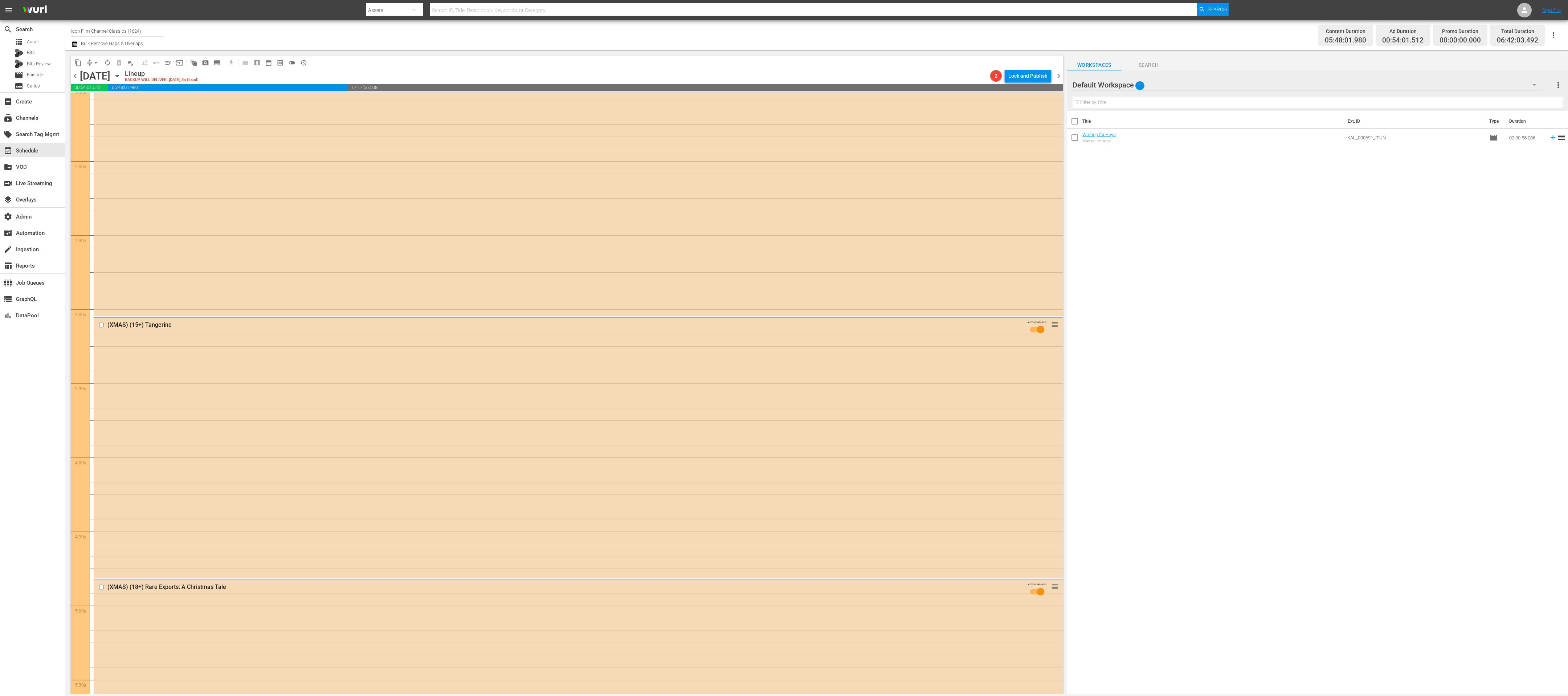
scroll to position [422, 0]
click at [208, 60] on span "pageview_outlined" at bounding box center [205, 62] width 7 height 7
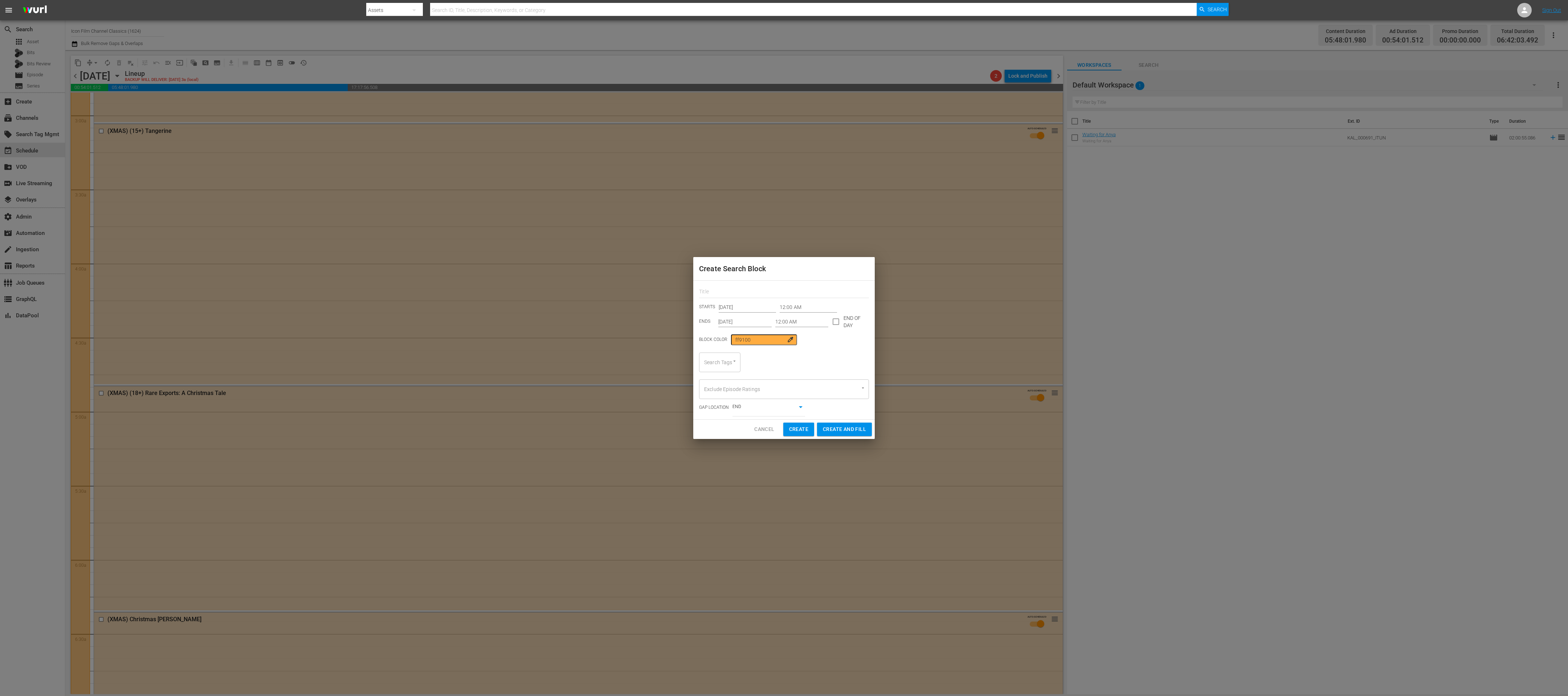
click at [734, 286] on div at bounding box center [784, 291] width 170 height 14
click at [734, 293] on input "text" at bounding box center [784, 292] width 170 height 12
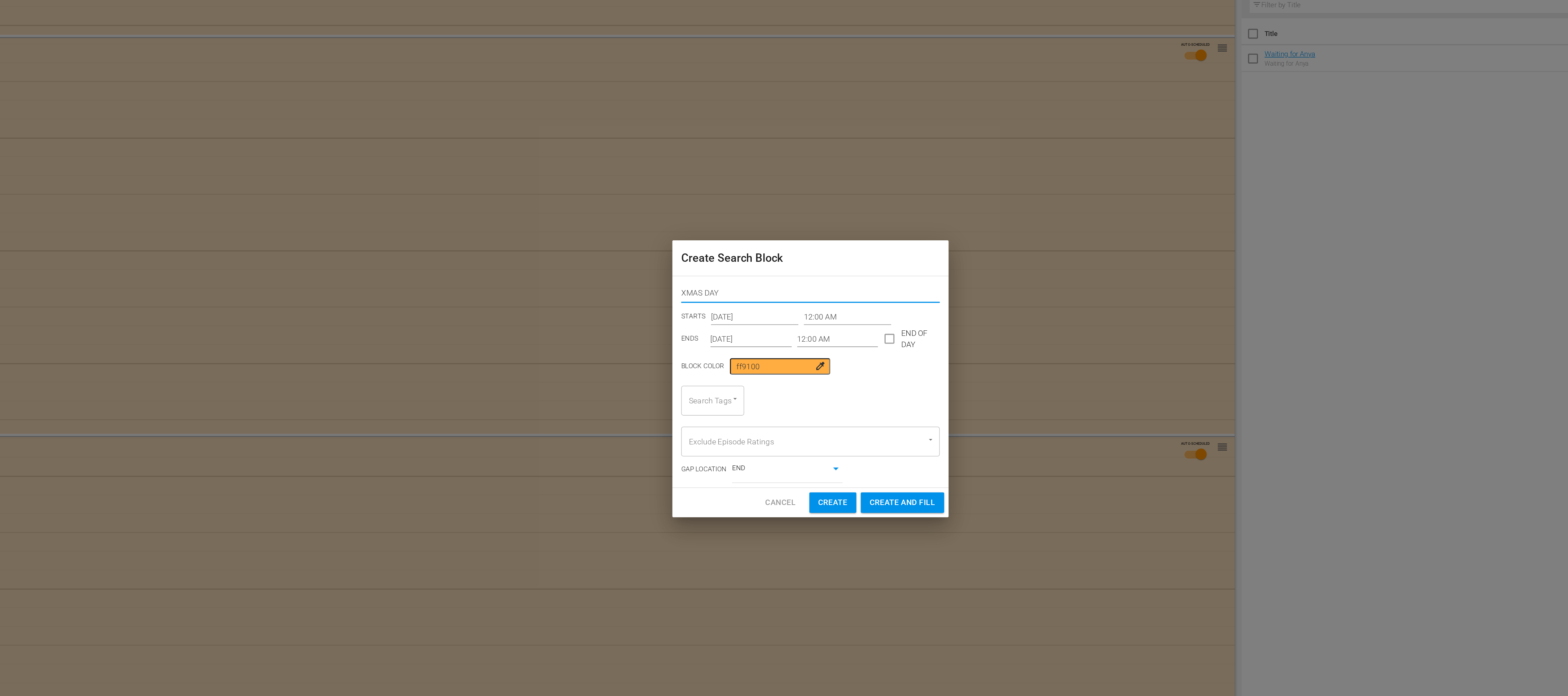
type input "XMAS DAY"
click at [795, 304] on input "12:00 AM" at bounding box center [808, 307] width 58 height 11
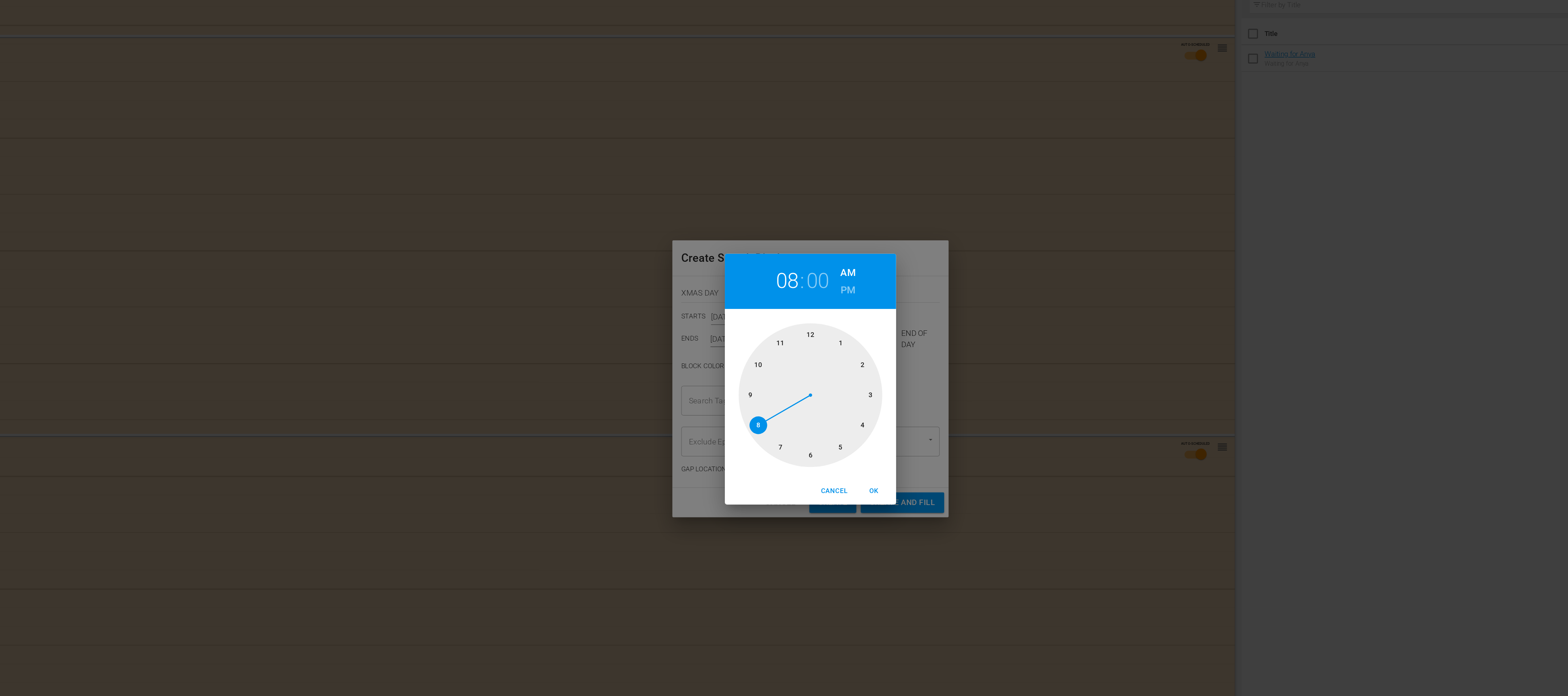
click at [752, 378] on div at bounding box center [784, 359] width 94 height 94
click at [822, 419] on span "OK" at bounding box center [826, 422] width 18 height 7
type input "08:00 AM"
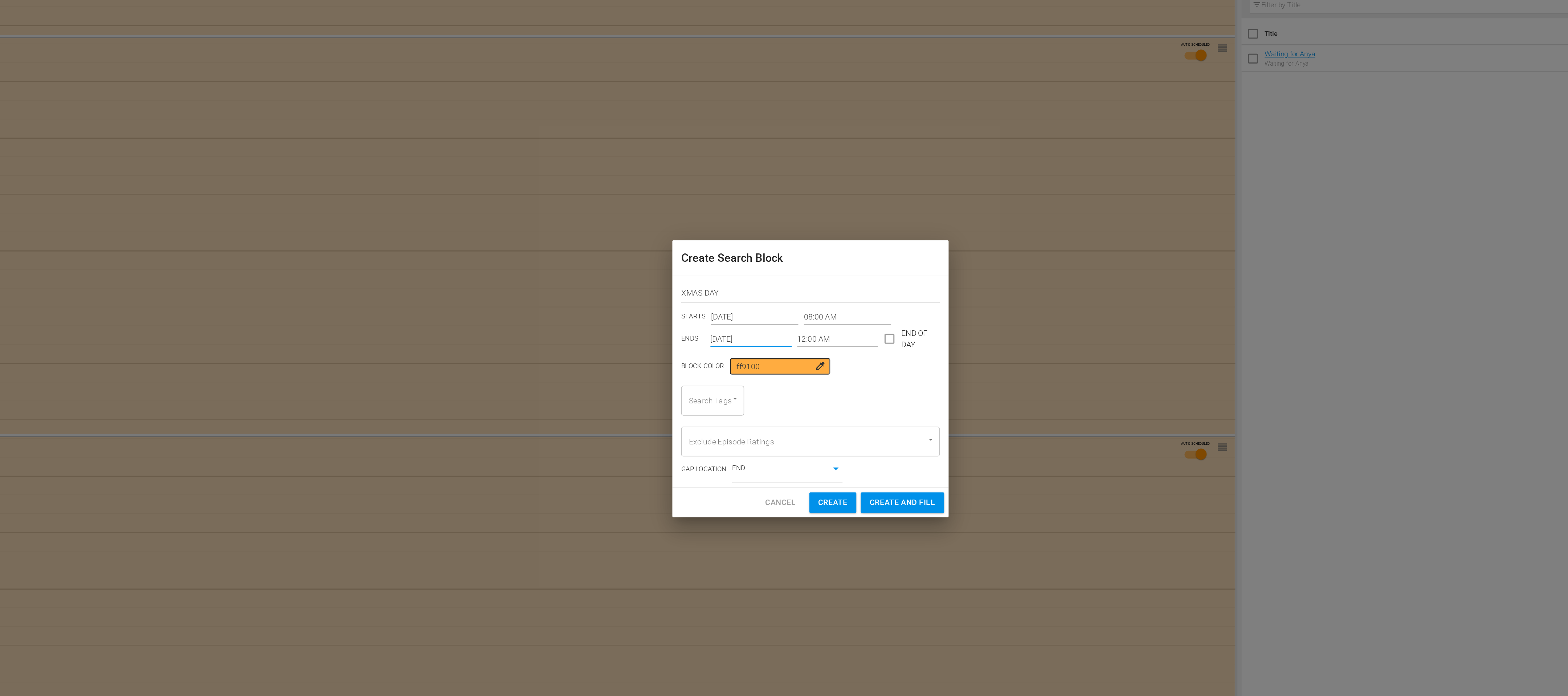
click at [745, 323] on input "[DATE]" at bounding box center [745, 322] width 54 height 11
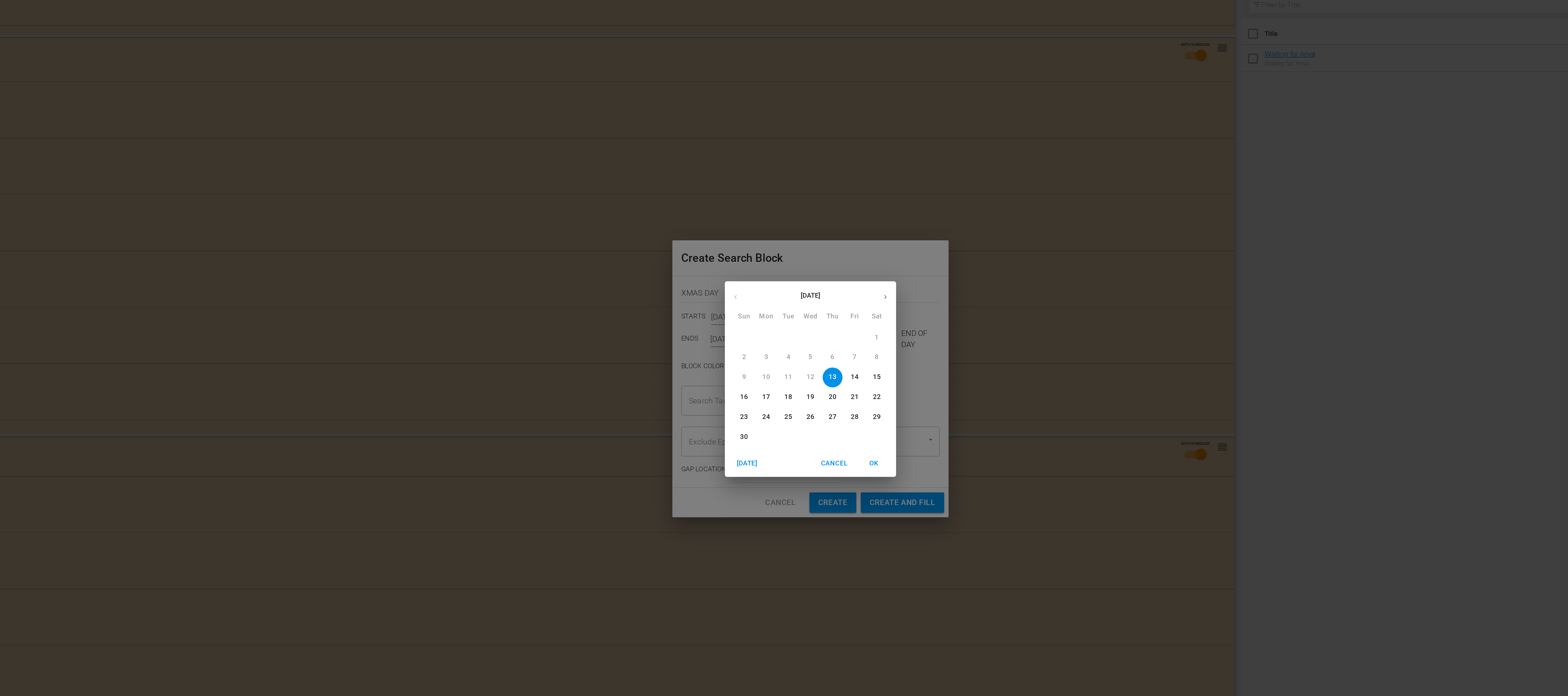
click at [839, 294] on button "button" at bounding box center [833, 294] width 14 height 14
click at [836, 294] on button "button" at bounding box center [833, 294] width 14 height 14
click at [744, 373] on span "25" at bounding box center [740, 373] width 13 height 6
type input "[DATE]"
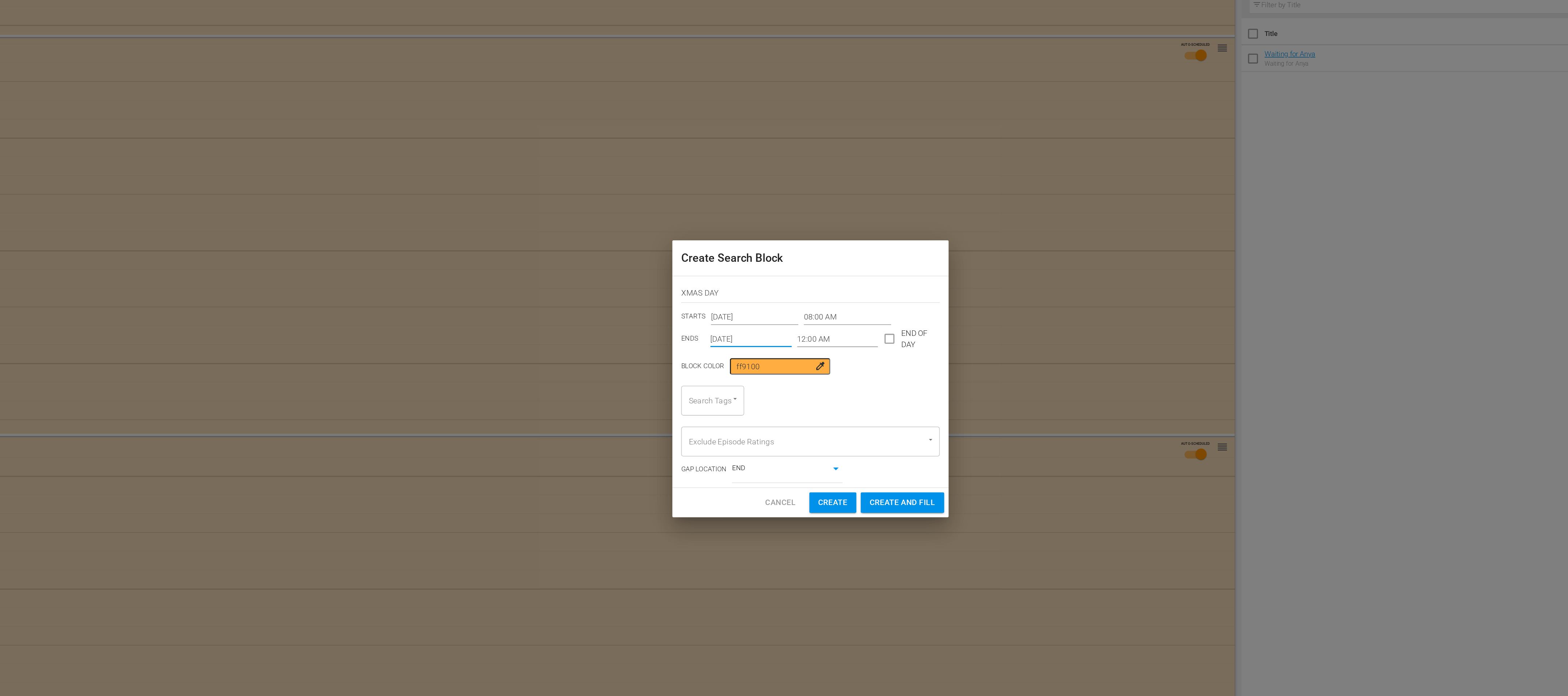
click at [792, 320] on input "12:00 AM" at bounding box center [802, 322] width 54 height 11
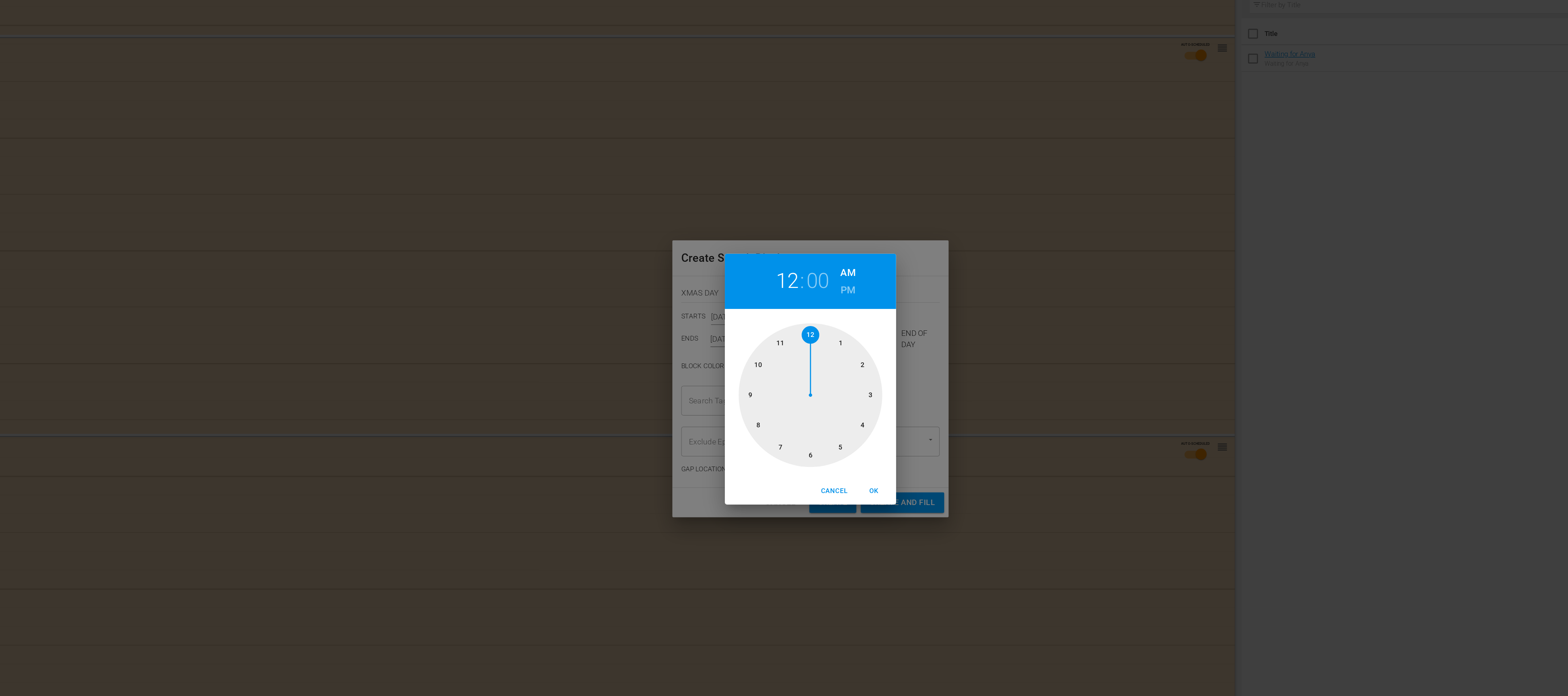
click at [819, 382] on div at bounding box center [784, 359] width 94 height 94
click at [809, 293] on h6 "PM" at bounding box center [809, 289] width 9 height 12
click at [826, 423] on span "OK" at bounding box center [826, 422] width 18 height 7
type input "04:00 PM"
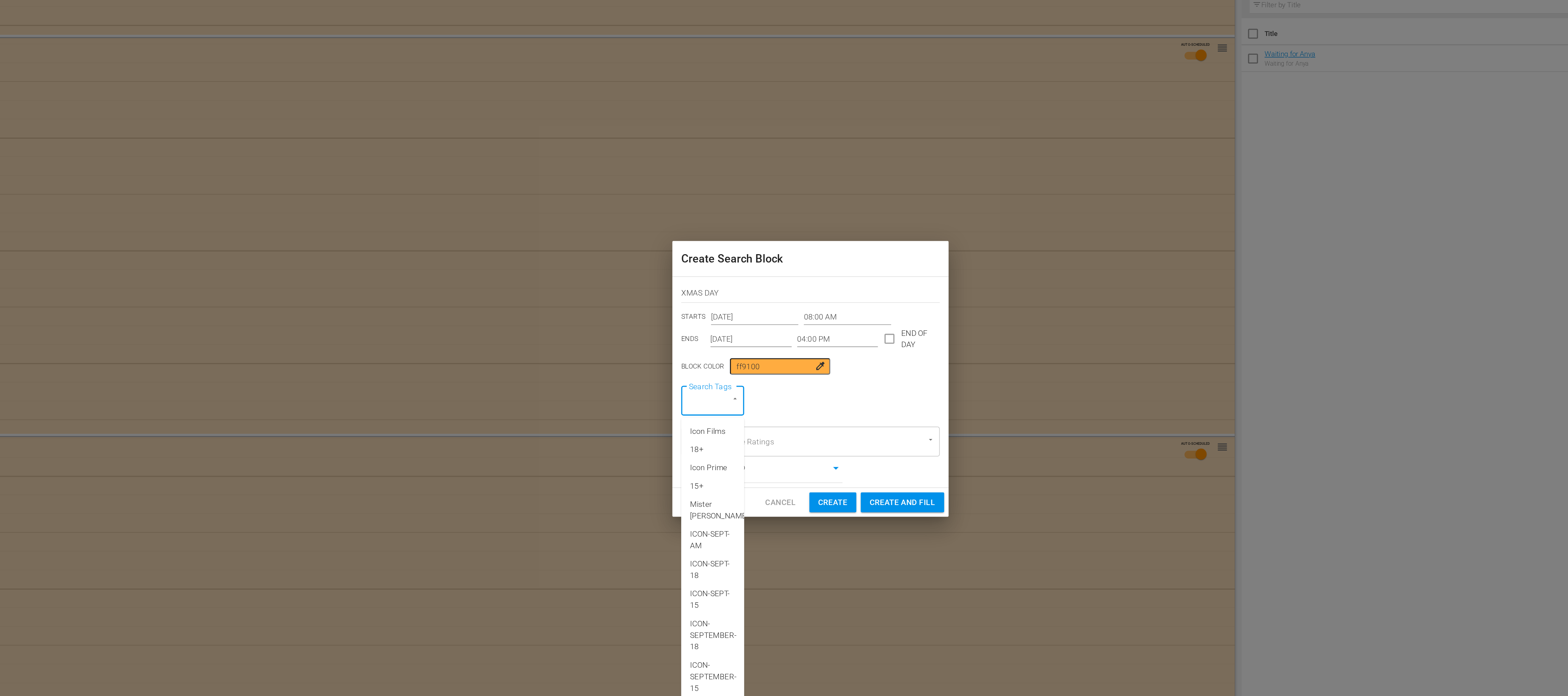
click at [713, 366] on input "Search Tags" at bounding box center [709, 362] width 14 height 13
type input "ICON-XMAS"
click at [724, 421] on span "ICON-XMAS25-DAYTIME" at bounding box center [720, 417] width 30 height 23
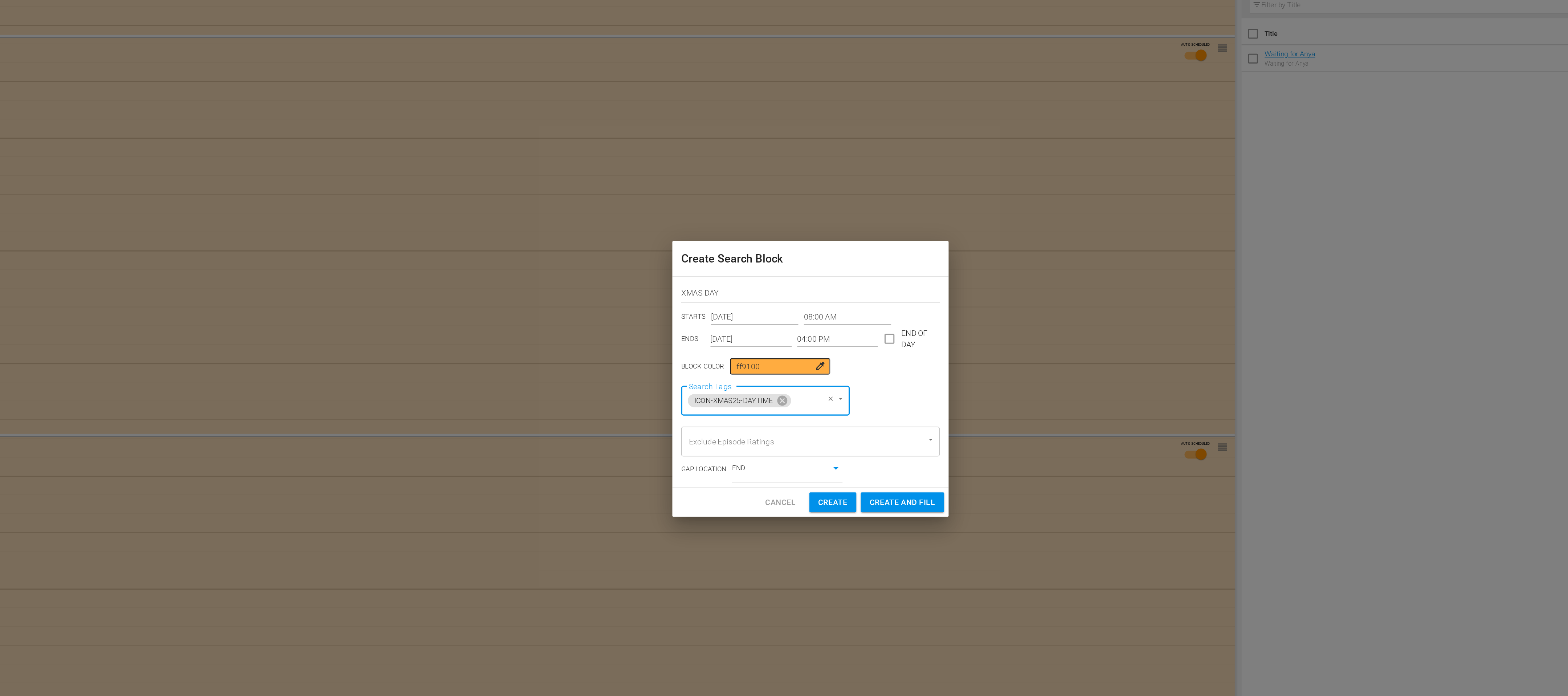
click at [836, 430] on span "Create and Fill" at bounding box center [845, 429] width 43 height 9
type input "12:00 AM"
type input "[DATE]"
type input "12:00 AM"
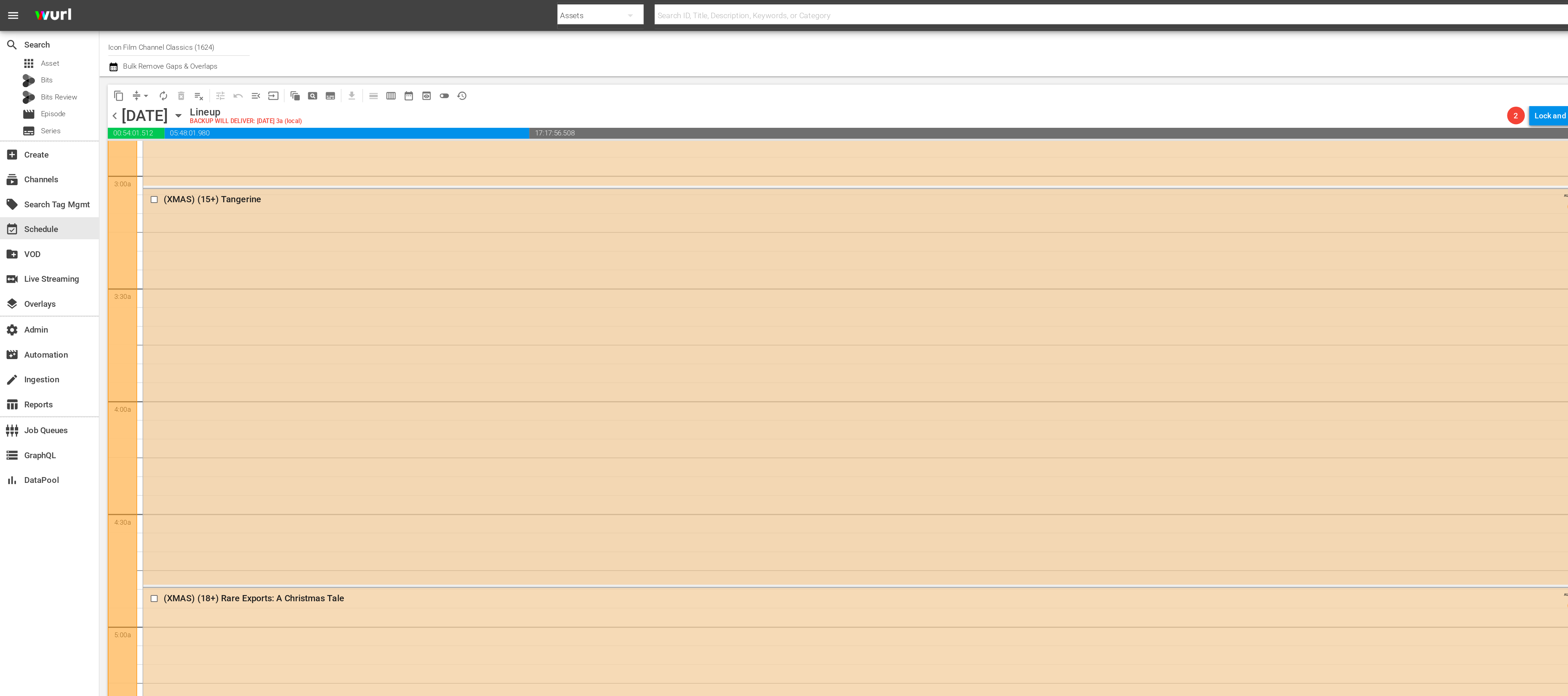
click at [141, 190] on div "(XMAS) (15+) Tangerine AUTO-SCHEDULED reorder" at bounding box center [578, 254] width 969 height 260
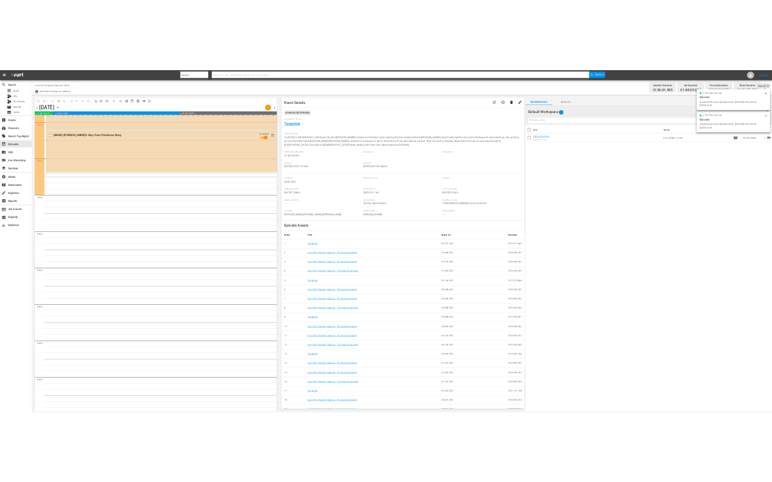
scroll to position [3259, 0]
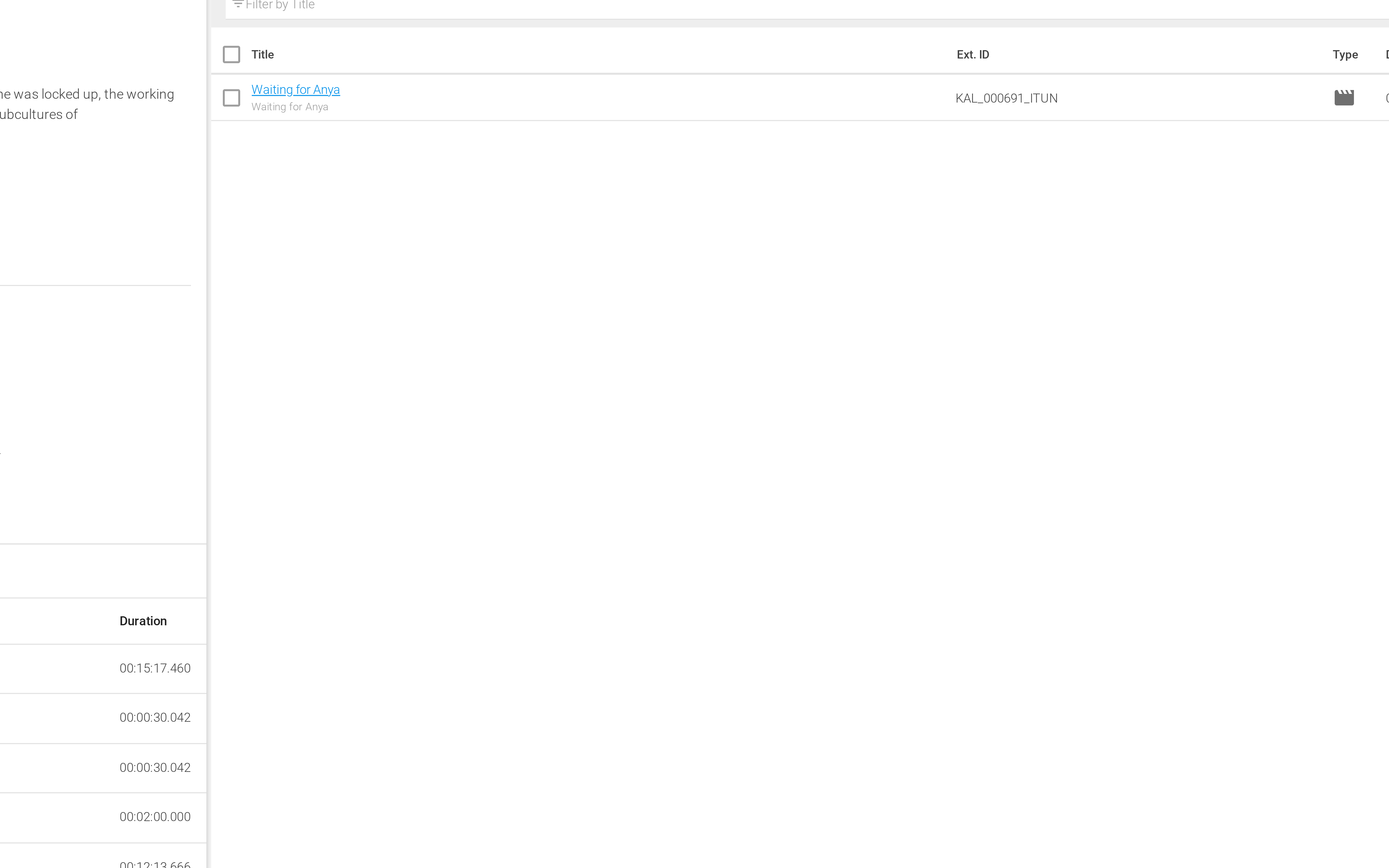
click at [964, 89] on input "text" at bounding box center [1168, 91] width 434 height 10
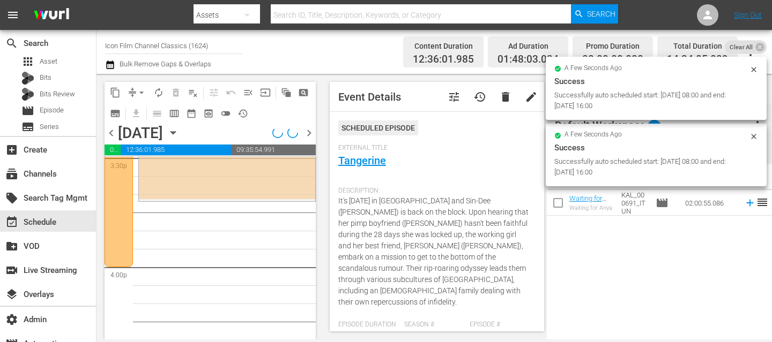
scroll to position [3333, 0]
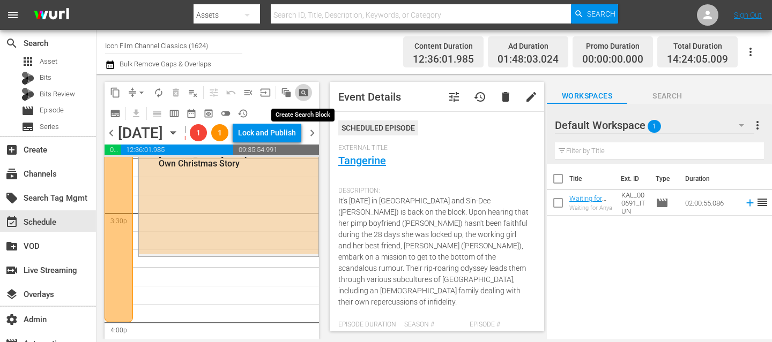
click at [306, 91] on span "pageview_outlined" at bounding box center [303, 92] width 11 height 11
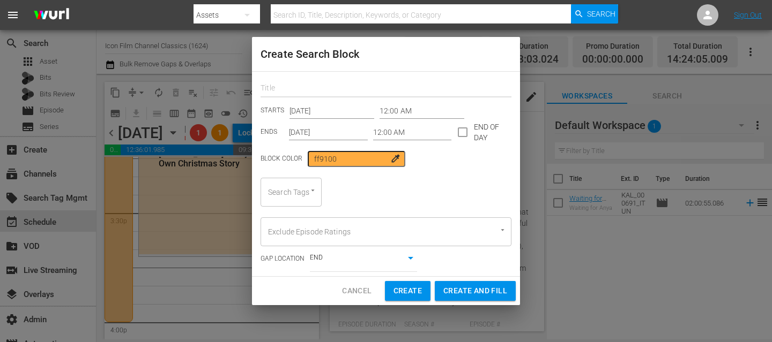
click at [335, 91] on input "text" at bounding box center [385, 89] width 251 height 17
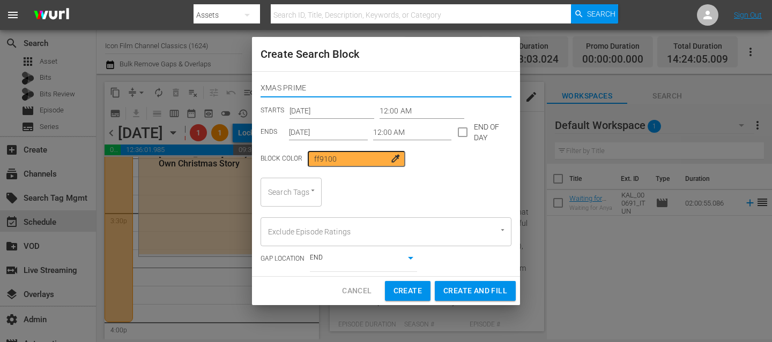
type input "XMAS PRIME"
click at [323, 130] on input "[DATE]" at bounding box center [328, 132] width 79 height 16
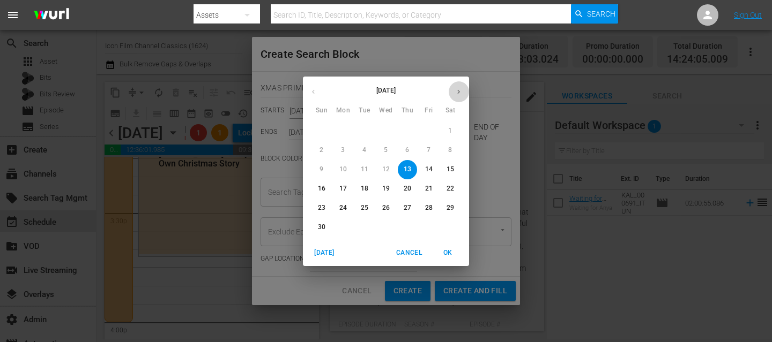
click at [458, 90] on icon "button" at bounding box center [458, 92] width 8 height 8
click at [314, 210] on span "25" at bounding box center [321, 208] width 19 height 9
type input "[DATE]"
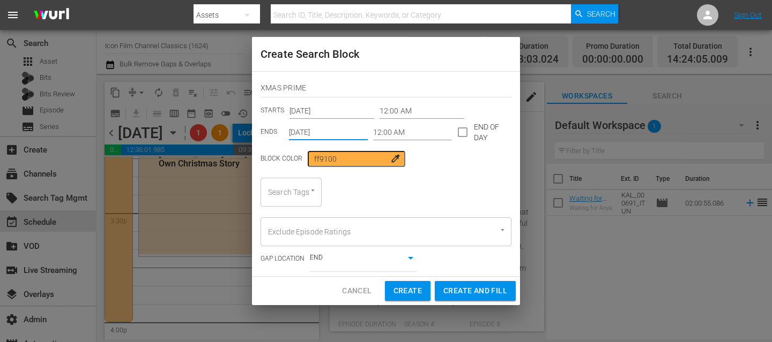
click at [404, 116] on input "12:00 AM" at bounding box center [421, 111] width 85 height 16
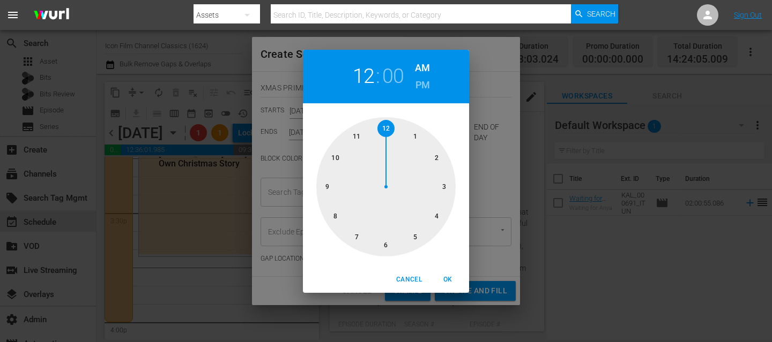
click at [430, 210] on div at bounding box center [385, 186] width 139 height 139
click at [421, 84] on h6 "PM" at bounding box center [422, 85] width 14 height 17
click at [444, 280] on span "OK" at bounding box center [448, 279] width 26 height 11
type input "04:00 PM"
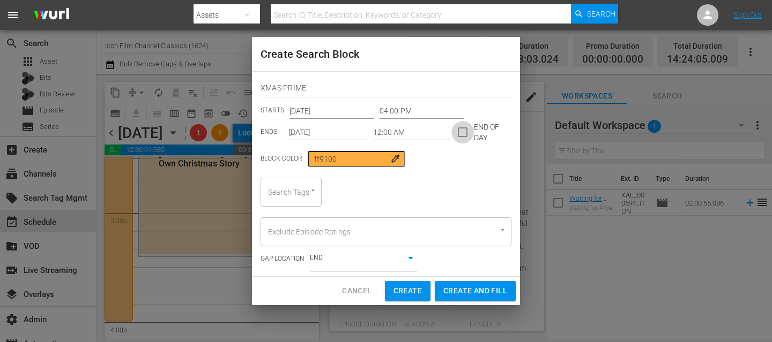
click at [457, 132] on input "checkbox" at bounding box center [462, 134] width 23 height 23
checkbox input "true"
click at [289, 196] on div "Search Tags" at bounding box center [290, 192] width 61 height 29
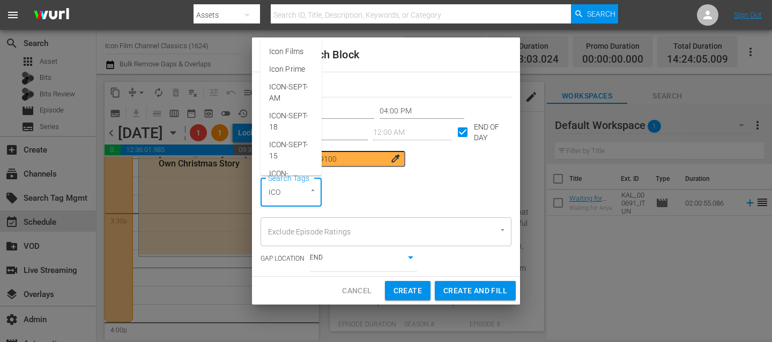
scroll to position [0, 0]
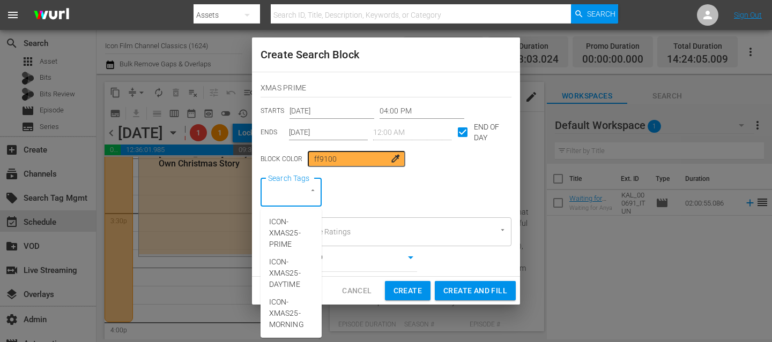
type input "ICON-XMAS"
click at [296, 244] on span "ICON-XMAS25-PRIME" at bounding box center [291, 234] width 44 height 34
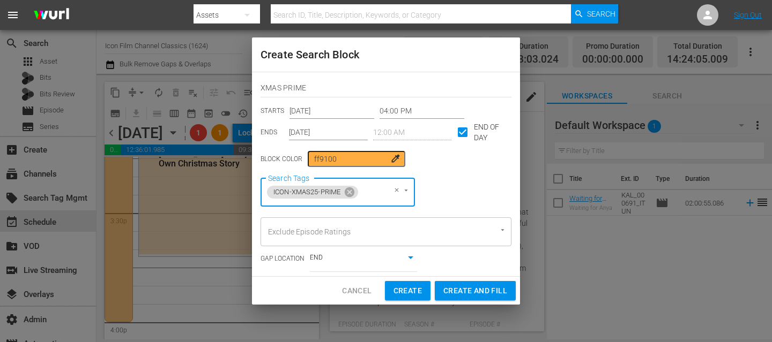
scroll to position [0, 0]
click at [458, 293] on span "Create and Fill" at bounding box center [475, 291] width 64 height 13
type input "12:00 AM"
type input "[DATE]"
checkbox input "false"
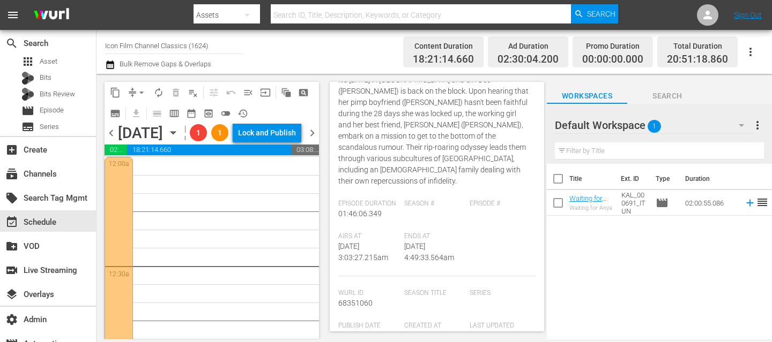
click at [179, 139] on icon "button" at bounding box center [173, 133] width 12 height 12
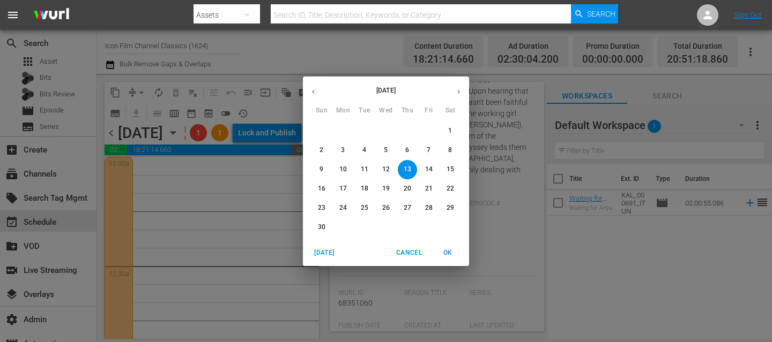
click at [453, 91] on button "button" at bounding box center [458, 91] width 21 height 21
click at [431, 151] on p "12" at bounding box center [429, 150] width 8 height 9
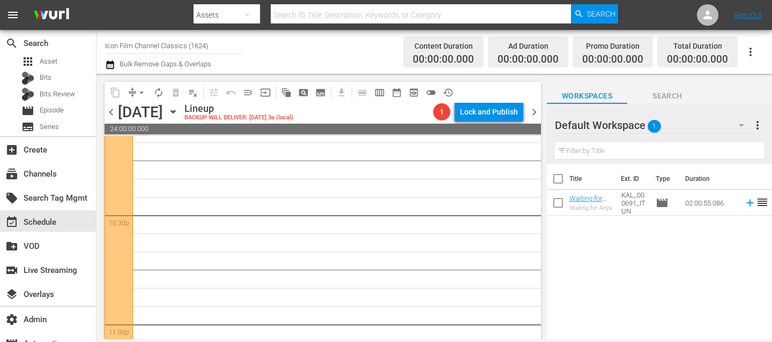
scroll to position [5045, 0]
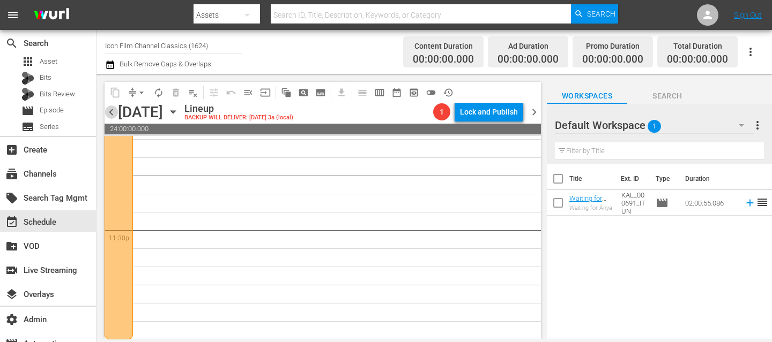
click at [110, 113] on span "chevron_left" at bounding box center [111, 112] width 13 height 13
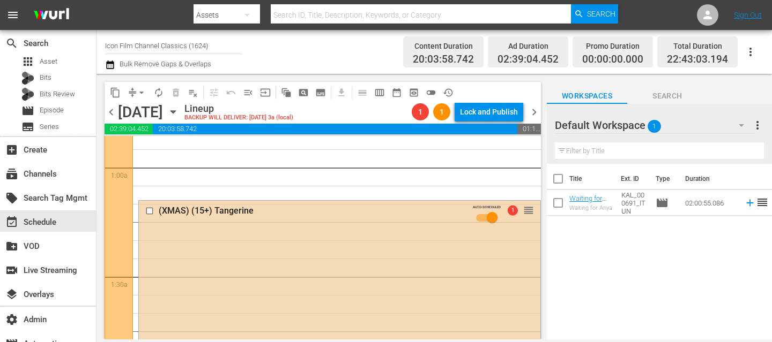
scroll to position [176, 0]
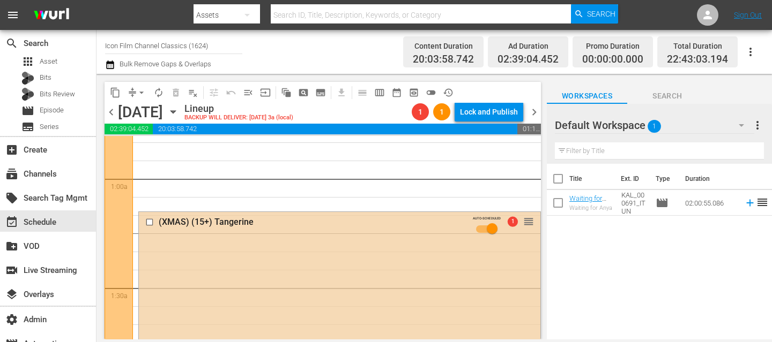
click at [531, 109] on span "chevron_right" at bounding box center [533, 112] width 13 height 13
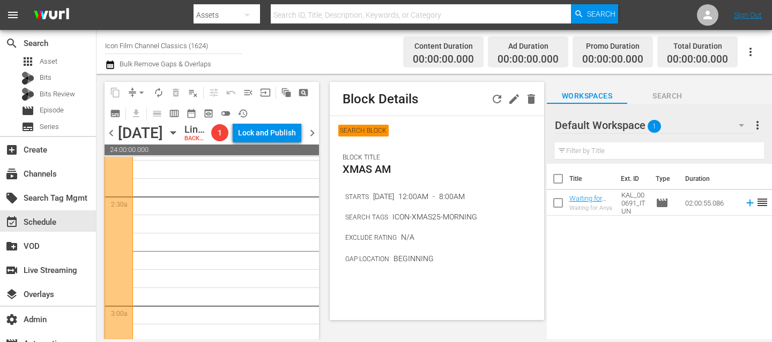
scroll to position [504, 0]
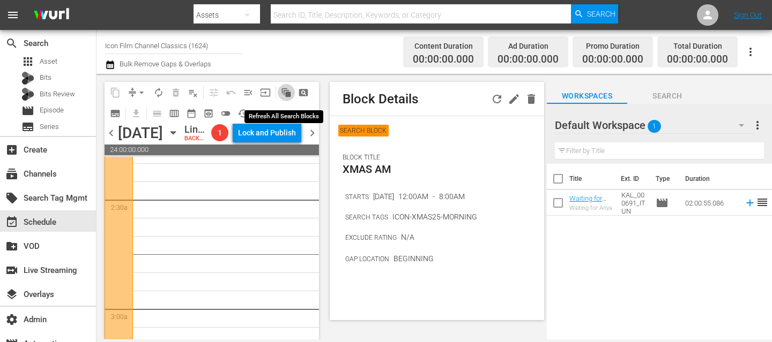
click at [288, 92] on span "auto_awesome_motion_outlined" at bounding box center [286, 92] width 11 height 11
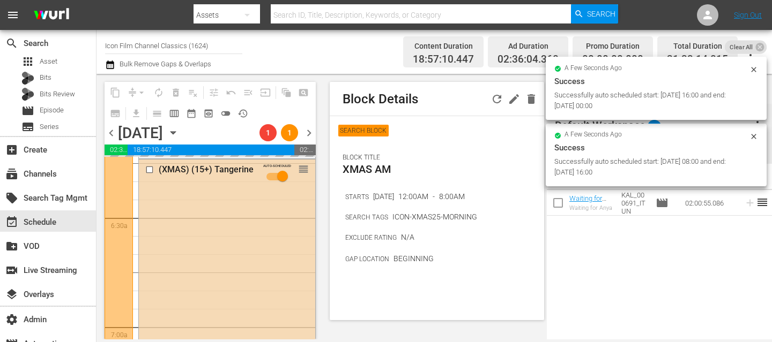
scroll to position [1290, 0]
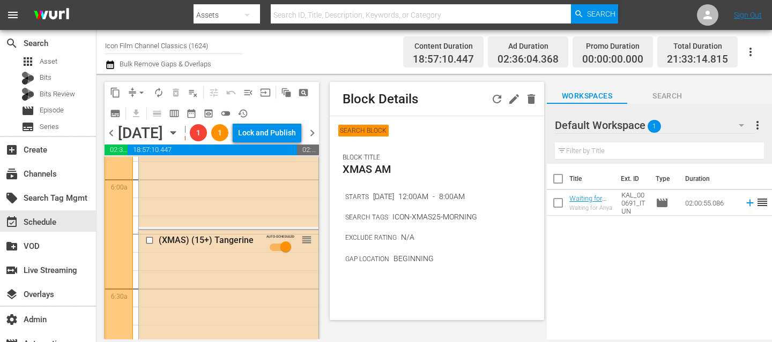
click at [313, 140] on span "chevron_right" at bounding box center [312, 132] width 13 height 13
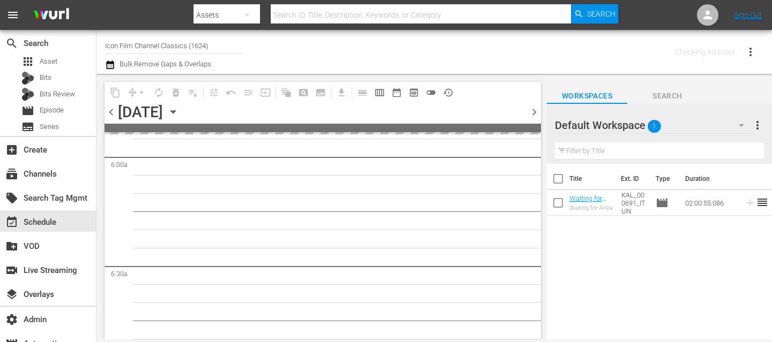
scroll to position [1326, 0]
